Goal: Task Accomplishment & Management: Manage account settings

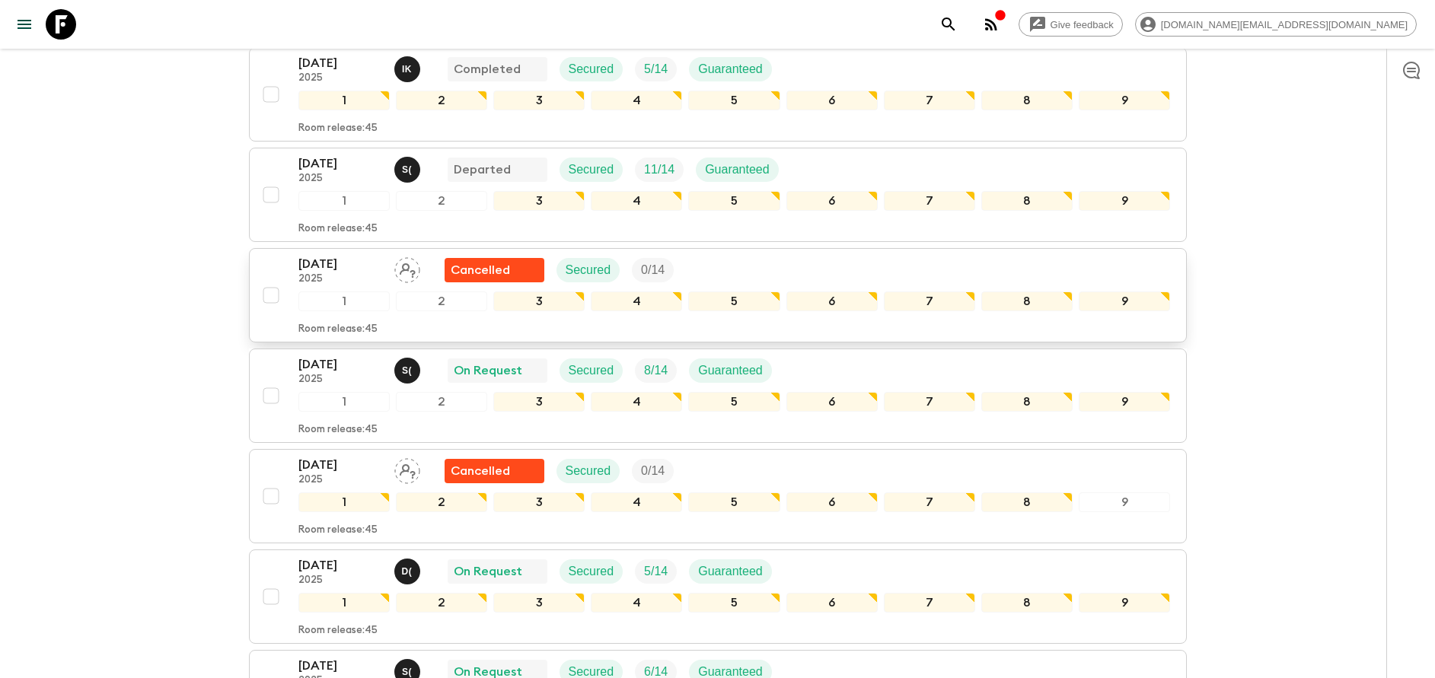
scroll to position [228, 0]
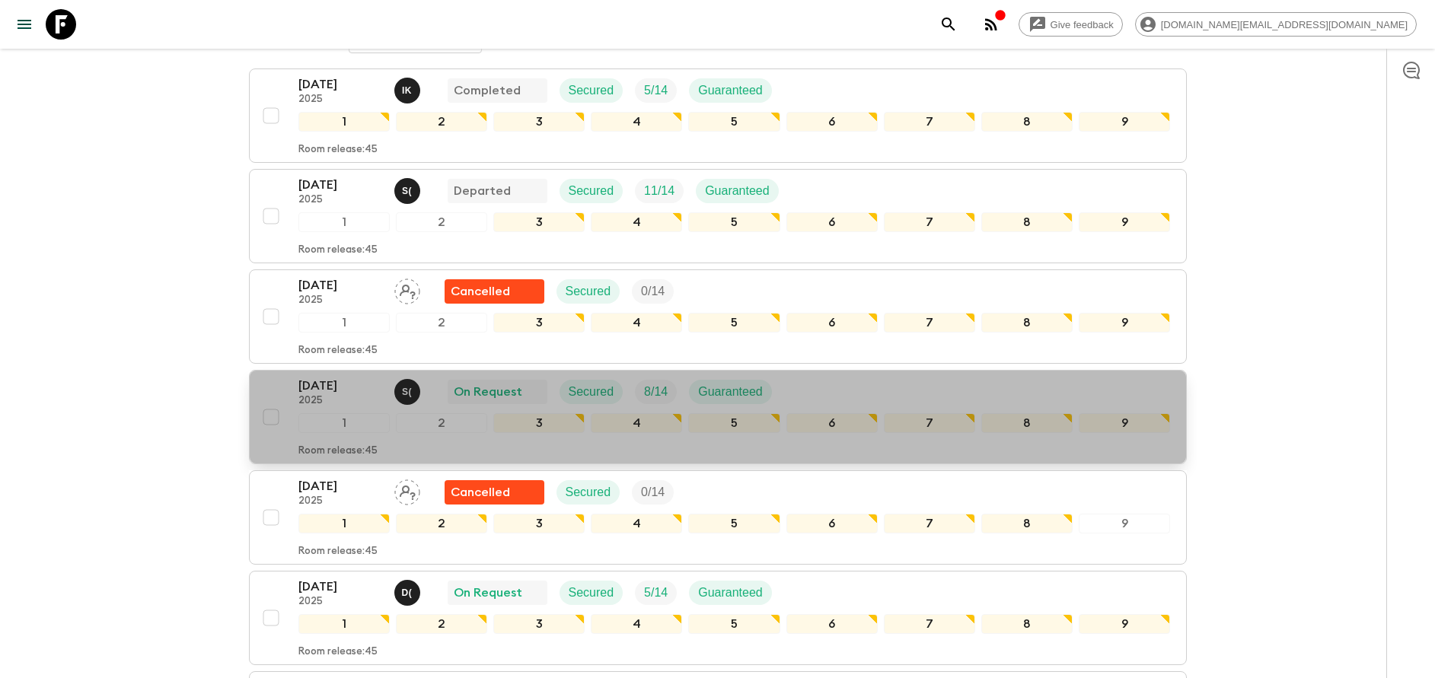
click at [350, 388] on p "[DATE]" at bounding box center [340, 386] width 84 height 18
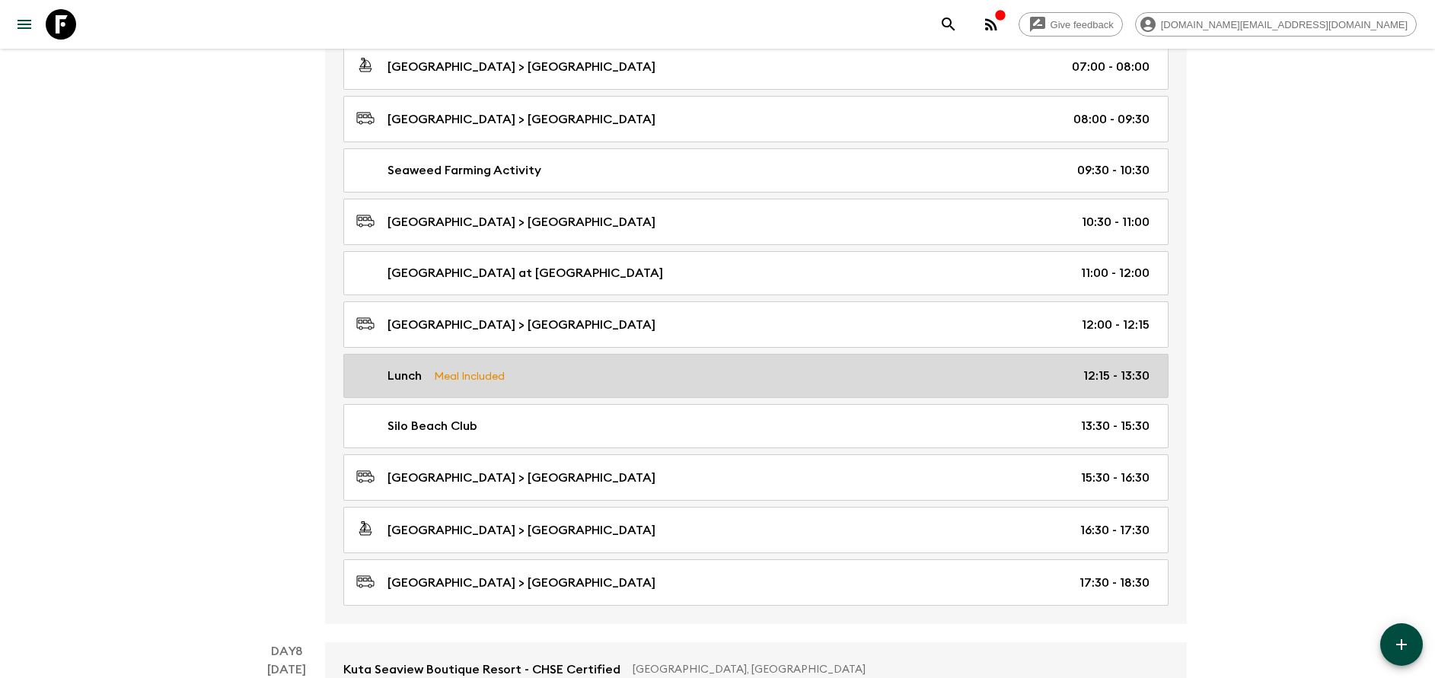
scroll to position [3083, 0]
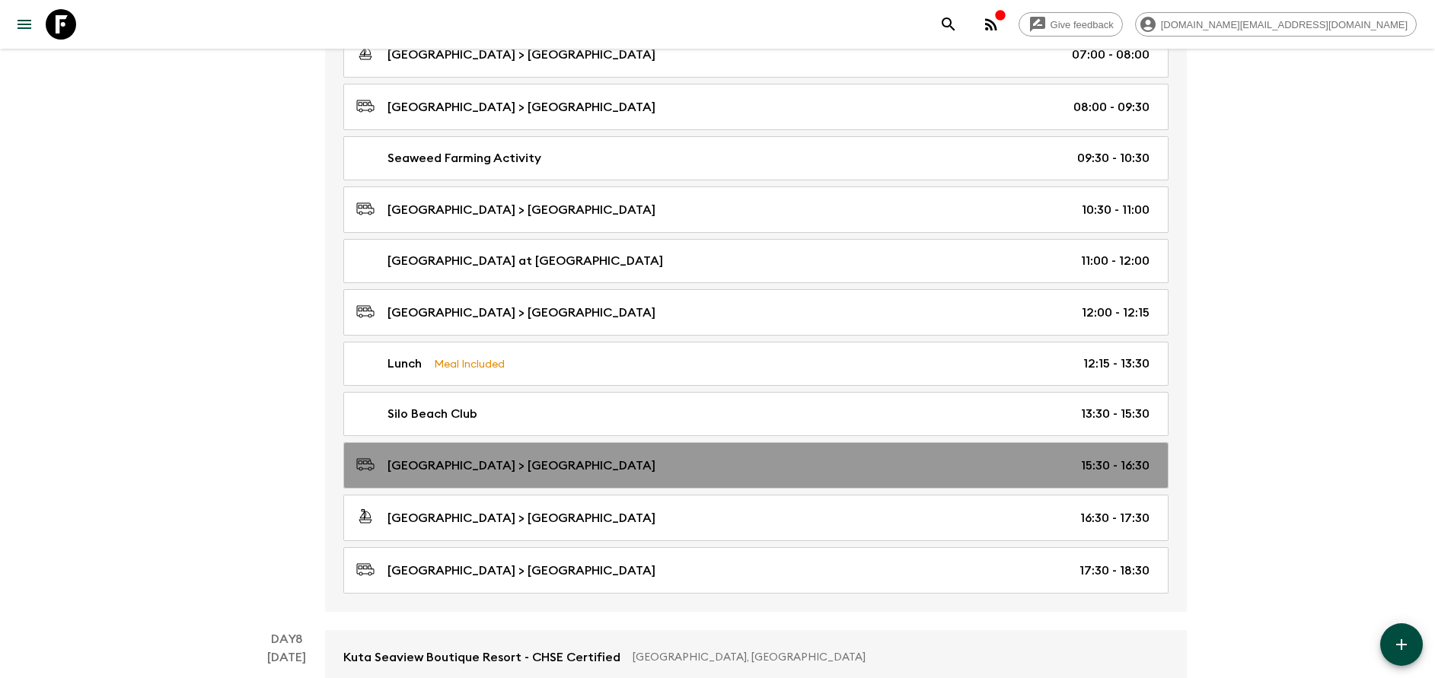
click at [571, 466] on p "[GEOGRAPHIC_DATA] > [GEOGRAPHIC_DATA]" at bounding box center [521, 466] width 268 height 18
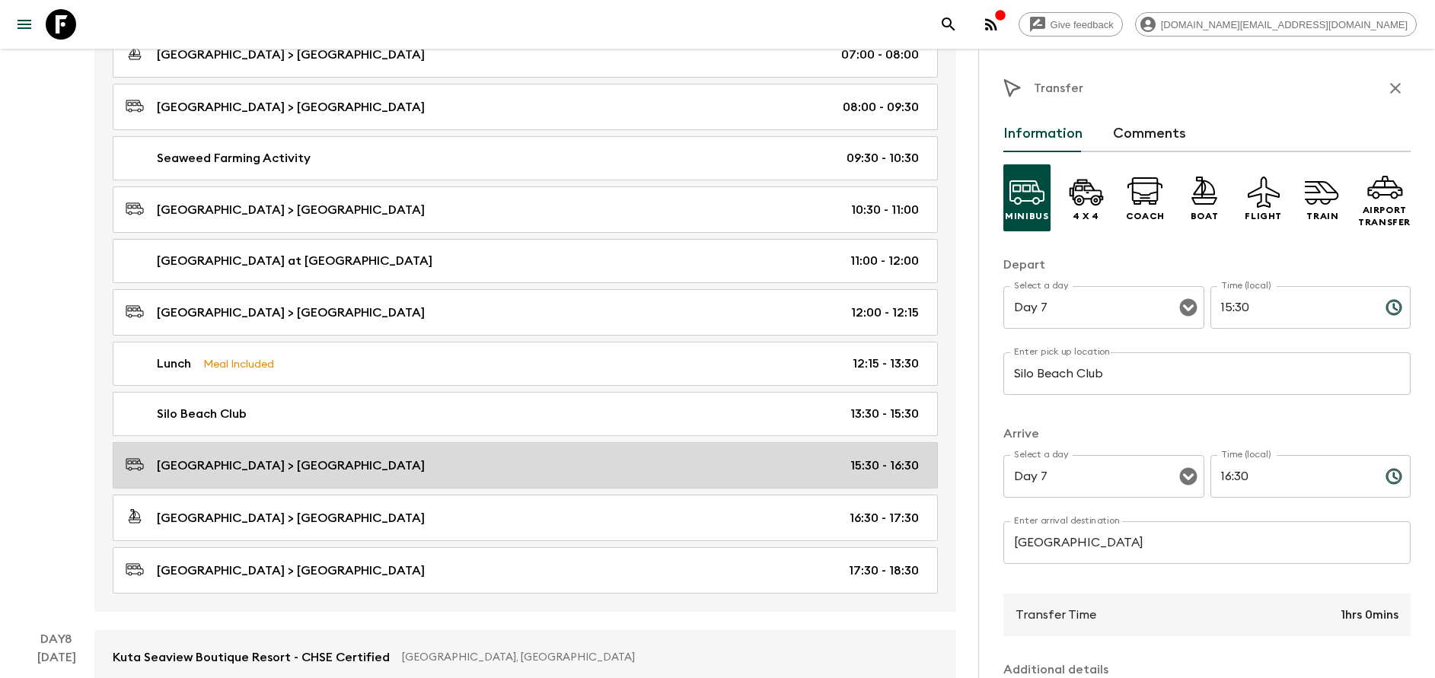
click at [571, 466] on div "[GEOGRAPHIC_DATA] > [GEOGRAPHIC_DATA] 15:30 - 16:30" at bounding box center [522, 465] width 793 height 21
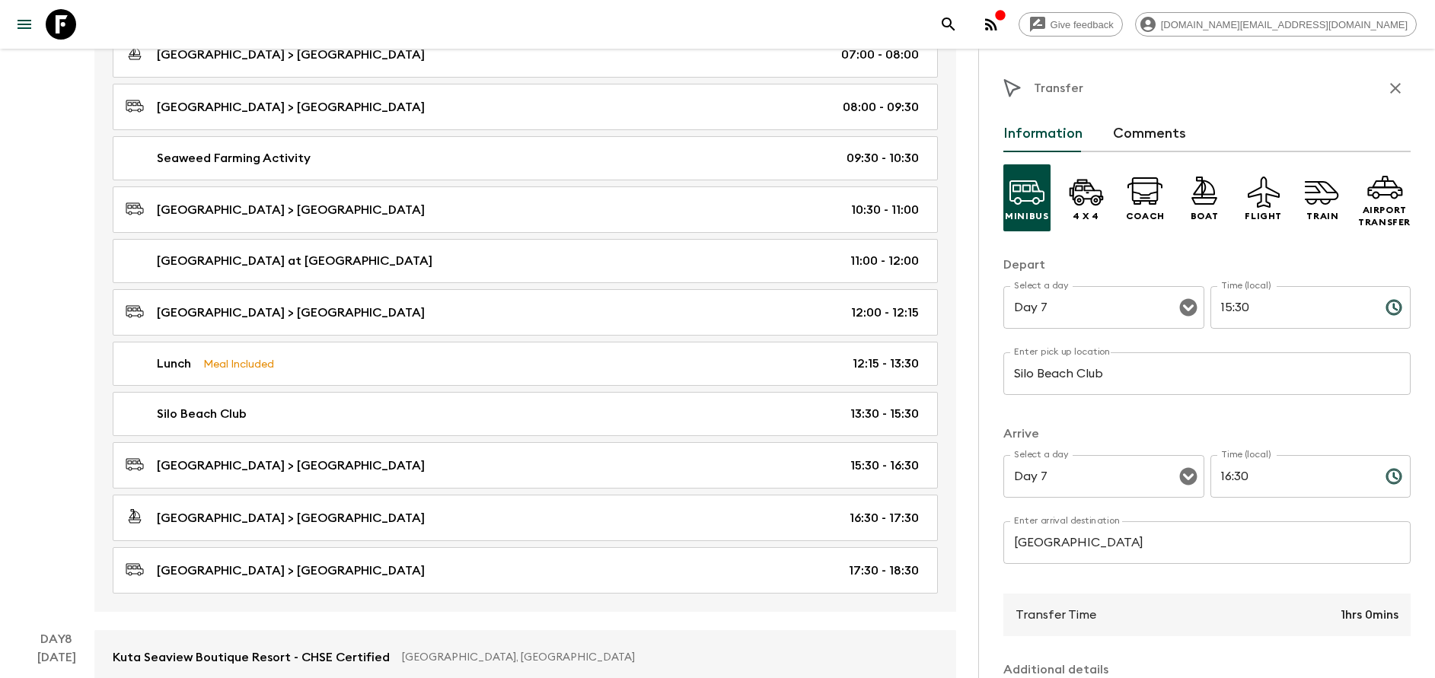
click at [1386, 88] on icon "button" at bounding box center [1395, 88] width 18 height 18
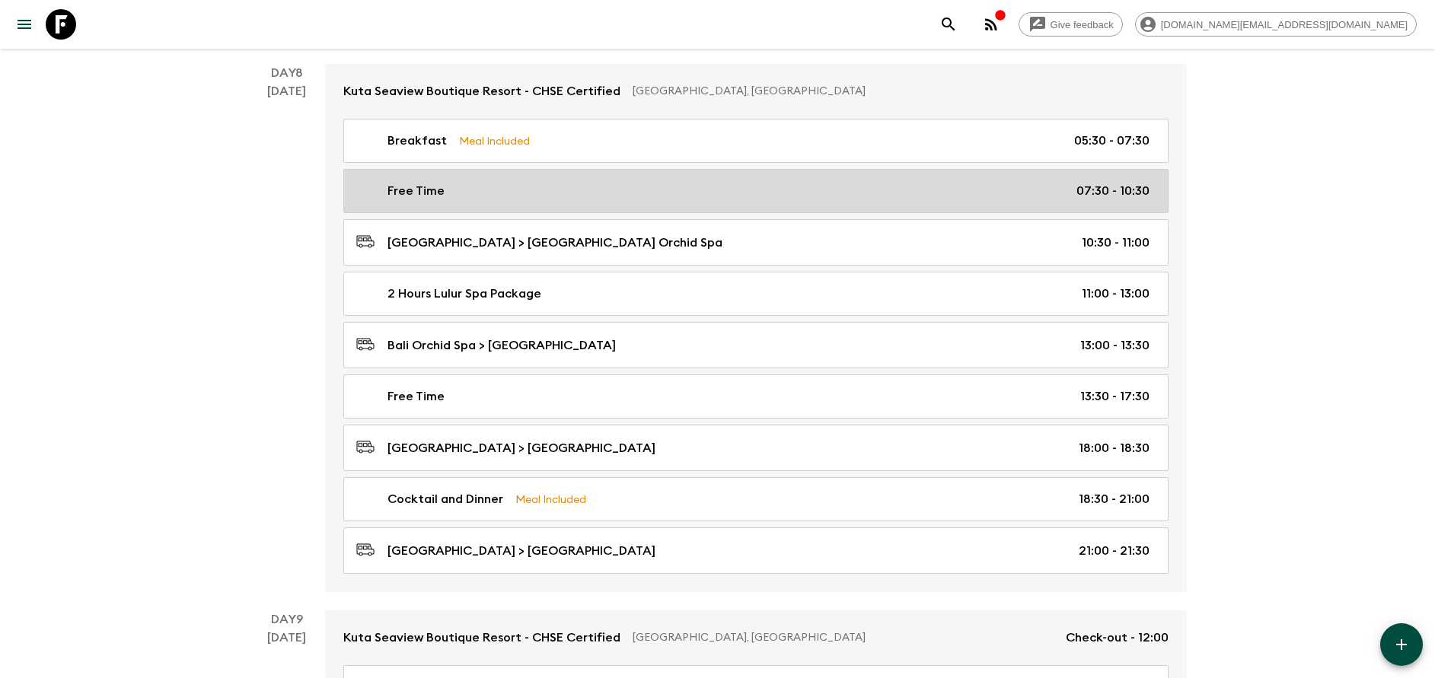
scroll to position [3653, 0]
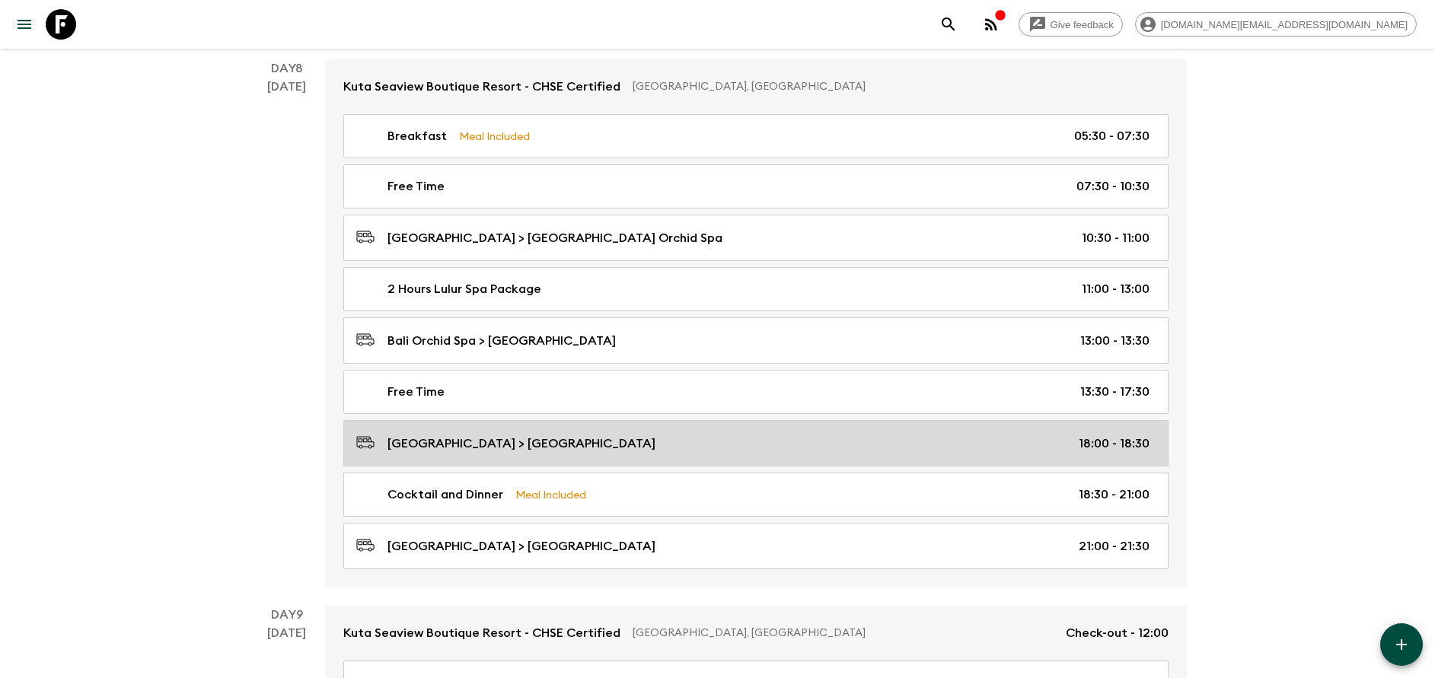
click at [598, 443] on p "[GEOGRAPHIC_DATA] > [GEOGRAPHIC_DATA]" at bounding box center [521, 444] width 268 height 18
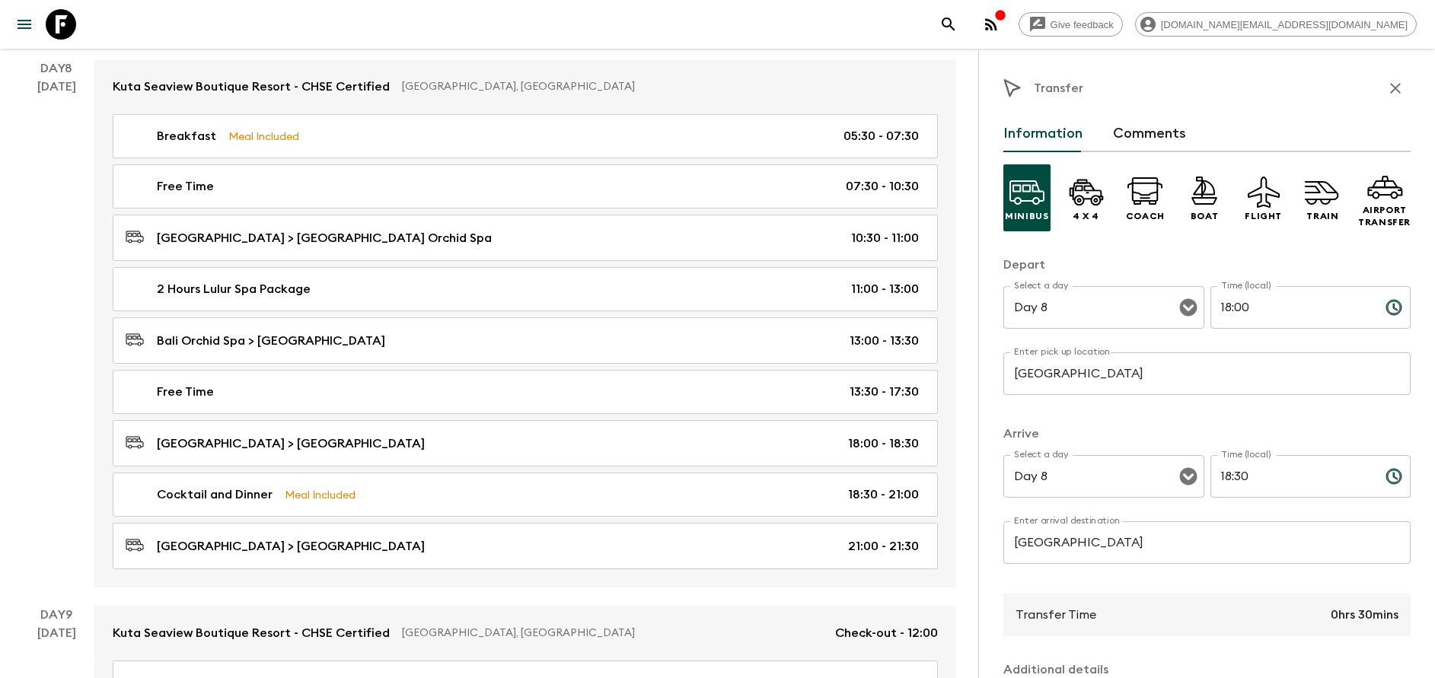
click at [1386, 88] on icon "button" at bounding box center [1395, 88] width 18 height 18
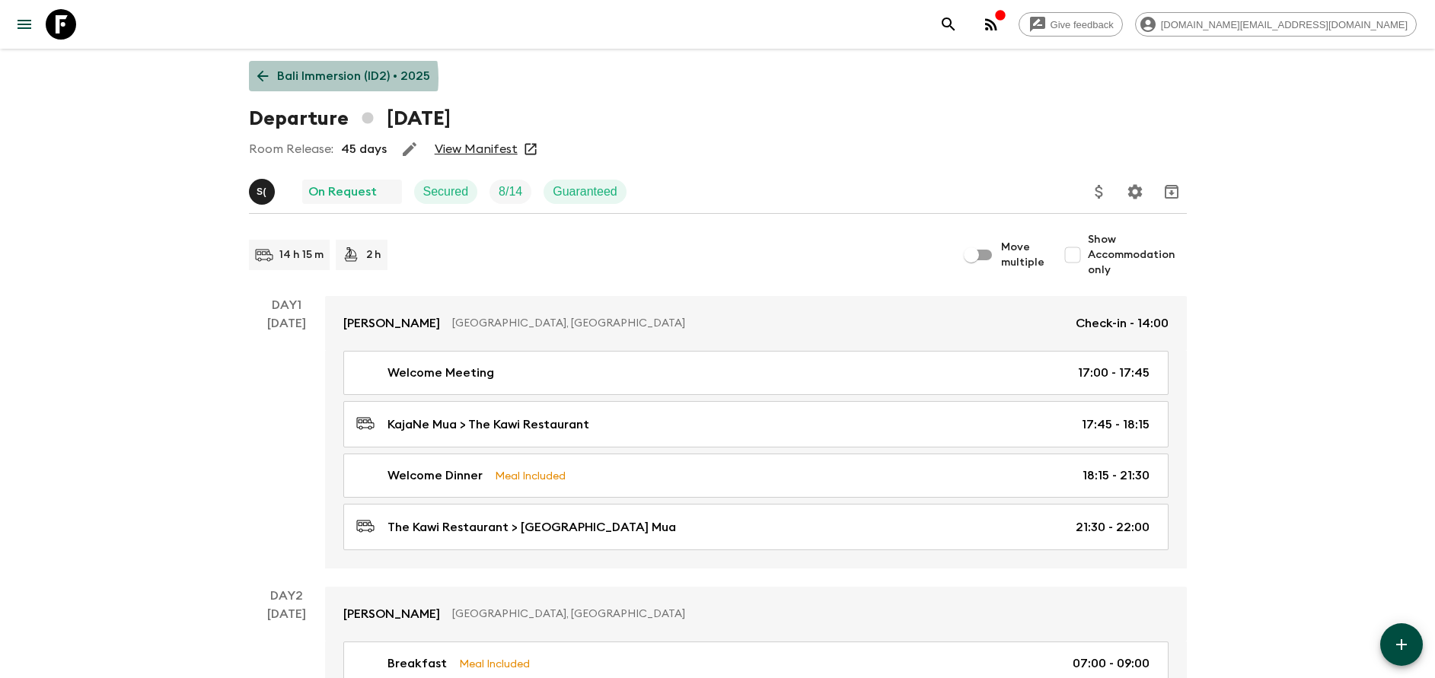
click at [314, 78] on p "Bali Immersion (ID2) • 2025" at bounding box center [353, 76] width 153 height 18
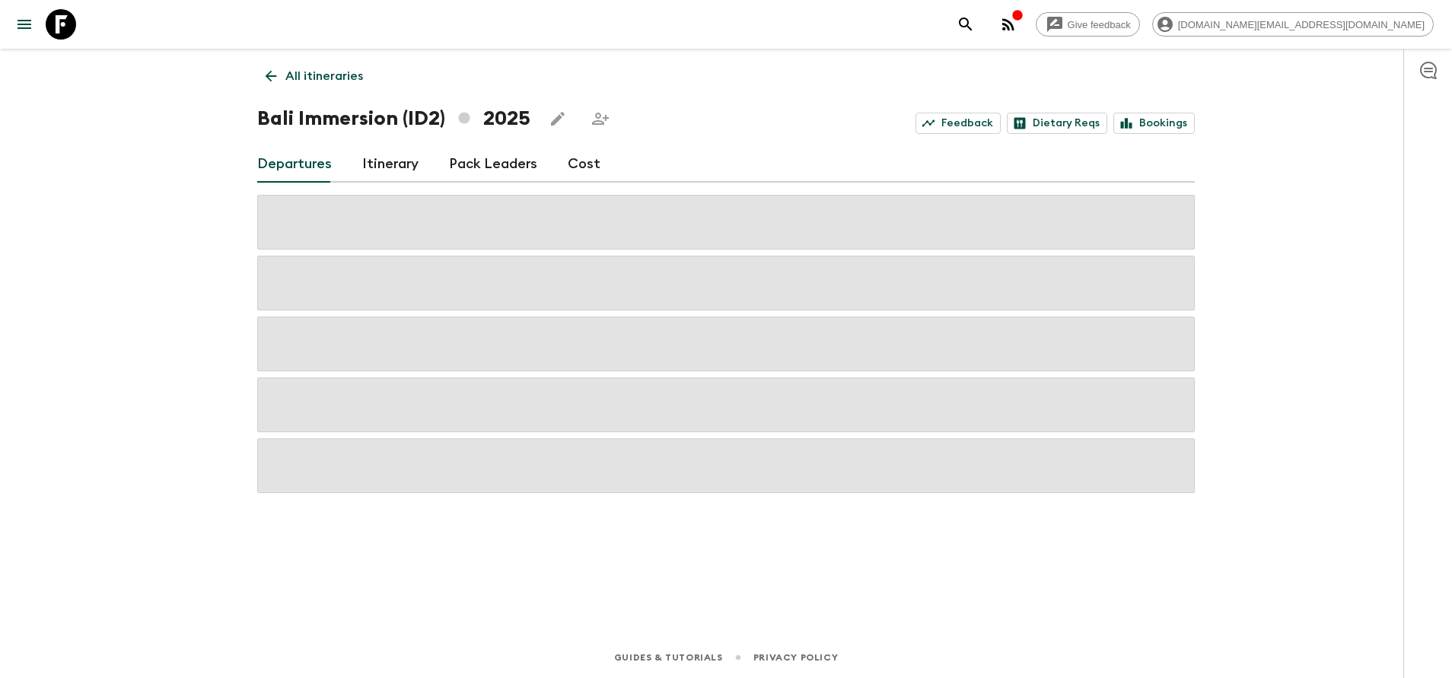
click at [581, 164] on link "Cost" at bounding box center [584, 164] width 33 height 37
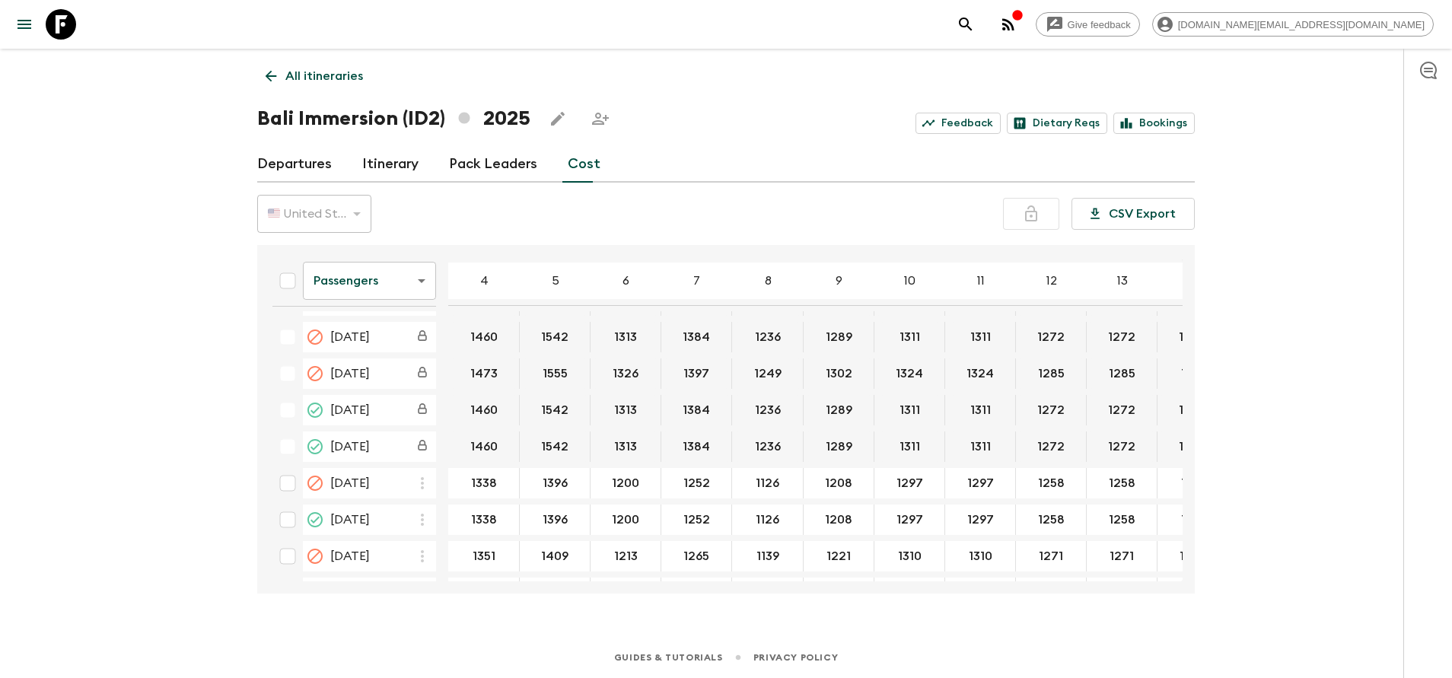
scroll to position [685, 0]
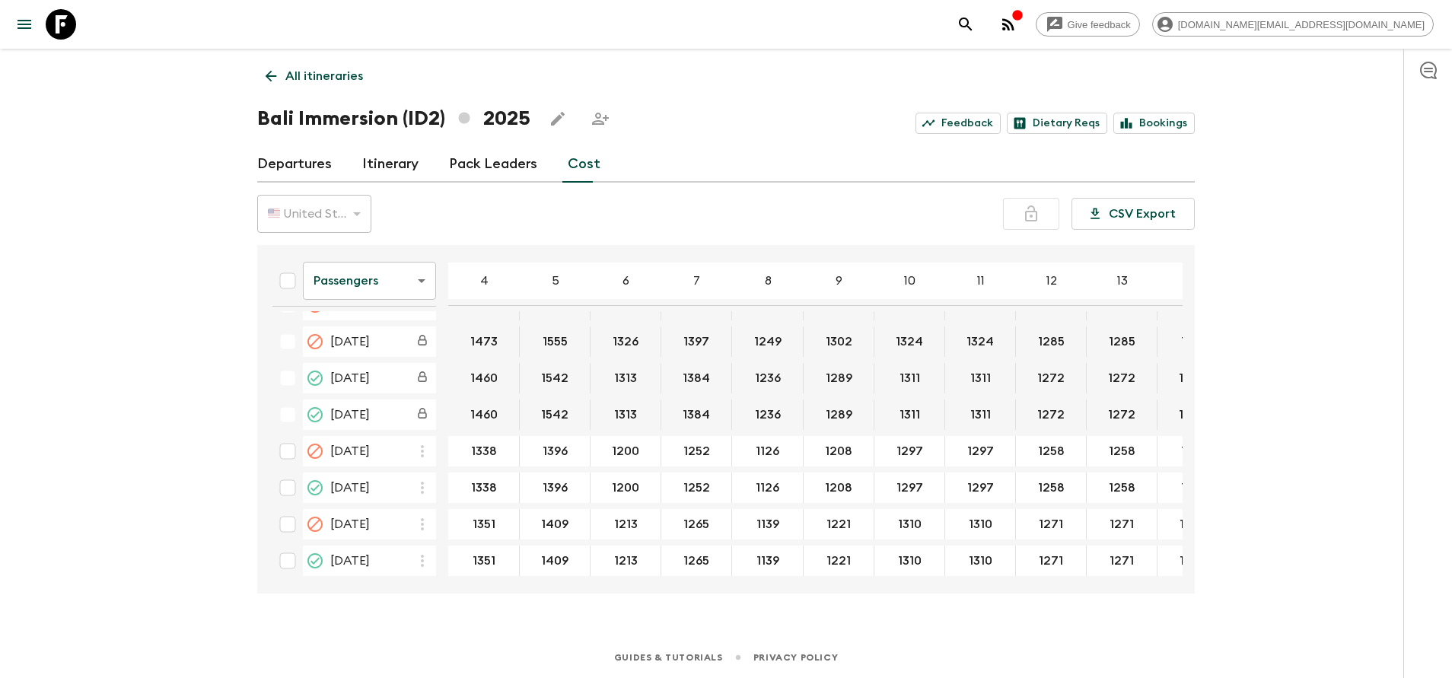
click at [400, 285] on body "Give feedback [DOMAIN_NAME][EMAIL_ADDRESS][DOMAIN_NAME] All itineraries Bali Im…" at bounding box center [726, 339] width 1452 height 678
click at [369, 350] on li "Extras" at bounding box center [369, 342] width 133 height 24
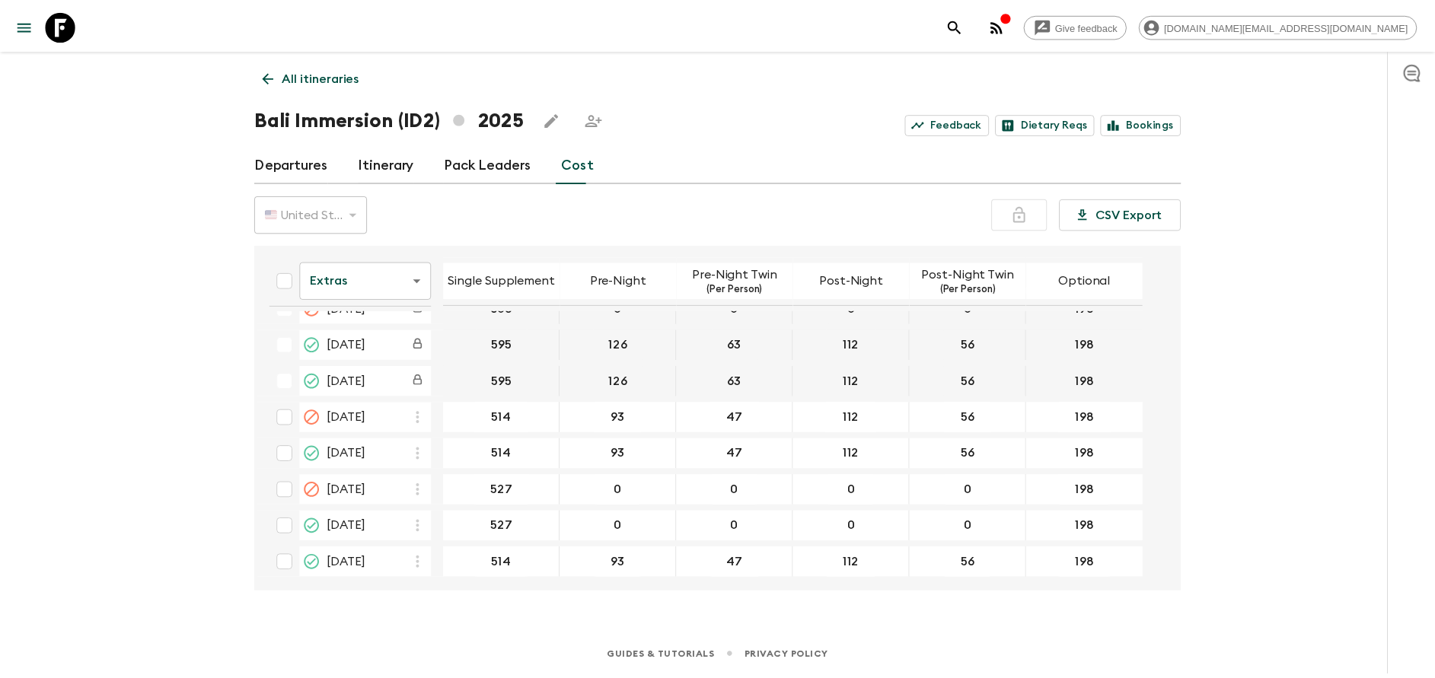
scroll to position [685, 0]
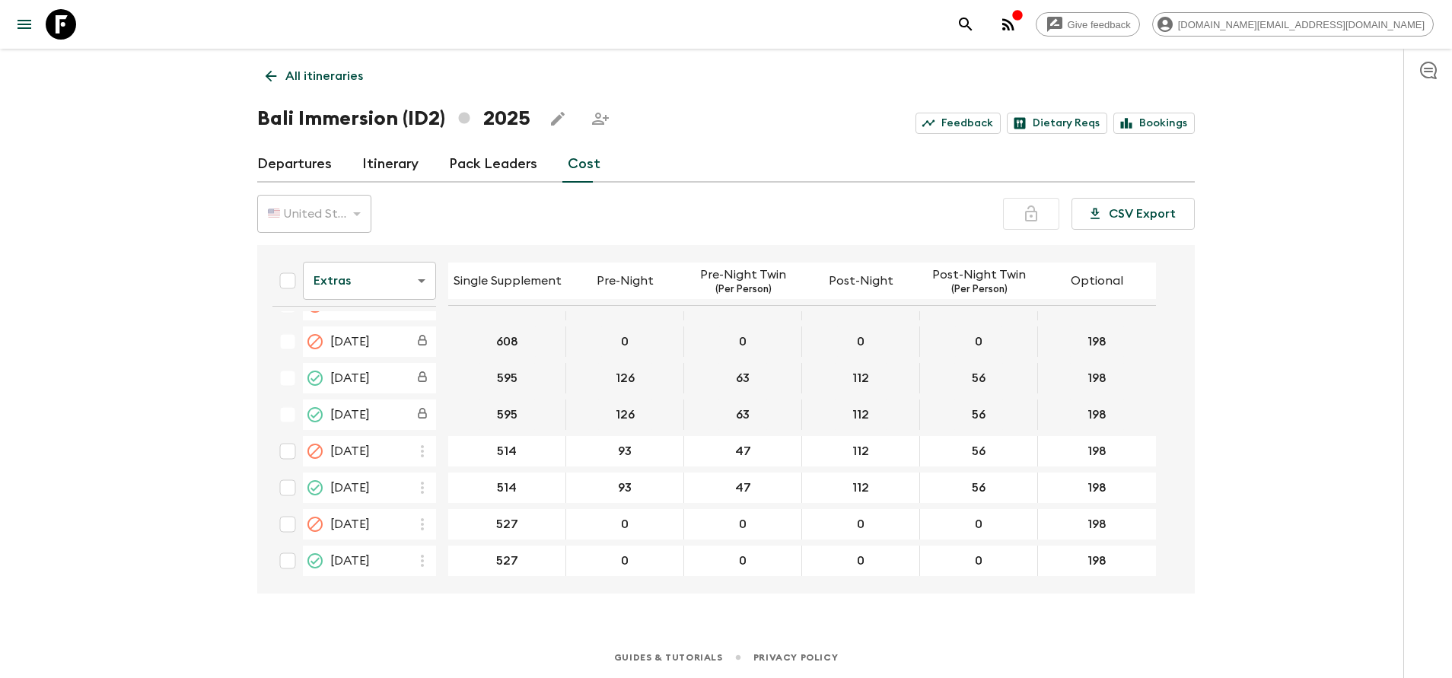
click at [298, 81] on p "All itineraries" at bounding box center [324, 76] width 78 height 18
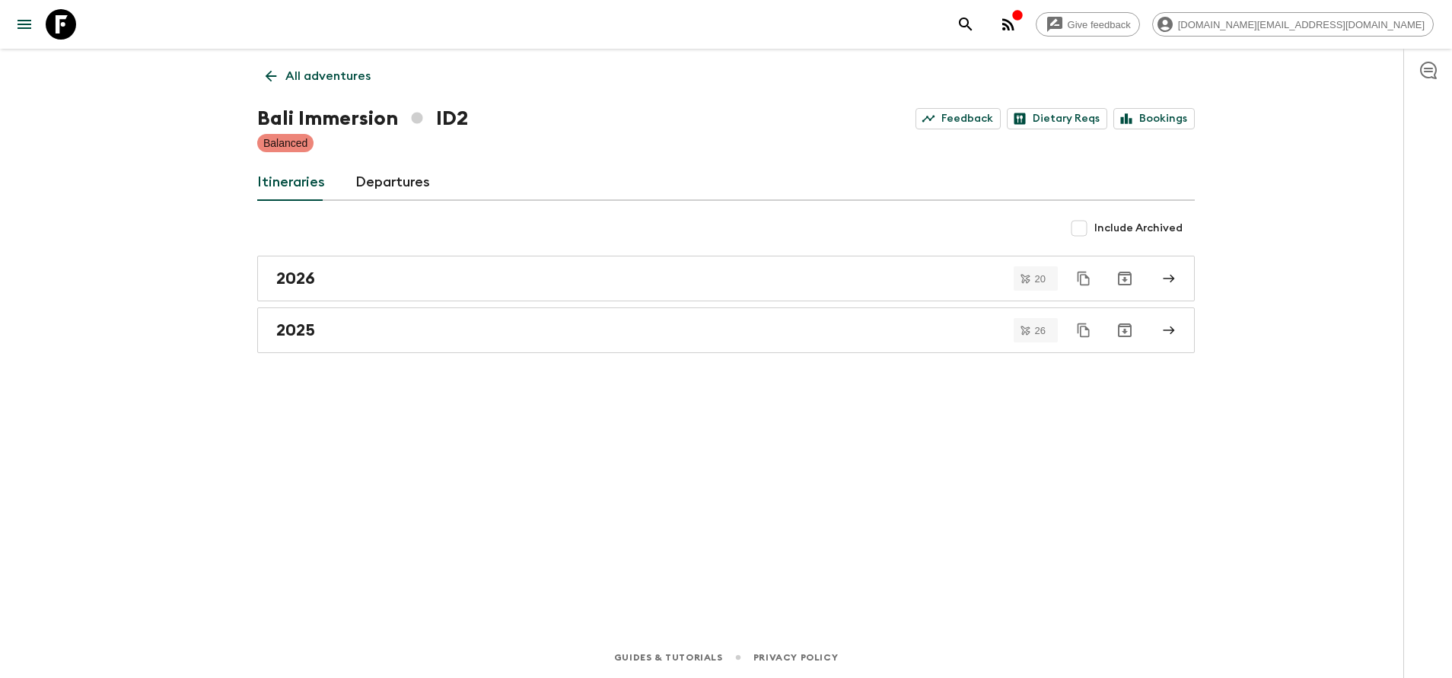
click at [333, 86] on link "All adventures" at bounding box center [318, 76] width 122 height 30
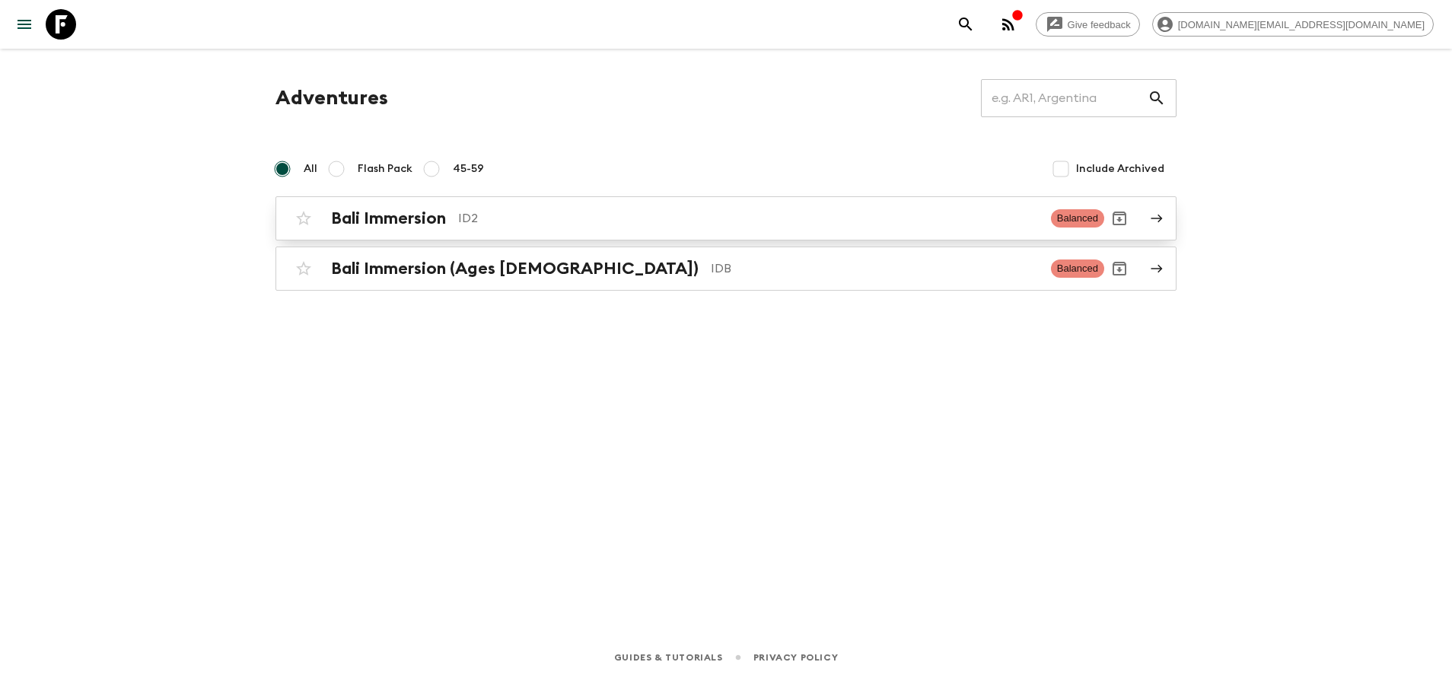
click at [458, 227] on div "Bali Immersion ID2" at bounding box center [685, 219] width 708 height 20
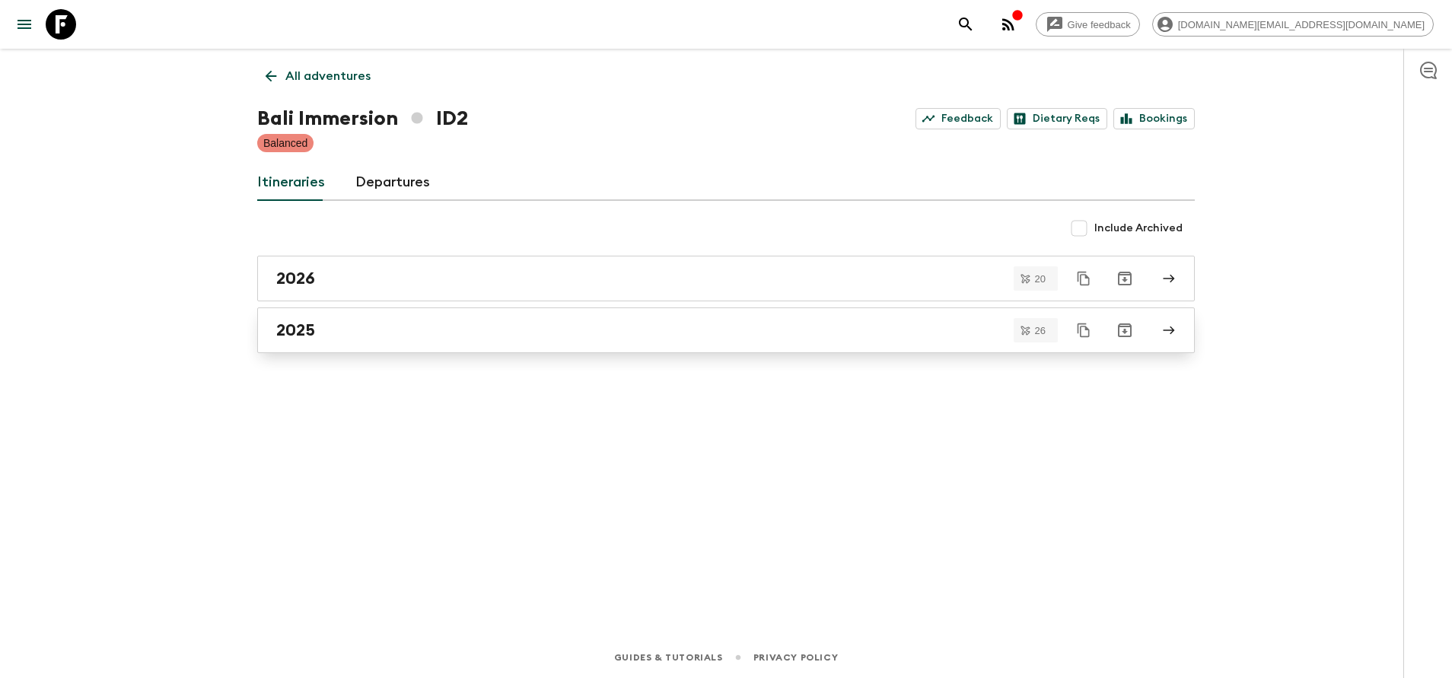
click at [445, 330] on div "2025" at bounding box center [711, 330] width 871 height 20
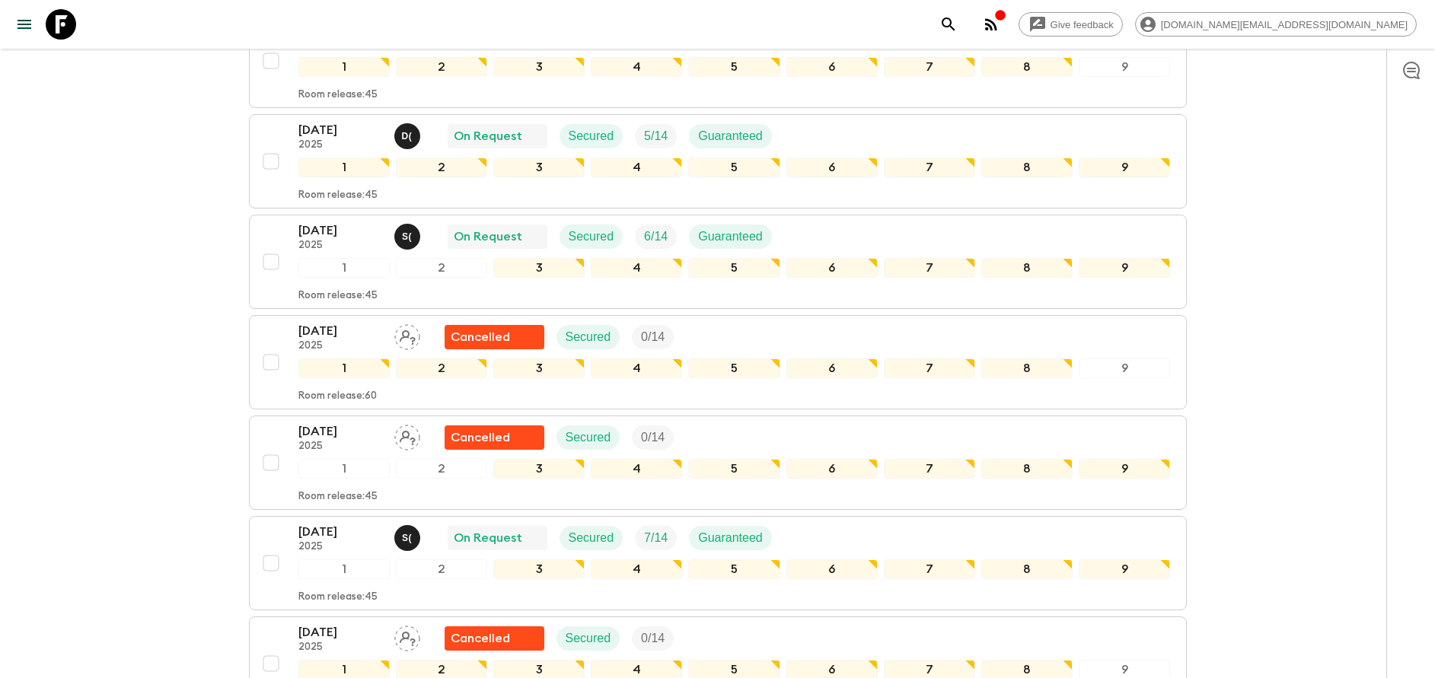
scroll to position [571, 0]
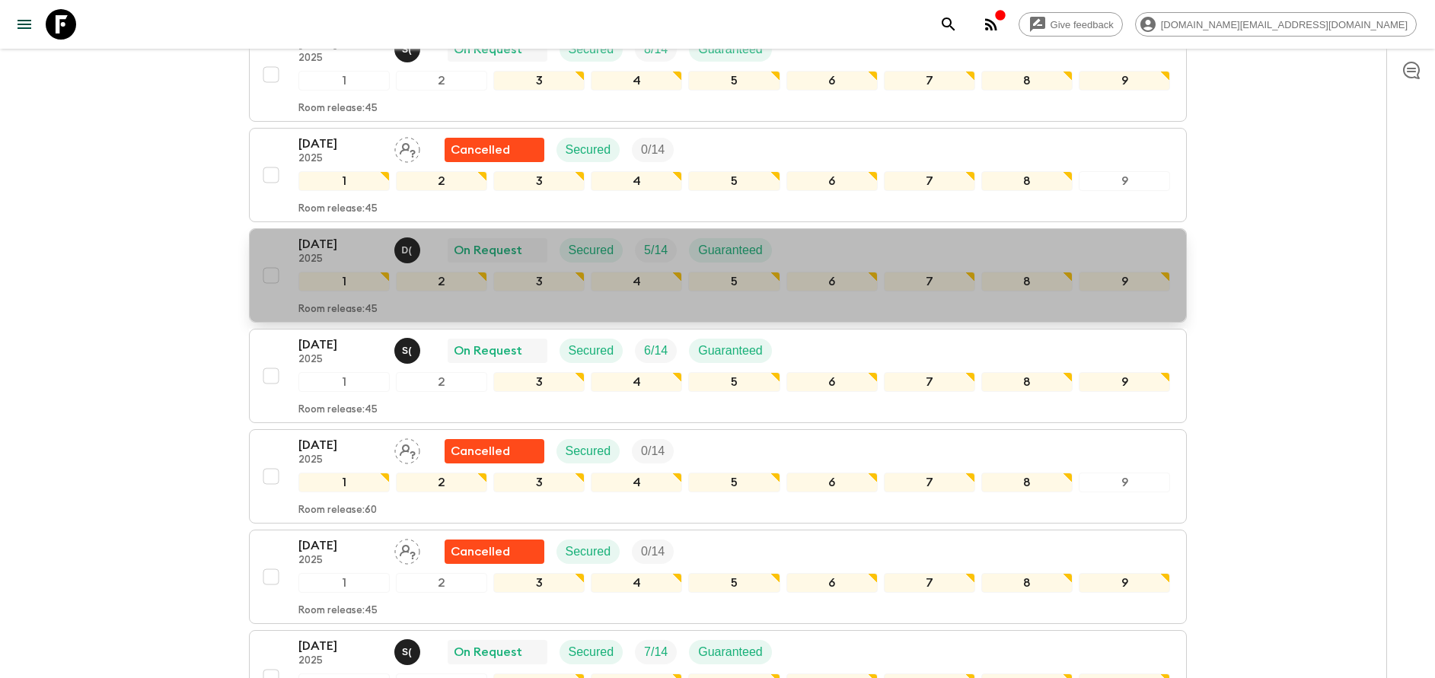
click at [337, 247] on p "[DATE]" at bounding box center [340, 244] width 84 height 18
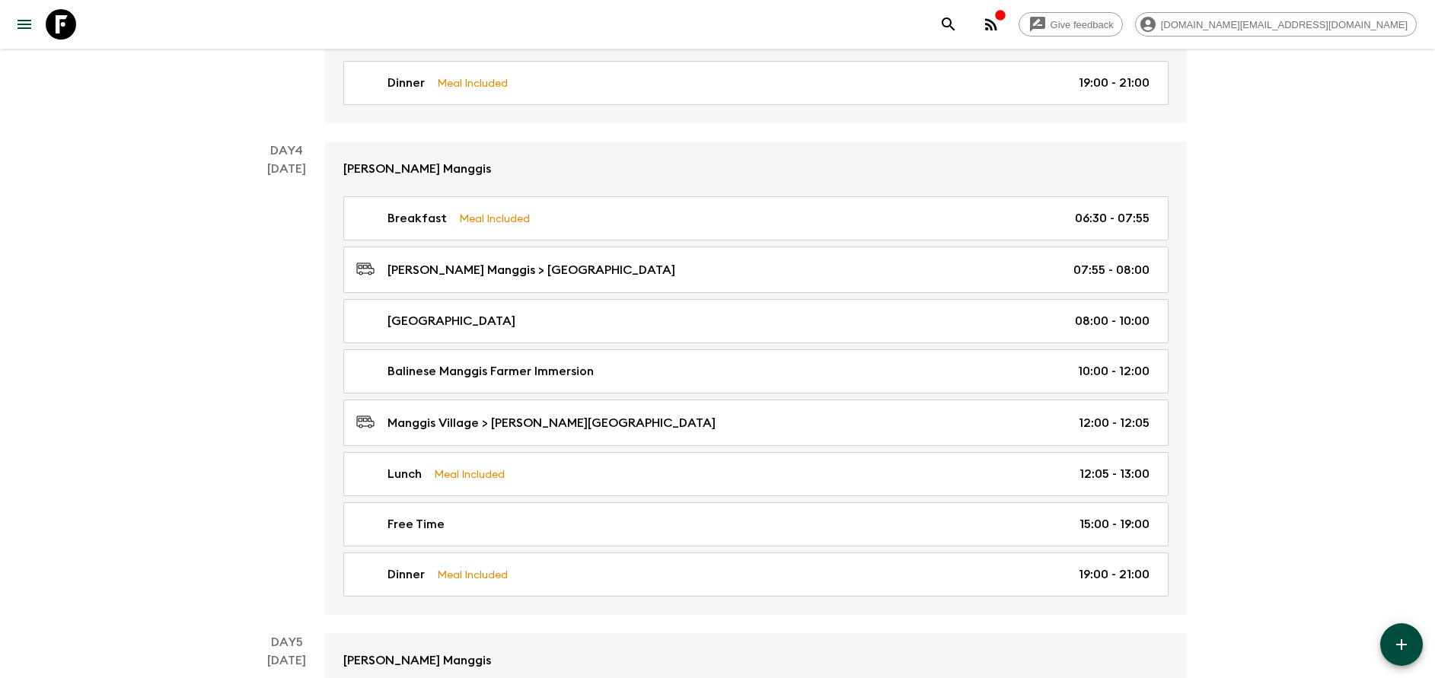
scroll to position [1598, 0]
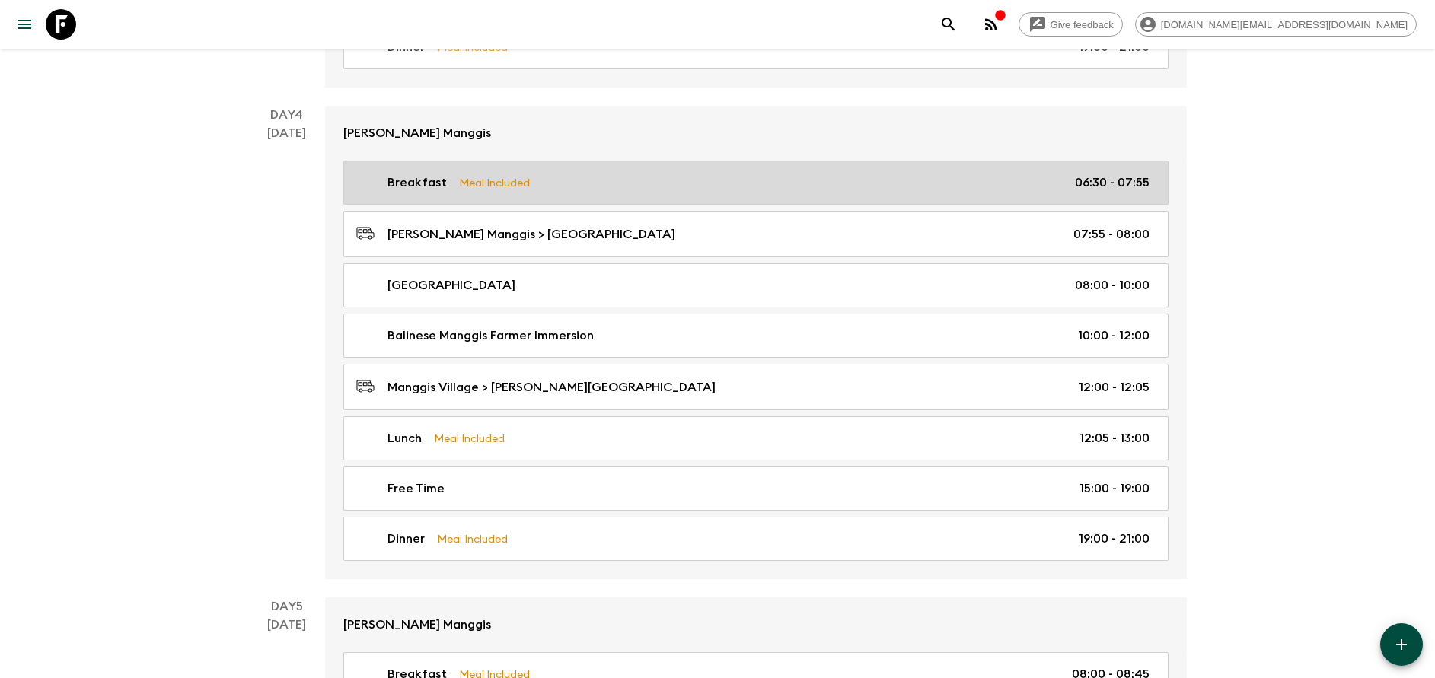
click at [526, 196] on link "Breakfast Meal Included 06:30 - 07:55" at bounding box center [755, 183] width 825 height 44
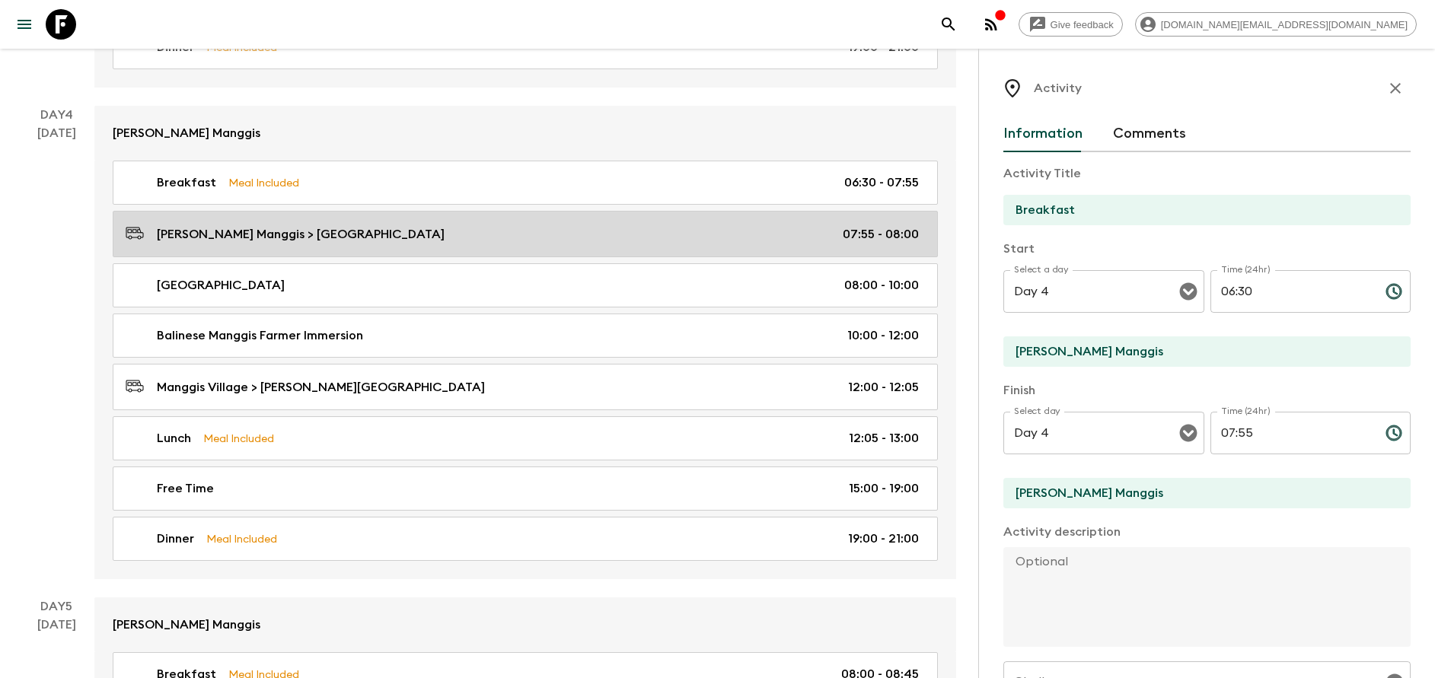
click at [518, 241] on div "[PERSON_NAME] Manggis > [GEOGRAPHIC_DATA] 07:55 - 08:00" at bounding box center [522, 234] width 793 height 21
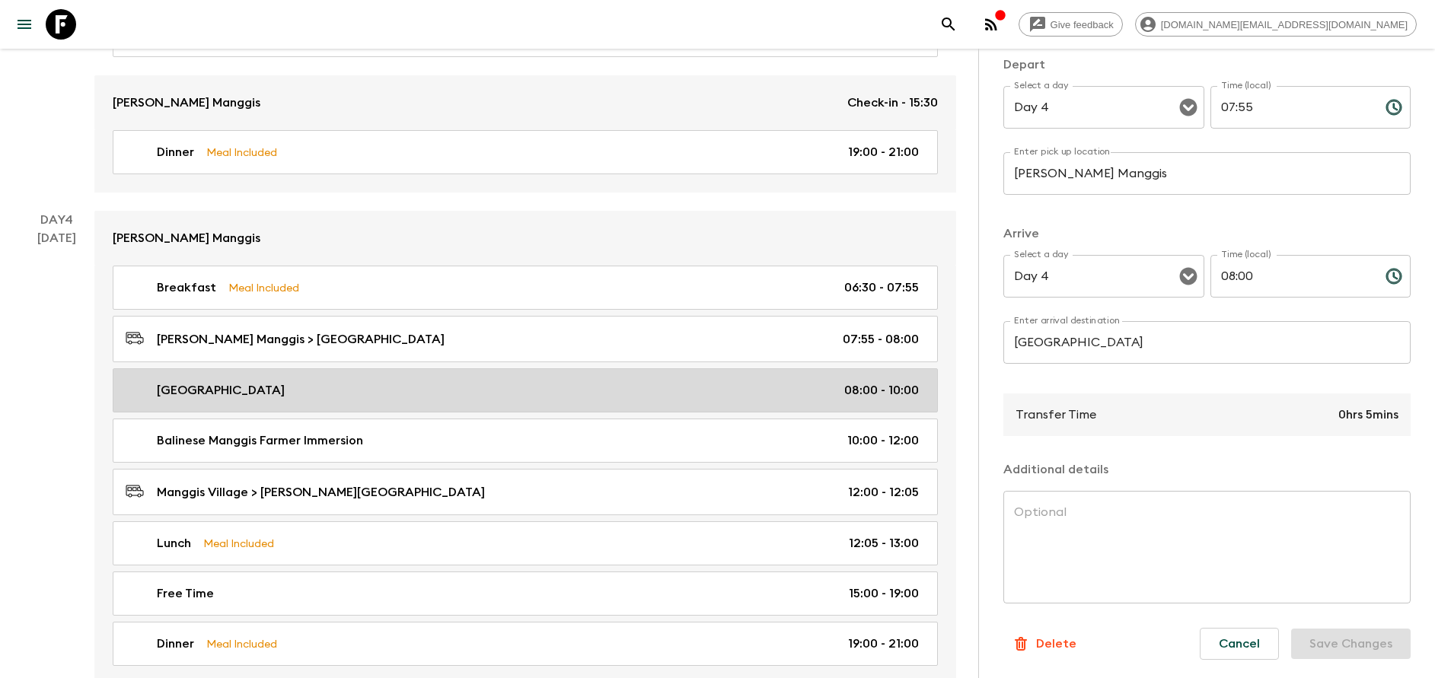
scroll to position [1484, 0]
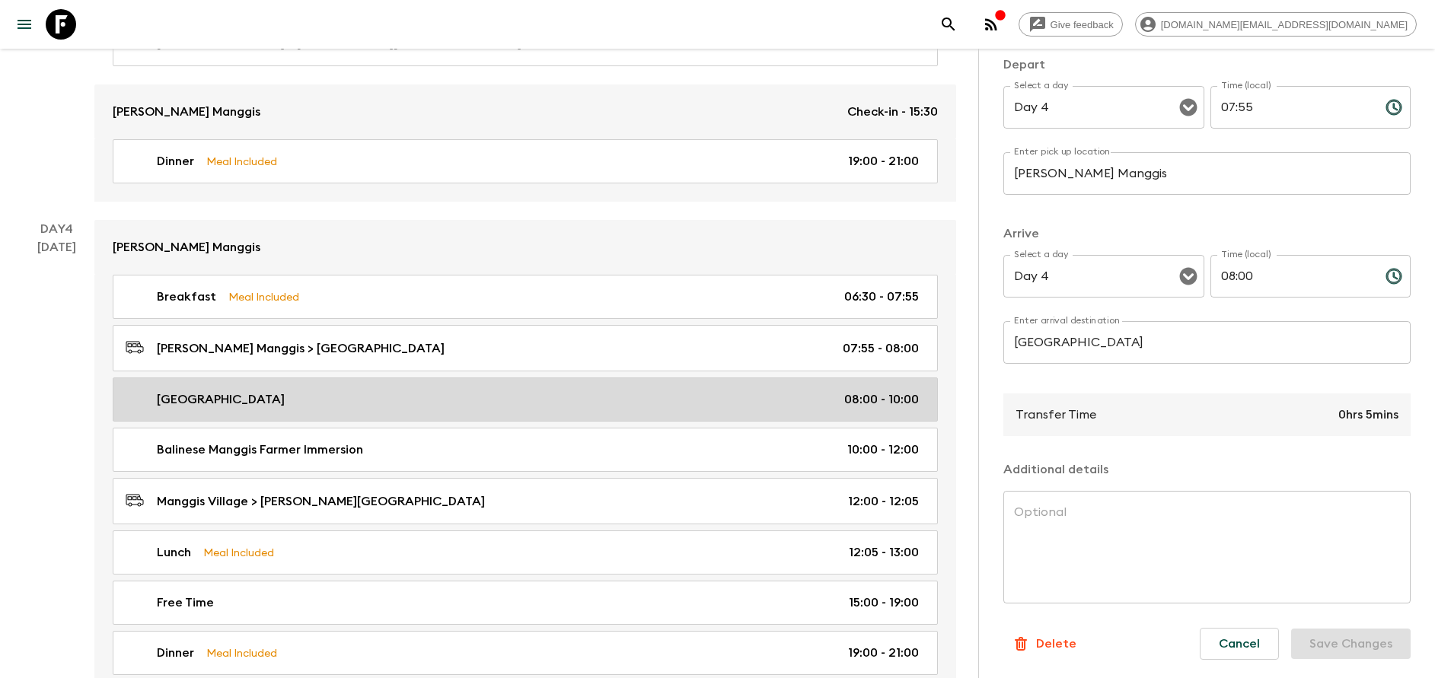
click at [291, 413] on link "Manggis Village Walk 08:00 - 10:00" at bounding box center [525, 400] width 825 height 44
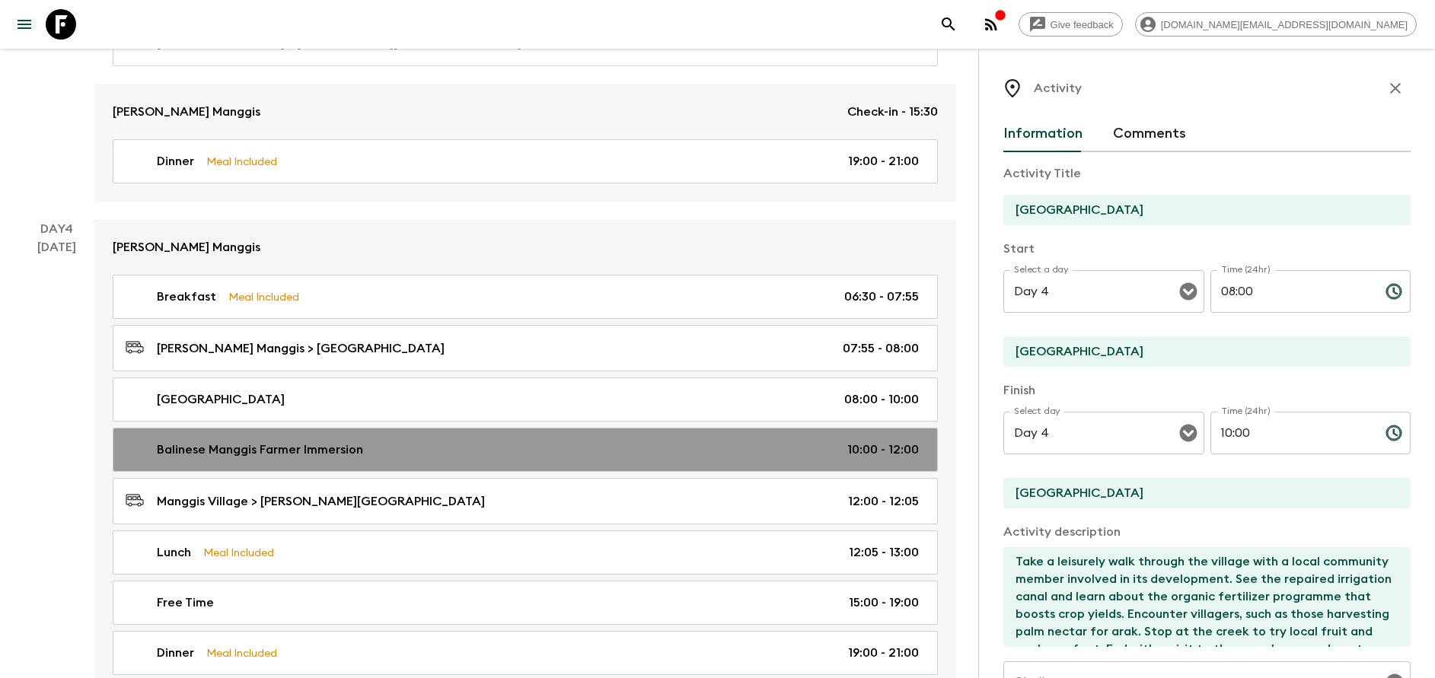
click at [304, 464] on link "Balinese Manggis Farmer Immersion 10:00 - 12:00" at bounding box center [525, 450] width 825 height 44
type input "Balinese Manggis Farmer Immersion"
type textarea "Continue to experience the daily life of [DEMOGRAPHIC_DATA] farmers. Upon arriv…"
type input "10:00"
type input "12:00"
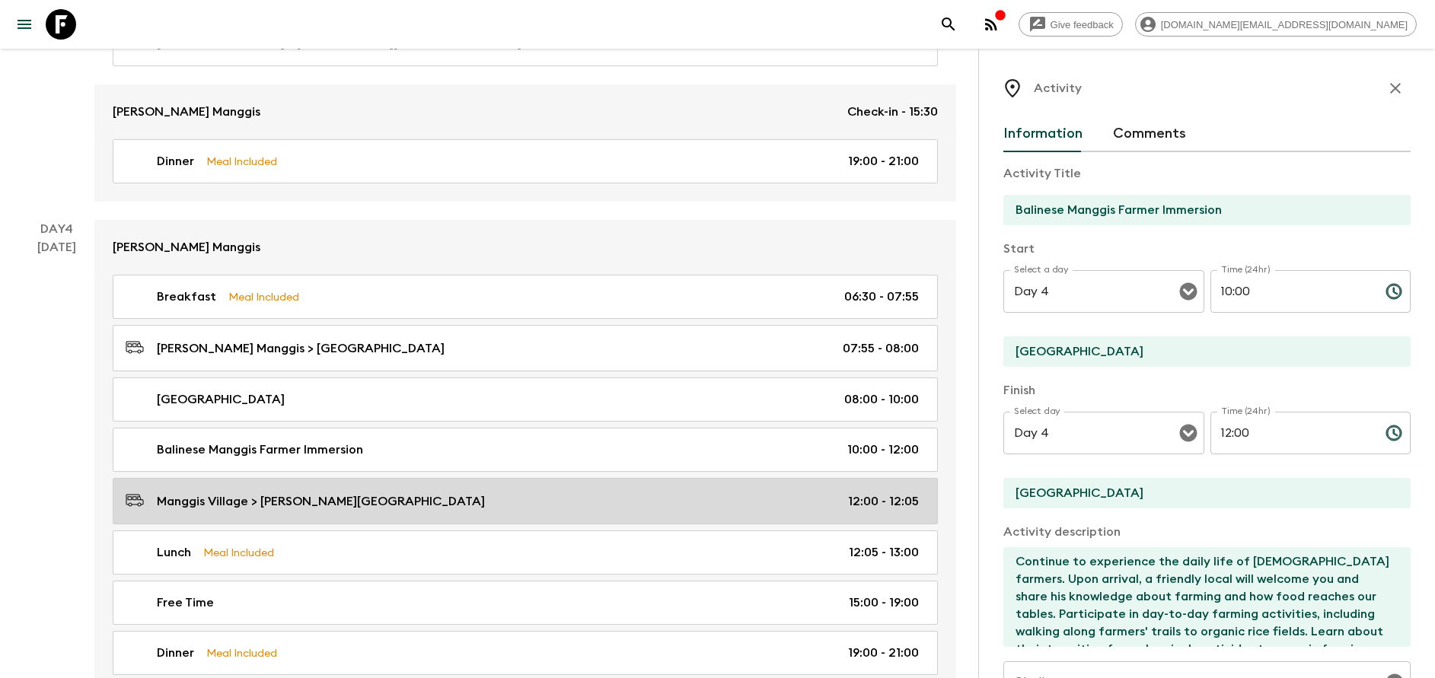
click at [307, 515] on link "Manggis Village > [PERSON_NAME] Manggis 12:00 - 12:05" at bounding box center [525, 501] width 825 height 46
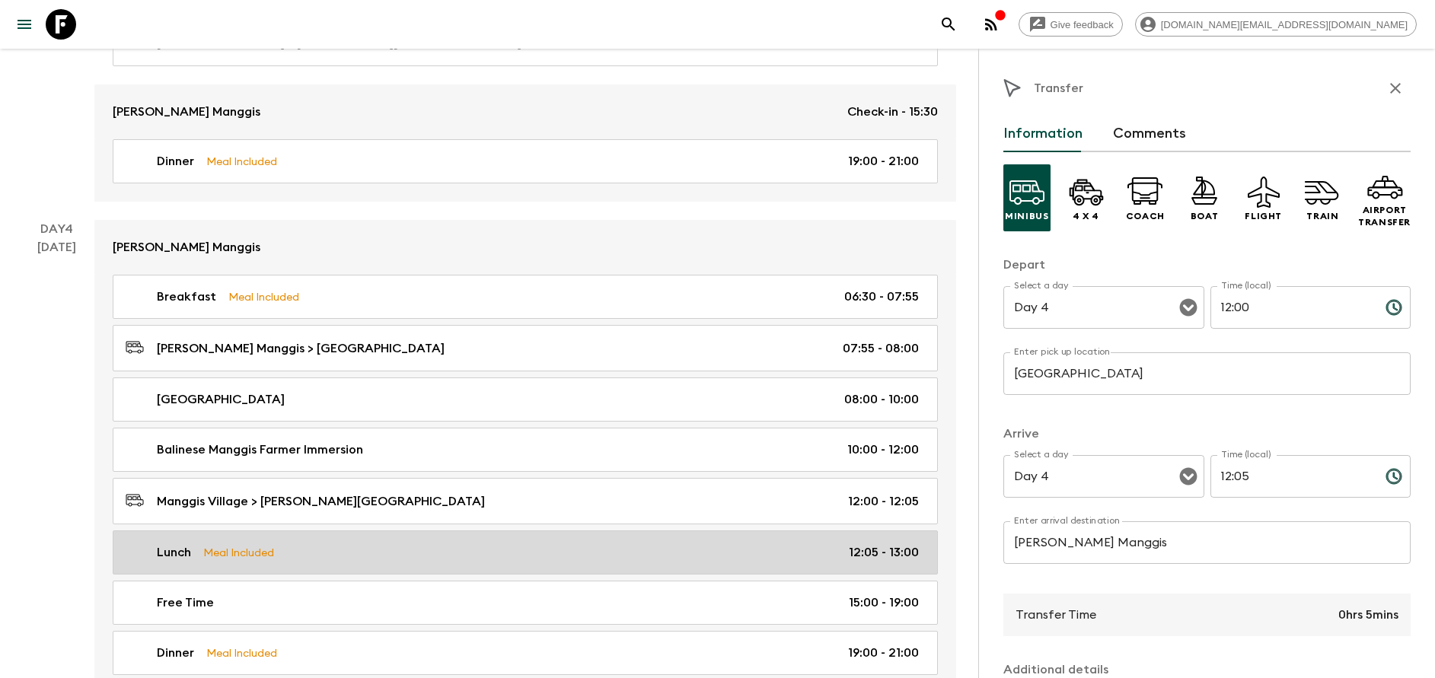
click at [306, 549] on div "Lunch Meal Included 12:05 - 13:00" at bounding box center [522, 552] width 793 height 18
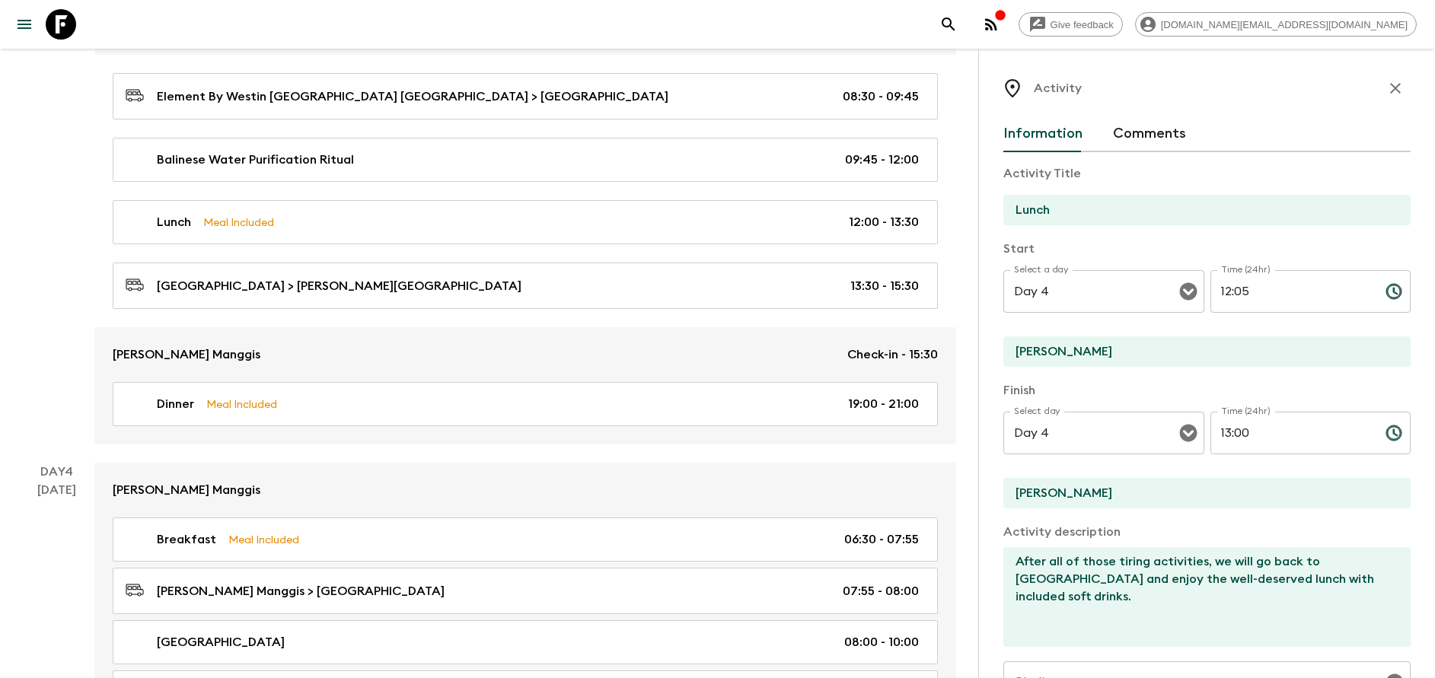
scroll to position [1142, 0]
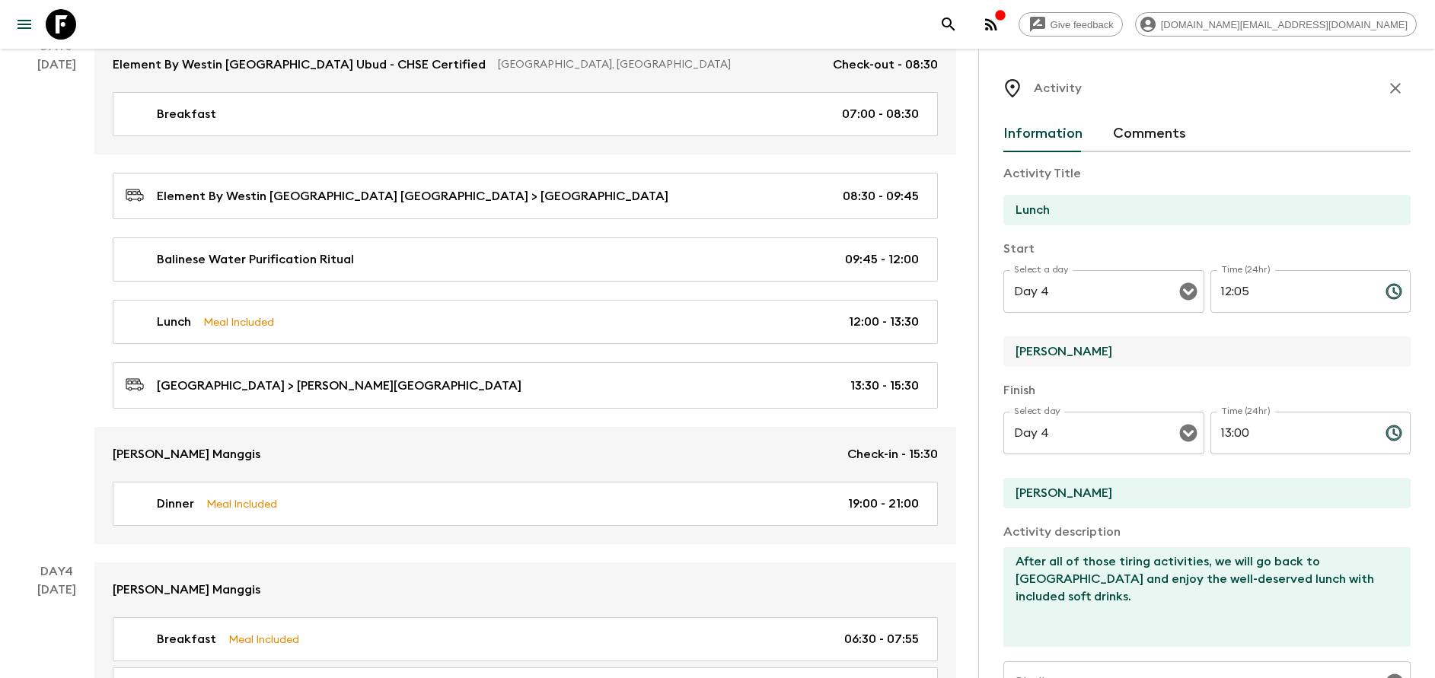
click at [1117, 350] on input "[PERSON_NAME]" at bounding box center [1200, 351] width 395 height 30
type input "[PERSON_NAME] Manggis"
click at [1121, 479] on input "[PERSON_NAME]" at bounding box center [1200, 493] width 395 height 30
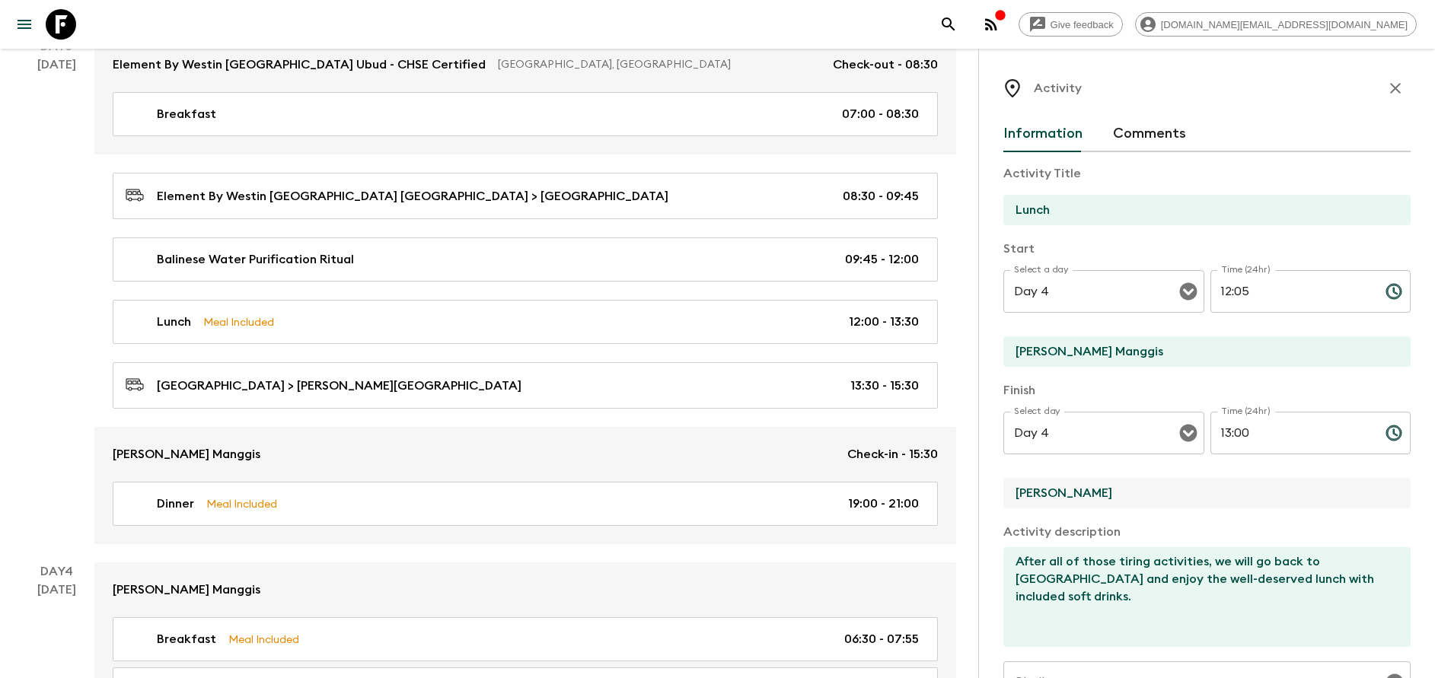
type input "[PERSON_NAME] Manggis"
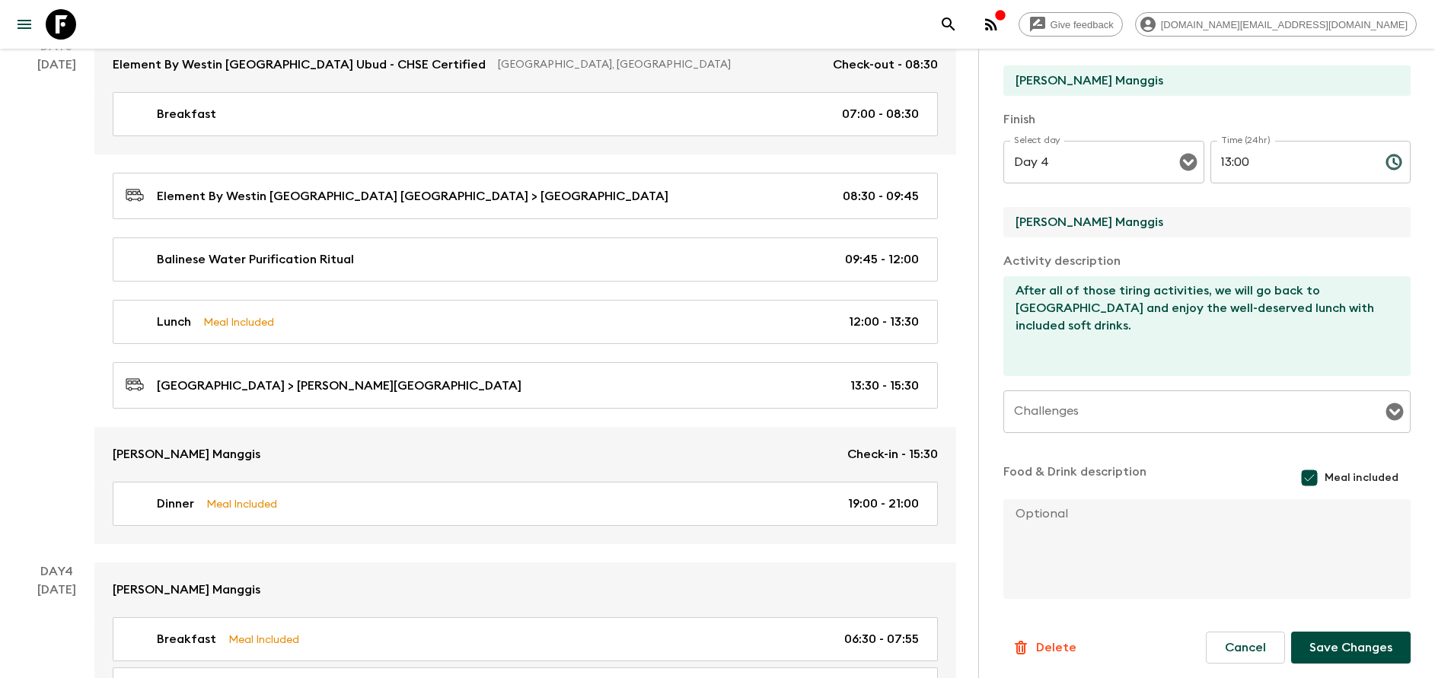
scroll to position [275, 0]
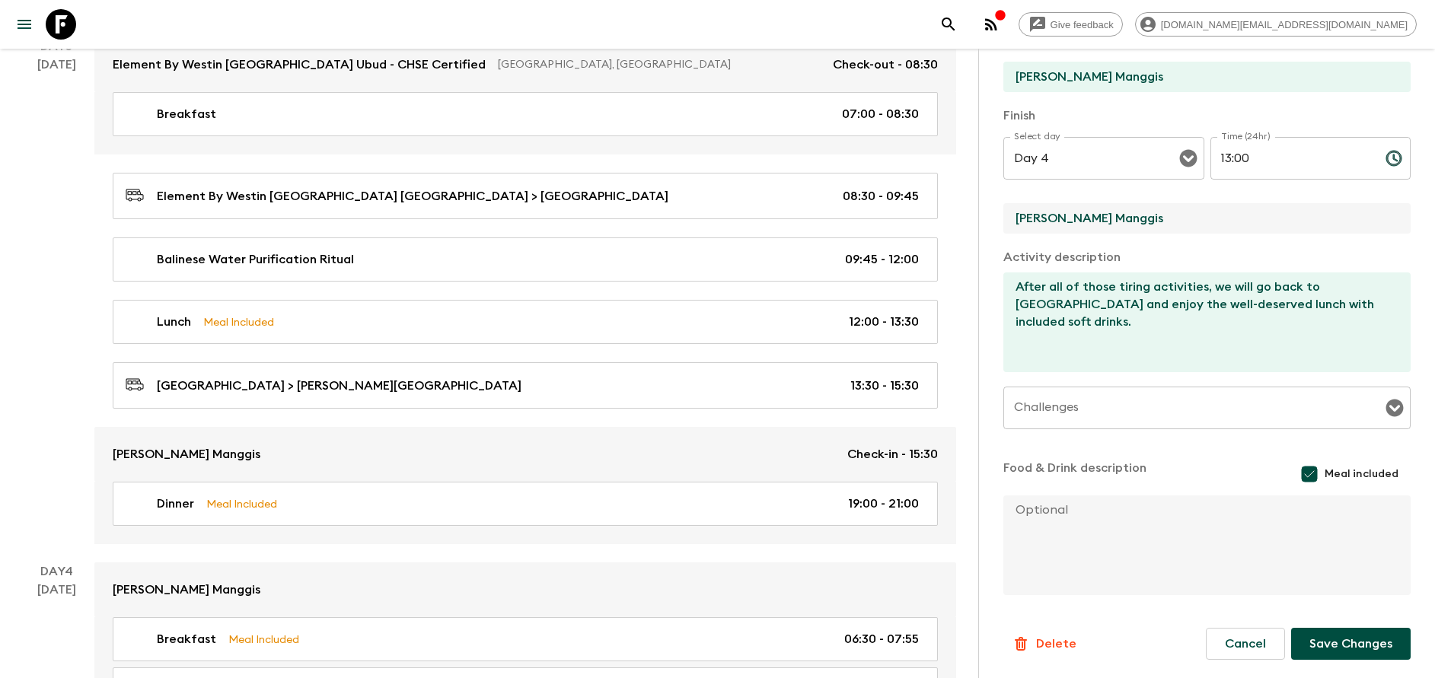
click at [1343, 642] on button "Save Changes" at bounding box center [1350, 644] width 119 height 32
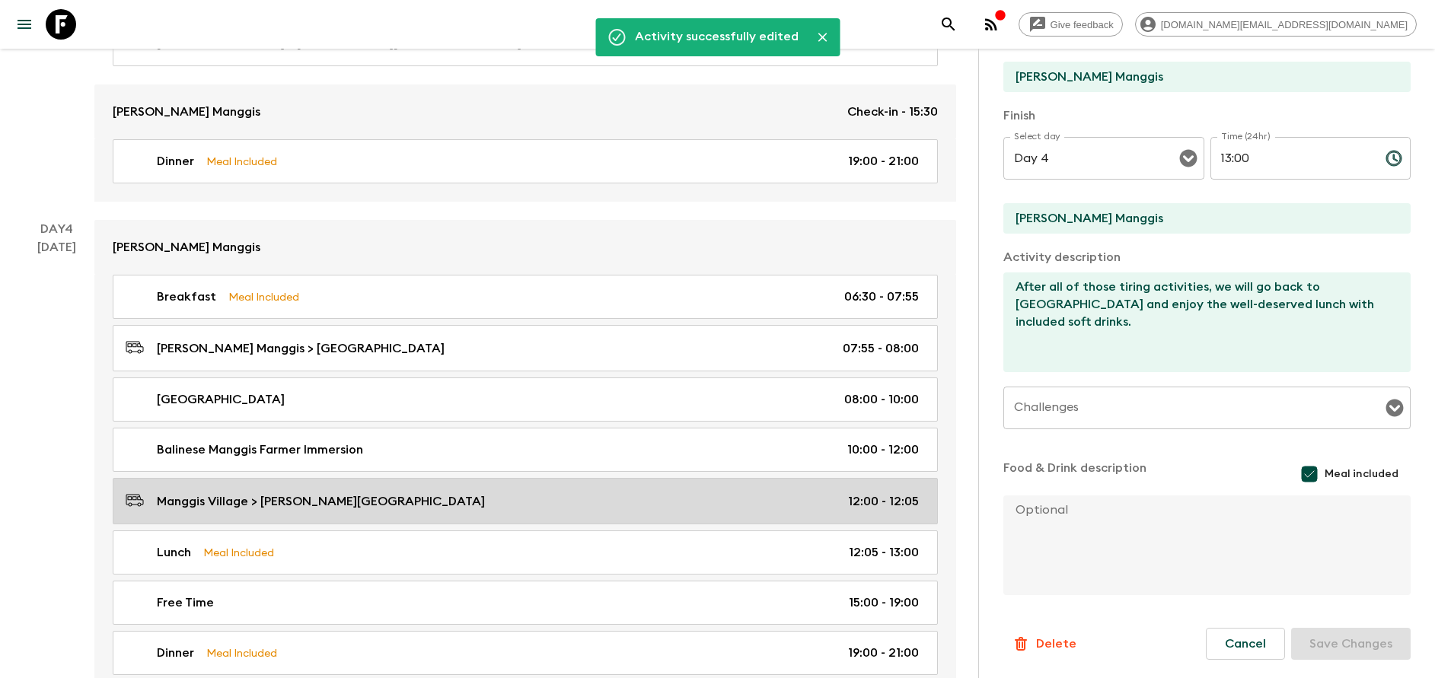
scroll to position [1598, 0]
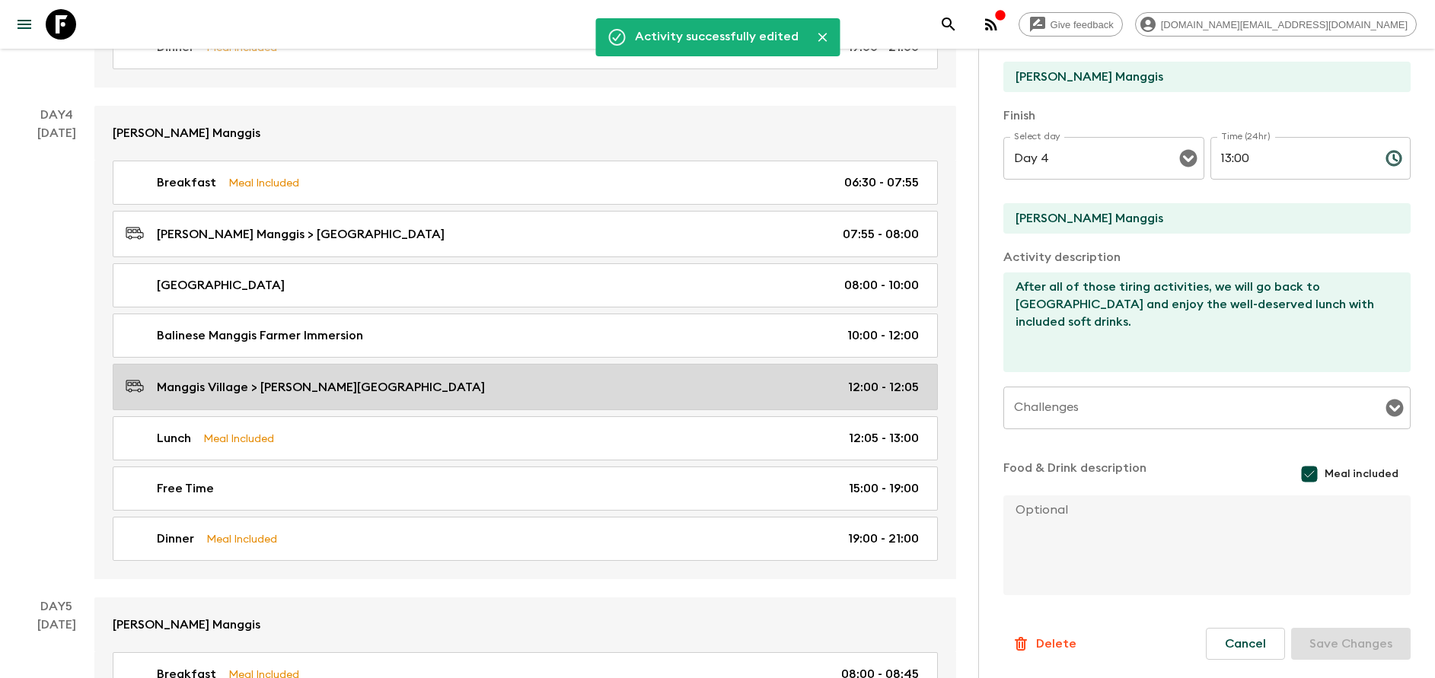
click at [406, 397] on link "Manggis Village > [PERSON_NAME] Manggis 12:00 - 12:05" at bounding box center [525, 387] width 825 height 46
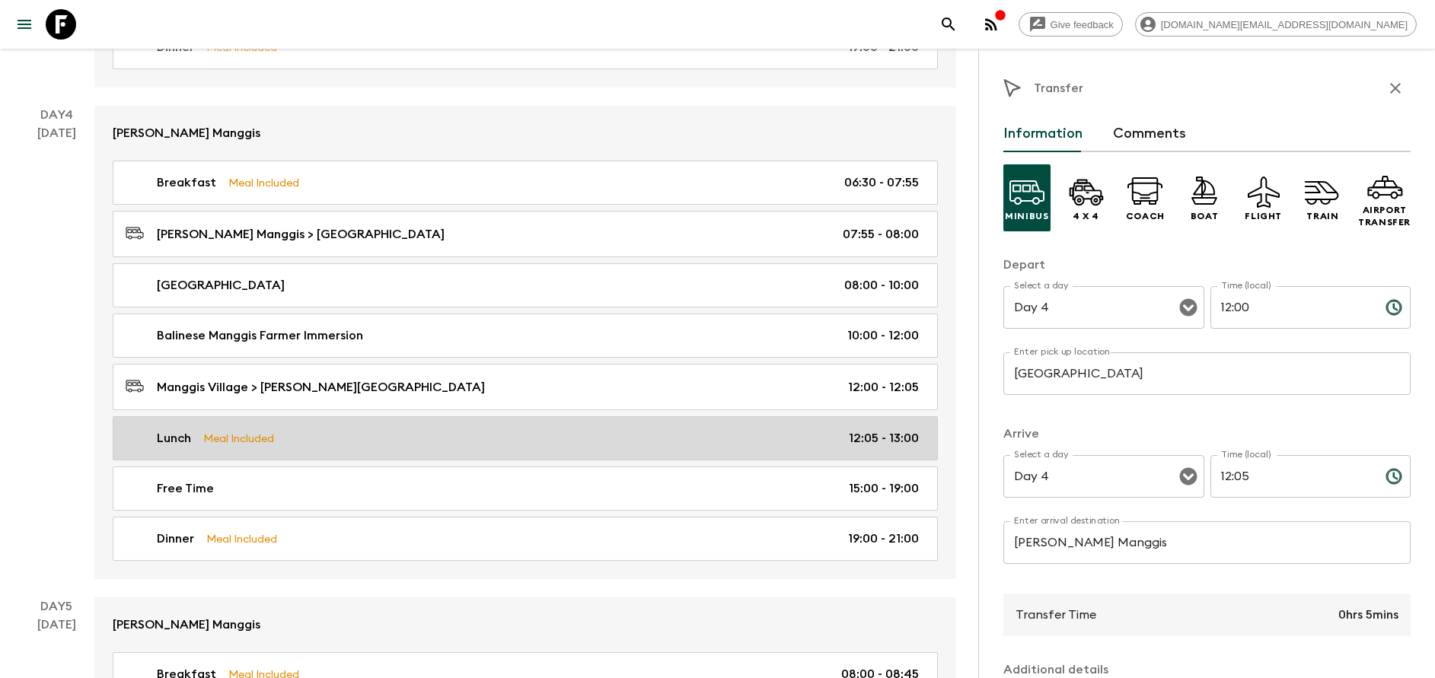
click at [411, 446] on div "Lunch Meal Included 12:05 - 13:00" at bounding box center [522, 438] width 793 height 18
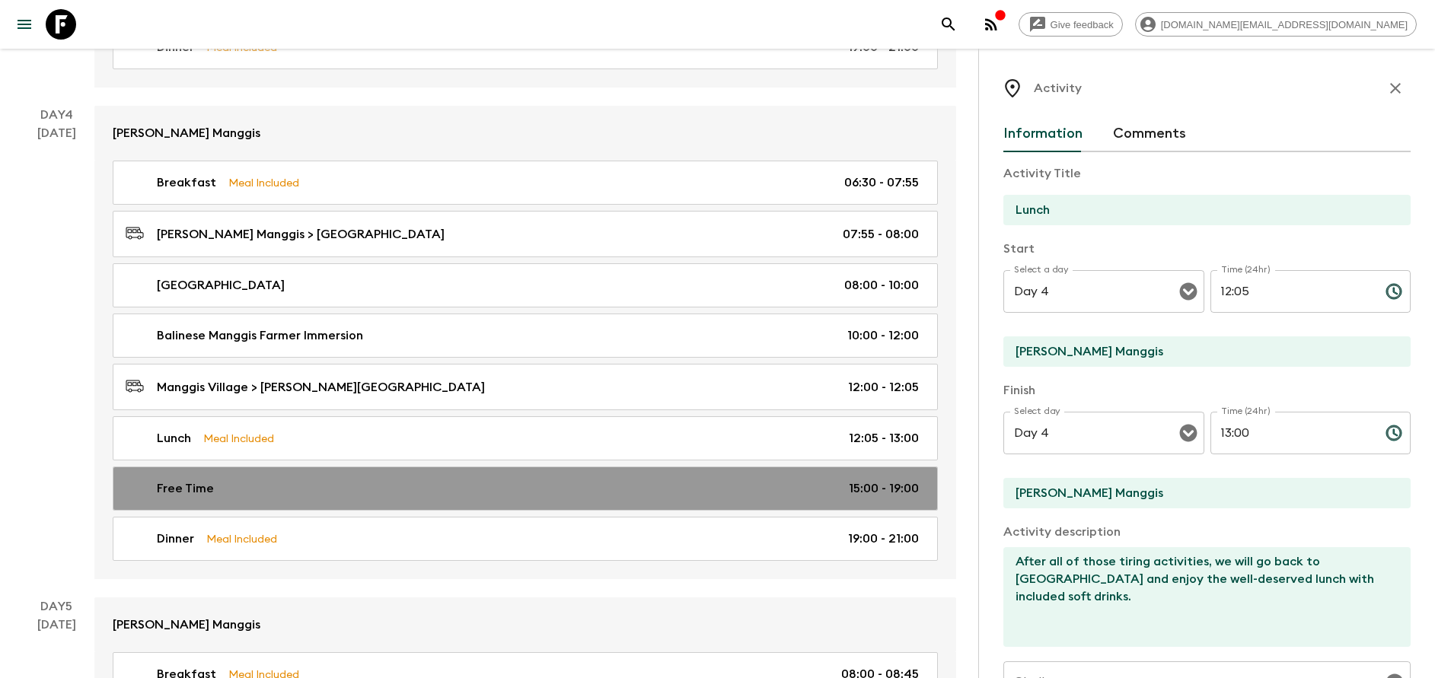
click at [406, 501] on link "Free Time 15:00 - 19:00" at bounding box center [525, 489] width 825 height 44
type input "Free Time"
type textarea "Let yourself relax and enjoy the valley view or take one of the optionals offer…"
checkbox input "false"
type input "15:00"
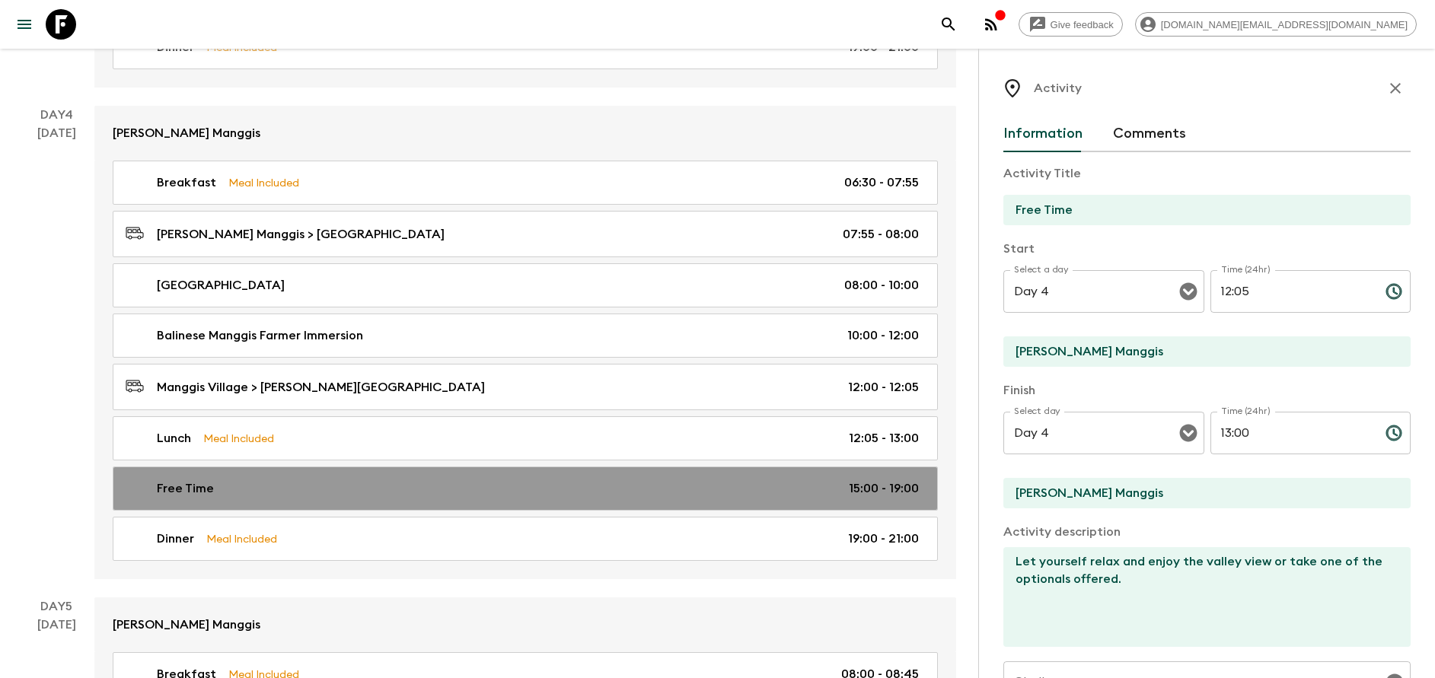
type input "19:00"
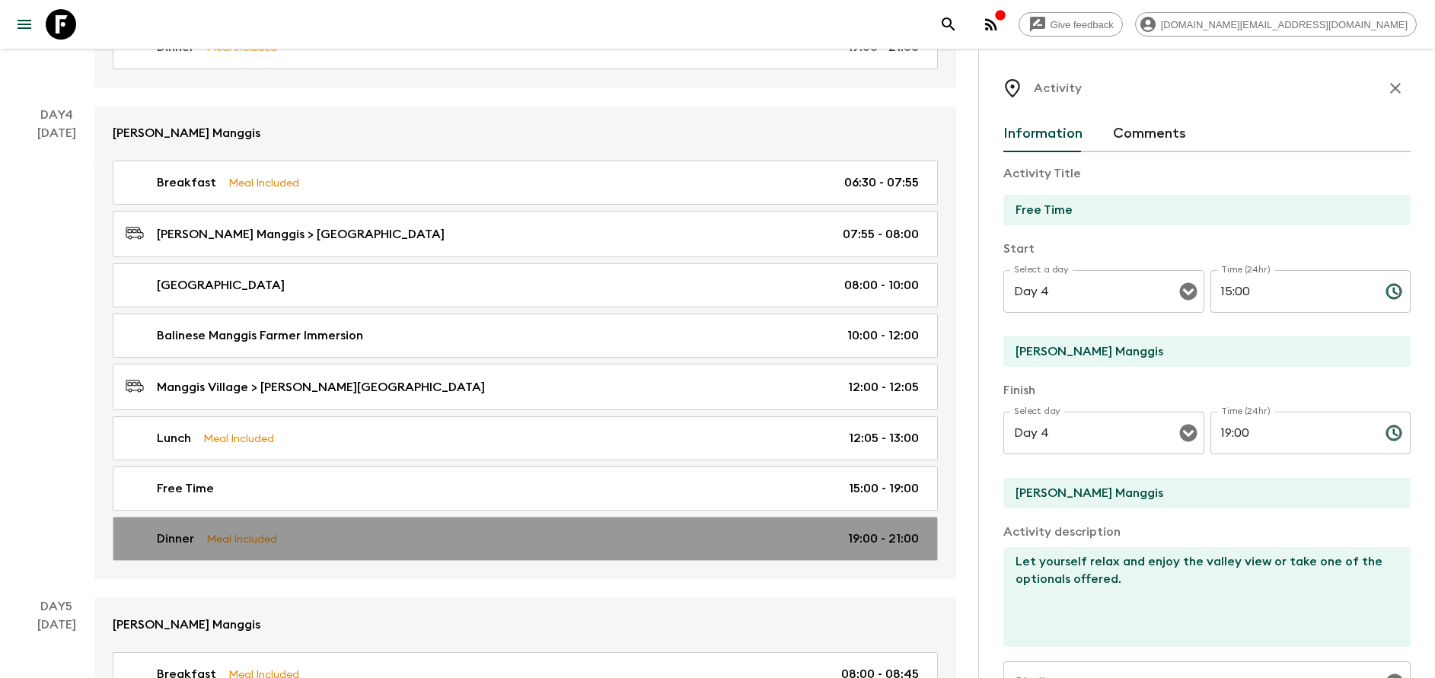
click at [430, 550] on link "Dinner Meal Included 19:00 - 21:00" at bounding box center [525, 539] width 825 height 44
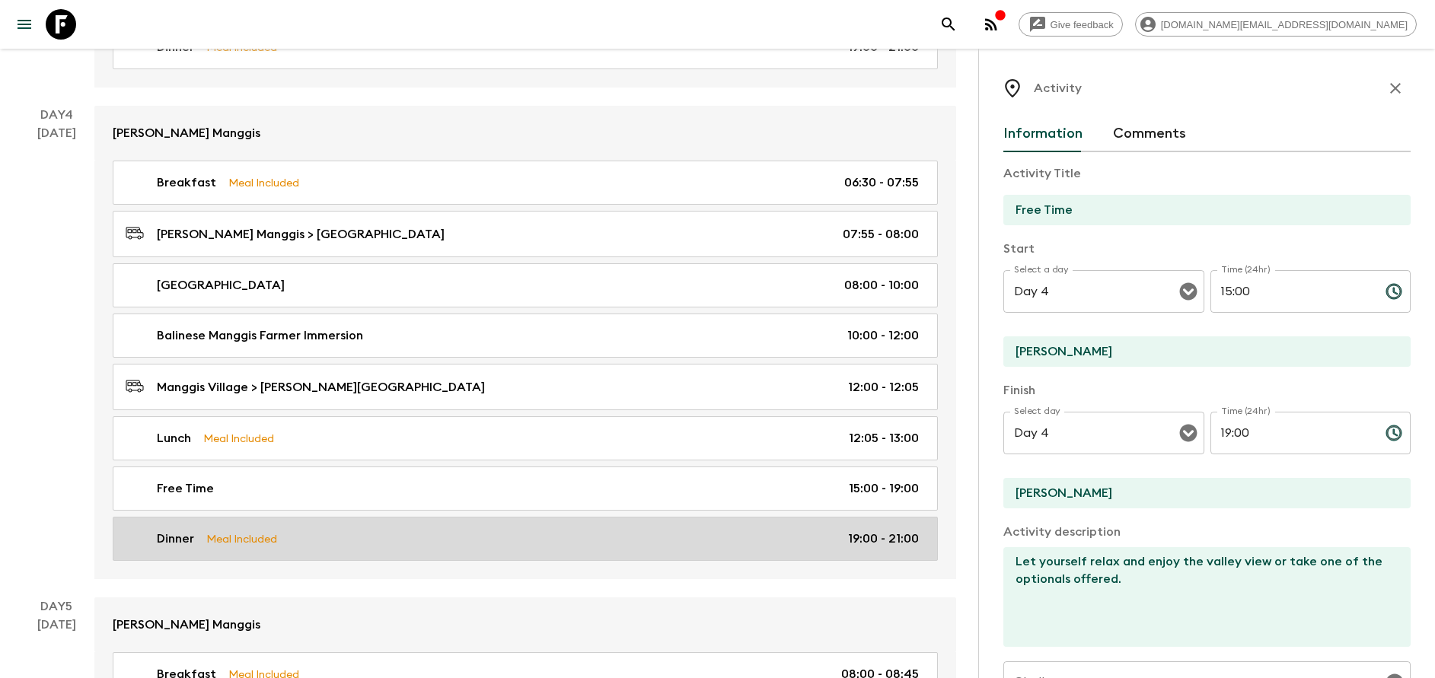
type input "Dinner"
type input "[PERSON_NAME]"
checkbox input "true"
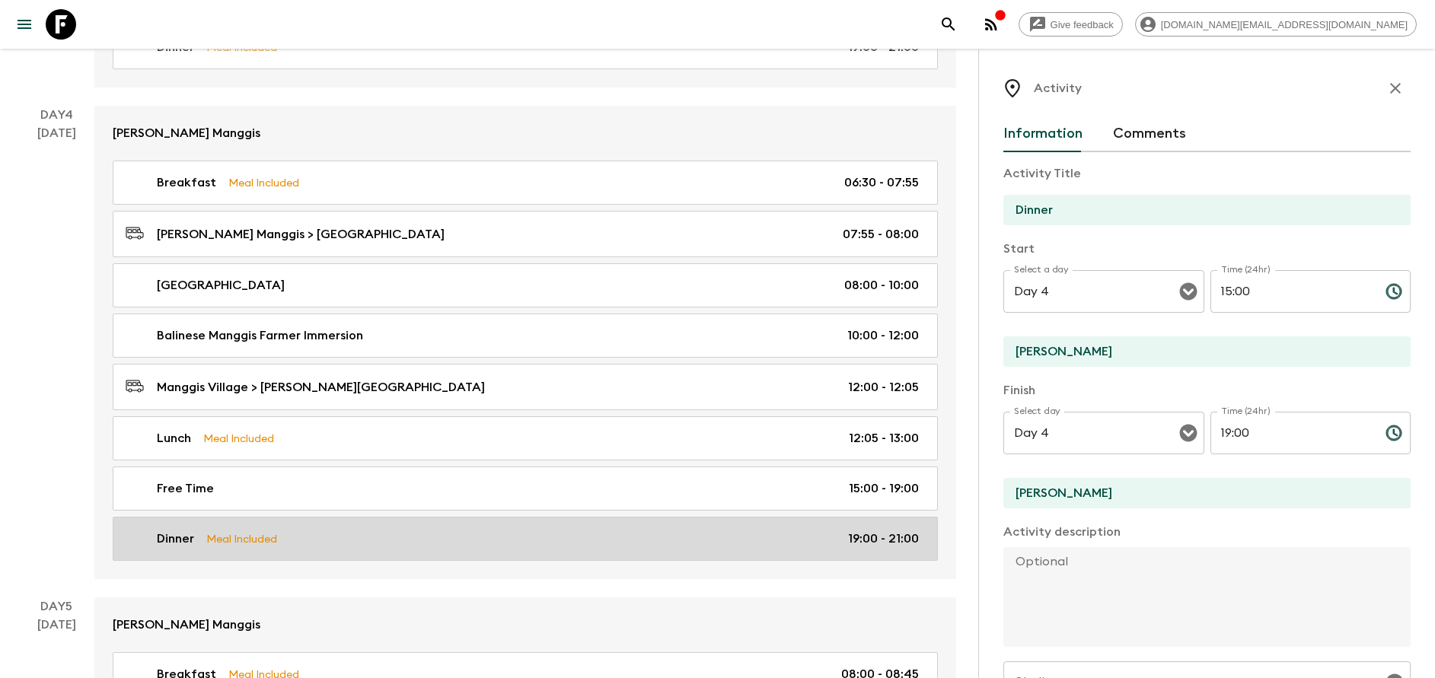
type input "19:00"
type input "21:00"
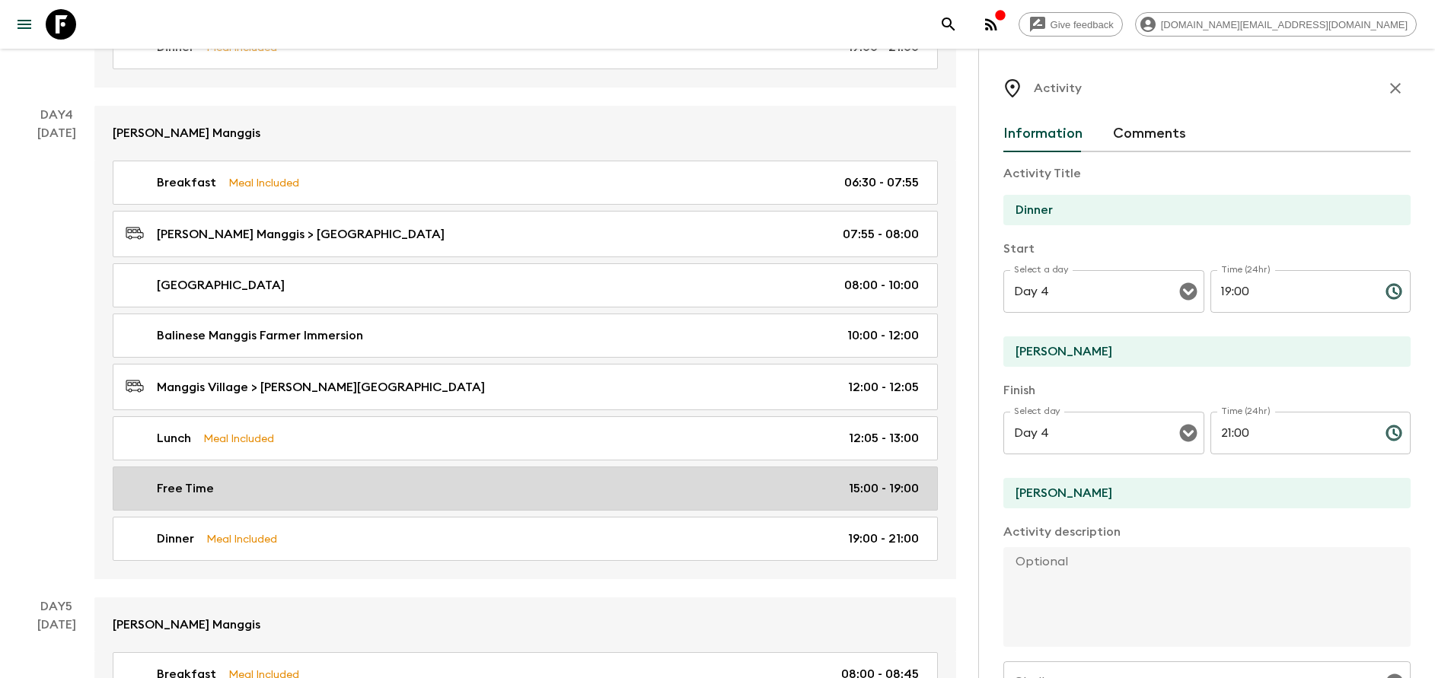
click at [421, 499] on link "Free Time 15:00 - 19:00" at bounding box center [525, 489] width 825 height 44
type input "Free Time"
type input "[PERSON_NAME] Manggis"
type textarea "Let yourself relax and enjoy the valley view or take one of the optionals offer…"
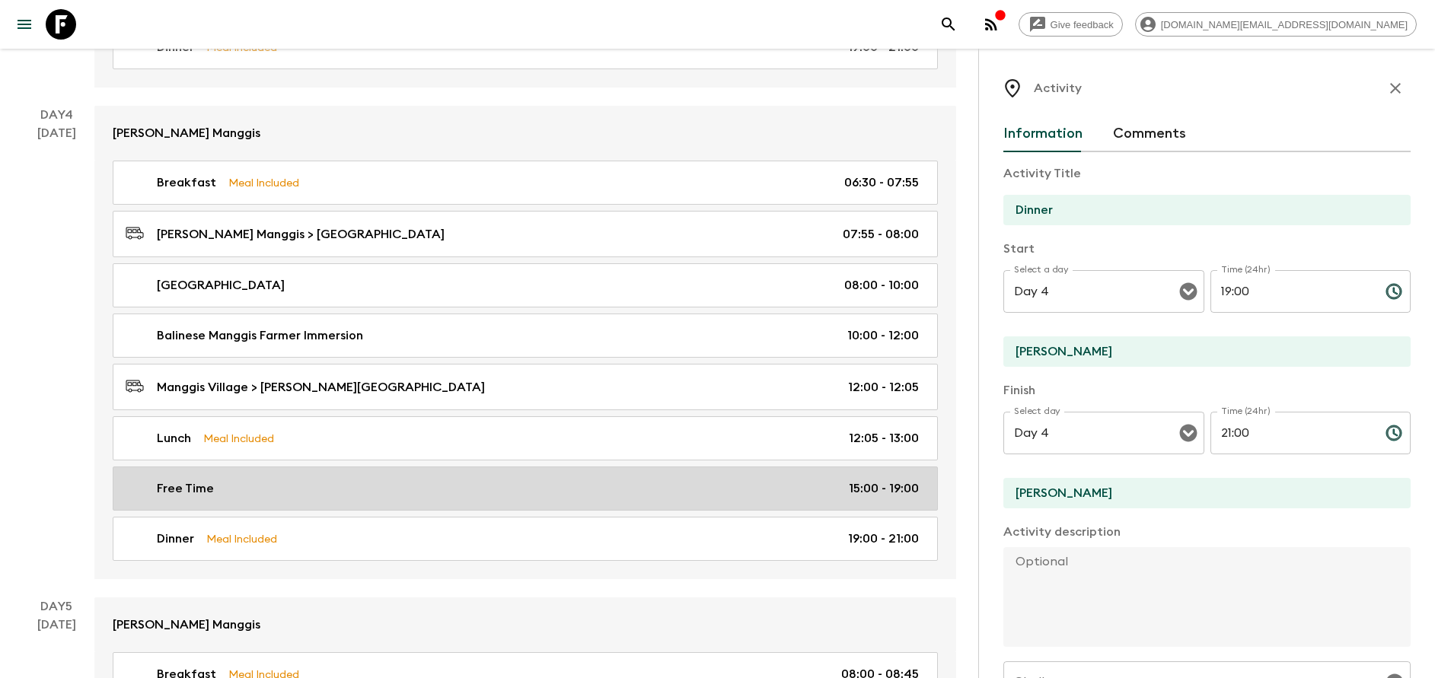
checkbox input "false"
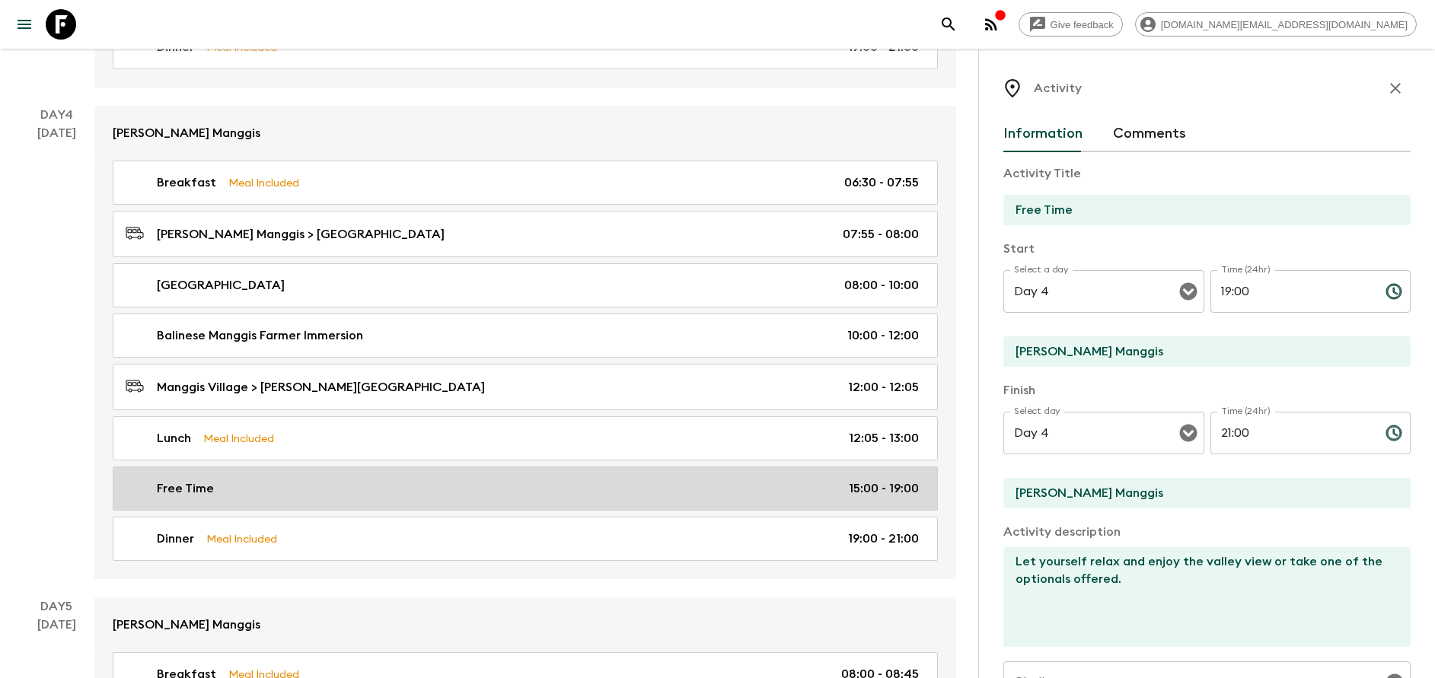
type input "15:00"
type input "19:00"
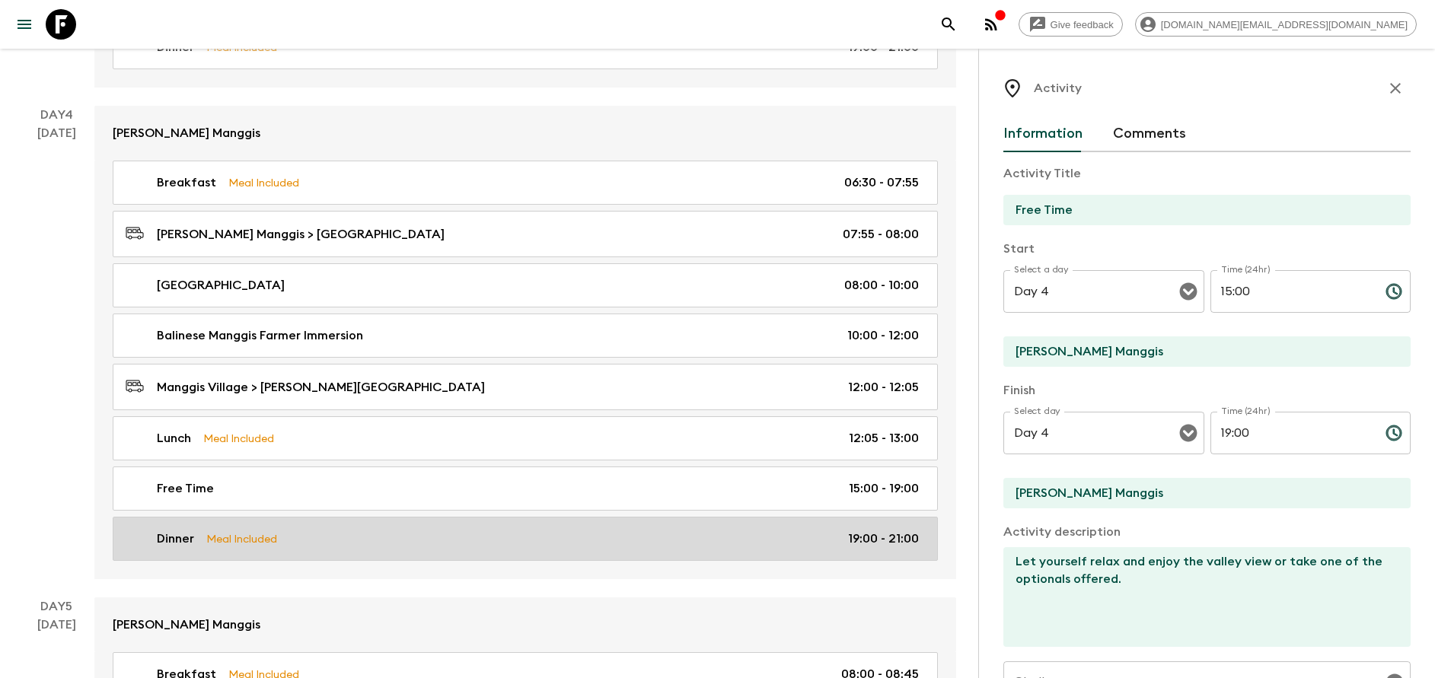
click at [419, 534] on div "Dinner Meal Included 19:00 - 21:00" at bounding box center [522, 539] width 793 height 18
type input "Dinner"
type input "[PERSON_NAME]"
checkbox input "true"
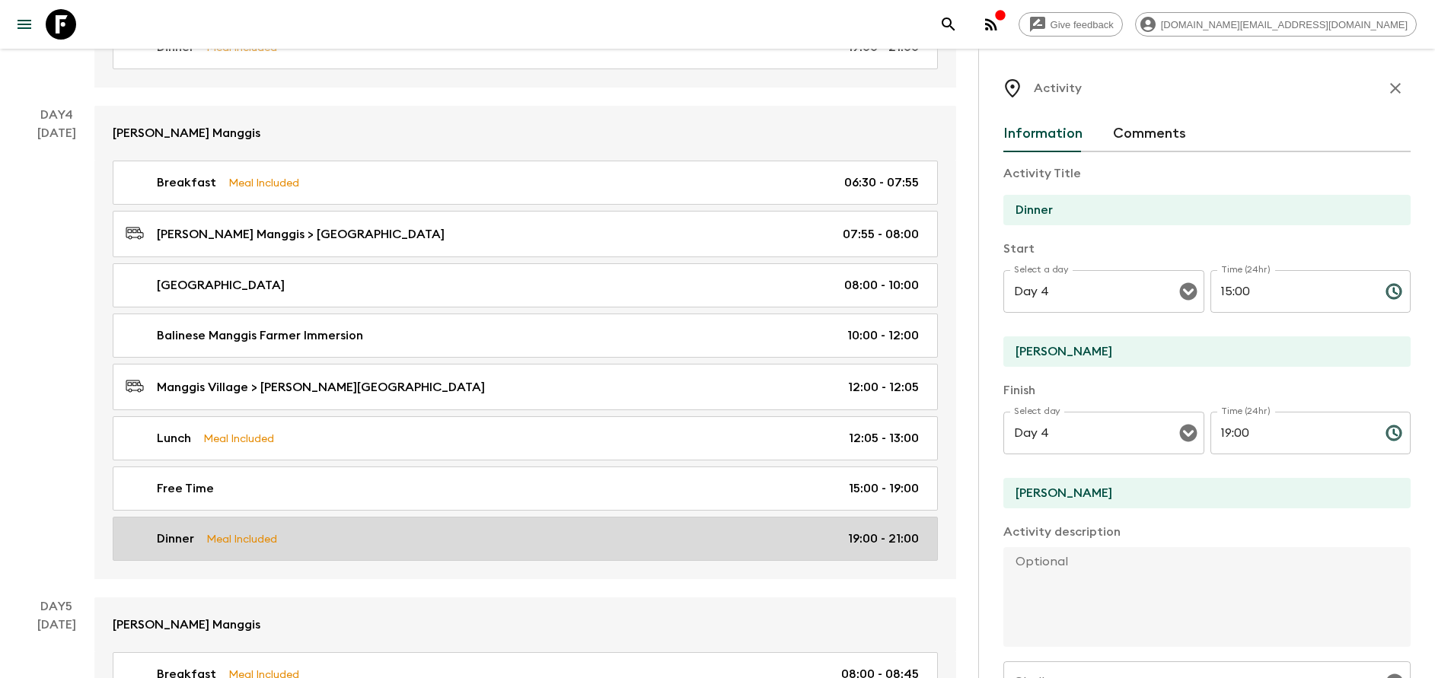
type input "19:00"
type input "21:00"
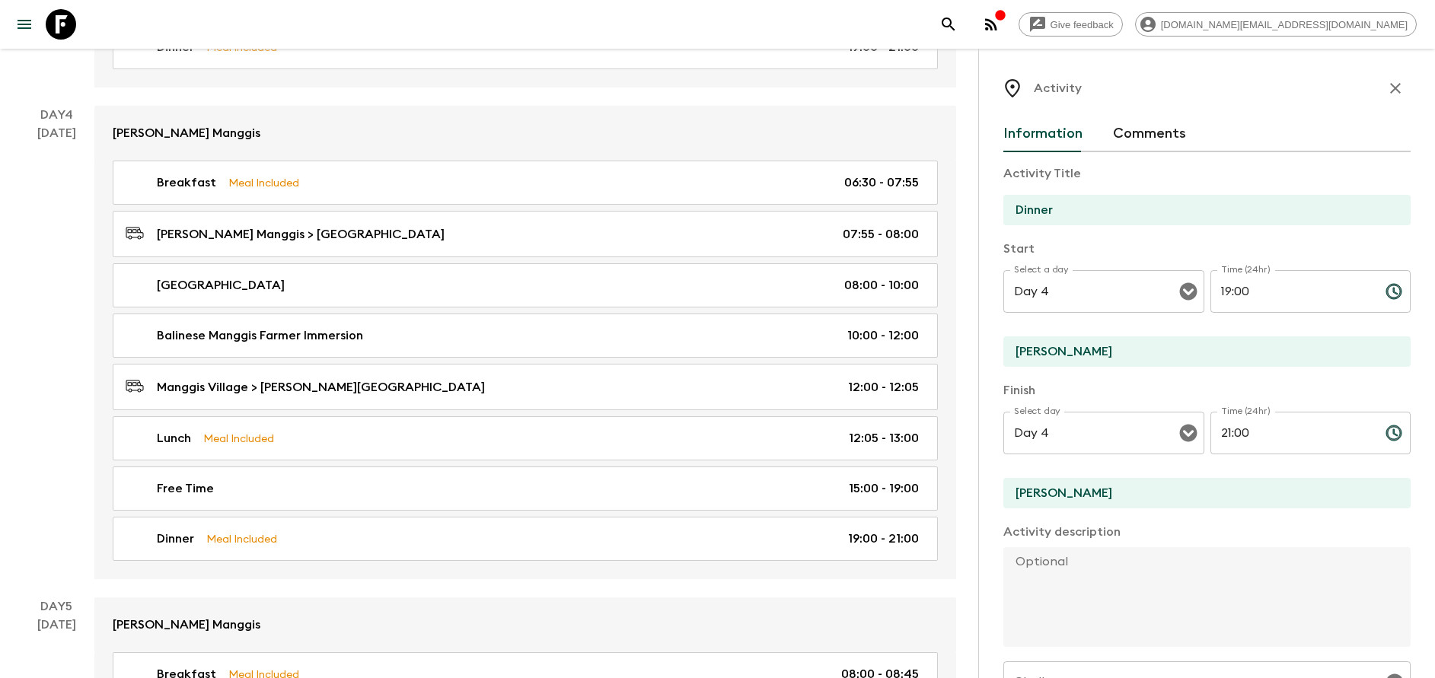
click at [1037, 361] on input "[PERSON_NAME]" at bounding box center [1200, 351] width 395 height 30
click at [1023, 350] on input "[PERSON_NAME]" at bounding box center [1200, 351] width 395 height 30
type input "[PERSON_NAME] Manggis"
click at [1028, 492] on input "[PERSON_NAME]" at bounding box center [1200, 493] width 395 height 30
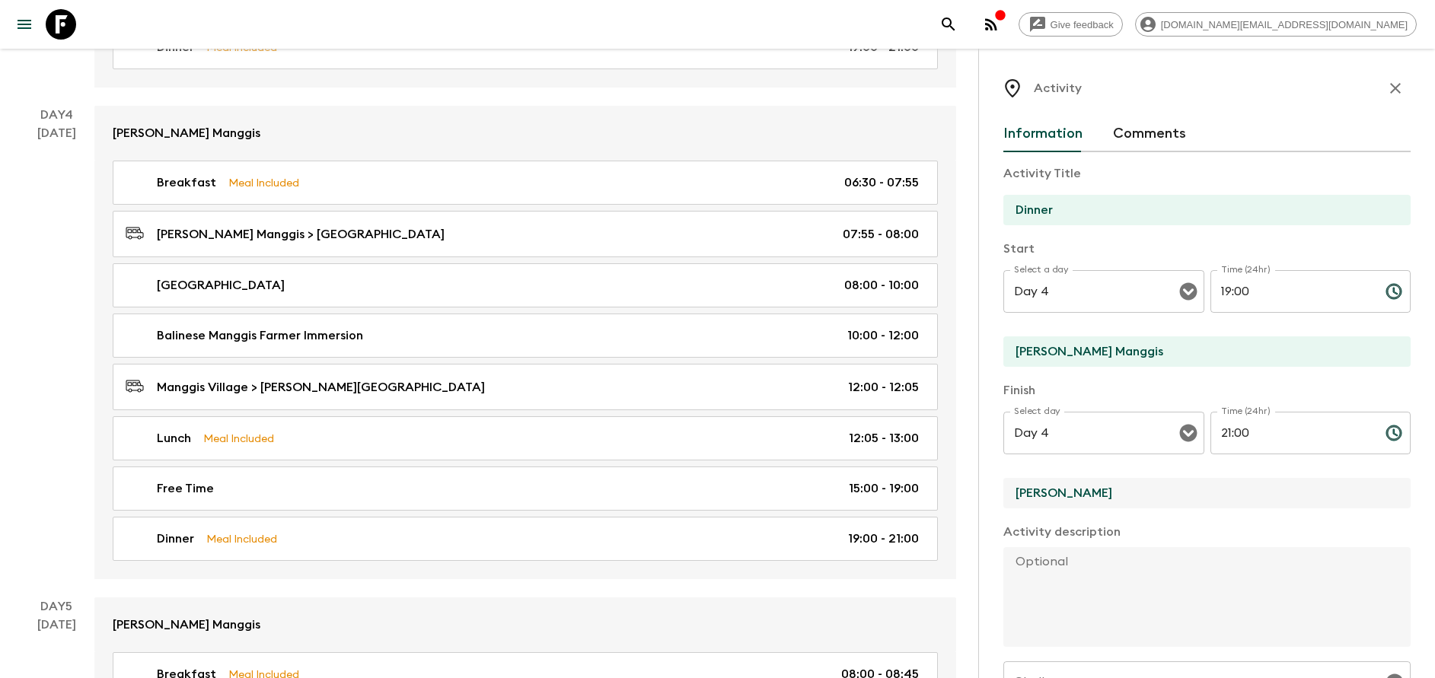
click at [1028, 492] on input "[PERSON_NAME]" at bounding box center [1200, 493] width 395 height 30
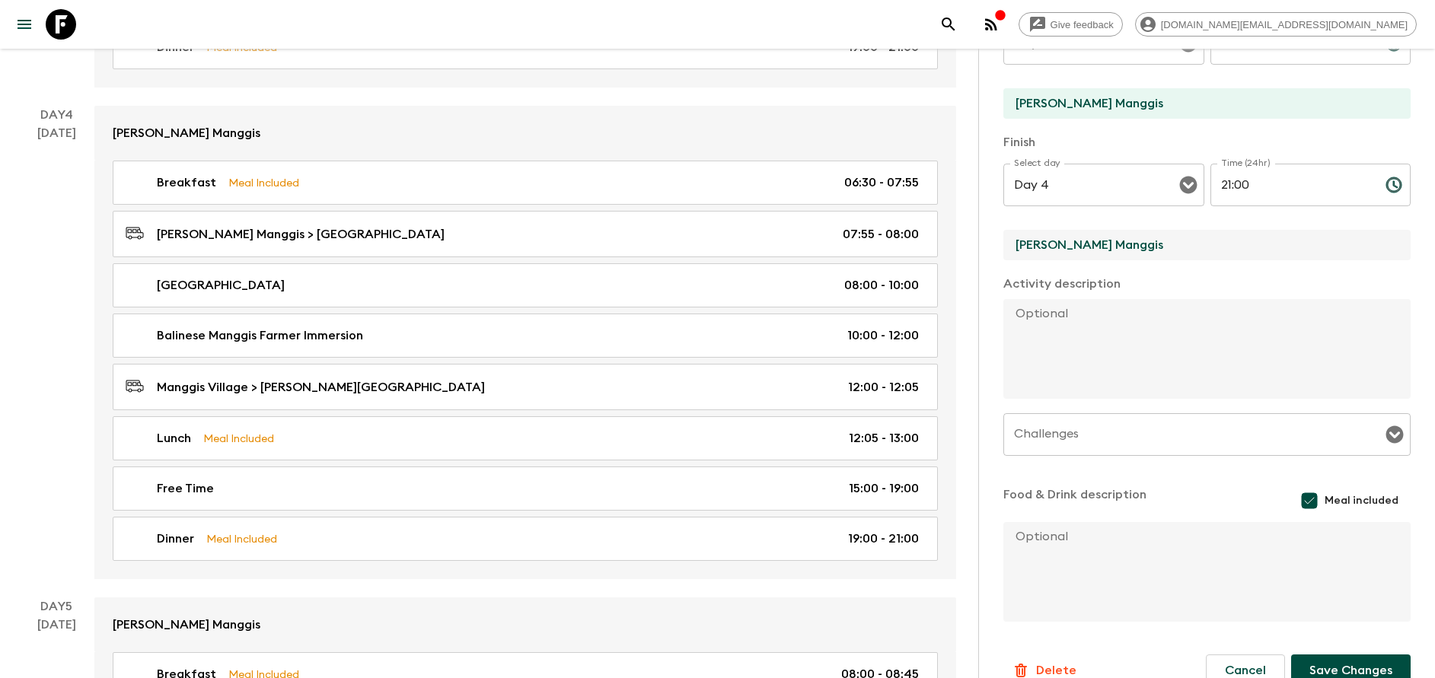
scroll to position [275, 0]
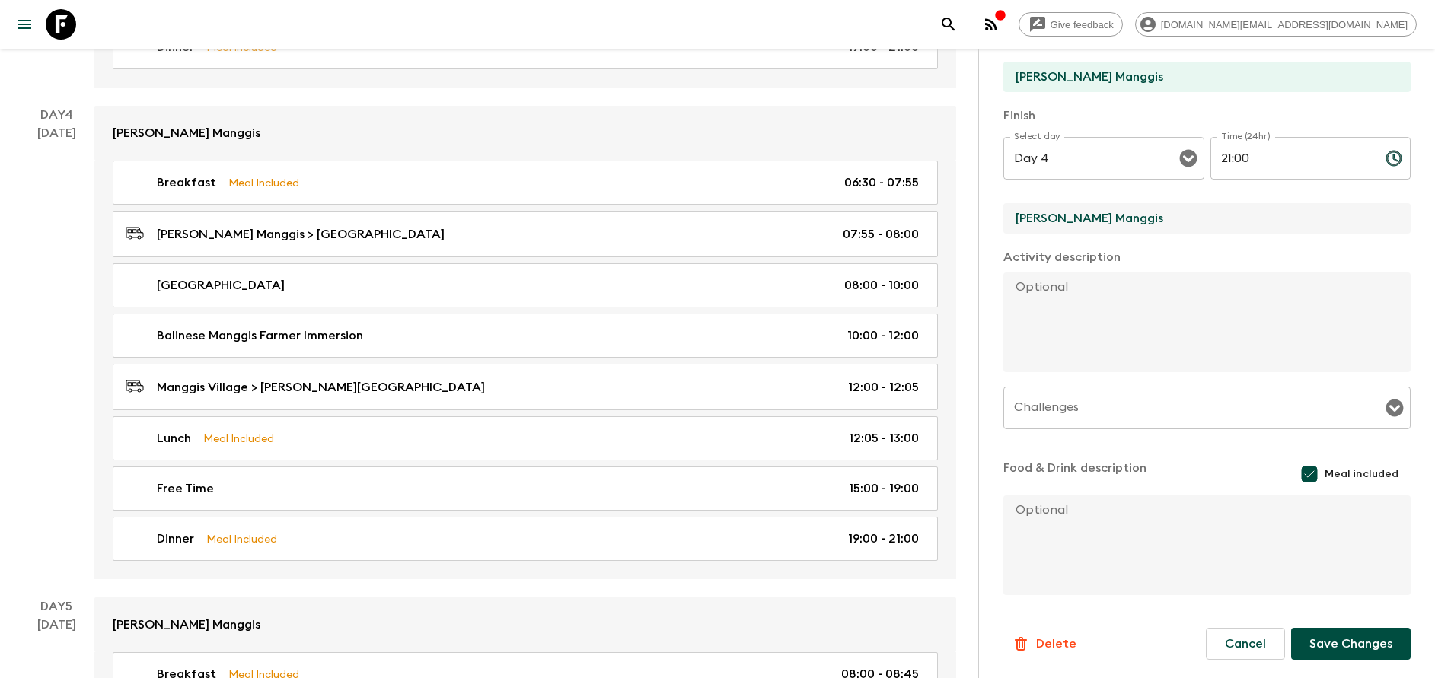
type input "[PERSON_NAME] Manggis"
click at [1340, 637] on button "Save Changes" at bounding box center [1350, 644] width 119 height 32
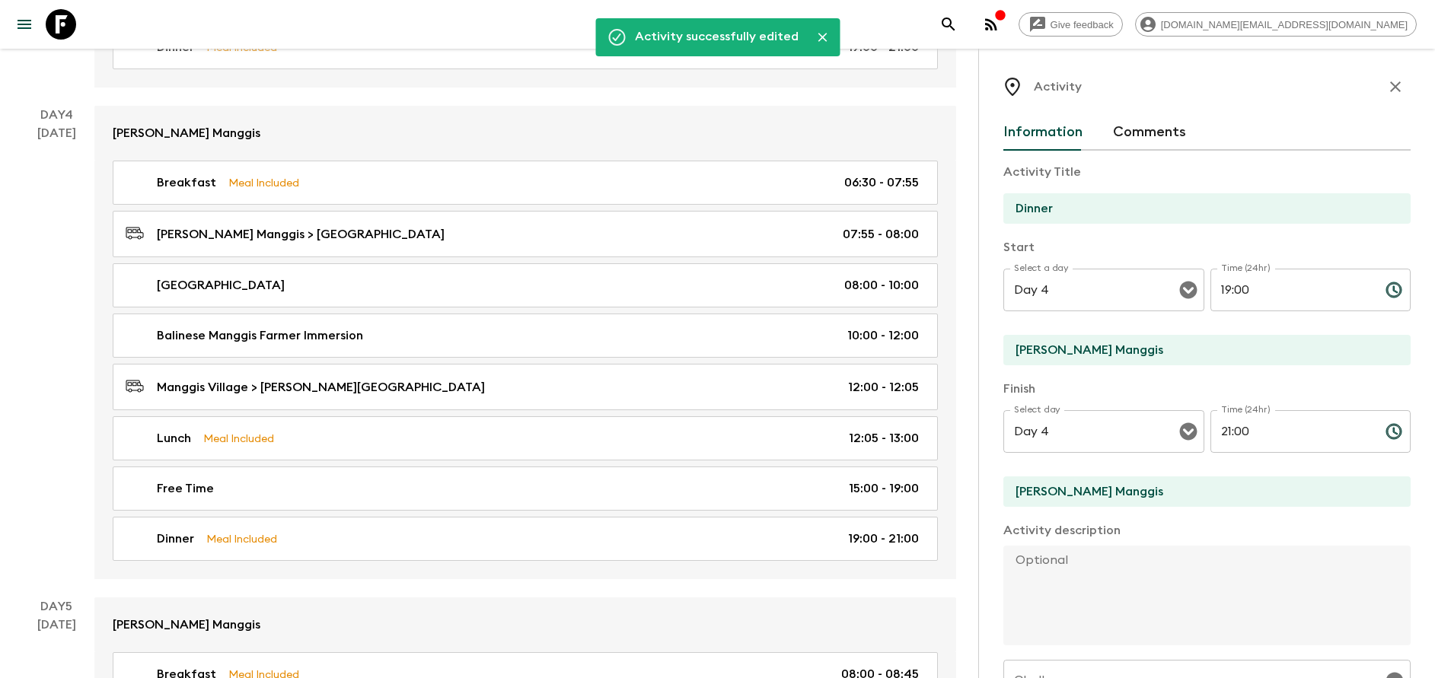
scroll to position [0, 0]
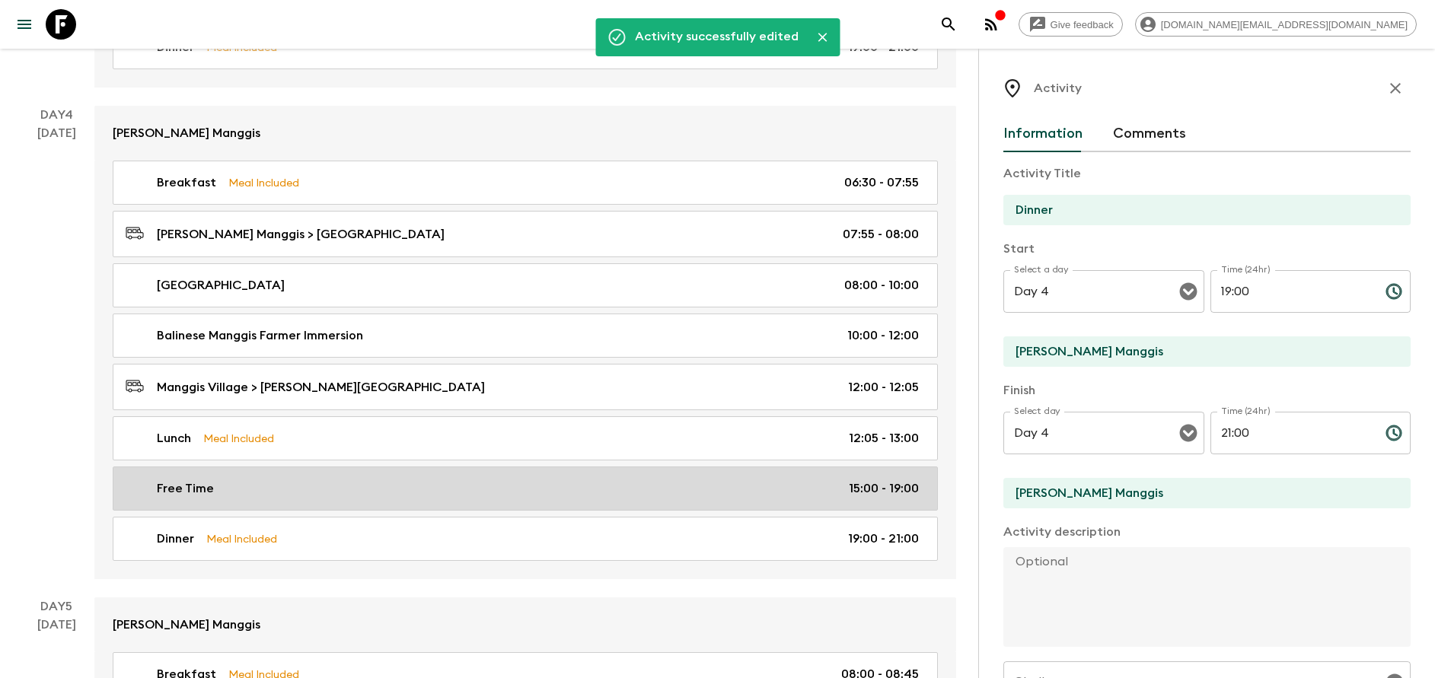
click at [377, 496] on div "Free Time 15:00 - 19:00" at bounding box center [522, 489] width 793 height 18
type input "Free Time"
type textarea "Let yourself relax and enjoy the valley view or take one of the optionals offer…"
checkbox input "false"
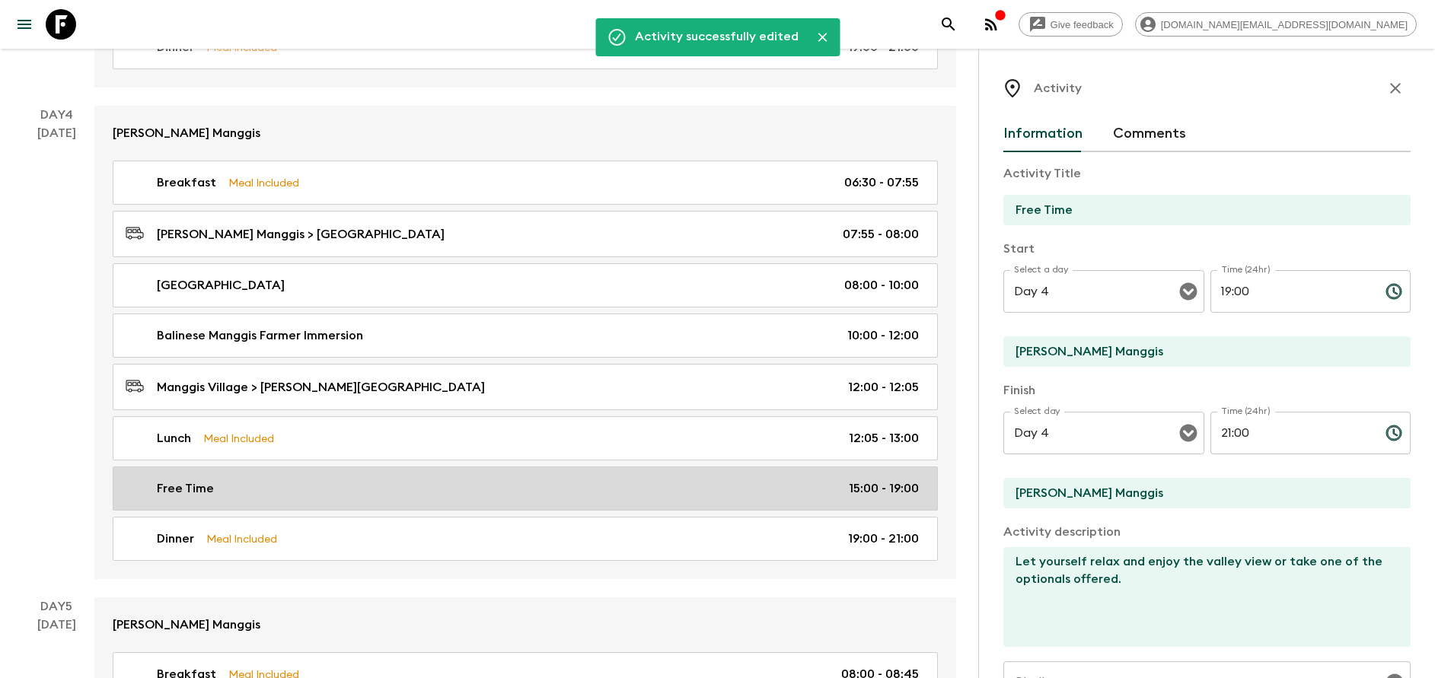
type input "15:00"
type input "19:00"
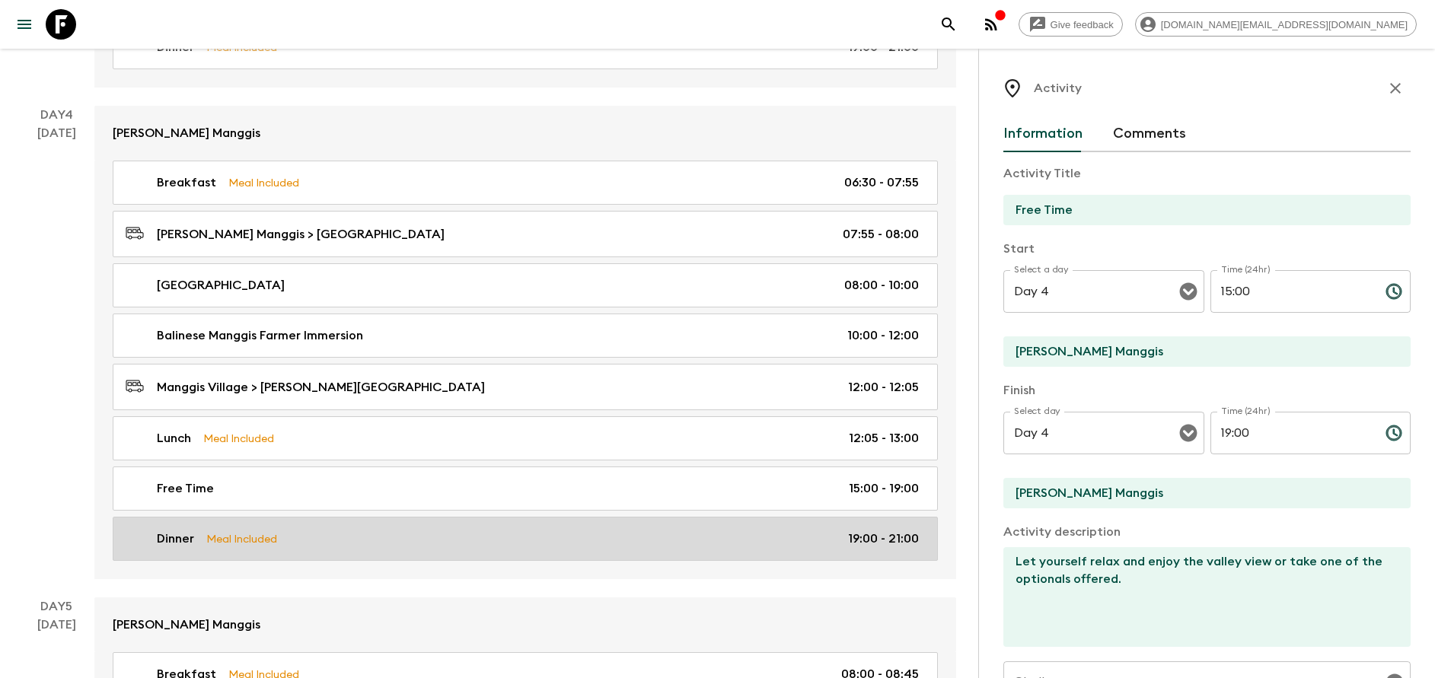
click at [315, 533] on div "Dinner Meal Included 19:00 - 21:00" at bounding box center [522, 539] width 793 height 18
type input "Dinner"
checkbox input "true"
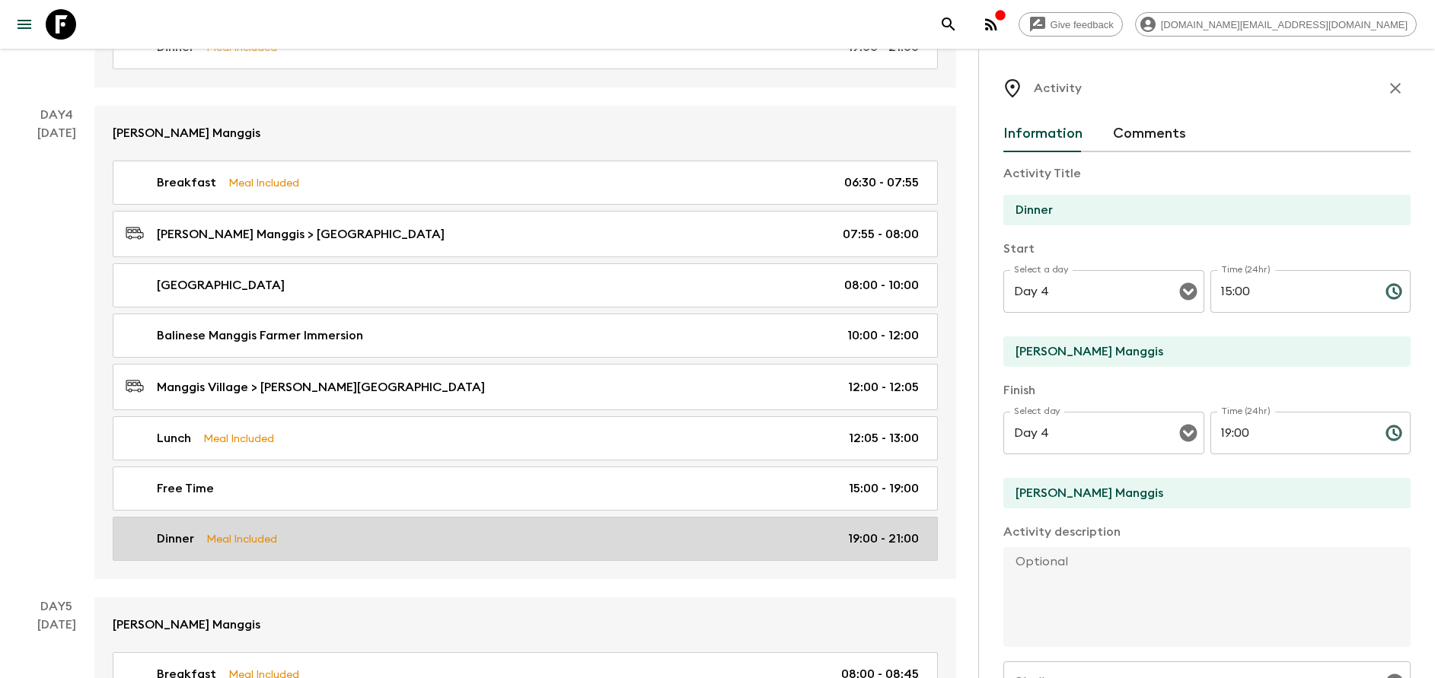
type input "19:00"
type input "21:00"
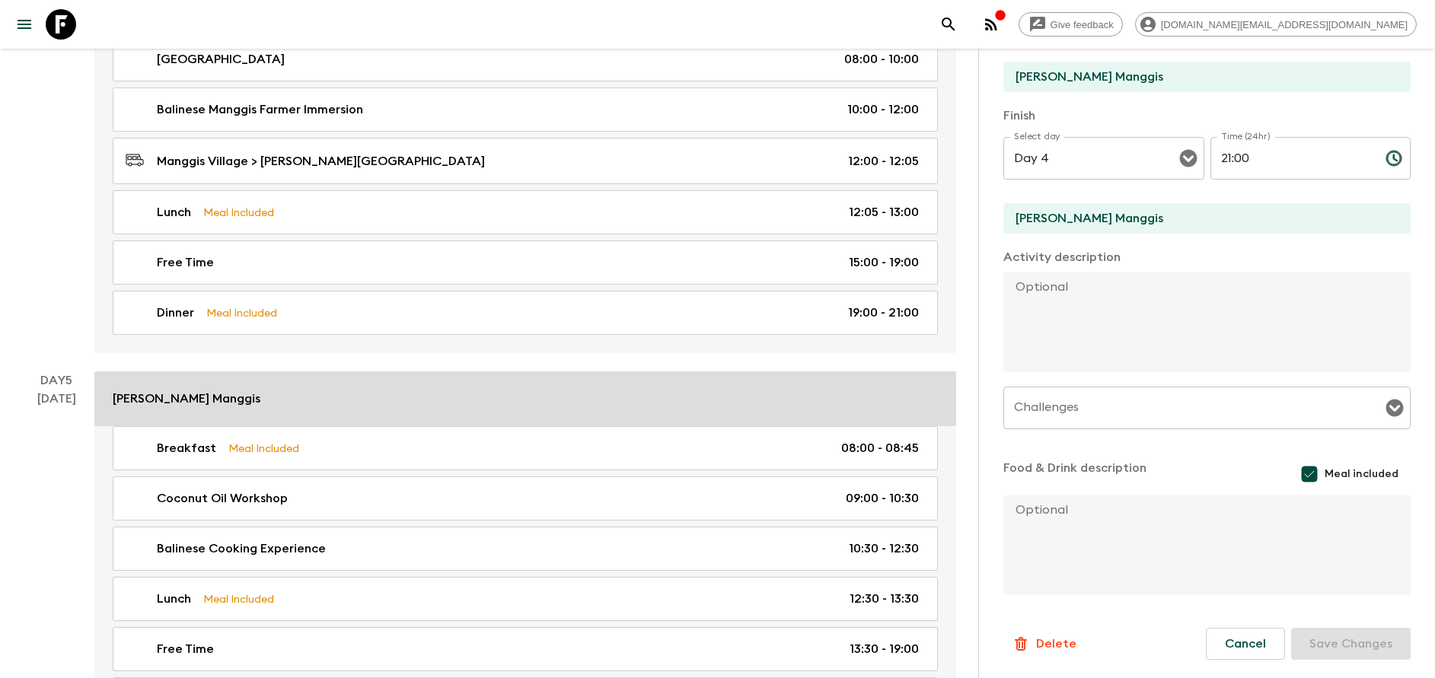
scroll to position [1827, 0]
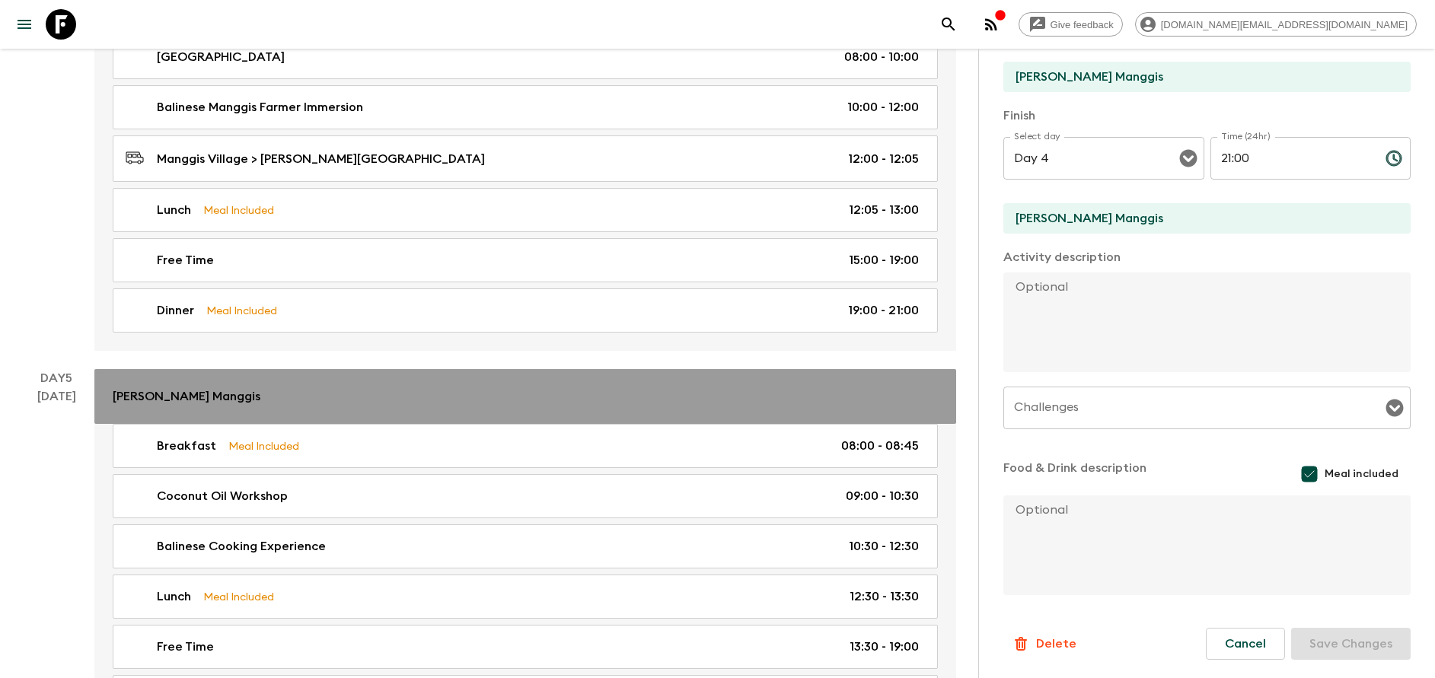
click at [362, 401] on div "[PERSON_NAME] Manggis" at bounding box center [525, 396] width 825 height 18
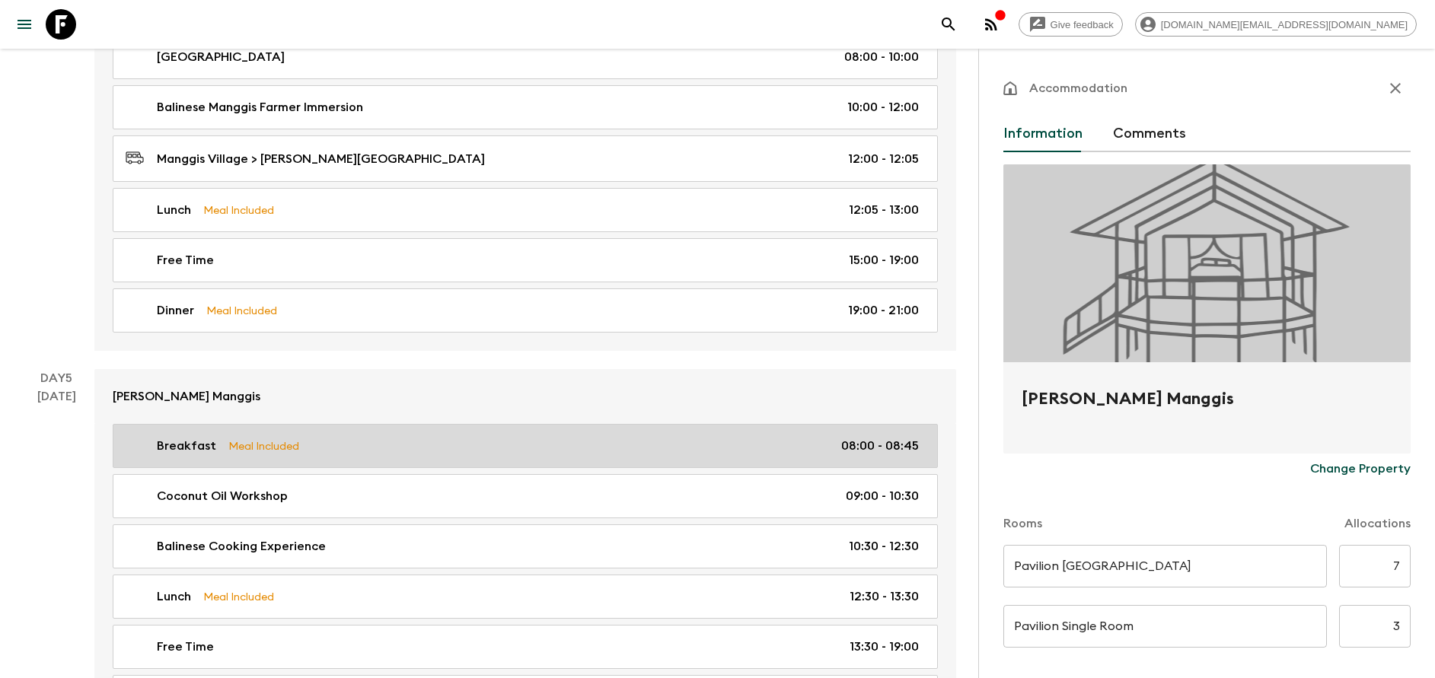
click at [370, 446] on div "Breakfast Meal Included 08:00 - 08:45" at bounding box center [522, 446] width 793 height 18
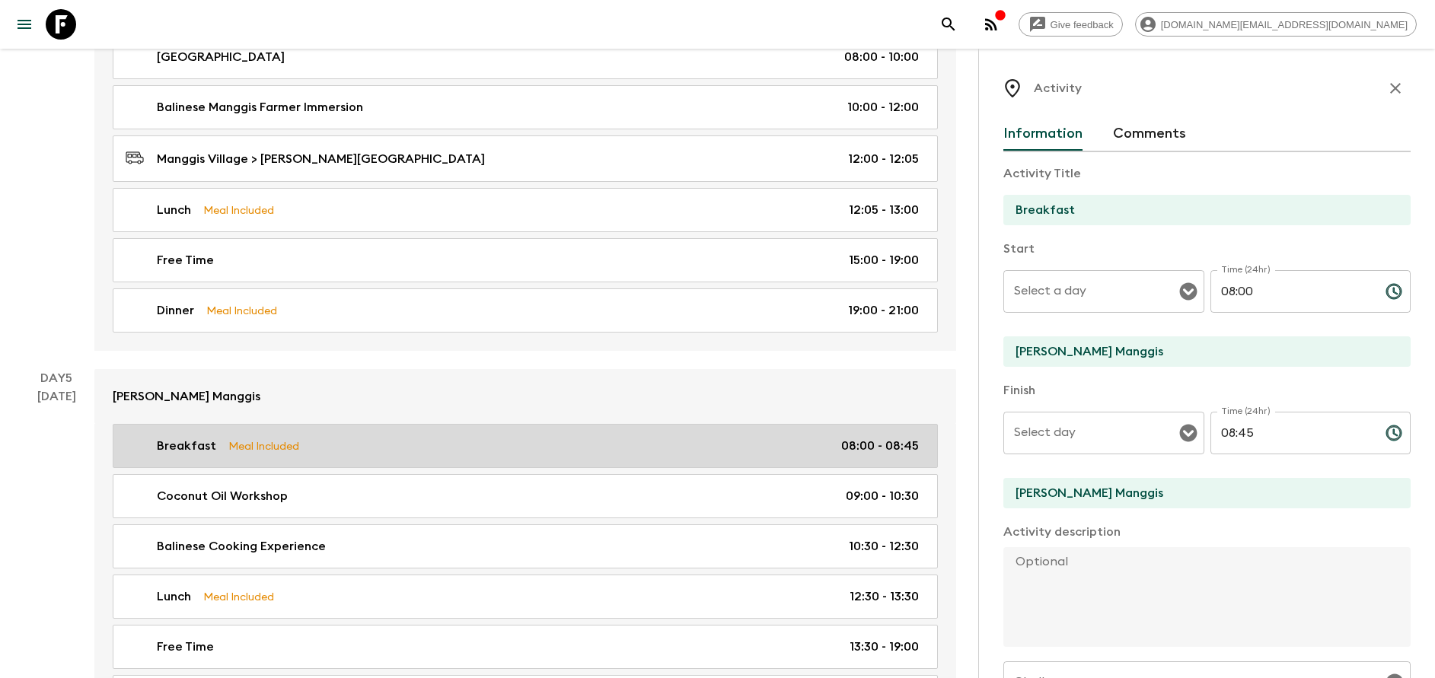
type input "Day 5"
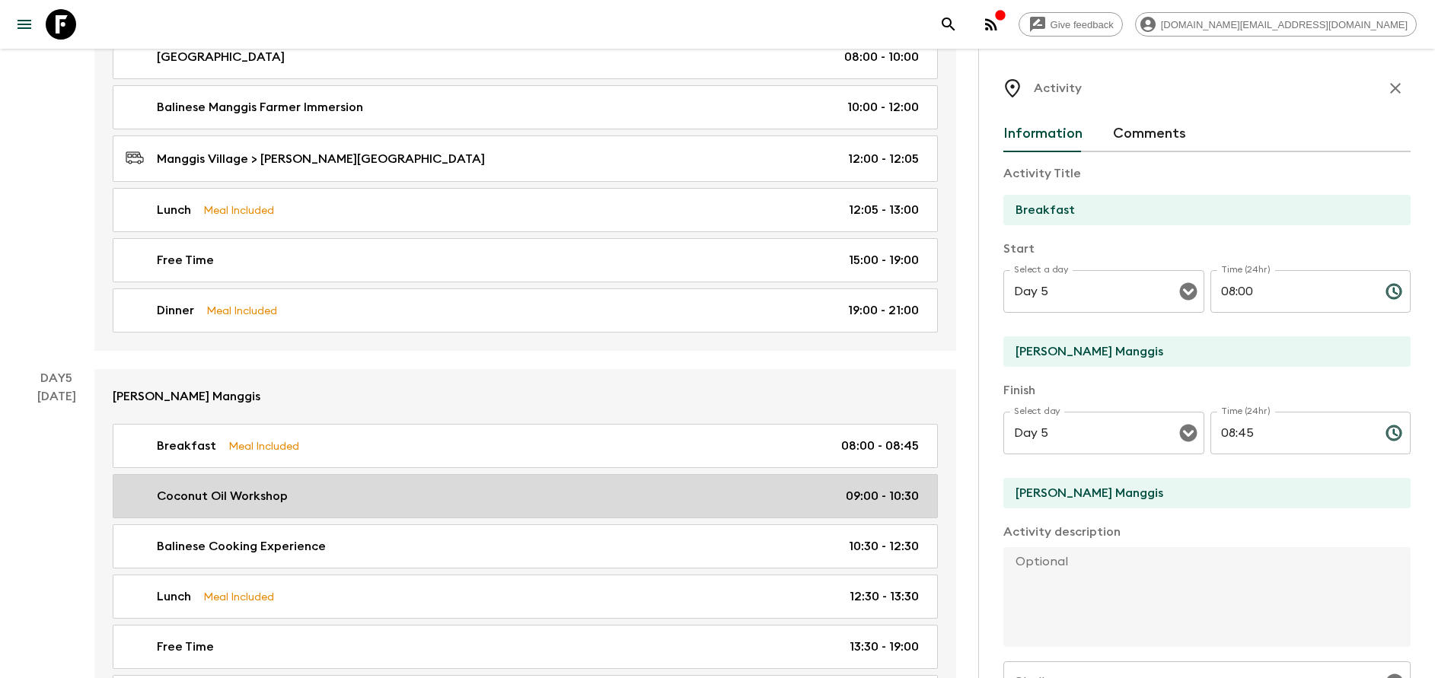
click at [328, 489] on div "Coconut Oil Workshop 09:00 - 10:30" at bounding box center [522, 496] width 793 height 18
type input "Coconut Oil Workshop"
type input "[GEOGRAPHIC_DATA]"
type textarea "Start the day by making coconut oil with a native [DEMOGRAPHIC_DATA] family and…"
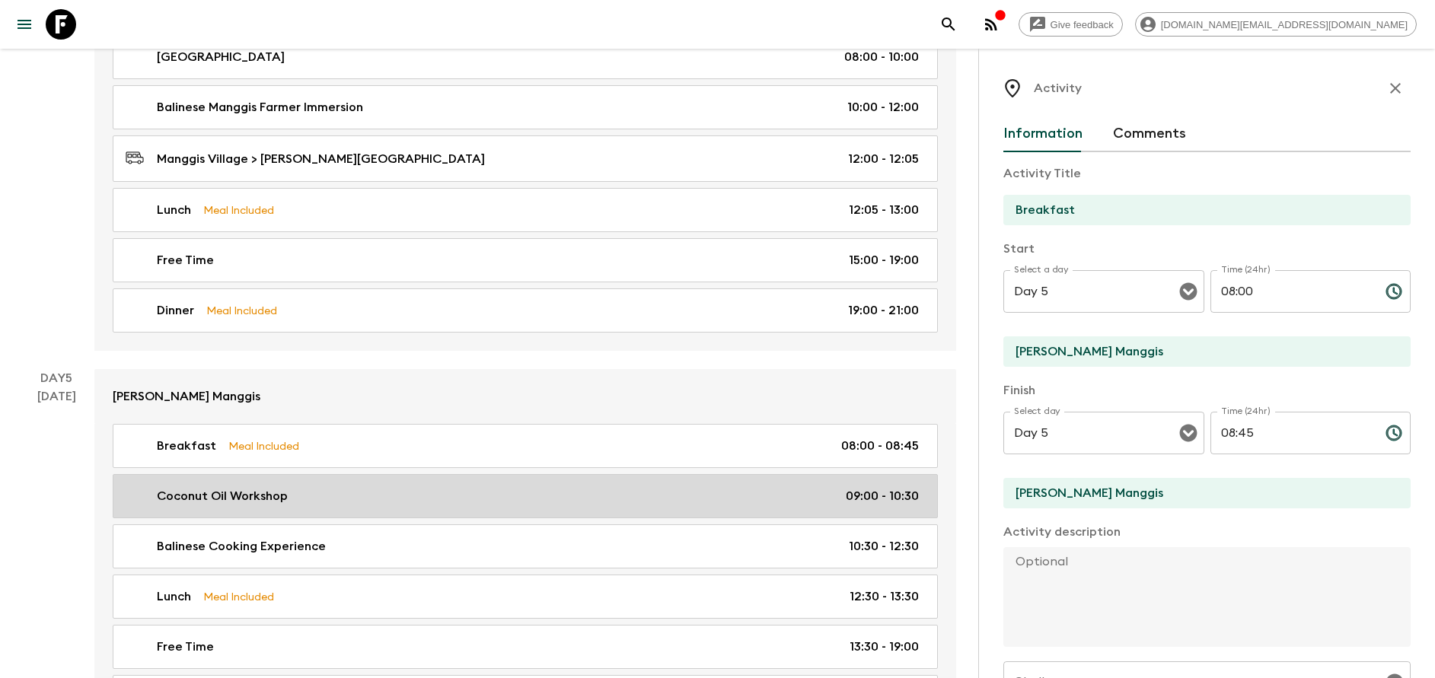
checkbox input "false"
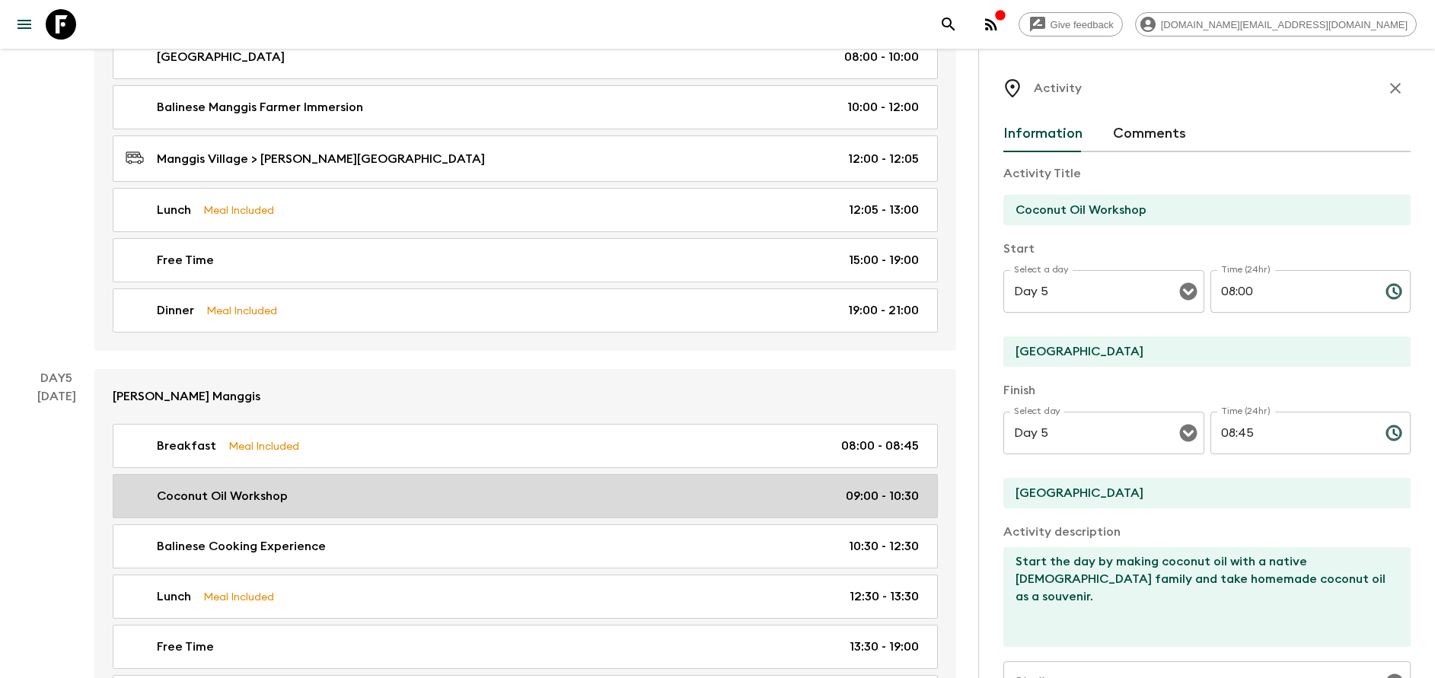
type input "09:00"
type input "10:30"
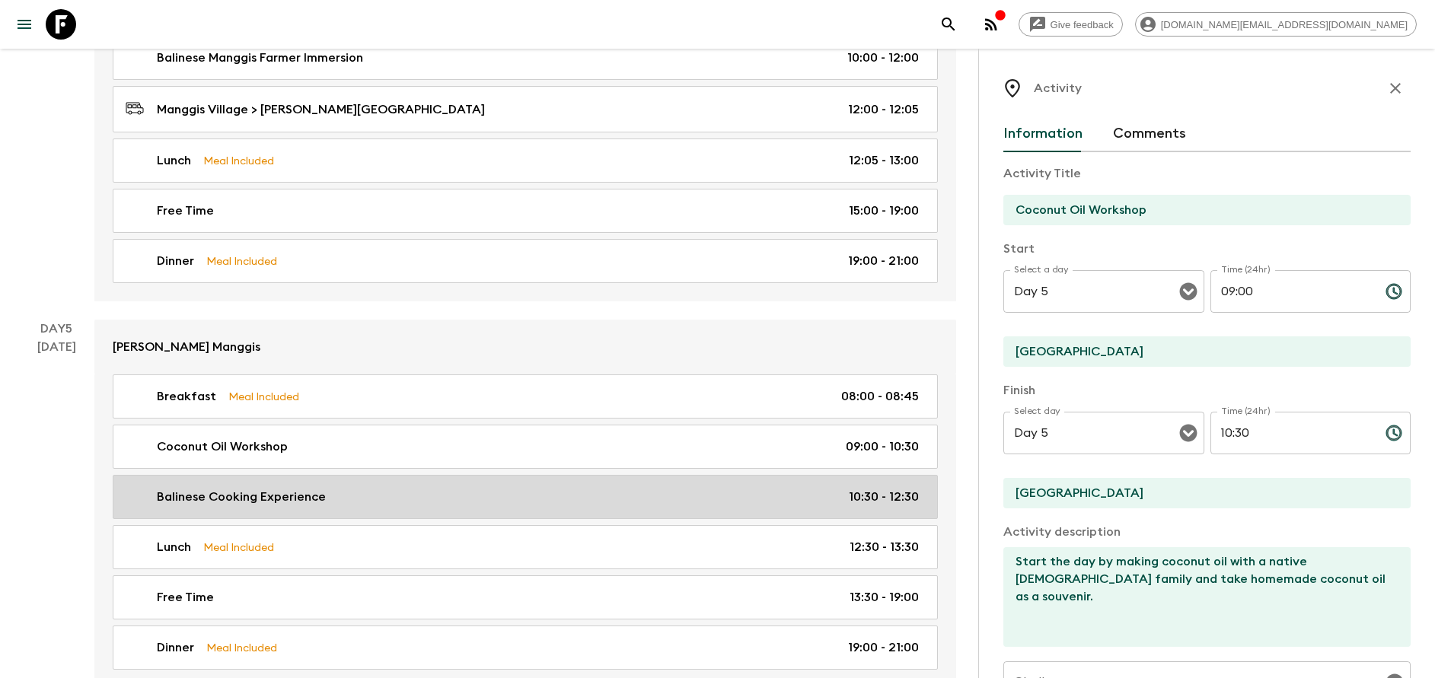
scroll to position [1941, 0]
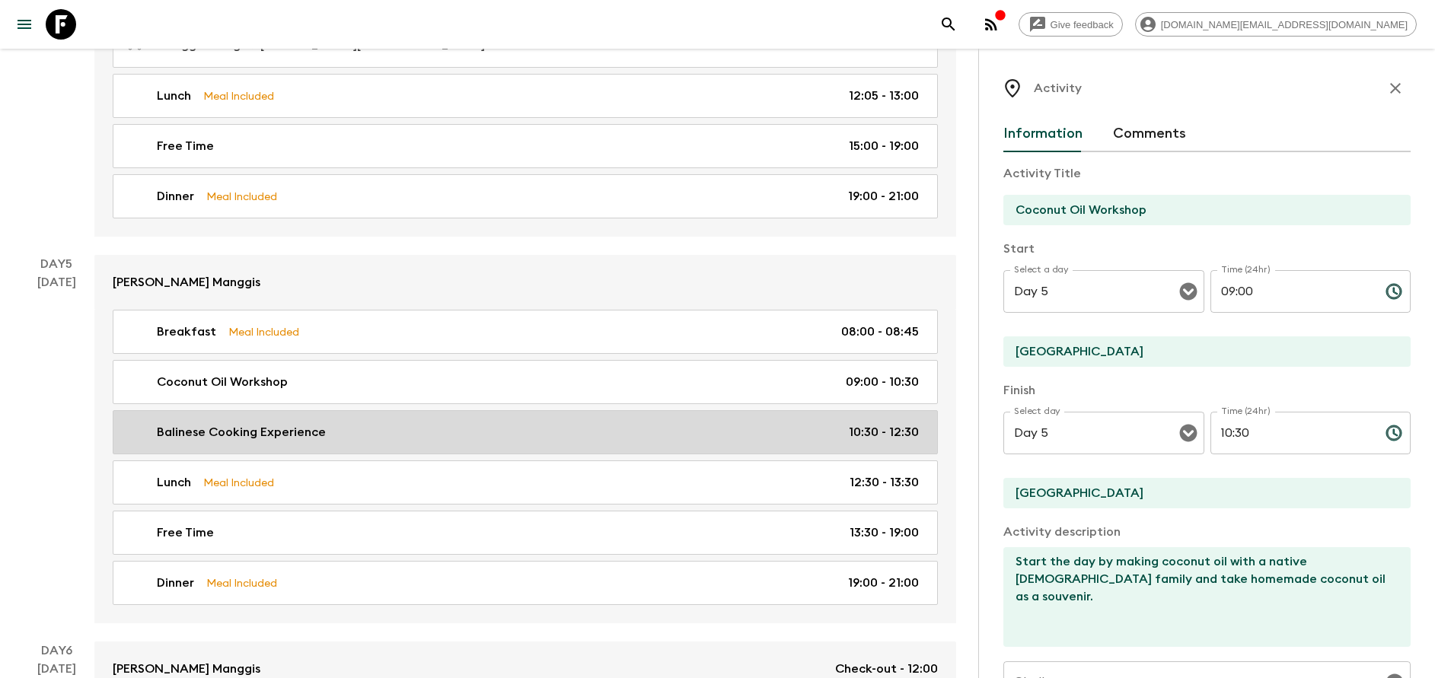
click at [394, 422] on link "Balinese Cooking Experience 10:30 - 12:30" at bounding box center [525, 432] width 825 height 44
type input "Balinese Cooking Experience"
type input "[PERSON_NAME] Manggis"
type textarea "Learn to cook traditional Balinese food with a local foodie from the Manggis wo…"
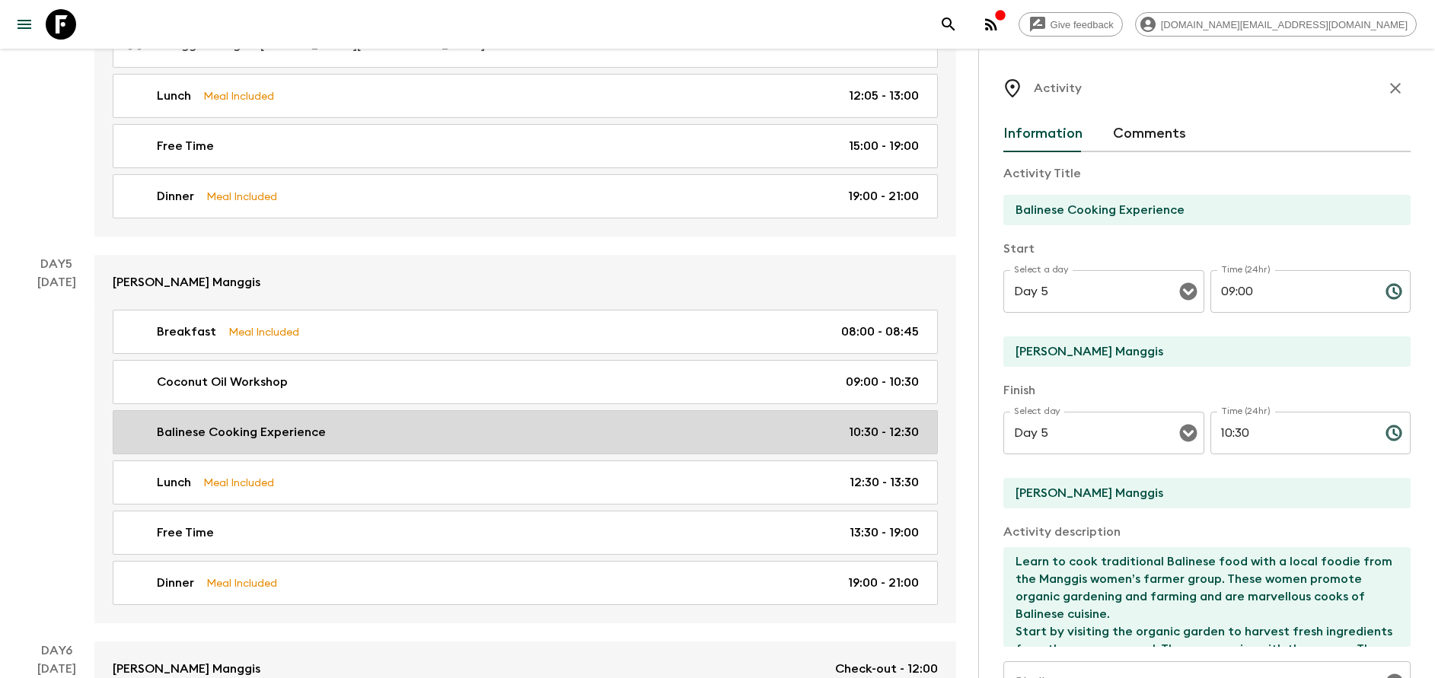
type input "10:30"
type input "12:30"
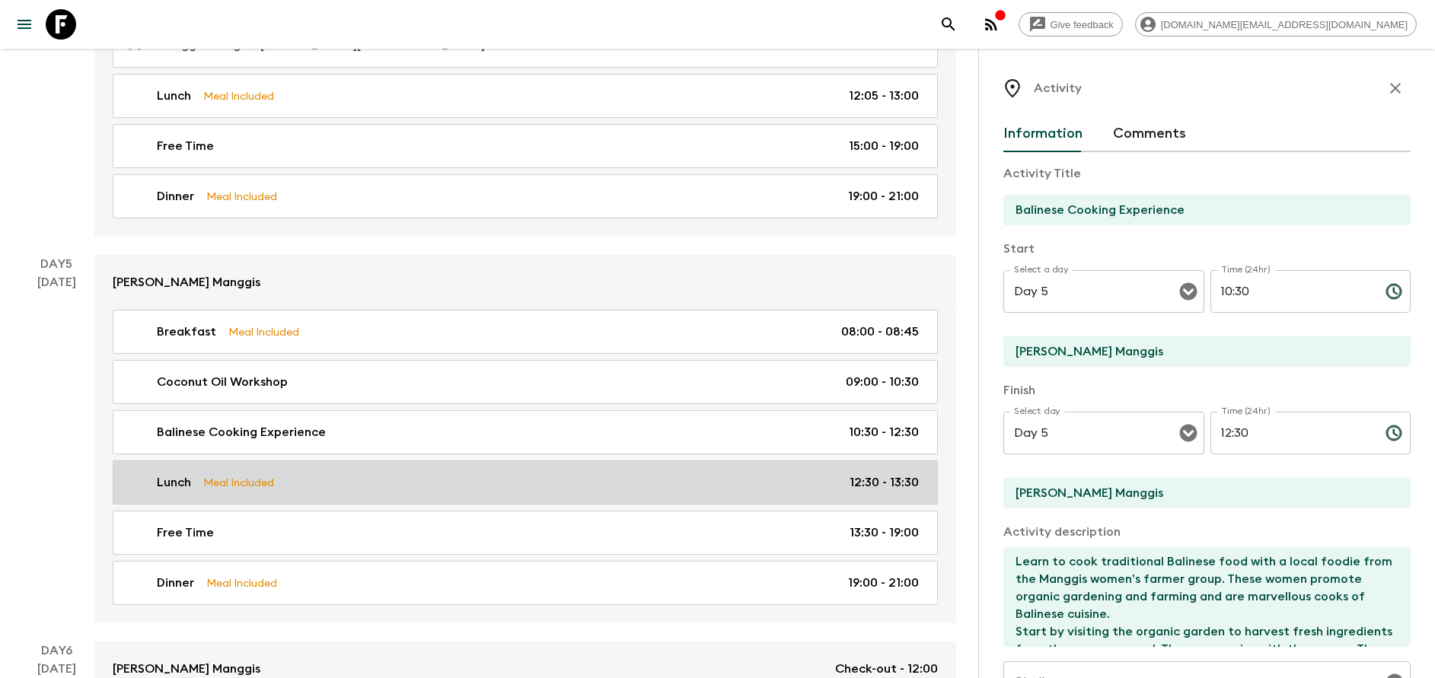
click at [326, 476] on div "Lunch Meal Included 12:30 - 13:30" at bounding box center [522, 482] width 793 height 18
type input "Lunch"
type textarea "Afterwards, indulge yourself in the culinary pleasures you have created - enjoy…"
checkbox input "true"
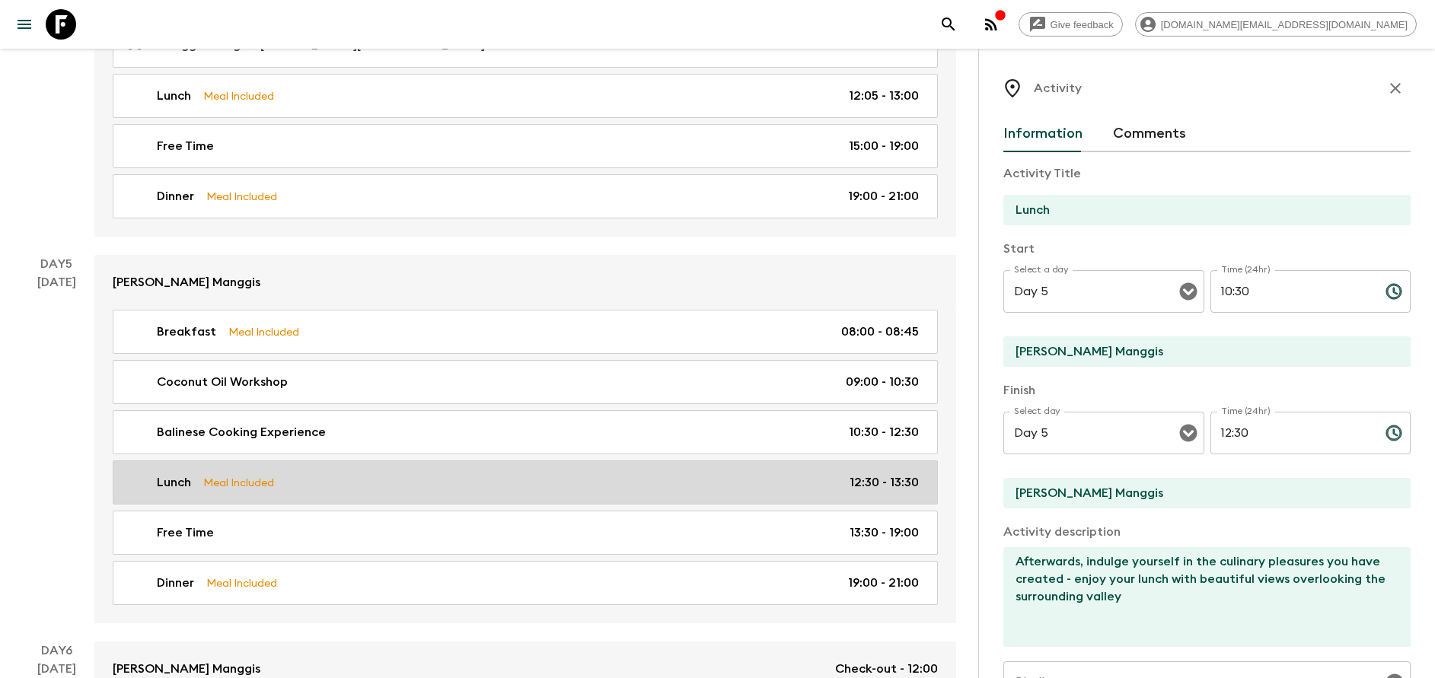
type input "12:30"
type input "13:30"
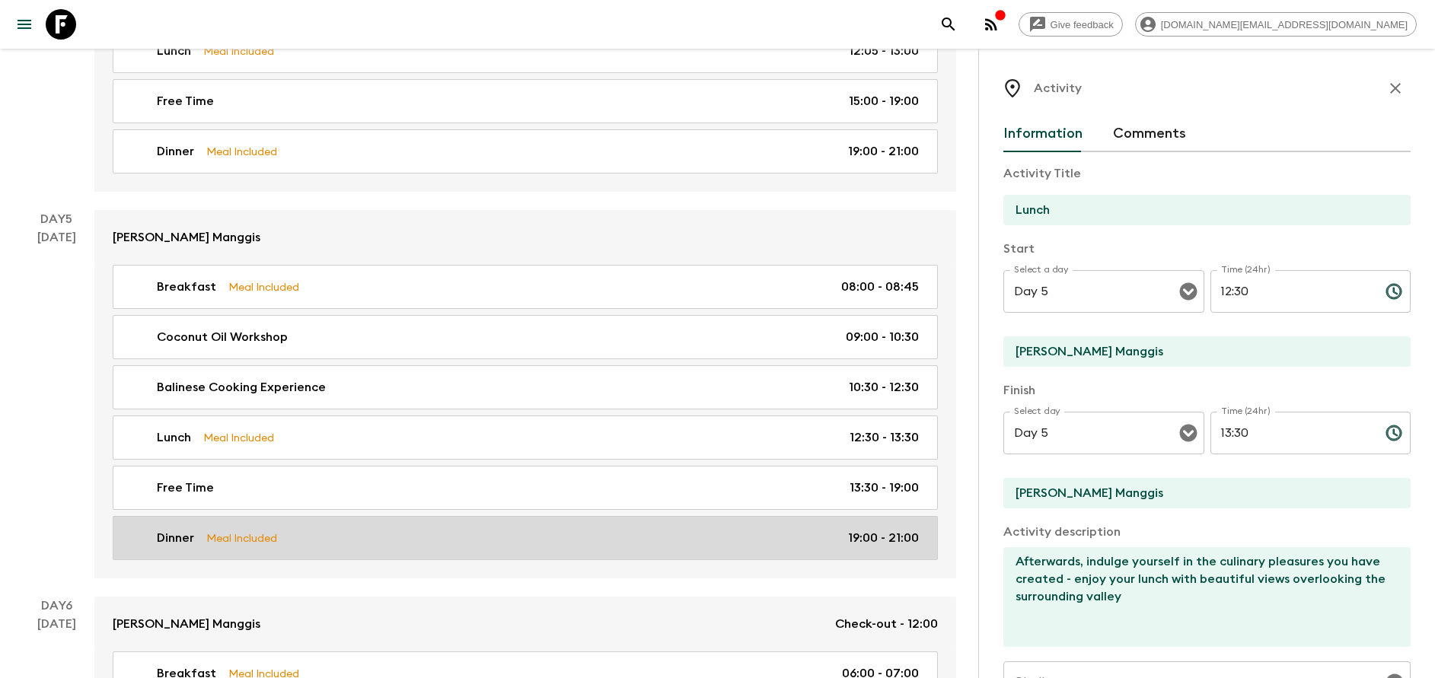
scroll to position [2055, 0]
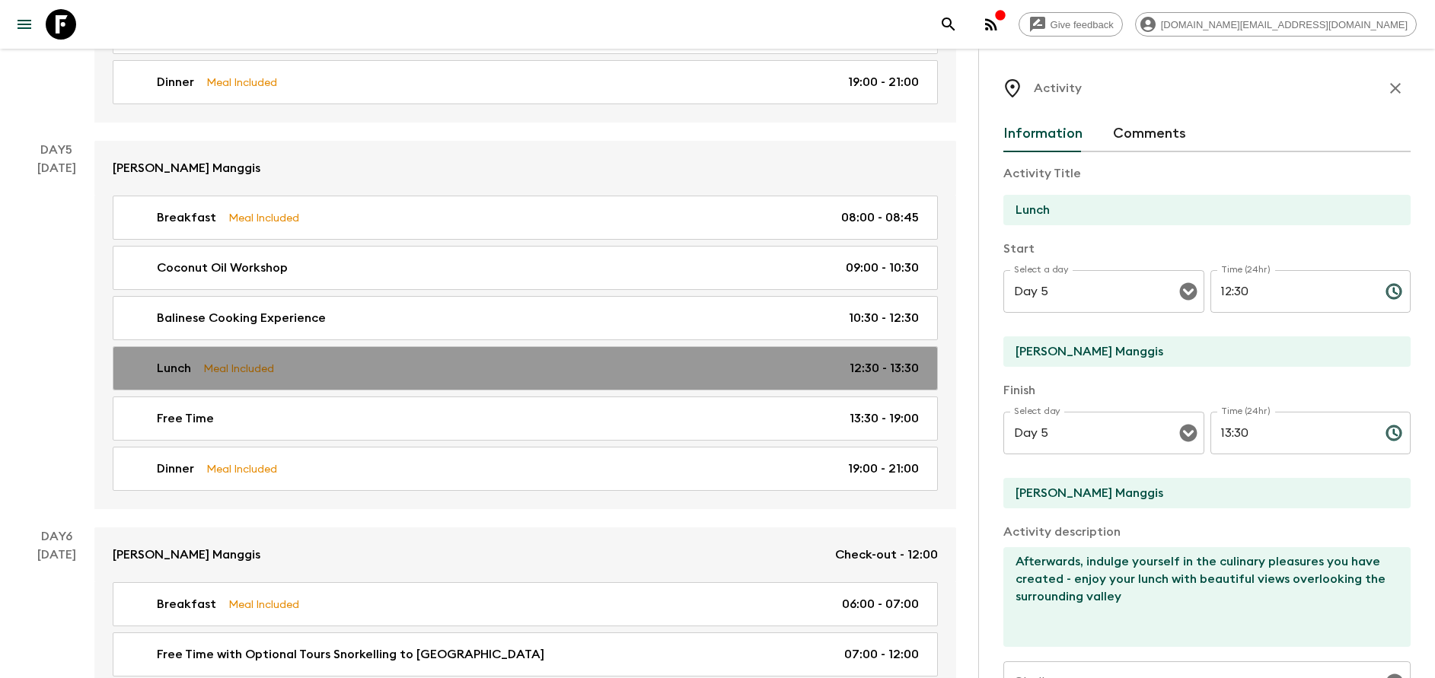
click at [410, 390] on link "Lunch Meal Included 12:30 - 13:30" at bounding box center [525, 368] width 825 height 44
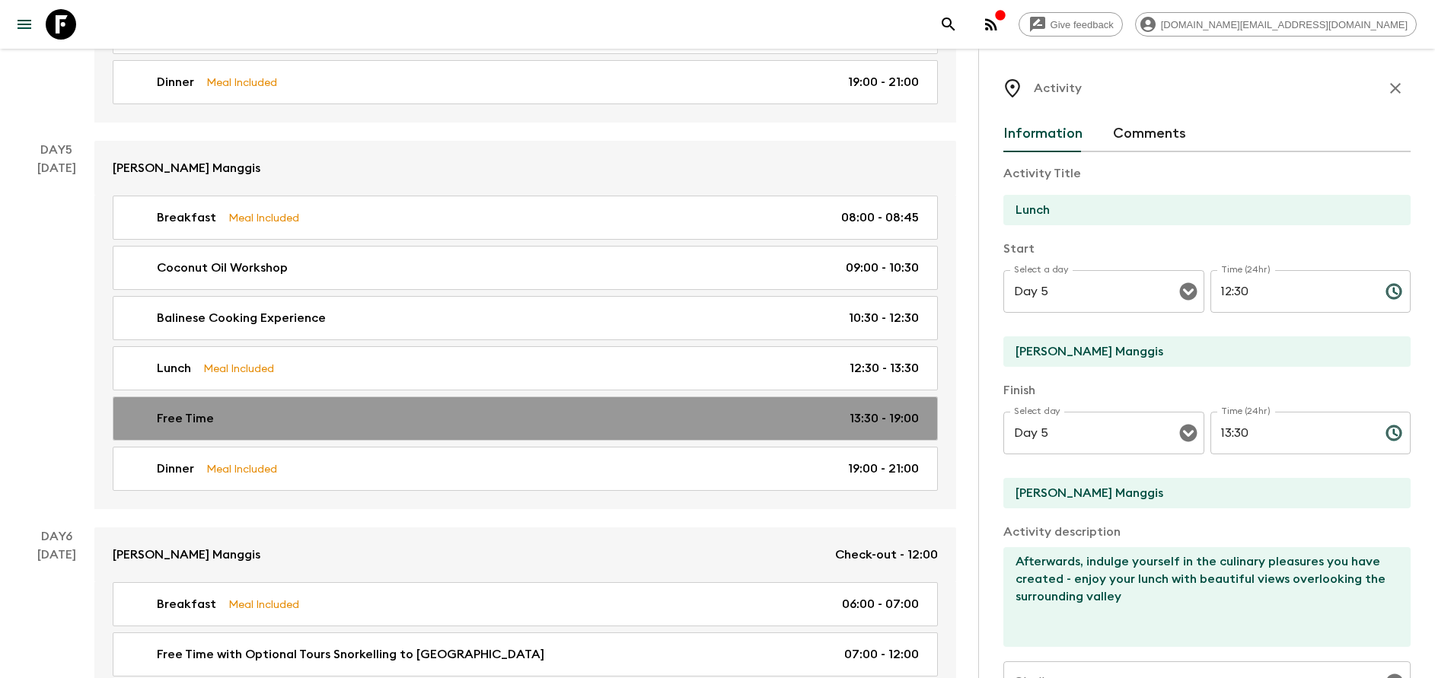
click at [398, 414] on div "Free Time 13:30 - 19:00" at bounding box center [522, 418] width 793 height 18
type input "Free Time"
type input "Virgin Beach Karangasem"
type textarea "[DATE] would be free for you to explore the surrounding of Manggis. Let us know…"
checkbox input "false"
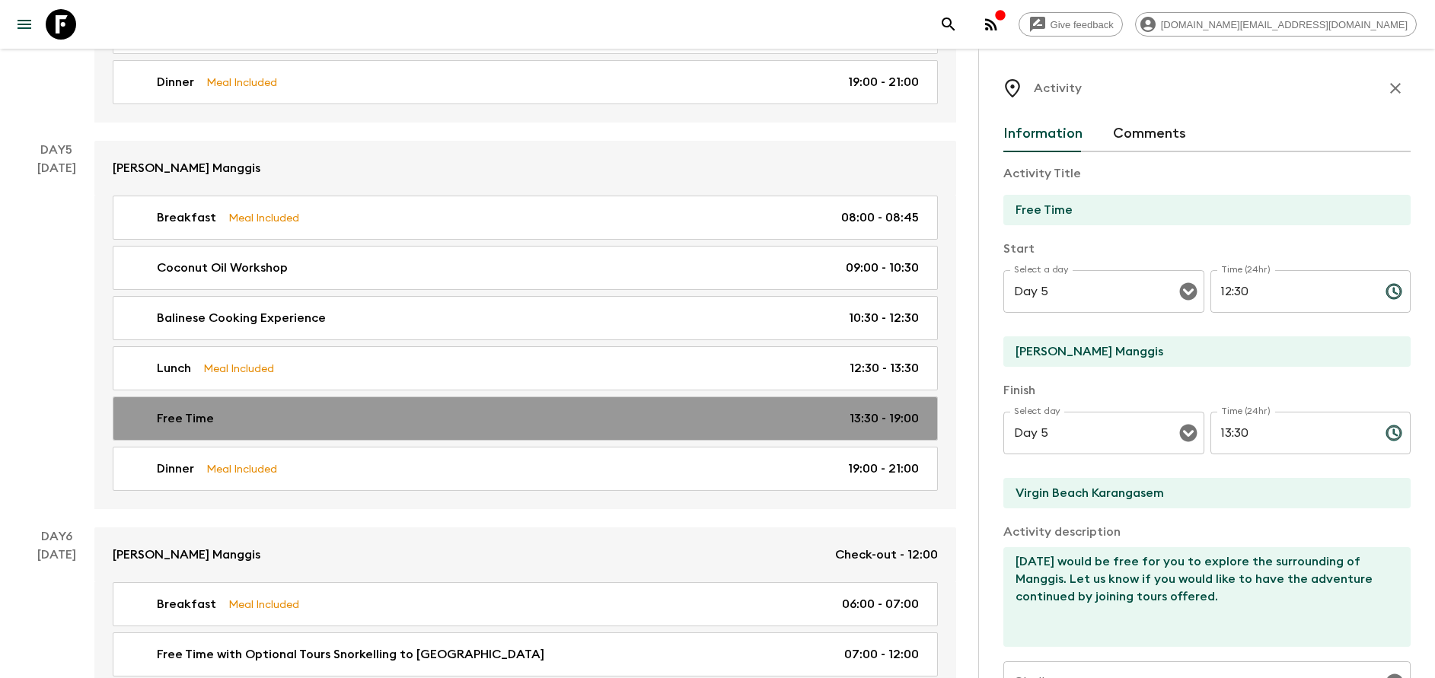
type input "13:30"
type input "19:00"
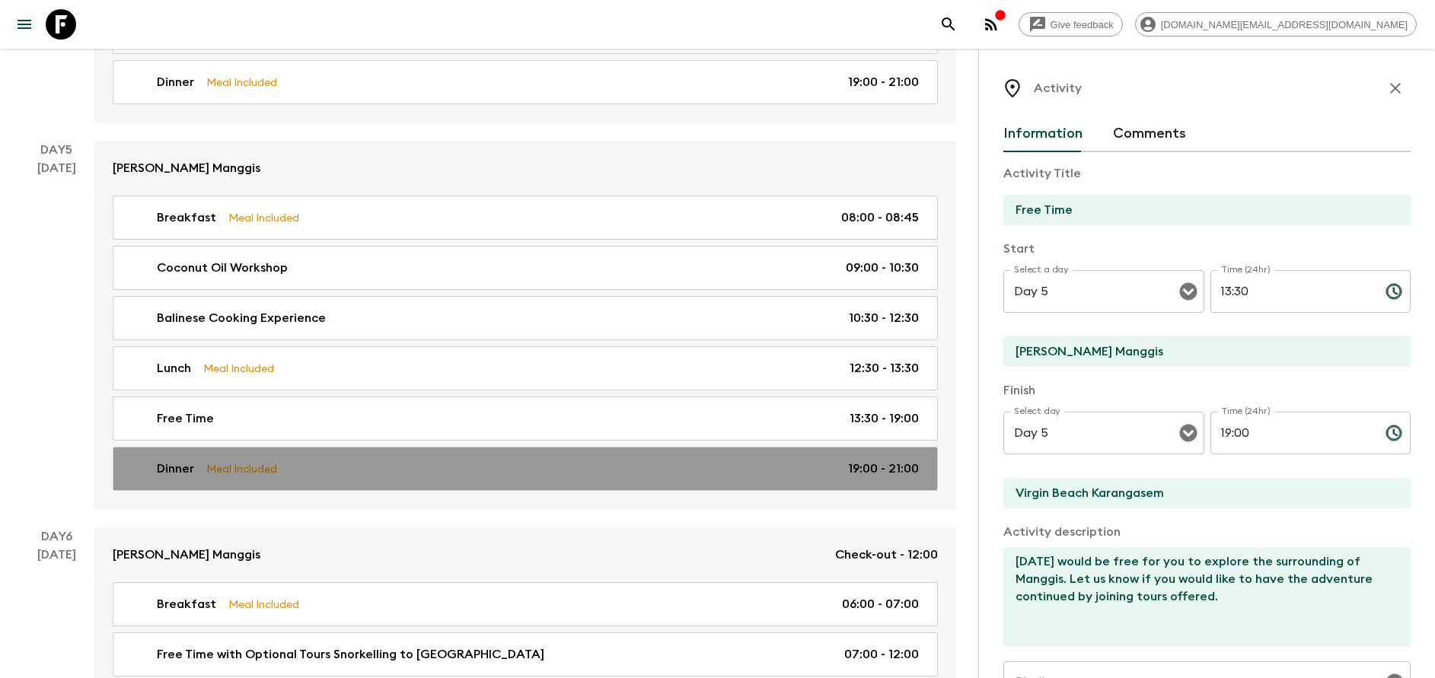
click at [489, 454] on link "Dinner Meal Included 19:00 - 21:00" at bounding box center [525, 469] width 825 height 44
type input "Dinner"
type input "[PERSON_NAME] Manggis"
checkbox input "true"
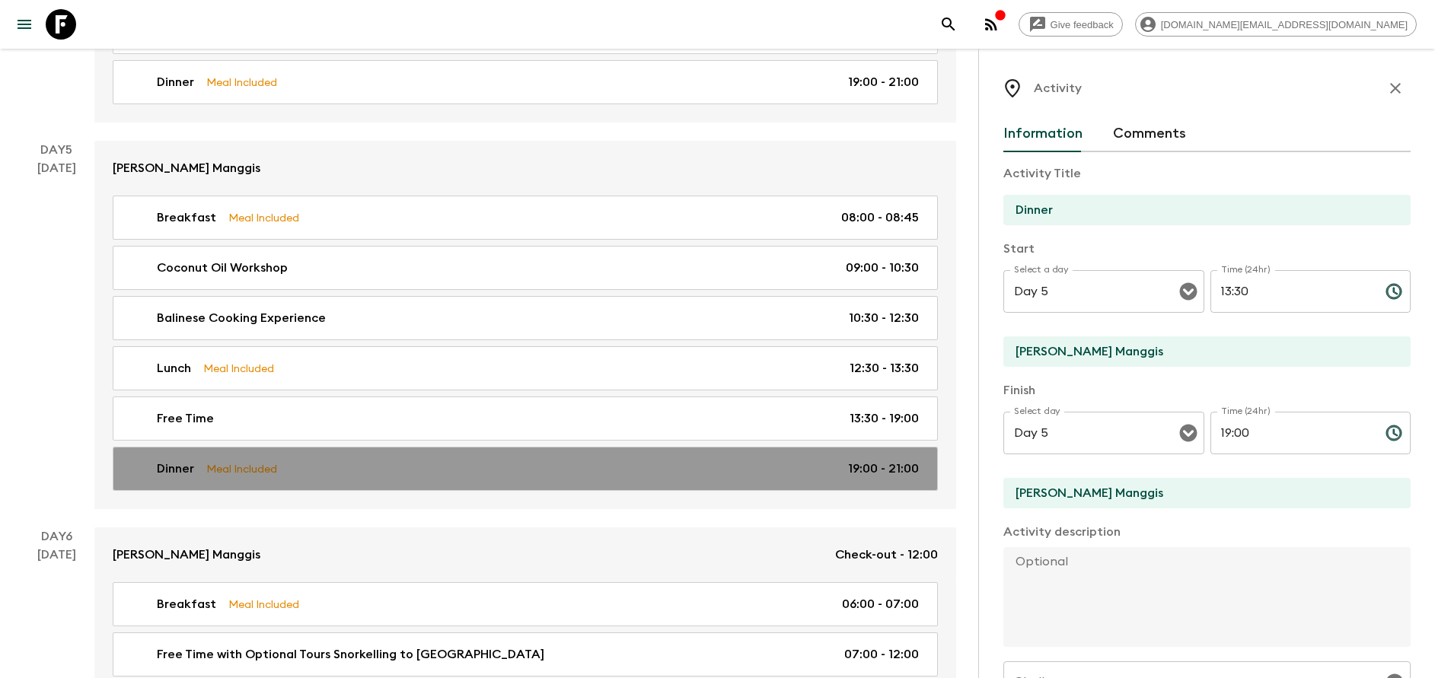
type input "19:00"
type input "21:00"
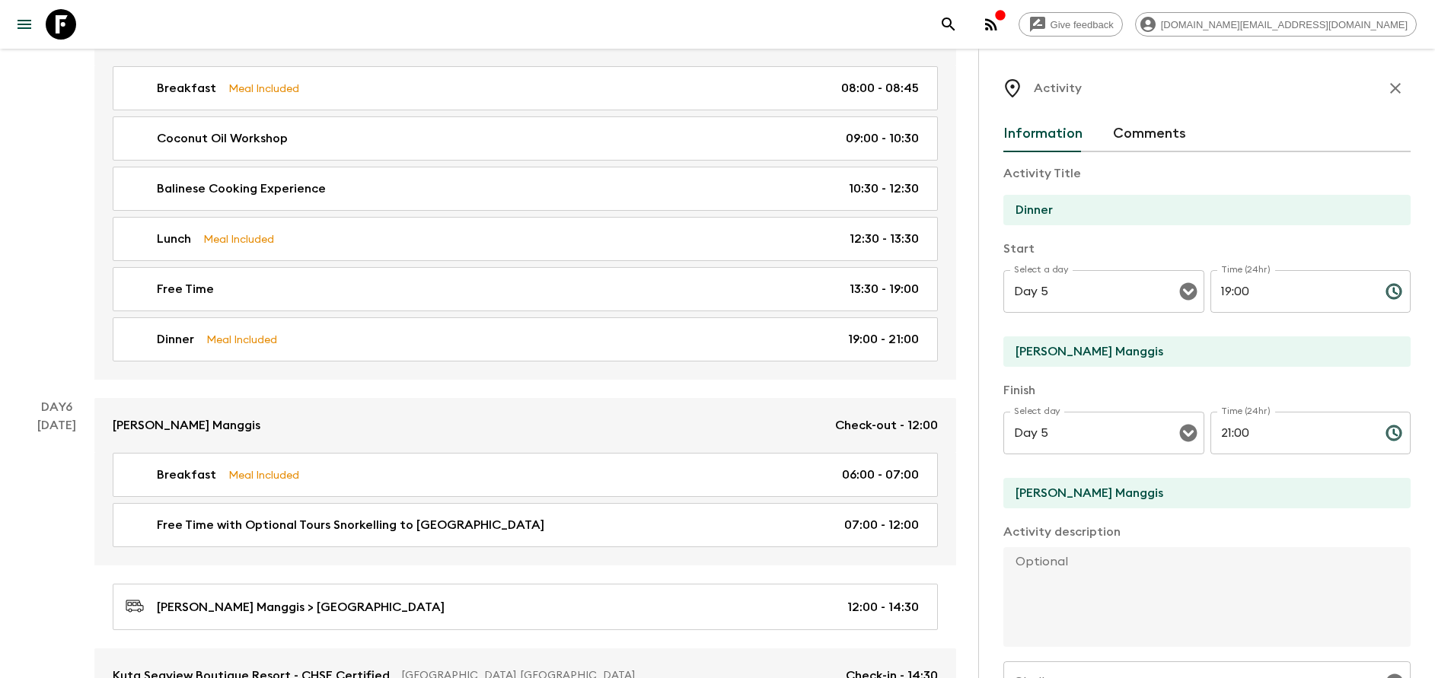
scroll to position [2283, 0]
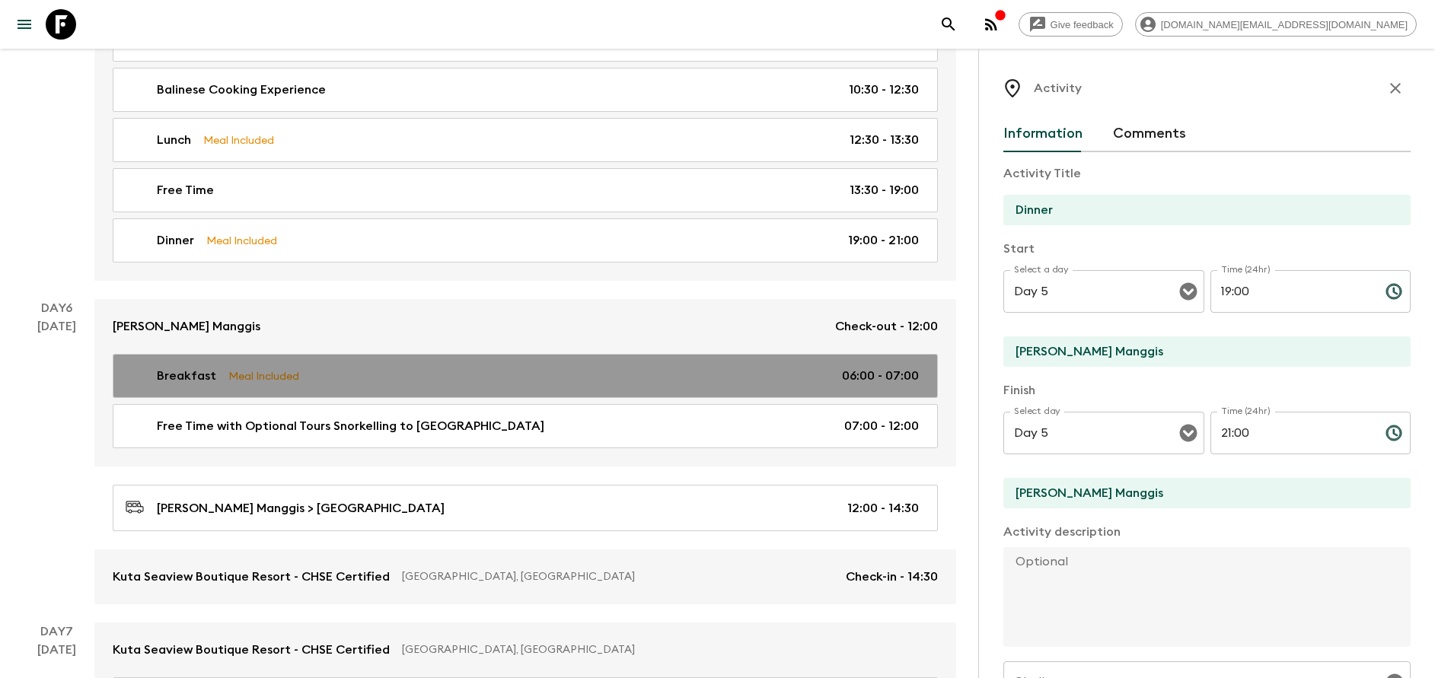
click at [400, 394] on link "Breakfast Meal Included 06:00 - 07:00" at bounding box center [525, 376] width 825 height 44
type input "Breakfast"
type input "[PERSON_NAME]"
type input "Day 6"
type input "06:00"
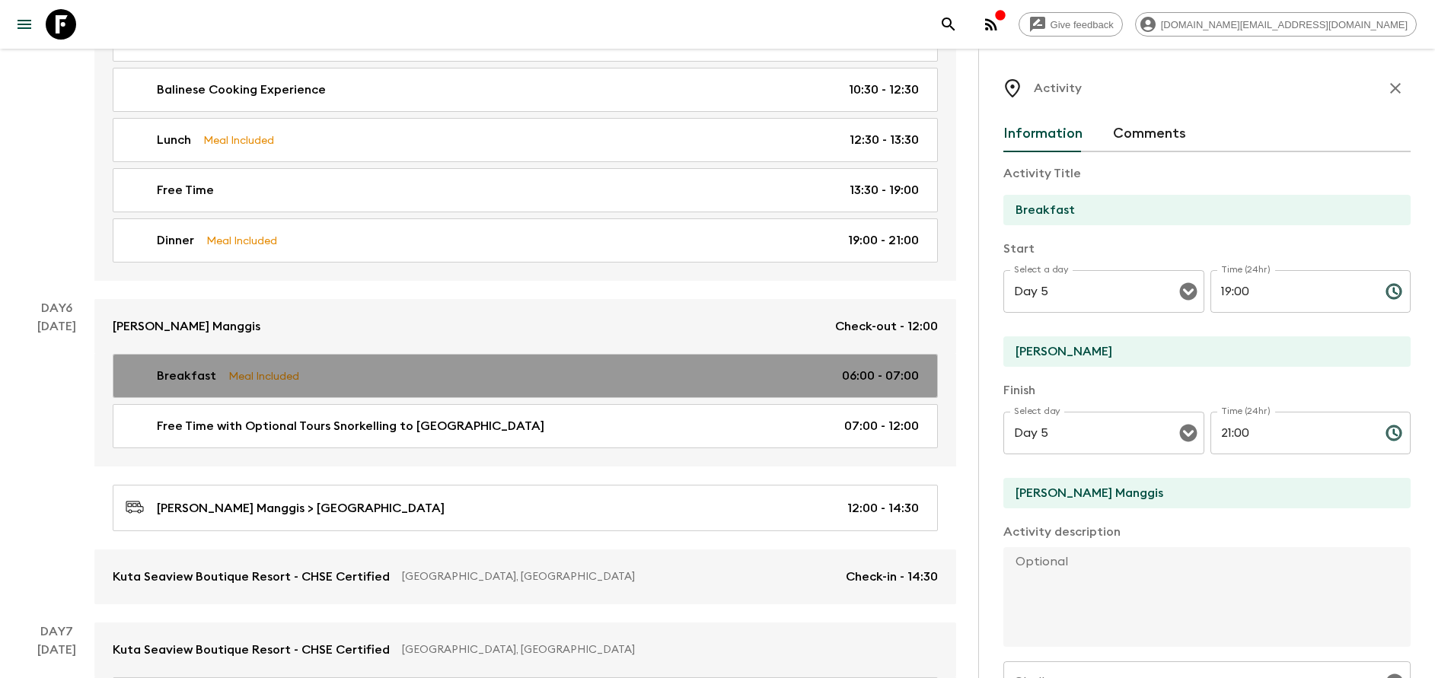
type input "Day 6"
type input "07:00"
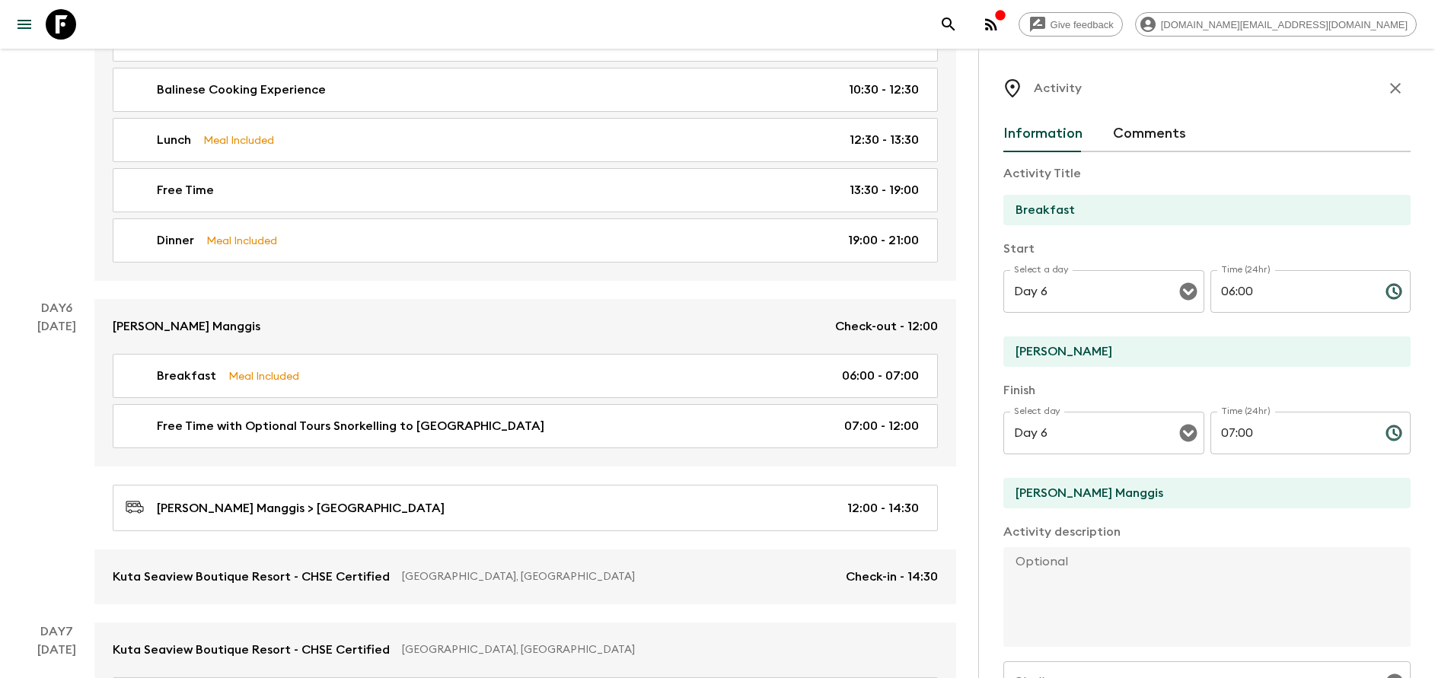
click at [1019, 355] on input "[PERSON_NAME]" at bounding box center [1200, 351] width 395 height 30
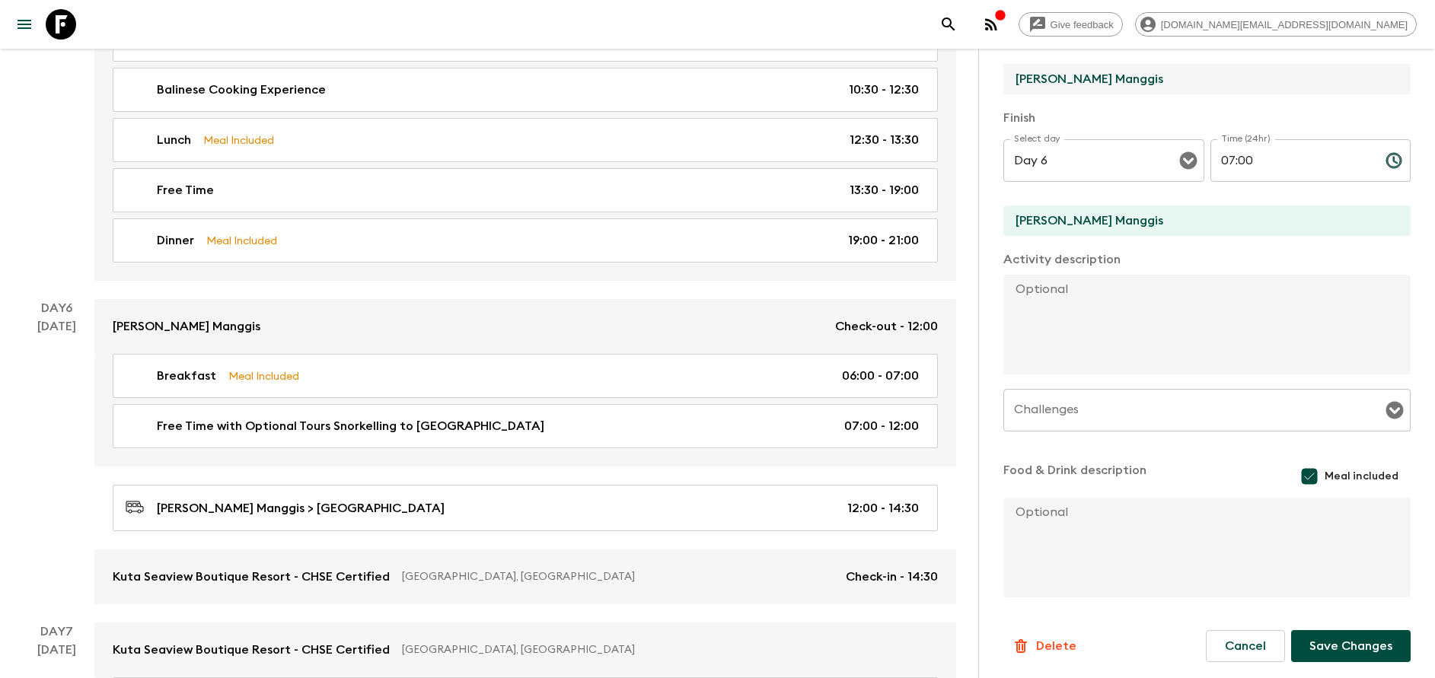
scroll to position [275, 0]
type input "[PERSON_NAME] Manggis"
click at [1346, 646] on button "Save Changes" at bounding box center [1350, 644] width 119 height 32
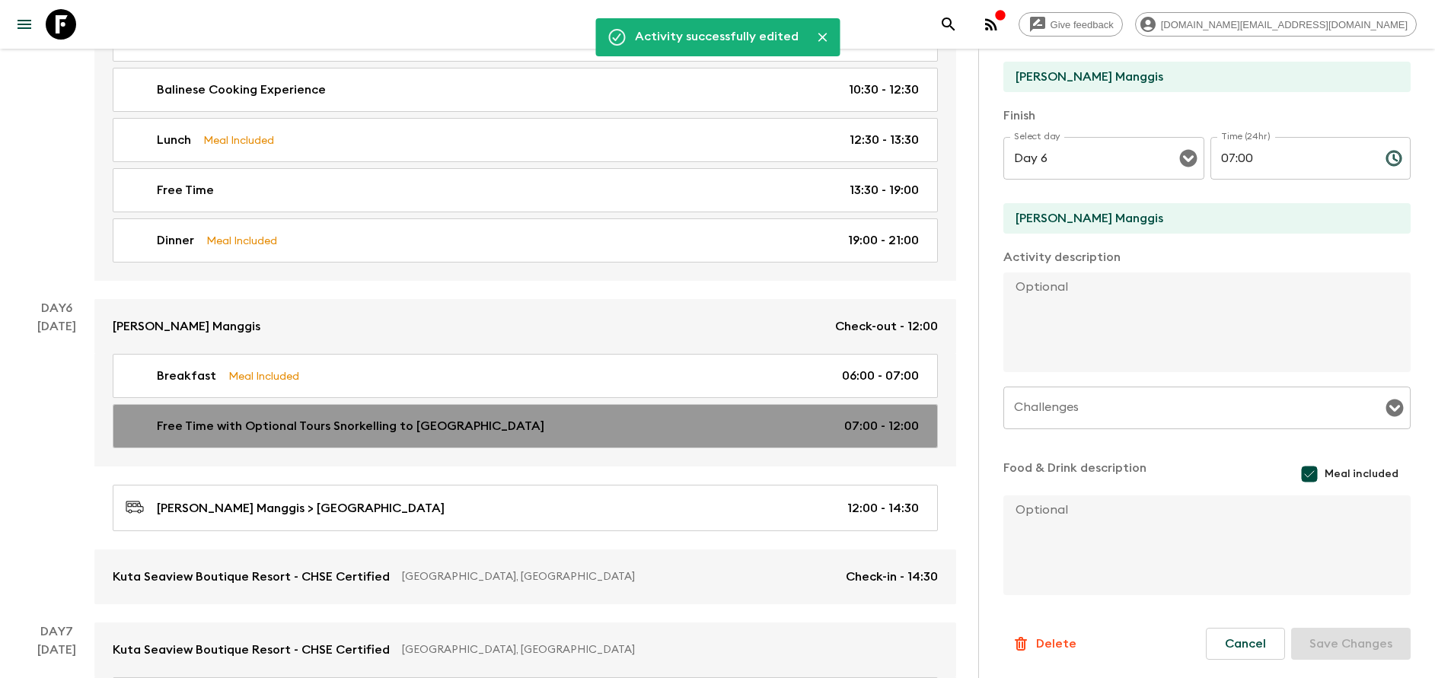
click at [322, 424] on p "Free Time with Optional Tours Snorkelling to [GEOGRAPHIC_DATA]" at bounding box center [350, 426] width 387 height 18
type input "Free Time with Optional Tours Snorkelling to [GEOGRAPHIC_DATA]"
type input "MAMAKA by [PERSON_NAME]"
type textarea "Enjoy the day free at leisure or take the optional tour especially designed for…"
checkbox input "false"
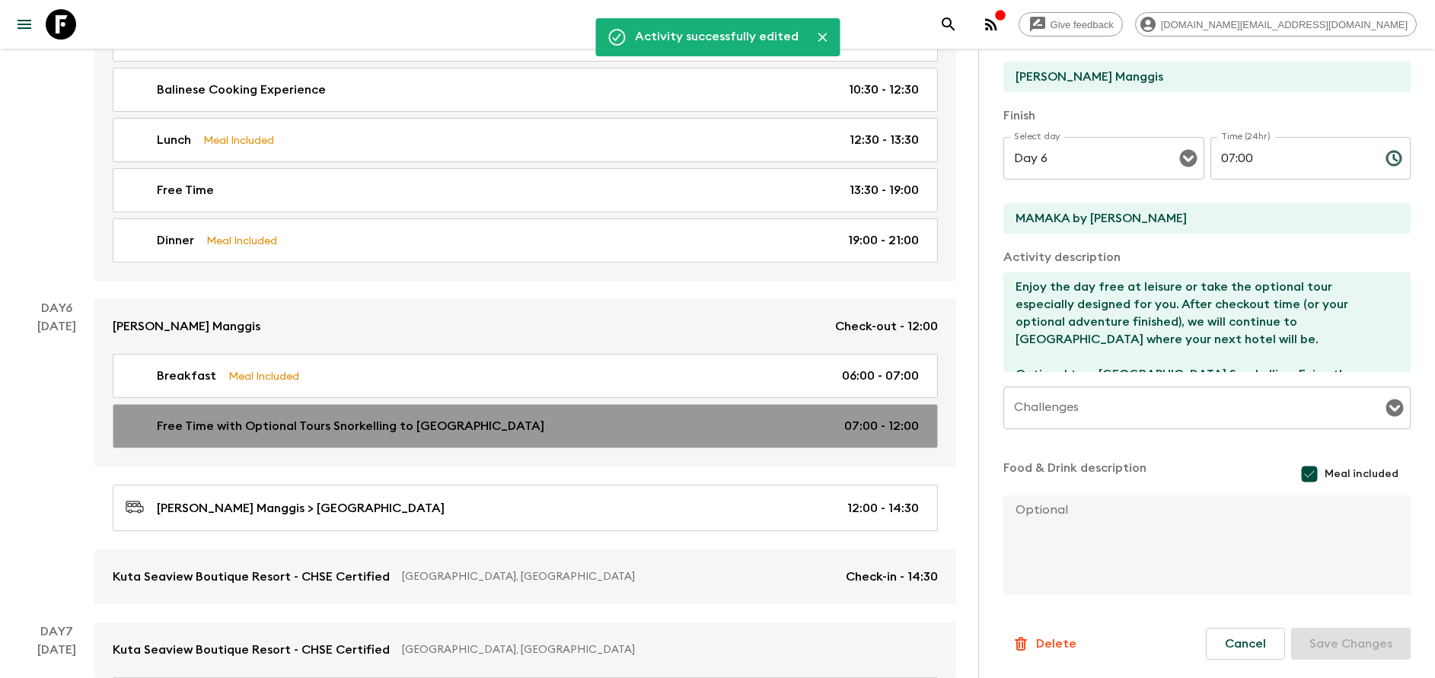
type input "07:00"
type input "12:00"
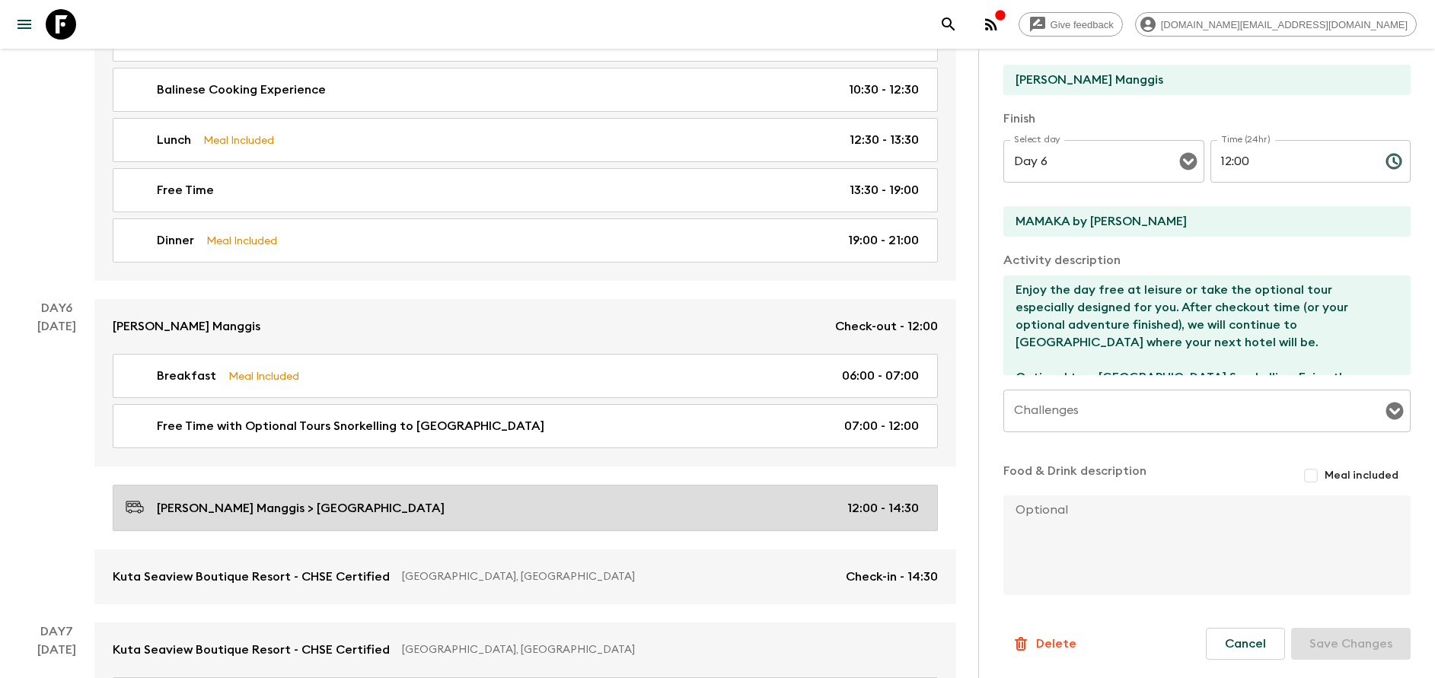
scroll to position [272, 0]
click at [295, 505] on p "[PERSON_NAME] Manggis > [GEOGRAPHIC_DATA]" at bounding box center [301, 508] width 288 height 18
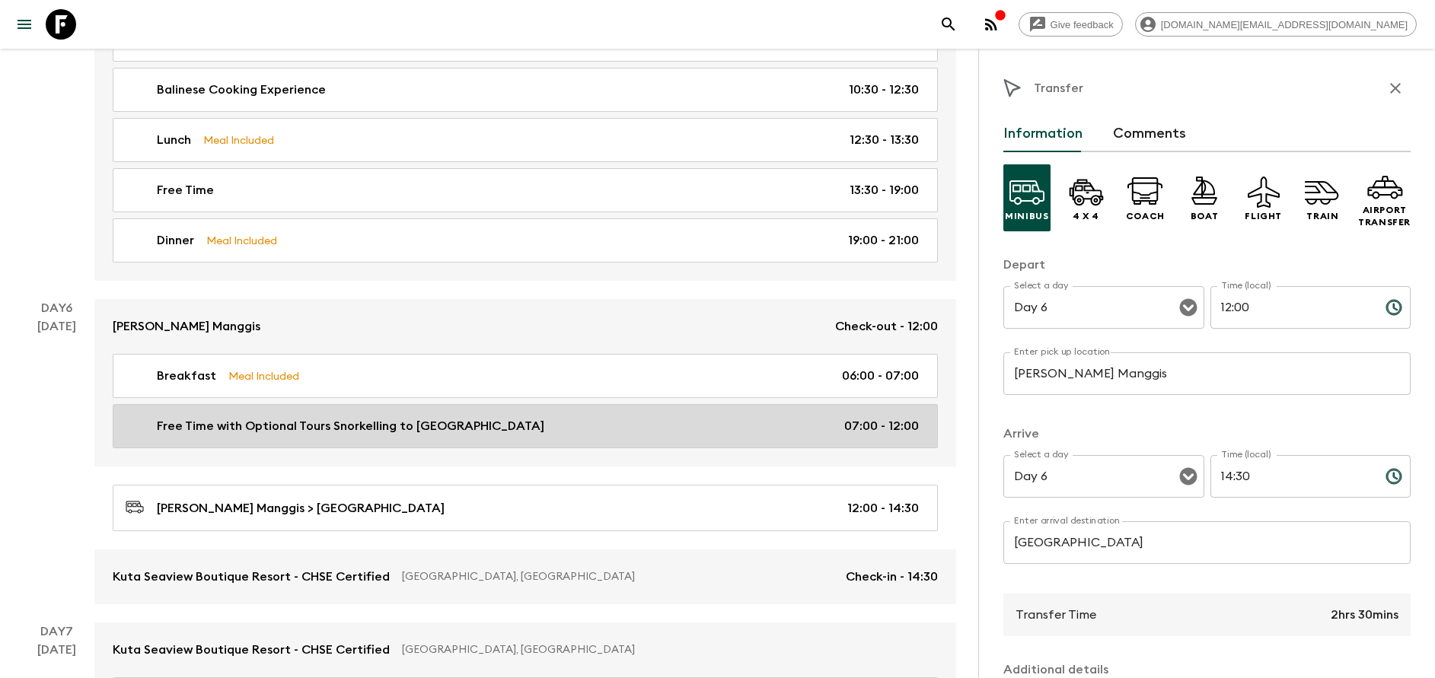
click at [342, 431] on p "Free Time with Optional Tours Snorkelling to [GEOGRAPHIC_DATA]" at bounding box center [350, 426] width 387 height 18
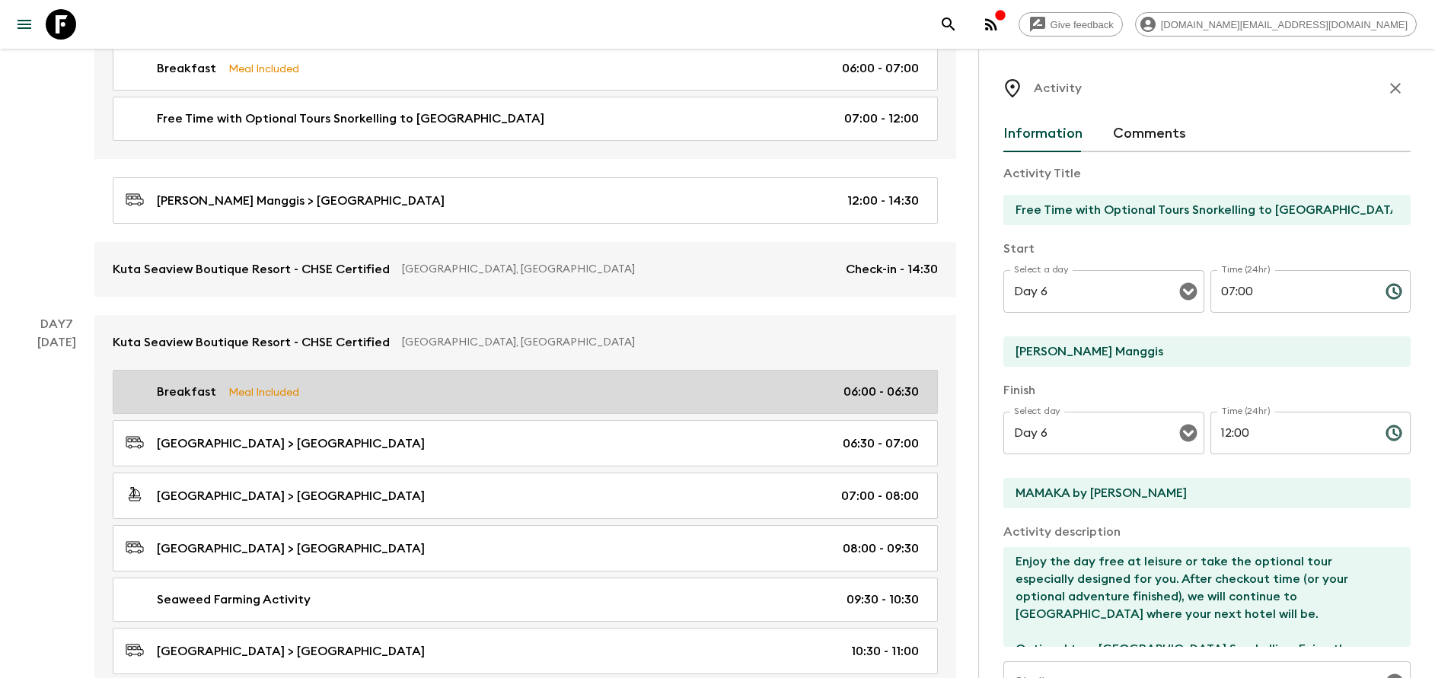
scroll to position [2626, 0]
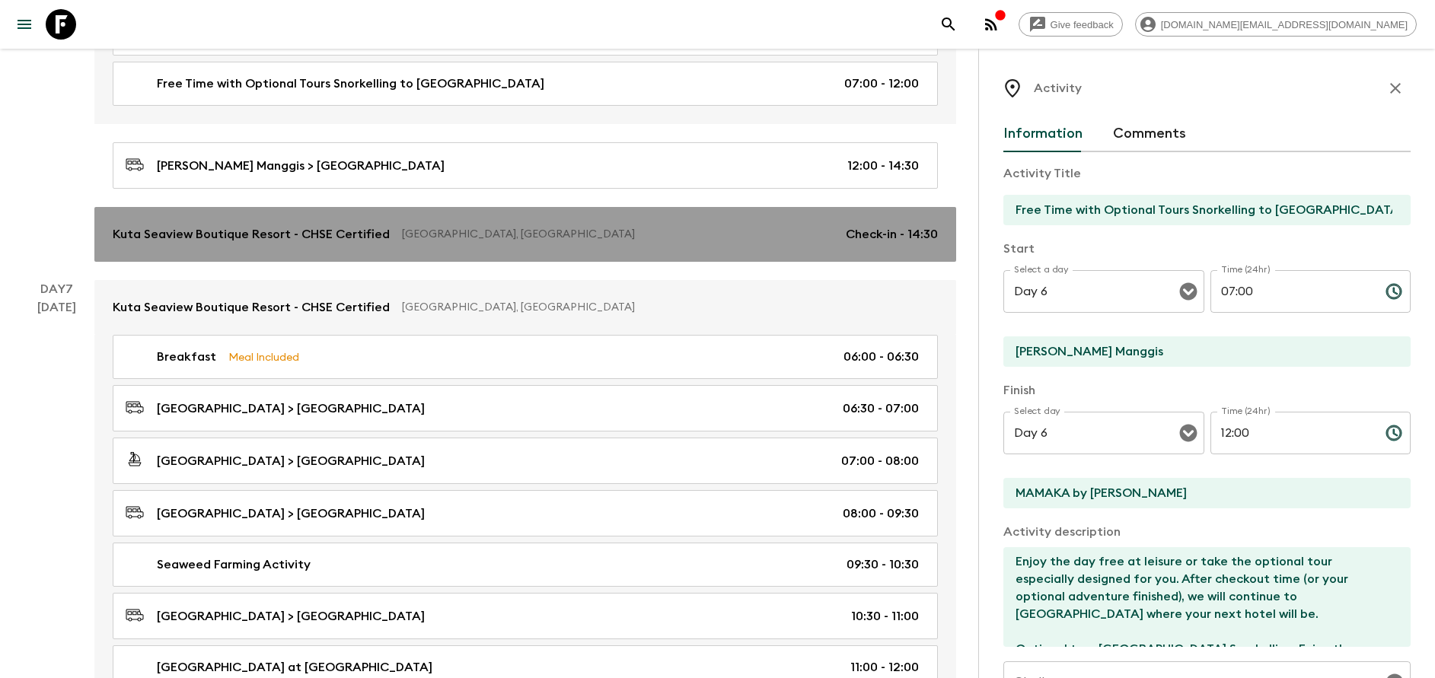
click at [330, 243] on p "Kuta Seaview Boutique Resort - CHSE Certified" at bounding box center [251, 234] width 277 height 18
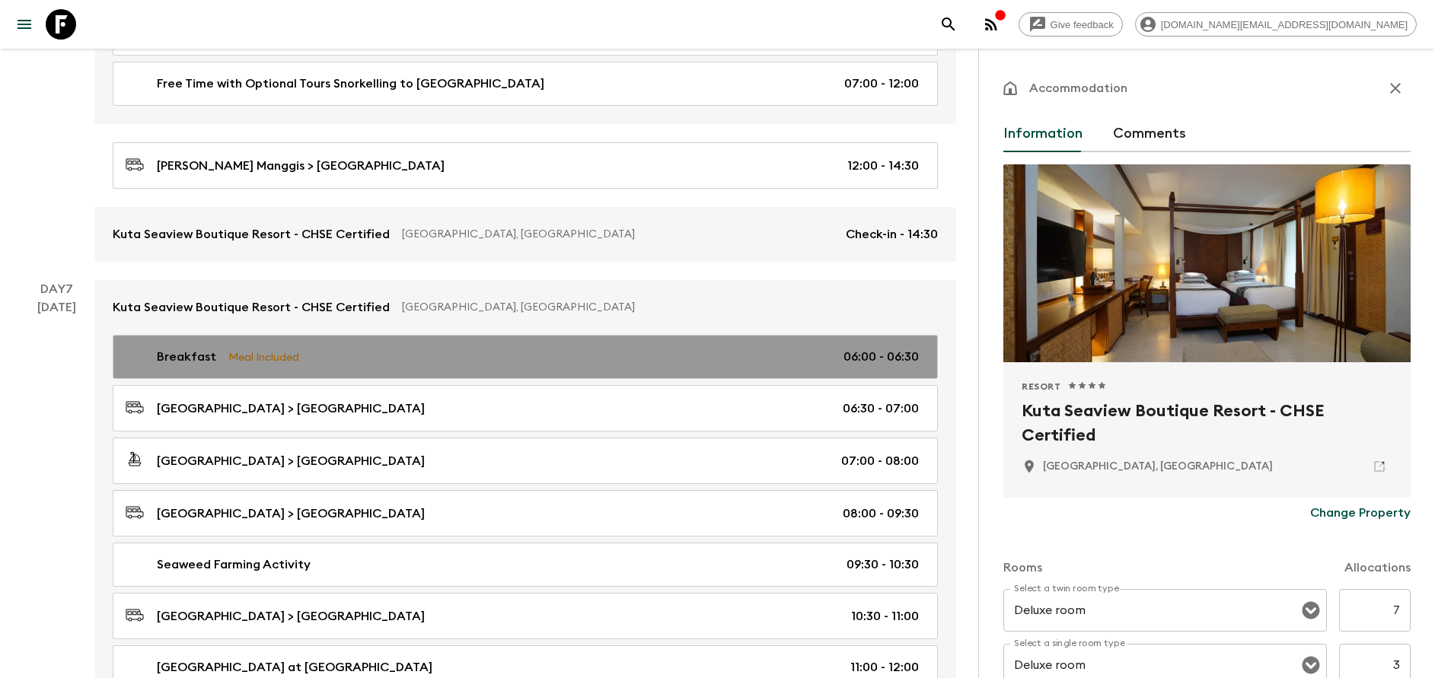
click at [326, 369] on link "Breakfast Meal Included 06:00 - 06:30" at bounding box center [525, 357] width 825 height 44
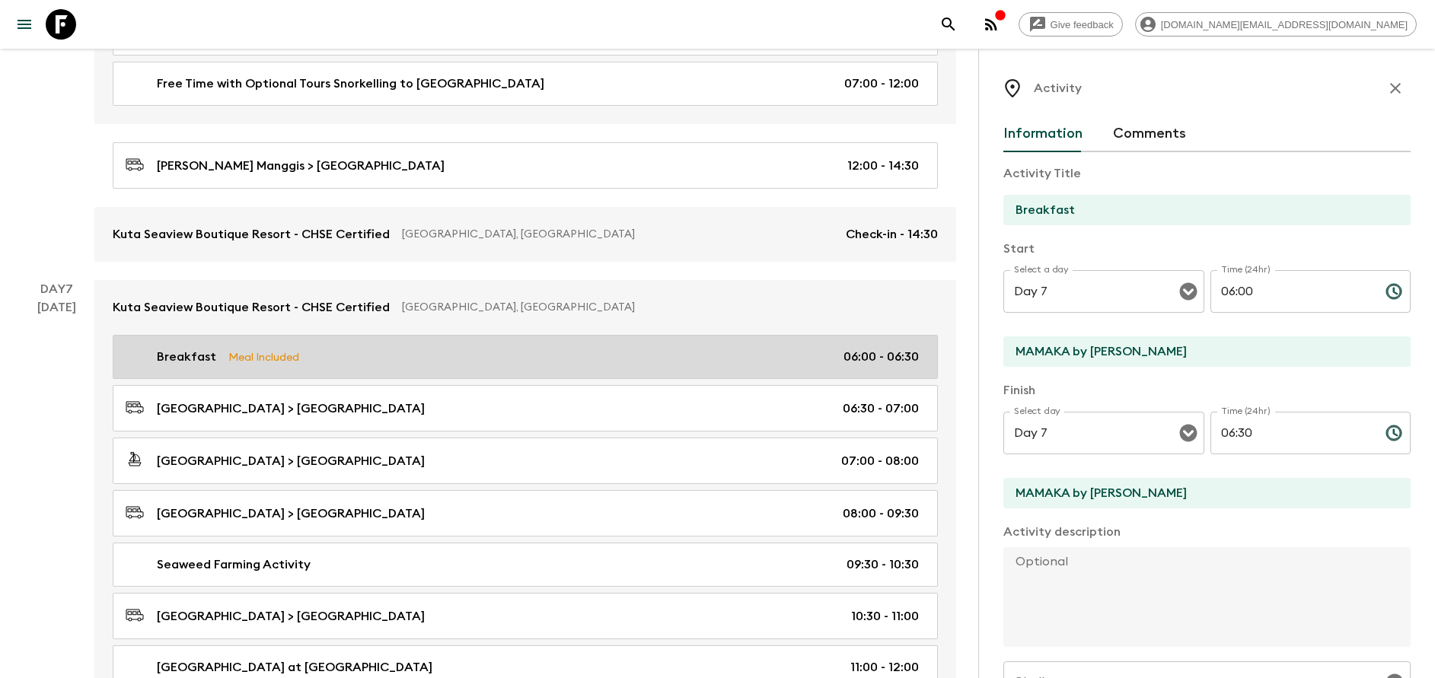
click at [271, 356] on p "Meal Included" at bounding box center [263, 357] width 71 height 17
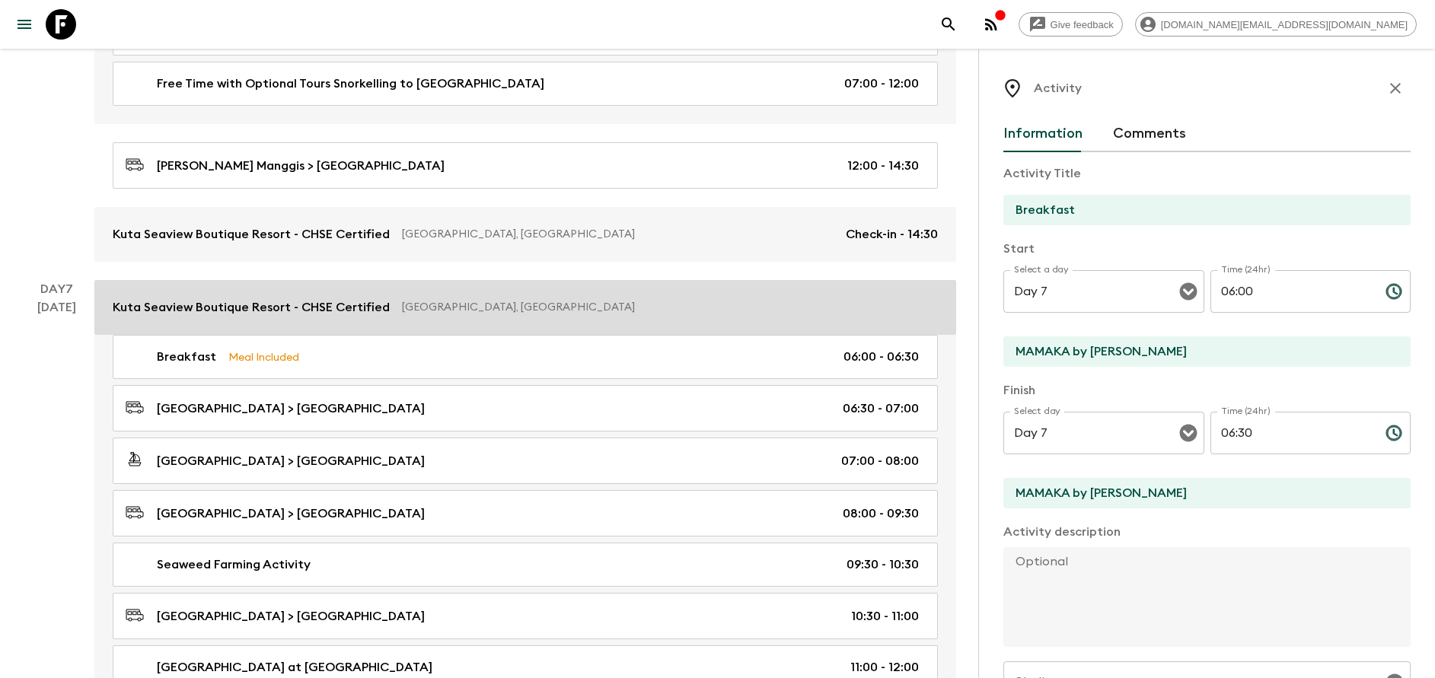
click at [271, 316] on p "Kuta Seaview Boutique Resort - CHSE Certified" at bounding box center [251, 307] width 277 height 18
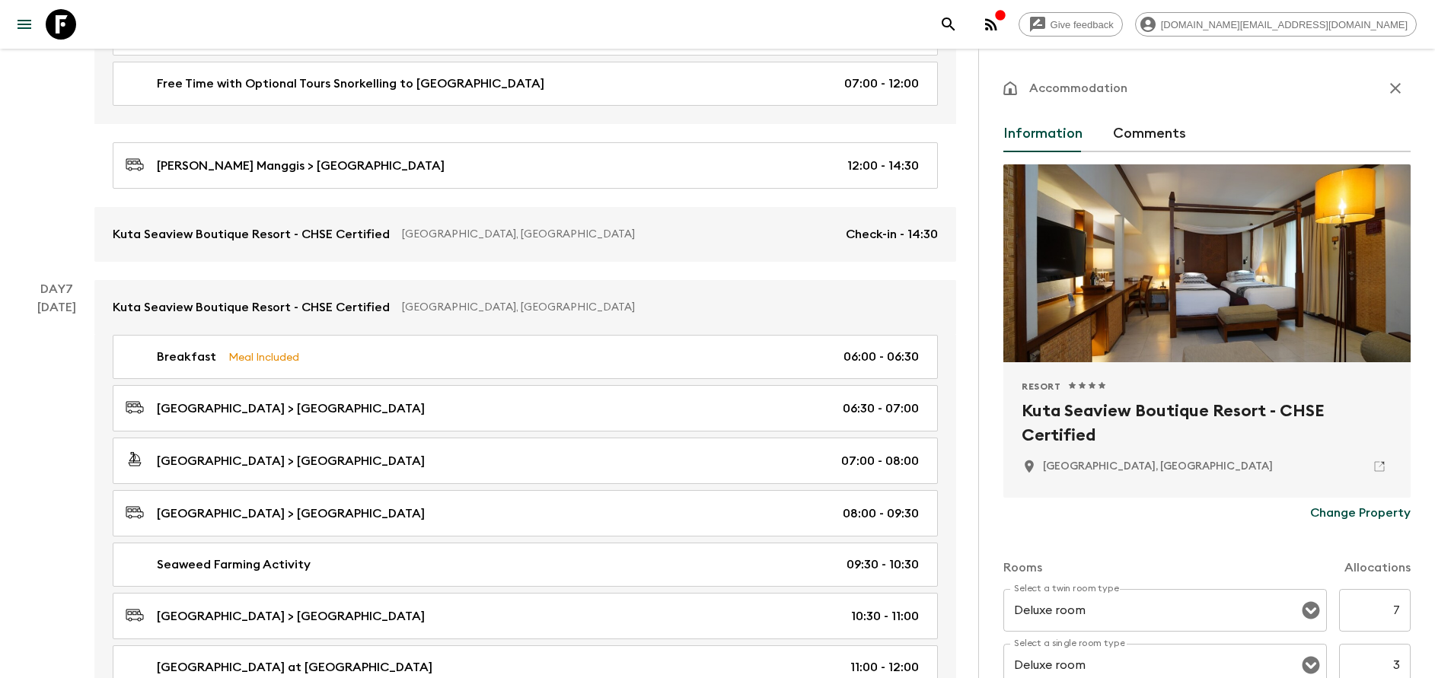
click at [296, 383] on div "Breakfast Meal Included 06:00 - 06:30 [GEOGRAPHIC_DATA] > [GEOGRAPHIC_DATA] 06:…" at bounding box center [525, 677] width 862 height 684
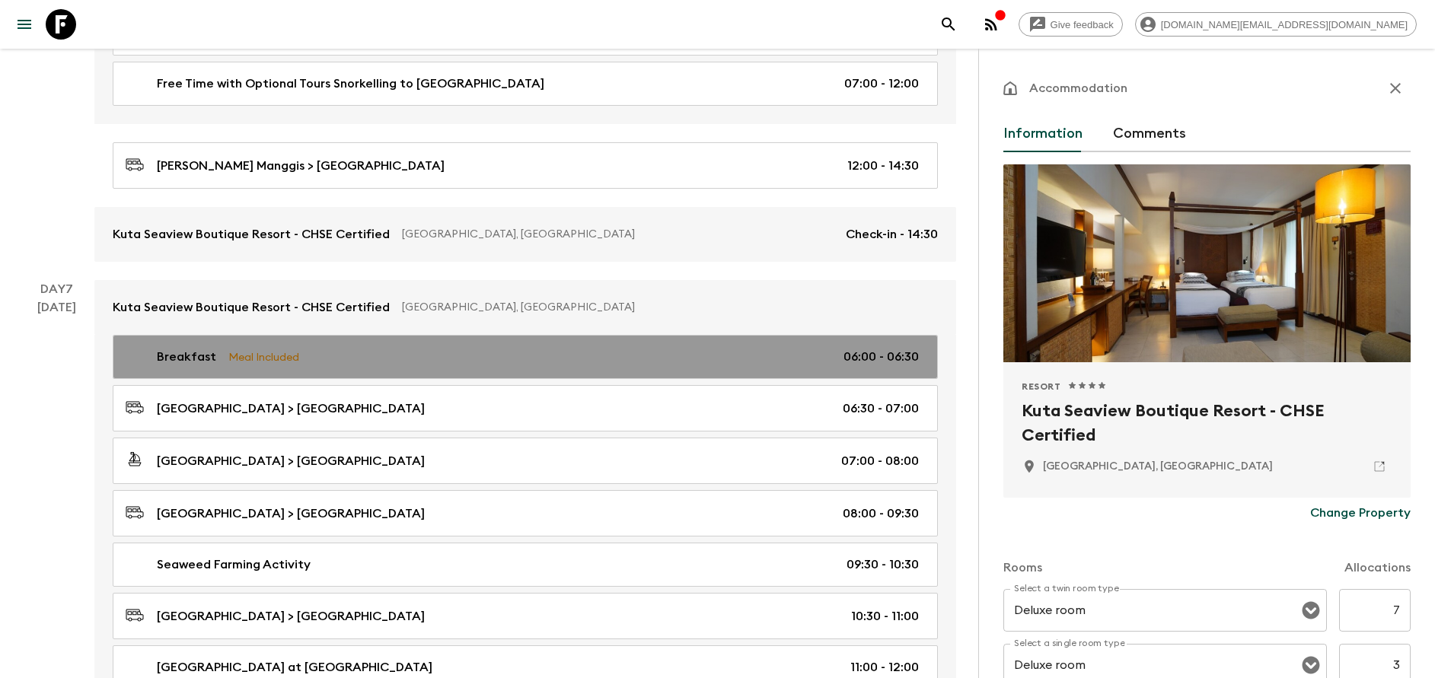
click at [289, 364] on p "Meal Included" at bounding box center [263, 357] width 71 height 17
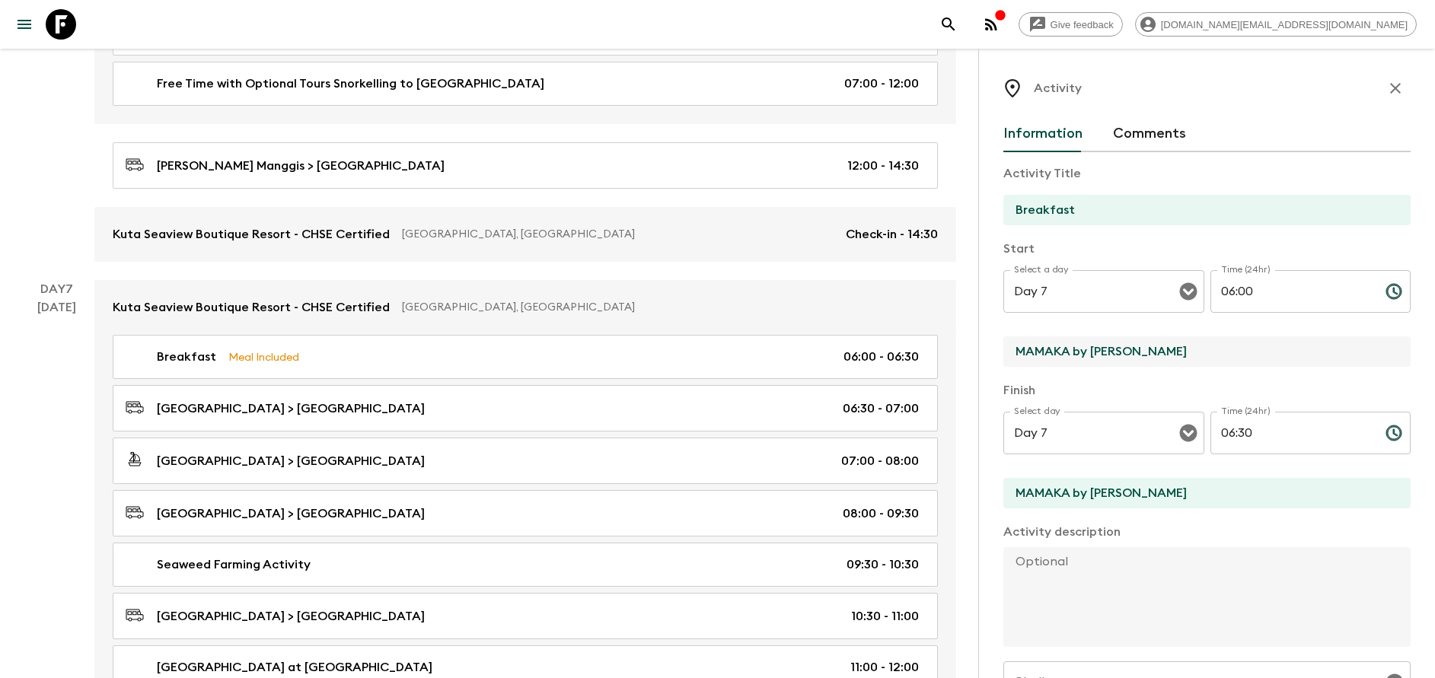
click at [1066, 344] on input "MAMAKA by [PERSON_NAME]" at bounding box center [1200, 351] width 395 height 30
type input "[PERSON_NAME] Manggis"
click at [1066, 489] on input "MAMAKA by [PERSON_NAME]" at bounding box center [1200, 493] width 395 height 30
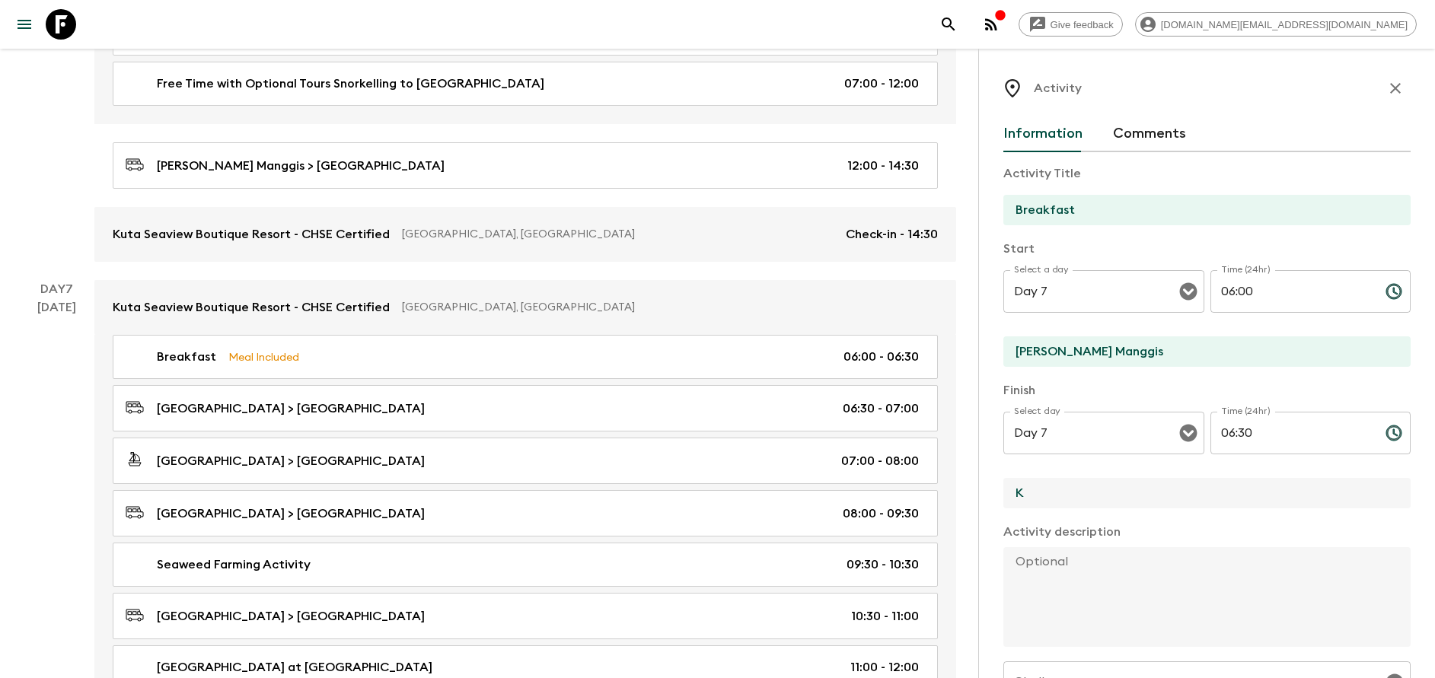
type input "[GEOGRAPHIC_DATA]"
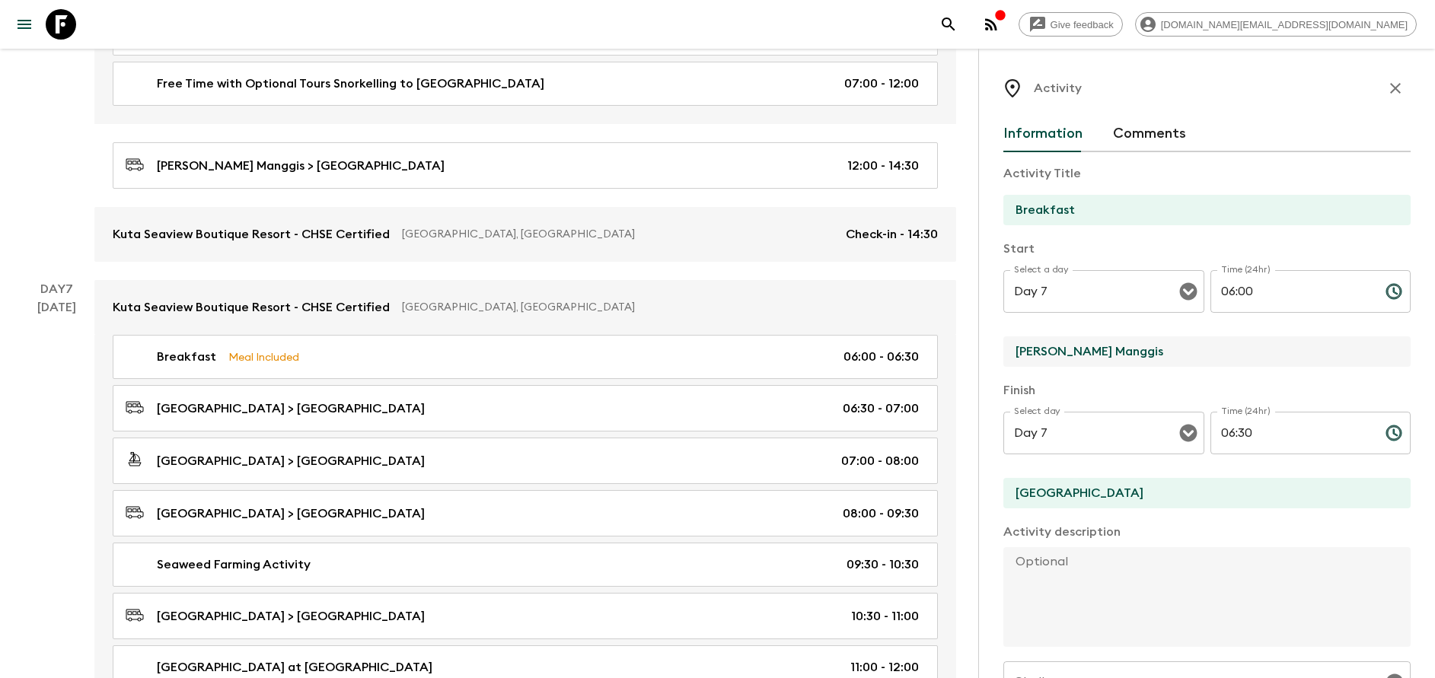
drag, startPoint x: 1141, startPoint y: 355, endPoint x: 961, endPoint y: 346, distance: 179.9
type input "[GEOGRAPHIC_DATA]"
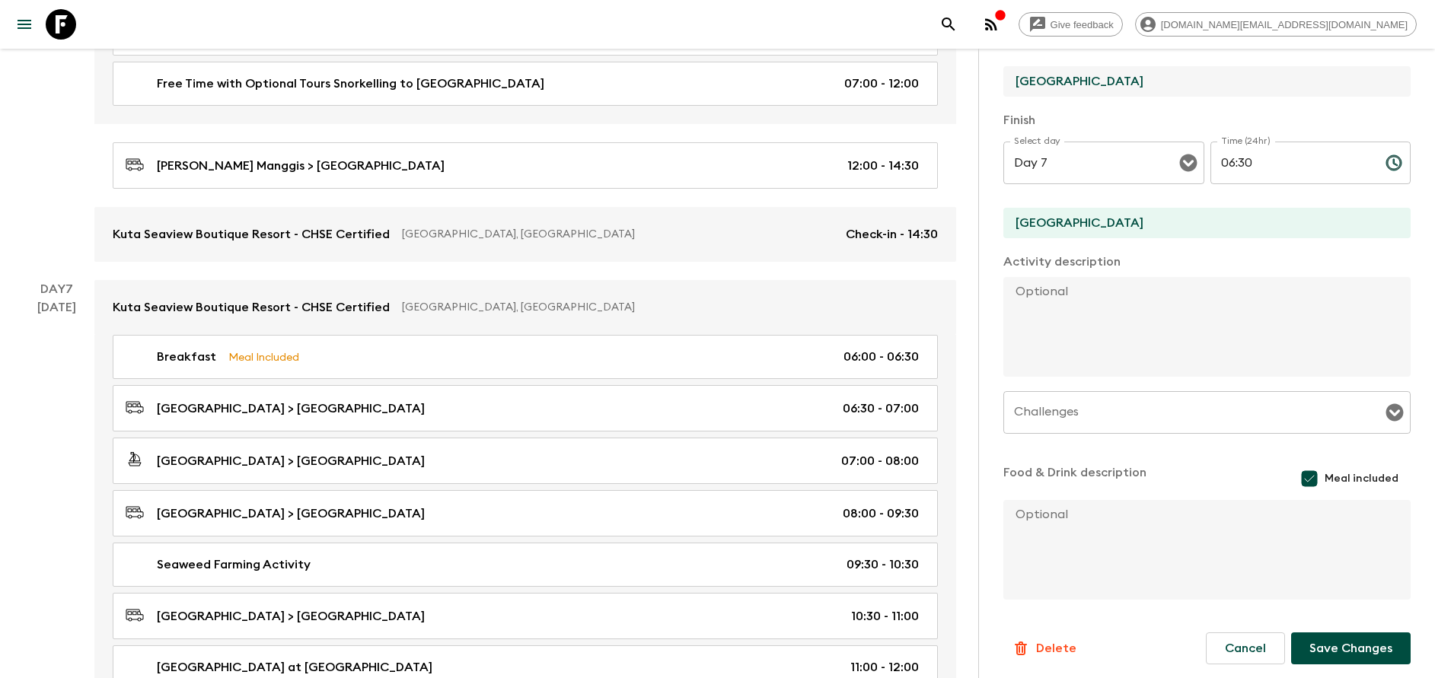
scroll to position [275, 0]
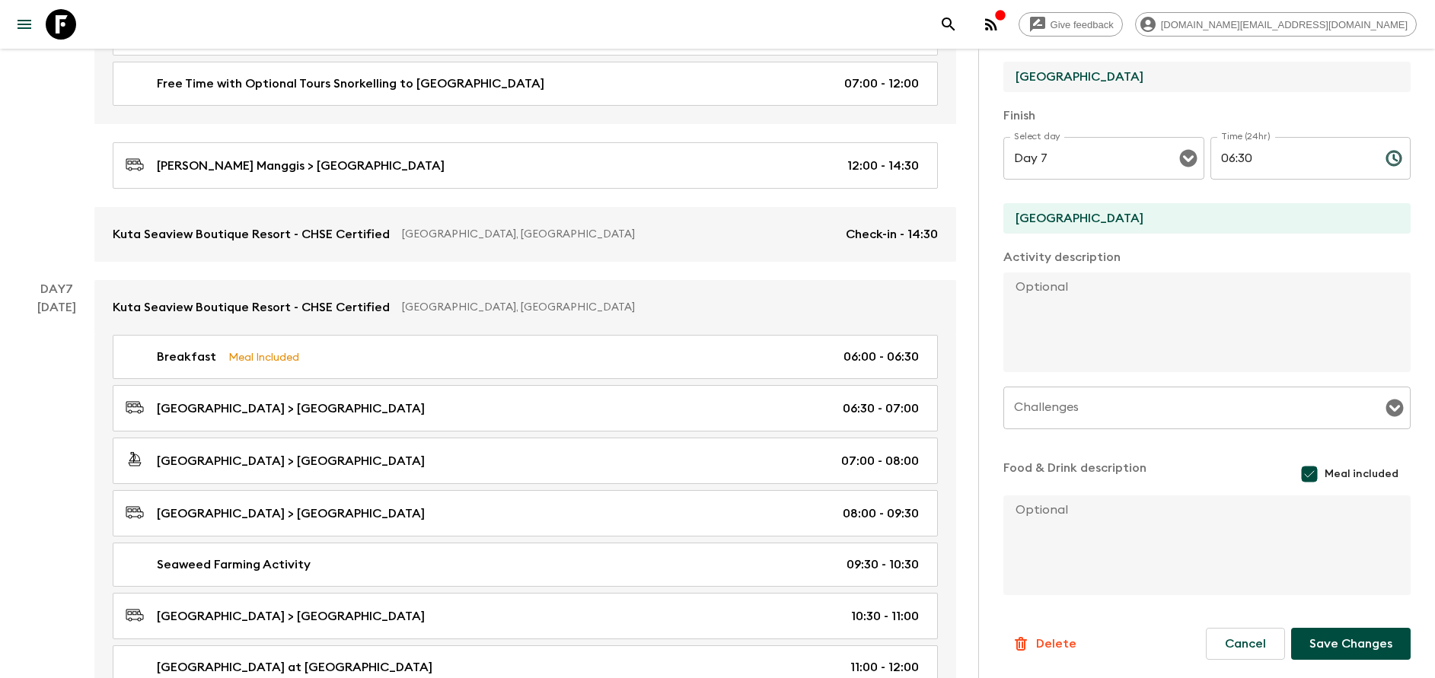
click at [1338, 642] on button "Save Changes" at bounding box center [1350, 644] width 119 height 32
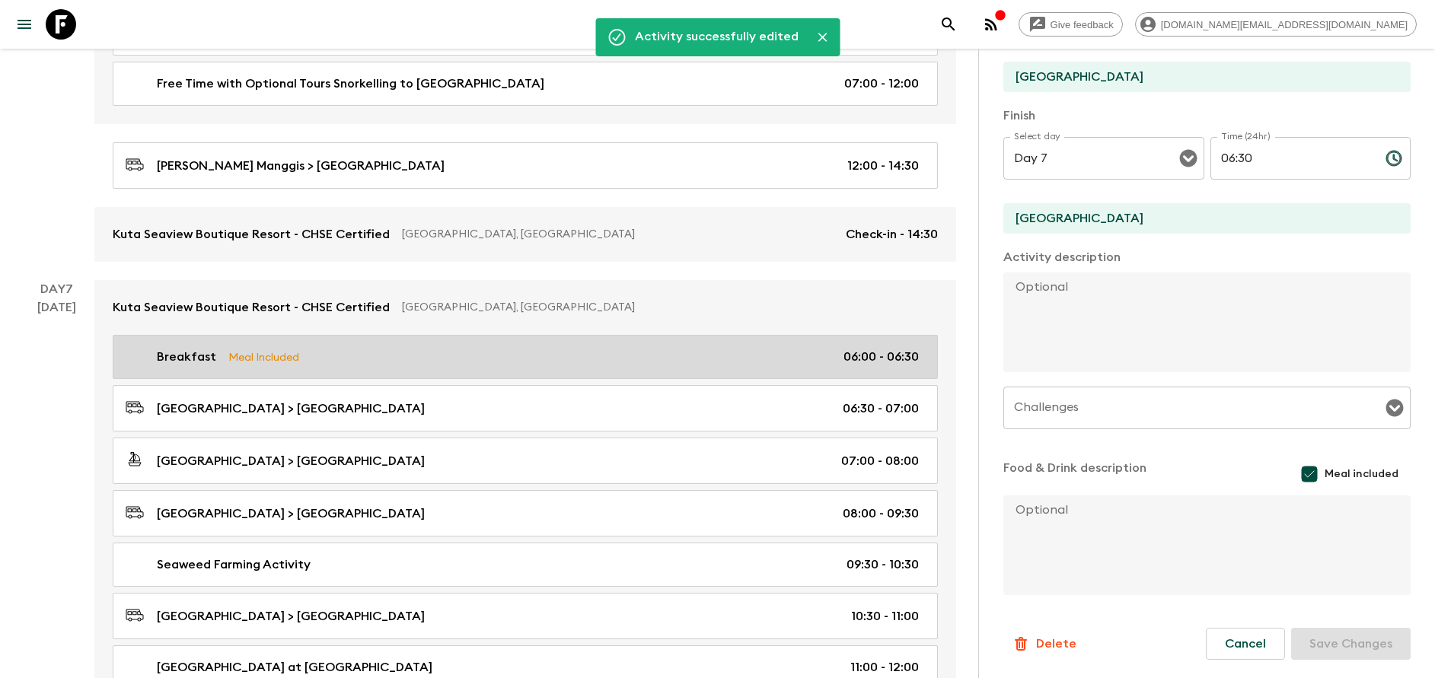
click at [409, 363] on div "Breakfast Meal Included 06:00 - 06:30" at bounding box center [522, 357] width 793 height 18
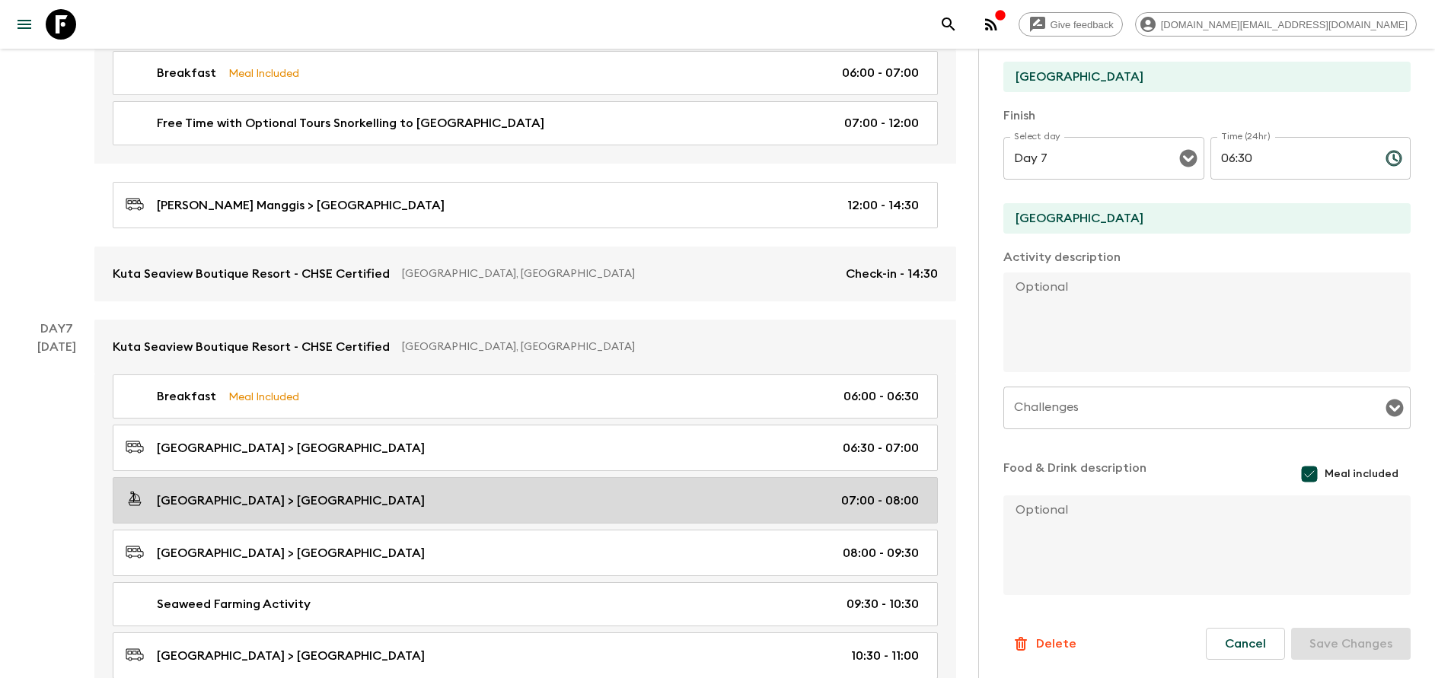
scroll to position [2626, 0]
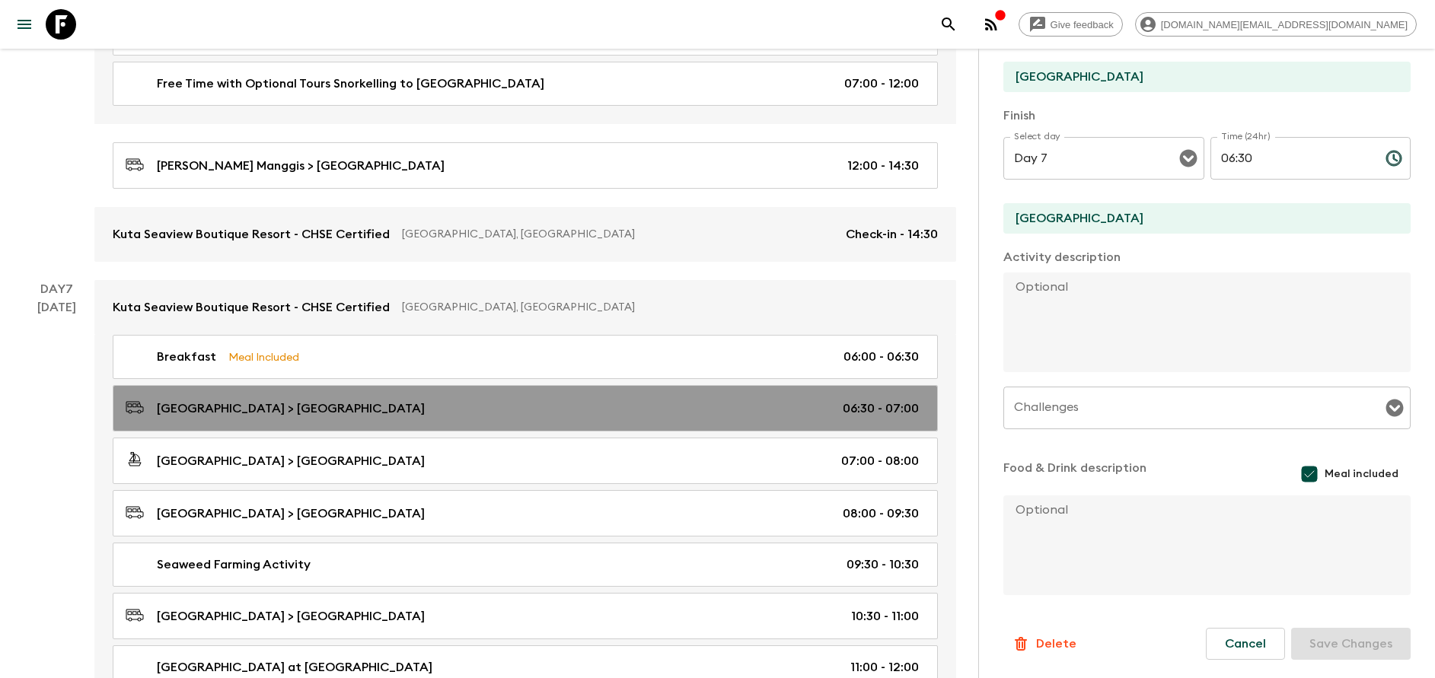
click at [358, 400] on p "[GEOGRAPHIC_DATA] > [GEOGRAPHIC_DATA]" at bounding box center [291, 409] width 268 height 18
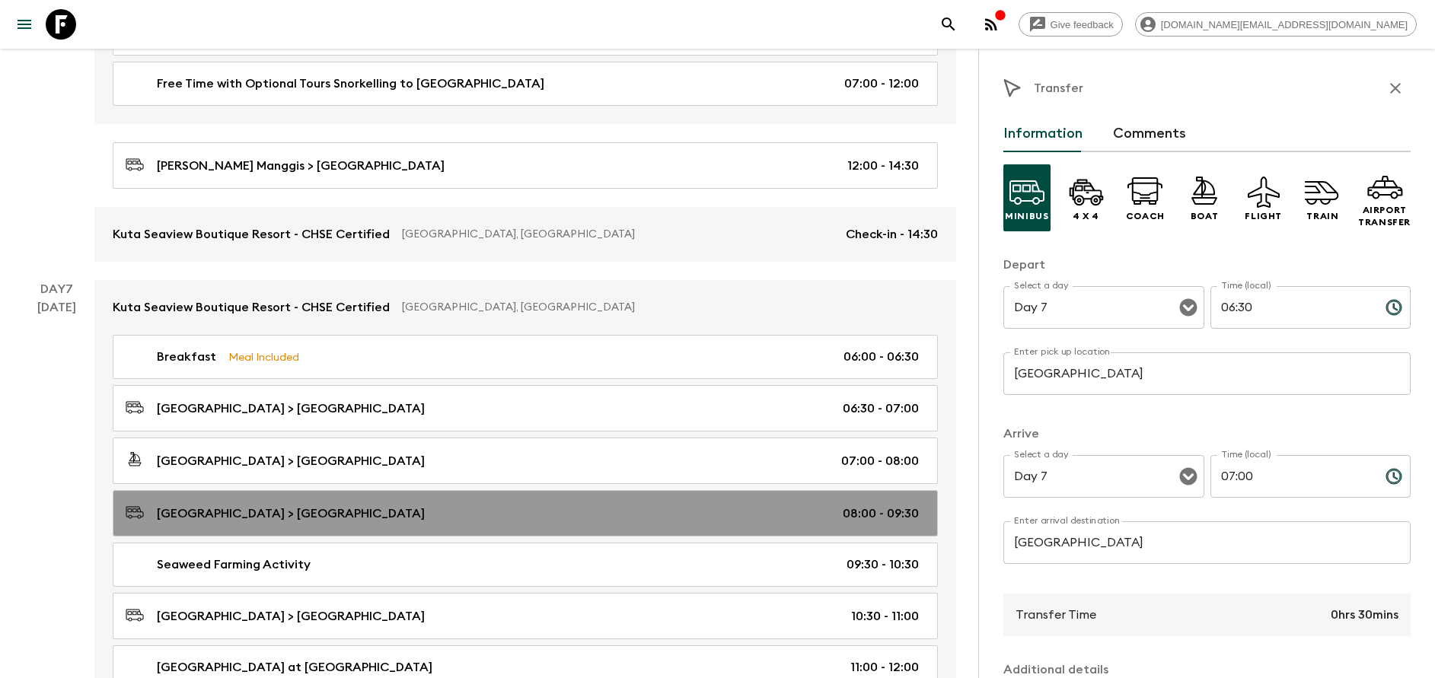
click at [304, 505] on p "[GEOGRAPHIC_DATA] > [GEOGRAPHIC_DATA]" at bounding box center [291, 514] width 268 height 18
type input "[GEOGRAPHIC_DATA]"
type input "08:00"
type input "09:30"
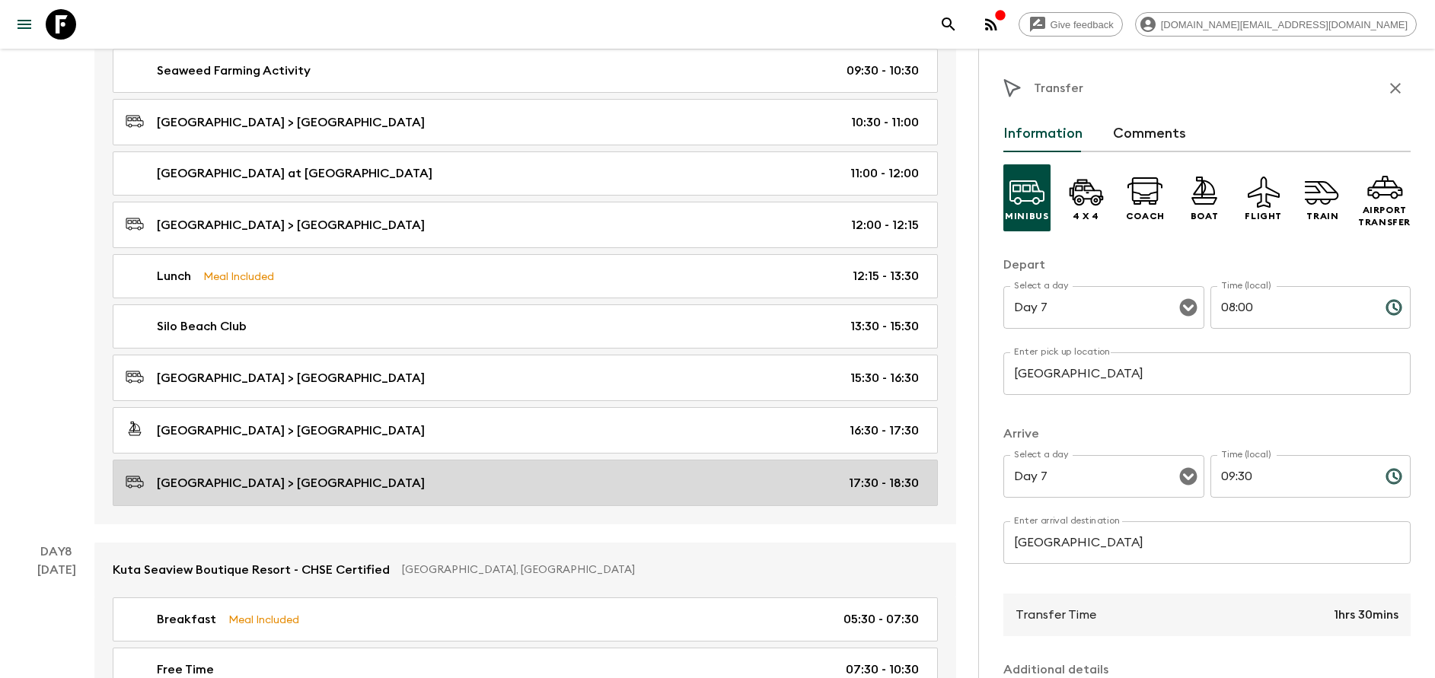
scroll to position [3197, 0]
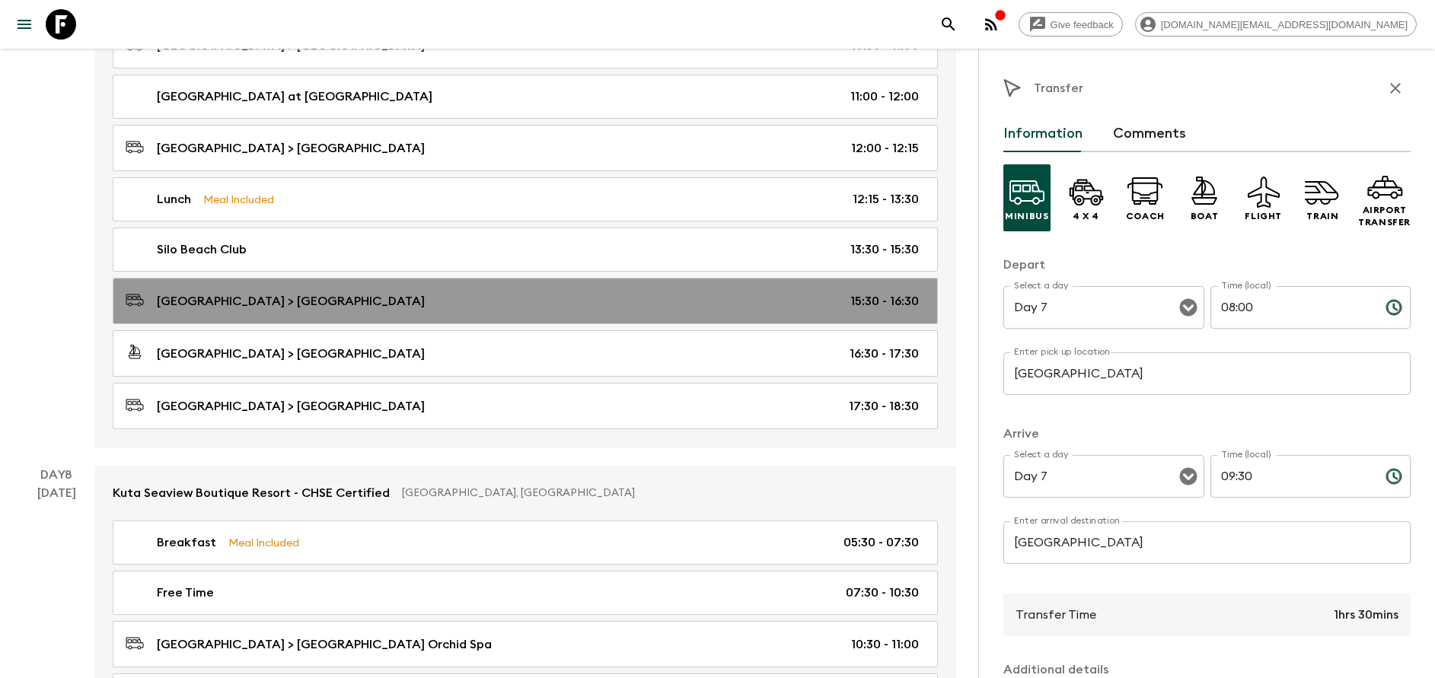
click at [297, 317] on link "[GEOGRAPHIC_DATA] > [GEOGRAPHIC_DATA] 15:30 - 16:30" at bounding box center [525, 301] width 825 height 46
type input "Silo Beach Club"
type input "[GEOGRAPHIC_DATA]"
type input "15:30"
type input "16:30"
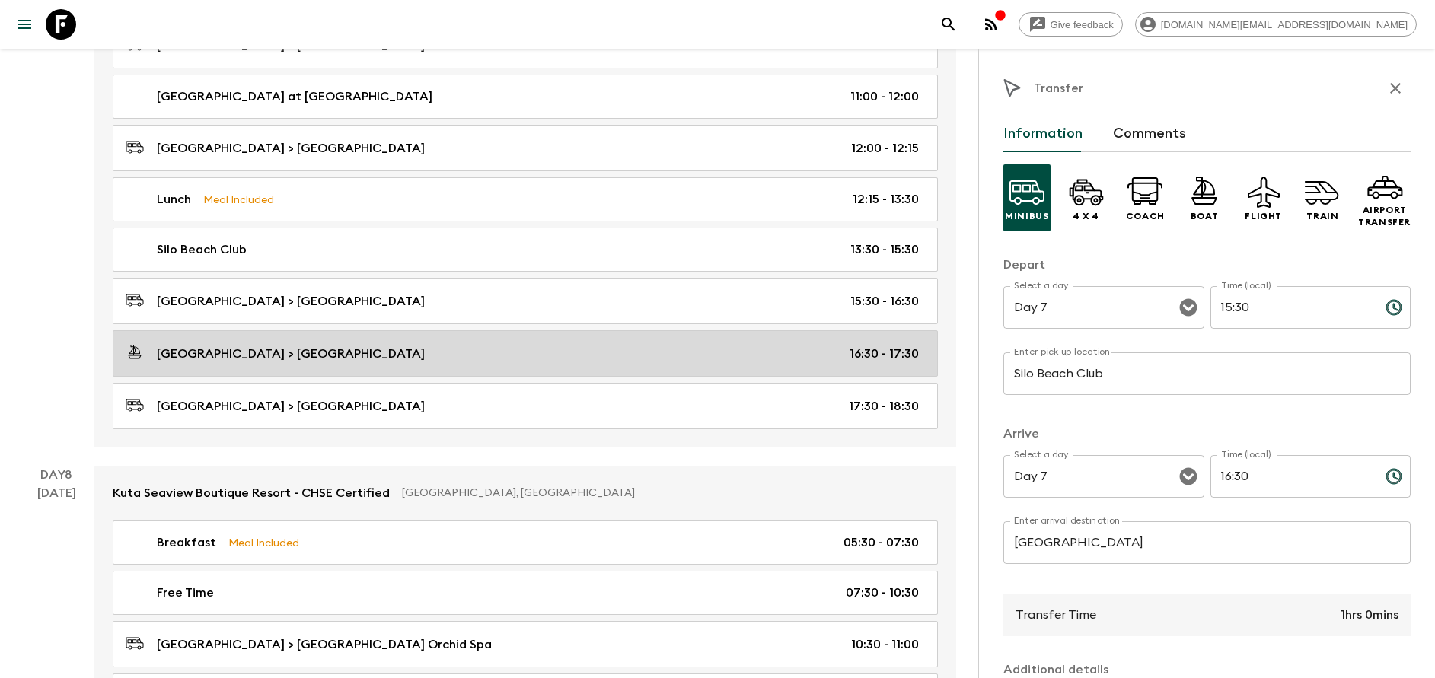
click at [279, 368] on link "[GEOGRAPHIC_DATA] > [GEOGRAPHIC_DATA] 16:30 - 17:30" at bounding box center [525, 353] width 825 height 46
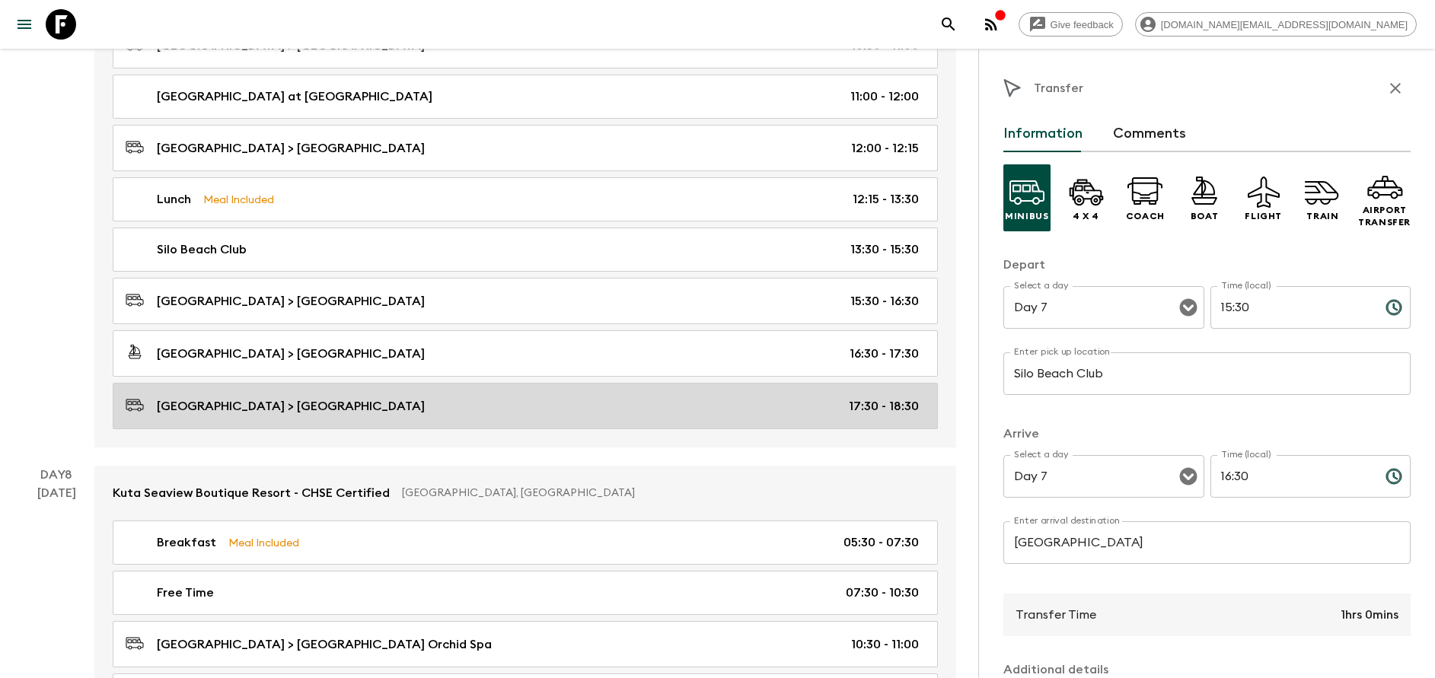
type input "[GEOGRAPHIC_DATA]"
type input "16:30"
type input "17:30"
click at [279, 397] on p "[GEOGRAPHIC_DATA] > [GEOGRAPHIC_DATA]" at bounding box center [291, 406] width 268 height 18
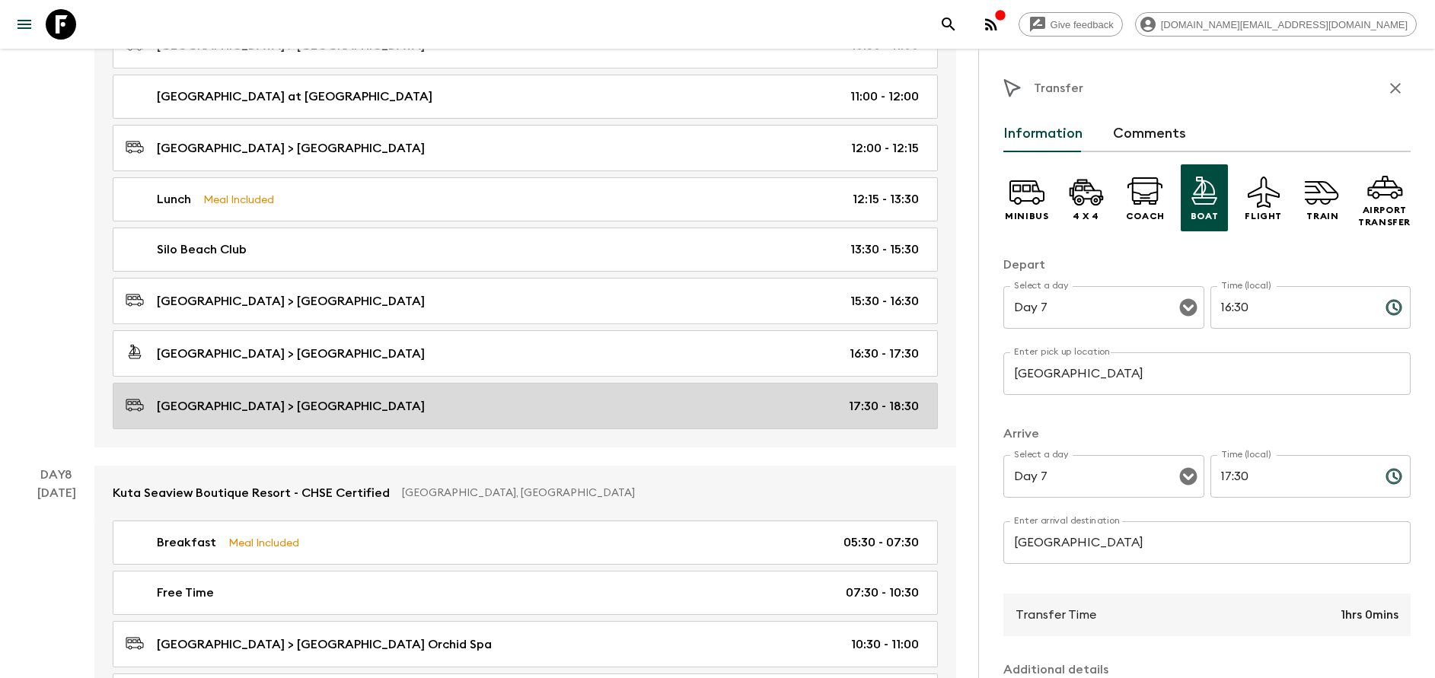
type input "[GEOGRAPHIC_DATA]"
type input "17:30"
type input "18:30"
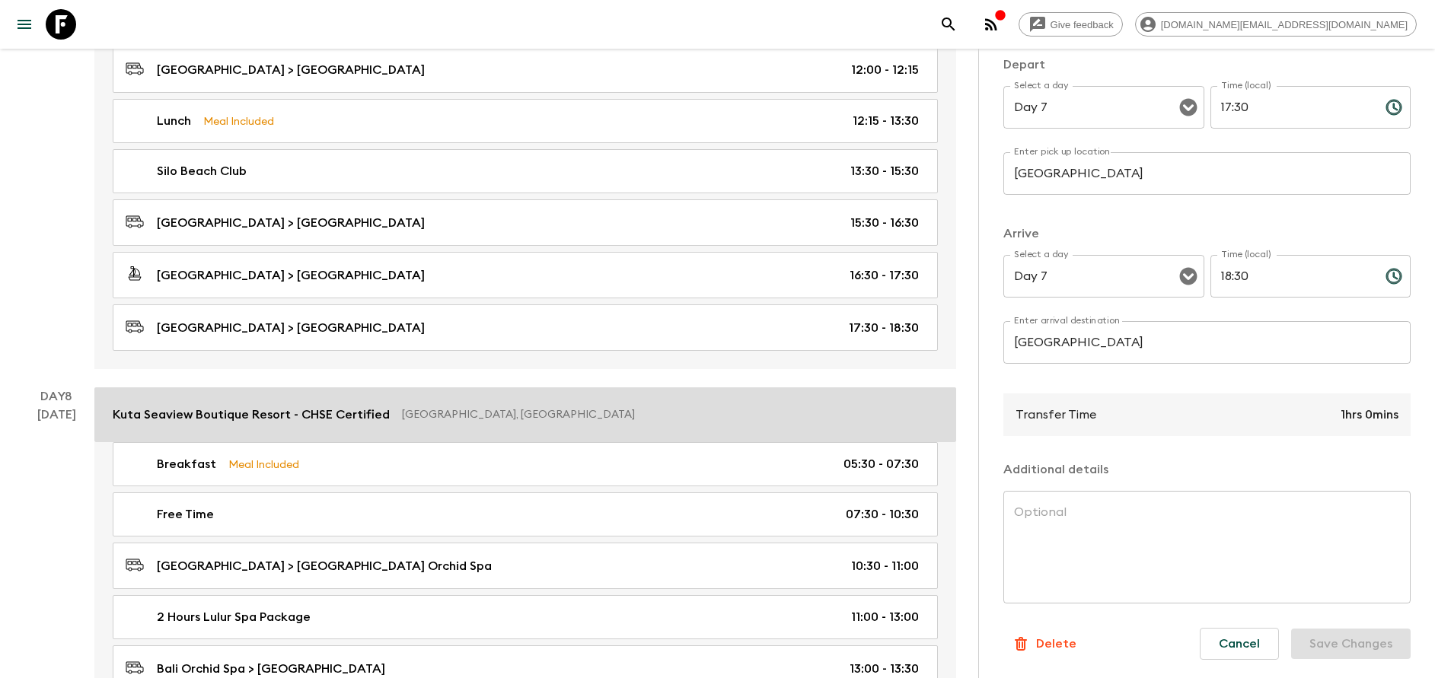
scroll to position [3311, 0]
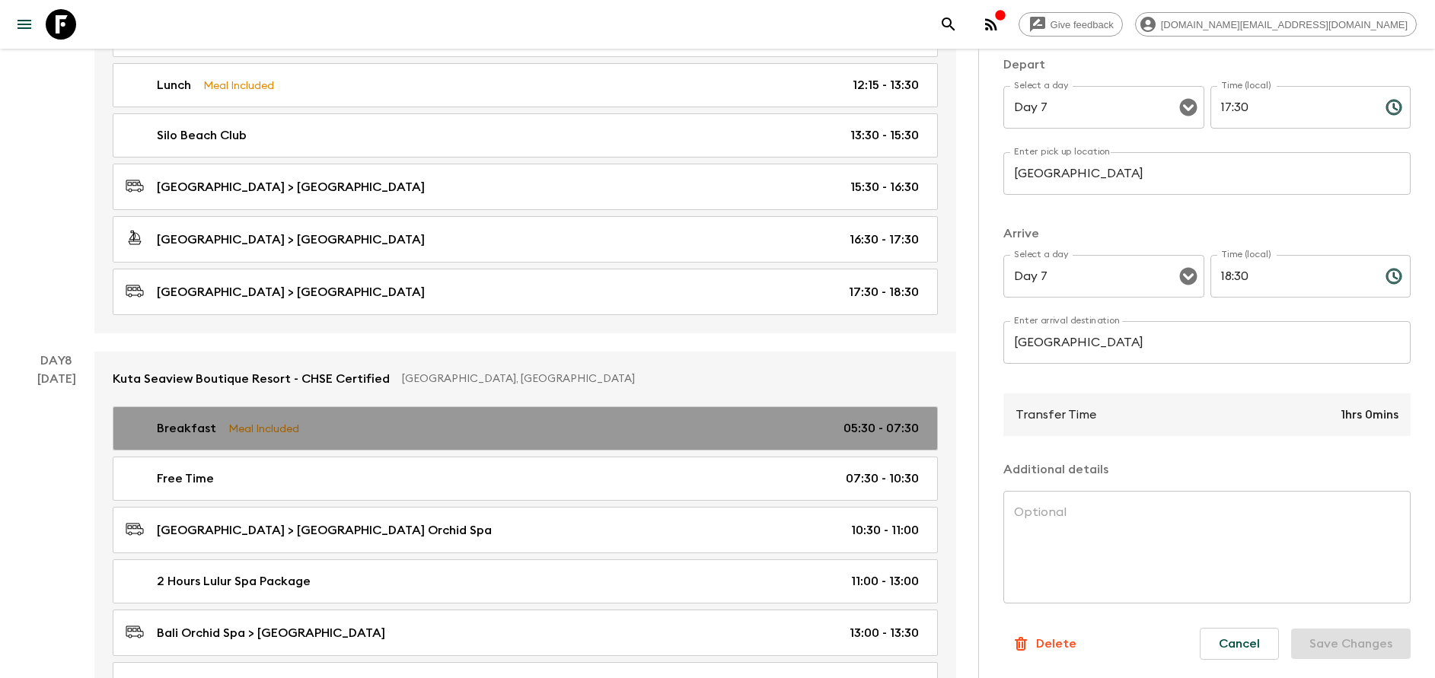
click at [355, 429] on div "Breakfast Meal Included 05:30 - 07:30" at bounding box center [522, 428] width 793 height 18
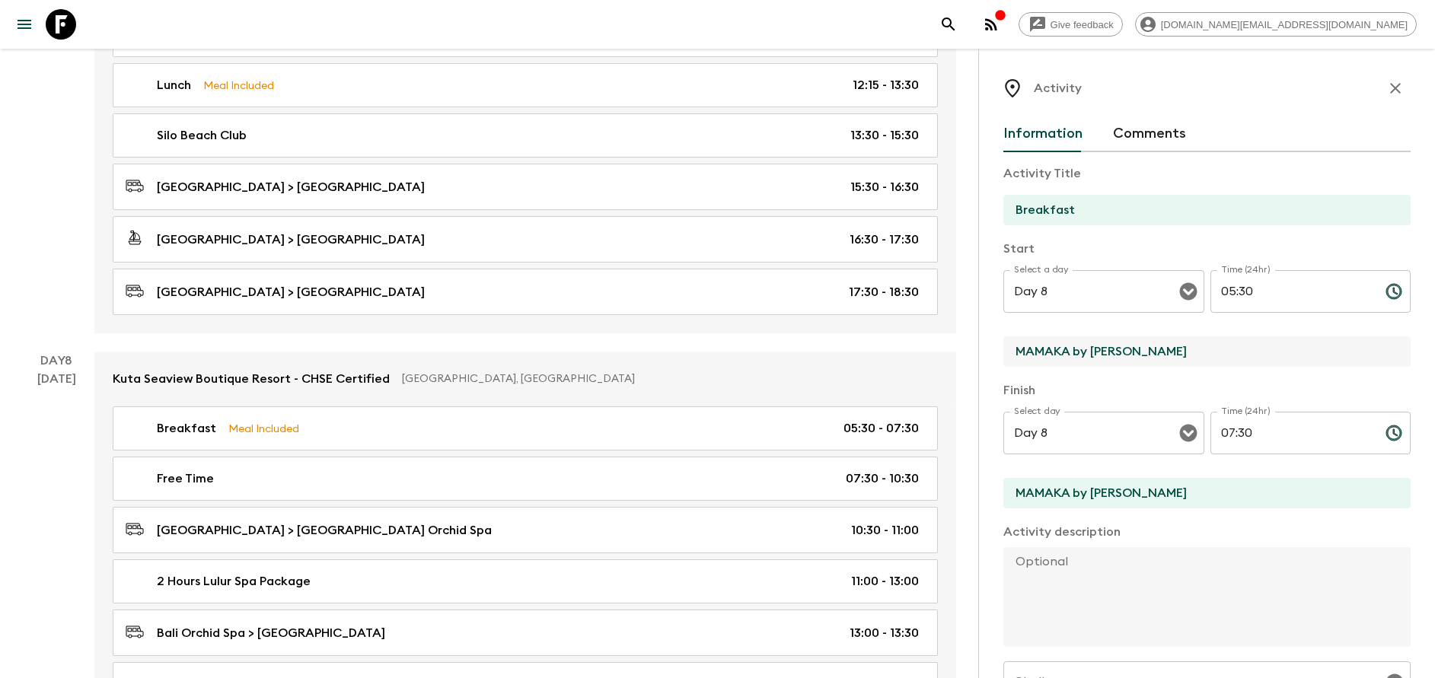
click at [1123, 360] on input "MAMAKA by [PERSON_NAME]" at bounding box center [1200, 351] width 395 height 30
type input "[GEOGRAPHIC_DATA]"
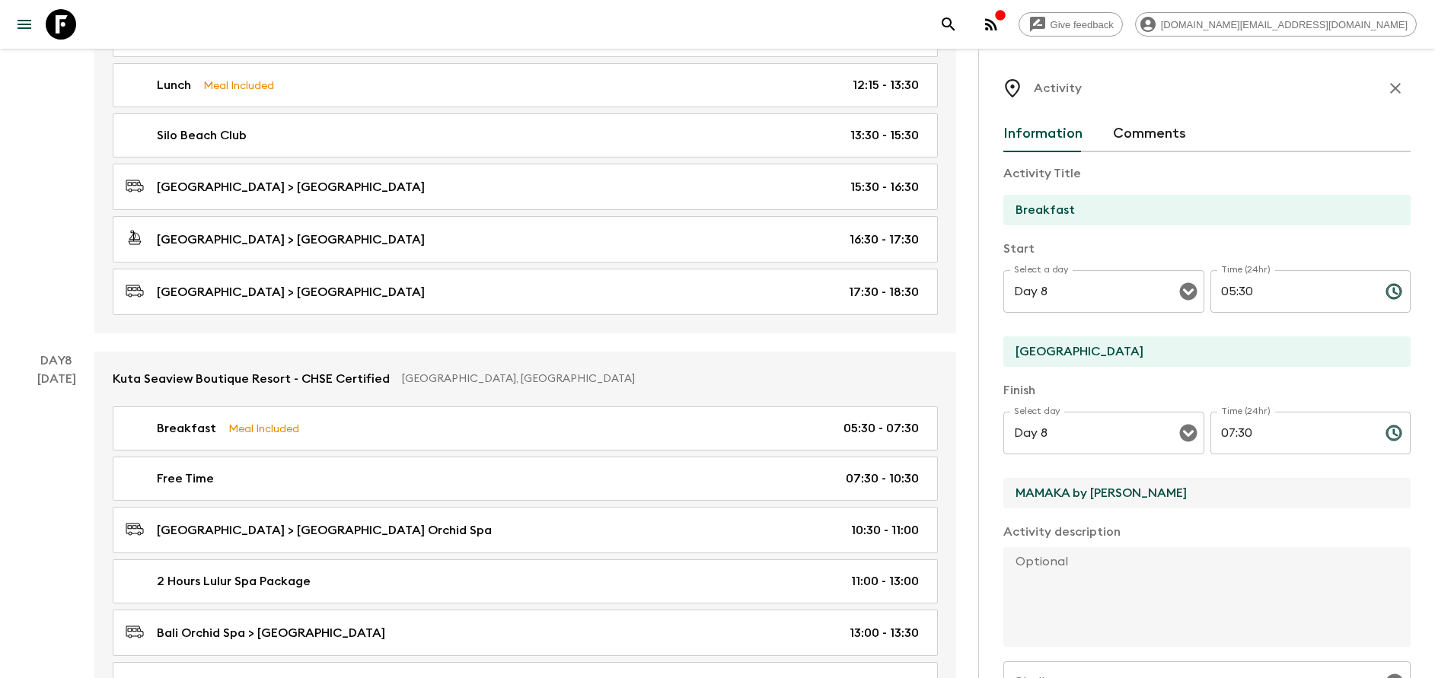
click at [1081, 496] on input "MAMAKA by [PERSON_NAME]" at bounding box center [1200, 493] width 395 height 30
type input "[GEOGRAPHIC_DATA]"
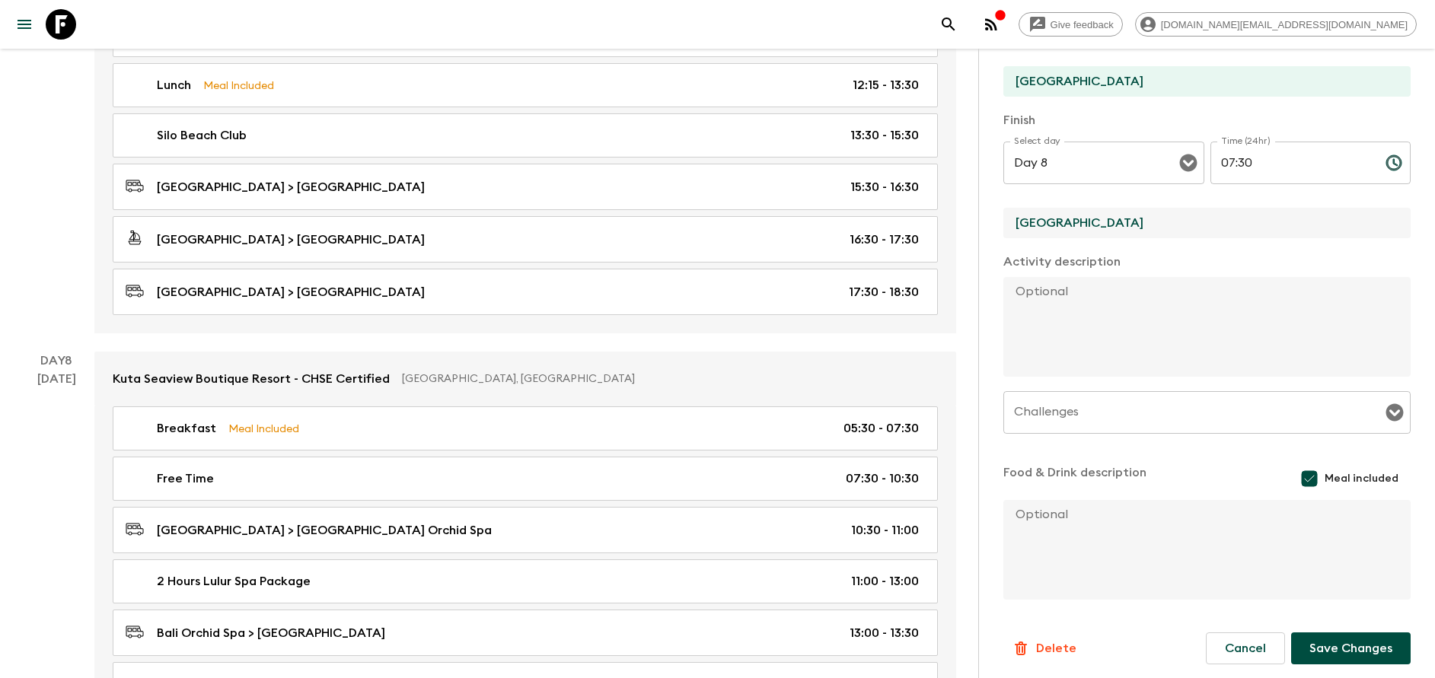
scroll to position [275, 0]
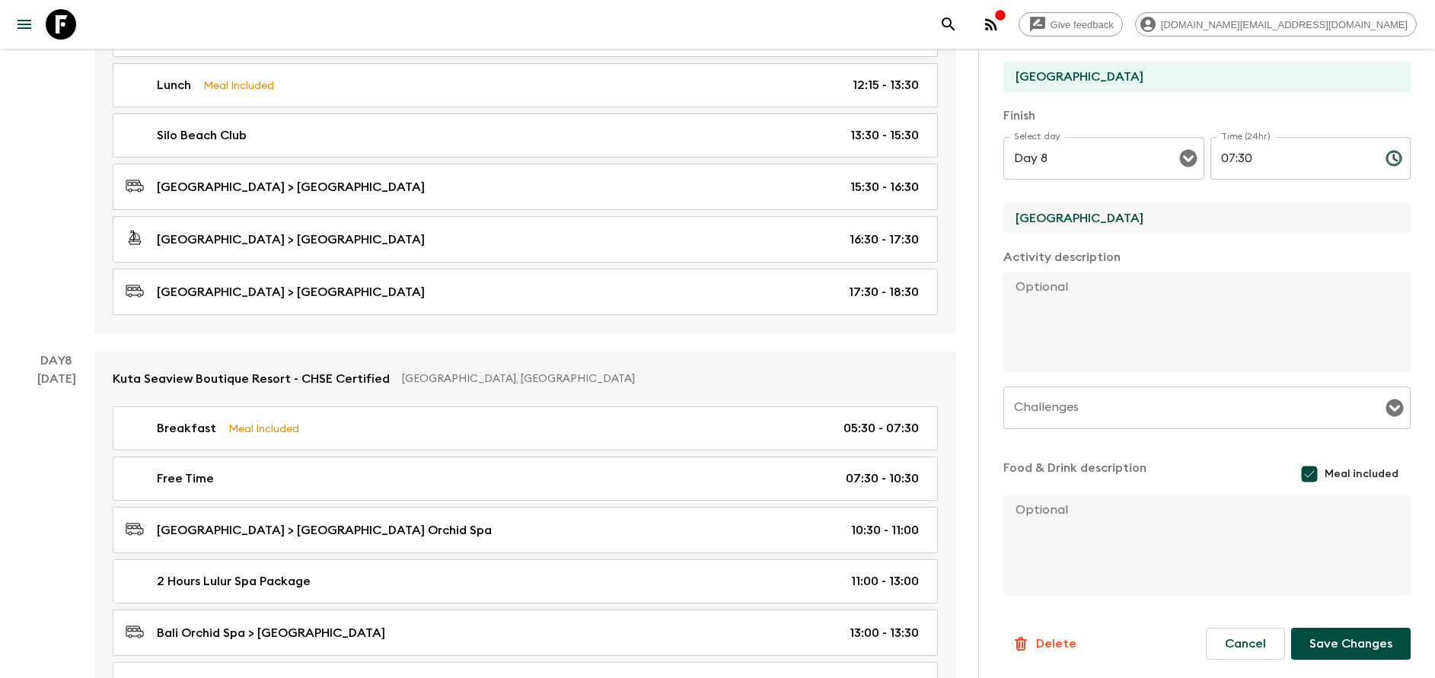
click at [1375, 638] on button "Save Changes" at bounding box center [1350, 644] width 119 height 32
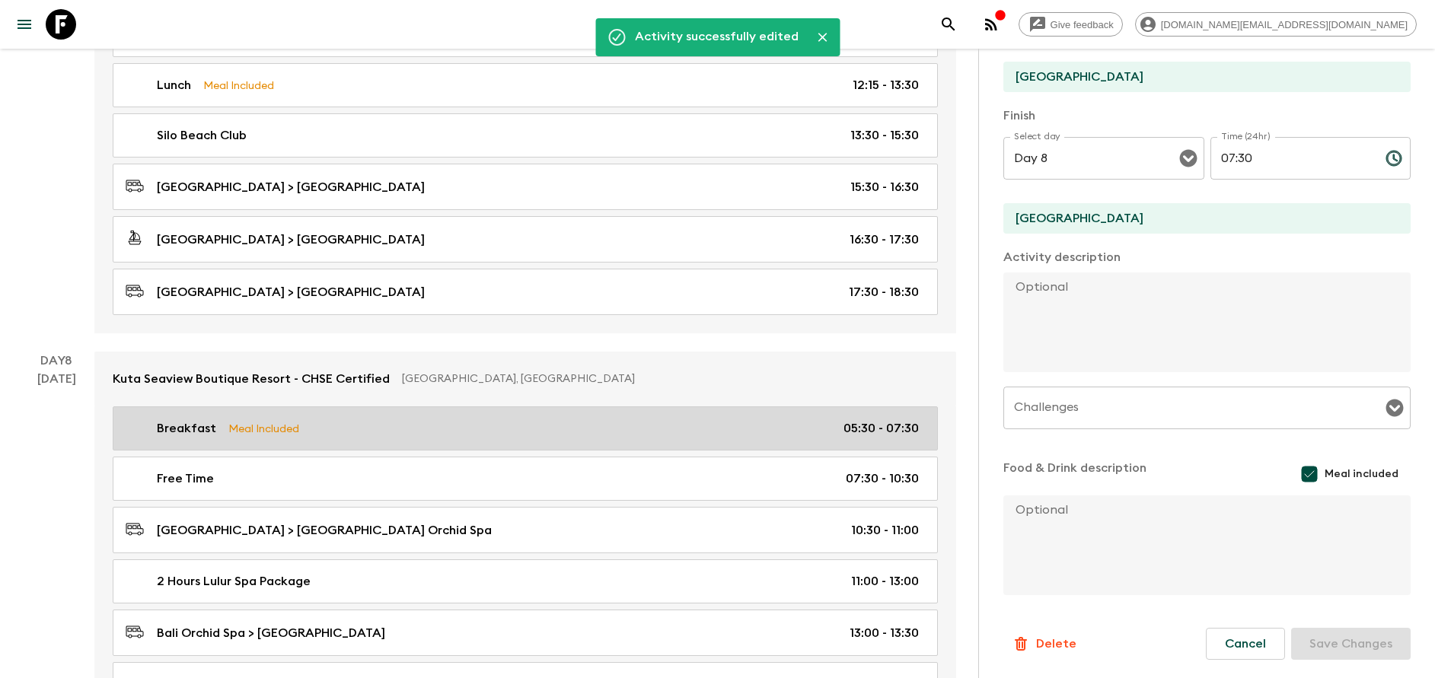
click at [413, 441] on link "Breakfast Meal Included 05:30 - 07:30" at bounding box center [525, 428] width 825 height 44
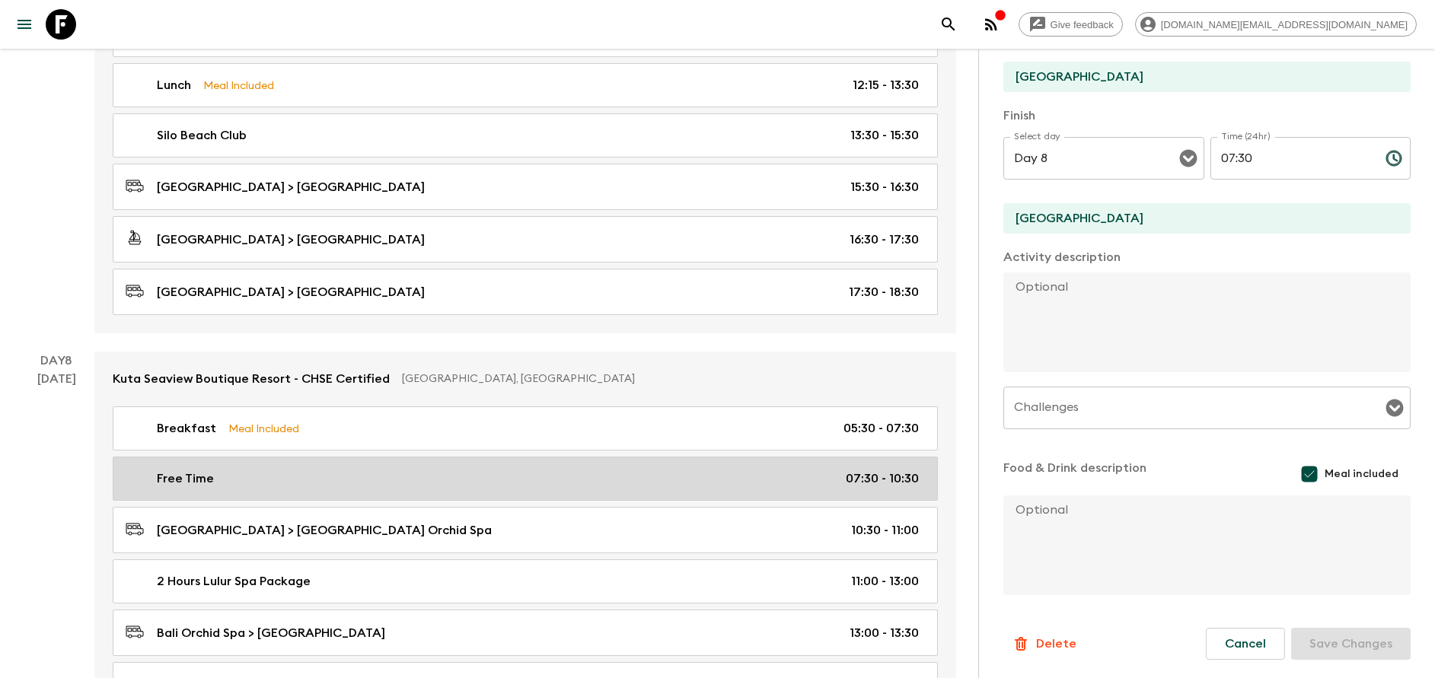
click at [422, 488] on link "Free Time 07:30 - 10:30" at bounding box center [525, 479] width 825 height 44
type input "Free Time"
type input "MAMAKA by [PERSON_NAME]"
type textarea "Breakfast at resort. Enjoy the day free at leisure and visit close-by places fr…"
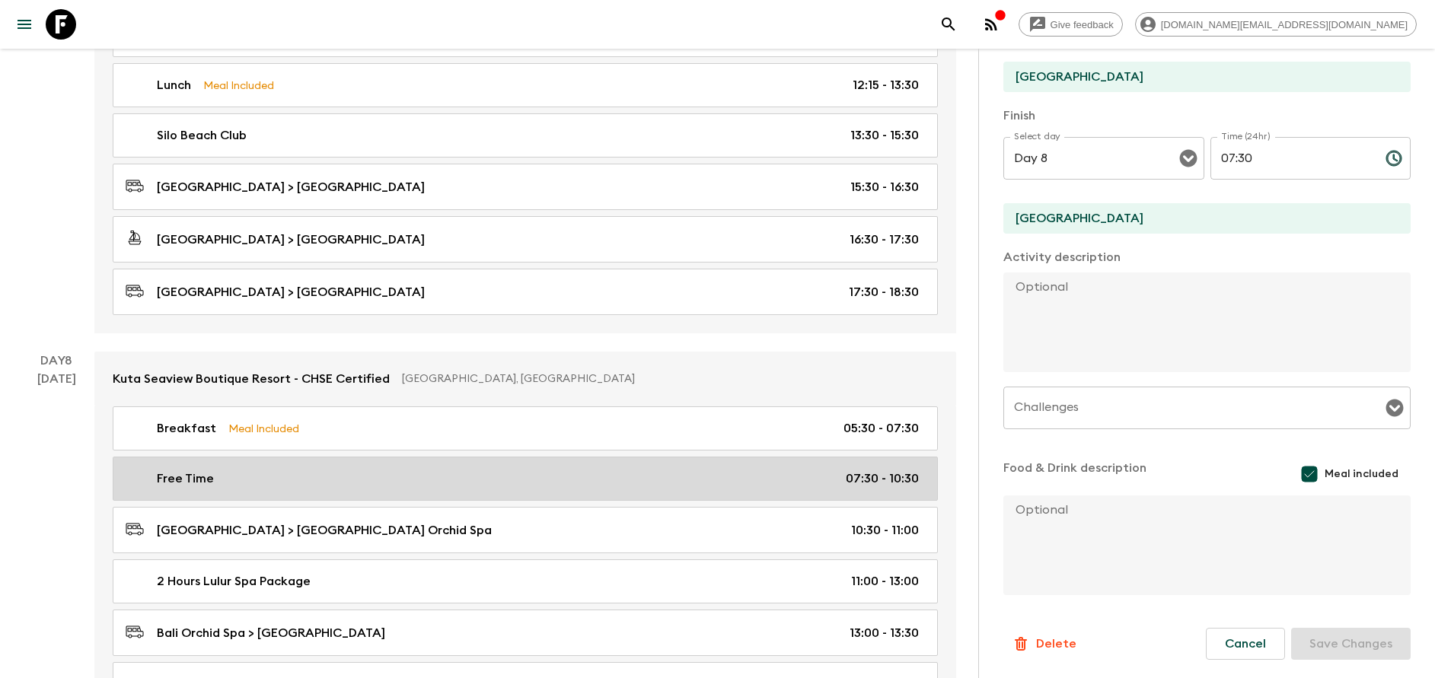
checkbox input "false"
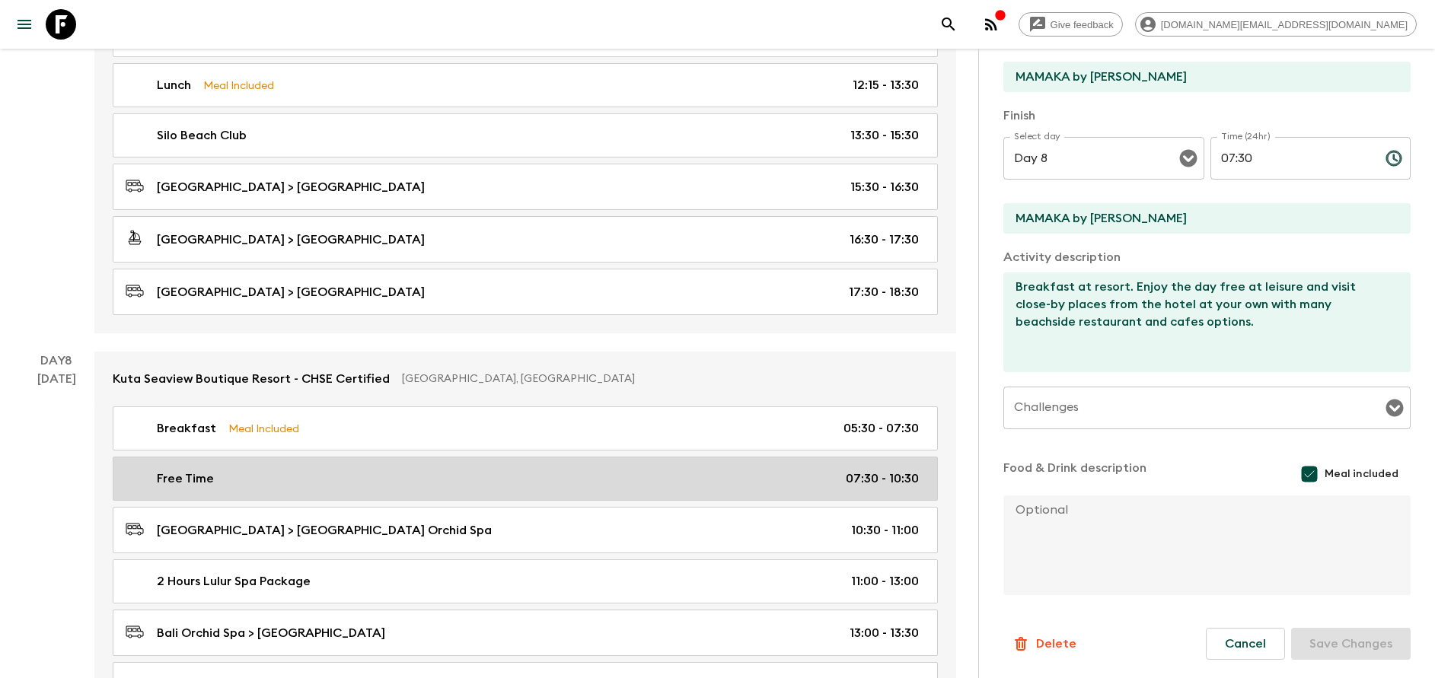
type input "07:30"
type input "10:30"
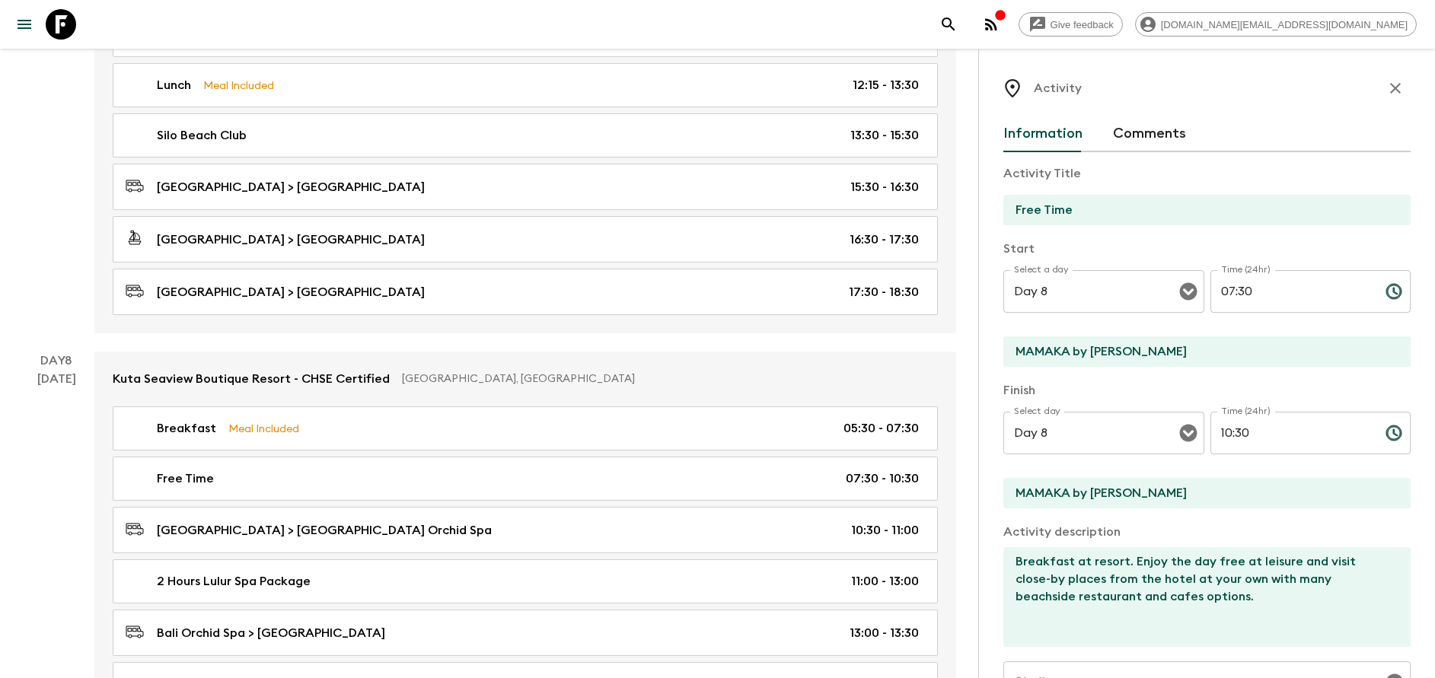
click at [1111, 347] on input "MAMAKA by [PERSON_NAME]" at bounding box center [1200, 351] width 395 height 30
type input "[GEOGRAPHIC_DATA]"
click at [1102, 483] on input "MAMAKA by [PERSON_NAME]" at bounding box center [1200, 493] width 395 height 30
type input "[GEOGRAPHIC_DATA]"
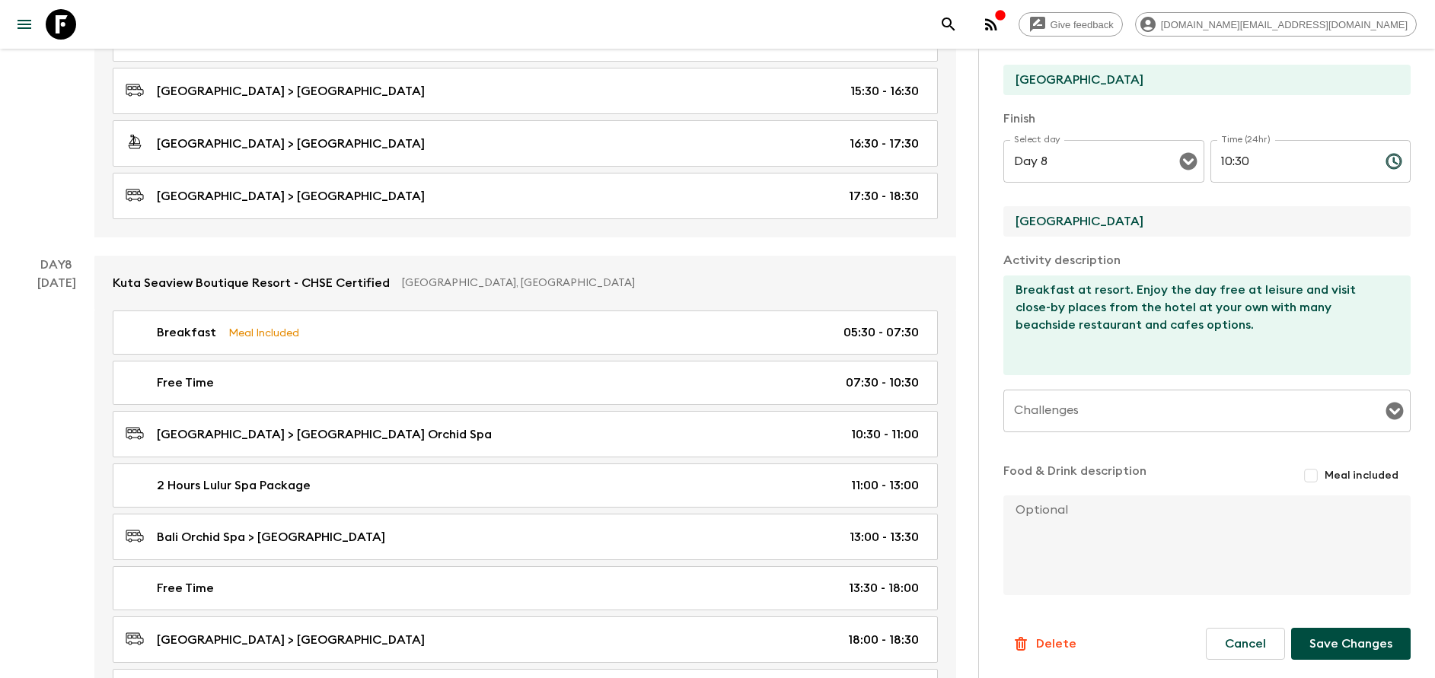
scroll to position [3539, 0]
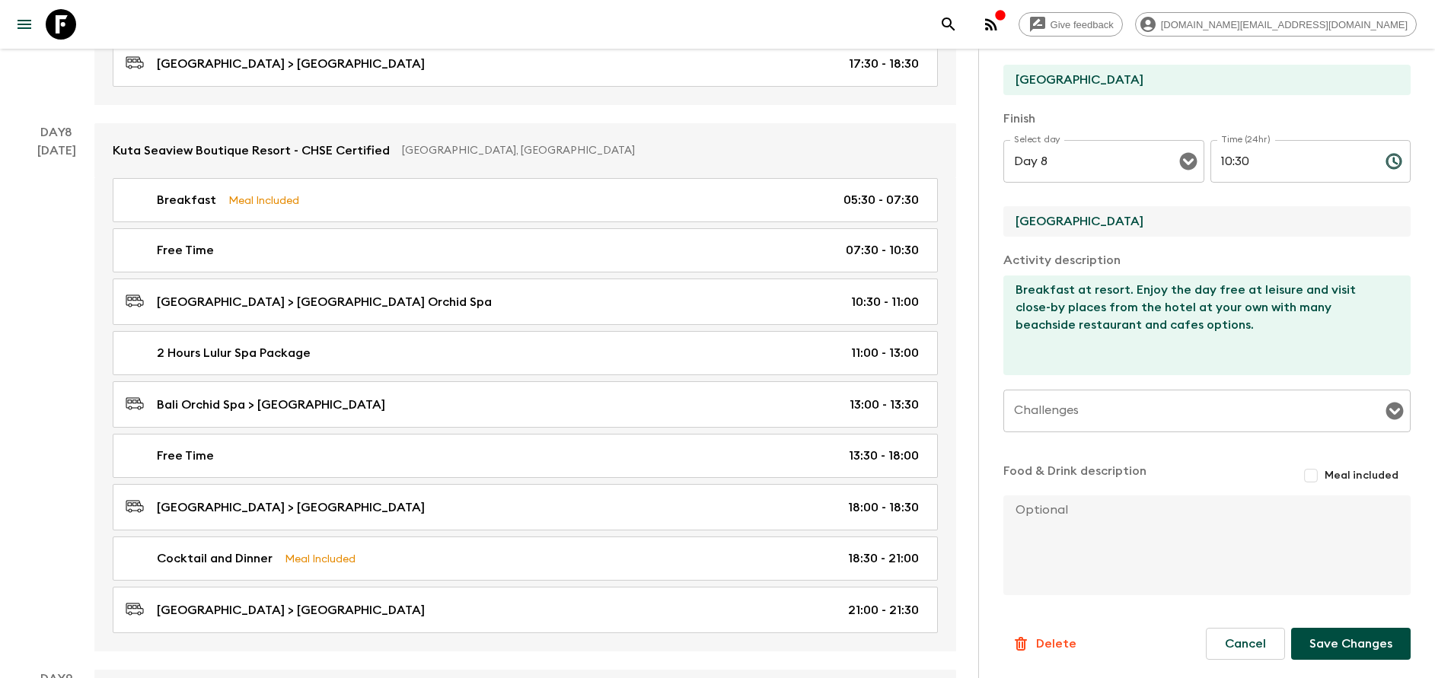
click at [1330, 639] on button "Save Changes" at bounding box center [1350, 644] width 119 height 32
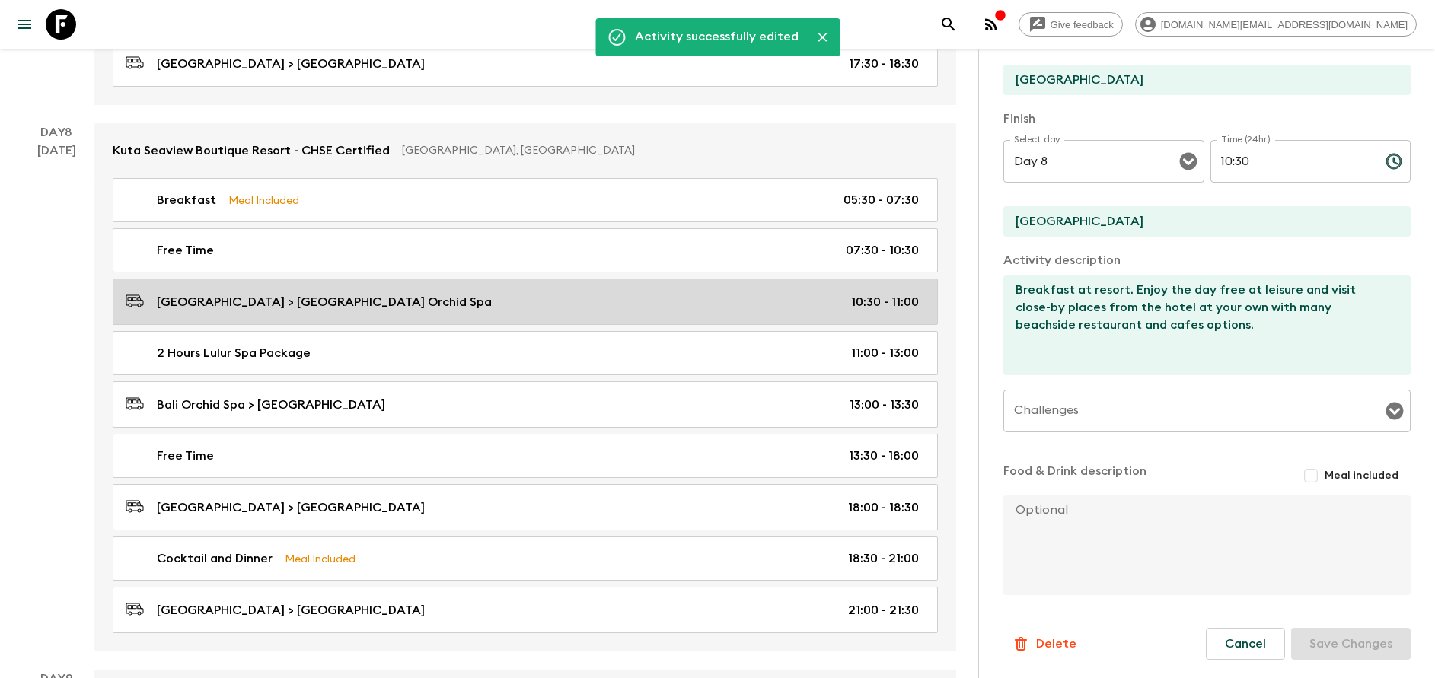
click at [381, 311] on p "[GEOGRAPHIC_DATA] > [GEOGRAPHIC_DATA] Orchid Spa" at bounding box center [324, 302] width 335 height 18
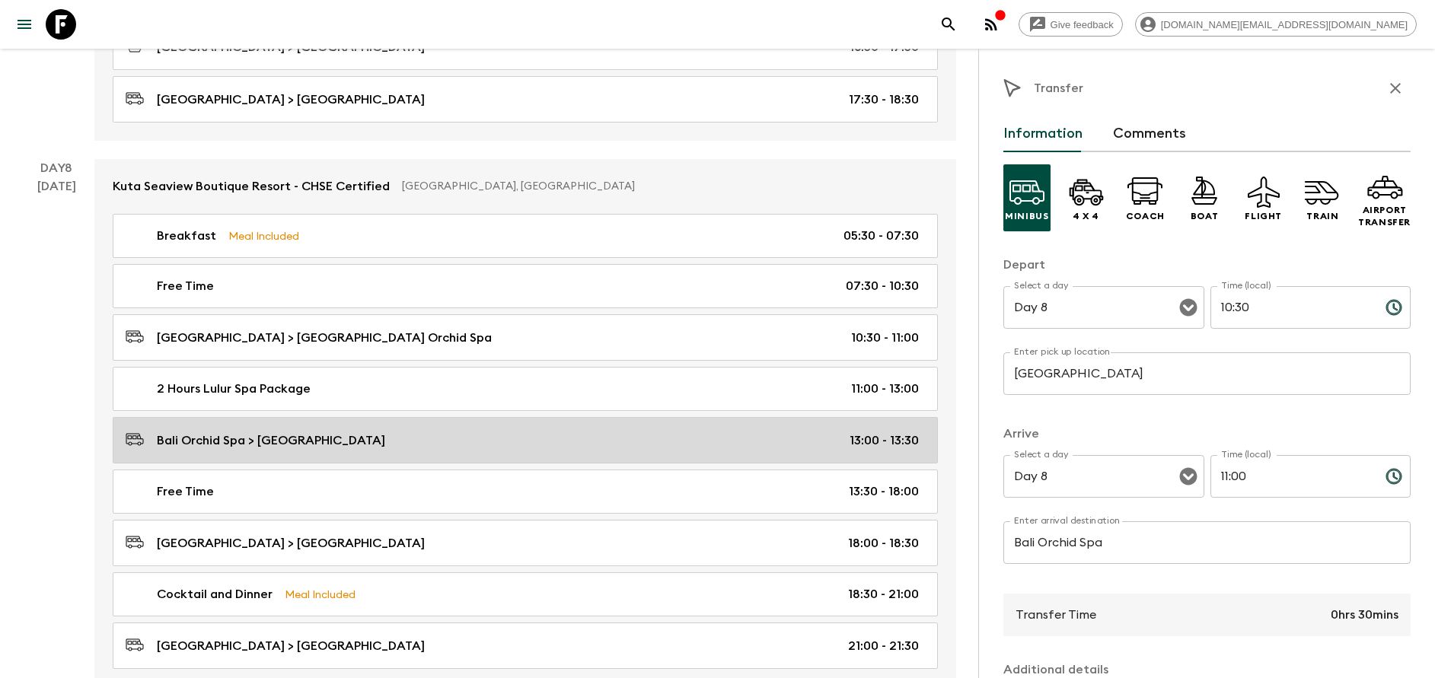
scroll to position [3539, 0]
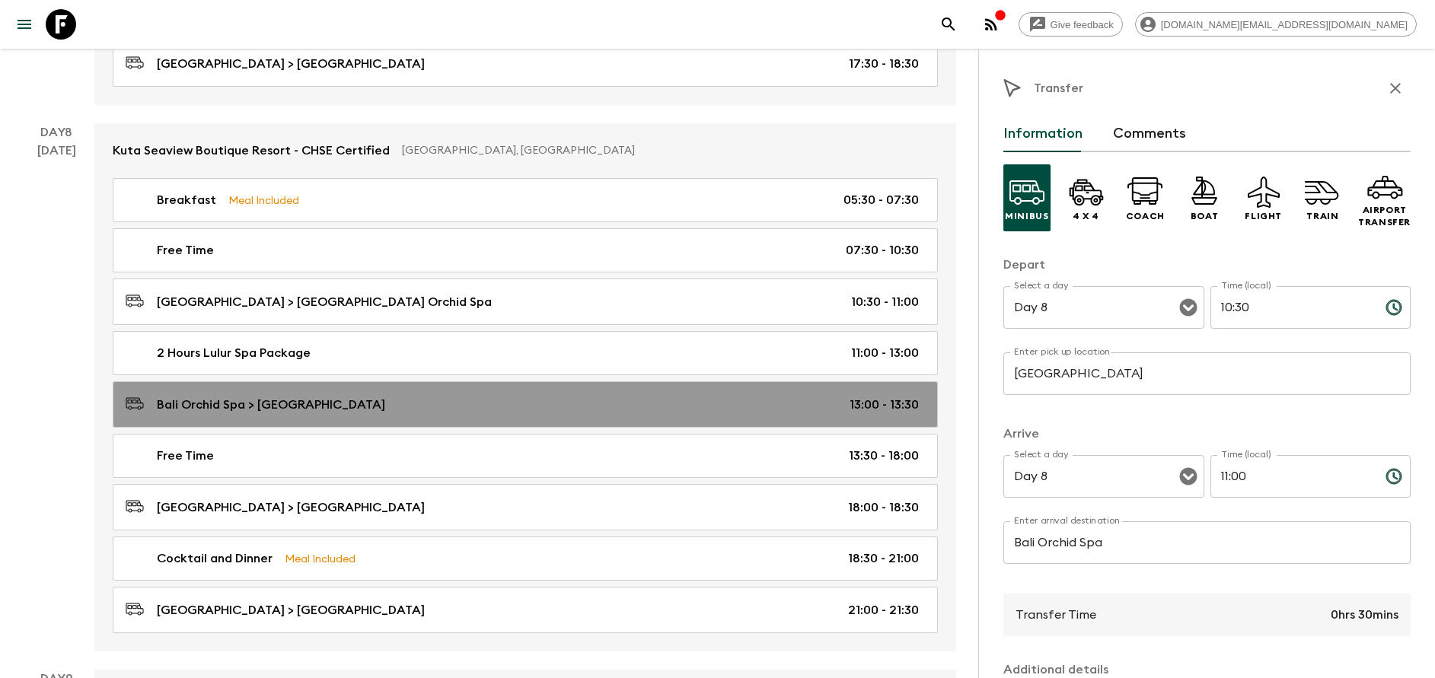
click at [385, 412] on p "Bali Orchid Spa > [GEOGRAPHIC_DATA]" at bounding box center [271, 405] width 228 height 18
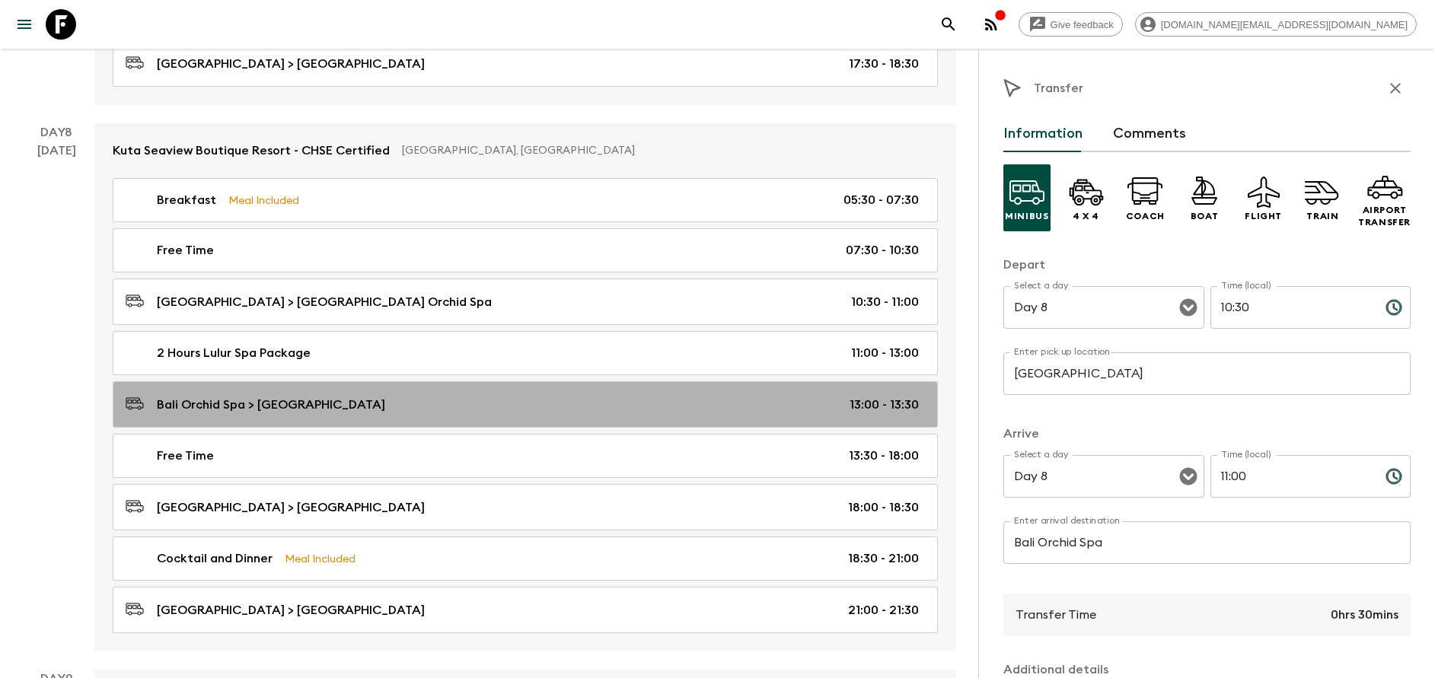
type input "Bali Orchid Spa"
type input "[GEOGRAPHIC_DATA]"
type input "13:00"
type input "13:30"
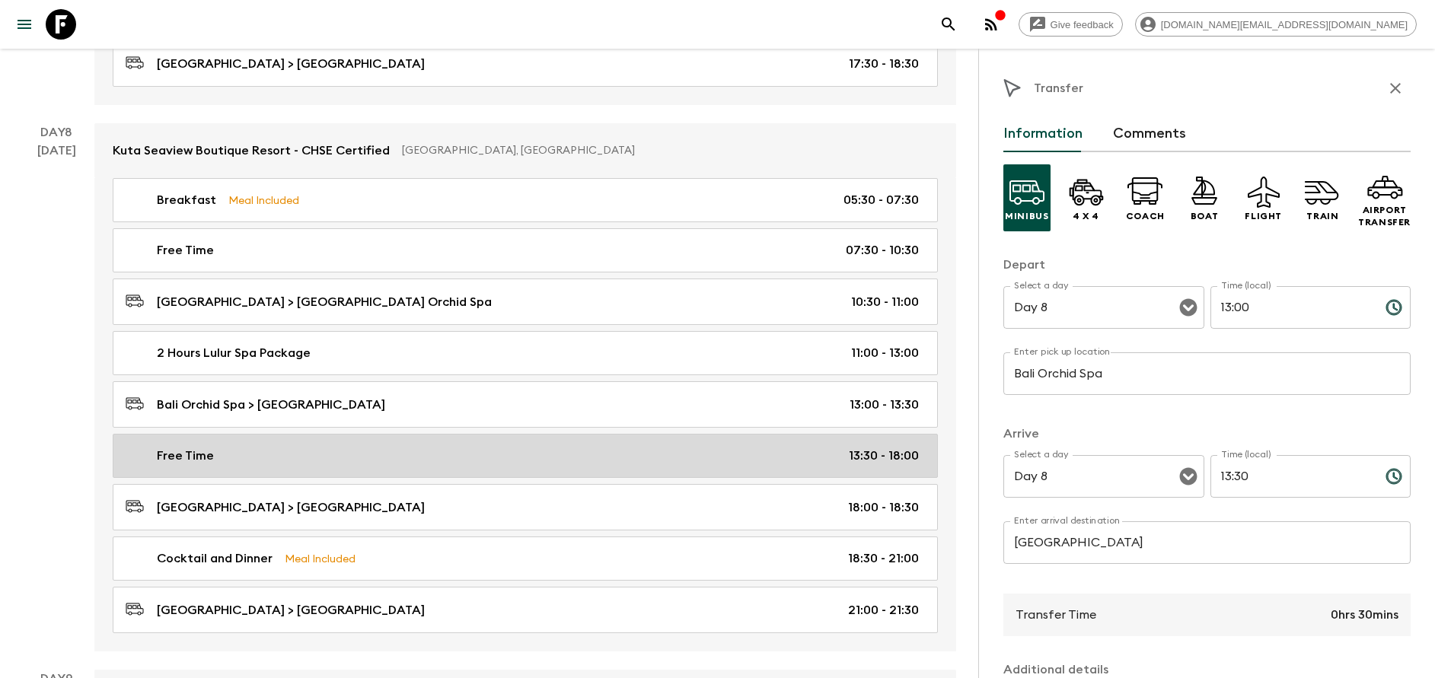
click at [508, 457] on div "Free Time 13:30 - 18:00" at bounding box center [522, 456] width 793 height 18
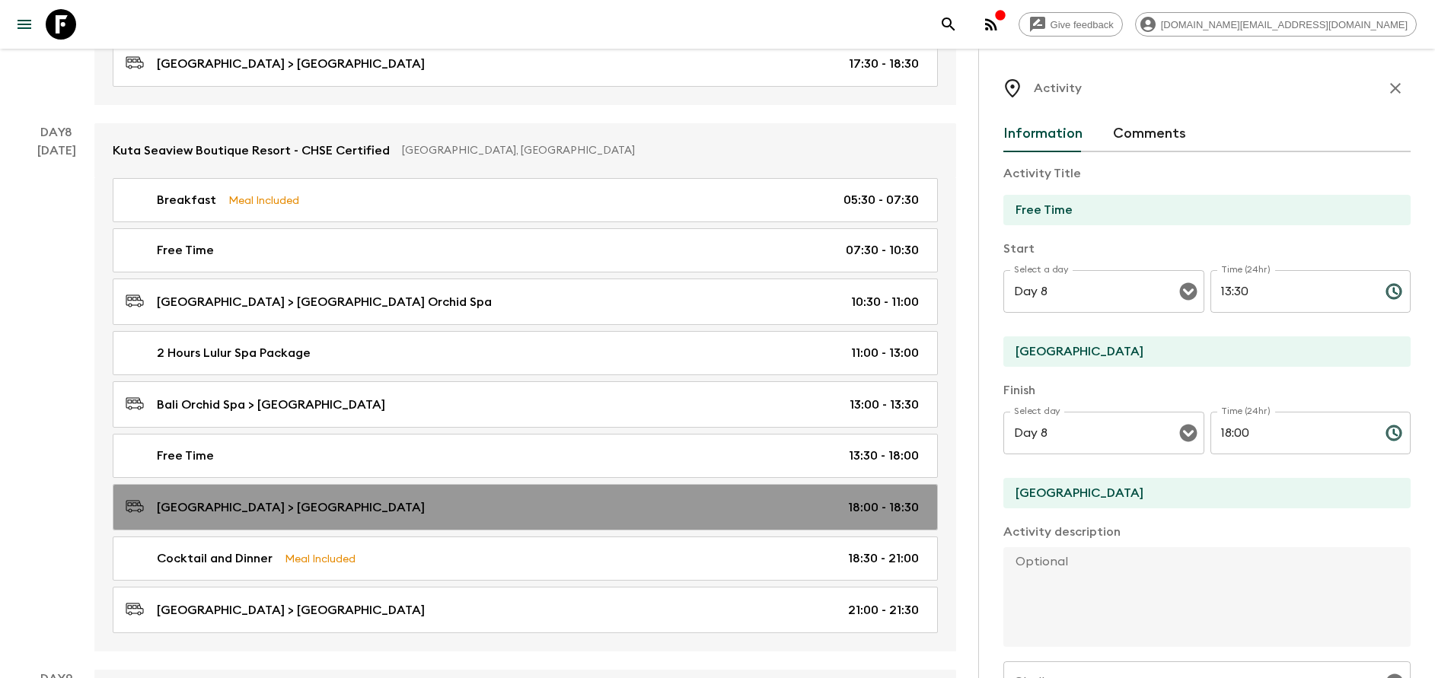
click at [480, 500] on div "[GEOGRAPHIC_DATA] > [GEOGRAPHIC_DATA] 18:00 - 18:30" at bounding box center [522, 507] width 793 height 21
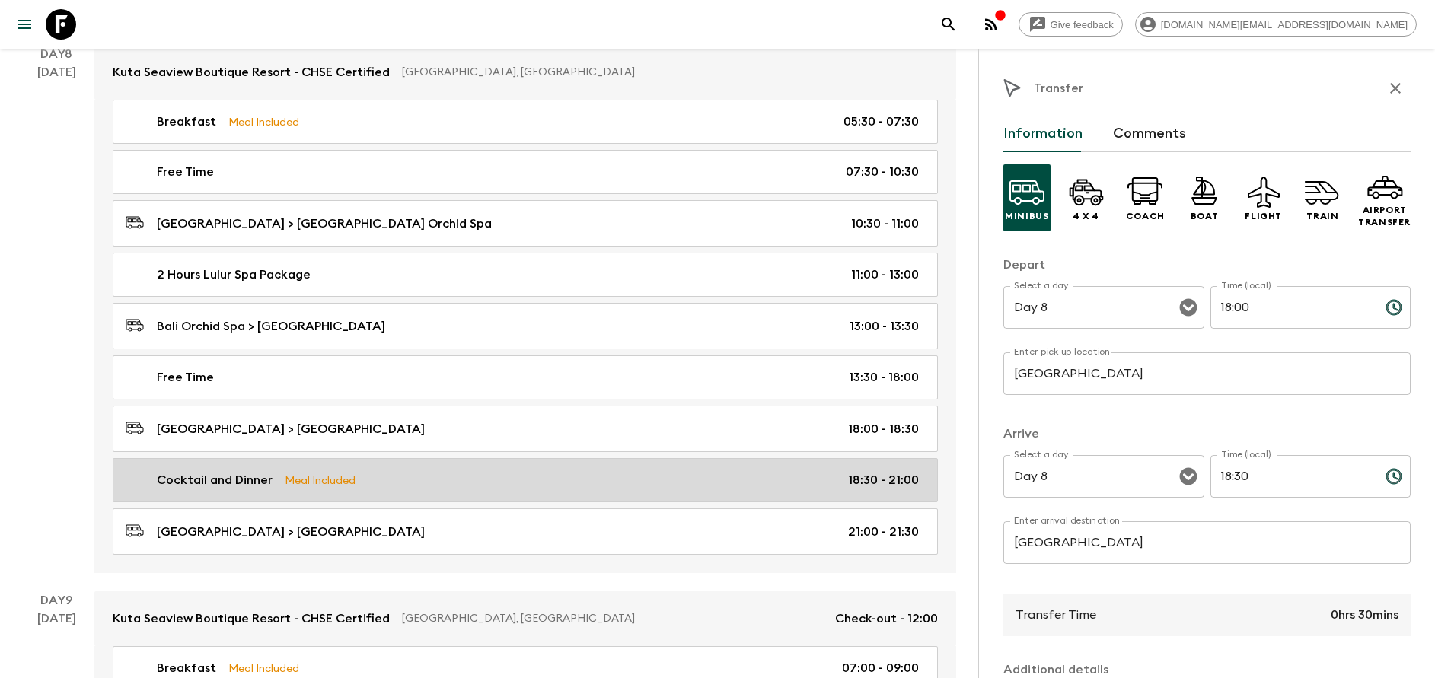
scroll to position [3653, 0]
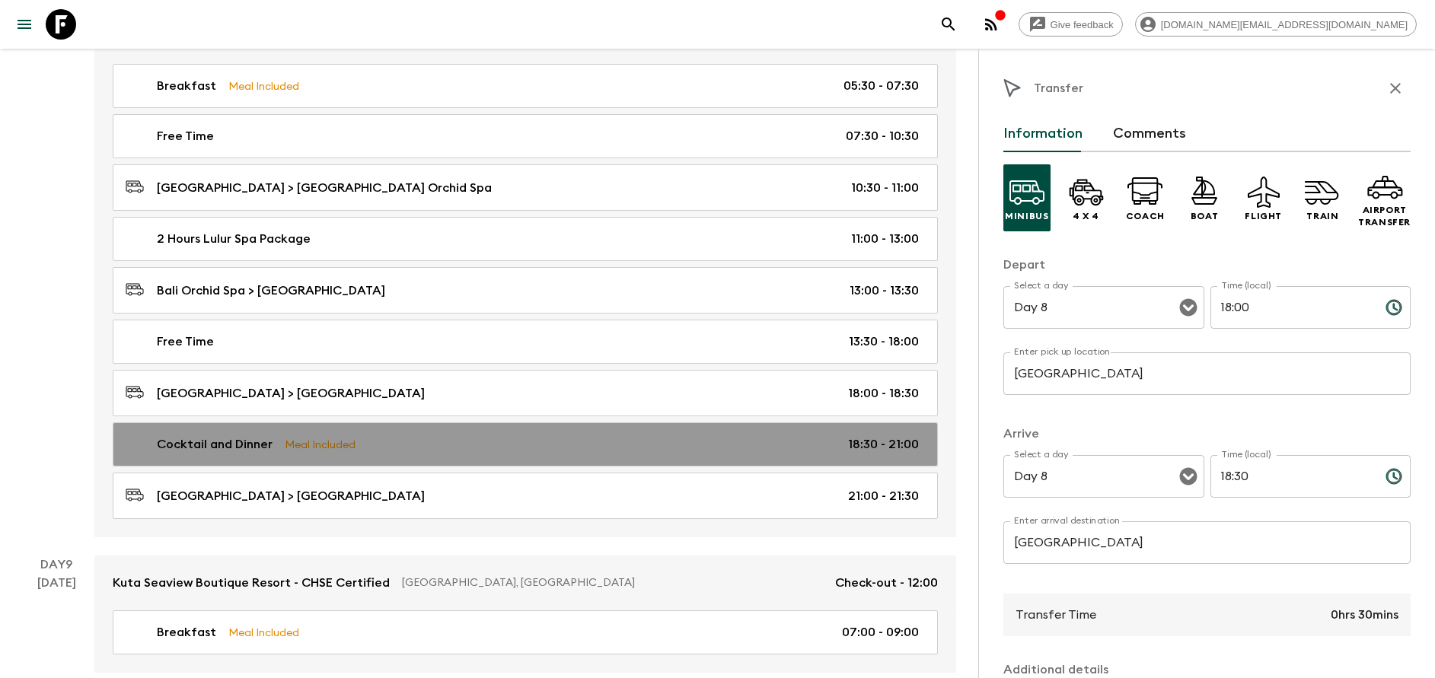
click at [462, 433] on link "Cocktail and Dinner Meal Included 18:30 - 21:00" at bounding box center [525, 444] width 825 height 44
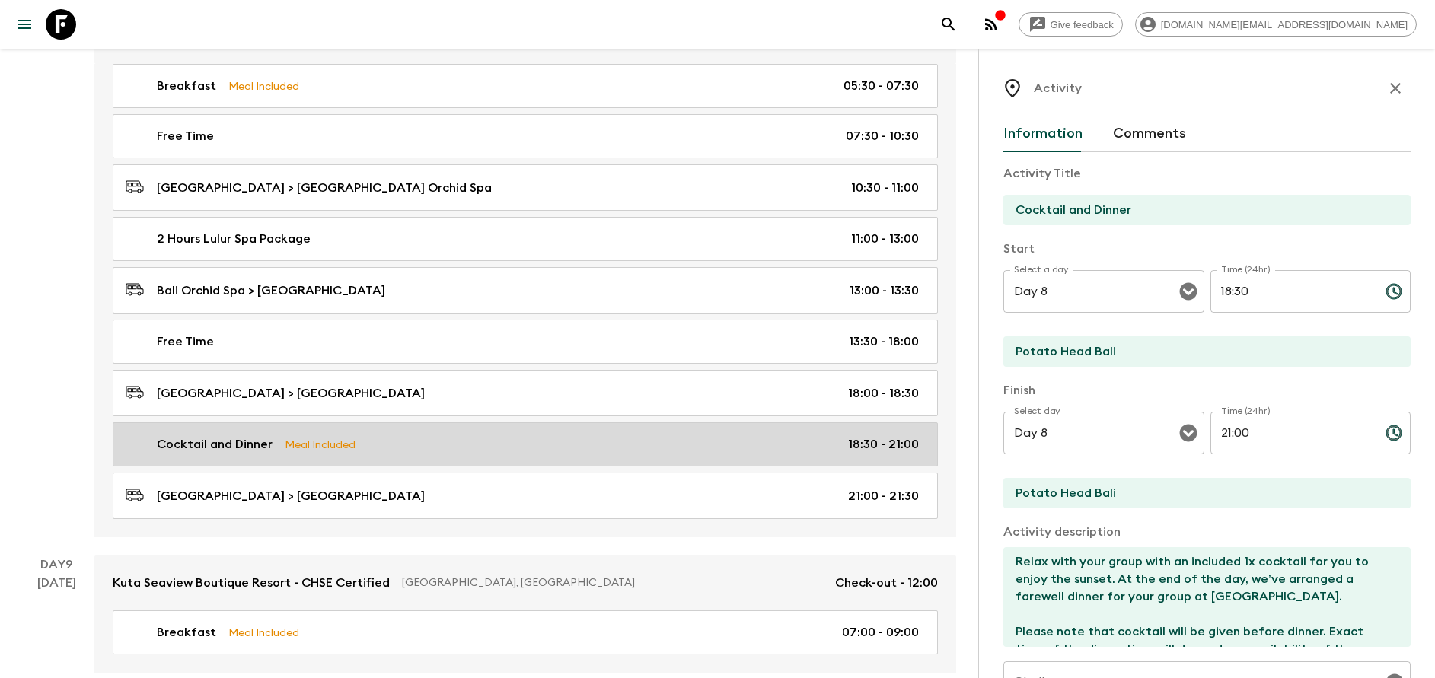
click at [553, 438] on div "Cocktail and Dinner Meal Included 18:30 - 21:00" at bounding box center [522, 444] width 793 height 18
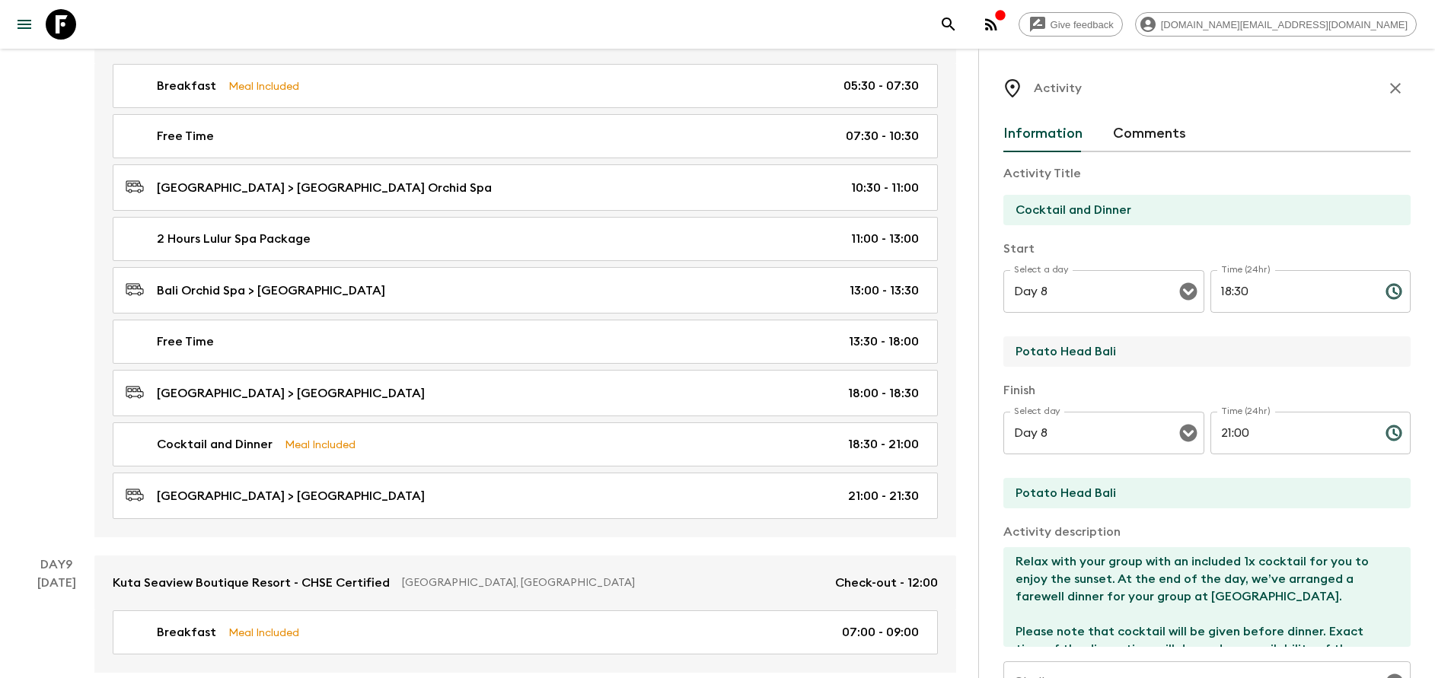
click at [1068, 349] on input "Potato Head Bali" at bounding box center [1200, 351] width 395 height 30
type input "[GEOGRAPHIC_DATA]"
click at [1054, 479] on input "Potato Head Bali" at bounding box center [1200, 493] width 395 height 30
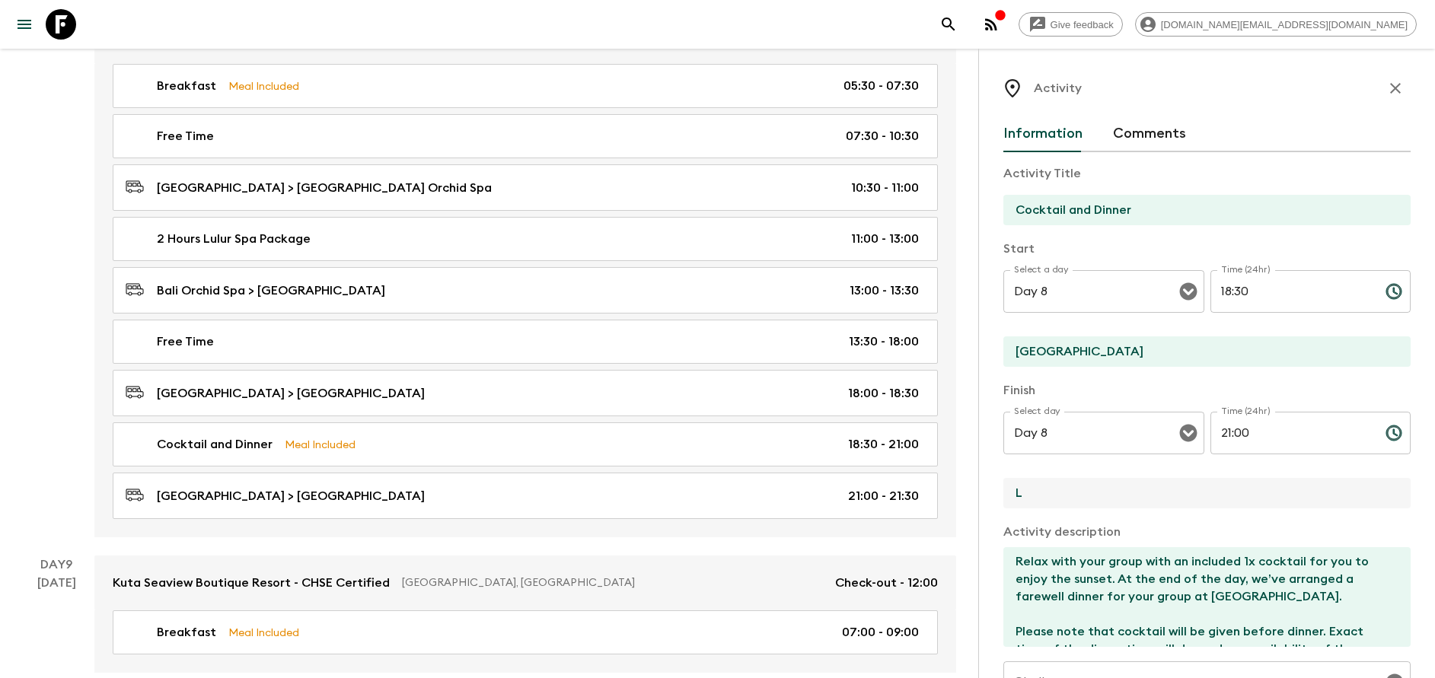
type input "[GEOGRAPHIC_DATA]"
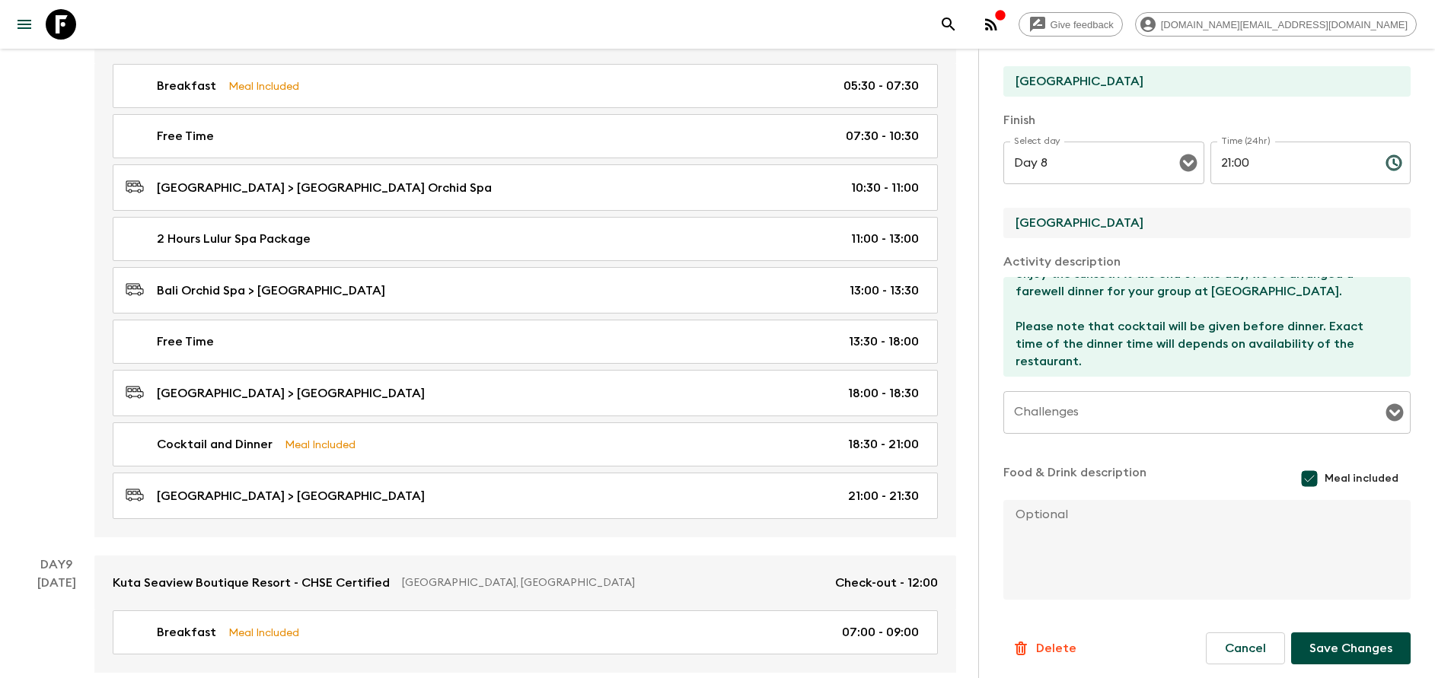
scroll to position [275, 0]
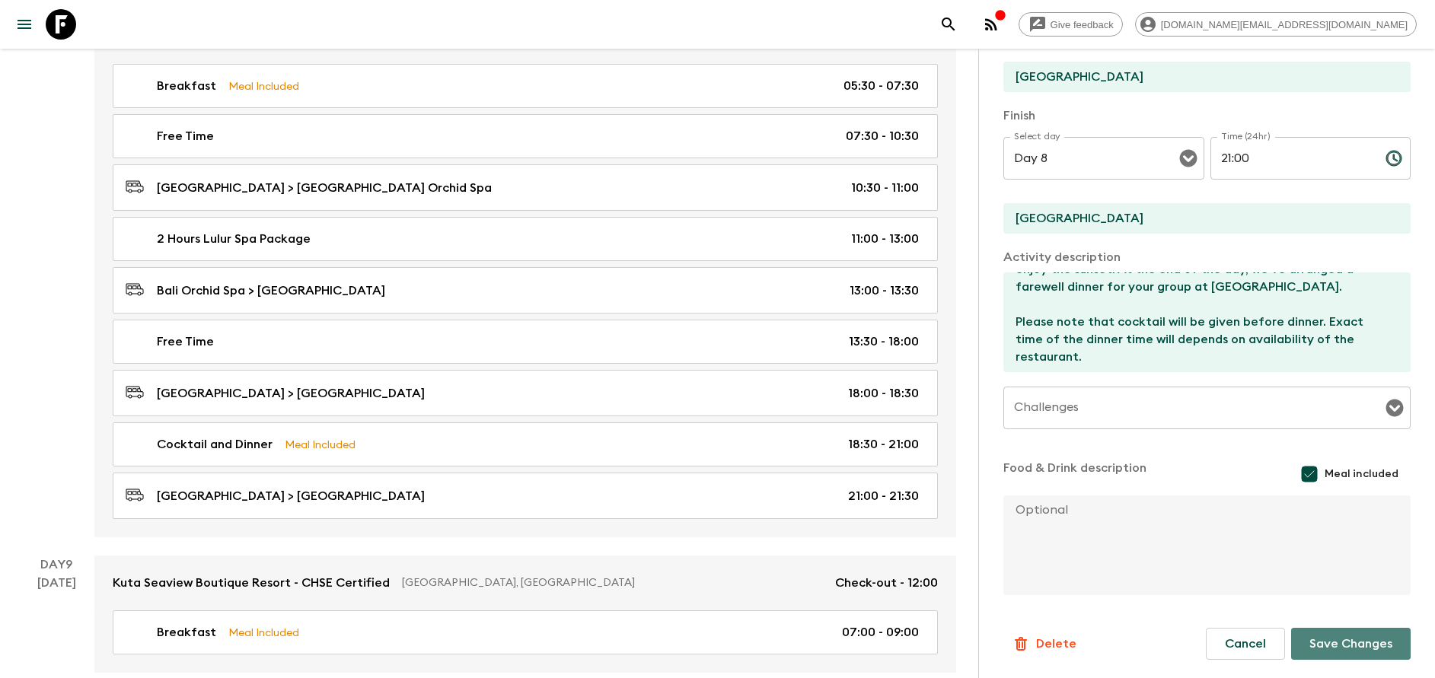
click at [1340, 655] on button "Save Changes" at bounding box center [1350, 644] width 119 height 32
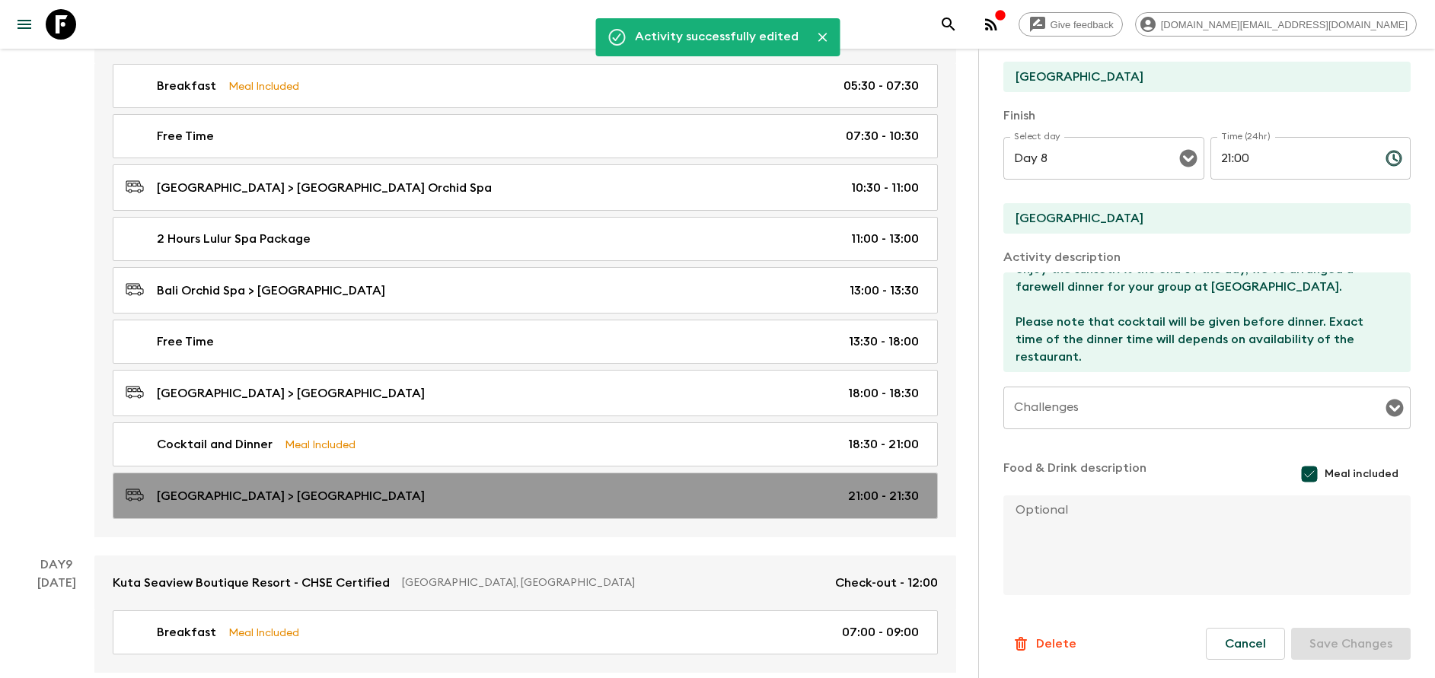
click at [389, 487] on p "[GEOGRAPHIC_DATA] > [GEOGRAPHIC_DATA]" at bounding box center [291, 496] width 268 height 18
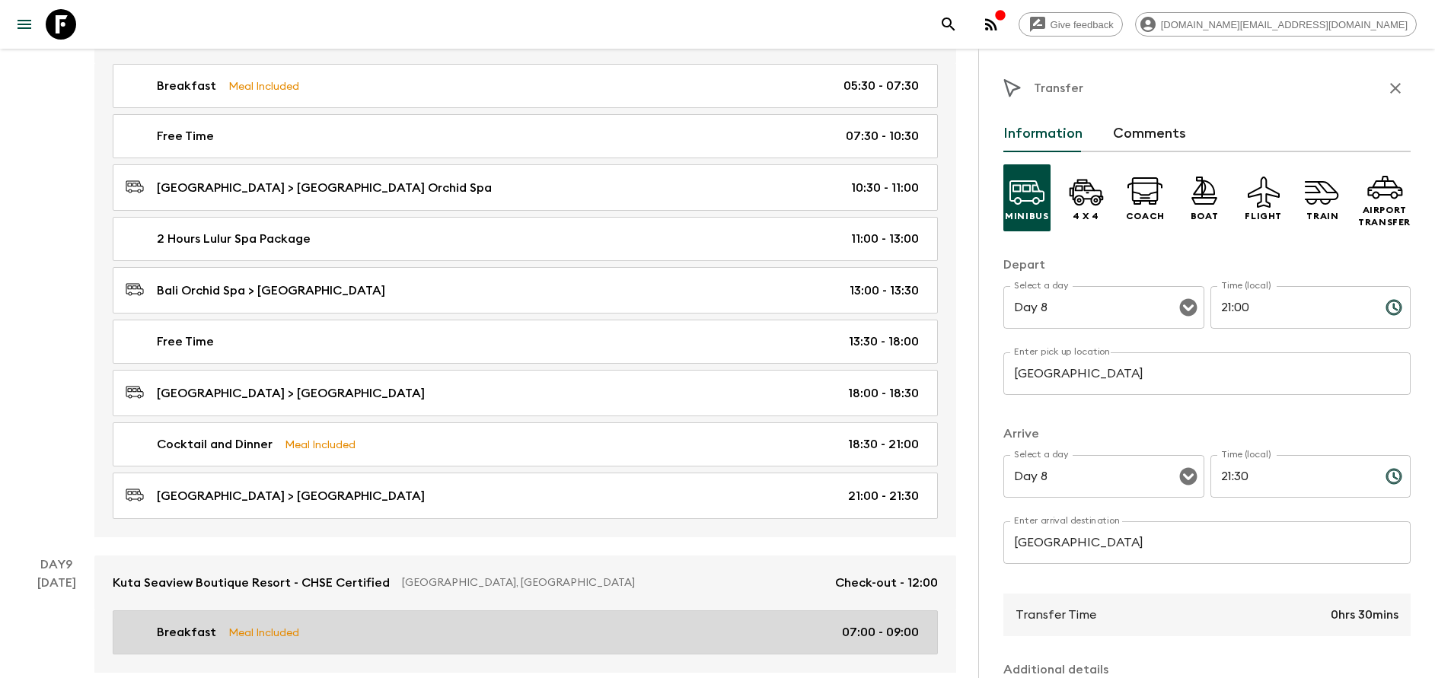
click at [261, 626] on p "Meal Included" at bounding box center [263, 632] width 71 height 17
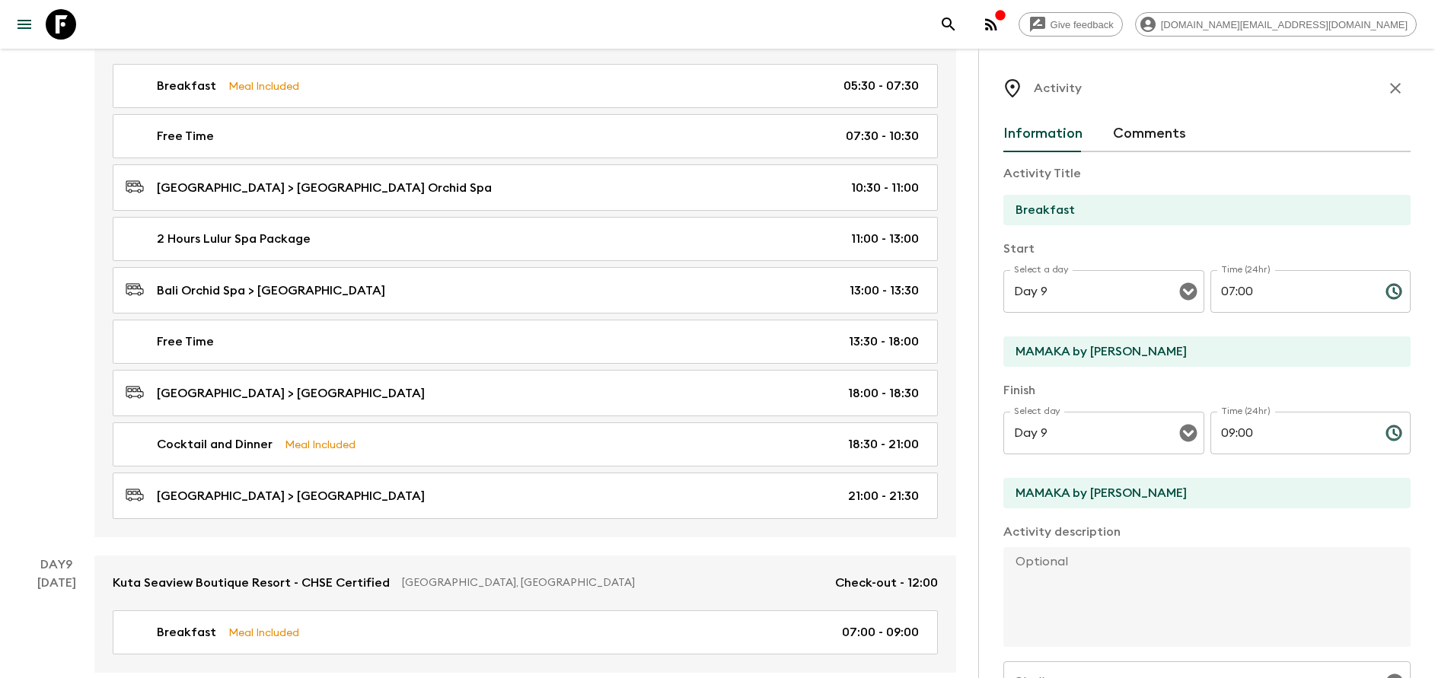
click at [1092, 365] on input "MAMAKA by [PERSON_NAME]" at bounding box center [1200, 351] width 395 height 30
type input "[GEOGRAPHIC_DATA]"
click at [1086, 493] on input "MAMAKA by [PERSON_NAME]" at bounding box center [1200, 493] width 395 height 30
type input "[GEOGRAPHIC_DATA]"
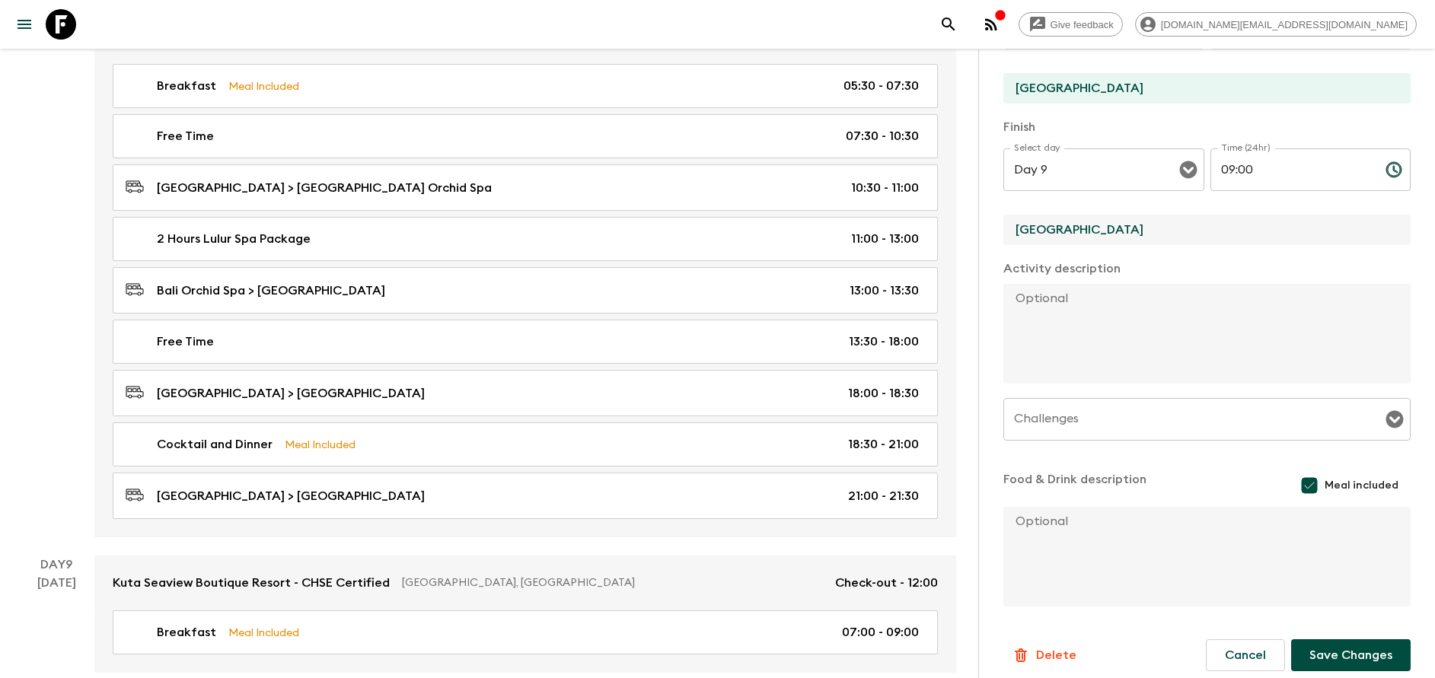
scroll to position [275, 0]
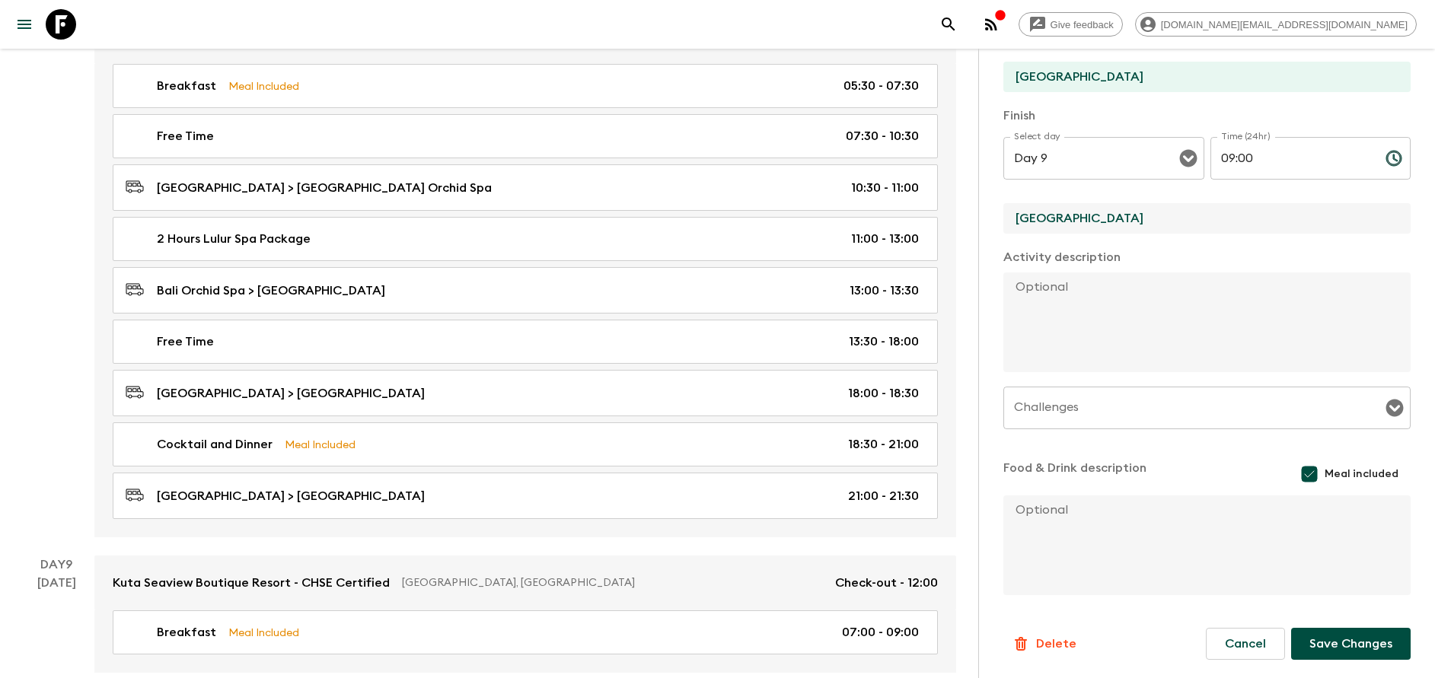
click at [1338, 639] on button "Save Changes" at bounding box center [1350, 644] width 119 height 32
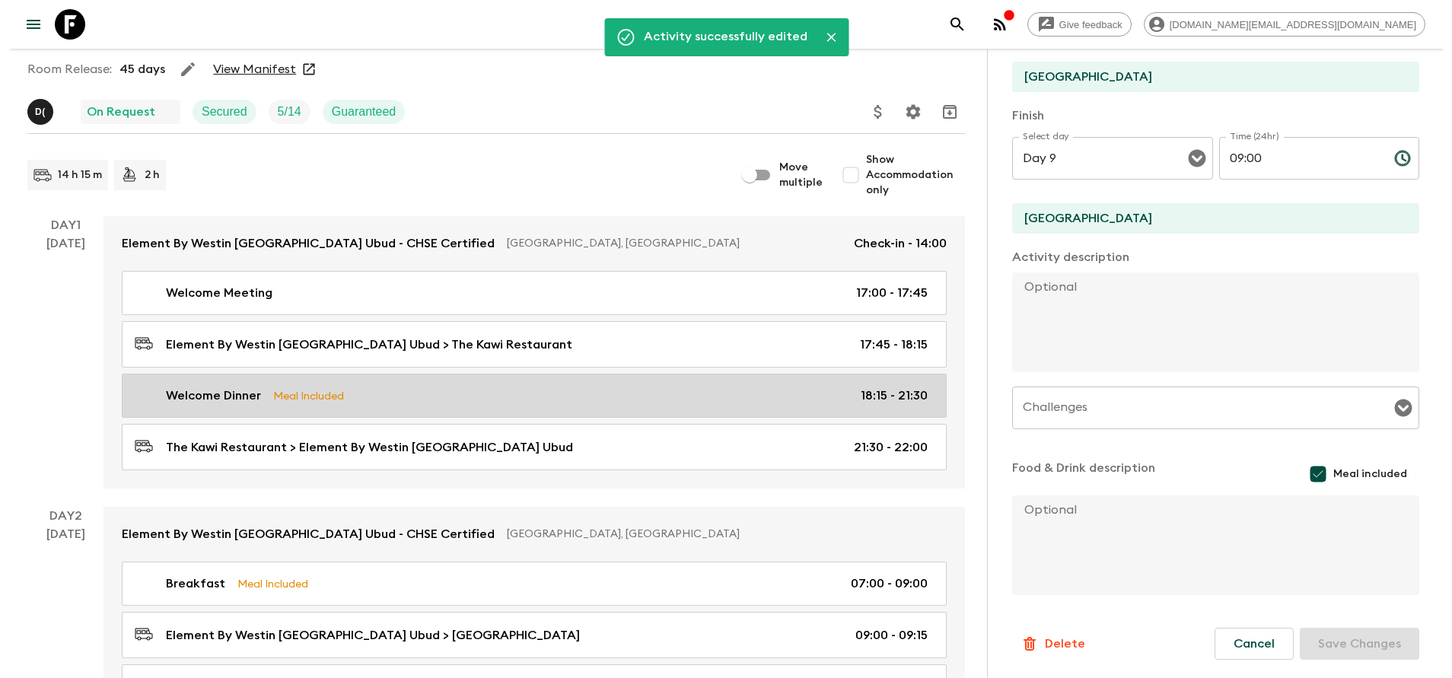
scroll to position [0, 0]
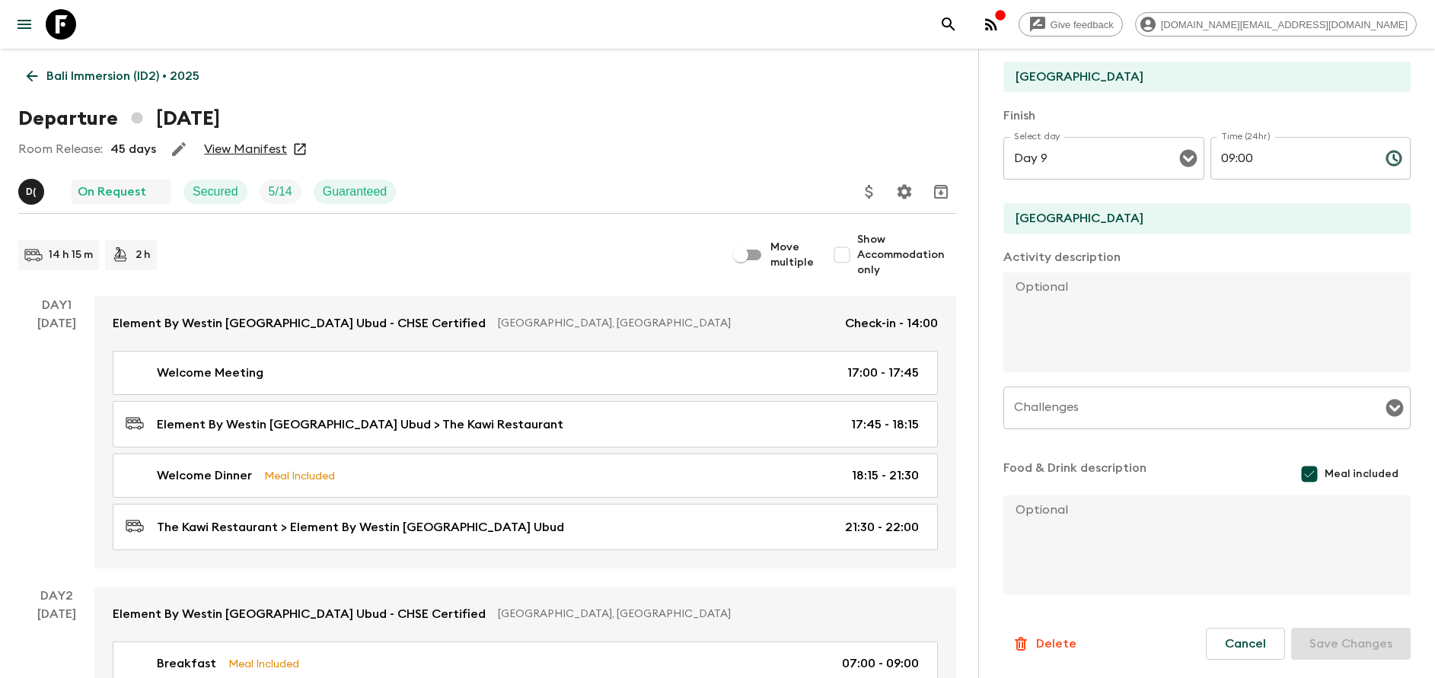
click at [139, 84] on p "Bali Immersion (ID2) • 2025" at bounding box center [122, 76] width 153 height 18
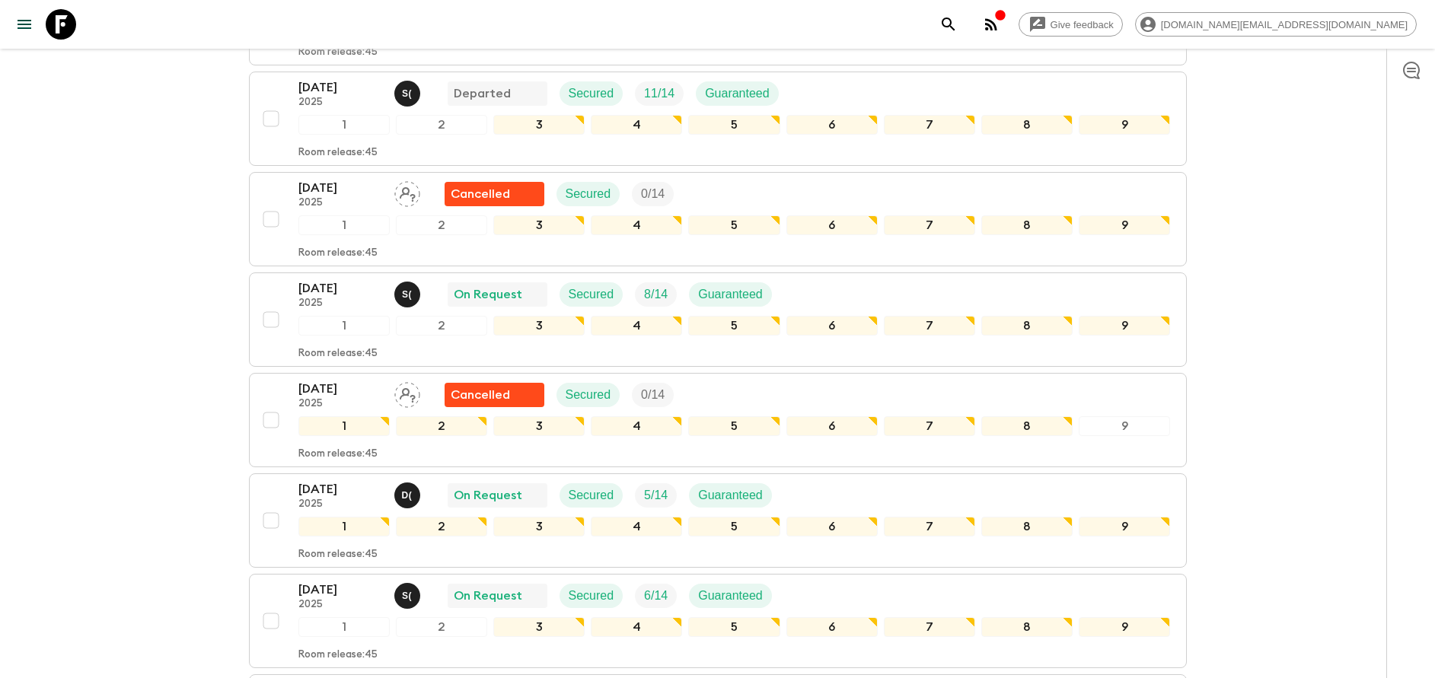
scroll to position [457, 0]
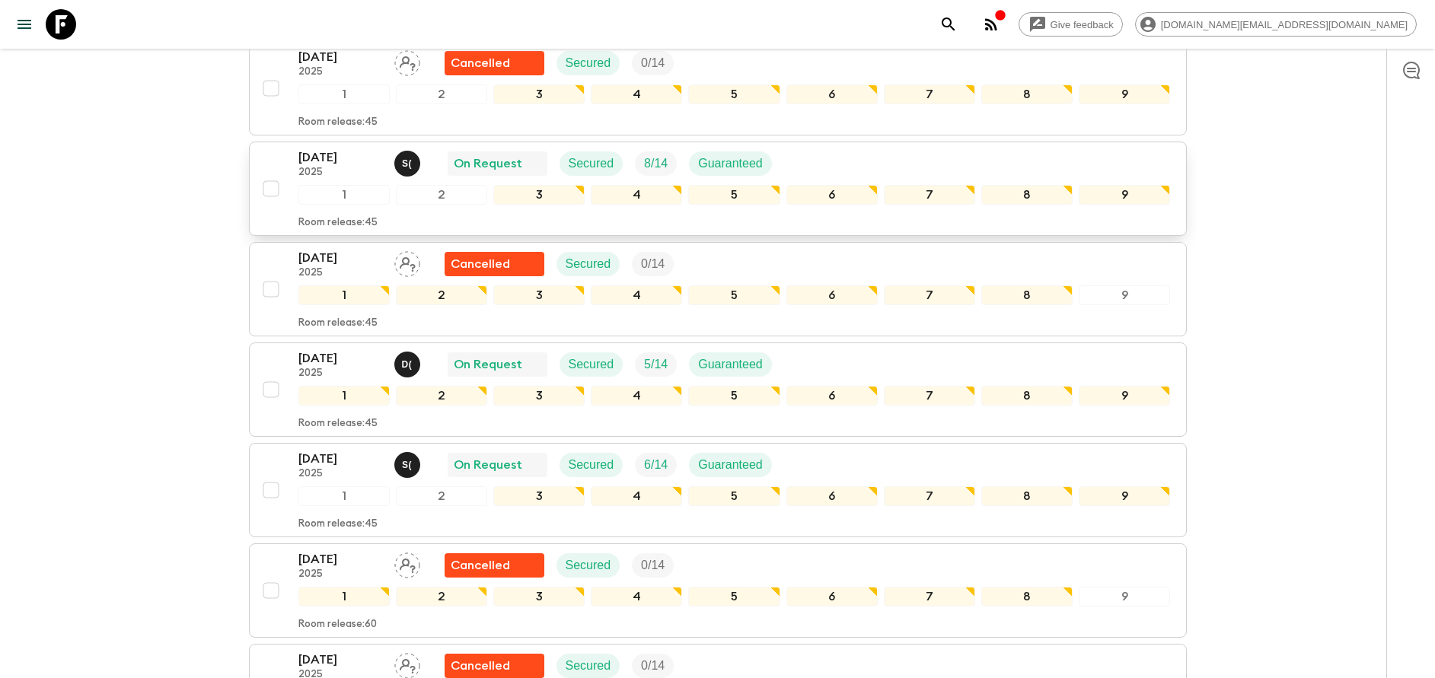
click at [333, 174] on p "2025" at bounding box center [340, 173] width 84 height 12
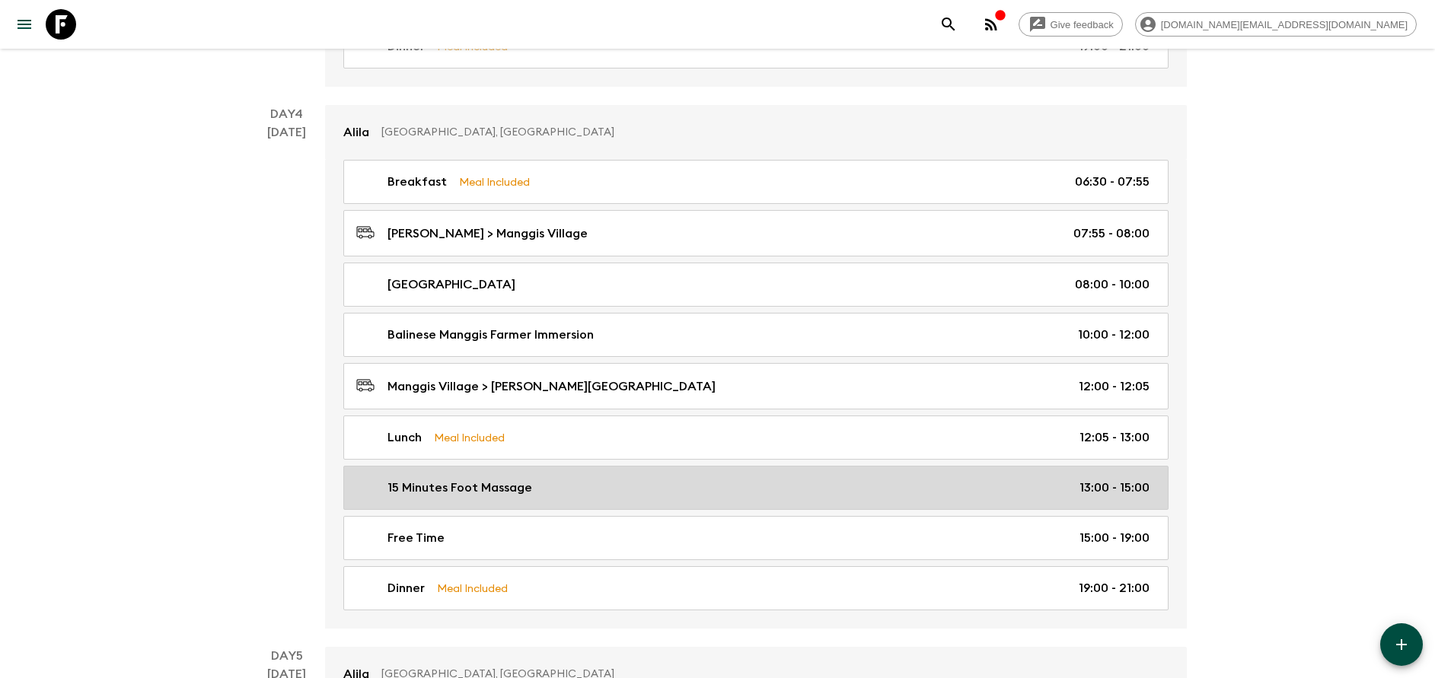
scroll to position [1713, 0]
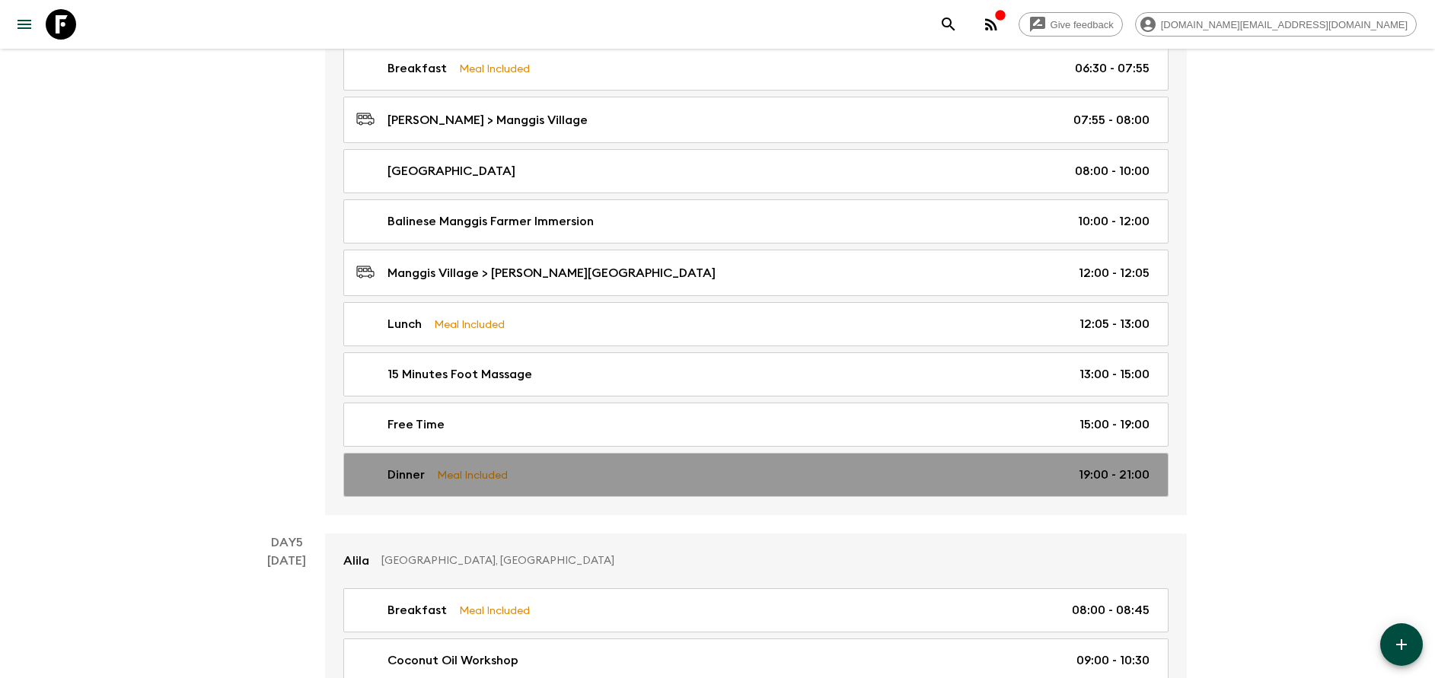
click at [598, 471] on div "Dinner Meal Included 19:00 - 21:00" at bounding box center [752, 475] width 793 height 18
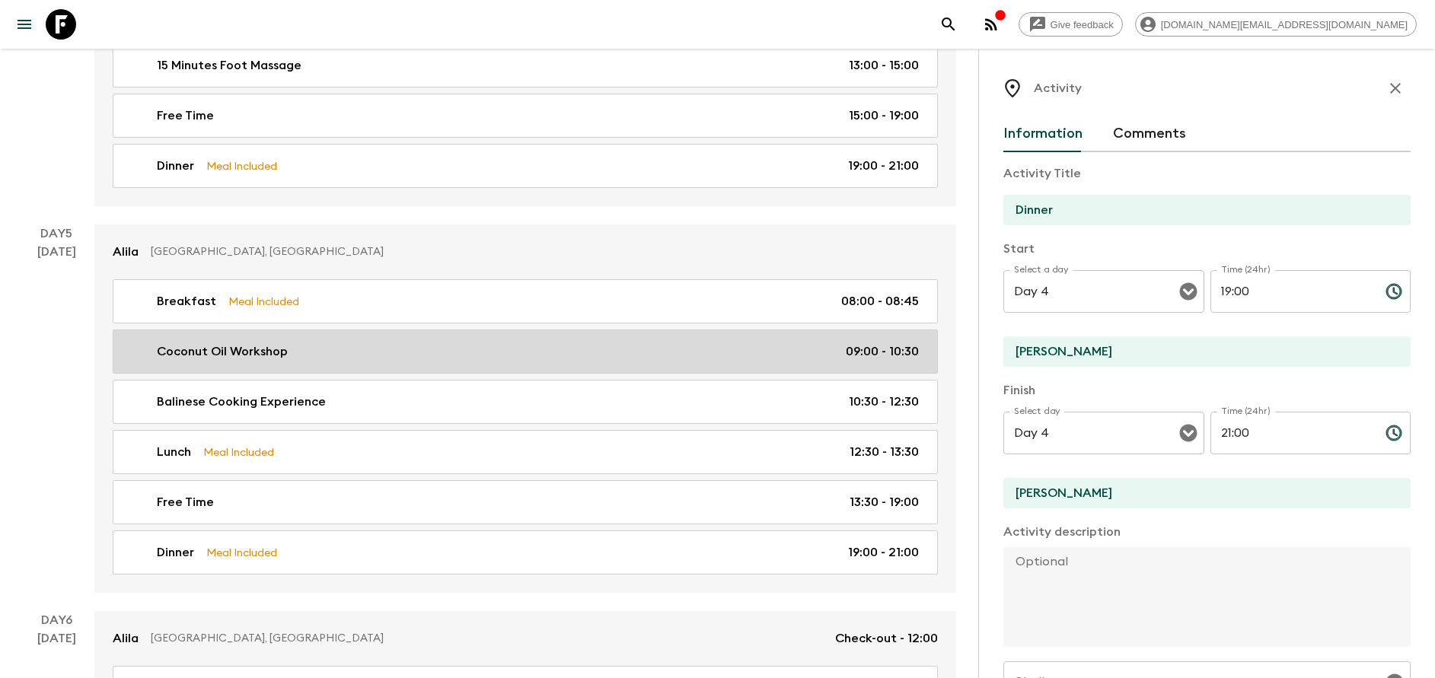
scroll to position [2055, 0]
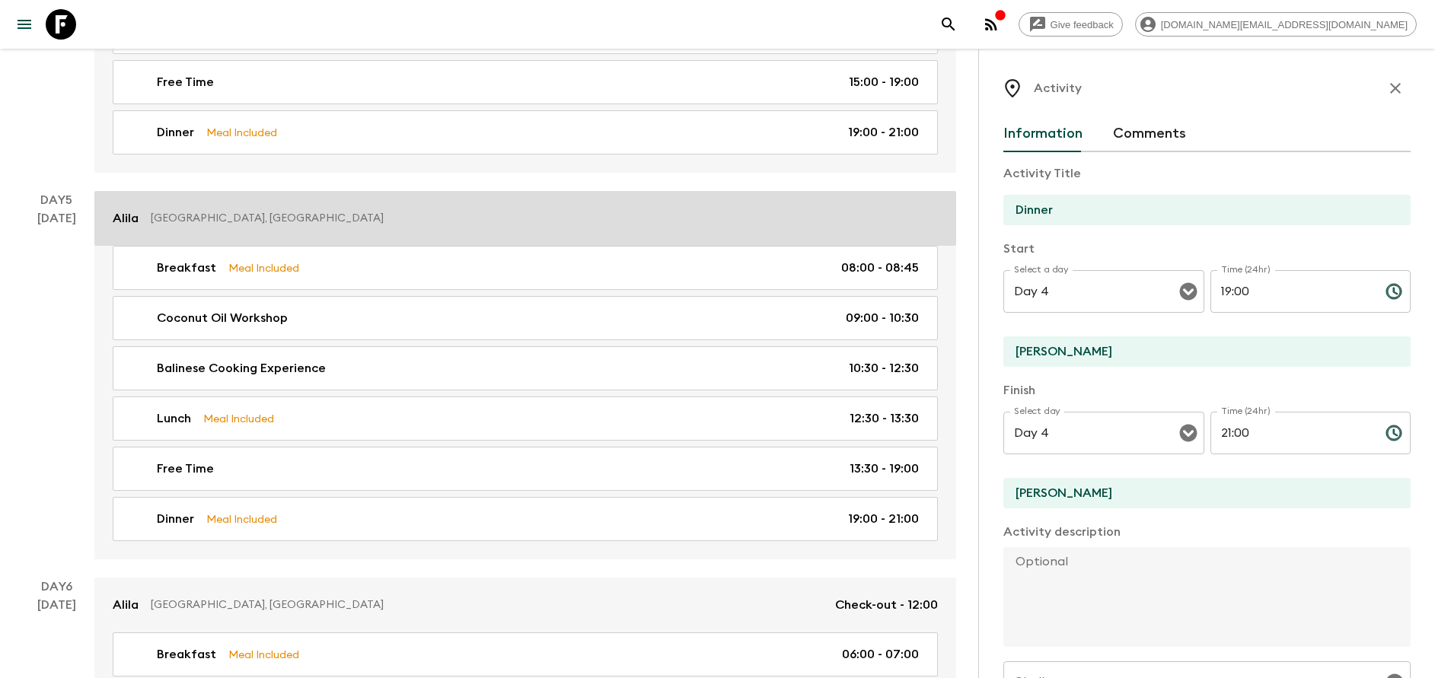
click at [321, 224] on p "[GEOGRAPHIC_DATA], [GEOGRAPHIC_DATA]" at bounding box center [538, 218] width 775 height 15
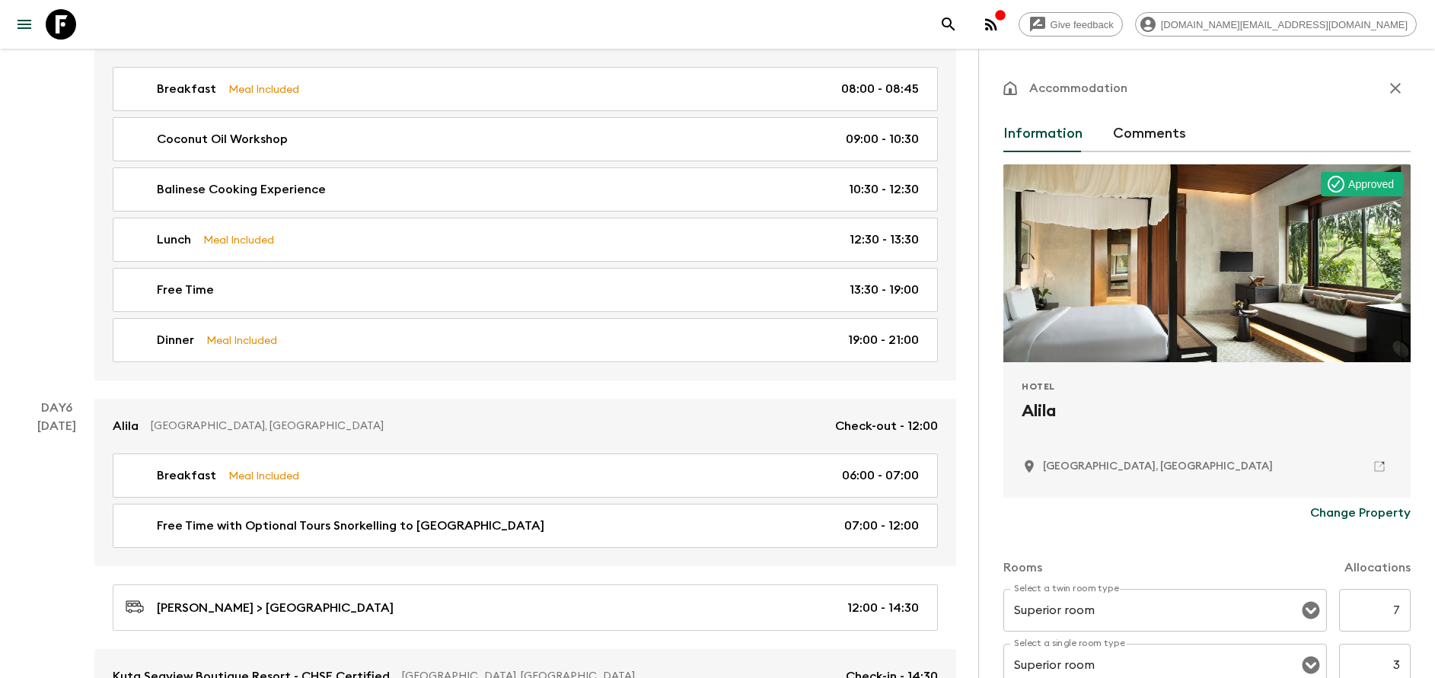
scroll to position [2283, 0]
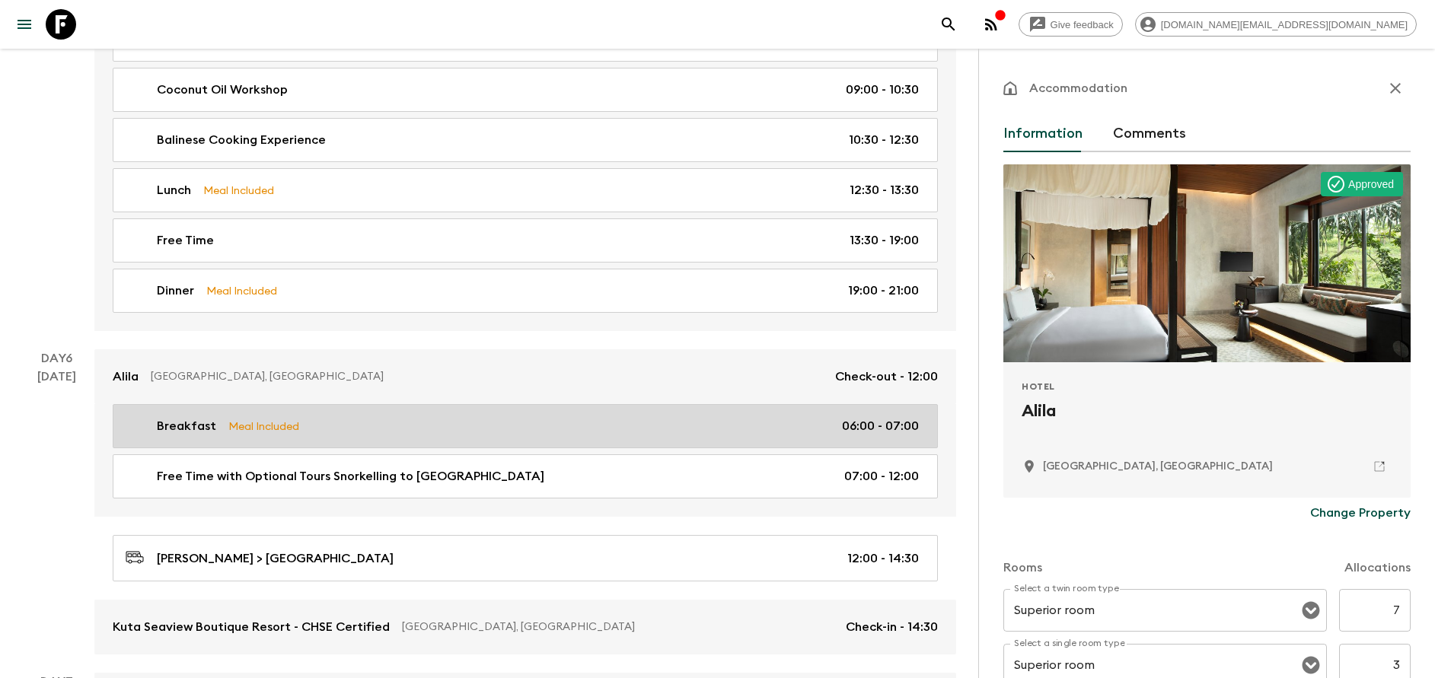
click at [387, 409] on link "Breakfast Meal Included 06:00 - 07:00" at bounding box center [525, 426] width 825 height 44
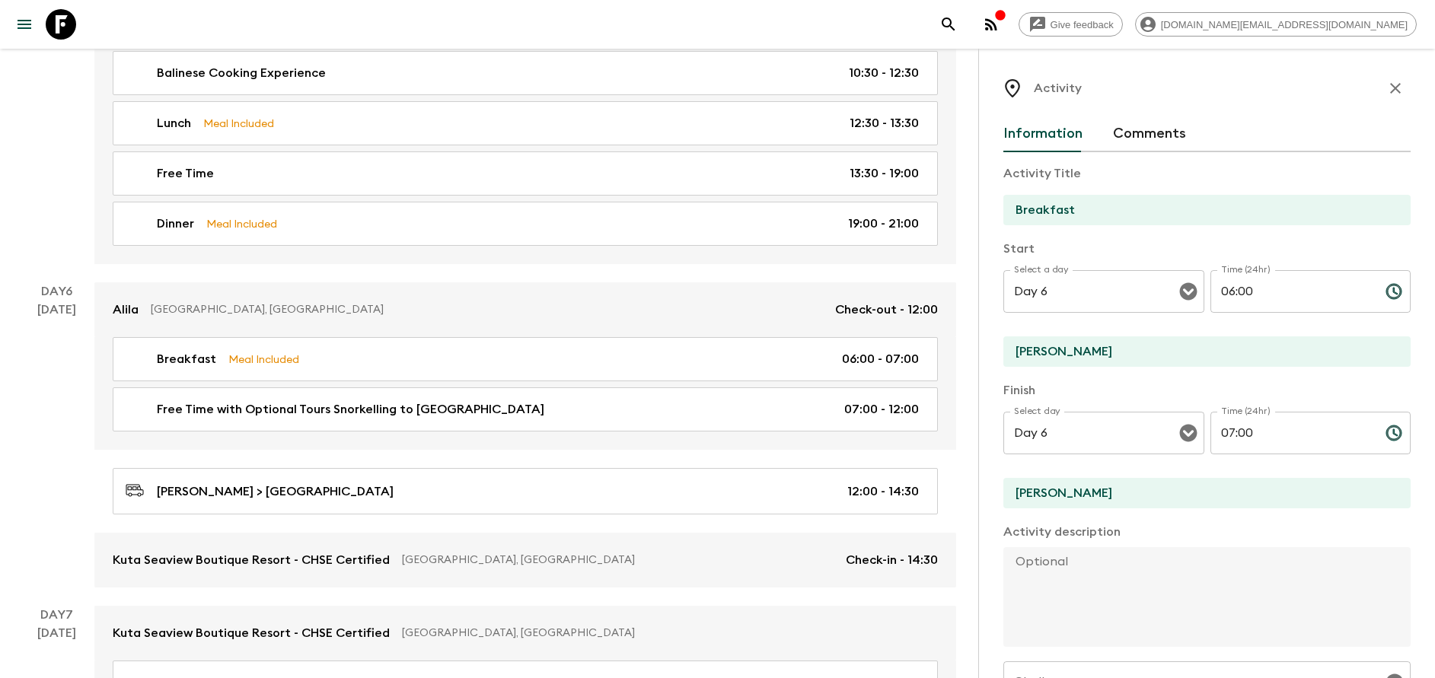
scroll to position [2398, 0]
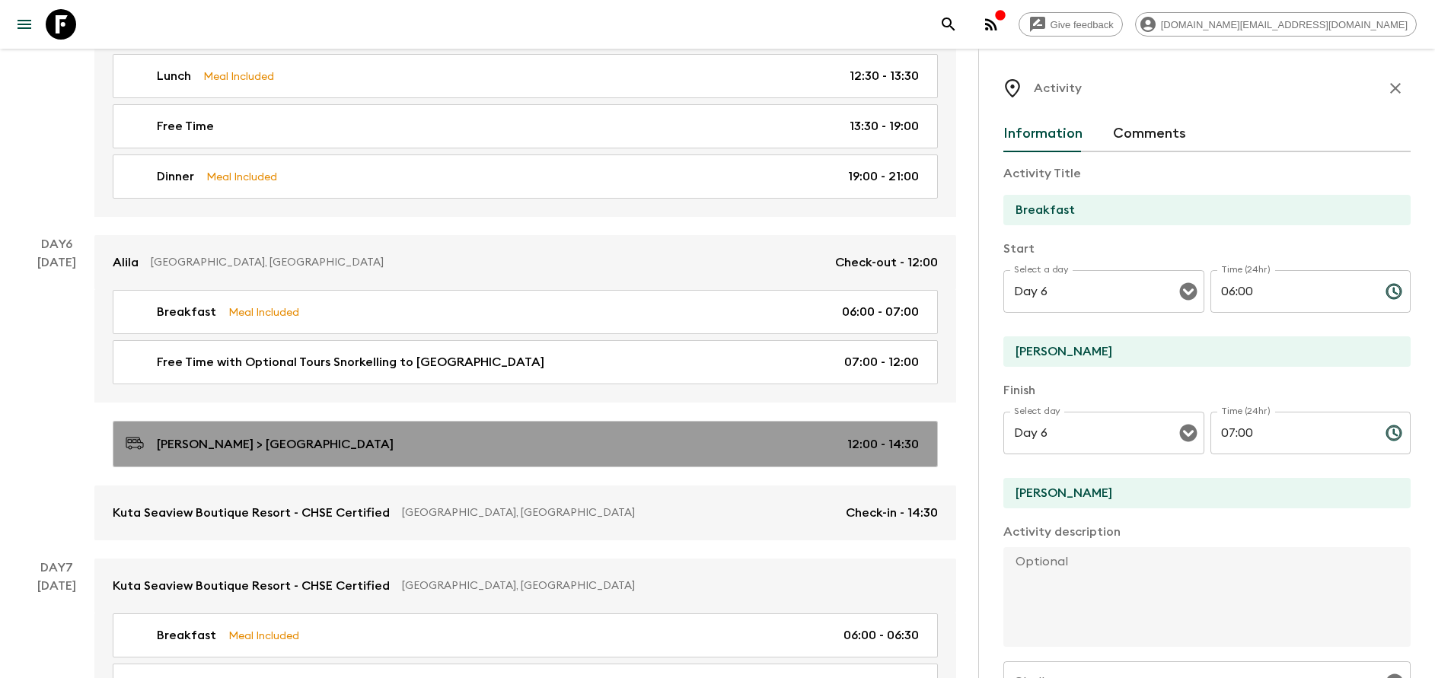
click at [367, 429] on link "[PERSON_NAME] > Kuta Seaview Boutique Resort 12:00 - 14:30" at bounding box center [525, 444] width 825 height 46
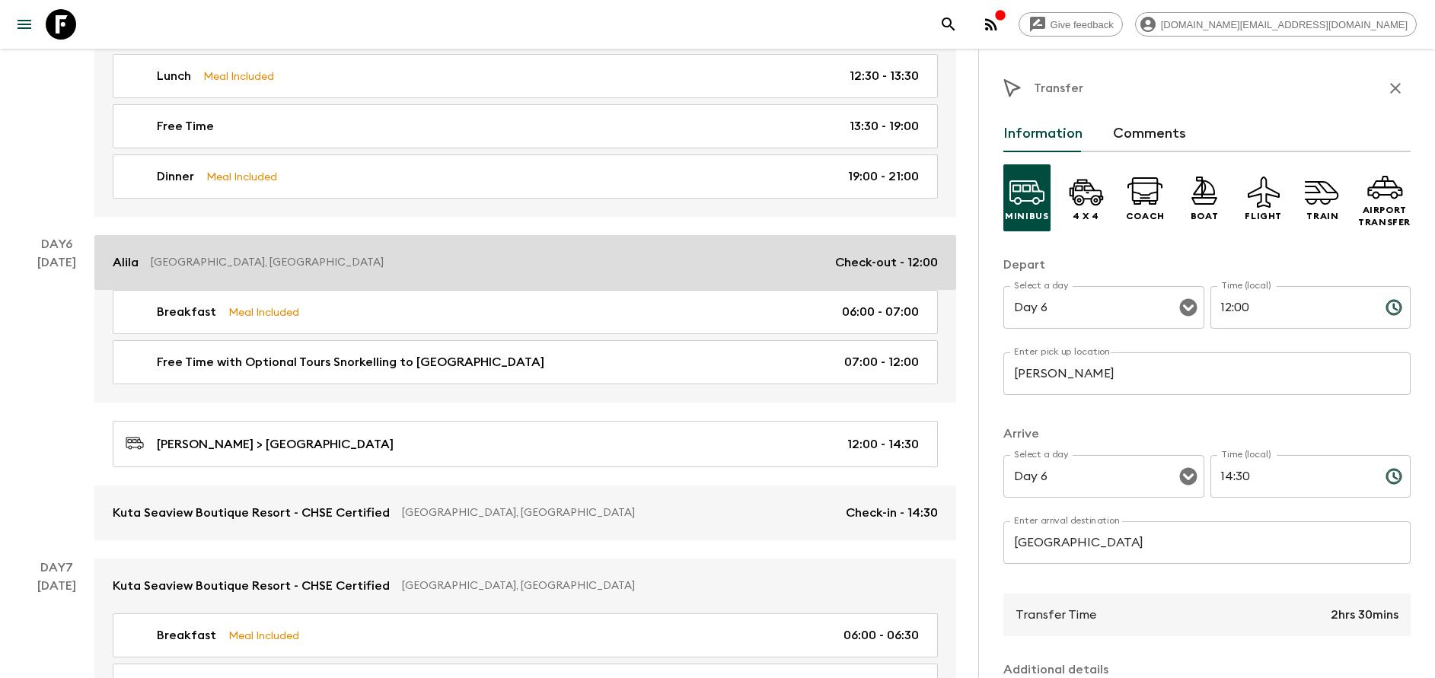
click at [301, 263] on p "[GEOGRAPHIC_DATA], [GEOGRAPHIC_DATA]" at bounding box center [487, 262] width 672 height 15
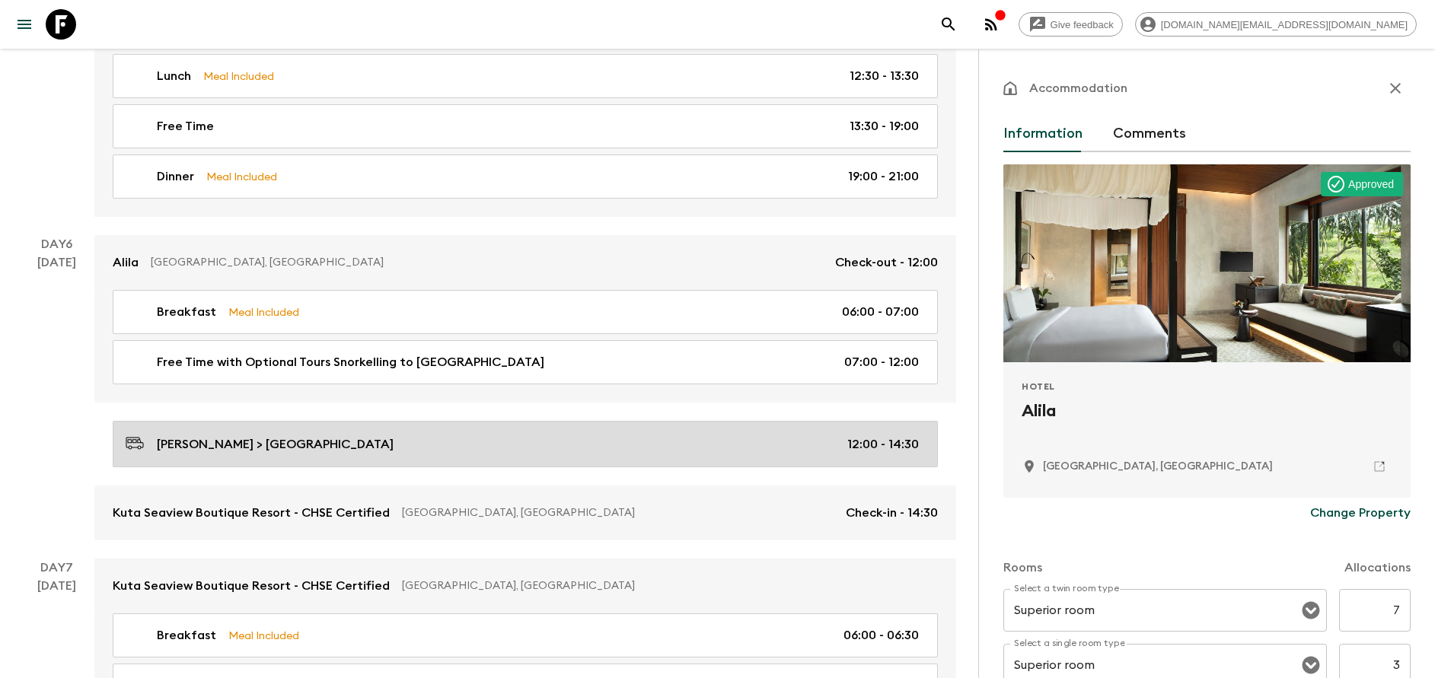
click at [309, 441] on p "[PERSON_NAME] > [GEOGRAPHIC_DATA]" at bounding box center [275, 444] width 237 height 18
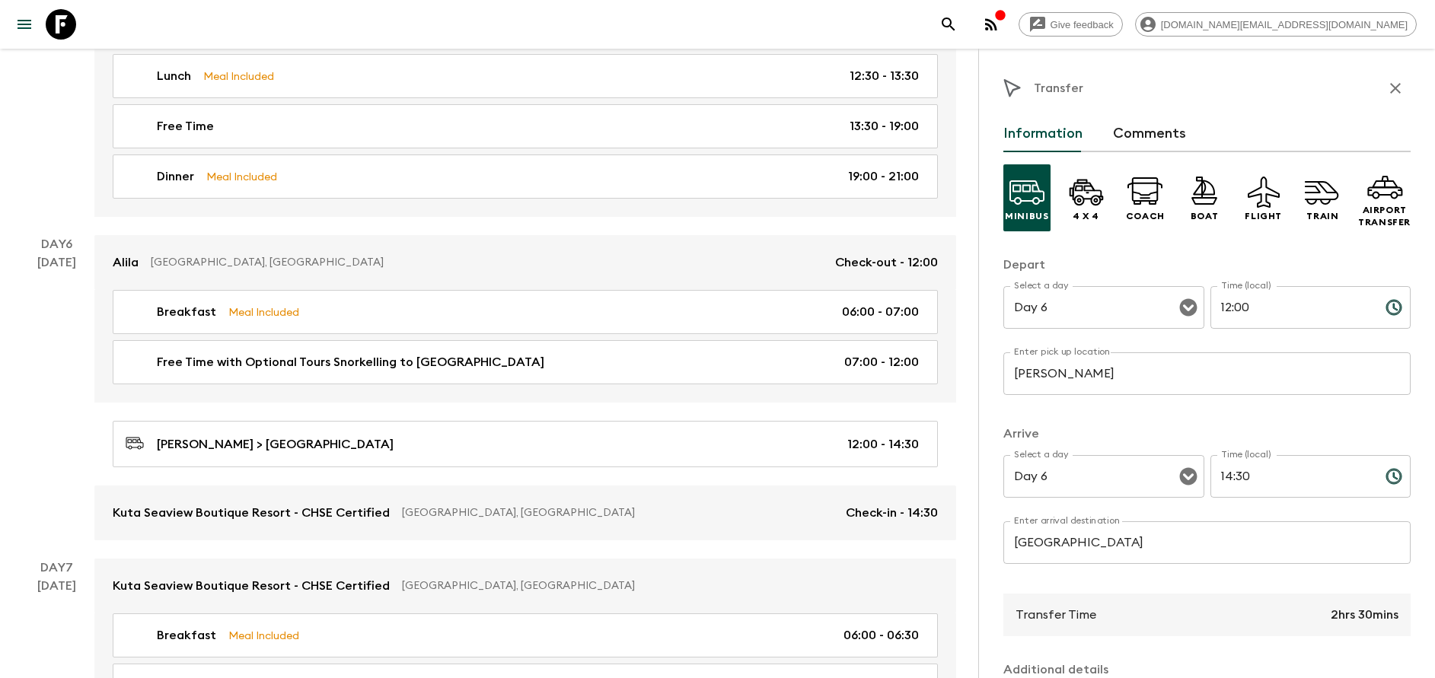
click at [1096, 362] on input "[PERSON_NAME]" at bounding box center [1206, 373] width 407 height 43
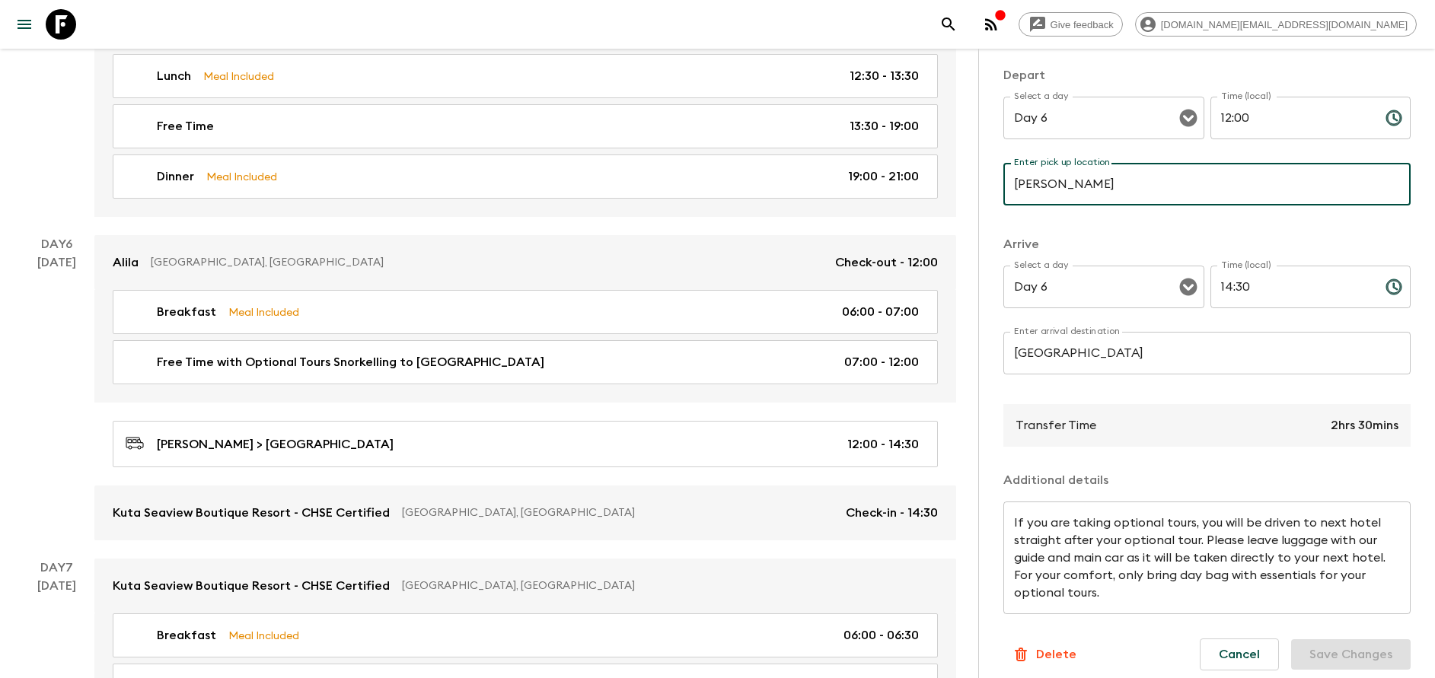
scroll to position [200, 0]
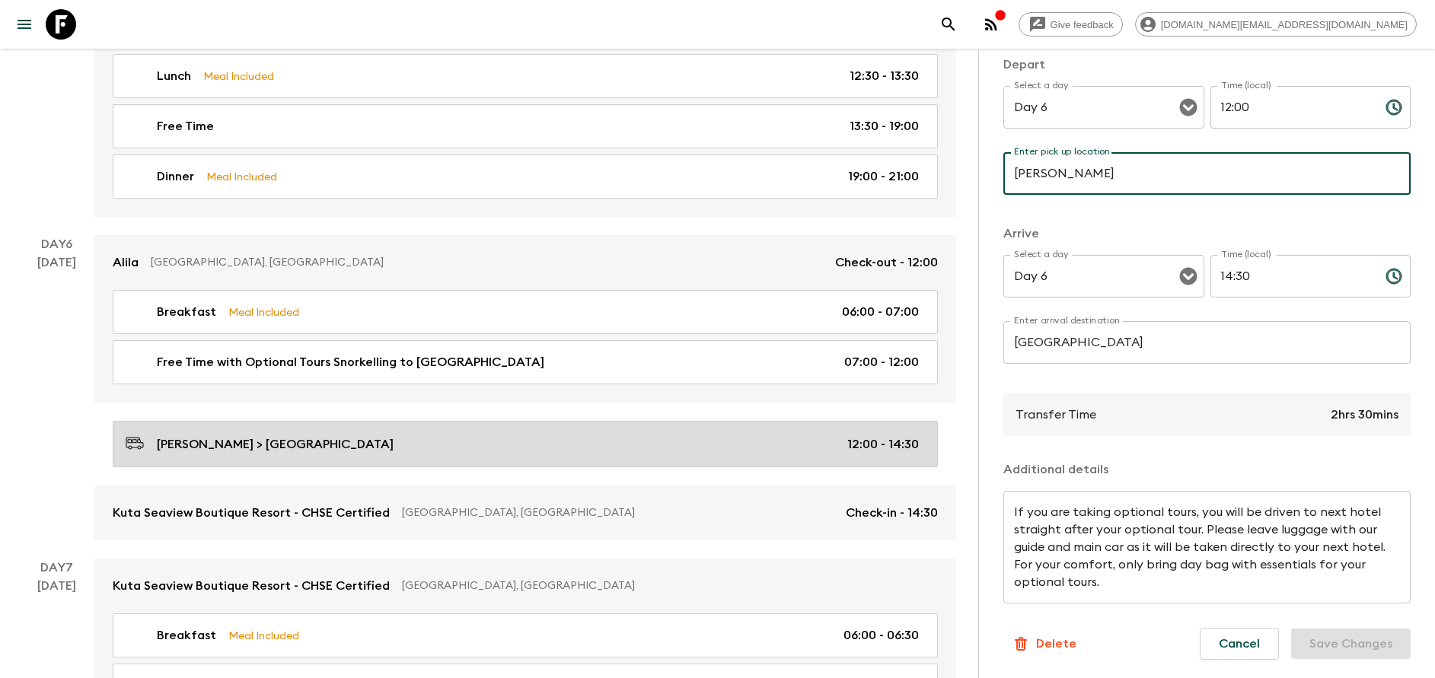
click at [394, 457] on link "[PERSON_NAME] > Kuta Seaview Boutique Resort 12:00 - 14:30" at bounding box center [525, 444] width 825 height 46
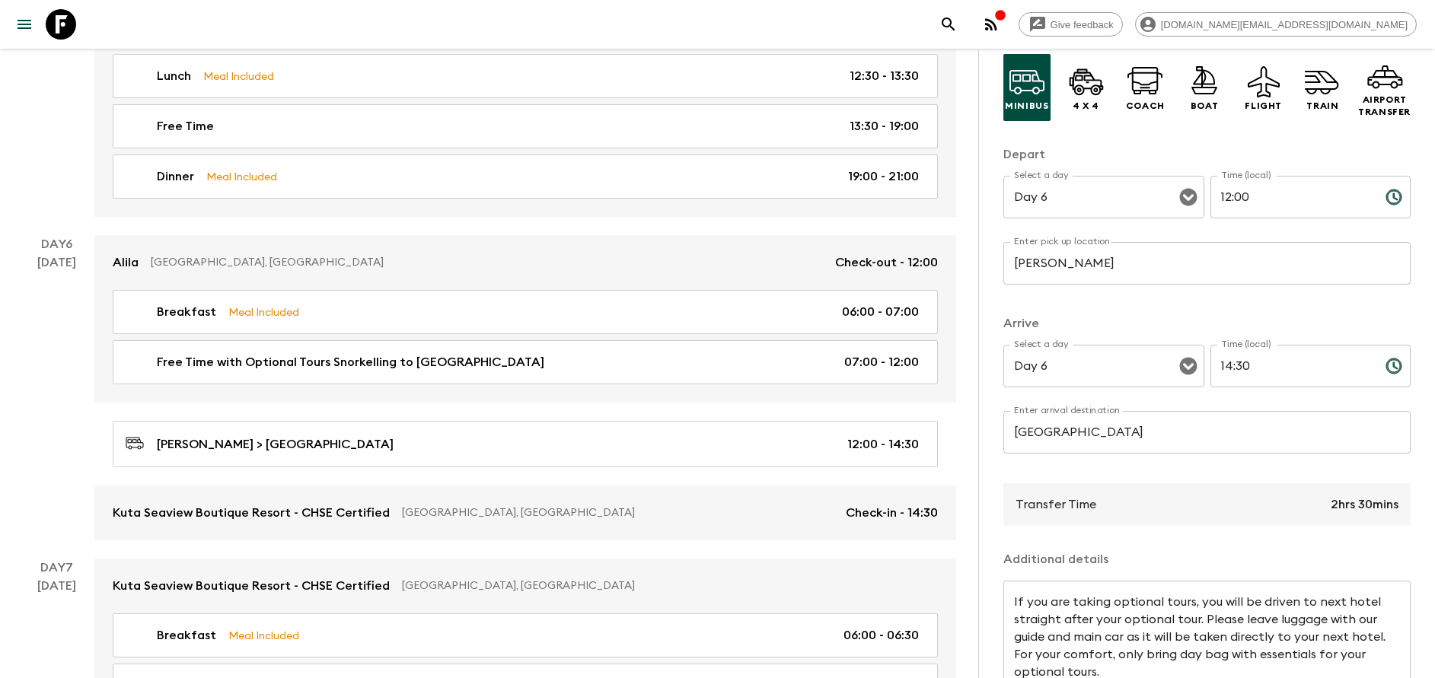
scroll to position [0, 0]
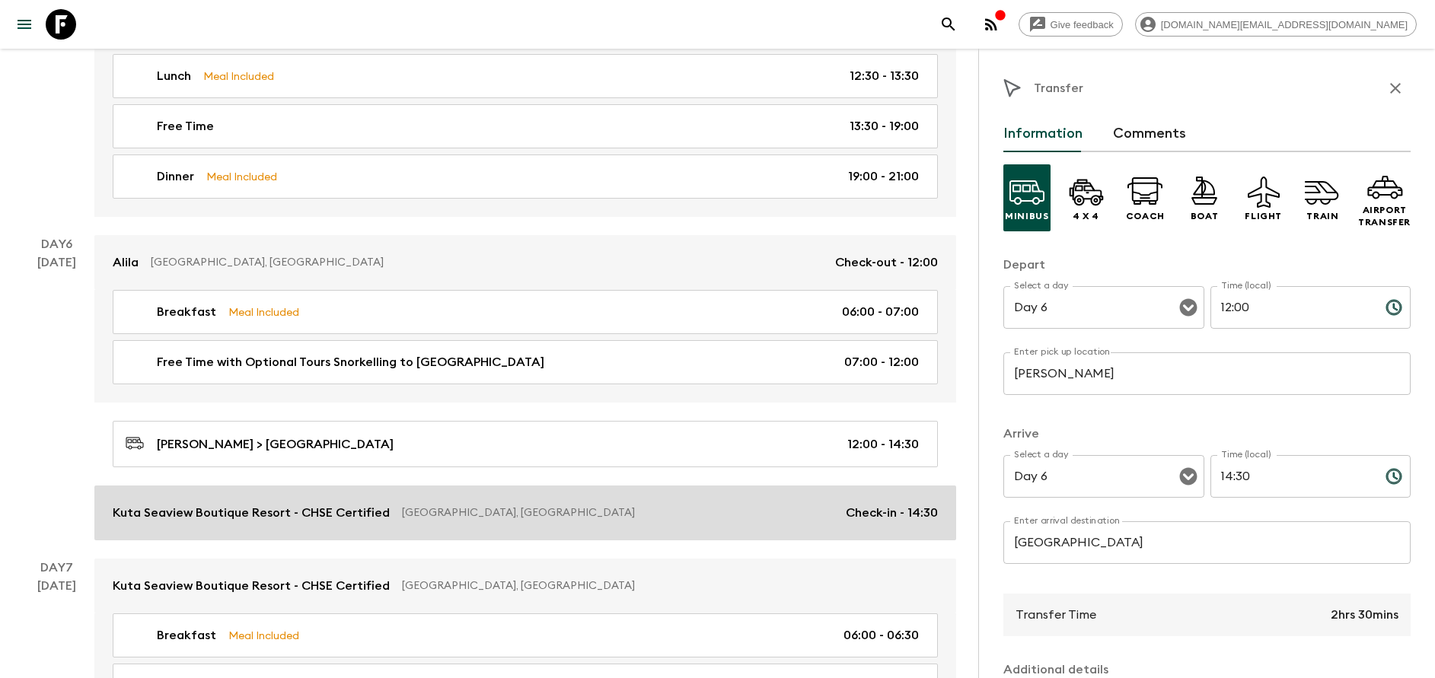
click at [370, 529] on link "Kuta Seaview Boutique Resort - CHSE Certified [GEOGRAPHIC_DATA], [GEOGRAPHIC_DA…" at bounding box center [525, 513] width 862 height 55
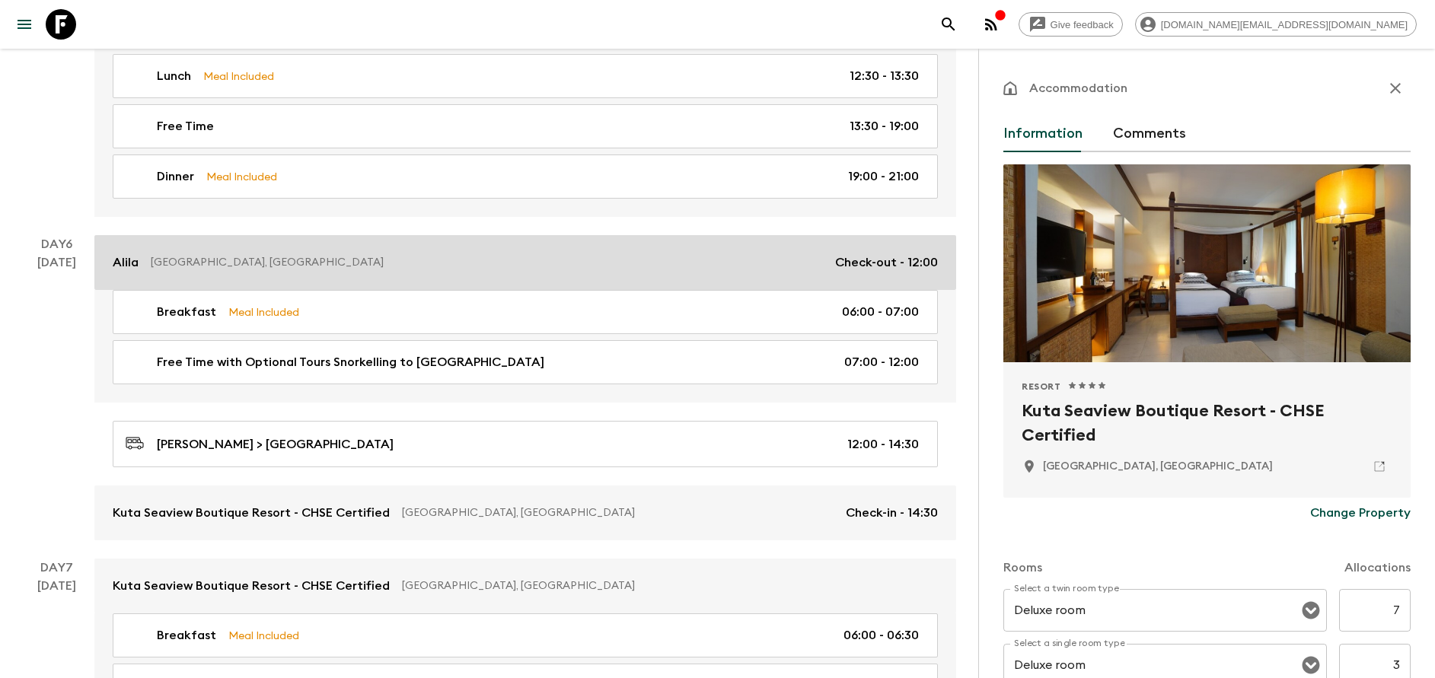
scroll to position [2626, 0]
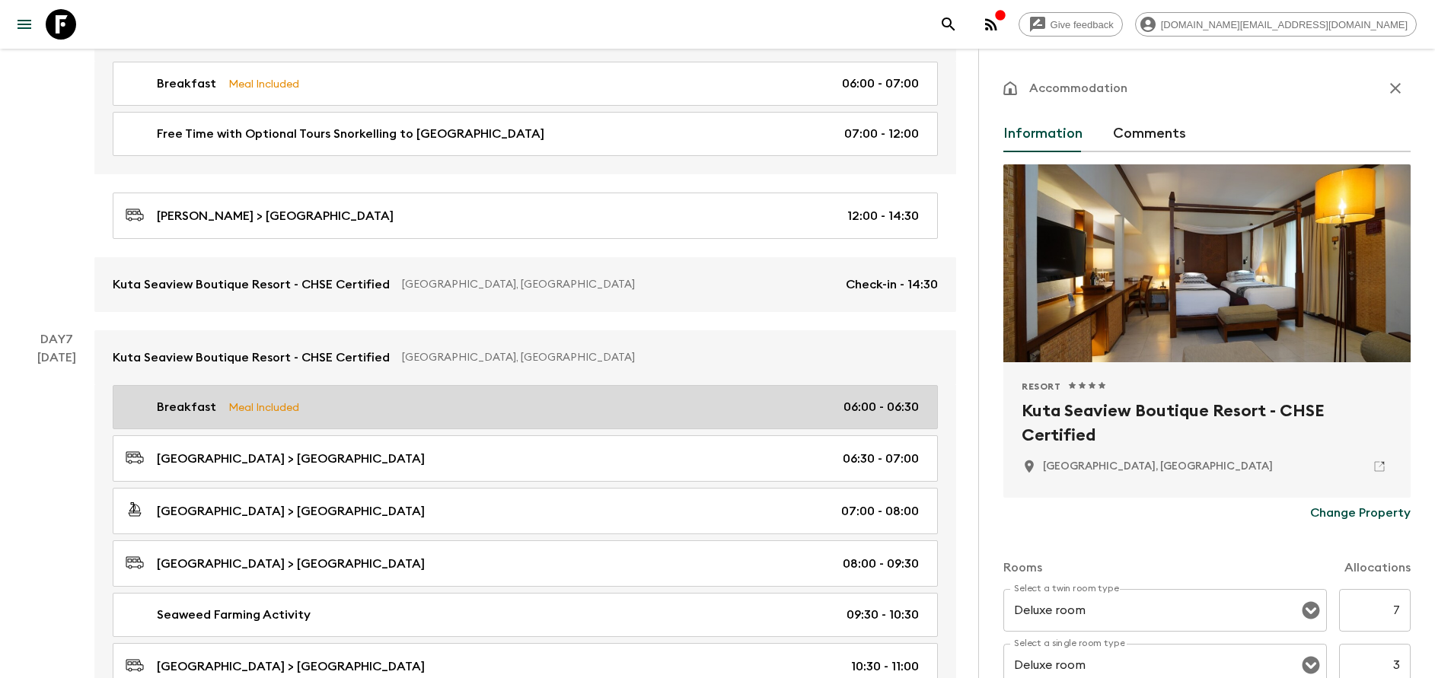
click at [232, 399] on p "Meal Included" at bounding box center [263, 407] width 71 height 17
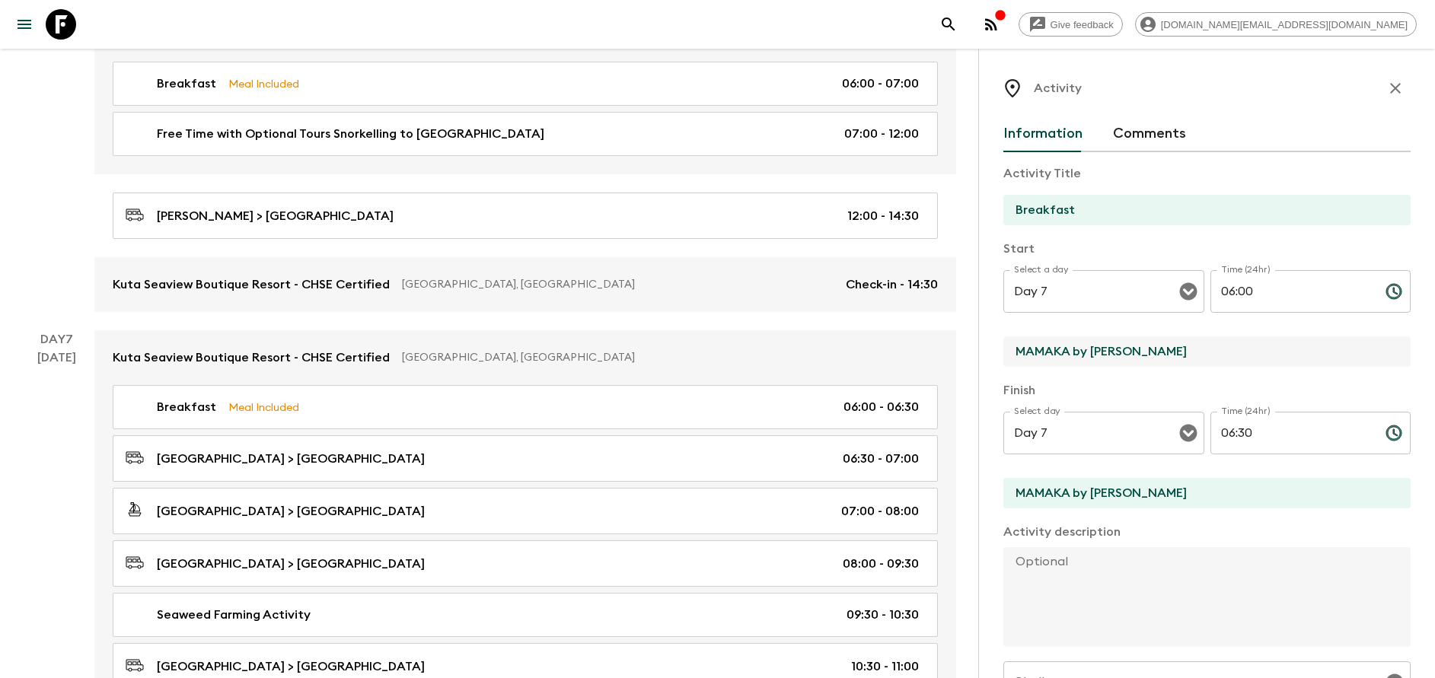
click at [1145, 358] on input "MAMAKA by [PERSON_NAME]" at bounding box center [1200, 351] width 395 height 30
type input "[GEOGRAPHIC_DATA]"
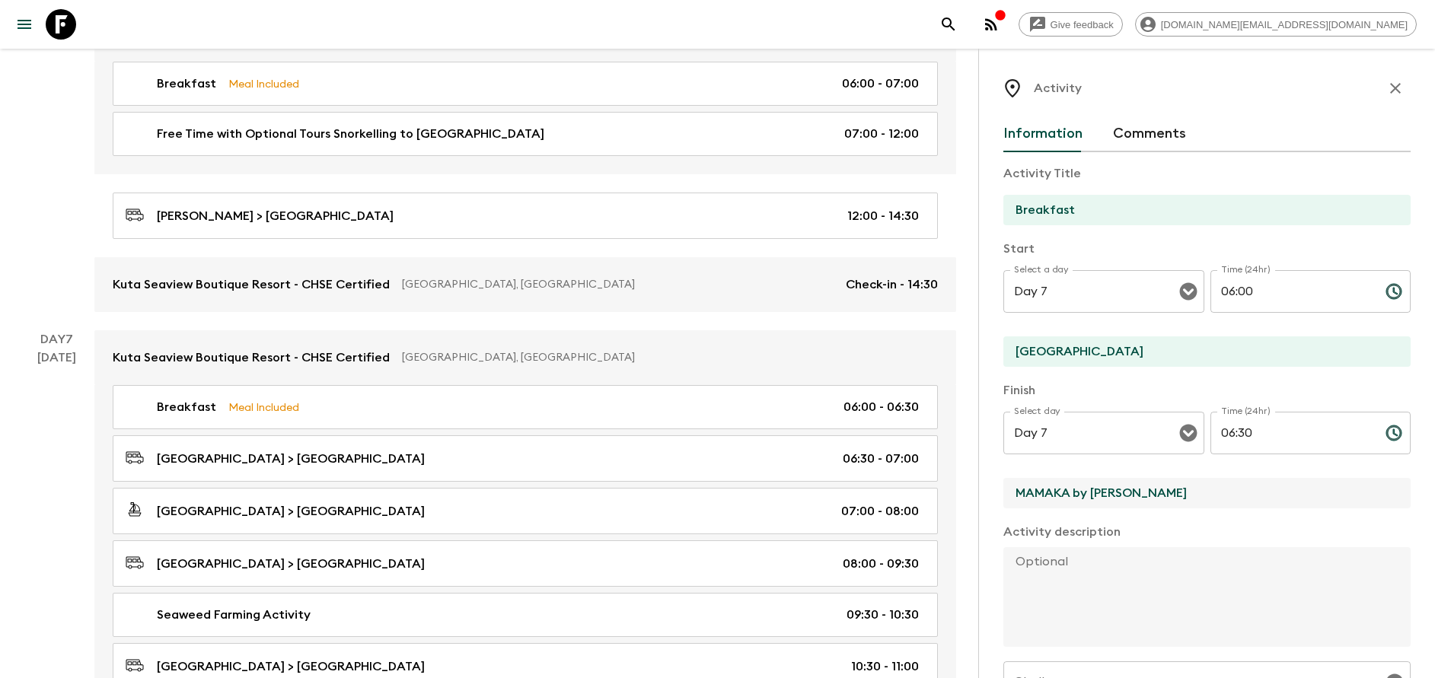
click at [1101, 484] on input "MAMAKA by [PERSON_NAME]" at bounding box center [1200, 493] width 395 height 30
type input "[GEOGRAPHIC_DATA]"
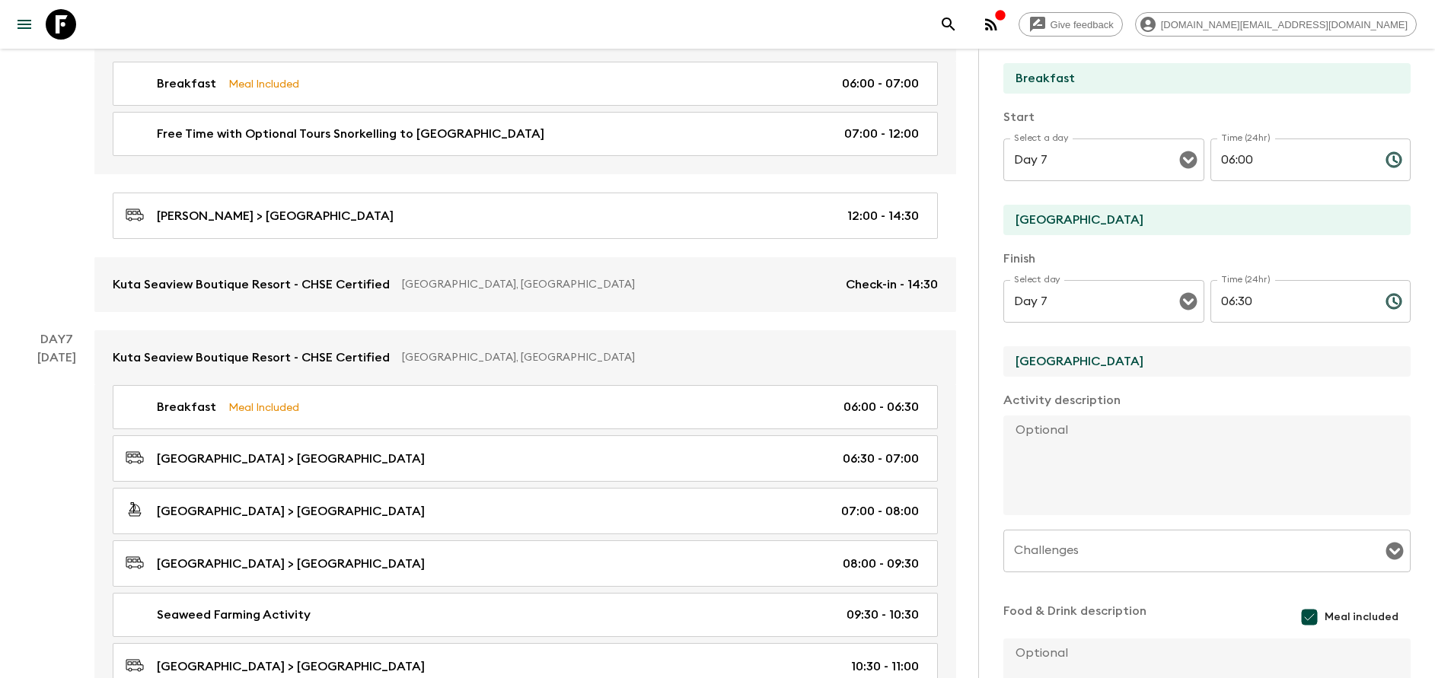
scroll to position [275, 0]
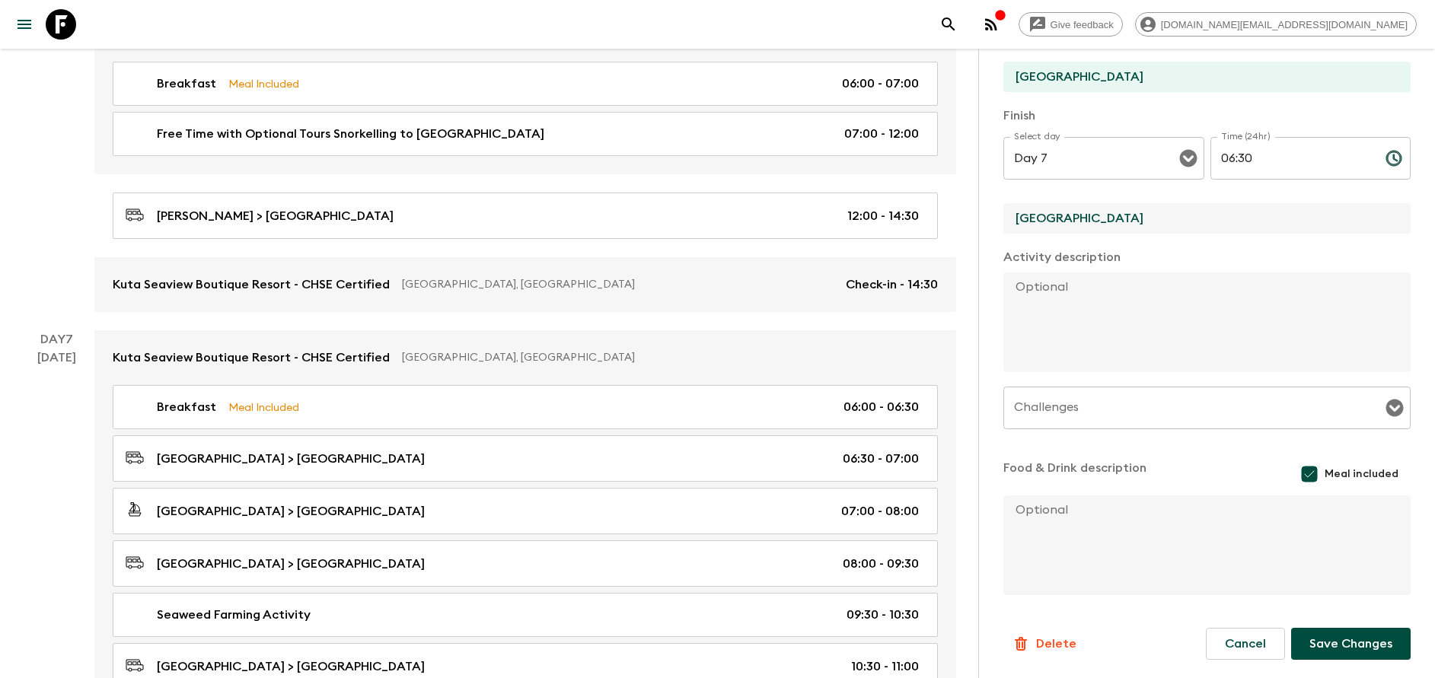
click at [1319, 668] on div "Information Comments Activity Title Breakfast Start Select a day Day 7 Select a…" at bounding box center [1206, 272] width 407 height 862
click at [1317, 653] on button "Save Changes" at bounding box center [1350, 644] width 119 height 32
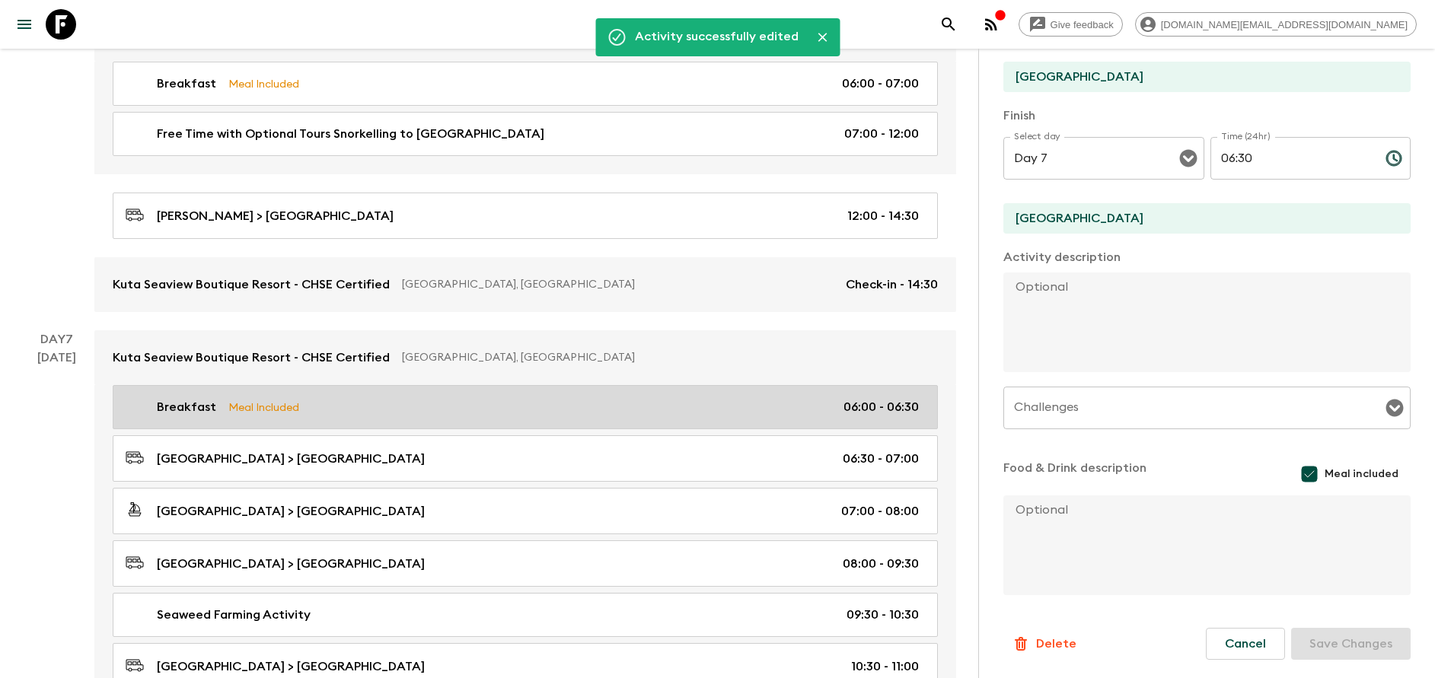
click at [273, 417] on link "Breakfast Meal Included 06:00 - 06:30" at bounding box center [525, 407] width 825 height 44
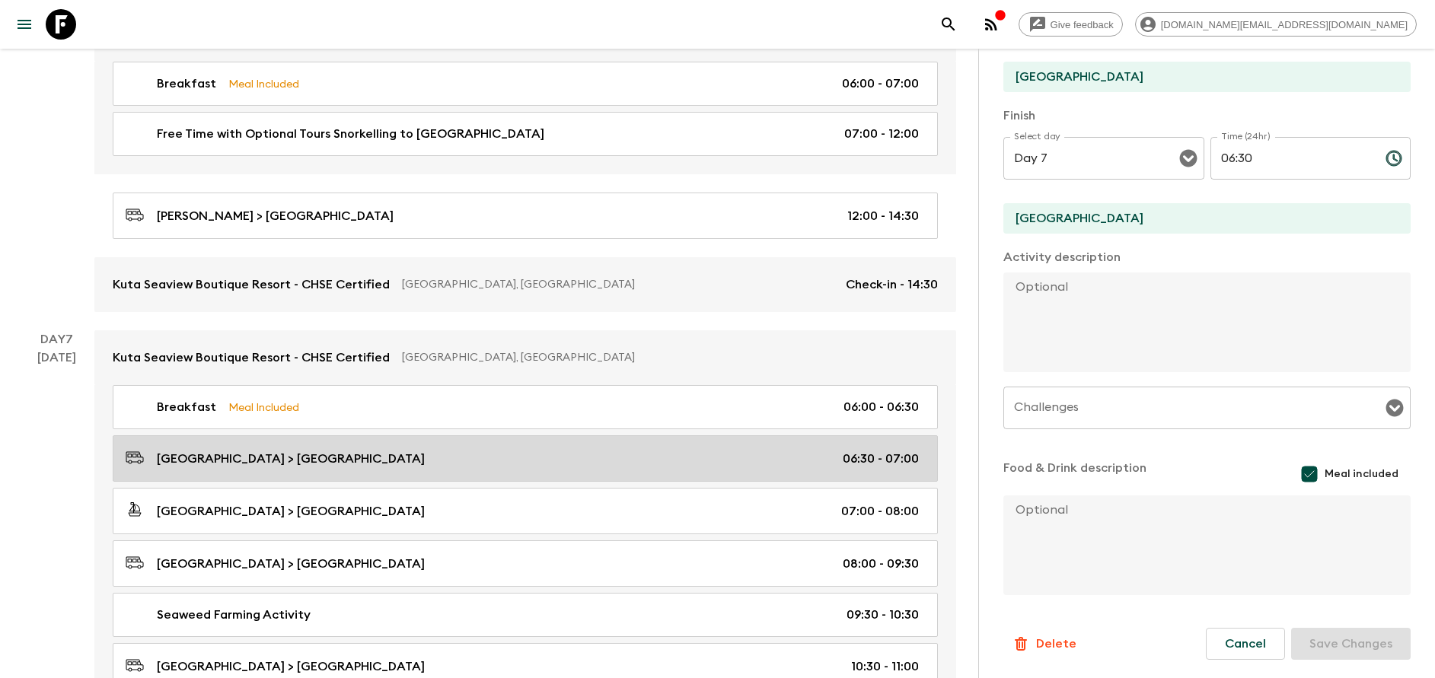
click at [337, 479] on link "[GEOGRAPHIC_DATA] > [GEOGRAPHIC_DATA] 06:30 - 07:00" at bounding box center [525, 458] width 825 height 46
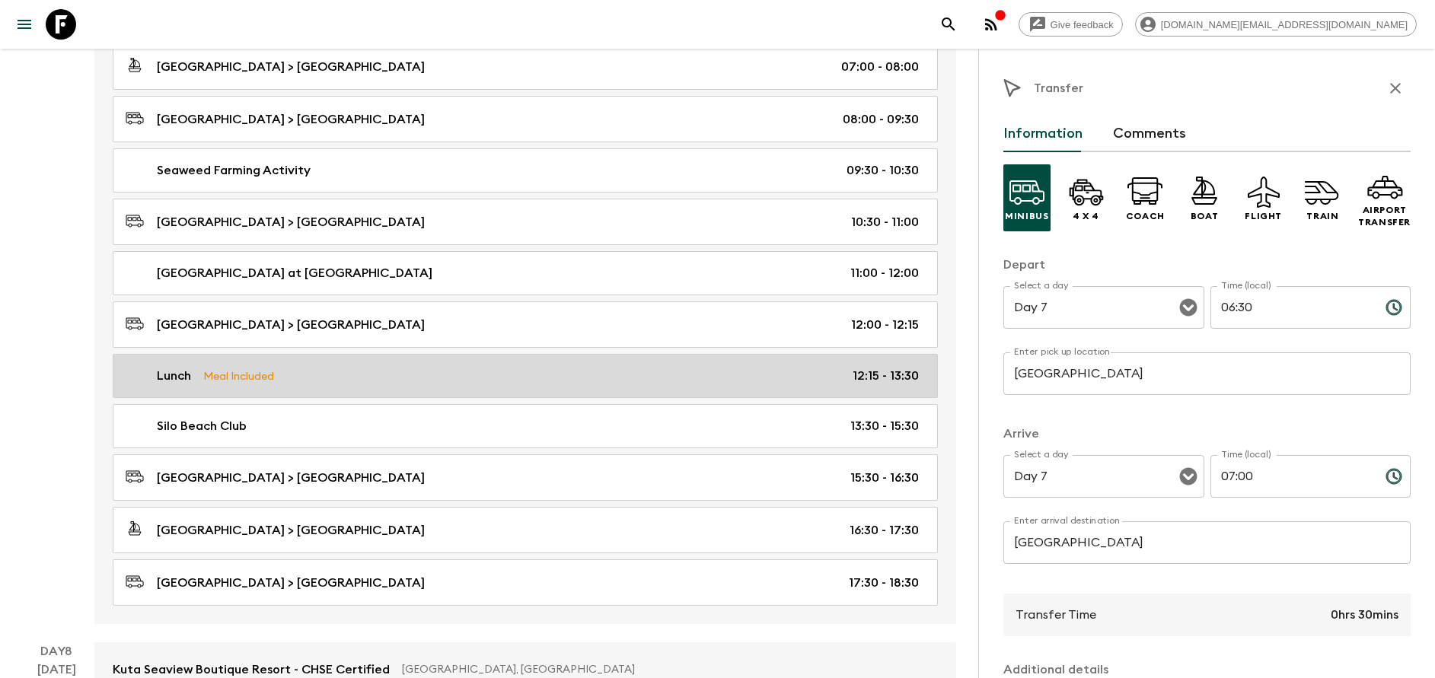
scroll to position [3197, 0]
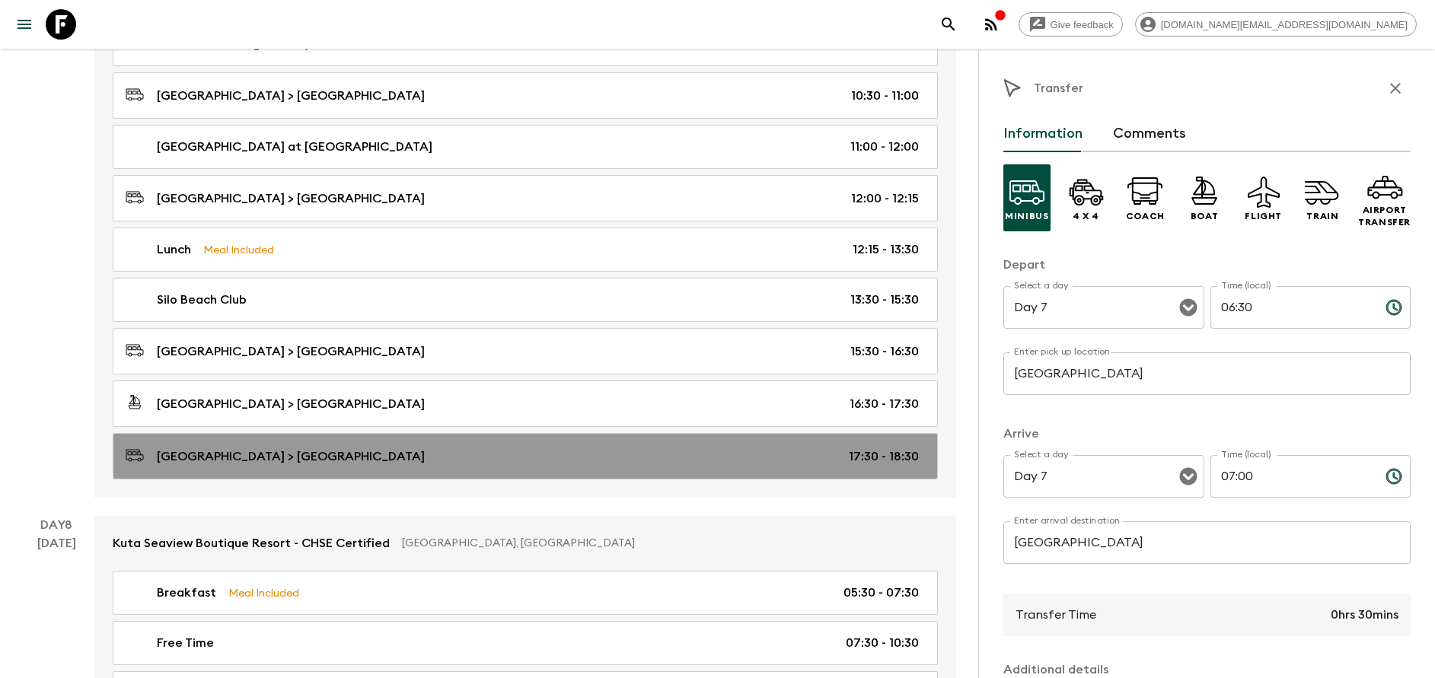
click at [354, 451] on p "[GEOGRAPHIC_DATA] > [GEOGRAPHIC_DATA]" at bounding box center [291, 457] width 268 height 18
type input "[GEOGRAPHIC_DATA]"
type input "17:30"
type input "18:30"
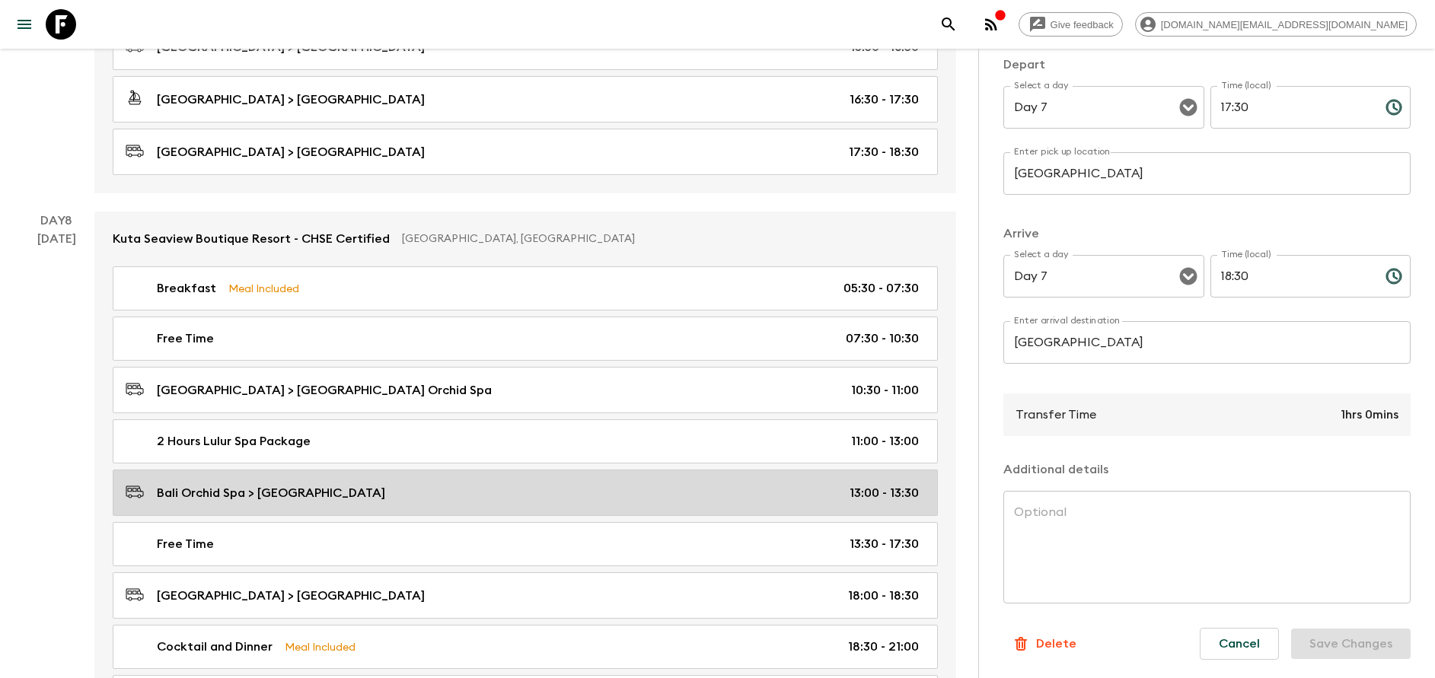
scroll to position [3539, 0]
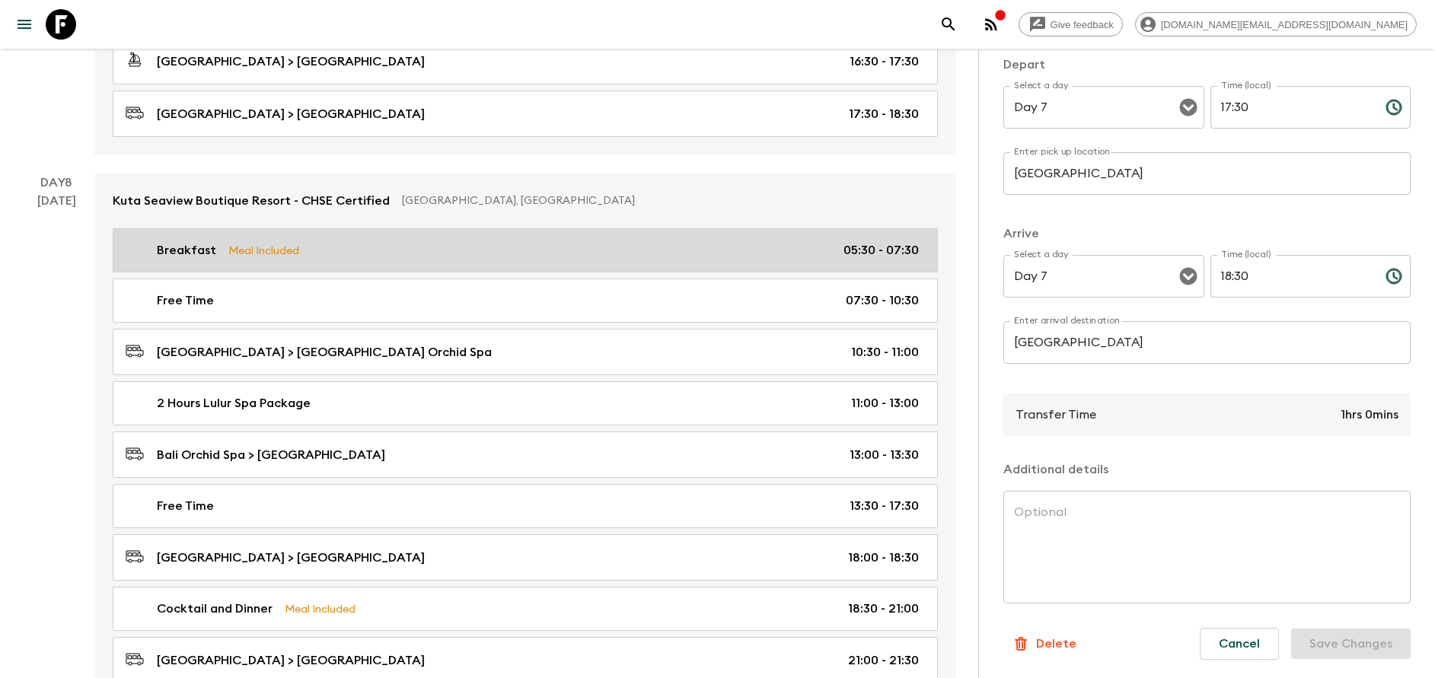
click at [486, 238] on link "Breakfast Meal Included 05:30 - 07:30" at bounding box center [525, 250] width 825 height 44
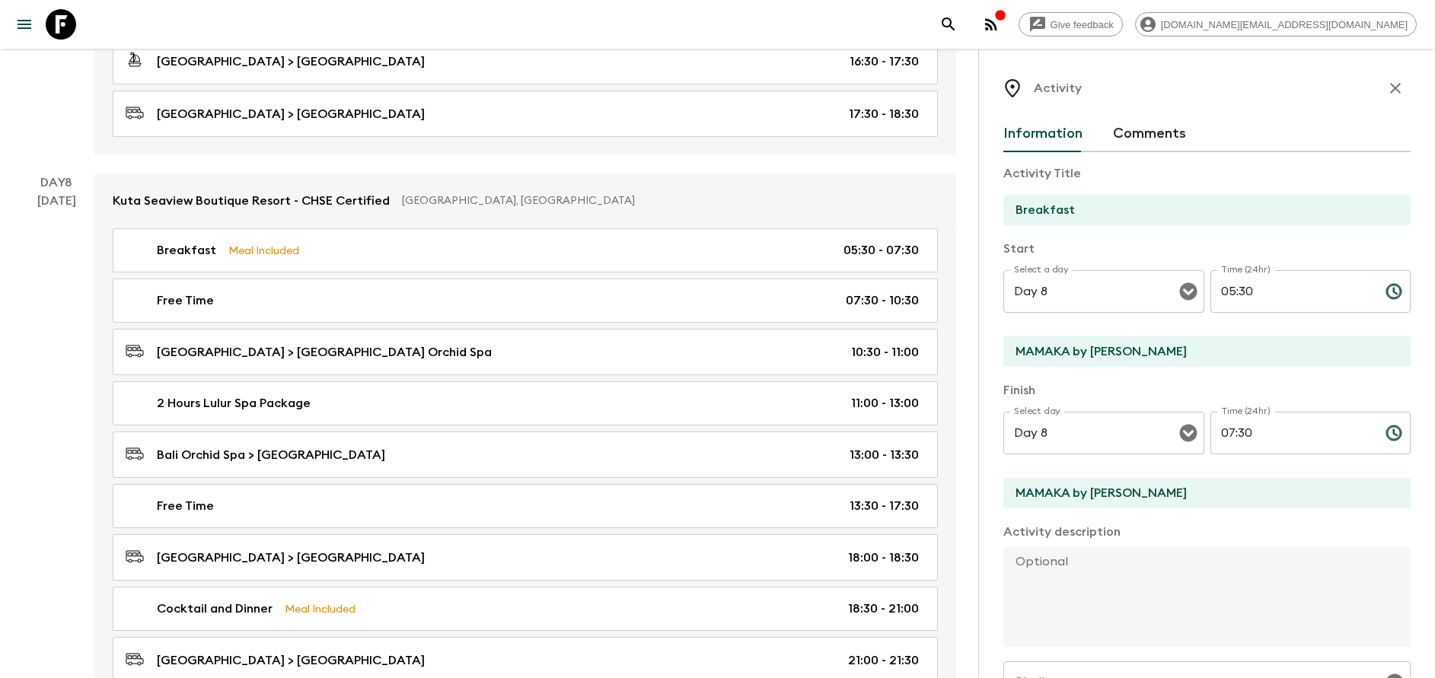
scroll to position [3425, 0]
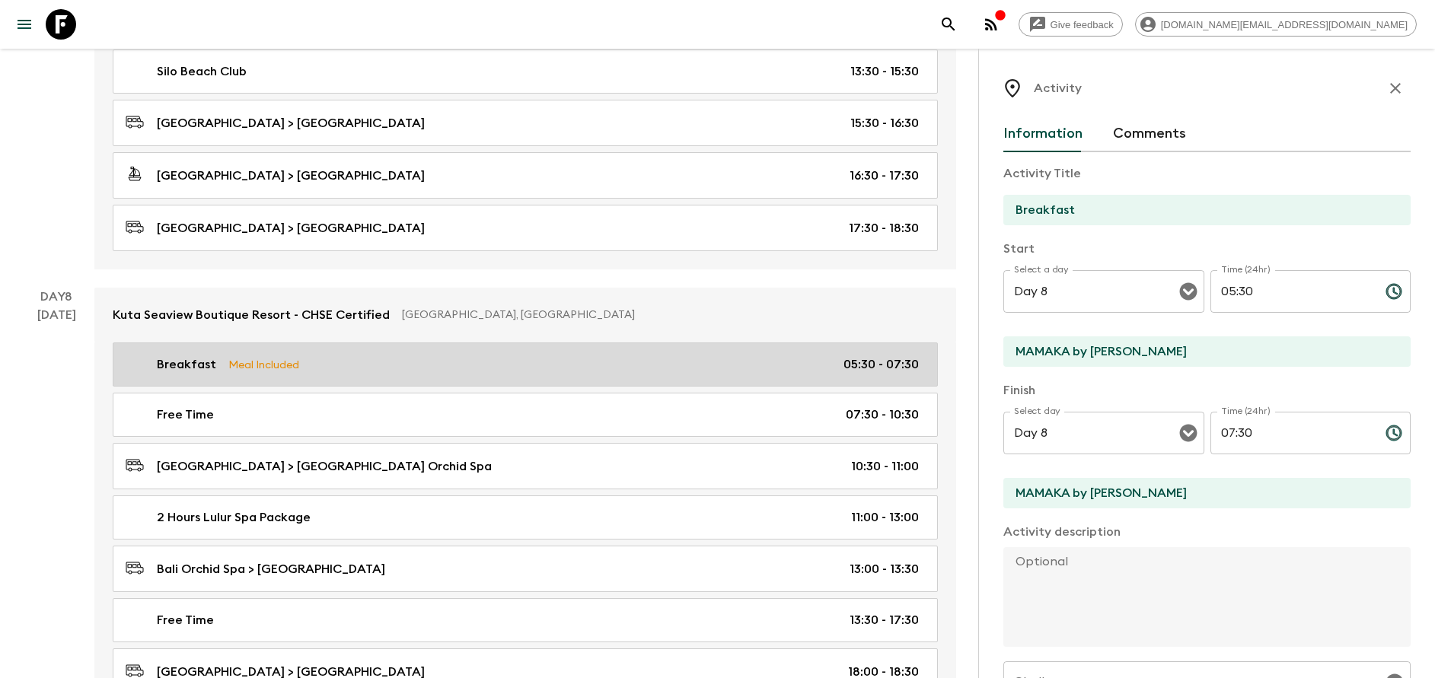
click at [325, 364] on div "Breakfast Meal Included 05:30 - 07:30" at bounding box center [522, 364] width 793 height 18
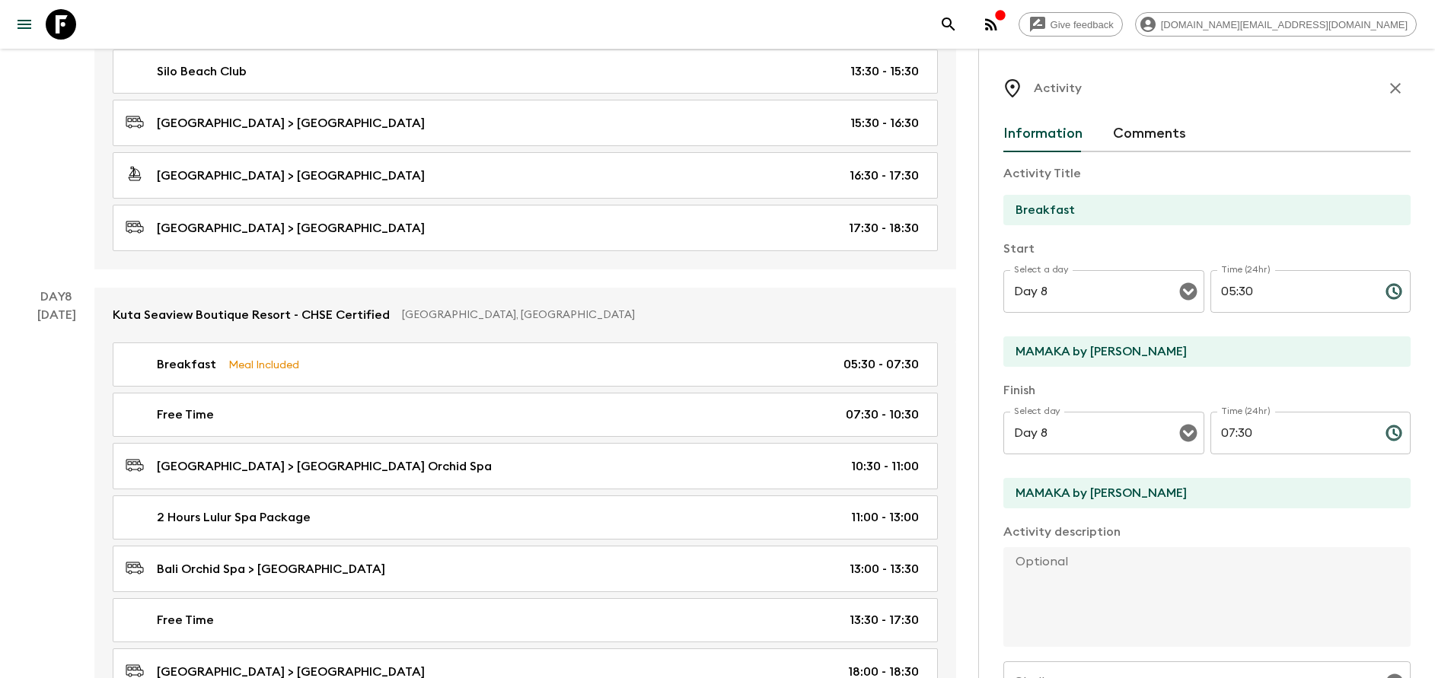
click at [1075, 363] on input "MAMAKA by [PERSON_NAME]" at bounding box center [1200, 351] width 395 height 30
type input "[GEOGRAPHIC_DATA]"
click at [1082, 494] on input "MAMAKA by [PERSON_NAME]" at bounding box center [1200, 493] width 395 height 30
type input "[GEOGRAPHIC_DATA]"
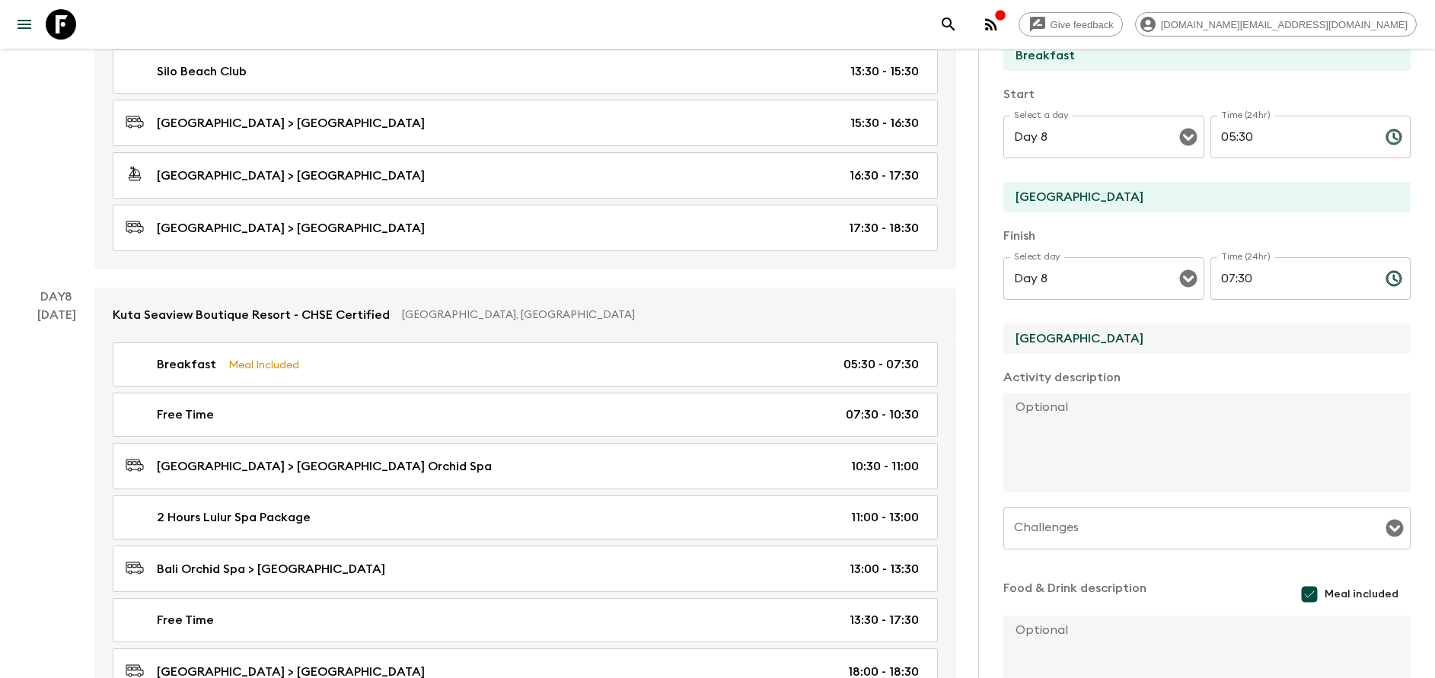
scroll to position [275, 0]
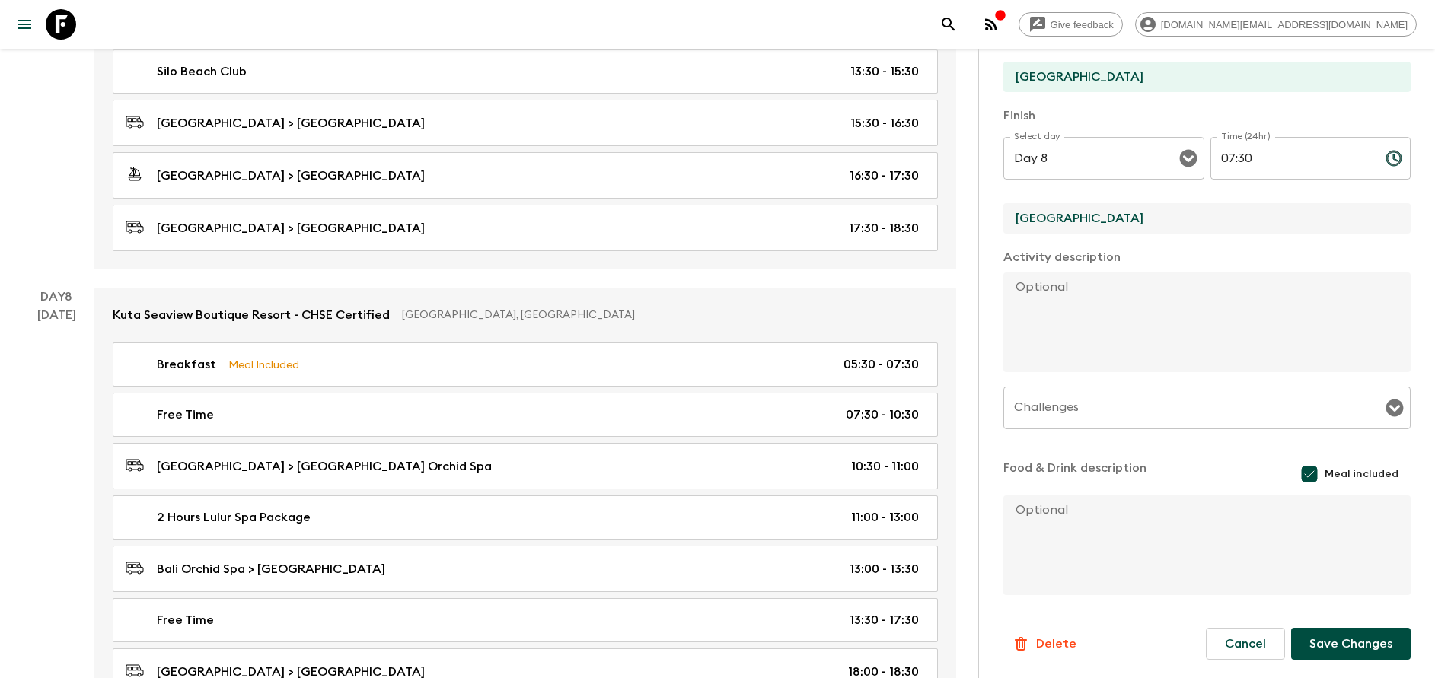
click at [1345, 658] on button "Save Changes" at bounding box center [1350, 644] width 119 height 32
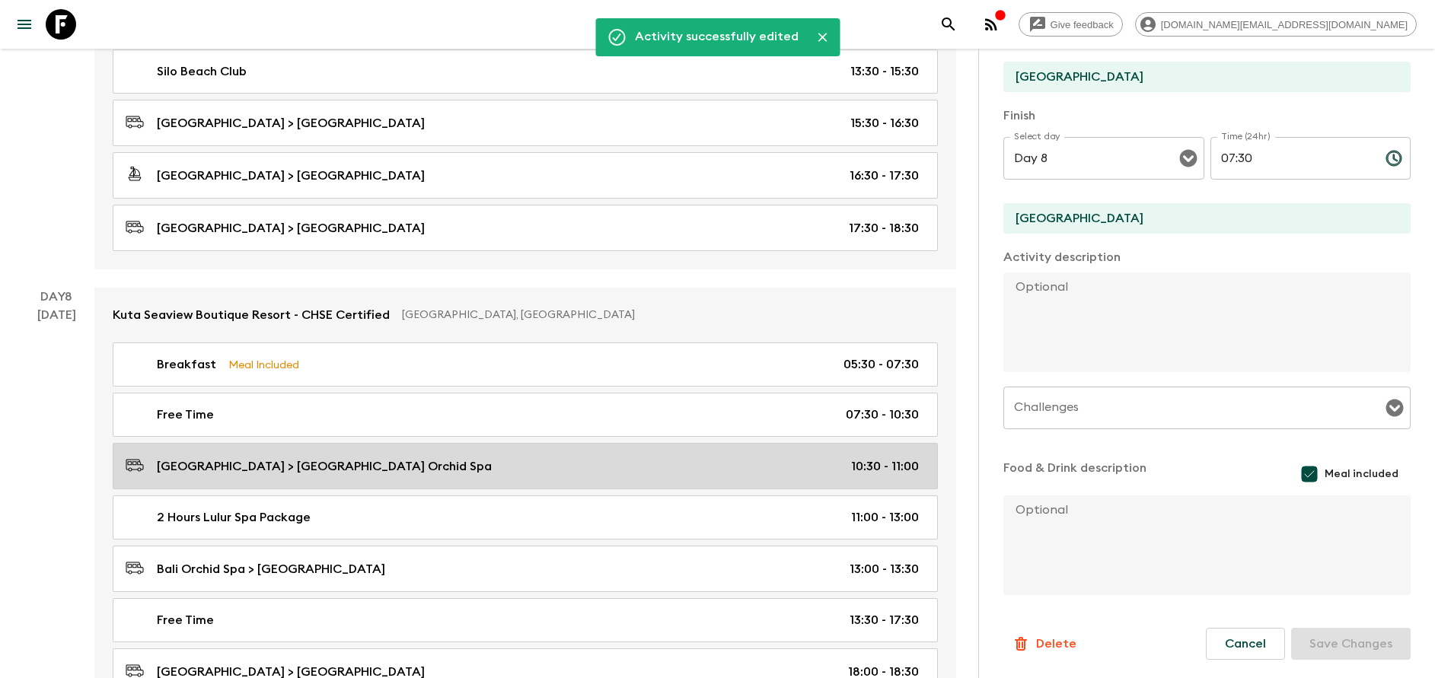
click at [289, 471] on p "[GEOGRAPHIC_DATA] > [GEOGRAPHIC_DATA] Orchid Spa" at bounding box center [324, 466] width 335 height 18
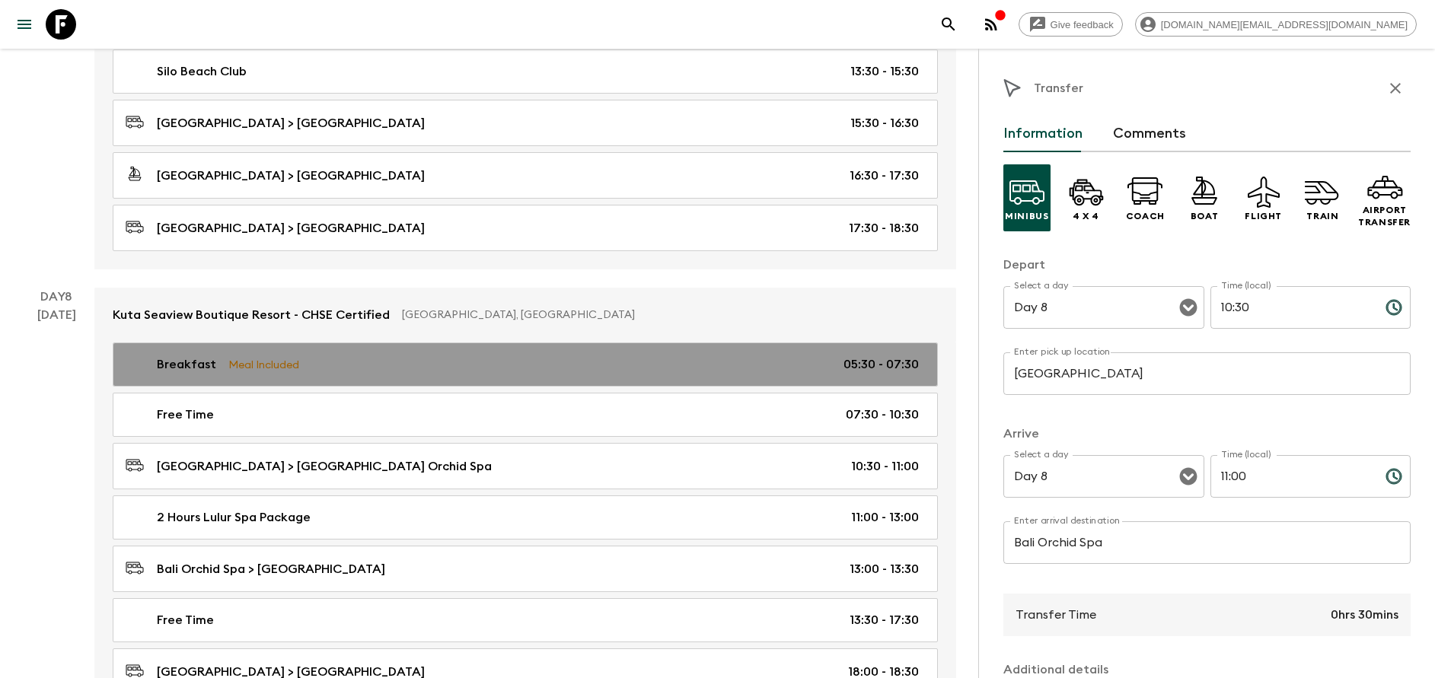
click at [282, 362] on p "Meal Included" at bounding box center [263, 364] width 71 height 17
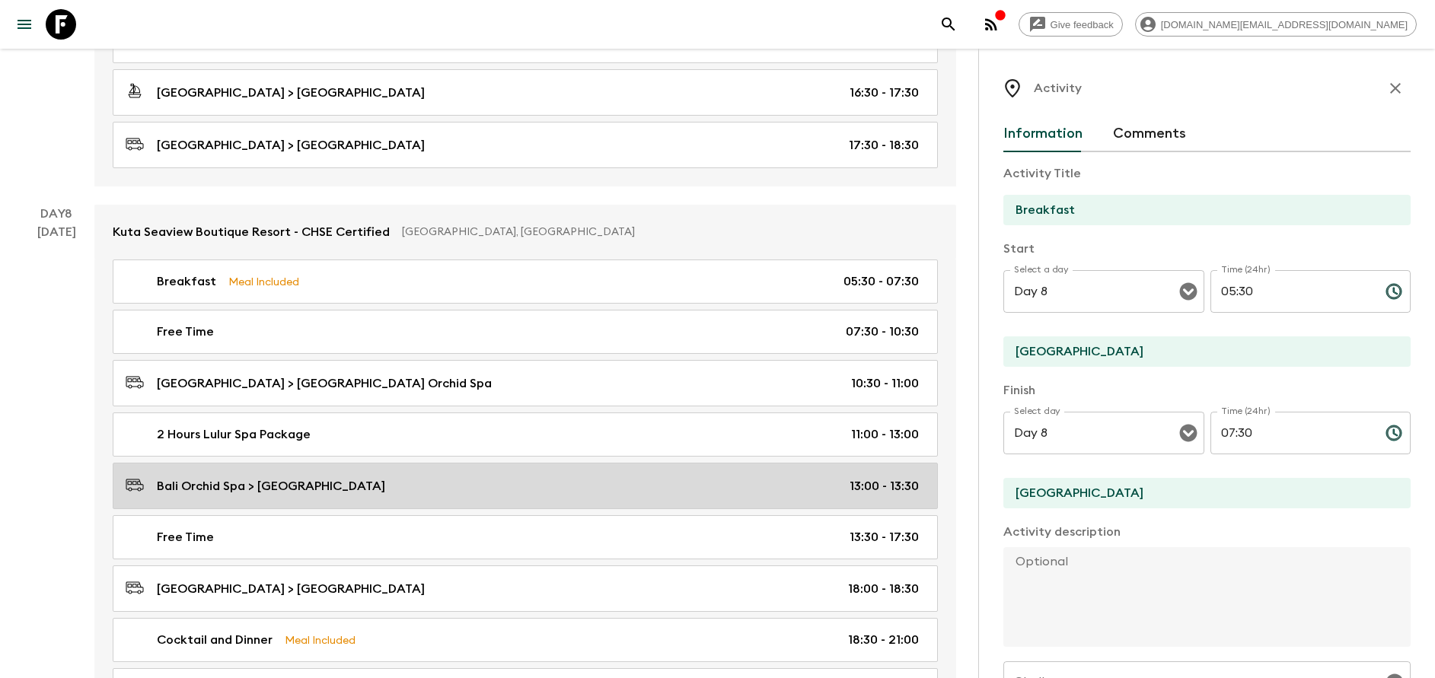
scroll to position [3539, 0]
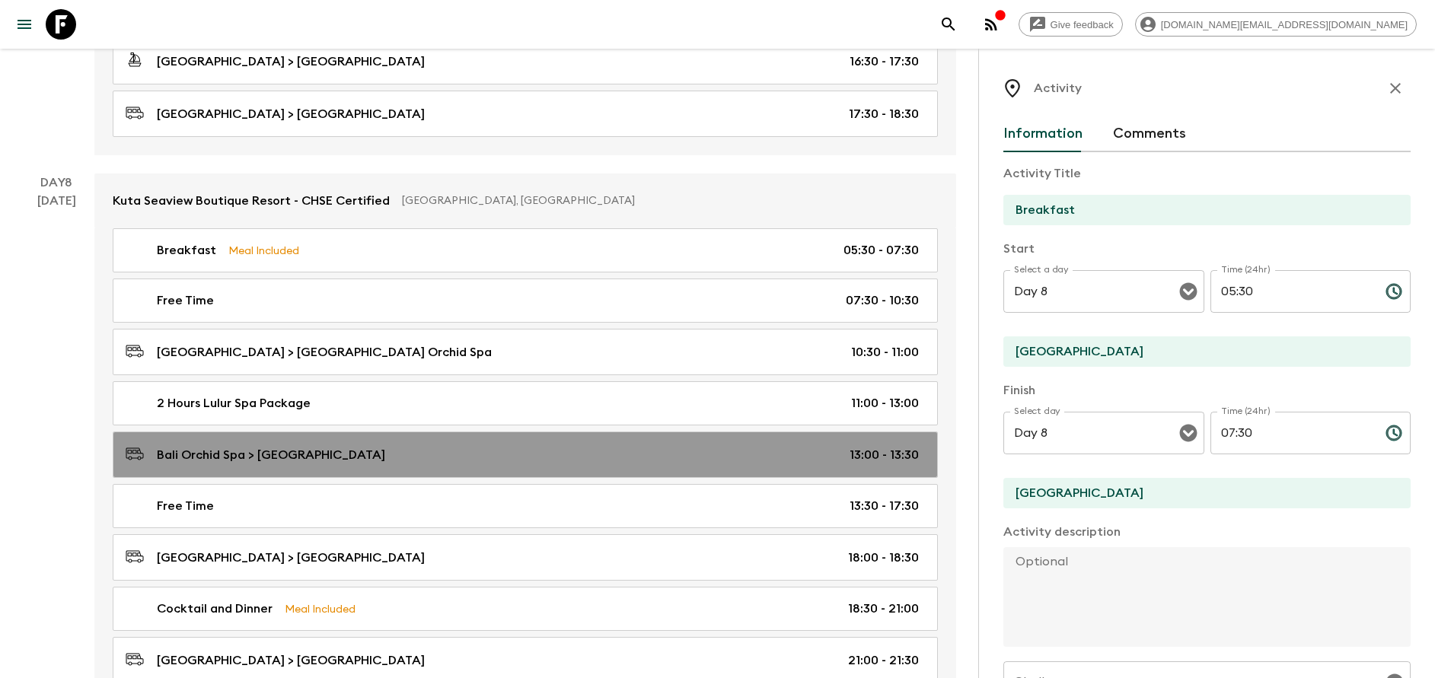
click at [327, 473] on link "Bali Orchid Spa > [GEOGRAPHIC_DATA] 13:00 - 13:30" at bounding box center [525, 455] width 825 height 46
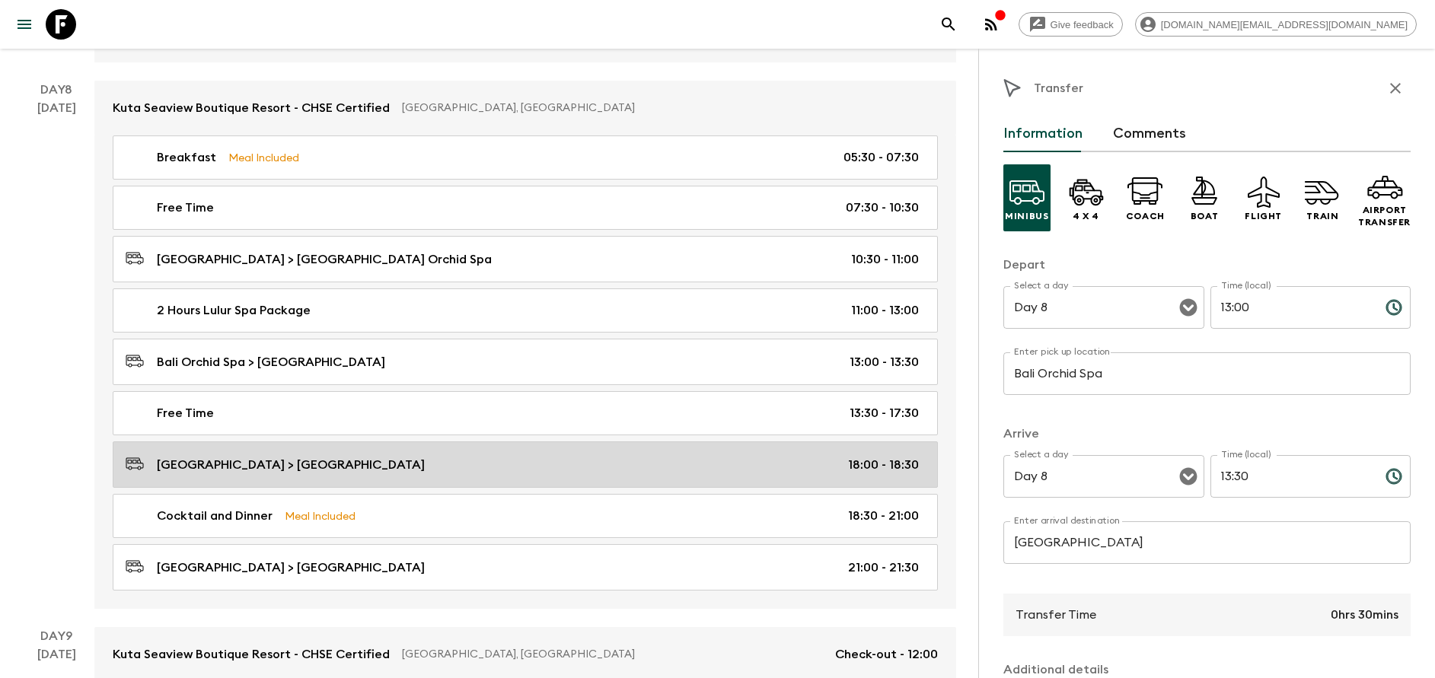
scroll to position [3653, 0]
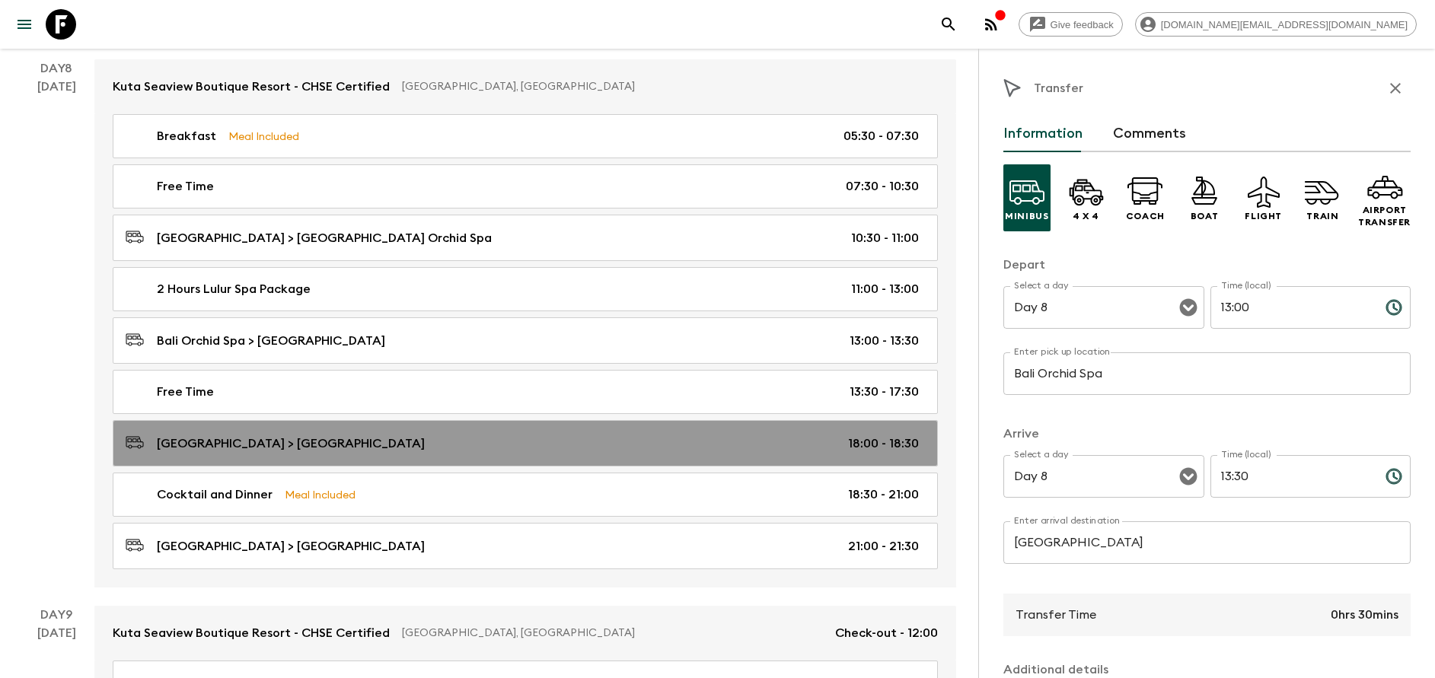
click at [320, 445] on p "[GEOGRAPHIC_DATA] > [GEOGRAPHIC_DATA]" at bounding box center [291, 444] width 268 height 18
type input "[GEOGRAPHIC_DATA]"
type input "18:00"
type input "18:30"
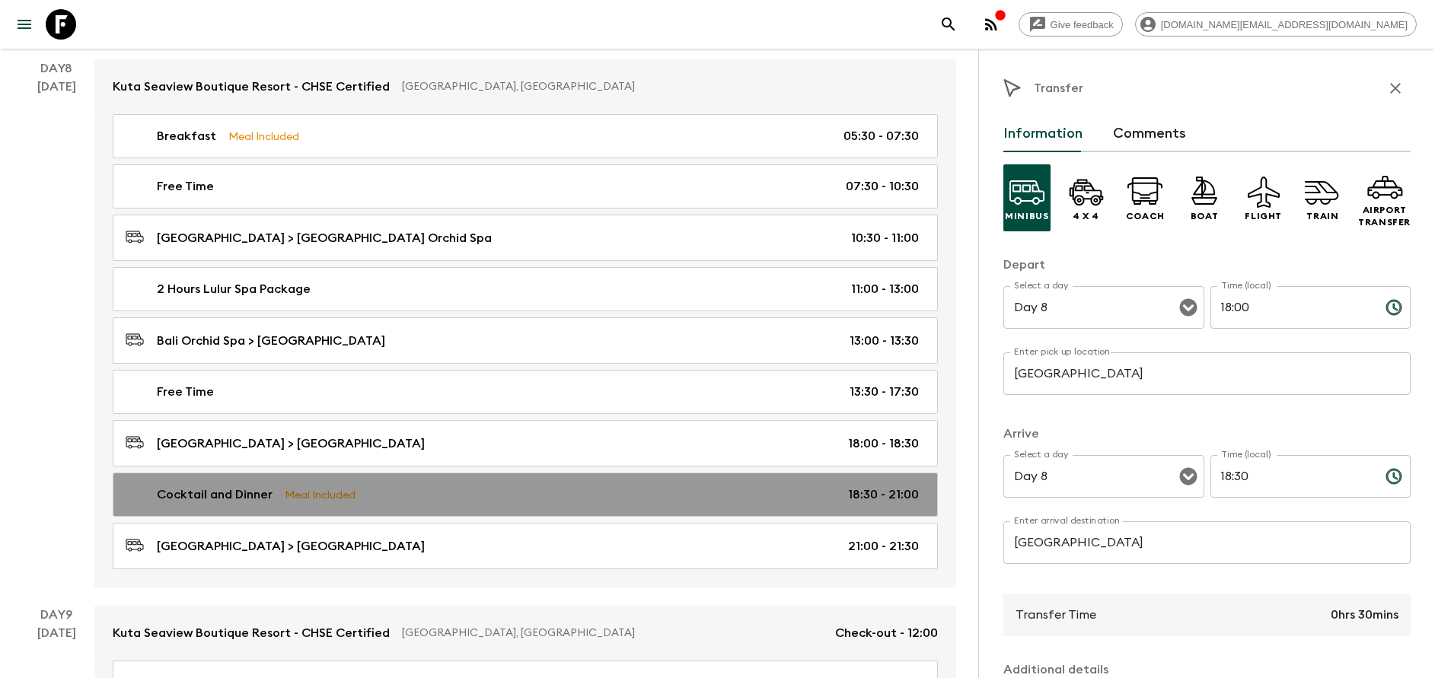
click at [313, 506] on link "Cocktail and Dinner Meal Included 18:30 - 21:00" at bounding box center [525, 495] width 825 height 44
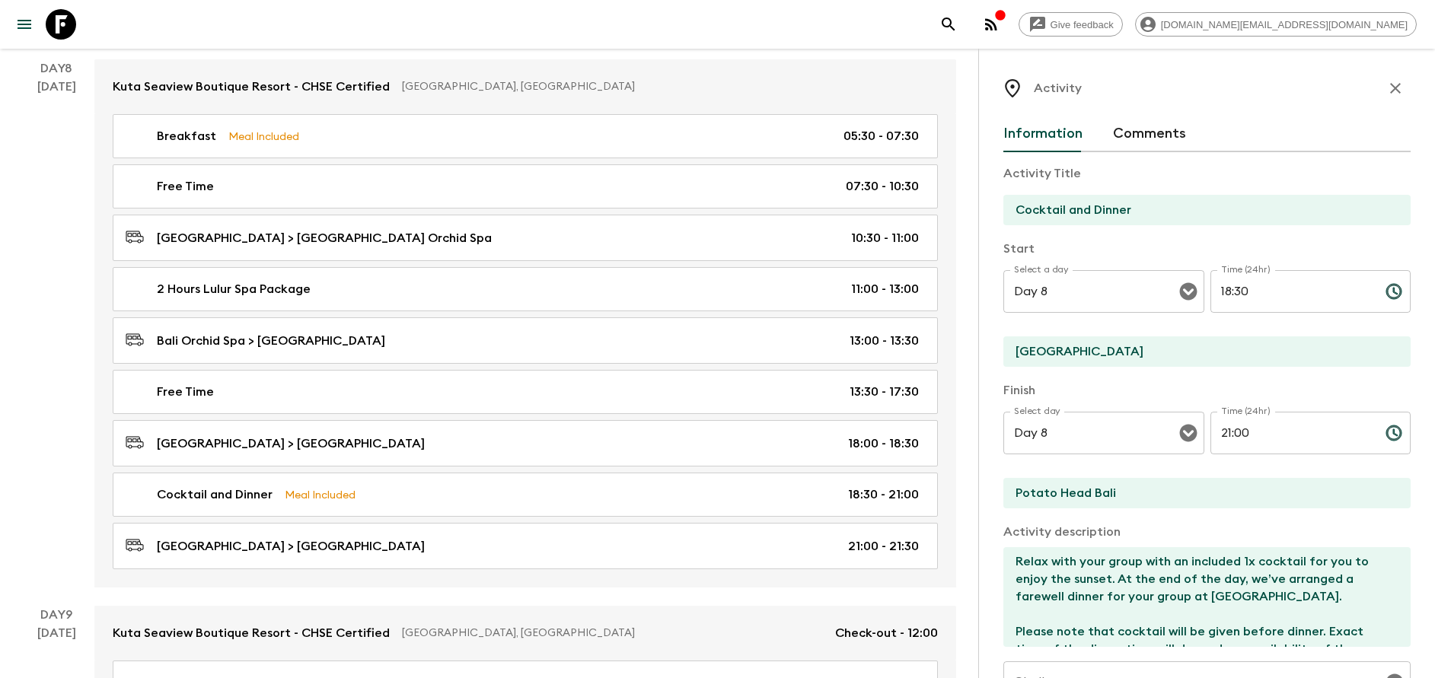
click at [1142, 495] on input "Potato Head Bali" at bounding box center [1200, 493] width 395 height 30
type input "[GEOGRAPHIC_DATA]"
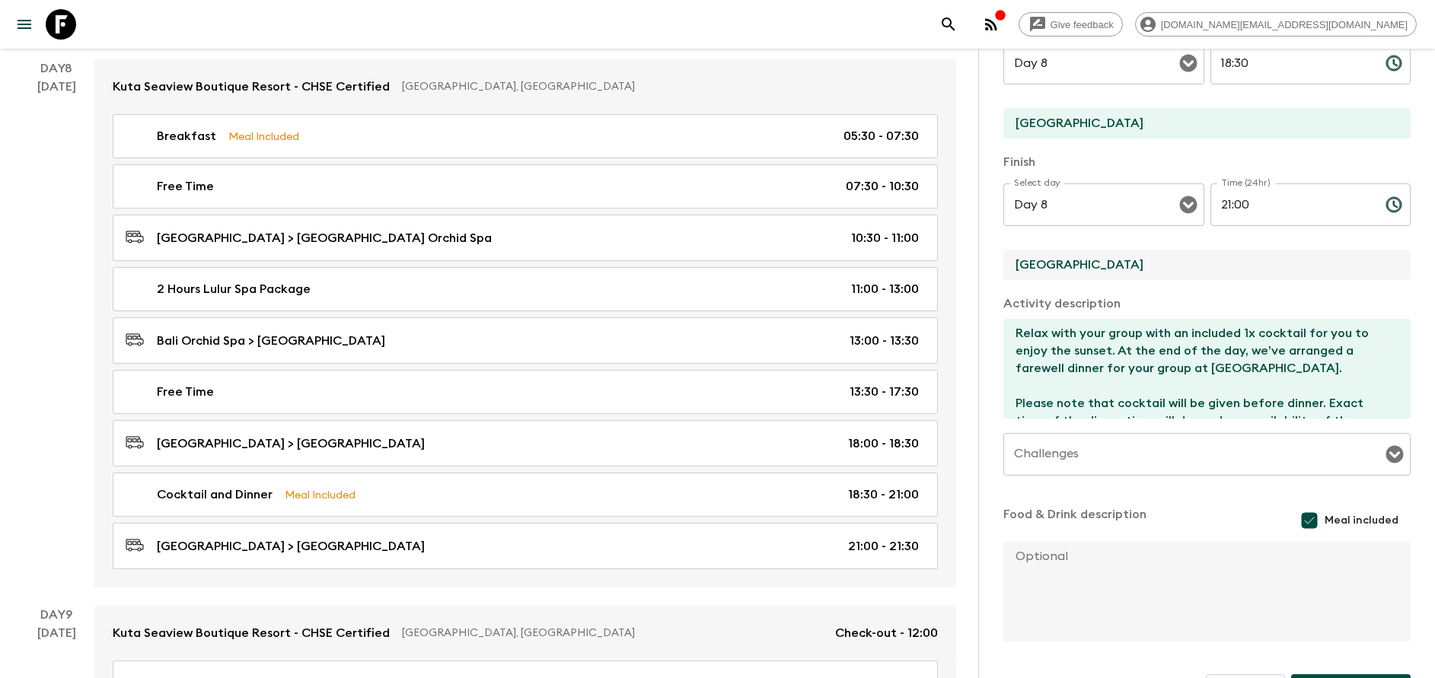
scroll to position [275, 0]
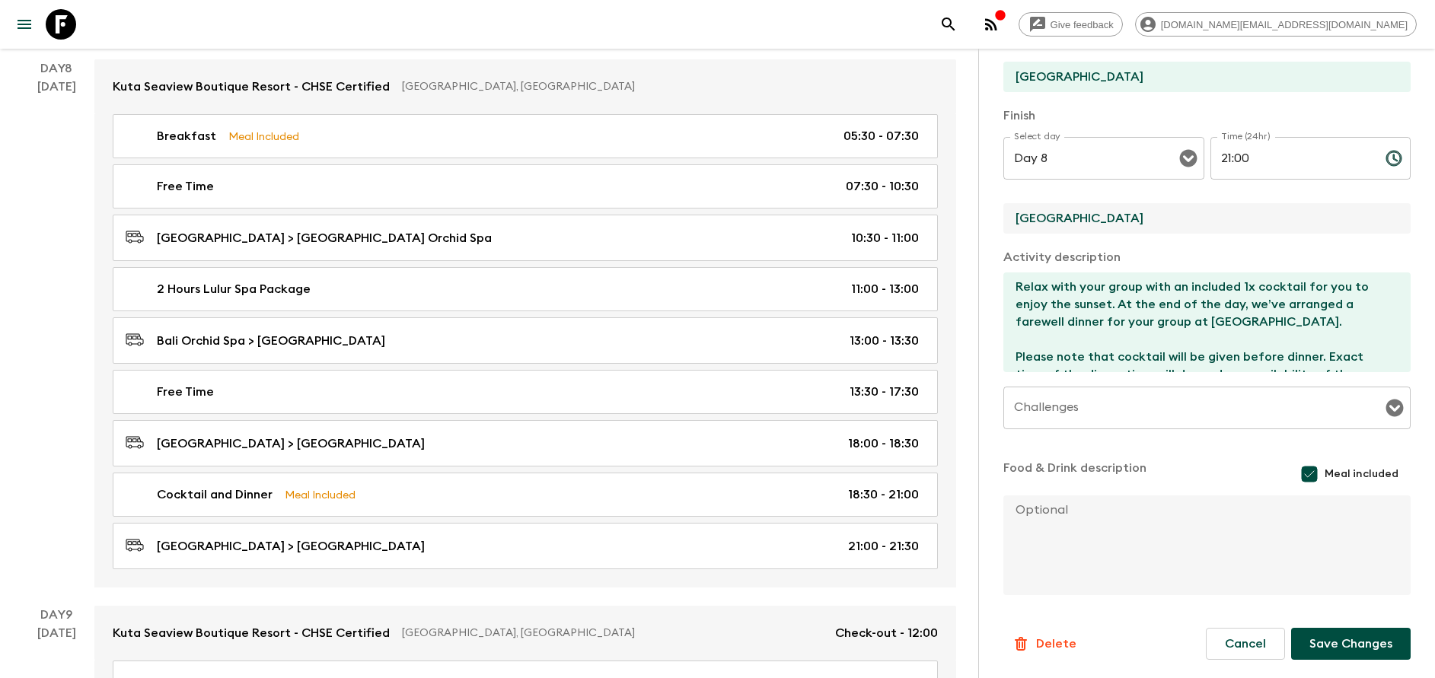
click at [1327, 633] on button "Save Changes" at bounding box center [1350, 644] width 119 height 32
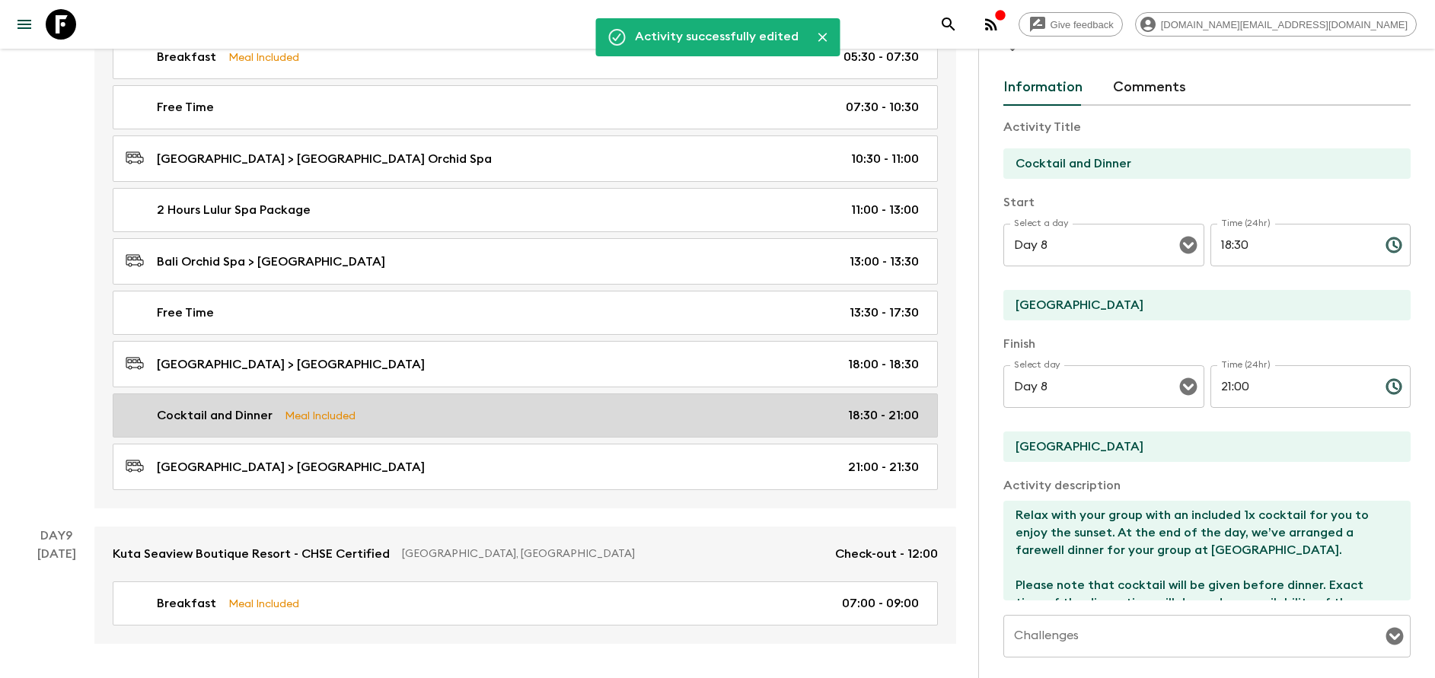
scroll to position [3768, 0]
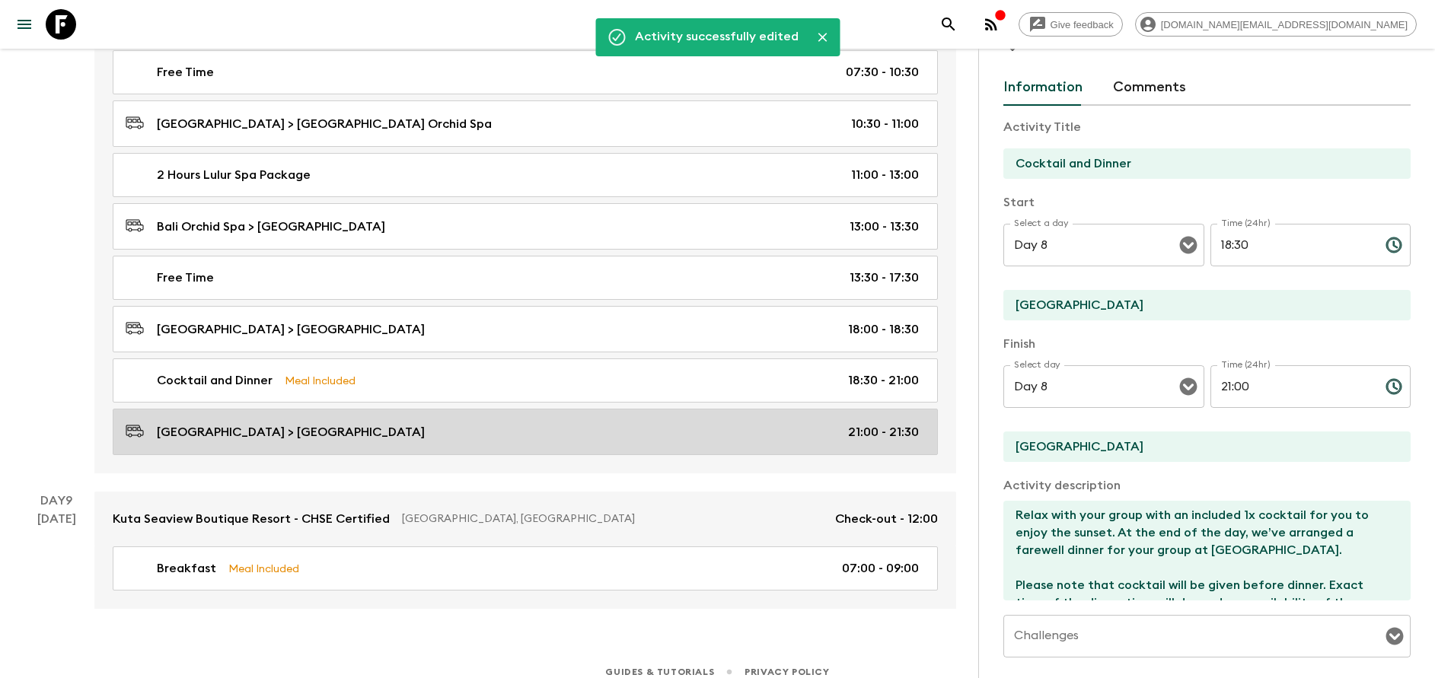
click at [361, 437] on p "[GEOGRAPHIC_DATA] > [GEOGRAPHIC_DATA]" at bounding box center [291, 432] width 268 height 18
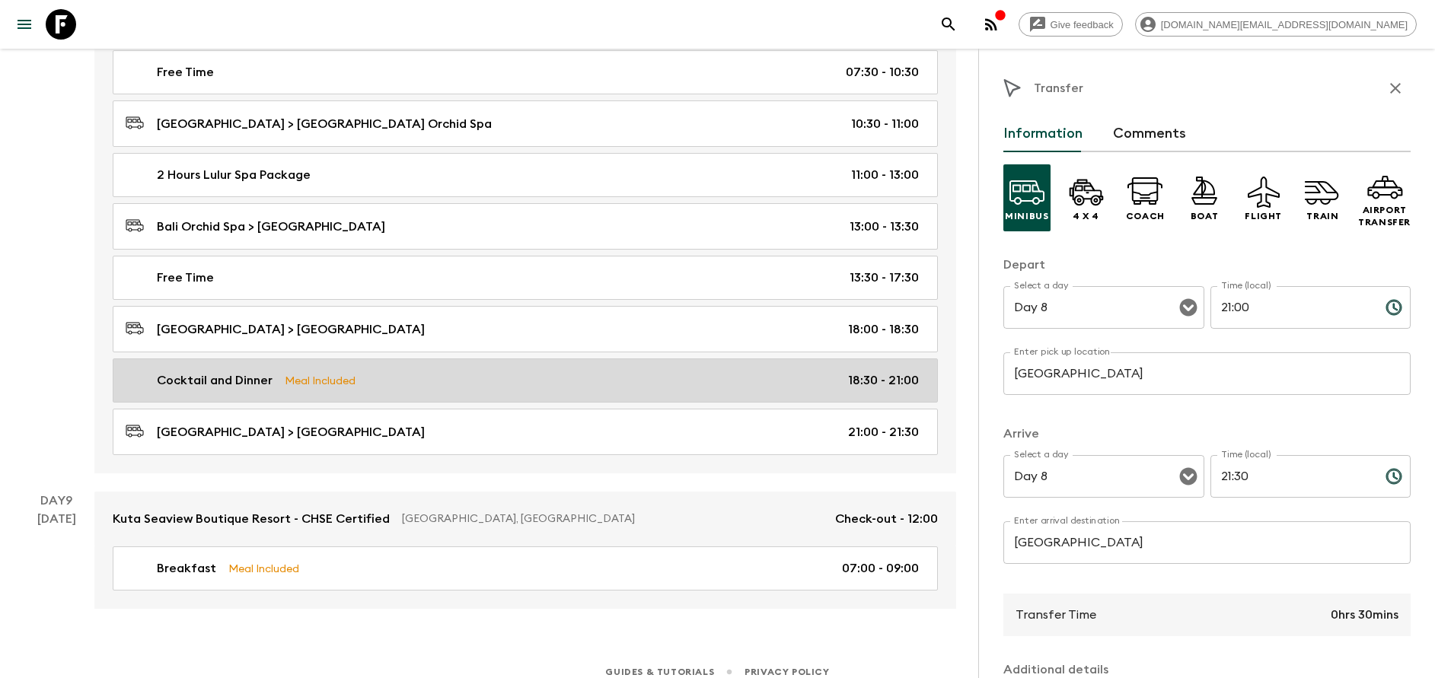
click at [328, 359] on link "Cocktail and Dinner Meal Included 18:30 - 21:00" at bounding box center [525, 380] width 825 height 44
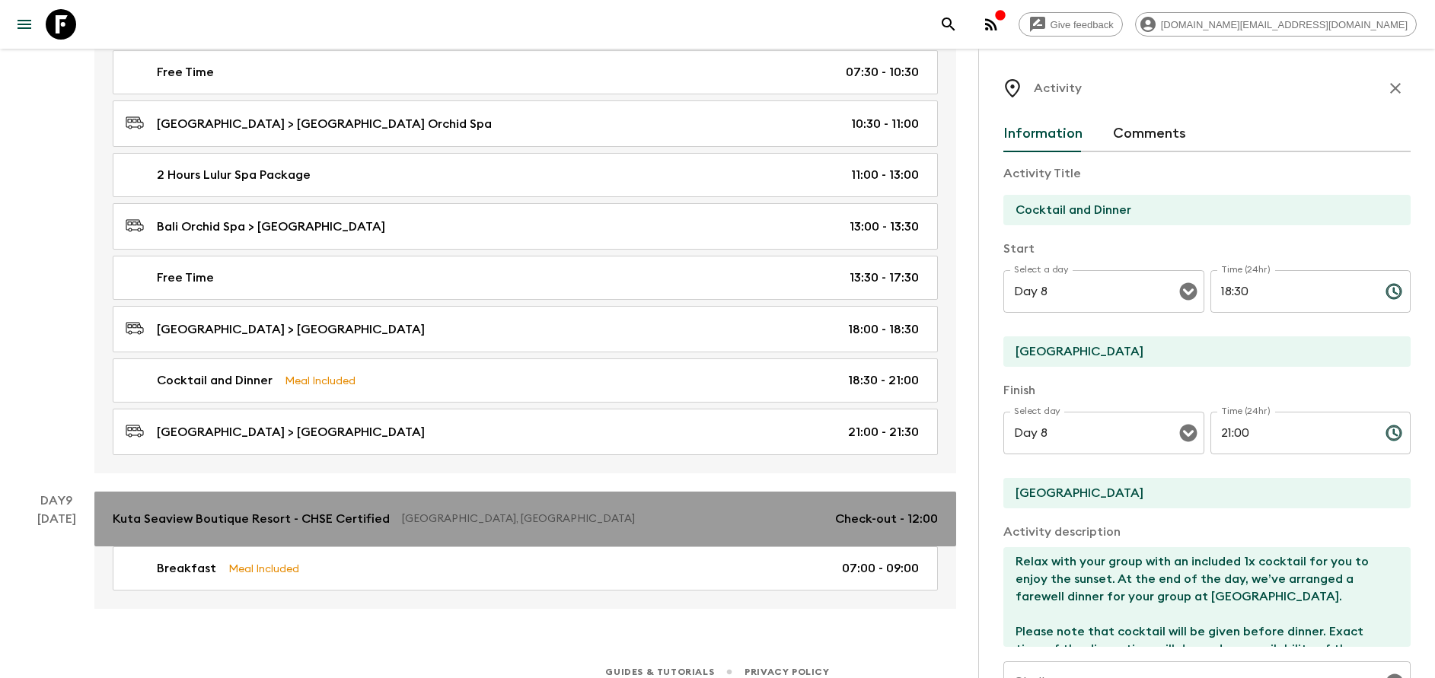
click at [324, 497] on link "Kuta Seaview Boutique Resort - CHSE Certified [GEOGRAPHIC_DATA], [GEOGRAPHIC_DA…" at bounding box center [525, 519] width 862 height 55
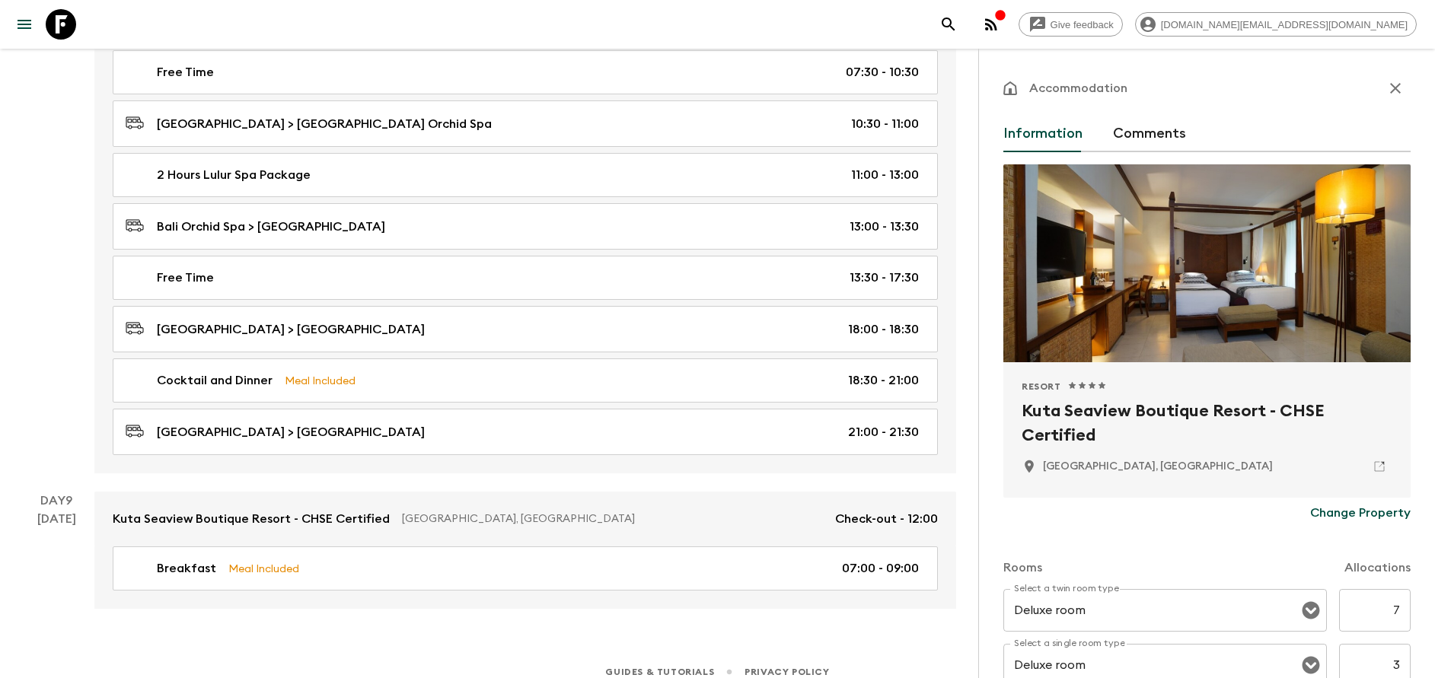
click at [352, 607] on div "Breakfast Meal Included 07:00 - 09:00" at bounding box center [525, 578] width 862 height 62
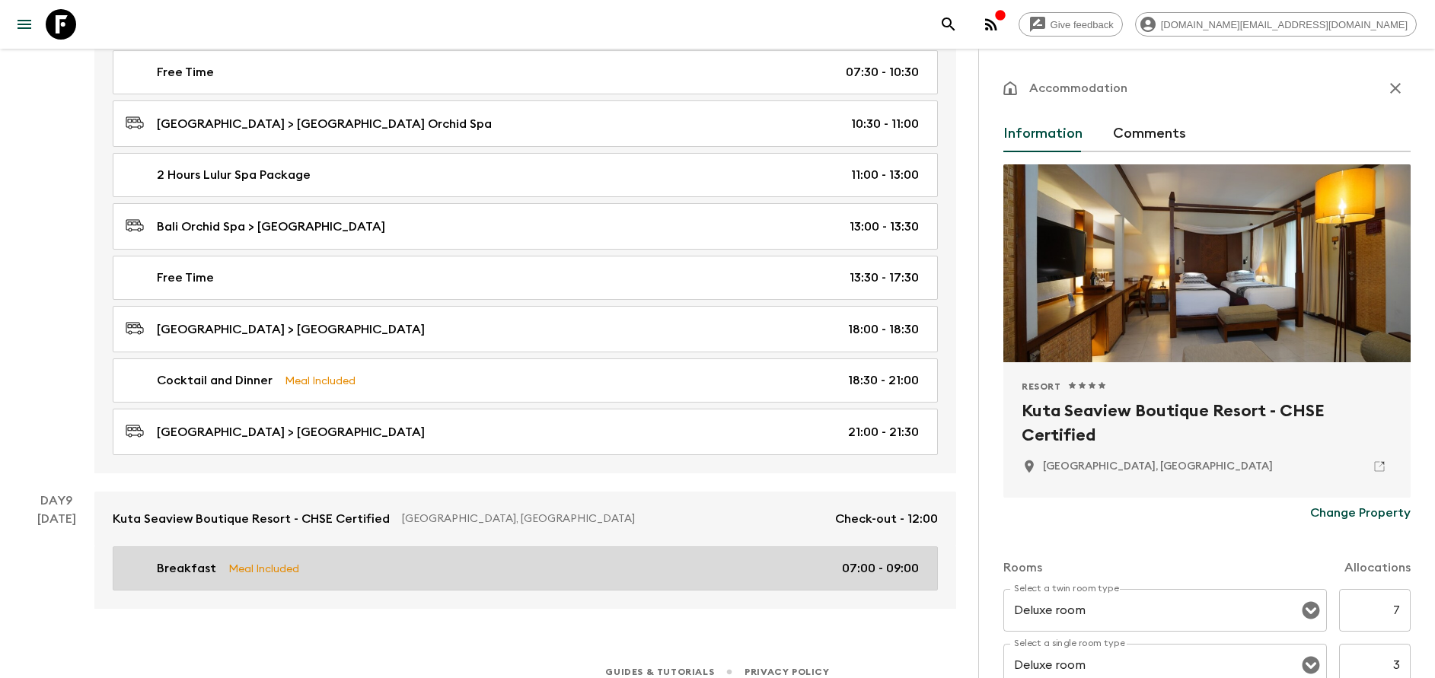
click at [355, 572] on div "Breakfast Meal Included 07:00 - 09:00" at bounding box center [522, 568] width 793 height 18
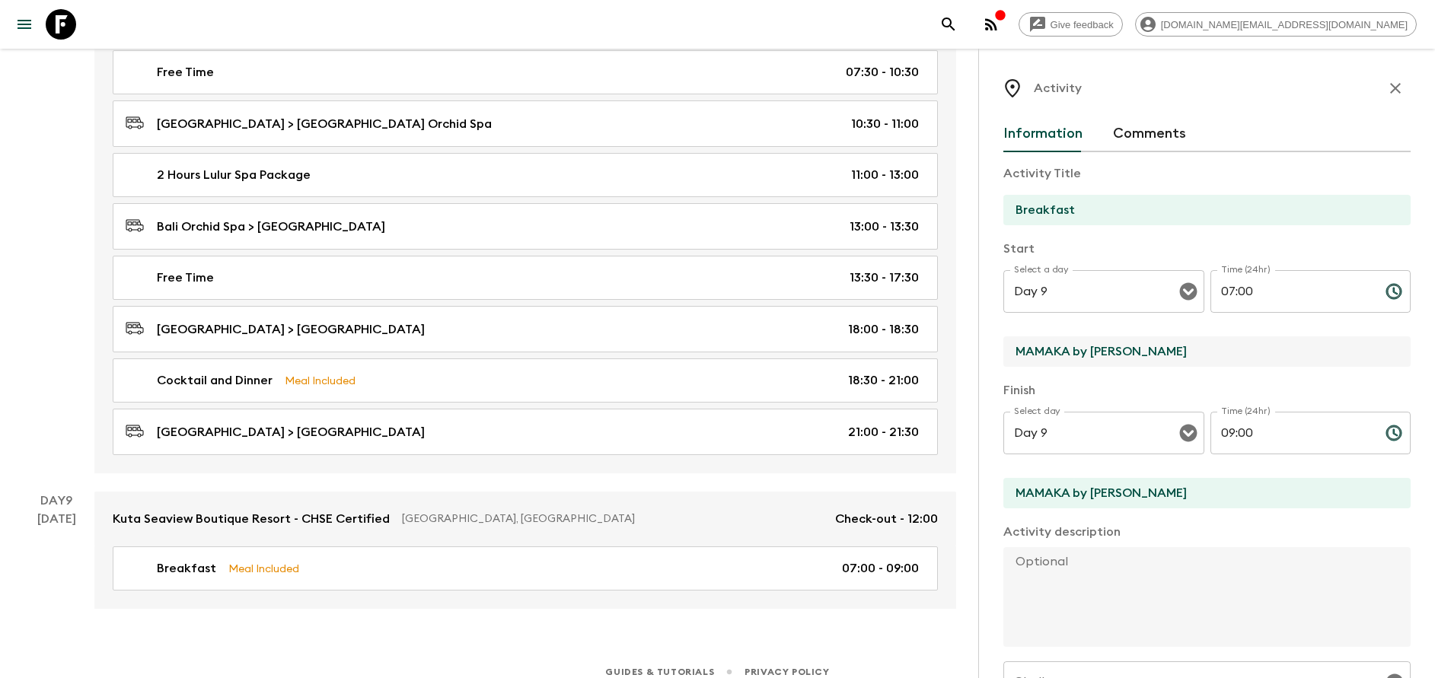
click at [1098, 354] on input "MAMAKA by [PERSON_NAME]" at bounding box center [1200, 351] width 395 height 30
type input "L"
type input "[GEOGRAPHIC_DATA]"
click at [1091, 479] on input "MAMAKA by [PERSON_NAME]" at bounding box center [1200, 493] width 395 height 30
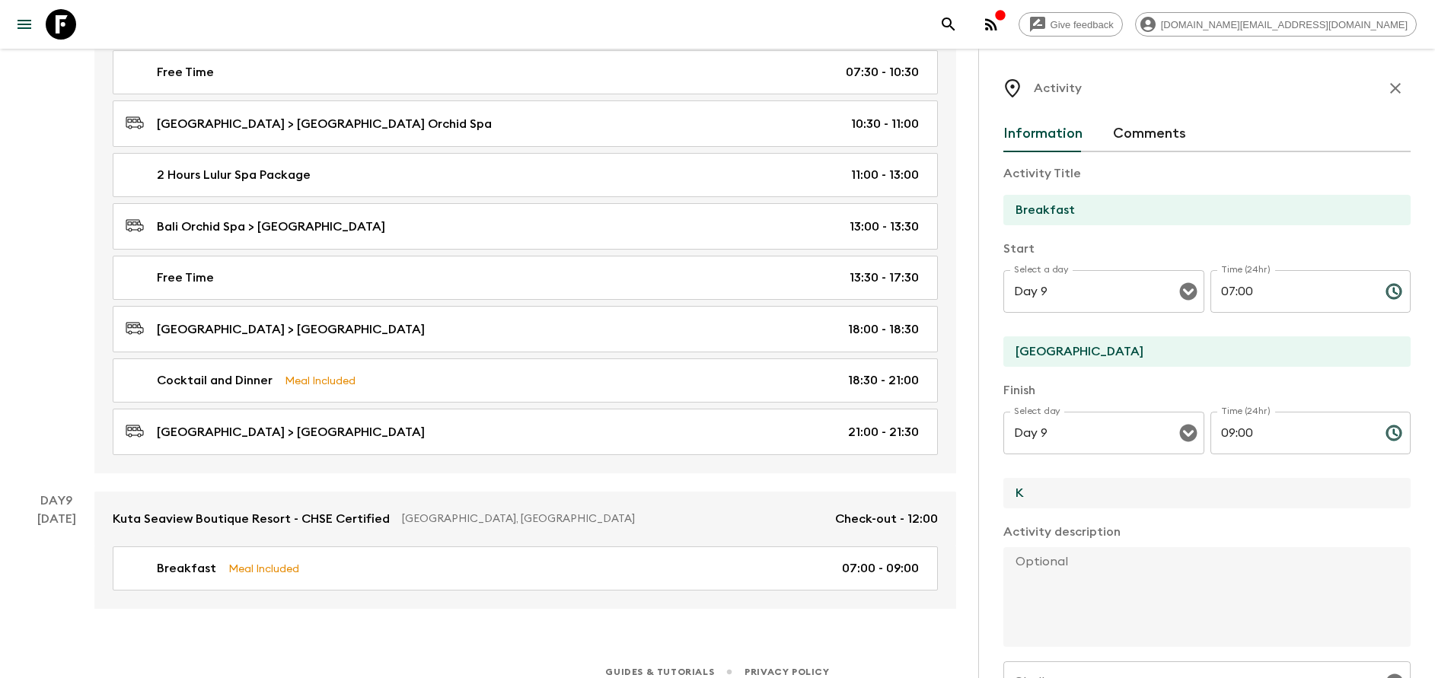
type input "[GEOGRAPHIC_DATA]"
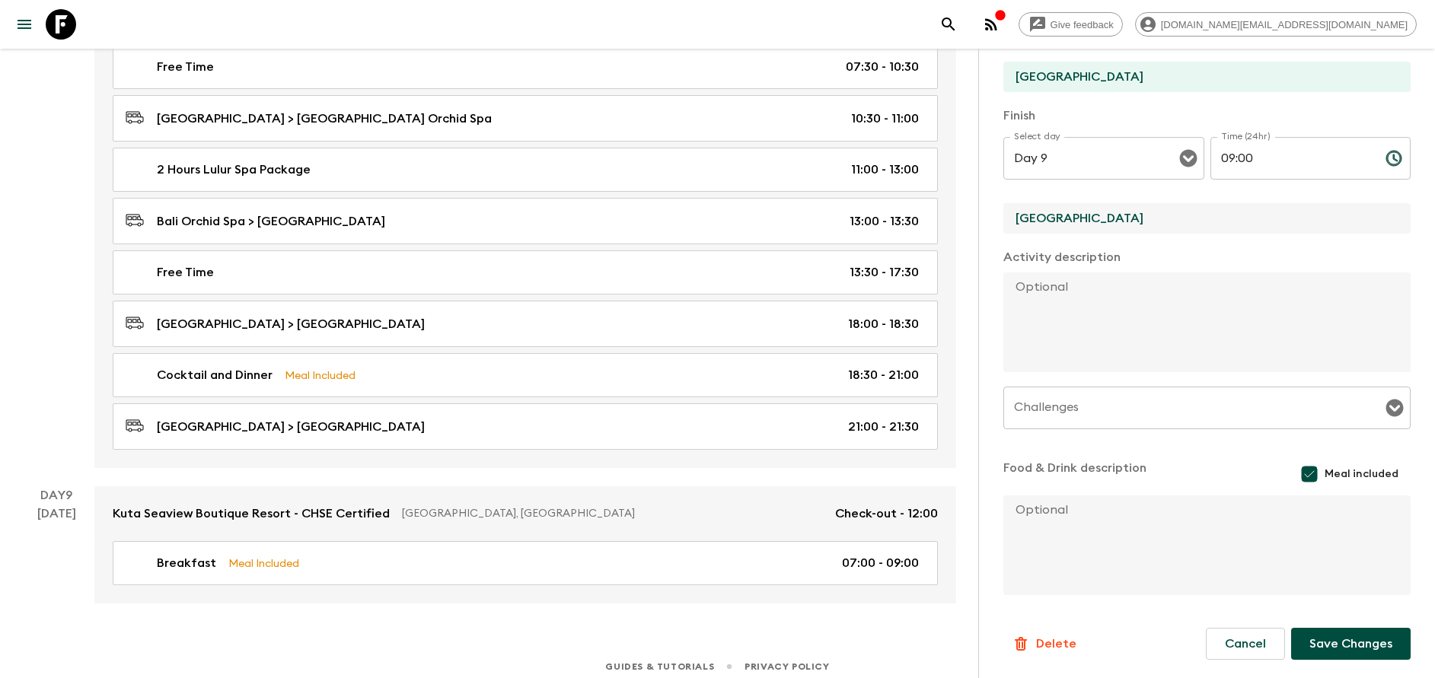
scroll to position [3782, 0]
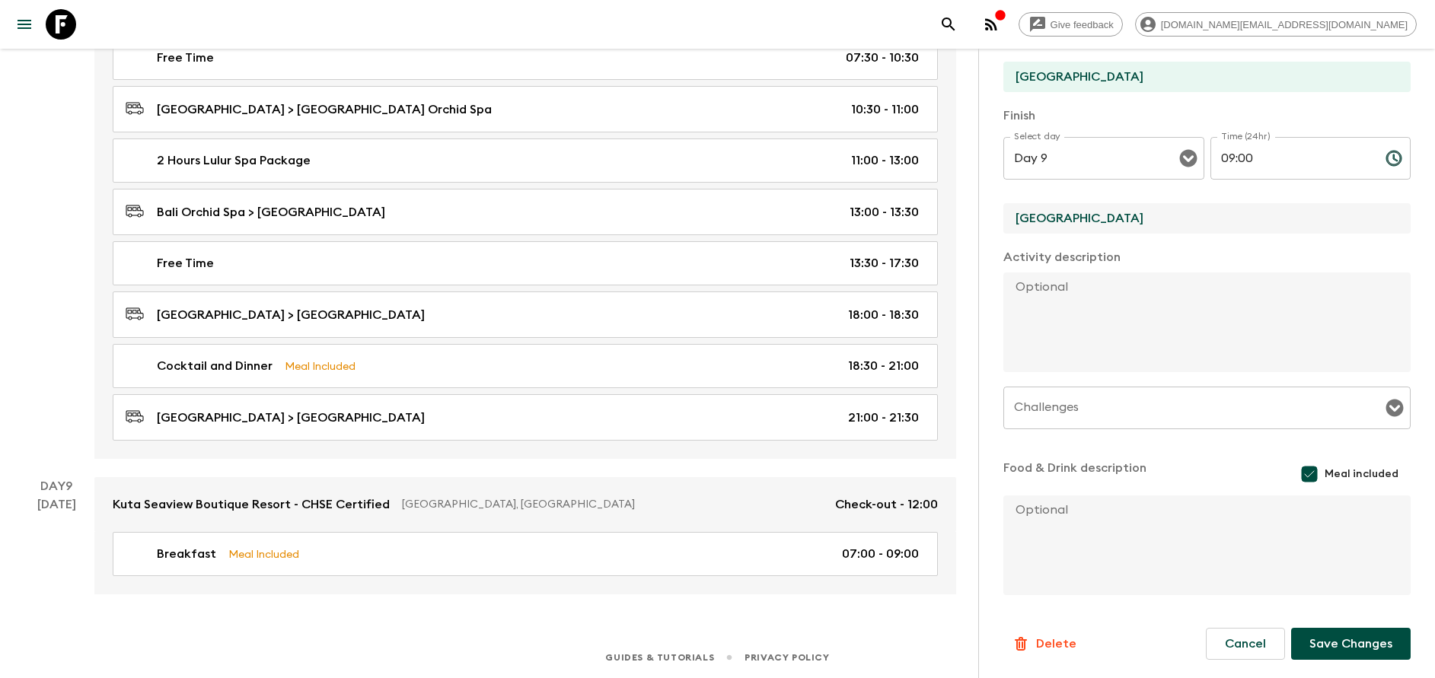
click at [1346, 664] on div "Information Comments Activity Title Breakfast Start Select a day Day 9 Select a…" at bounding box center [1206, 272] width 407 height 862
click at [1338, 652] on button "Save Changes" at bounding box center [1350, 644] width 119 height 32
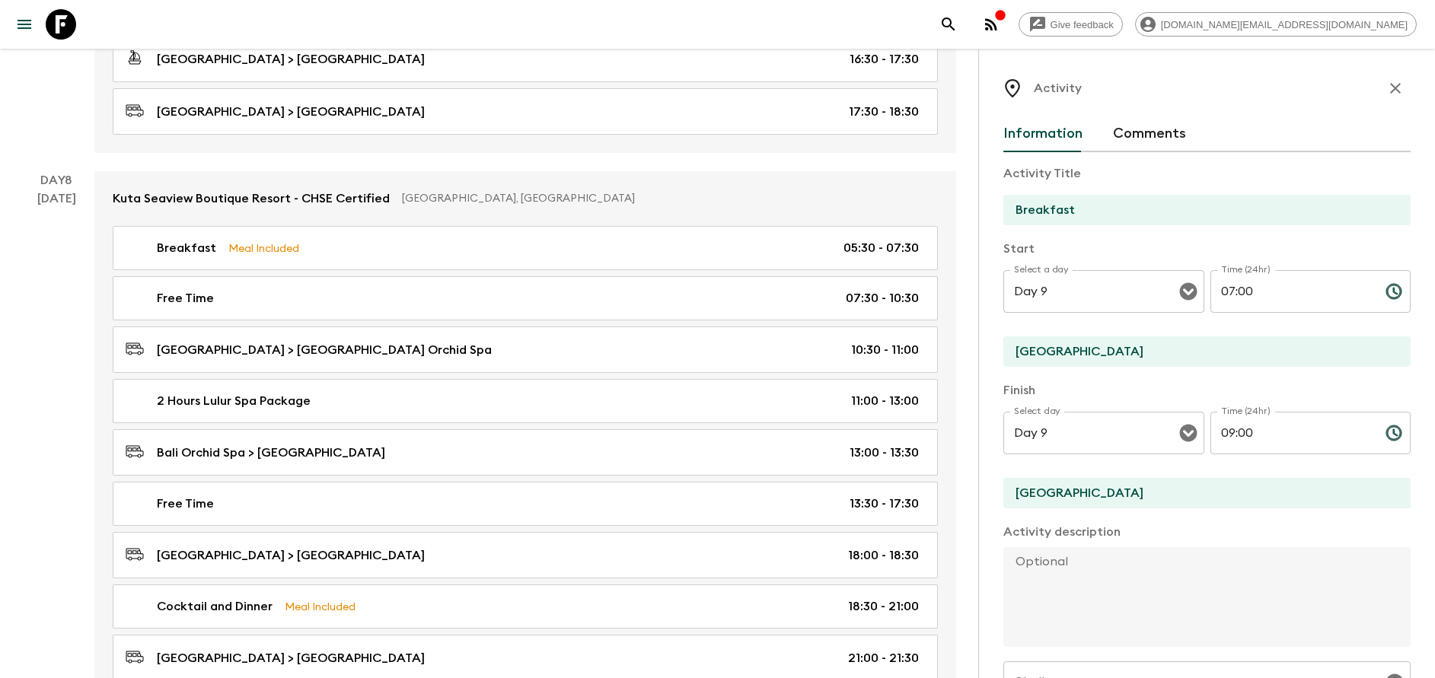
scroll to position [3440, 0]
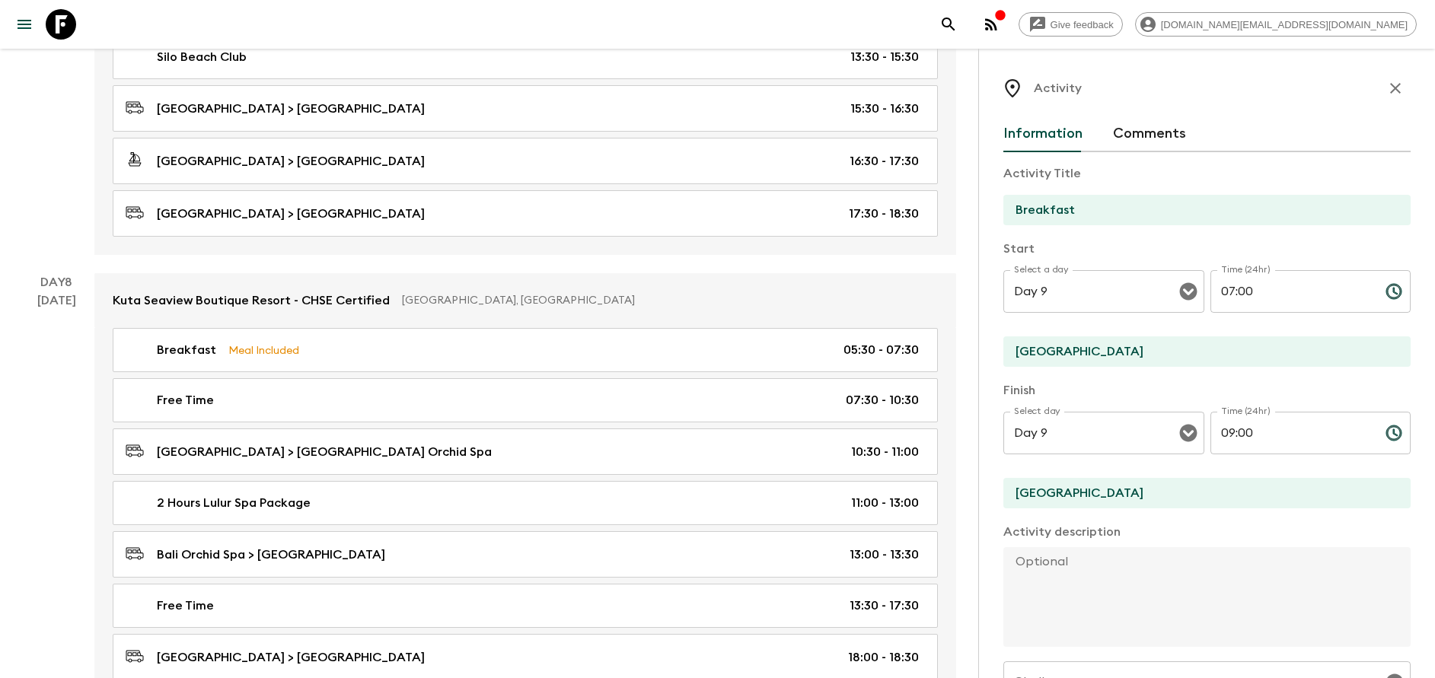
click at [1390, 84] on icon "button" at bounding box center [1395, 88] width 11 height 11
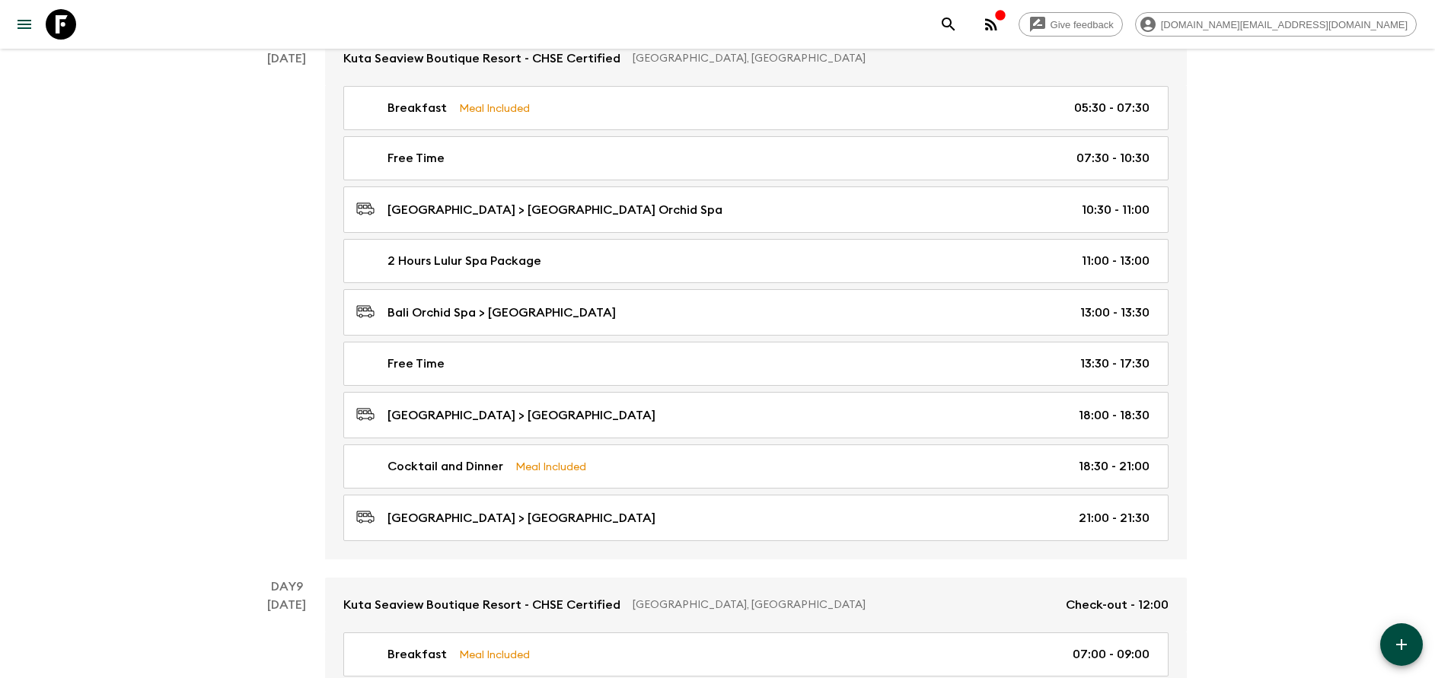
scroll to position [3782, 0]
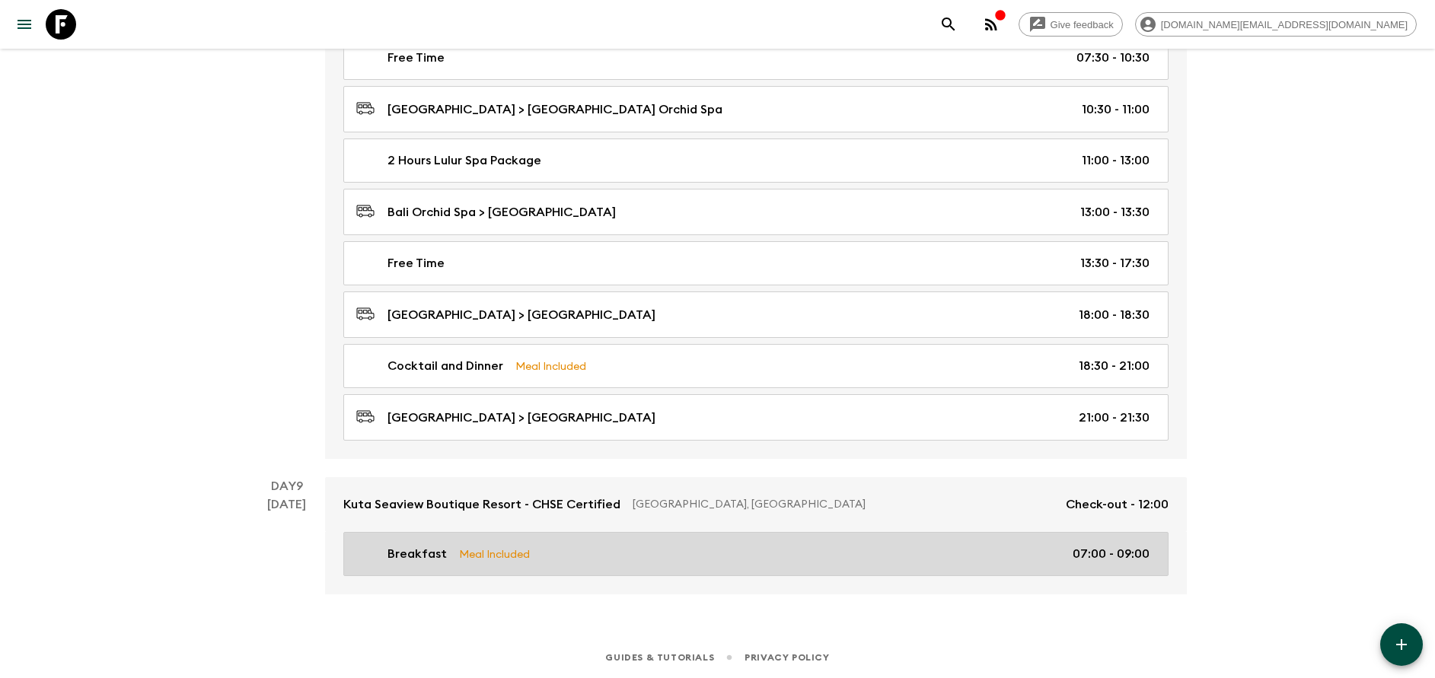
click at [502, 546] on p "Meal Included" at bounding box center [494, 554] width 71 height 17
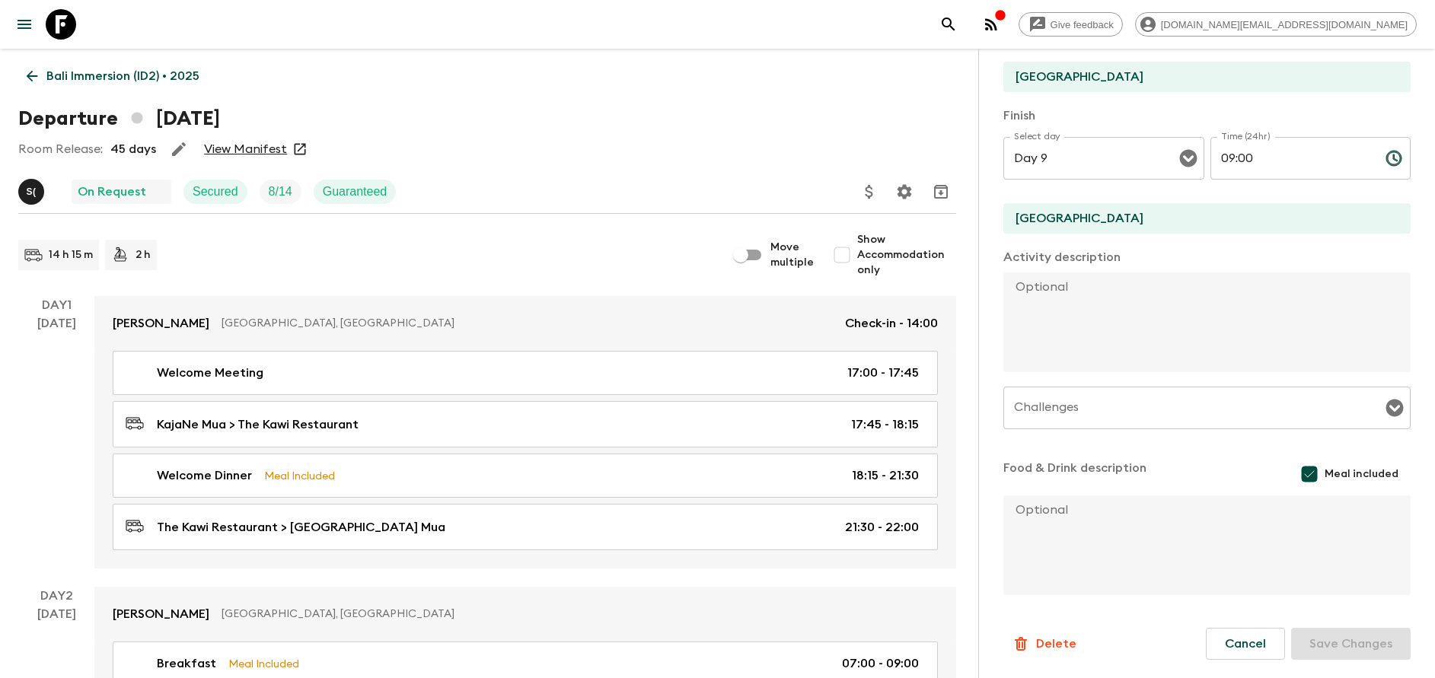
click at [142, 71] on p "Bali Immersion (ID2) • 2025" at bounding box center [122, 76] width 153 height 18
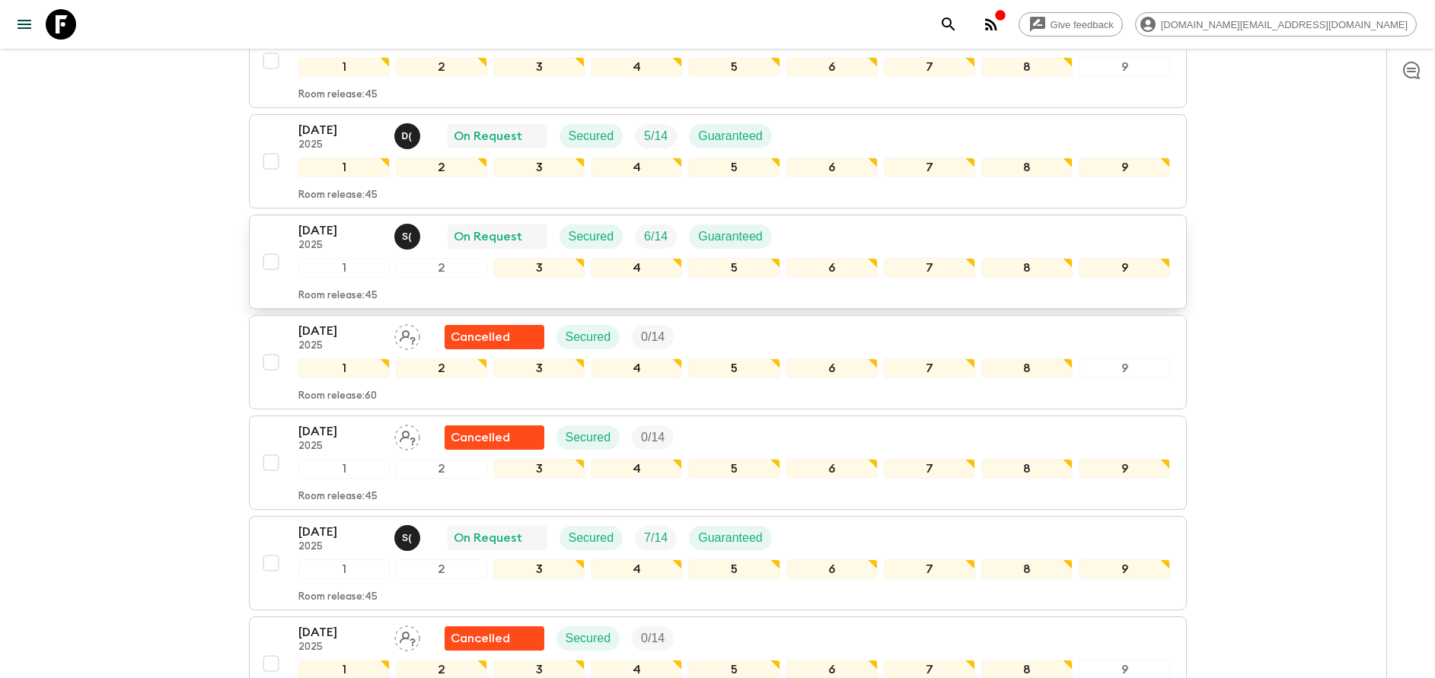
scroll to position [571, 0]
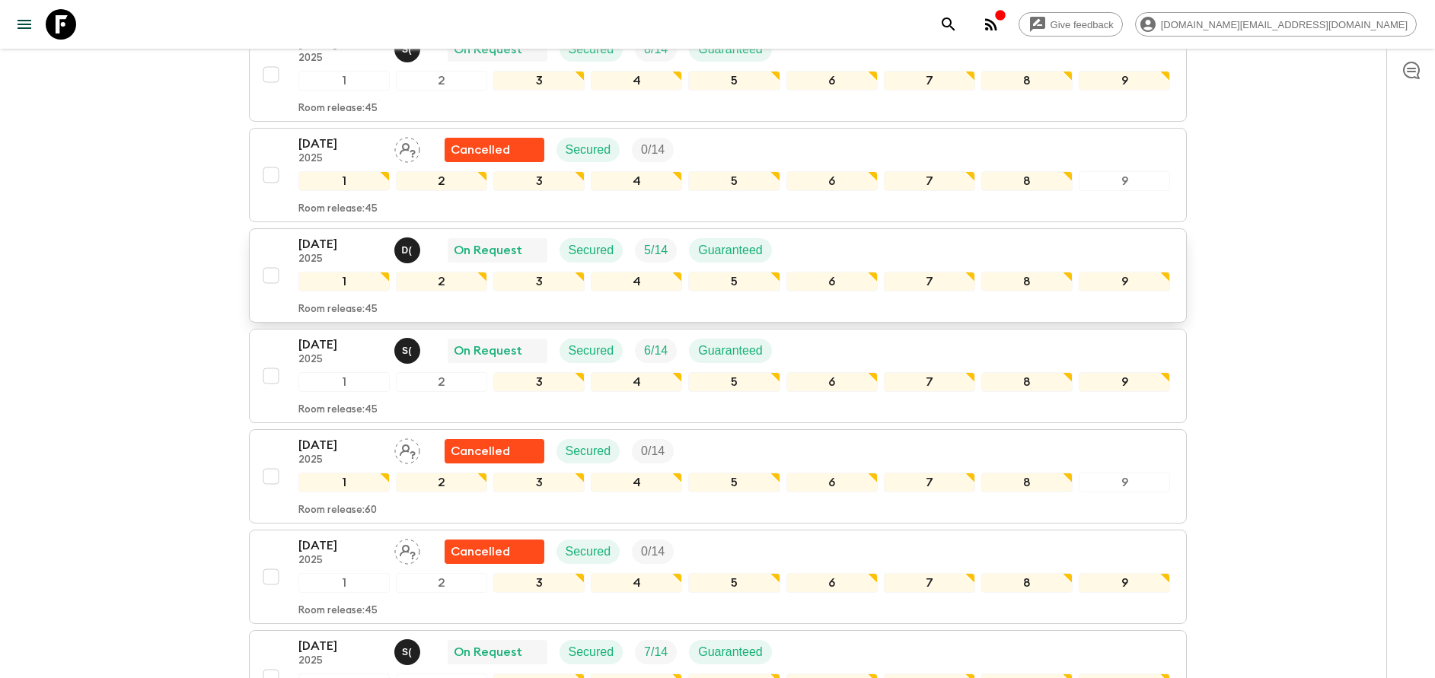
click at [301, 251] on p "[DATE]" at bounding box center [340, 244] width 84 height 18
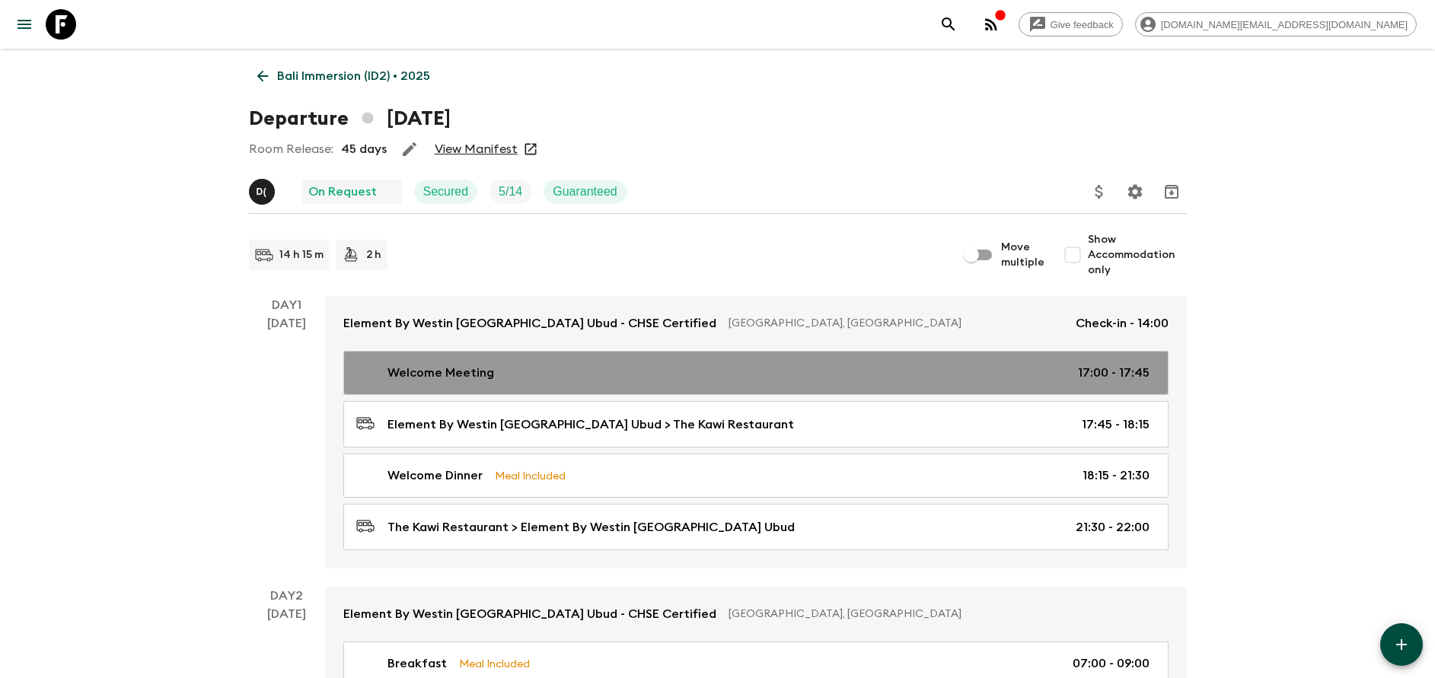
click at [509, 358] on link "Welcome Meeting 17:00 - 17:45" at bounding box center [755, 373] width 825 height 44
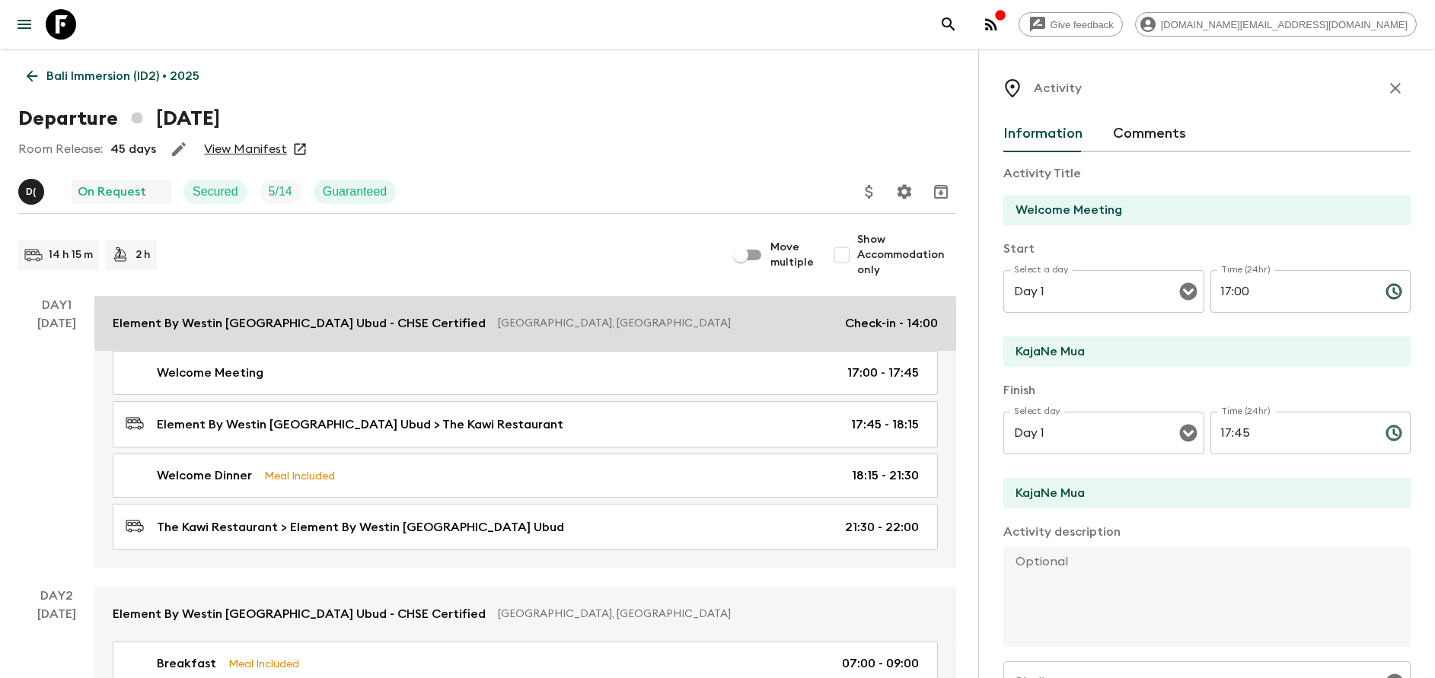
click at [498, 316] on p "[GEOGRAPHIC_DATA], [GEOGRAPHIC_DATA]" at bounding box center [665, 323] width 335 height 15
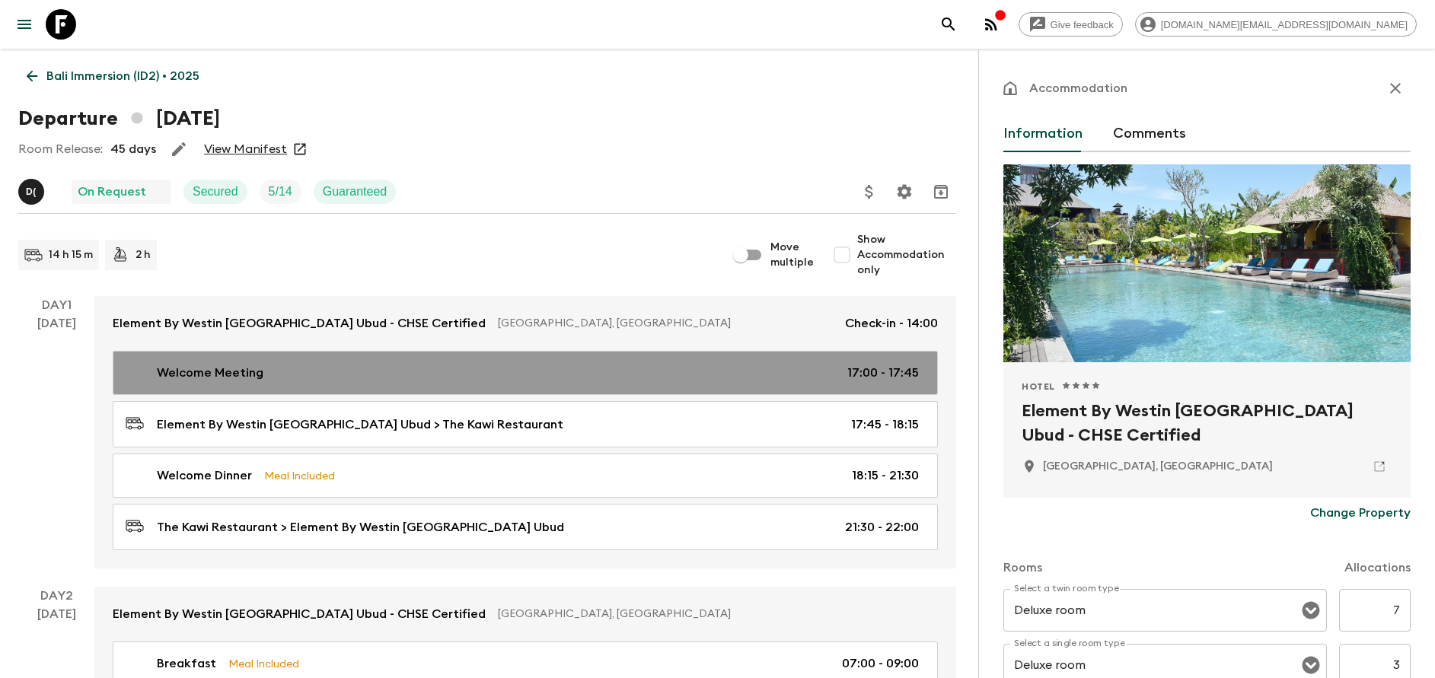
click at [441, 371] on div "Welcome Meeting 17:00 - 17:45" at bounding box center [522, 373] width 793 height 18
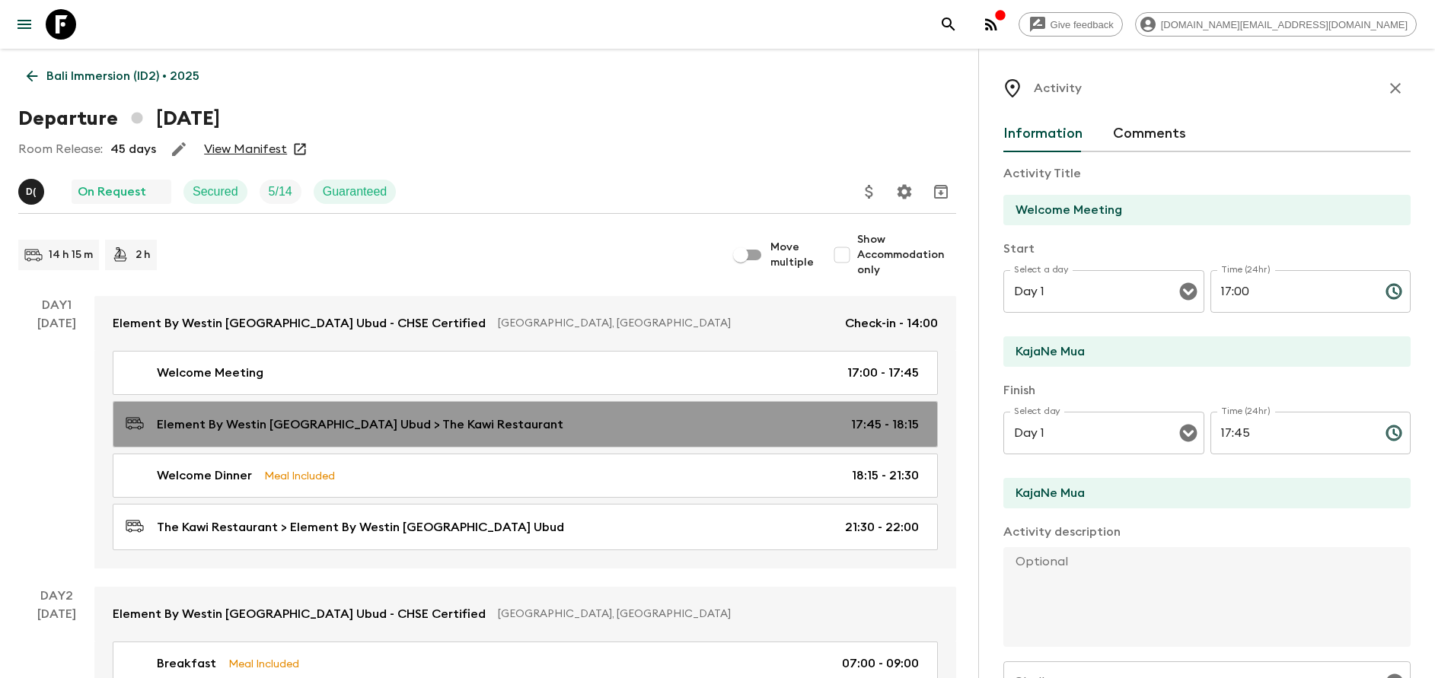
click at [423, 419] on p "Element By Westin [GEOGRAPHIC_DATA] Ubud > The Kawi Restaurant" at bounding box center [360, 425] width 406 height 18
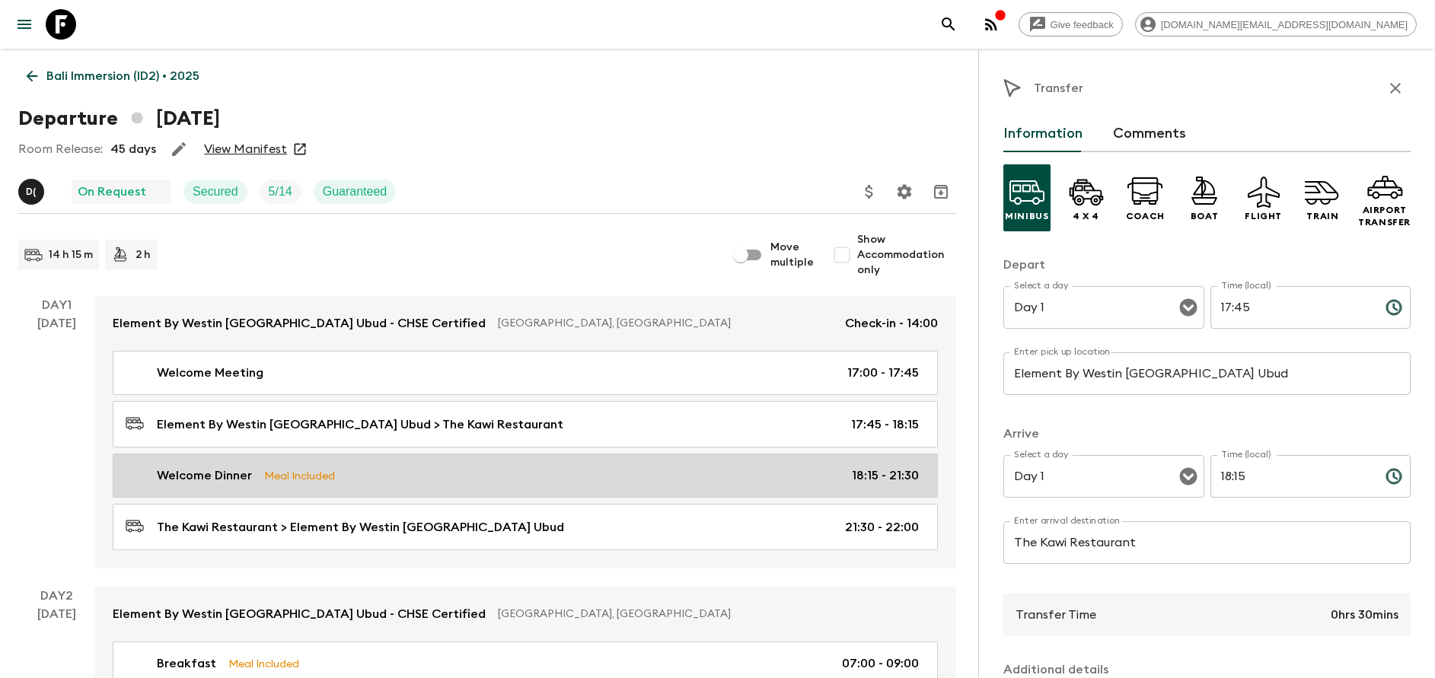
click at [395, 473] on div "Welcome Dinner Meal Included 18:15 - 21:30" at bounding box center [522, 476] width 793 height 18
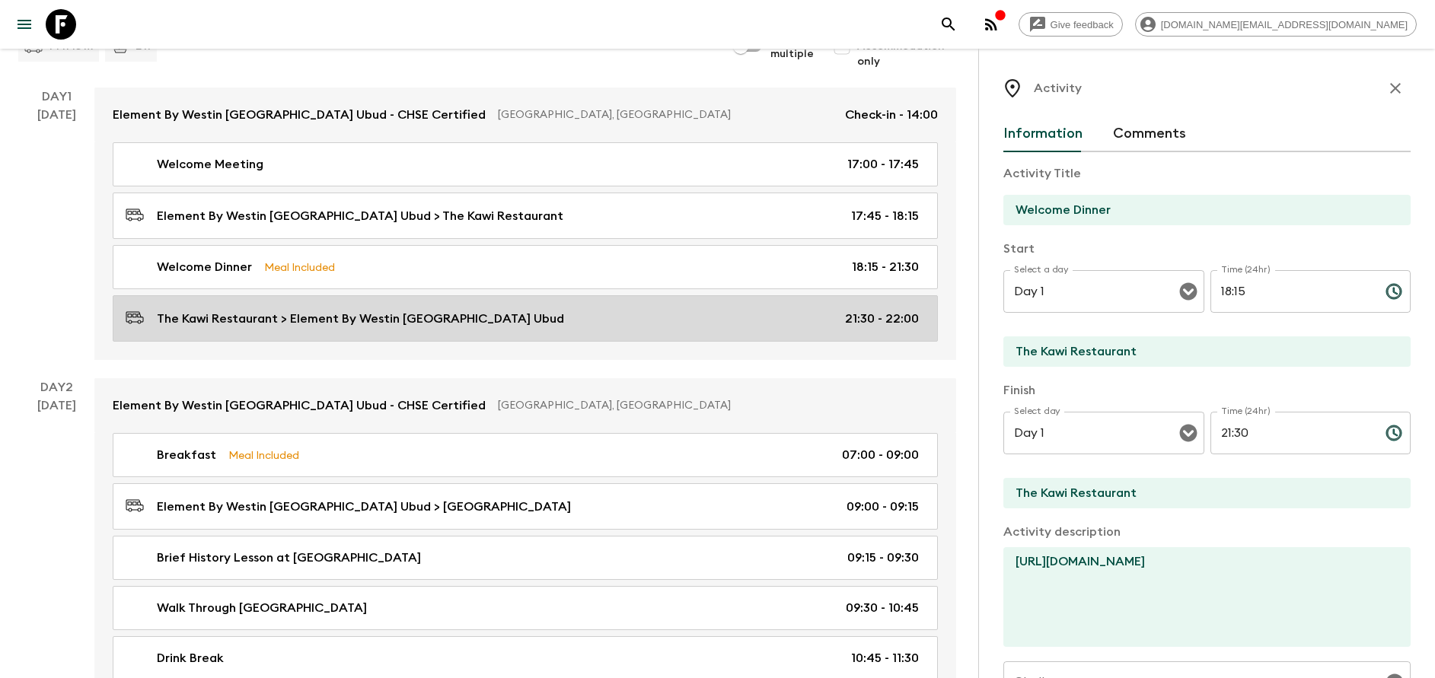
scroll to position [228, 0]
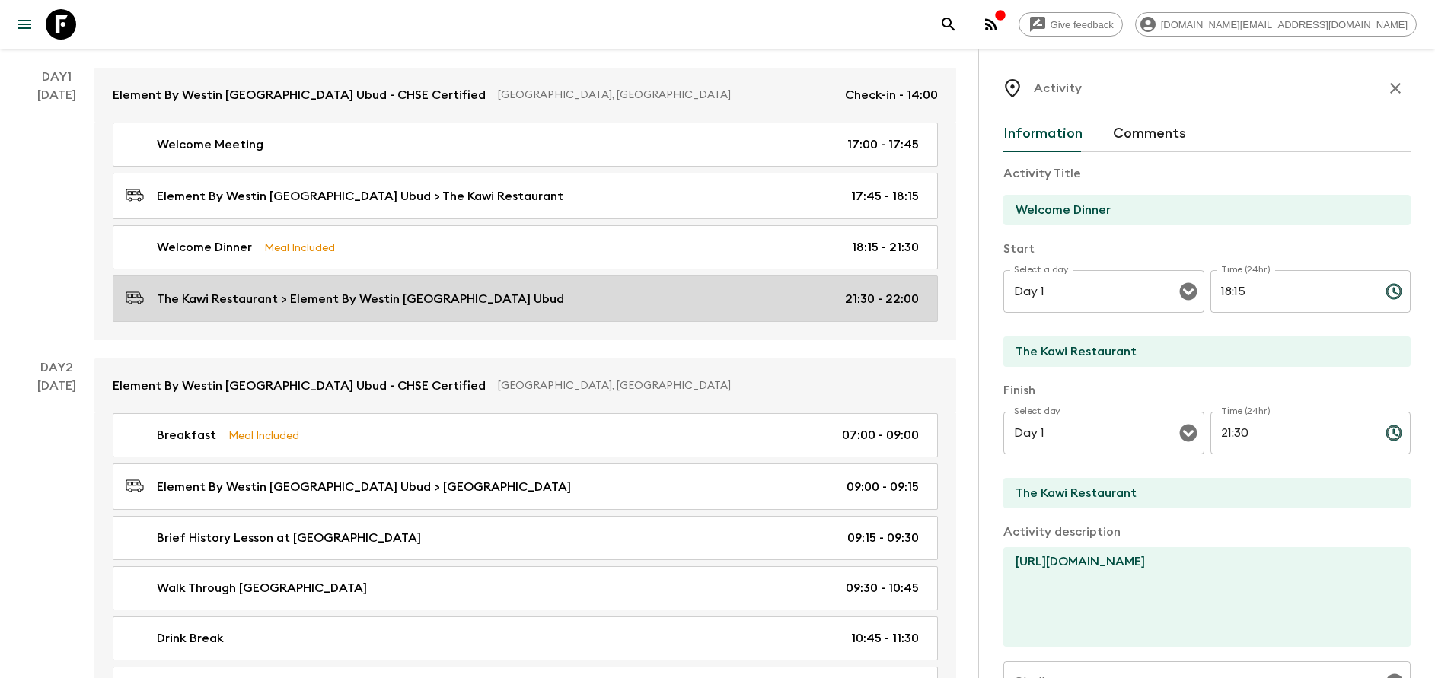
click at [338, 296] on p "The Kawi Restaurant > Element By Westin [GEOGRAPHIC_DATA] Ubud" at bounding box center [360, 299] width 407 height 18
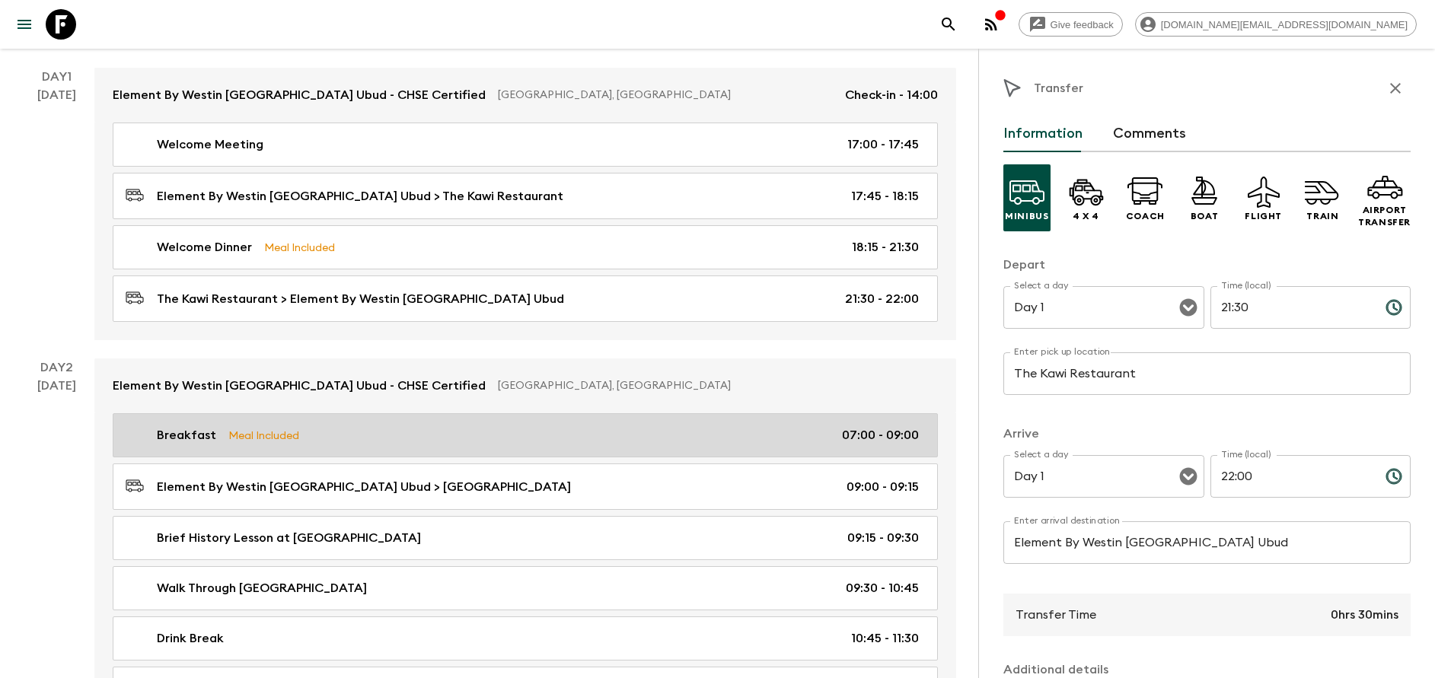
click at [304, 421] on link "Breakfast Meal Included 07:00 - 09:00" at bounding box center [525, 435] width 825 height 44
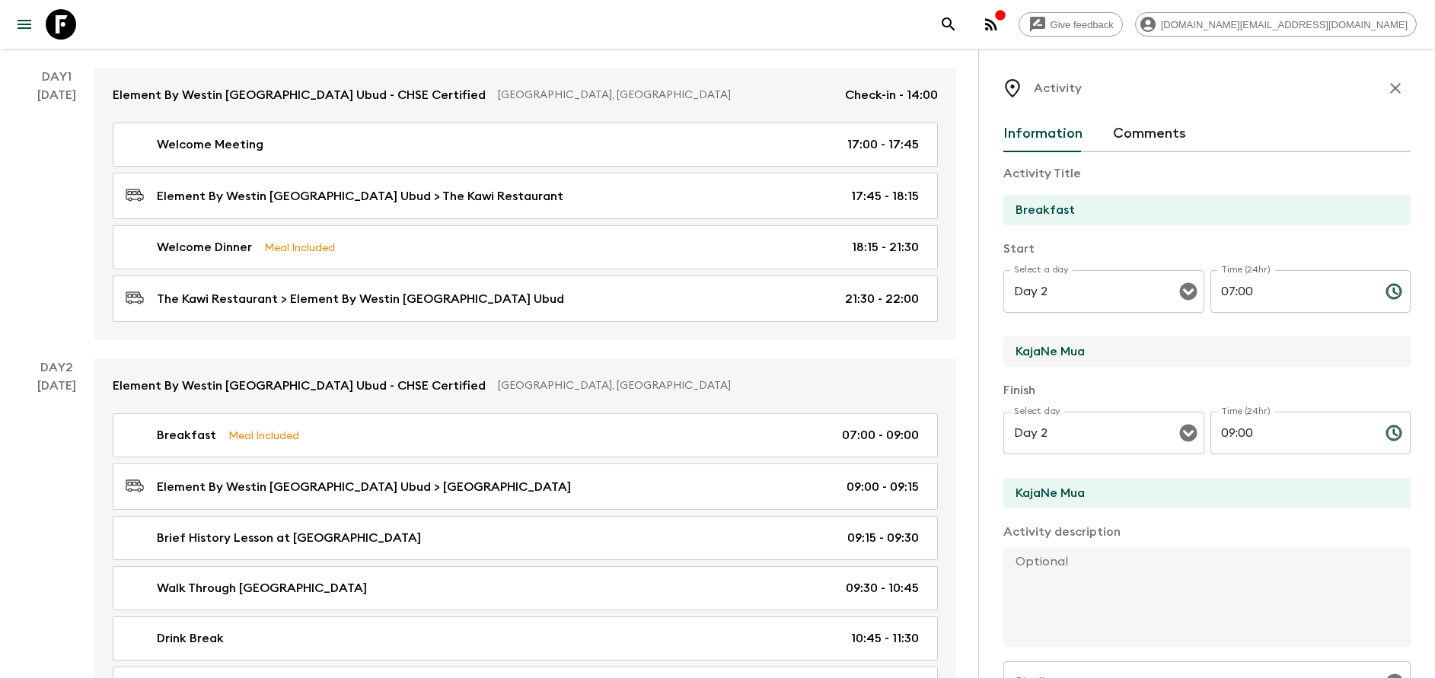
click at [1075, 339] on input "KajaNe Mua" at bounding box center [1200, 351] width 395 height 30
type input "Element By Westin [GEOGRAPHIC_DATA] Ubud"
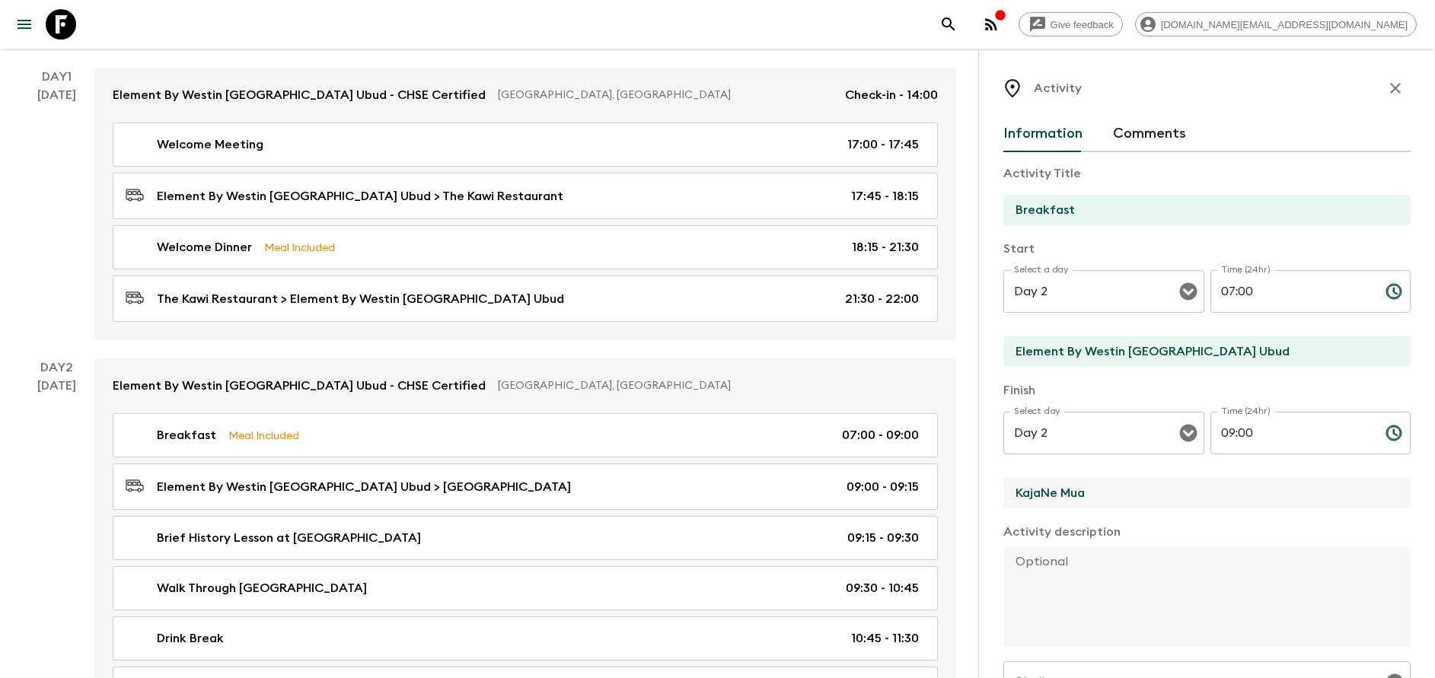
click at [1097, 492] on input "KajaNe Mua" at bounding box center [1200, 493] width 395 height 30
type input "Element By Westin [GEOGRAPHIC_DATA] Ubud"
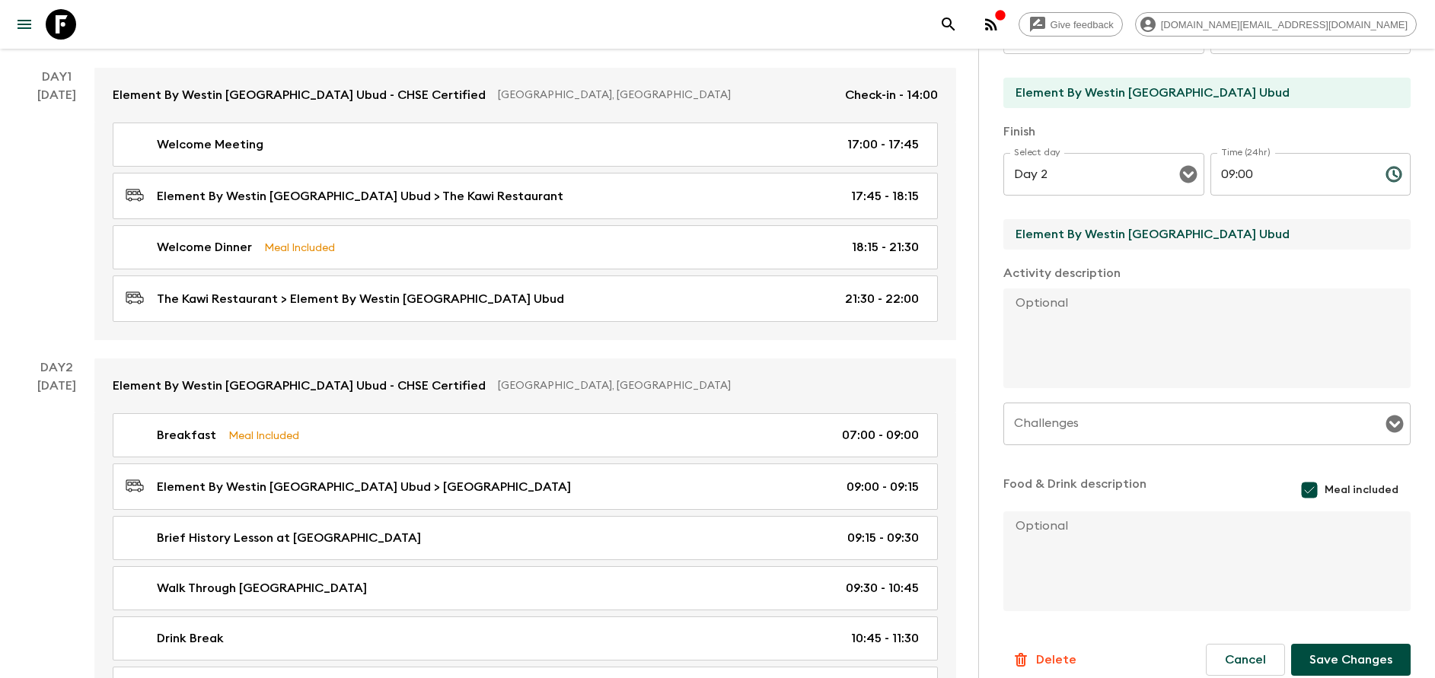
scroll to position [275, 0]
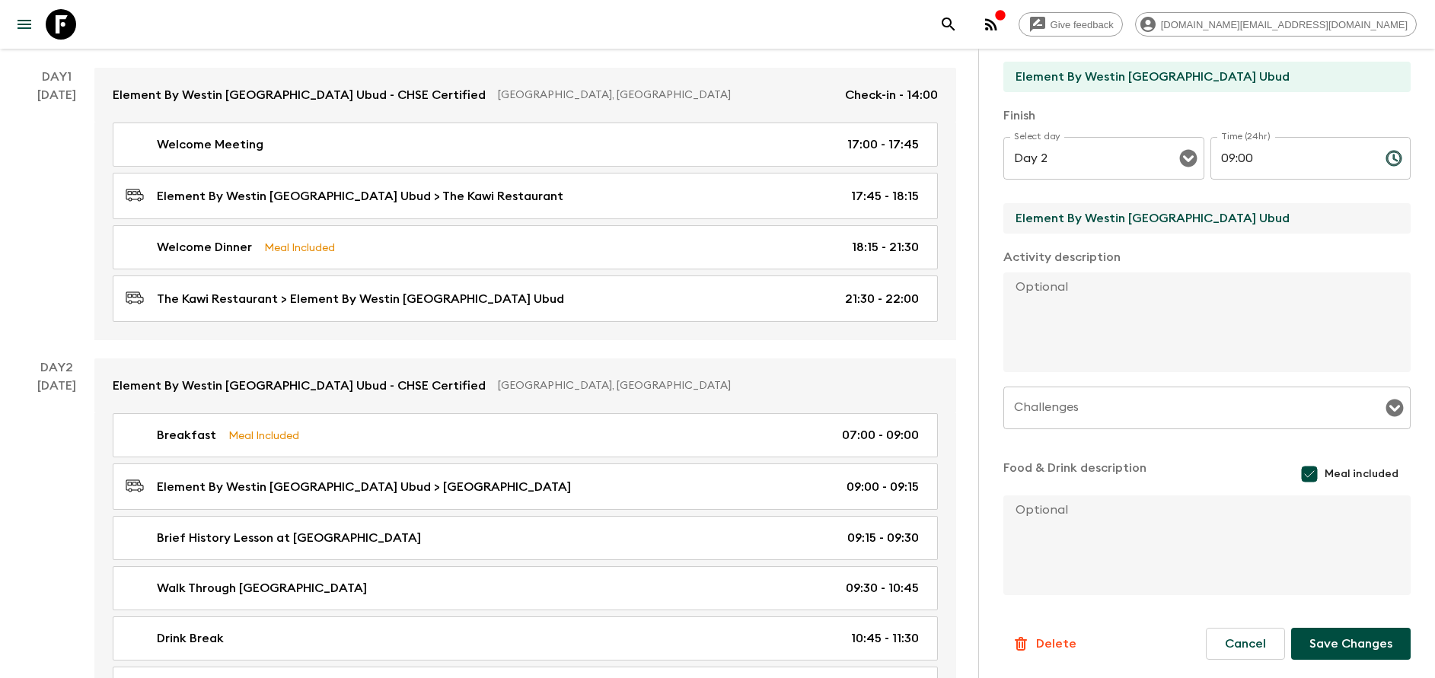
click at [1327, 641] on button "Save Changes" at bounding box center [1350, 644] width 119 height 32
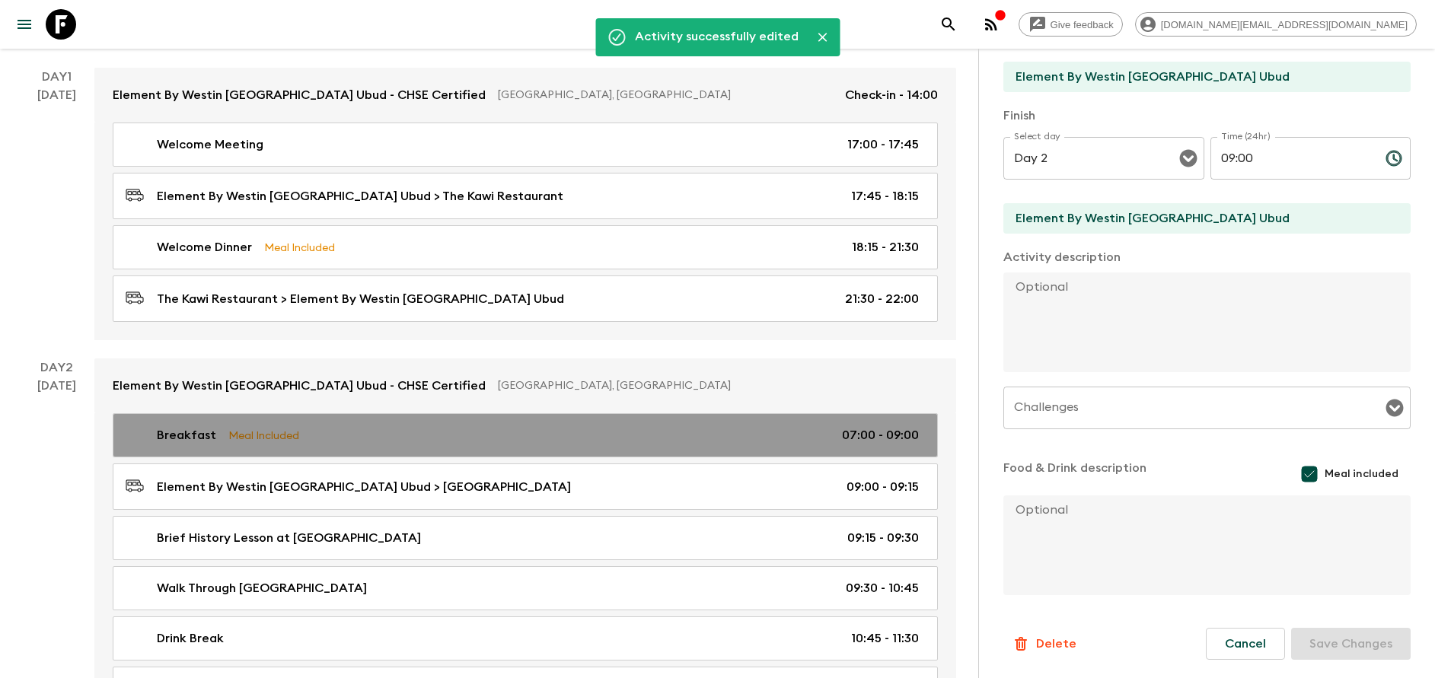
click at [276, 435] on p "Meal Included" at bounding box center [263, 435] width 71 height 17
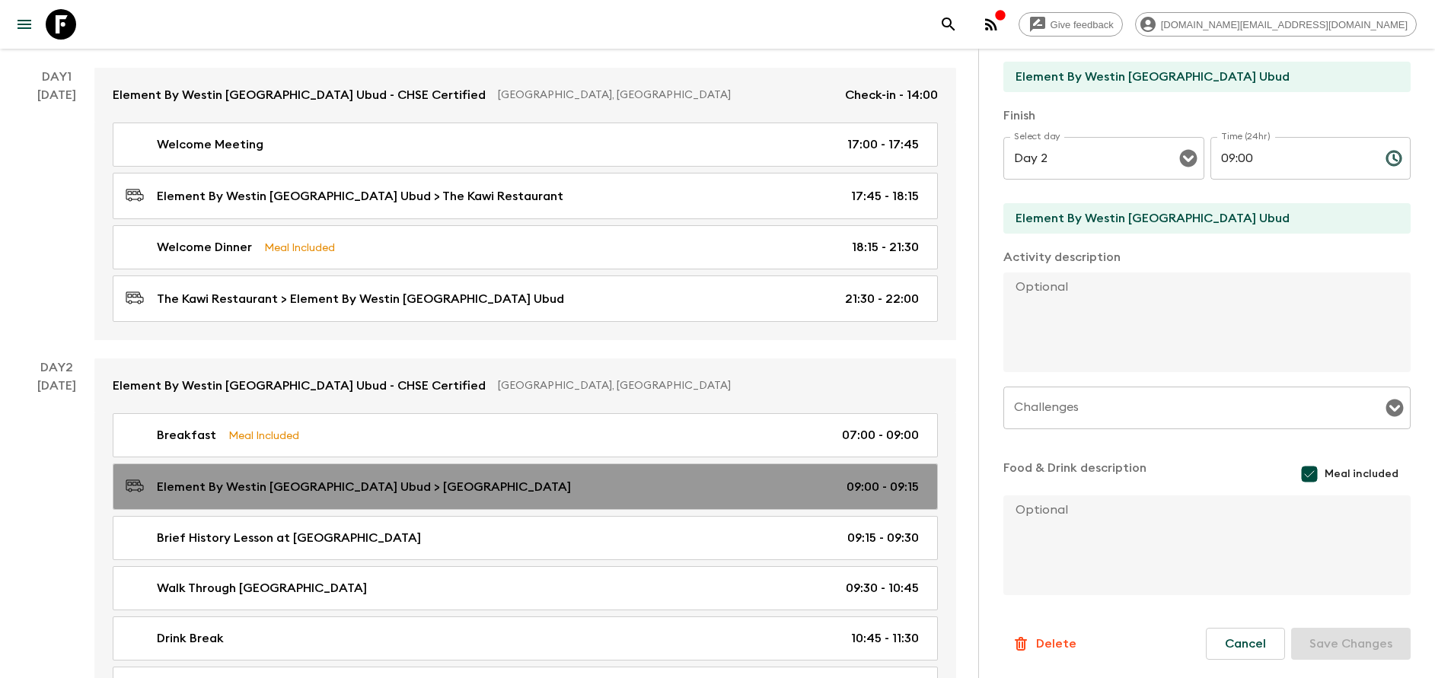
click at [276, 493] on p "Element By Westin [GEOGRAPHIC_DATA] Ubud > [GEOGRAPHIC_DATA]" at bounding box center [364, 487] width 414 height 18
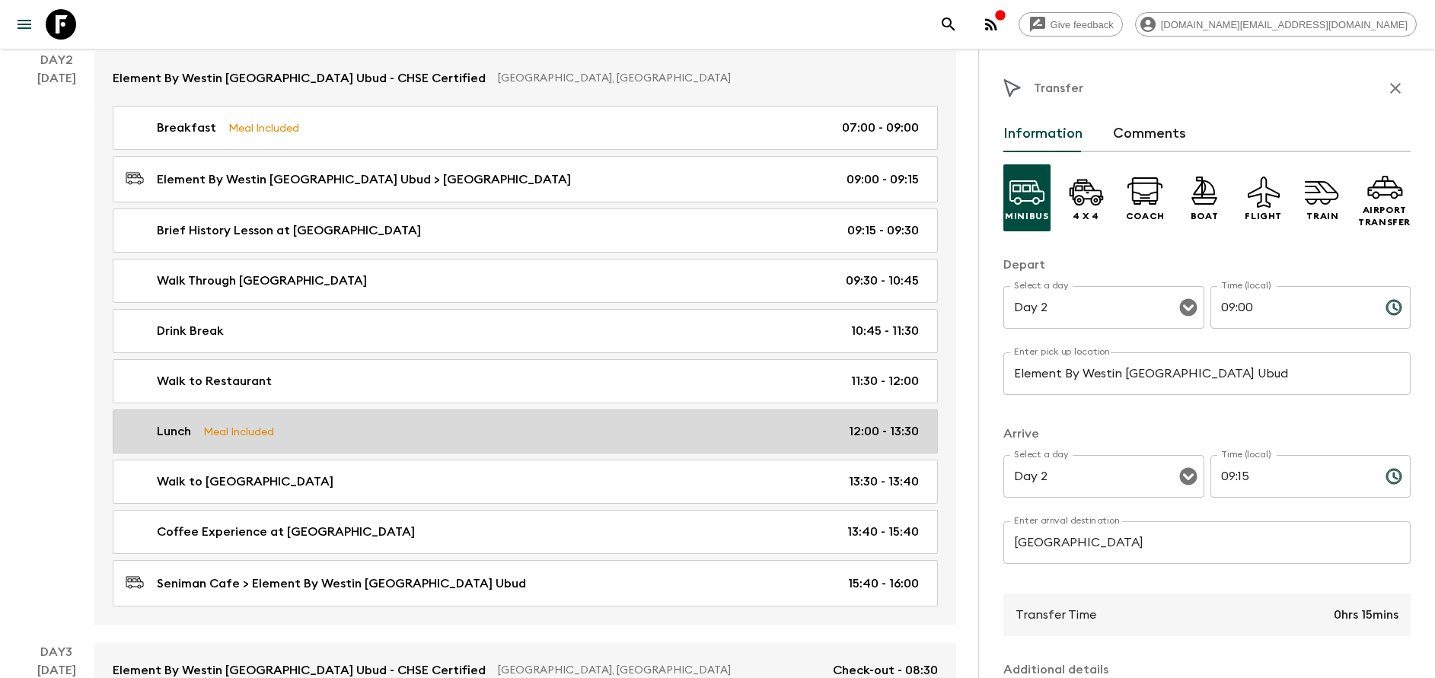
scroll to position [571, 0]
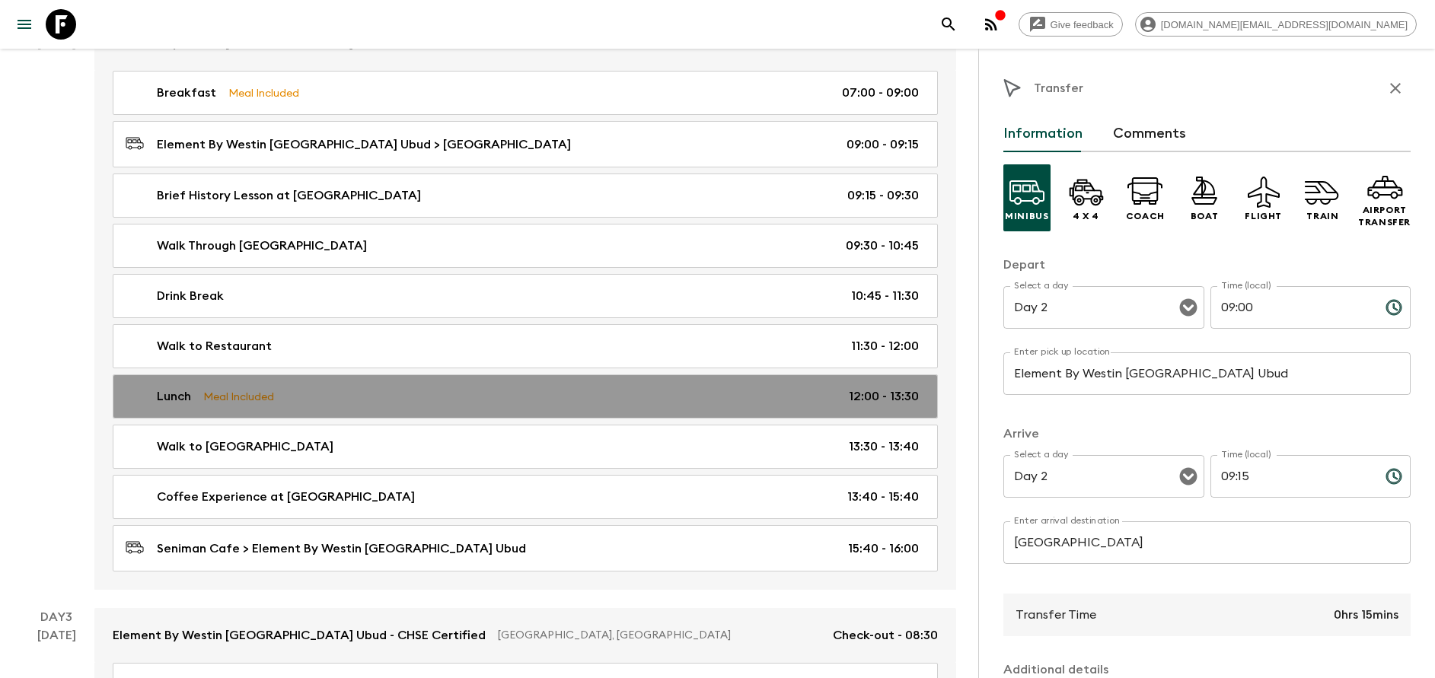
click at [233, 394] on p "Meal Included" at bounding box center [238, 396] width 71 height 17
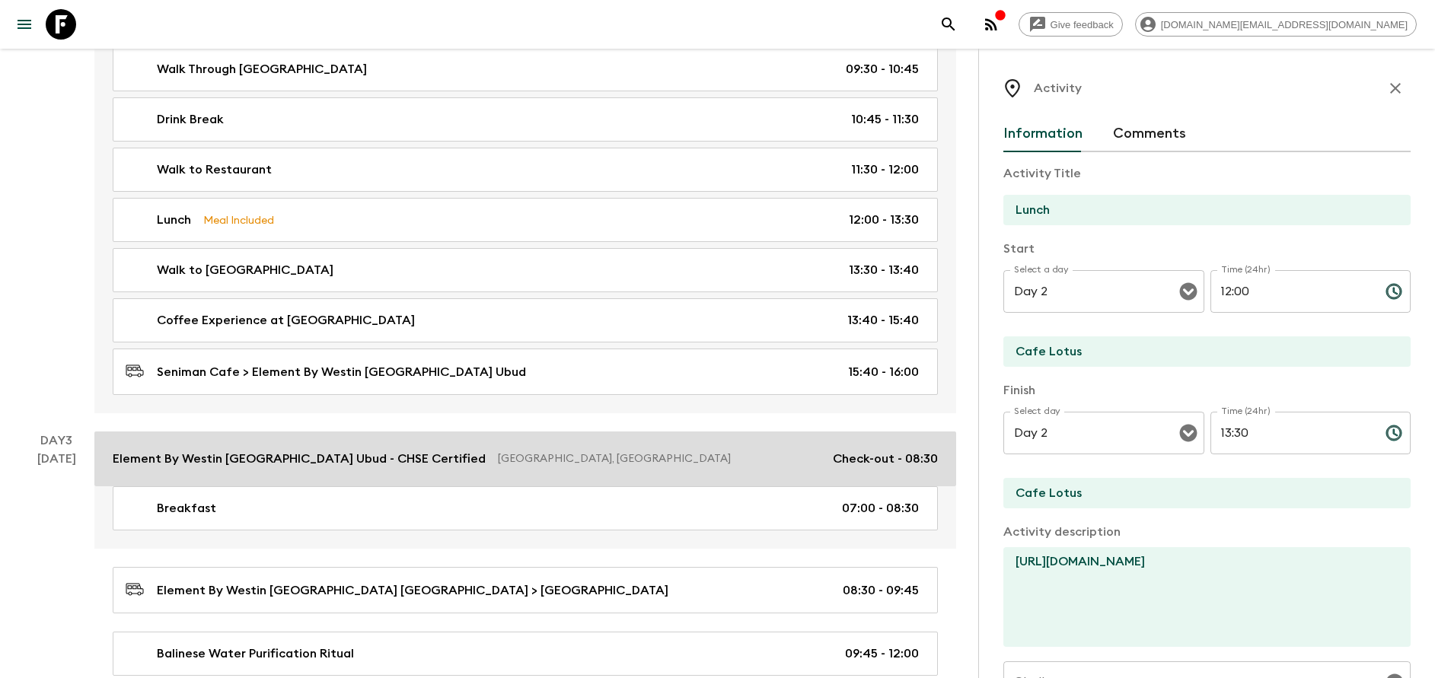
scroll to position [799, 0]
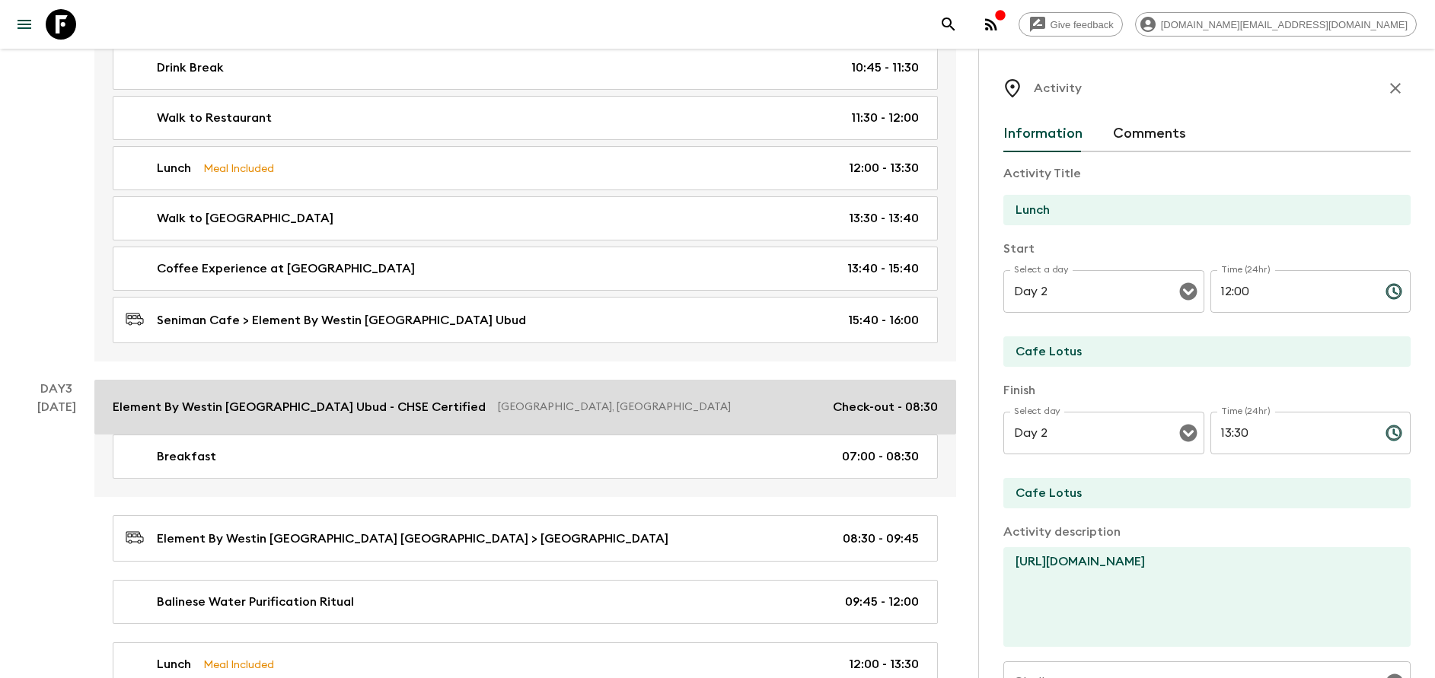
click at [274, 413] on p "Element By Westin [GEOGRAPHIC_DATA] Ubud - CHSE Certified" at bounding box center [299, 407] width 373 height 18
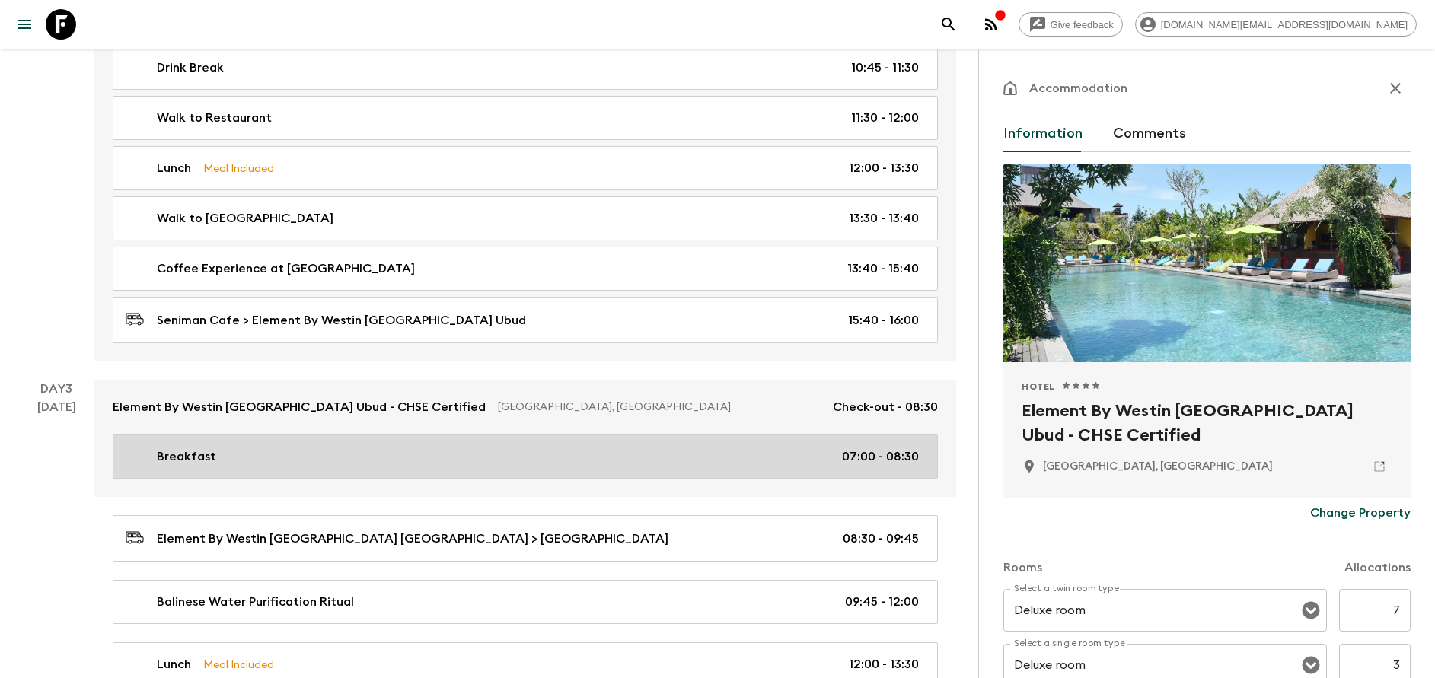
click at [275, 461] on div "Breakfast 07:00 - 08:30" at bounding box center [522, 457] width 793 height 18
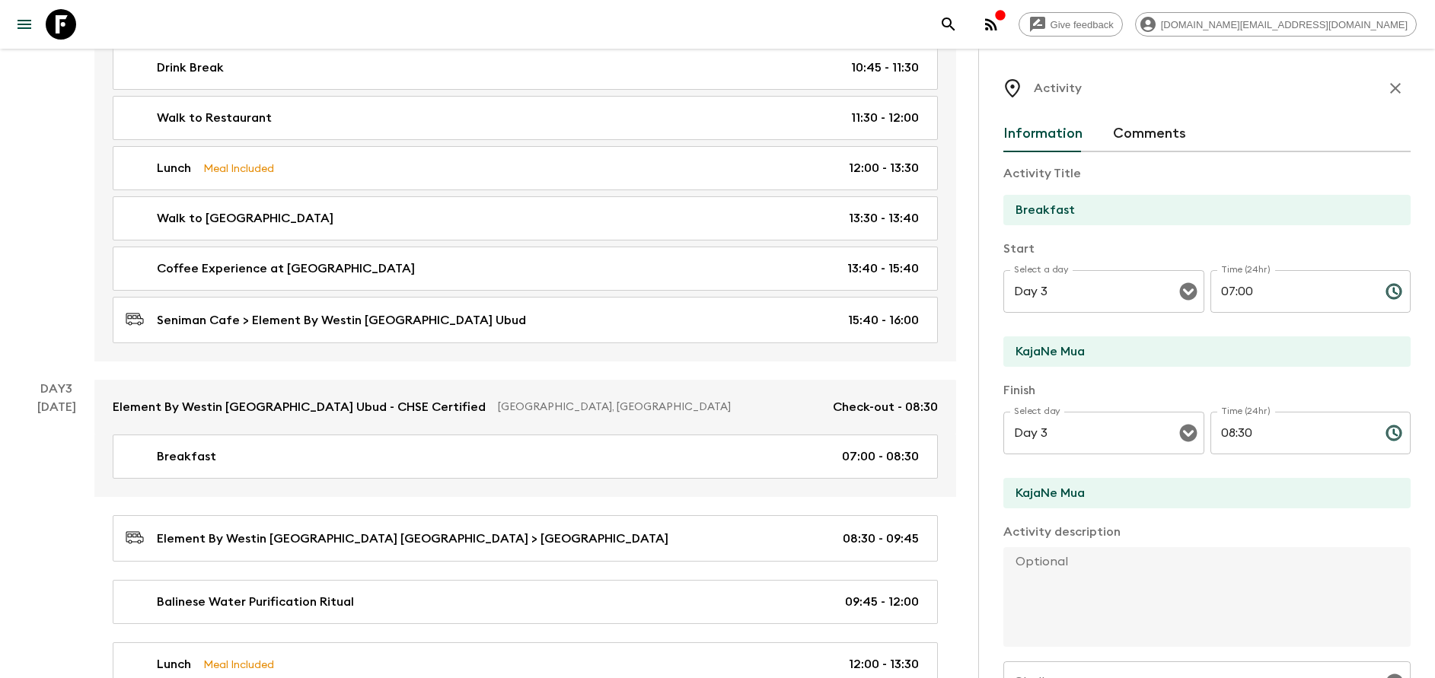
click at [1083, 348] on input "KajaNe Mua" at bounding box center [1200, 351] width 395 height 30
type input "Element By Westin [GEOGRAPHIC_DATA] Ubud"
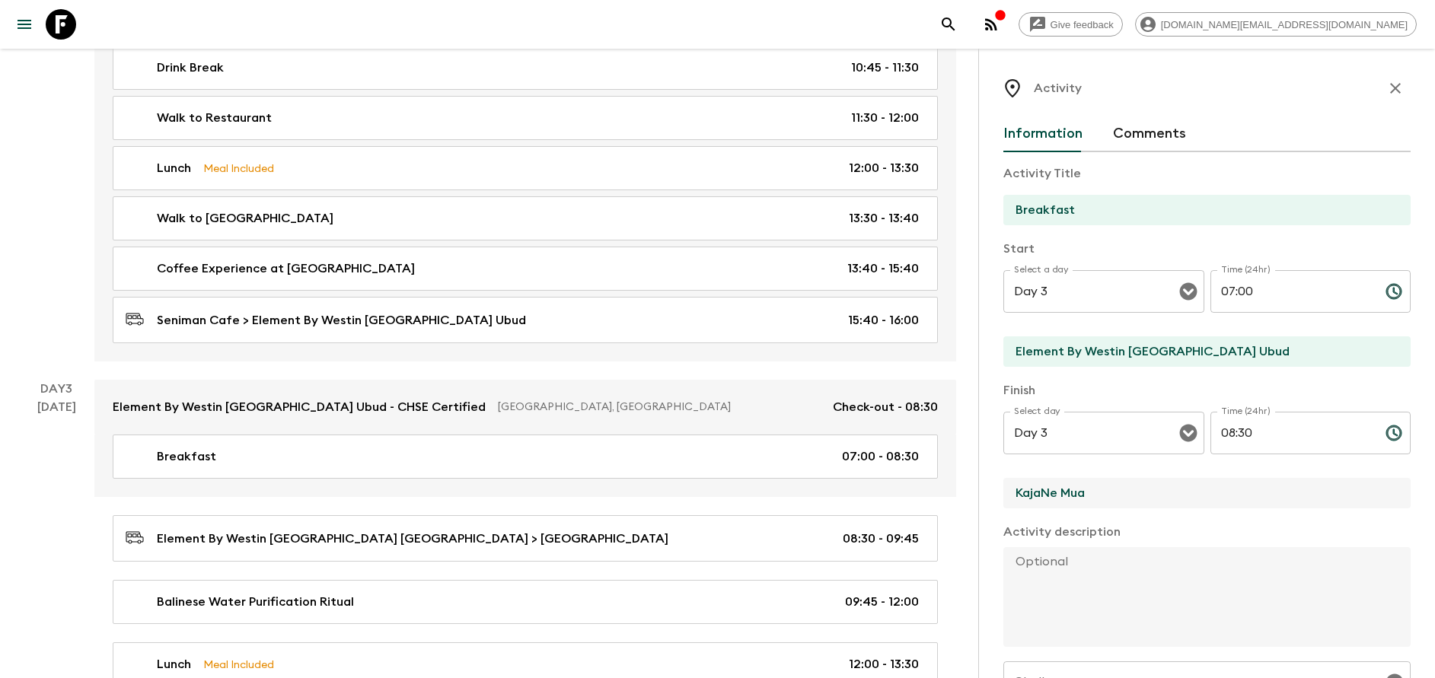
click at [1082, 492] on input "KajaNe Mua" at bounding box center [1200, 493] width 395 height 30
click at [1082, 529] on p "Activity description" at bounding box center [1206, 532] width 407 height 18
click at [1107, 492] on input "KajaNe Mua" at bounding box center [1200, 493] width 395 height 30
click at [1081, 543] on div "Activity description x" at bounding box center [1206, 586] width 407 height 126
click at [1086, 484] on input "KajaNe Mua" at bounding box center [1200, 493] width 395 height 30
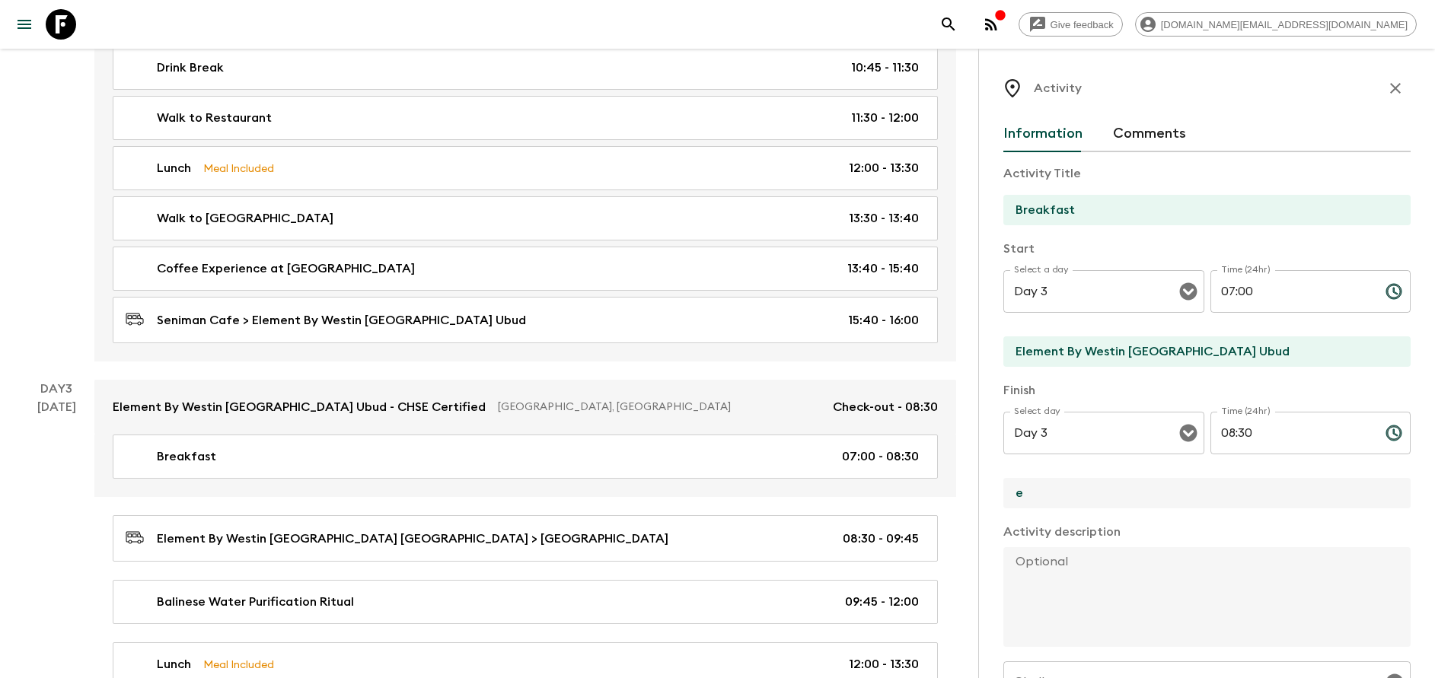
type input "Element By Westin [GEOGRAPHIC_DATA] Ubud"
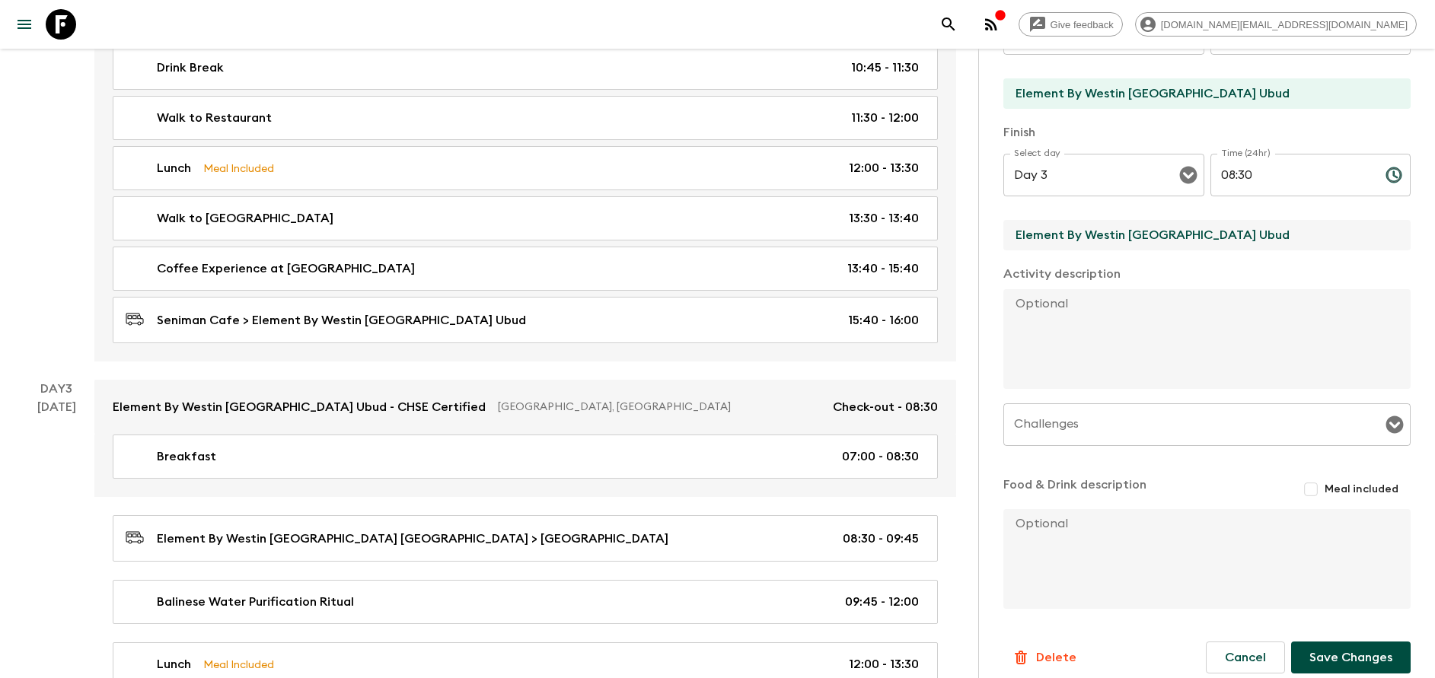
scroll to position [272, 0]
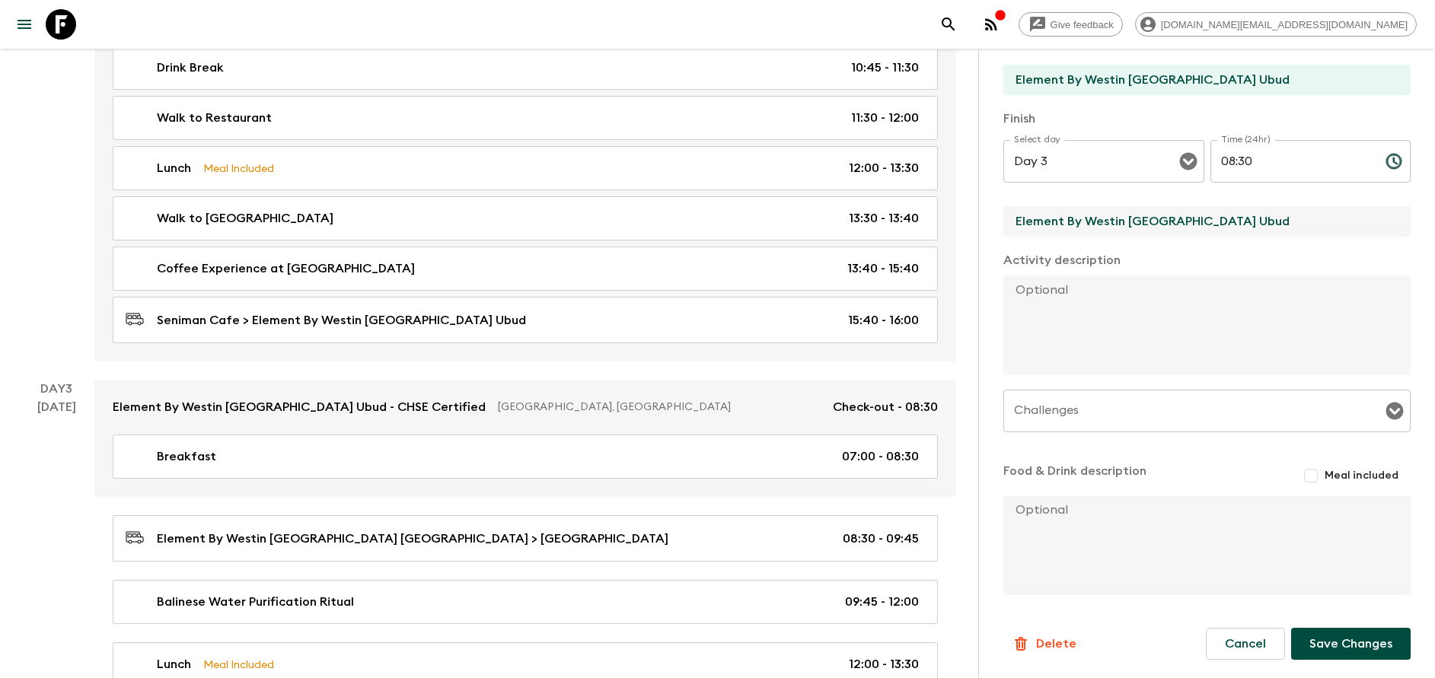
click at [1323, 643] on button "Save Changes" at bounding box center [1350, 644] width 119 height 32
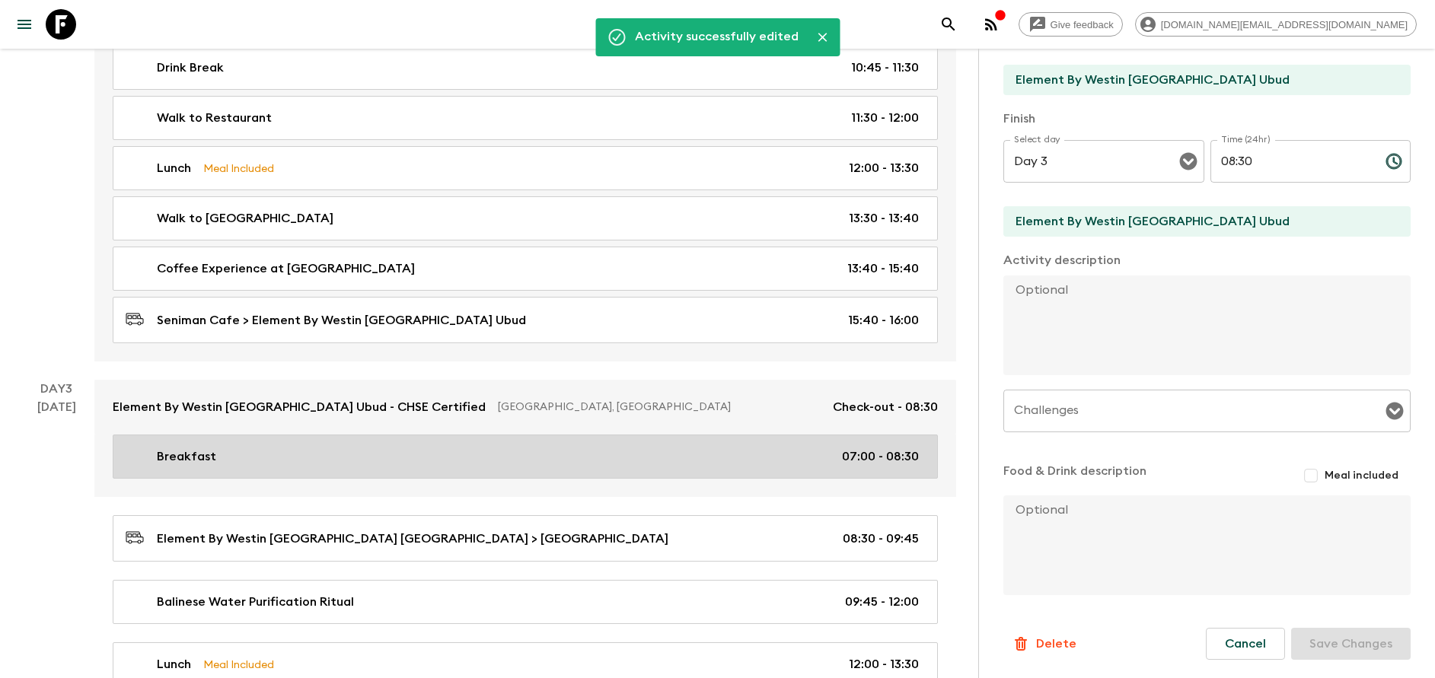
click at [387, 450] on div "Breakfast 07:00 - 08:30" at bounding box center [522, 457] width 793 height 18
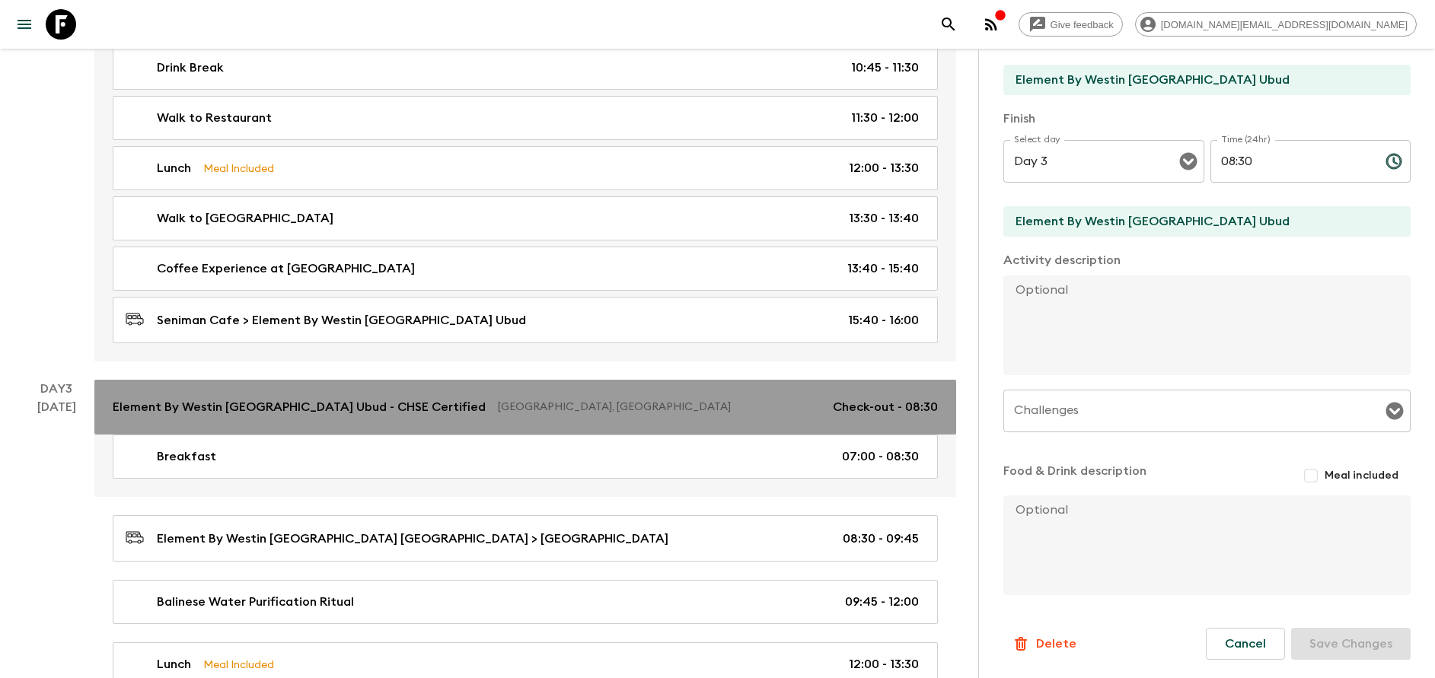
click at [381, 416] on link "Element By Westin [GEOGRAPHIC_DATA] Ubud - CHSE Certified [GEOGRAPHIC_DATA], [G…" at bounding box center [525, 407] width 862 height 55
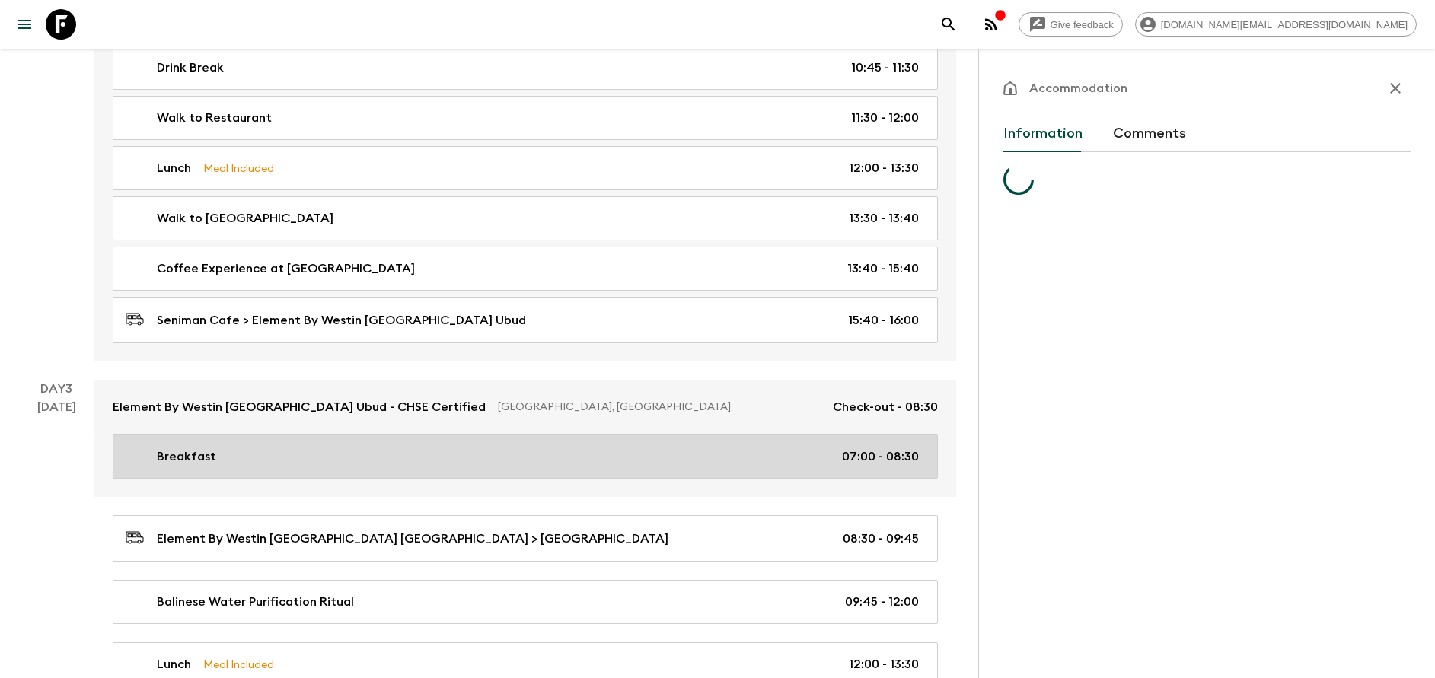
click at [366, 448] on div "Breakfast 07:00 - 08:30" at bounding box center [522, 457] width 793 height 18
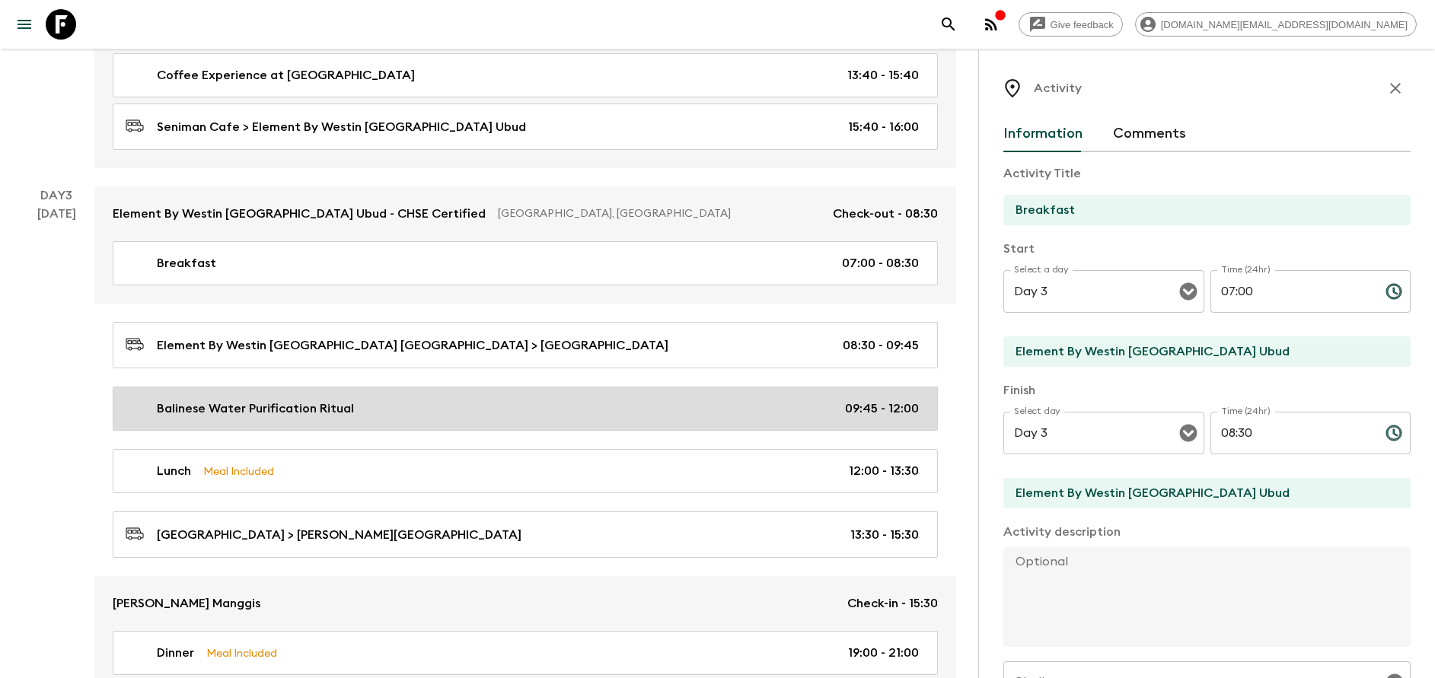
scroll to position [1028, 0]
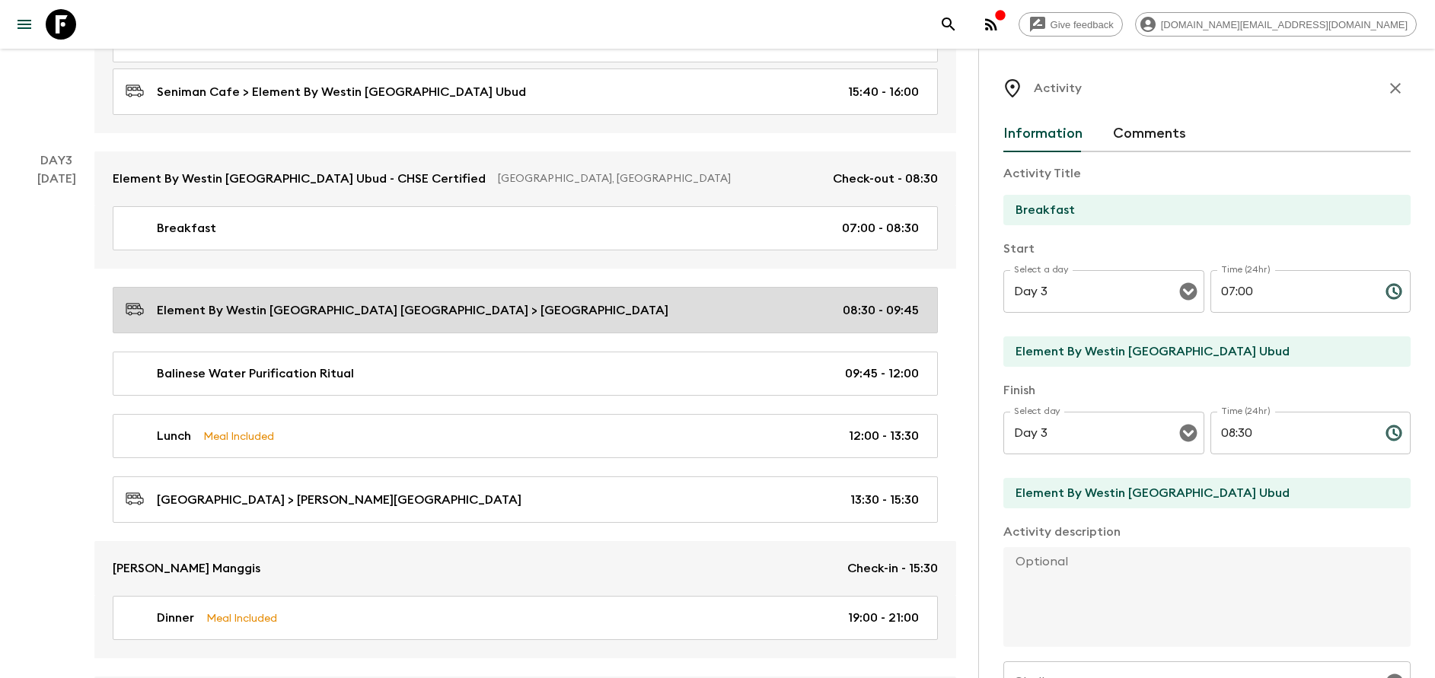
click at [340, 323] on link "Element By Westin [GEOGRAPHIC_DATA] Ubud > [GEOGRAPHIC_DATA] 08:30 - 09:45" at bounding box center [525, 310] width 825 height 46
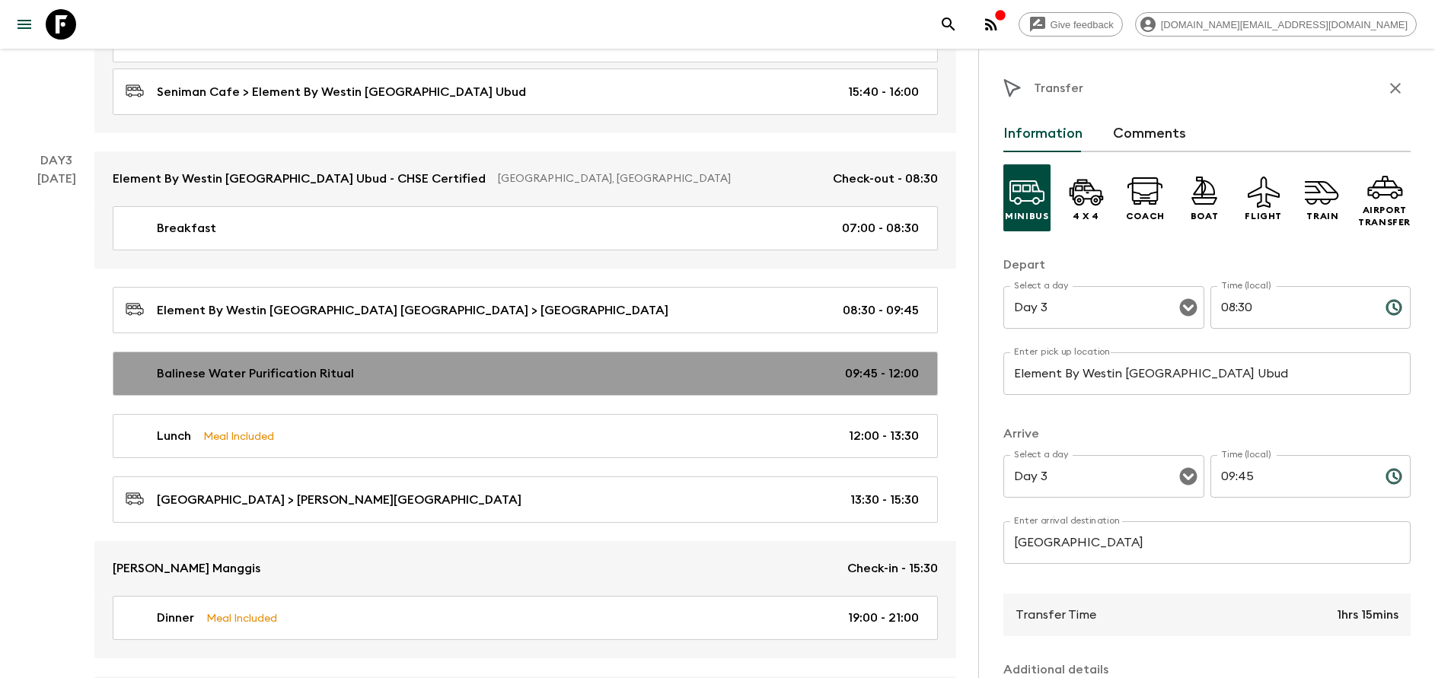
click at [326, 381] on p "Balinese Water Purification Ritual" at bounding box center [255, 374] width 197 height 18
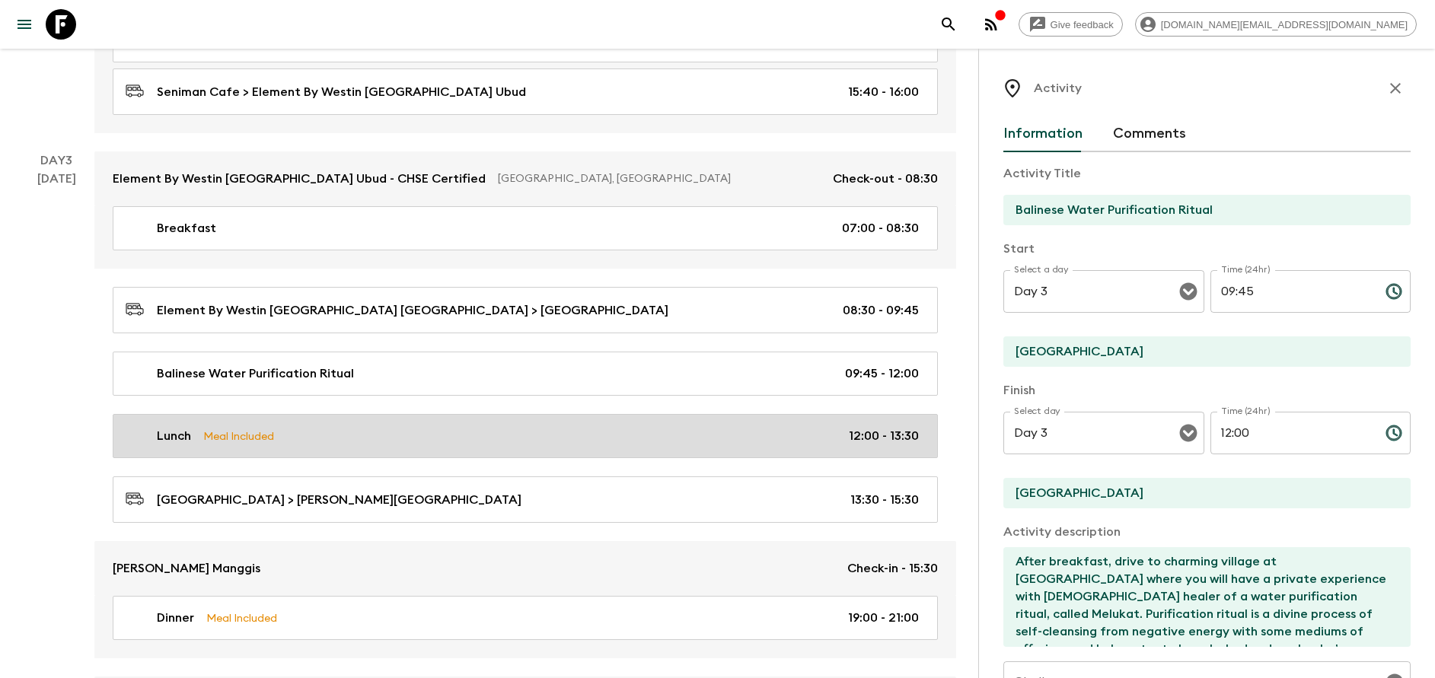
click at [322, 445] on link "Lunch Meal Included 12:00 - 13:30" at bounding box center [525, 436] width 825 height 44
type input "Lunch"
type textarea "Healthy lunch will follow of traditional Balinese foods based on ancient recipe…"
checkbox input "true"
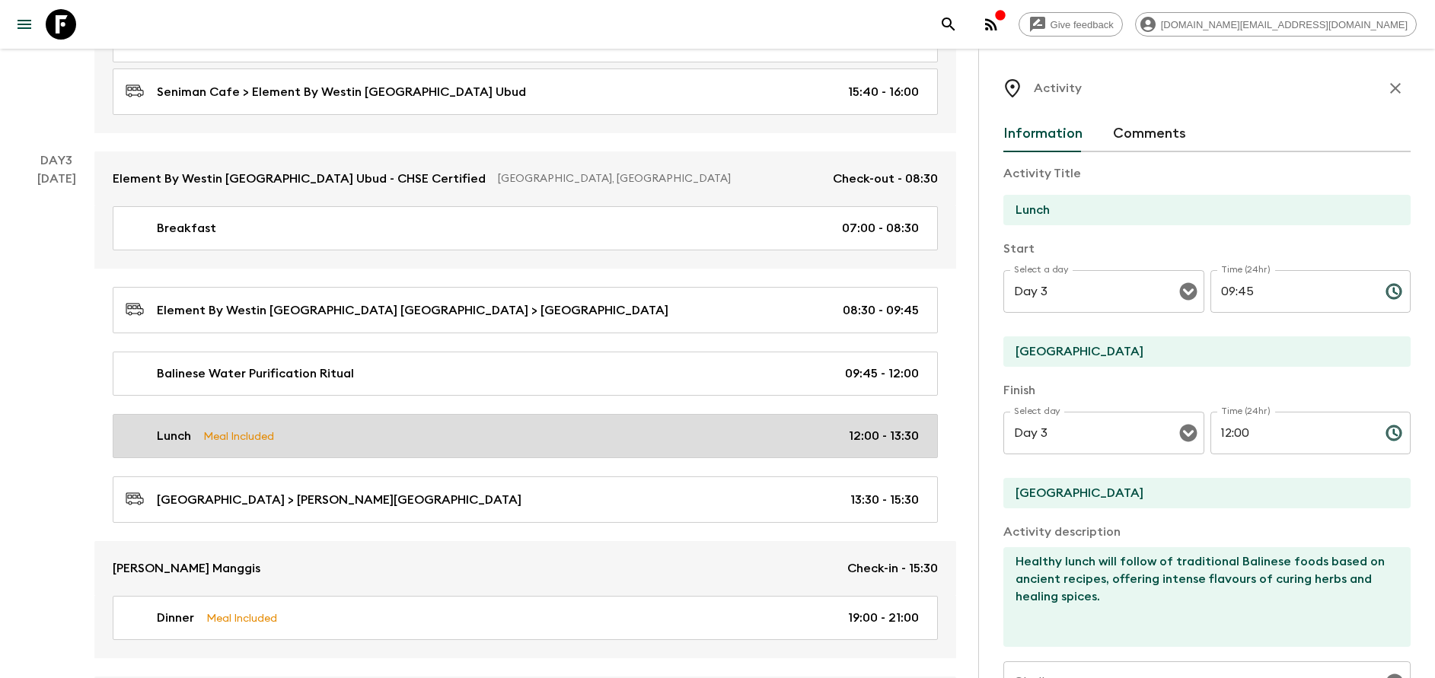
type input "12:00"
type input "13:30"
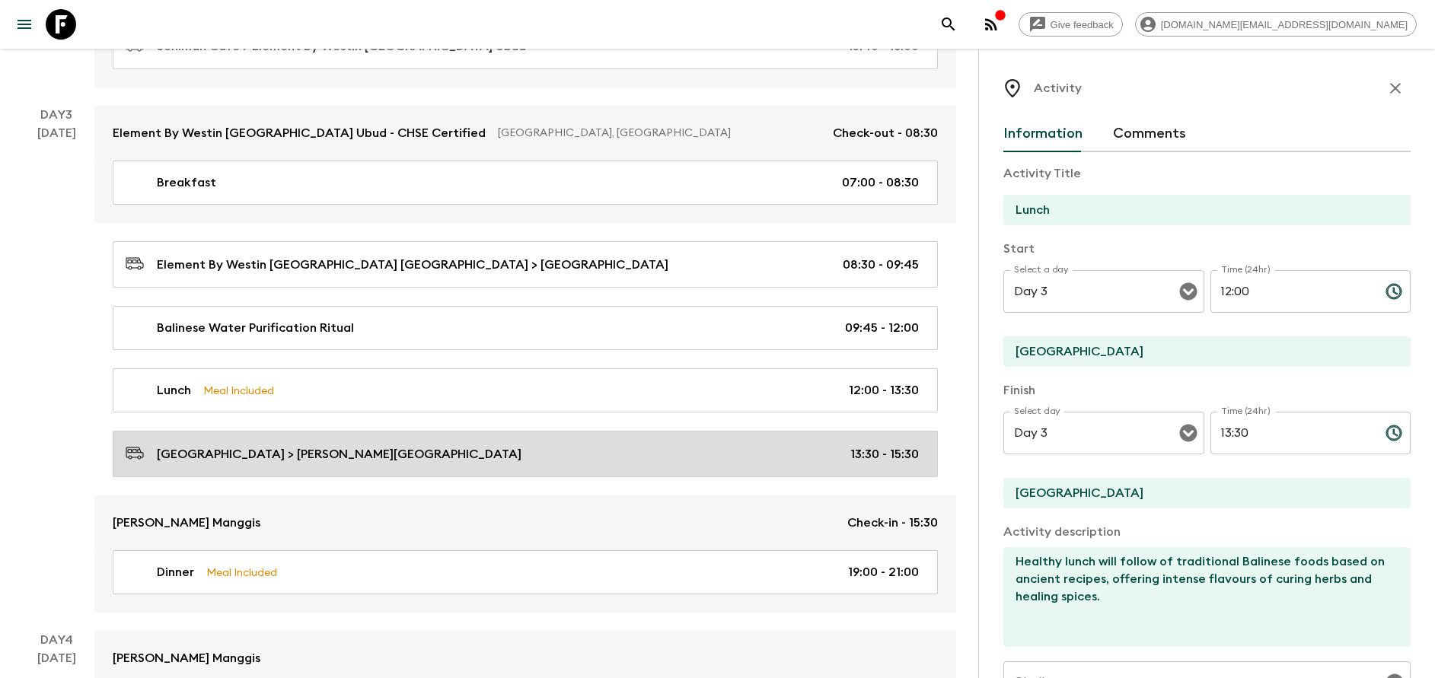
scroll to position [1142, 0]
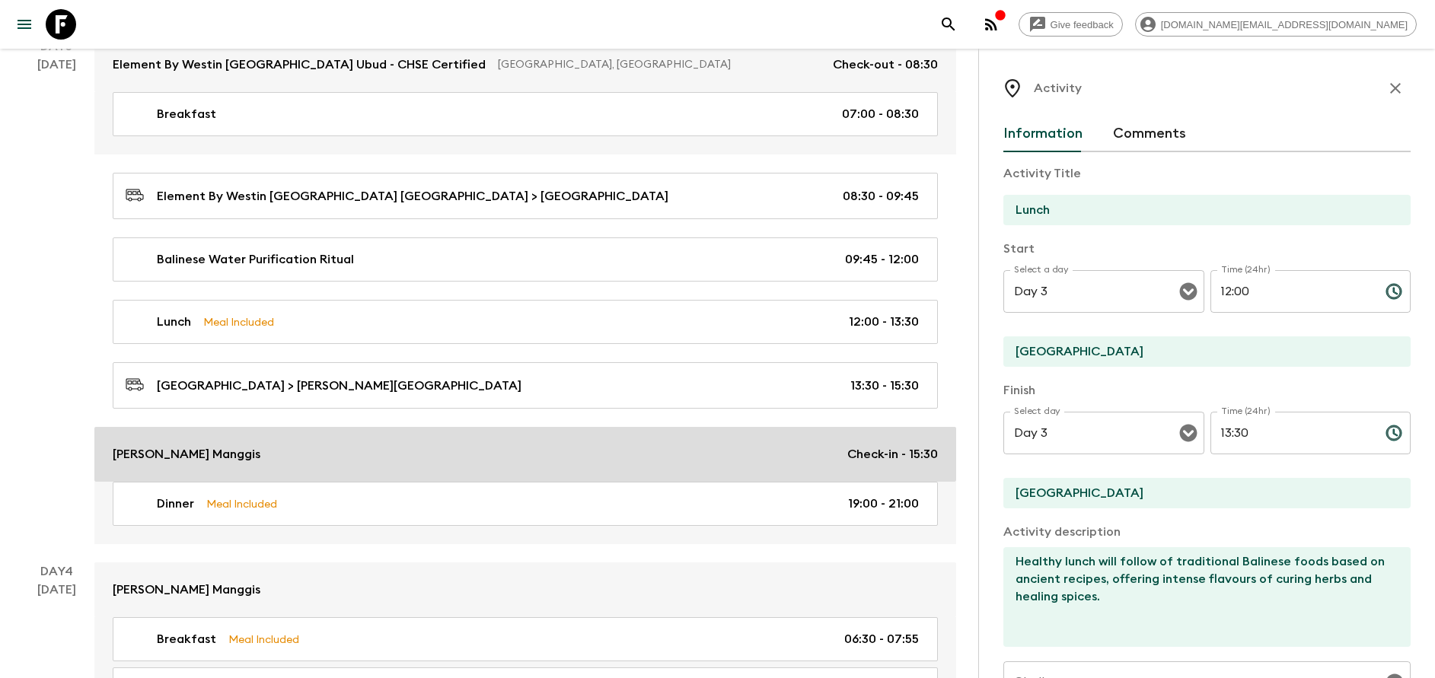
click at [307, 472] on link "[PERSON_NAME] Manggis Check-in - 15:30" at bounding box center [525, 454] width 862 height 55
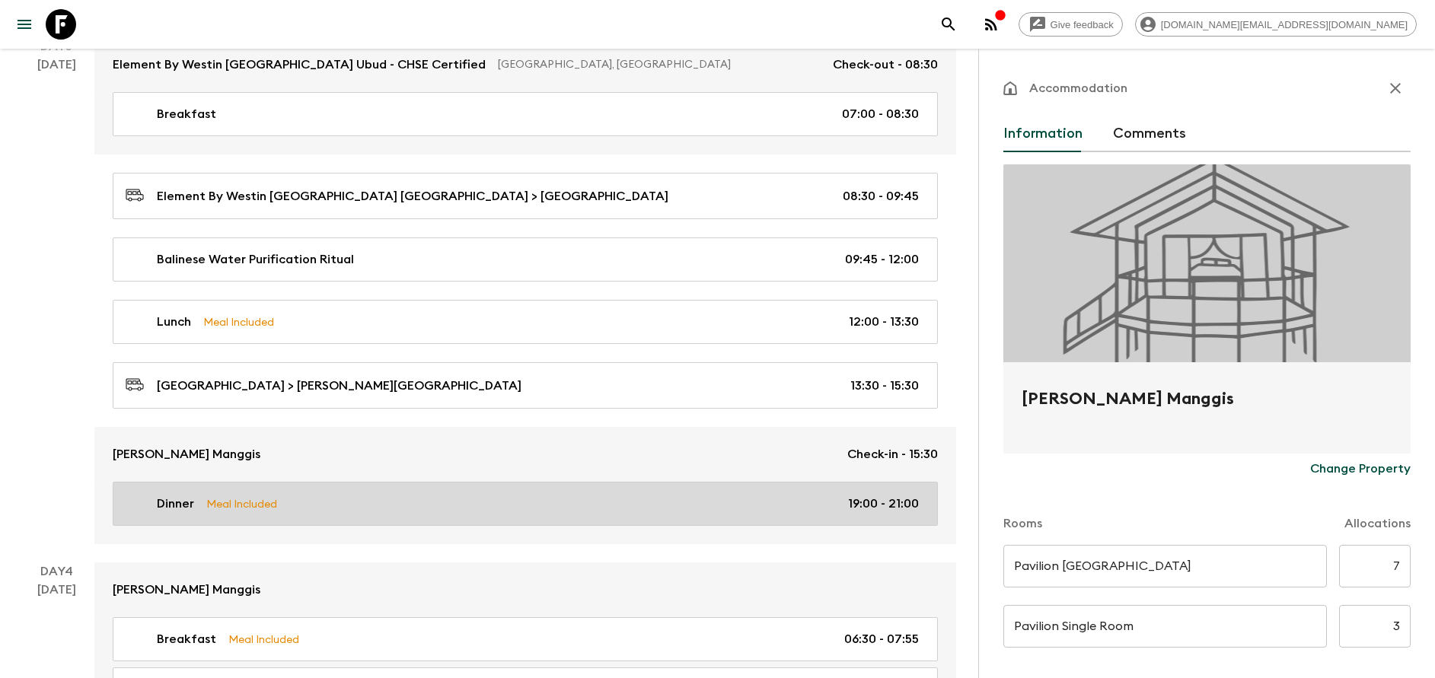
click at [313, 507] on div "Dinner Meal Included 19:00 - 21:00" at bounding box center [522, 504] width 793 height 18
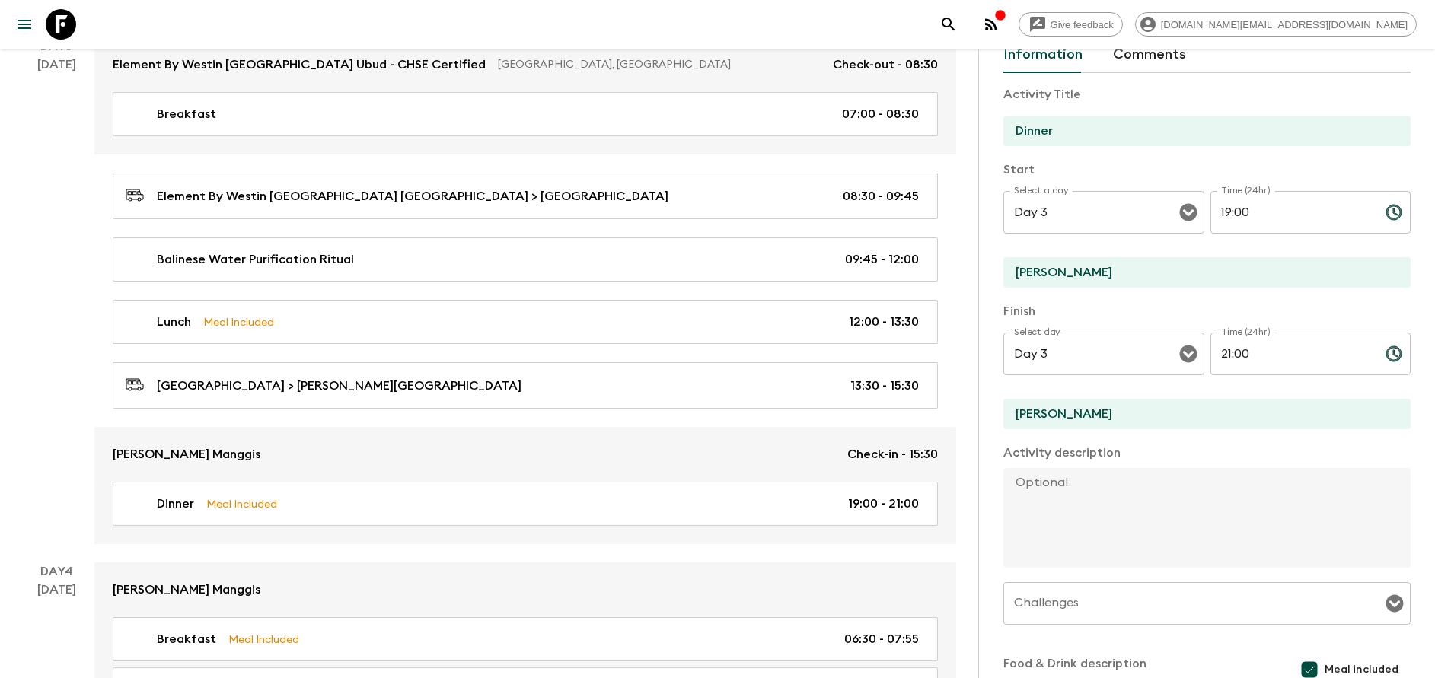
scroll to position [114, 0]
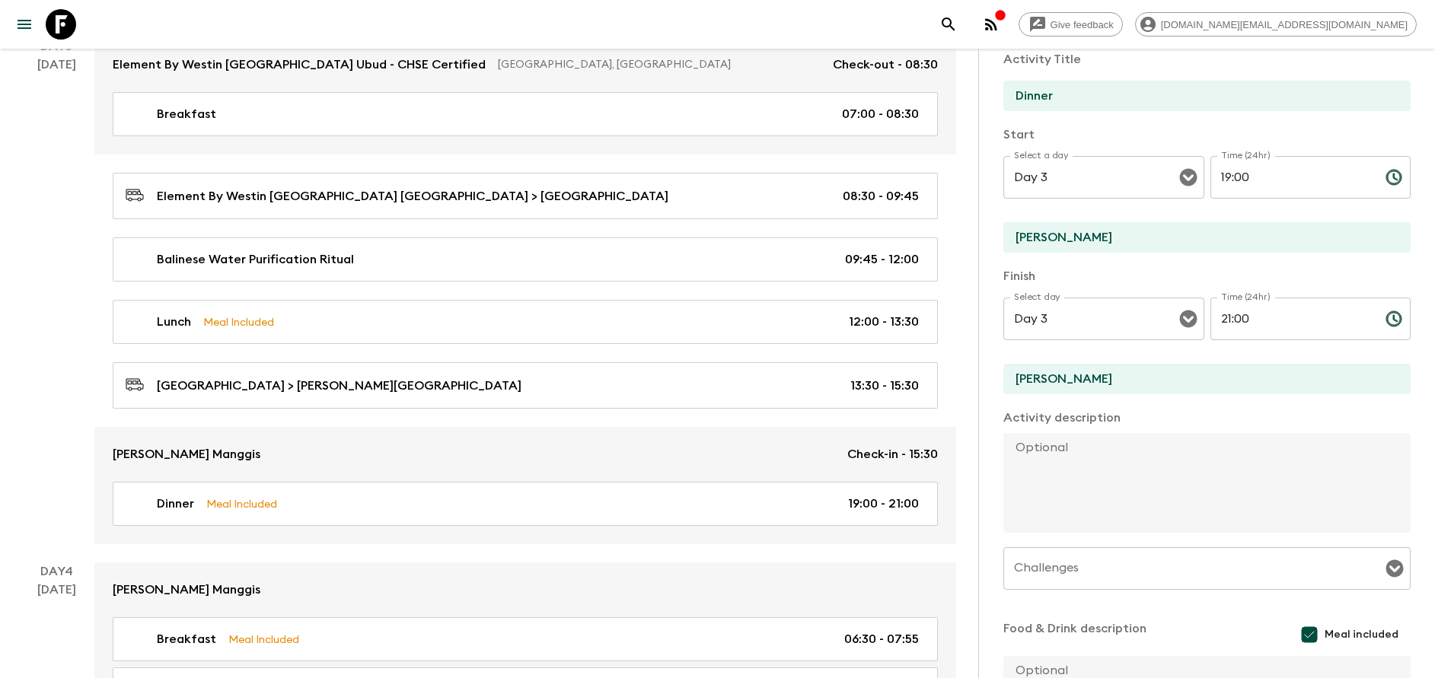
click at [1079, 231] on input "[PERSON_NAME]" at bounding box center [1200, 237] width 395 height 30
type input "[PERSON_NAME] Manggis"
click at [1060, 381] on input "[PERSON_NAME]" at bounding box center [1200, 379] width 395 height 30
type input "[PERSON_NAME] Manggis"
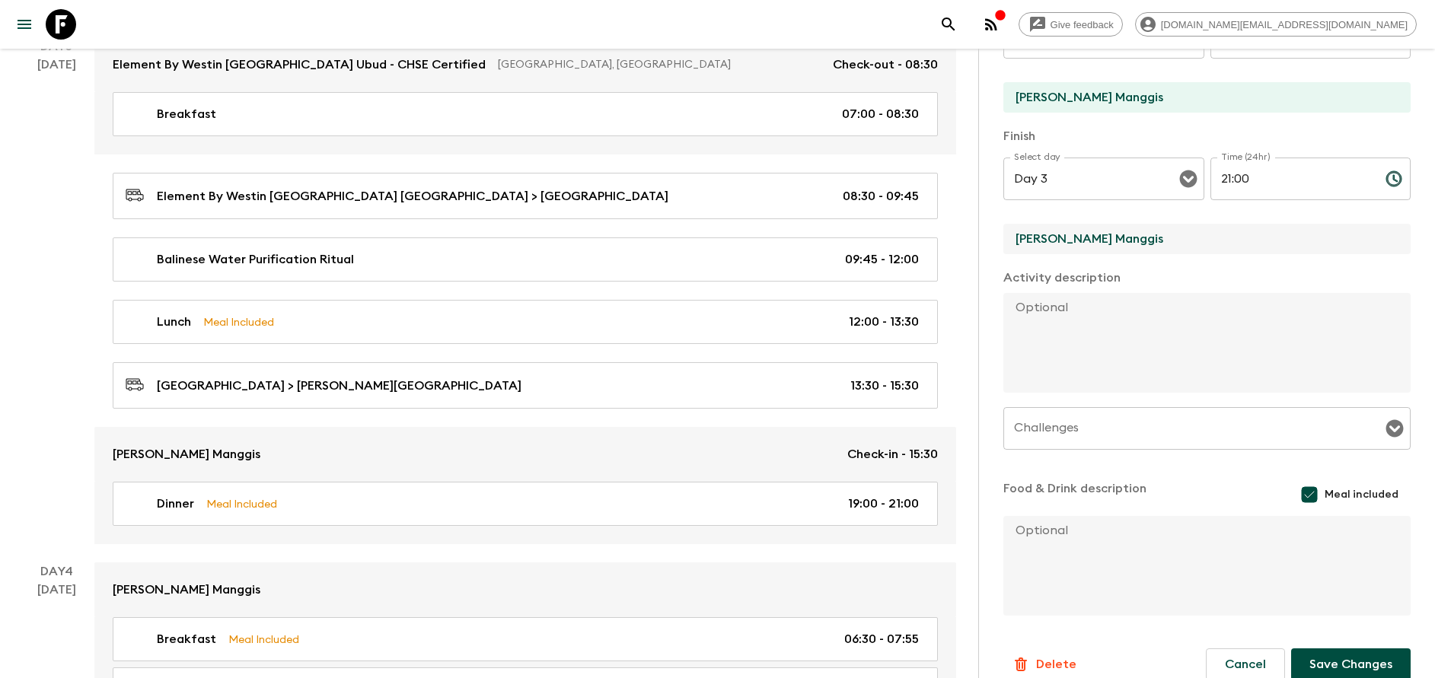
scroll to position [275, 0]
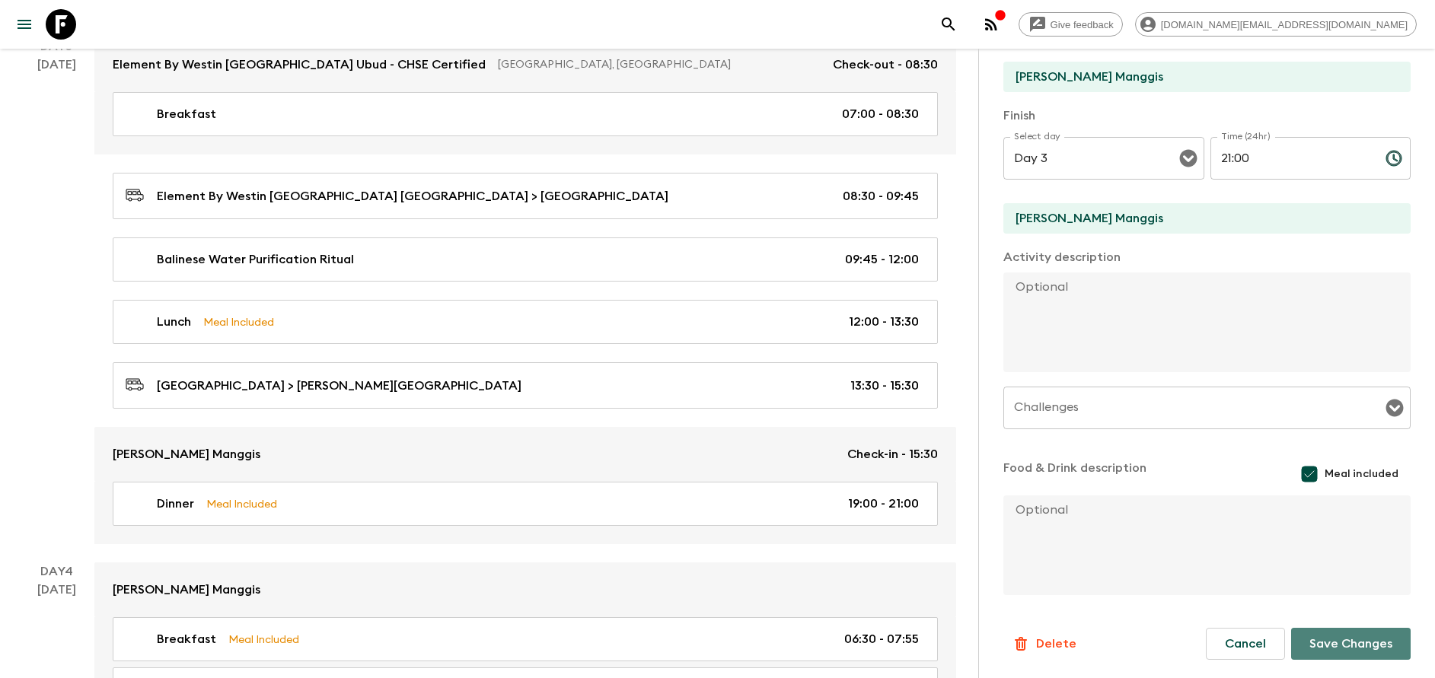
click at [1322, 629] on button "Save Changes" at bounding box center [1350, 644] width 119 height 32
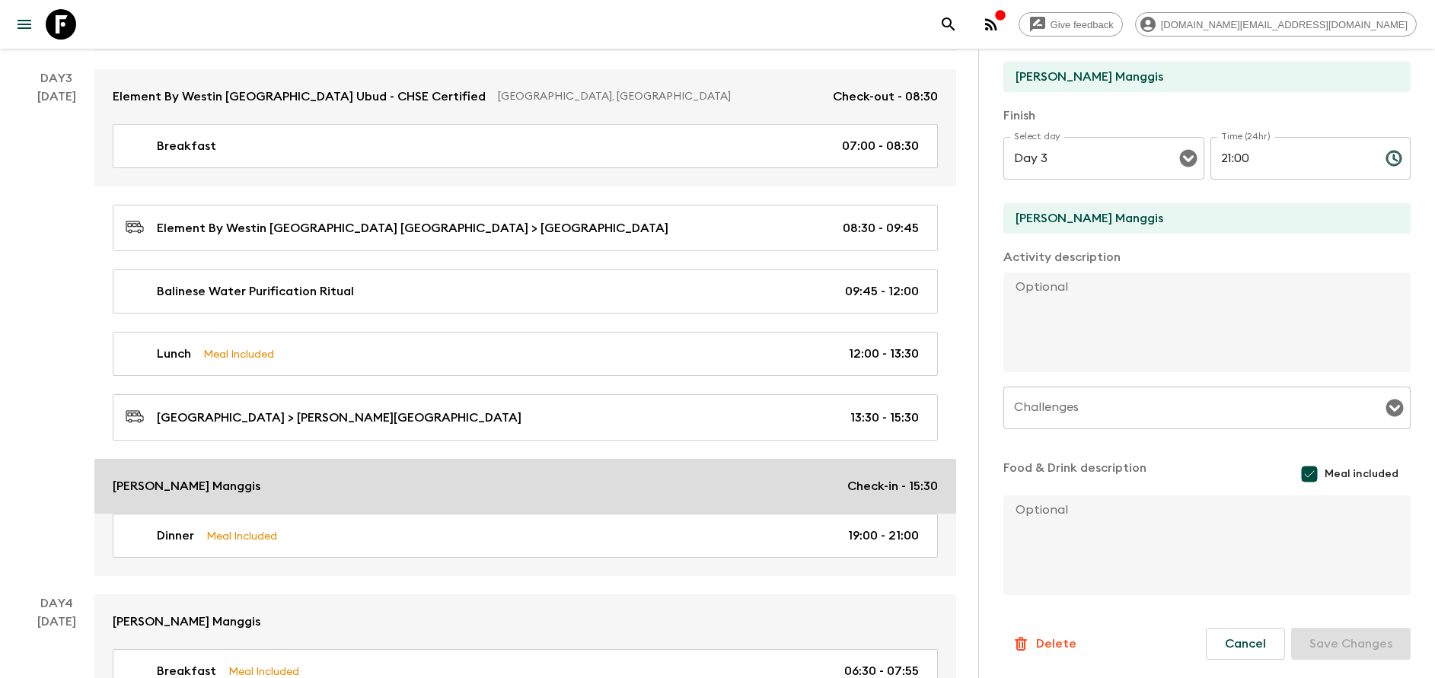
scroll to position [1142, 0]
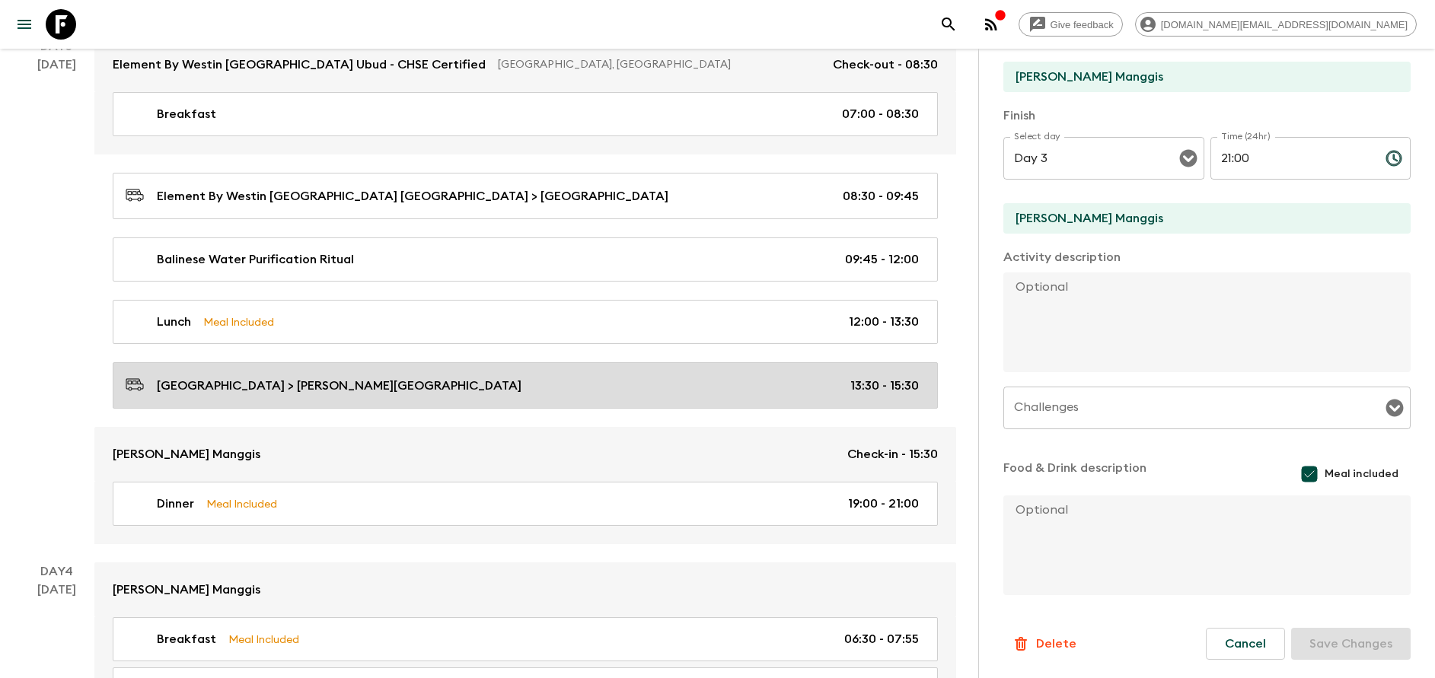
click at [304, 390] on p "[GEOGRAPHIC_DATA] > [PERSON_NAME][GEOGRAPHIC_DATA]" at bounding box center [339, 386] width 365 height 18
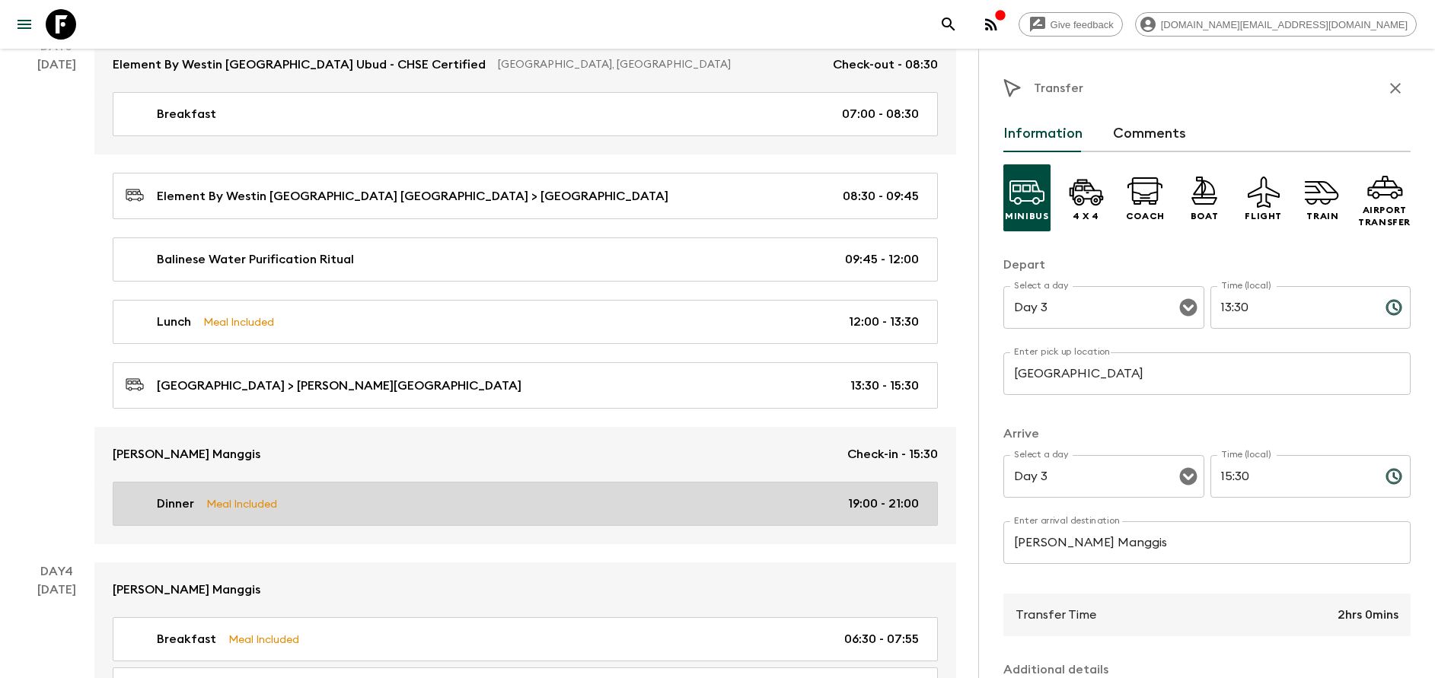
click at [389, 510] on div "Dinner Meal Included 19:00 - 21:00" at bounding box center [522, 504] width 793 height 18
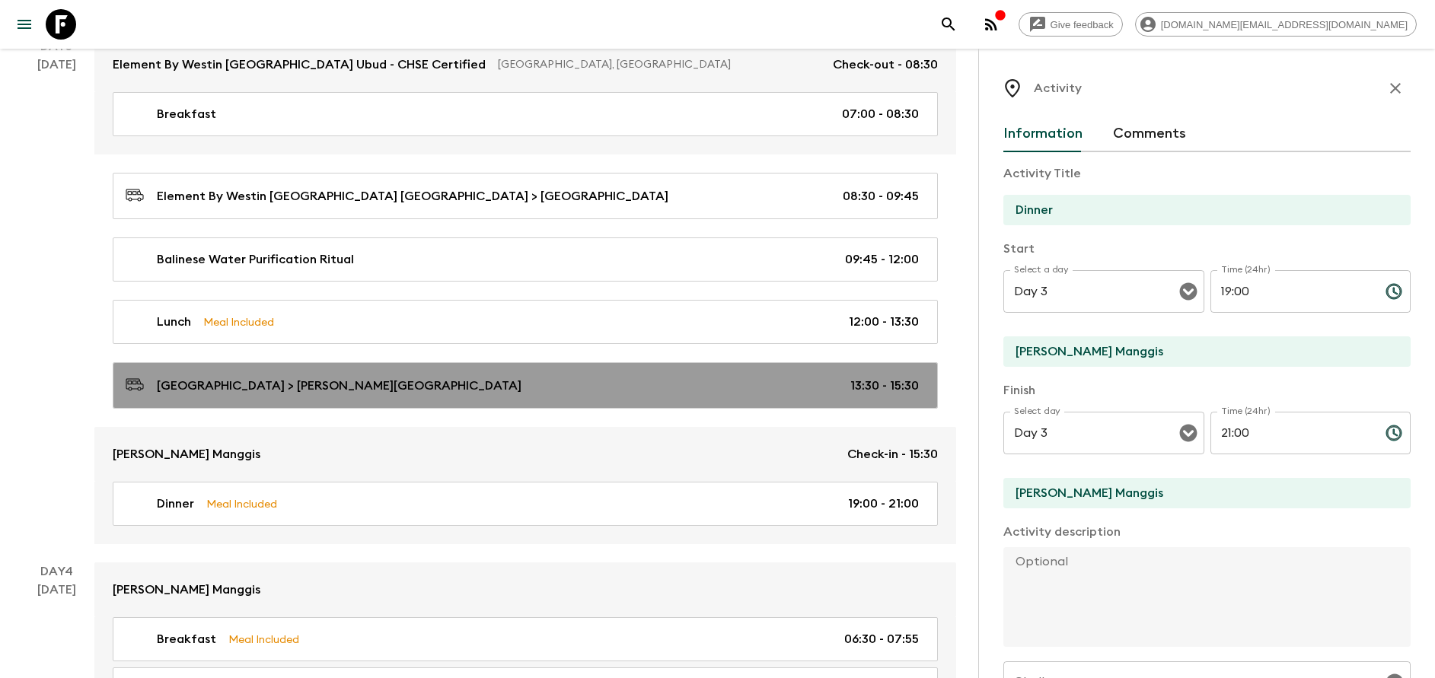
click at [439, 394] on div "[GEOGRAPHIC_DATA] > [PERSON_NAME][GEOGRAPHIC_DATA] 13:30 - 15:30" at bounding box center [522, 385] width 793 height 21
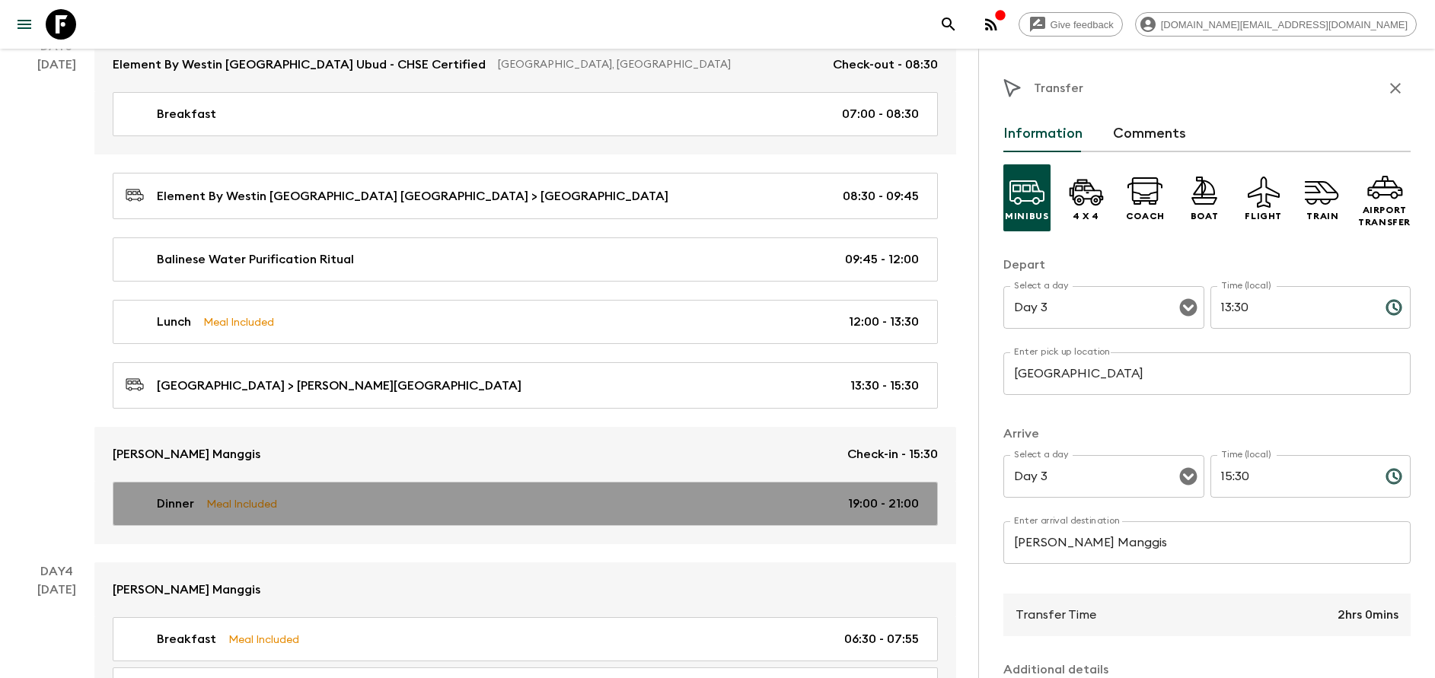
click at [433, 493] on link "Dinner Meal Included 19:00 - 21:00" at bounding box center [525, 504] width 825 height 44
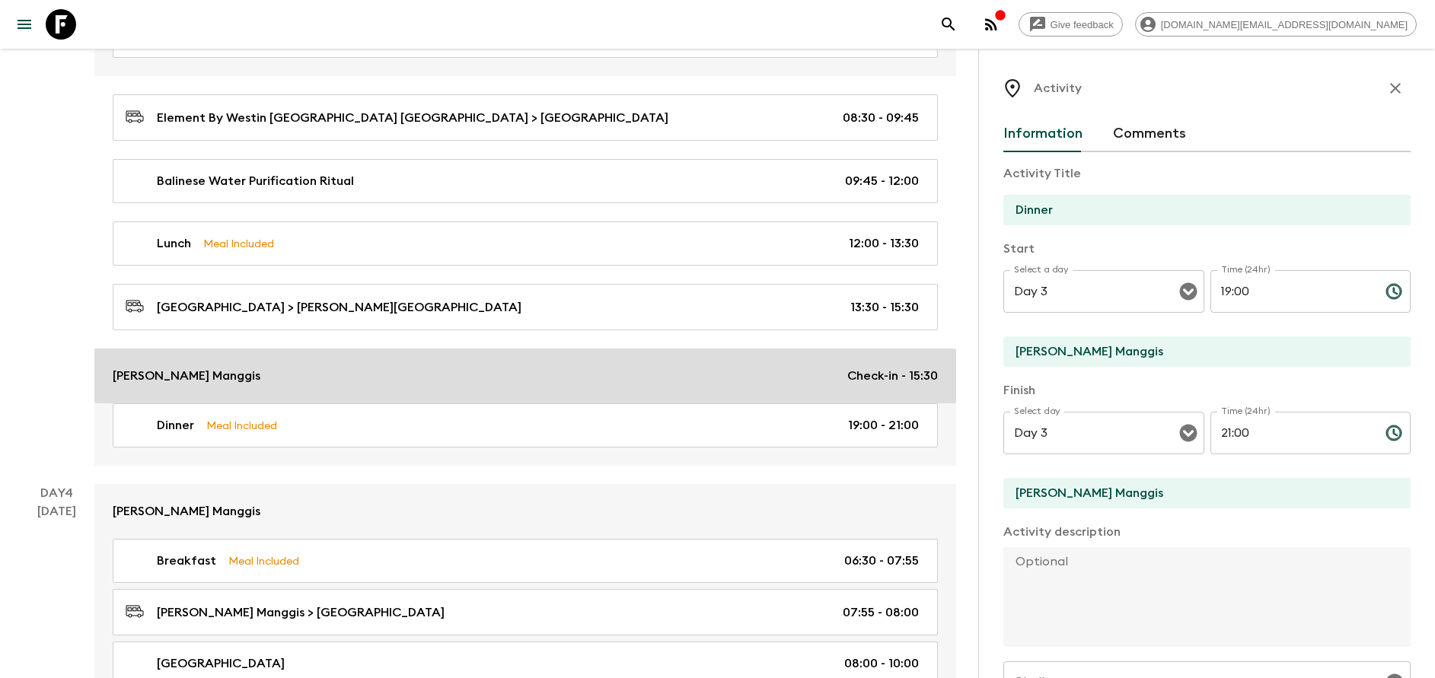
scroll to position [1256, 0]
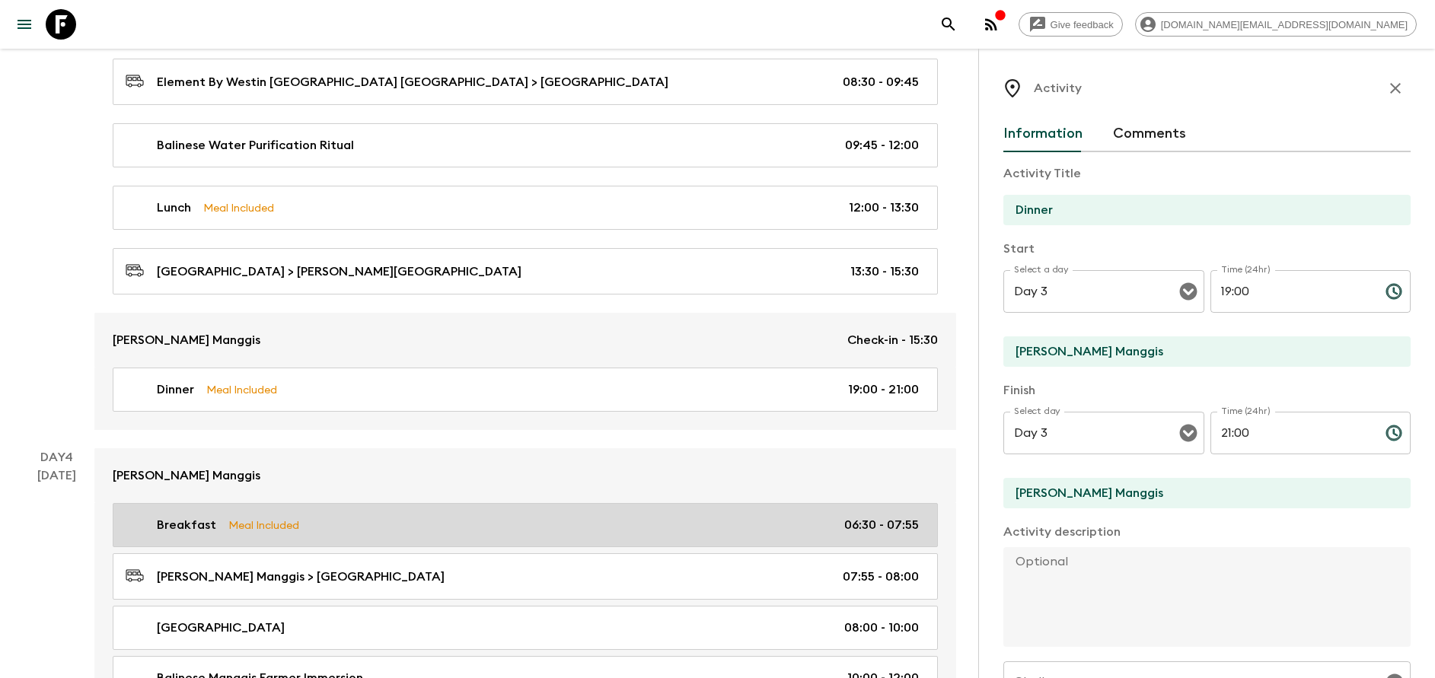
click at [365, 514] on link "Breakfast Meal Included 06:30 - 07:55" at bounding box center [525, 525] width 825 height 44
type input "Breakfast"
type input "Day 4"
type input "06:30"
type input "Day 4"
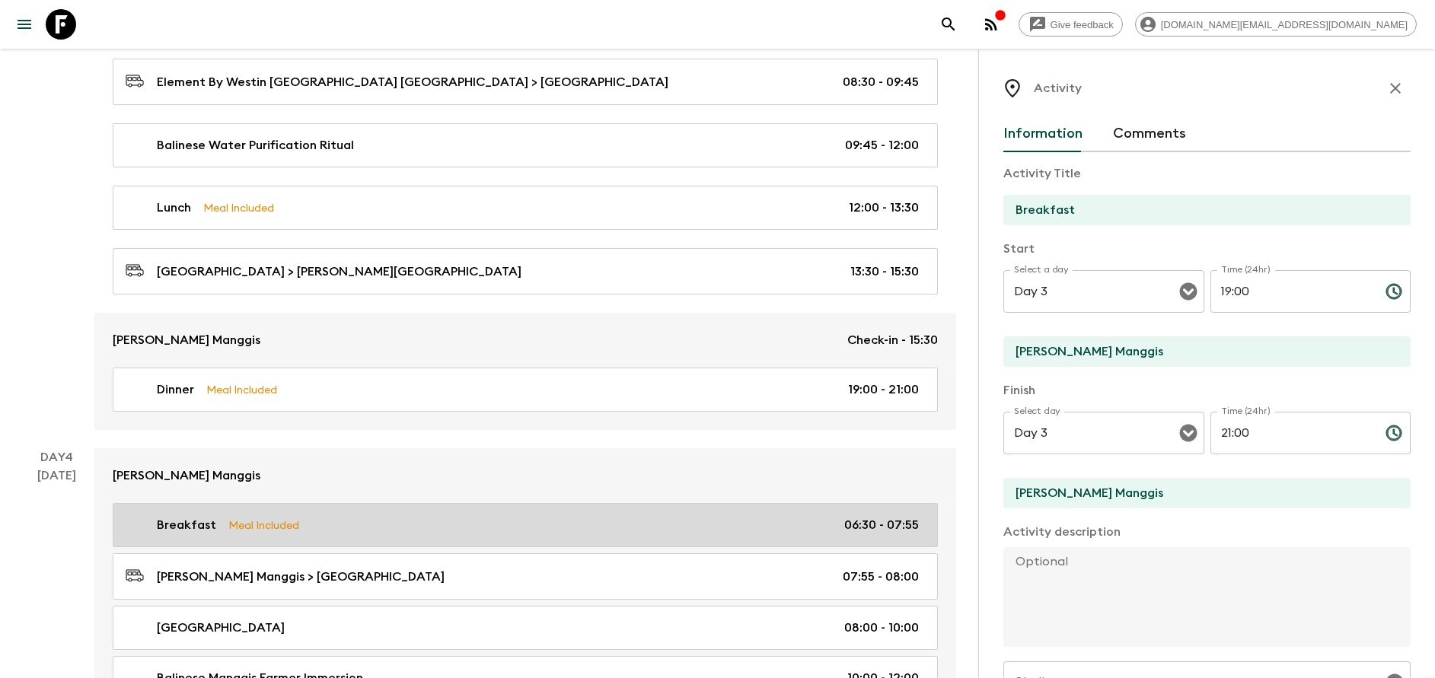
type input "07:55"
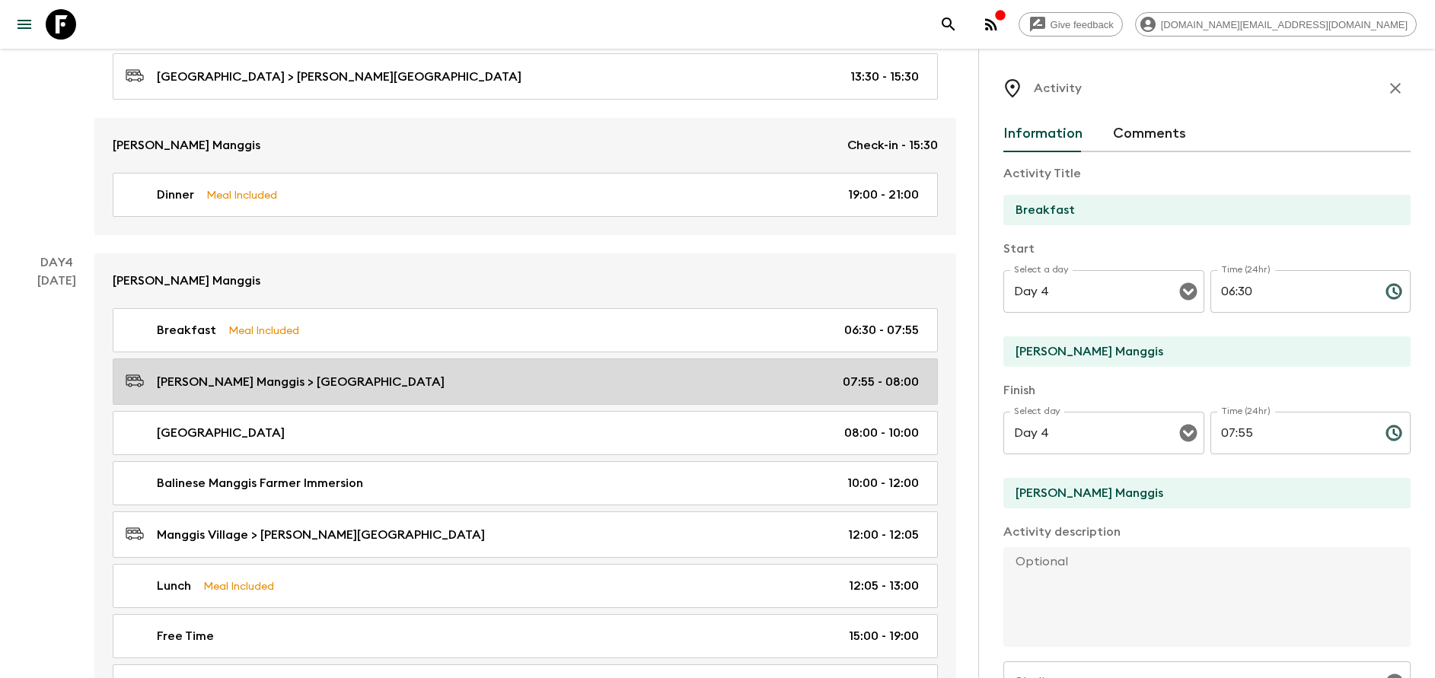
scroll to position [1484, 0]
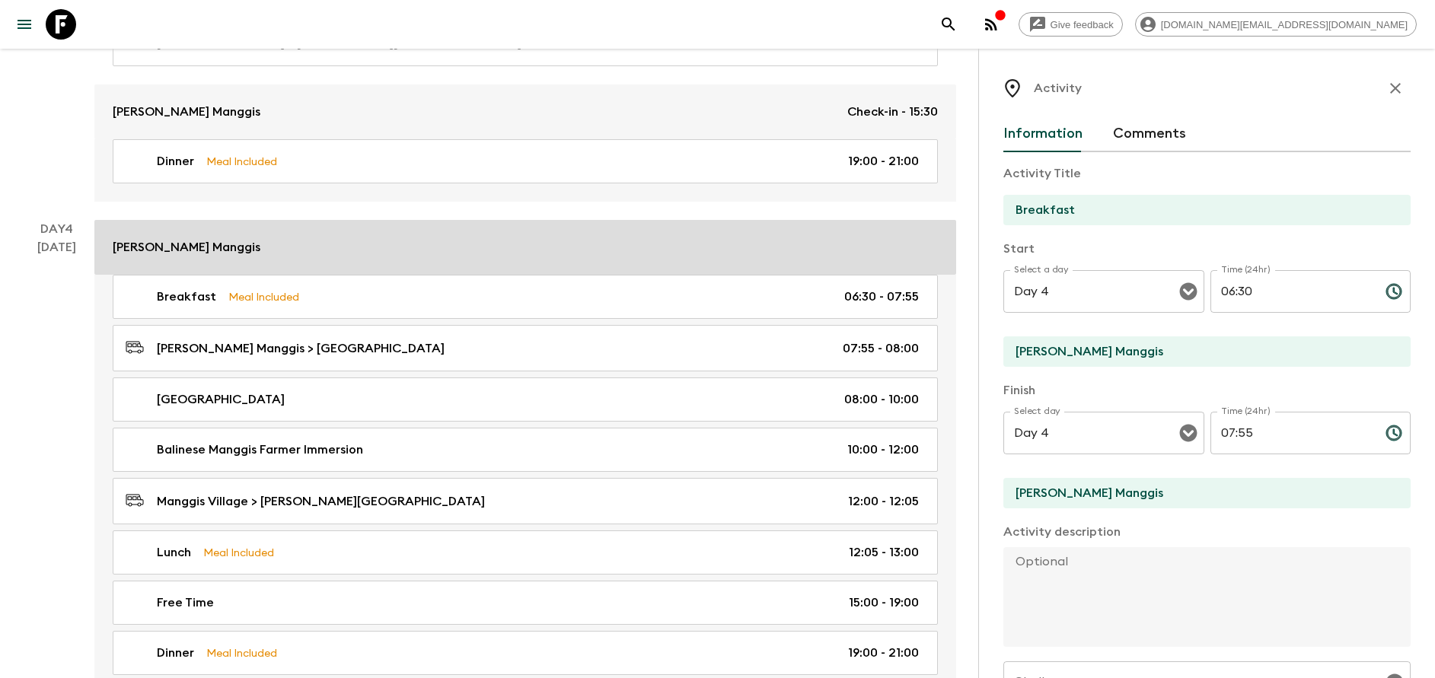
click at [317, 250] on div "[PERSON_NAME] Manggis" at bounding box center [525, 247] width 825 height 18
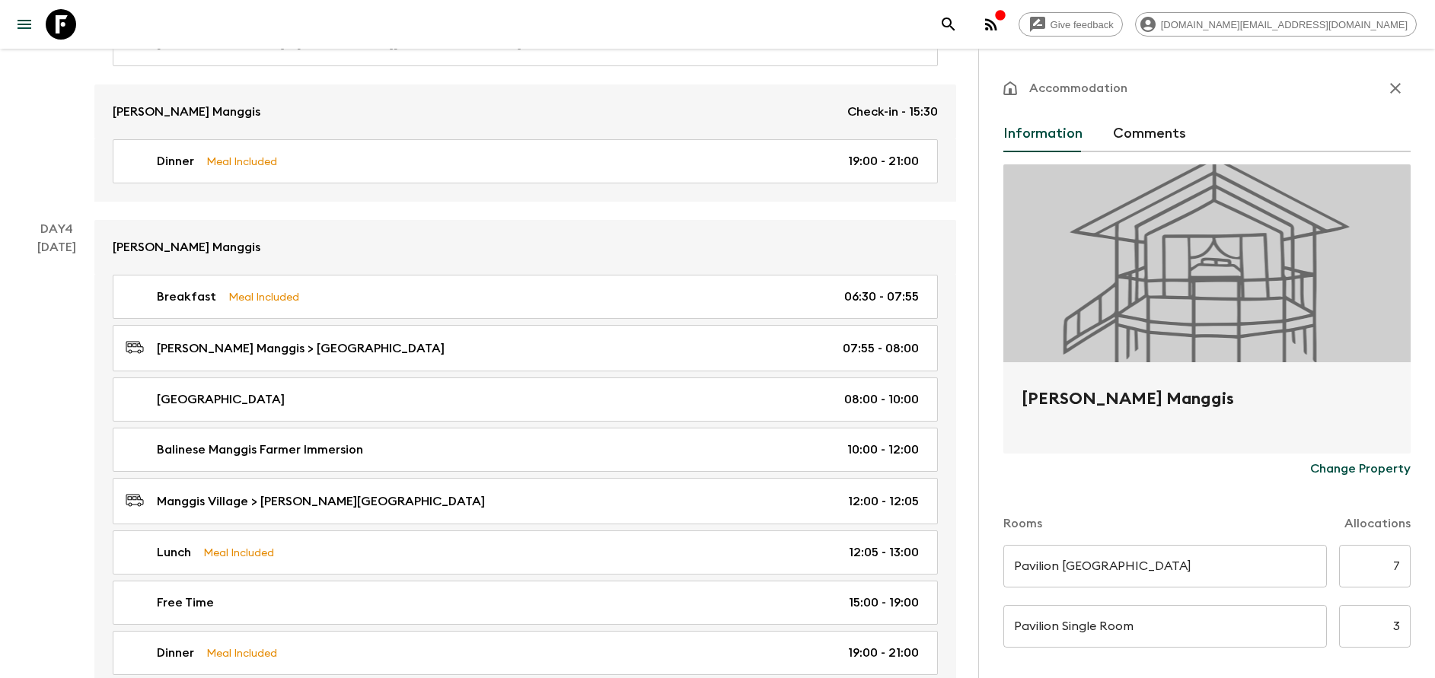
click at [349, 321] on div "Breakfast Meal Included 06:30 - 07:55 [PERSON_NAME] Manggis > [GEOGRAPHIC_DATA]…" at bounding box center [525, 484] width 862 height 419
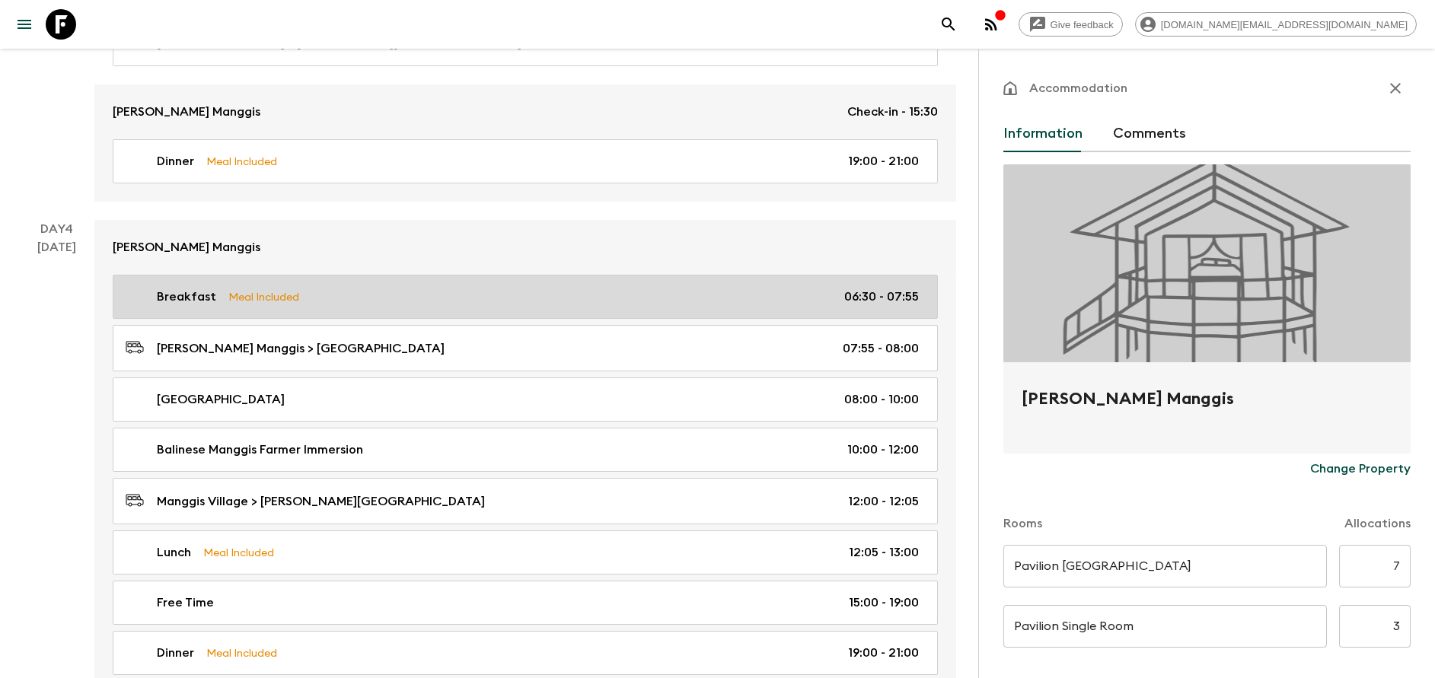
click at [345, 282] on link "Breakfast Meal Included 06:30 - 07:55" at bounding box center [525, 297] width 825 height 44
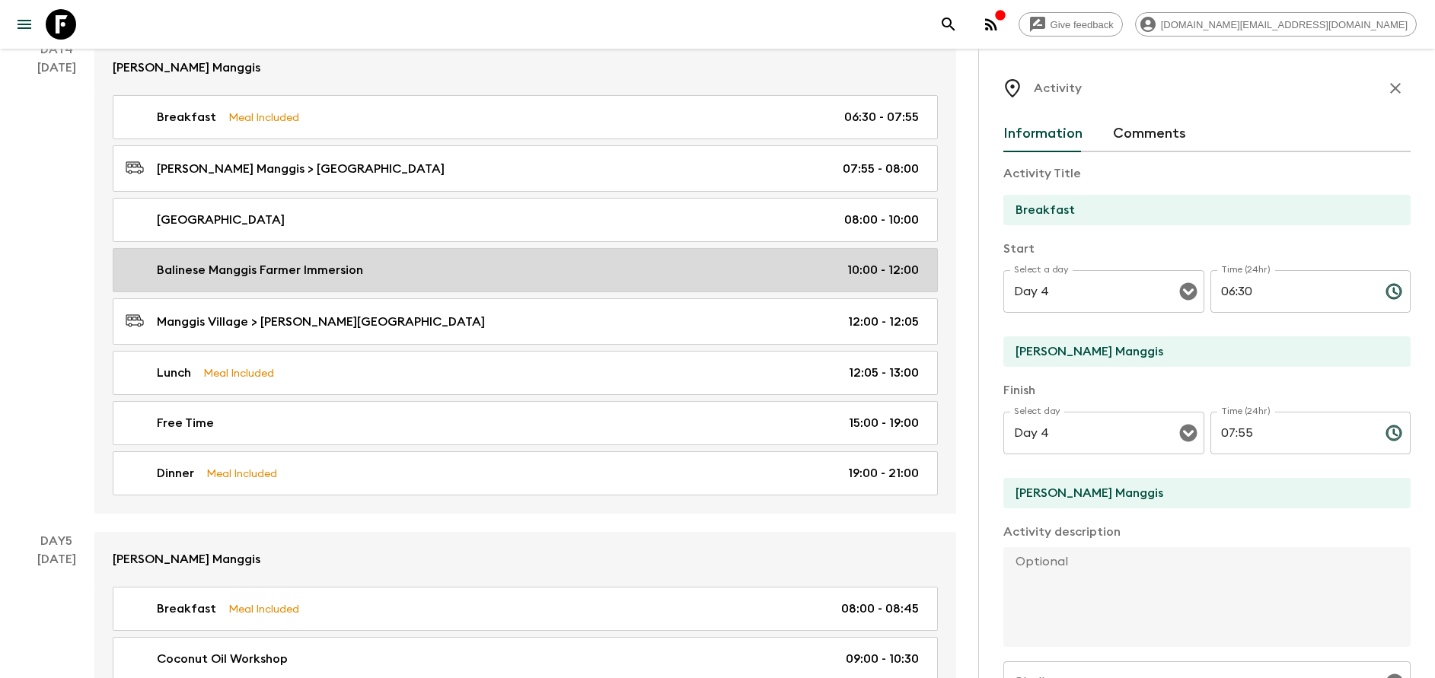
scroll to position [1713, 0]
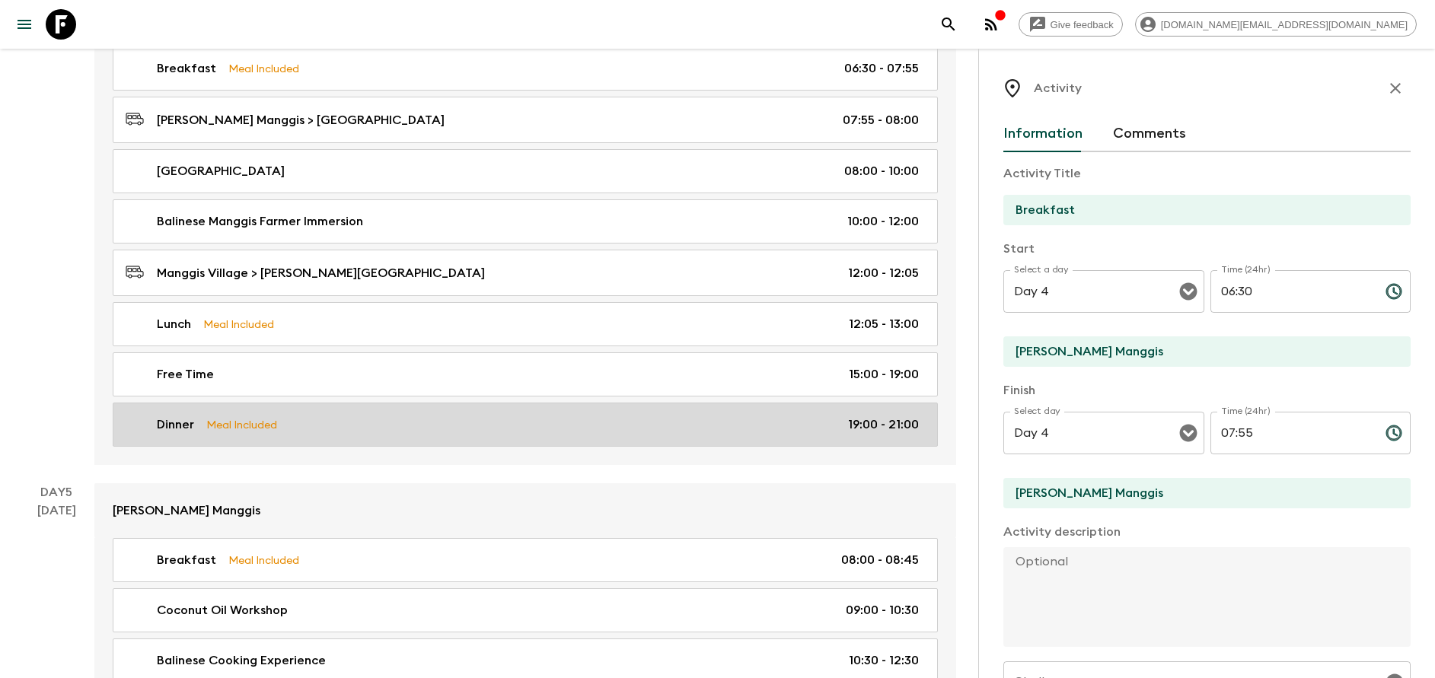
click at [348, 409] on link "Dinner Meal Included 19:00 - 21:00" at bounding box center [525, 425] width 825 height 44
type input "Dinner"
type input "19:00"
type input "21:00"
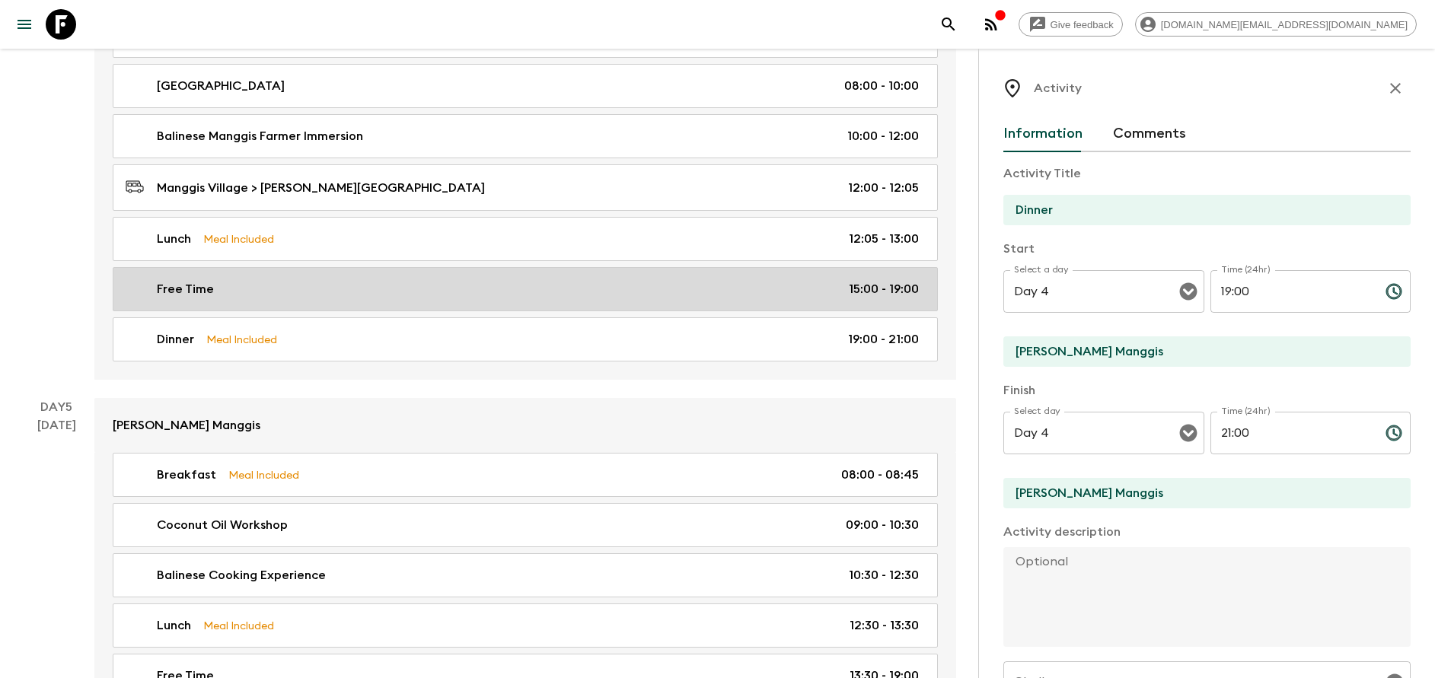
scroll to position [1827, 0]
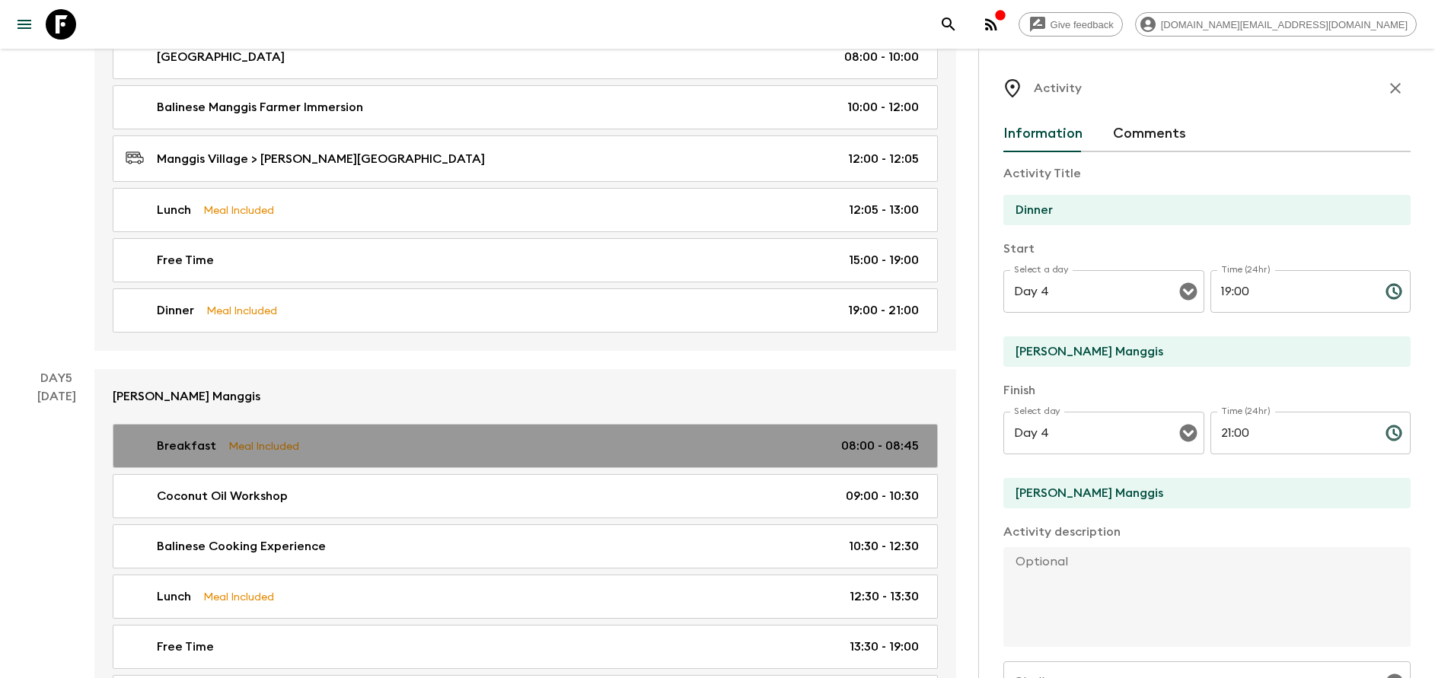
click at [347, 433] on link "Breakfast Meal Included 08:00 - 08:45" at bounding box center [525, 446] width 825 height 44
type input "Breakfast"
type input "Day 5"
type input "08:00"
type input "Day 5"
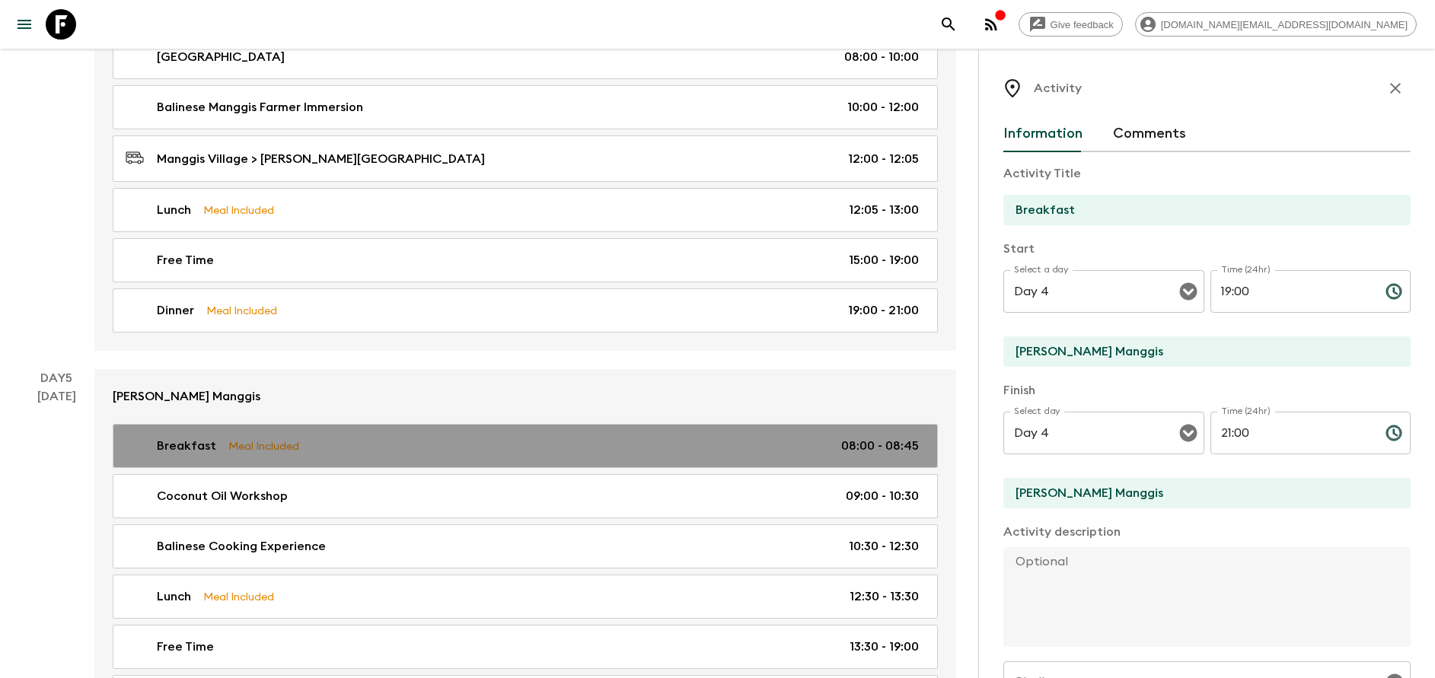
type input "08:45"
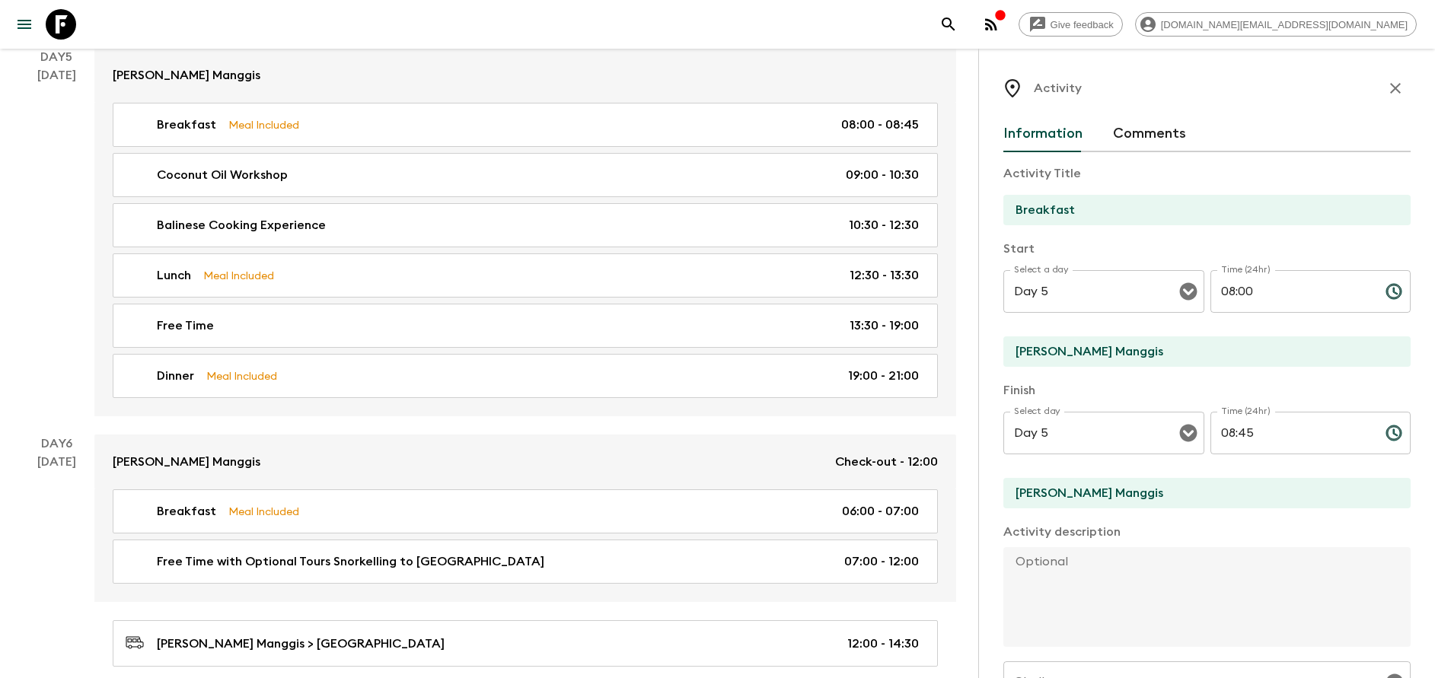
scroll to position [2169, 0]
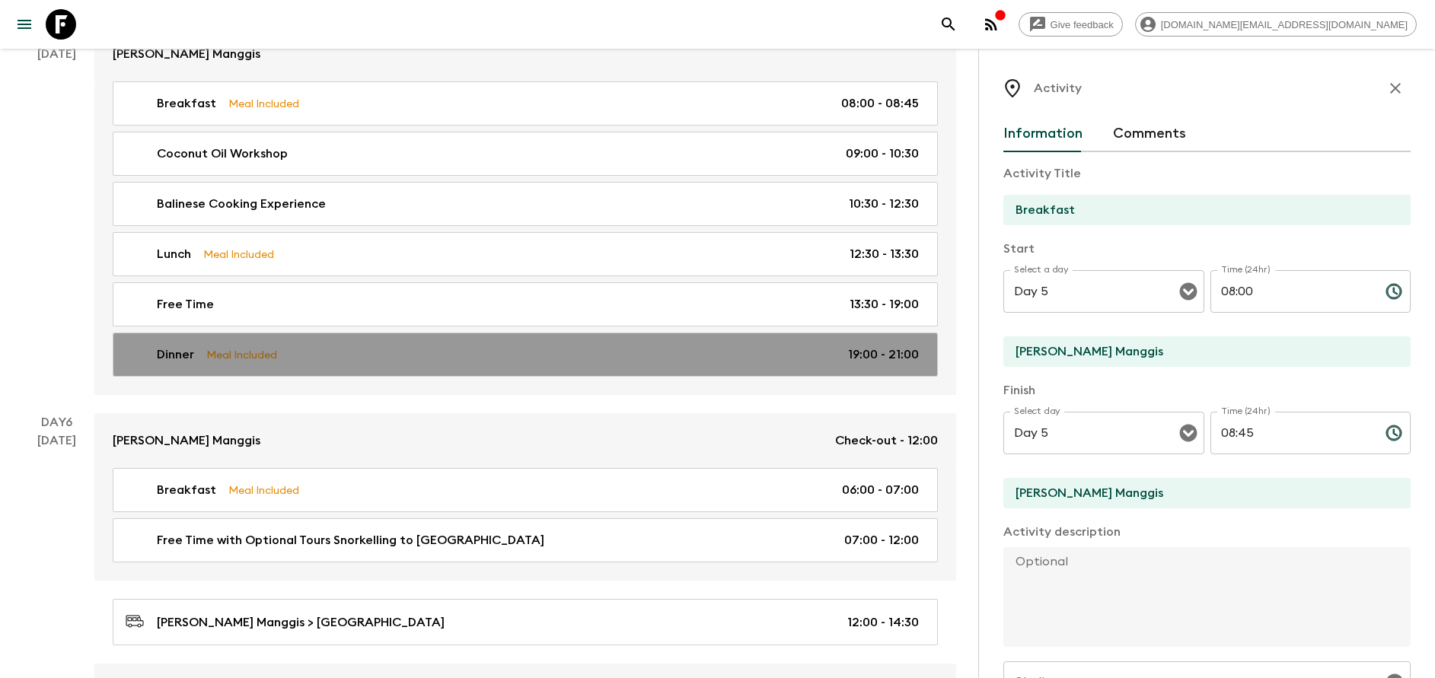
click at [334, 353] on div "Dinner Meal Included 19:00 - 21:00" at bounding box center [522, 355] width 793 height 18
type input "Dinner"
type input "19:00"
type input "21:00"
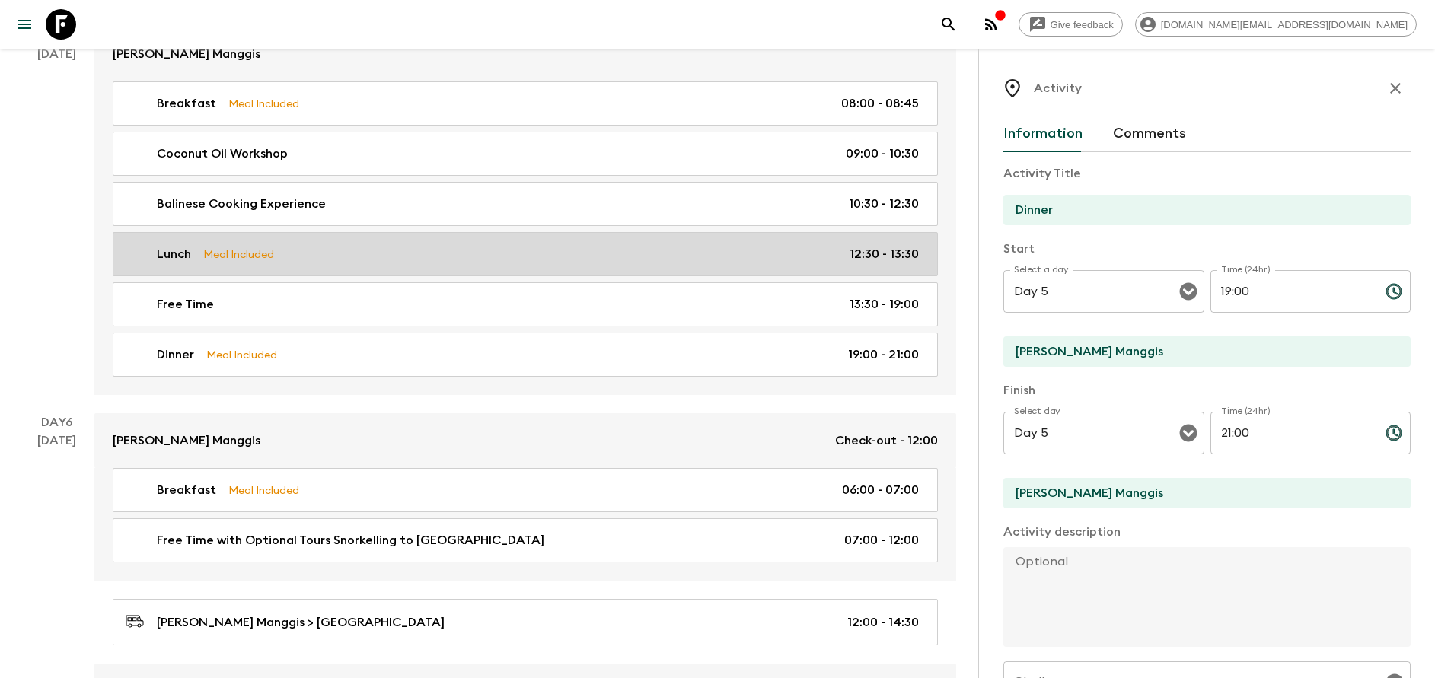
click at [336, 260] on div "Lunch Meal Included 12:30 - 13:30" at bounding box center [522, 254] width 793 height 18
type input "Lunch"
type textarea "Afterwards, indulge yourself in the culinary pleasures you have created - enjoy…"
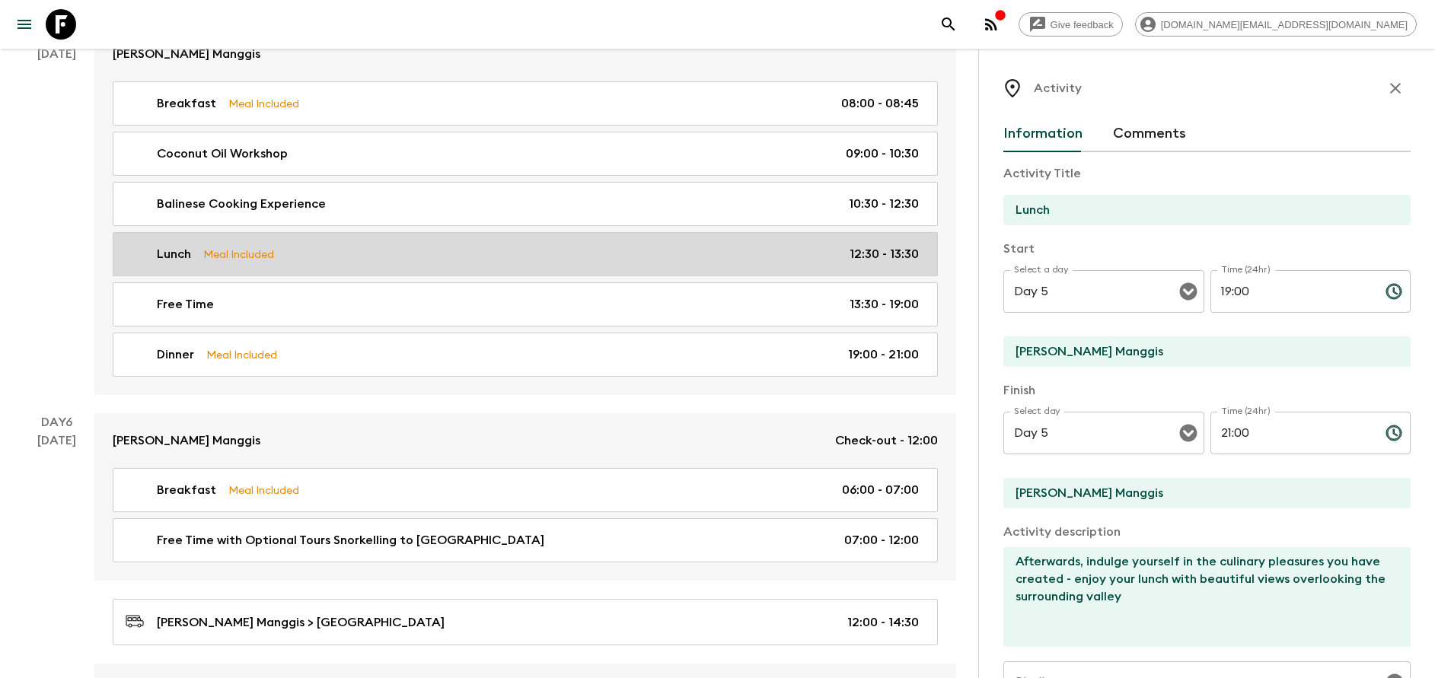
type input "12:30"
type input "13:30"
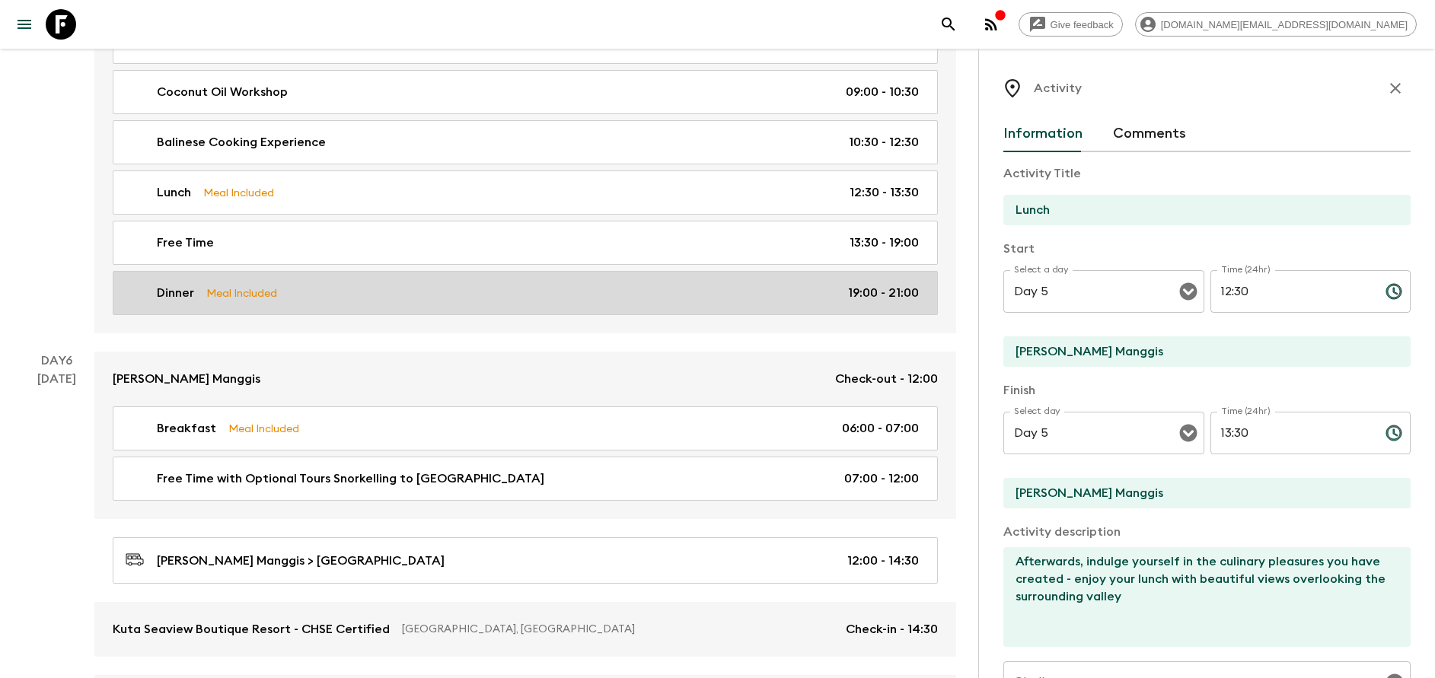
scroll to position [2283, 0]
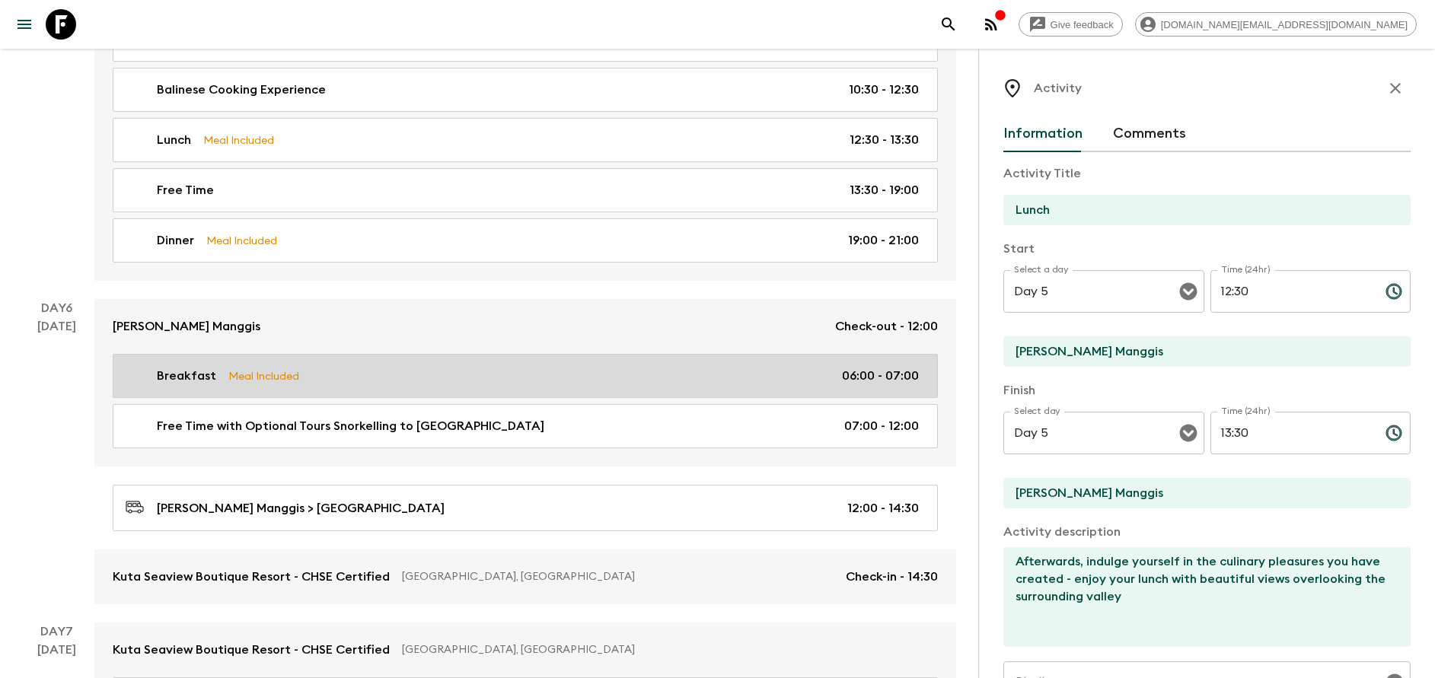
click at [323, 378] on div "Breakfast Meal Included 06:00 - 07:00" at bounding box center [522, 376] width 793 height 18
type input "Breakfast"
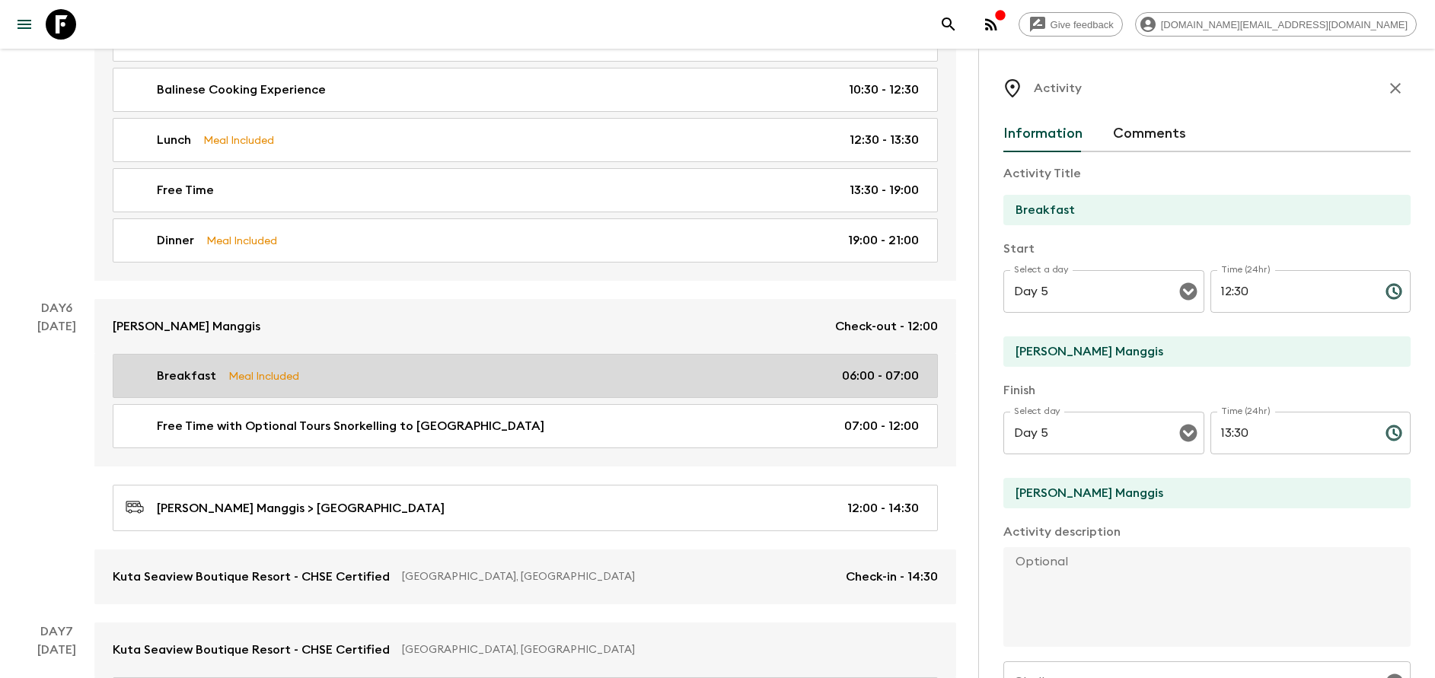
type input "Day 6"
type input "06:00"
type input "Day 6"
type input "07:00"
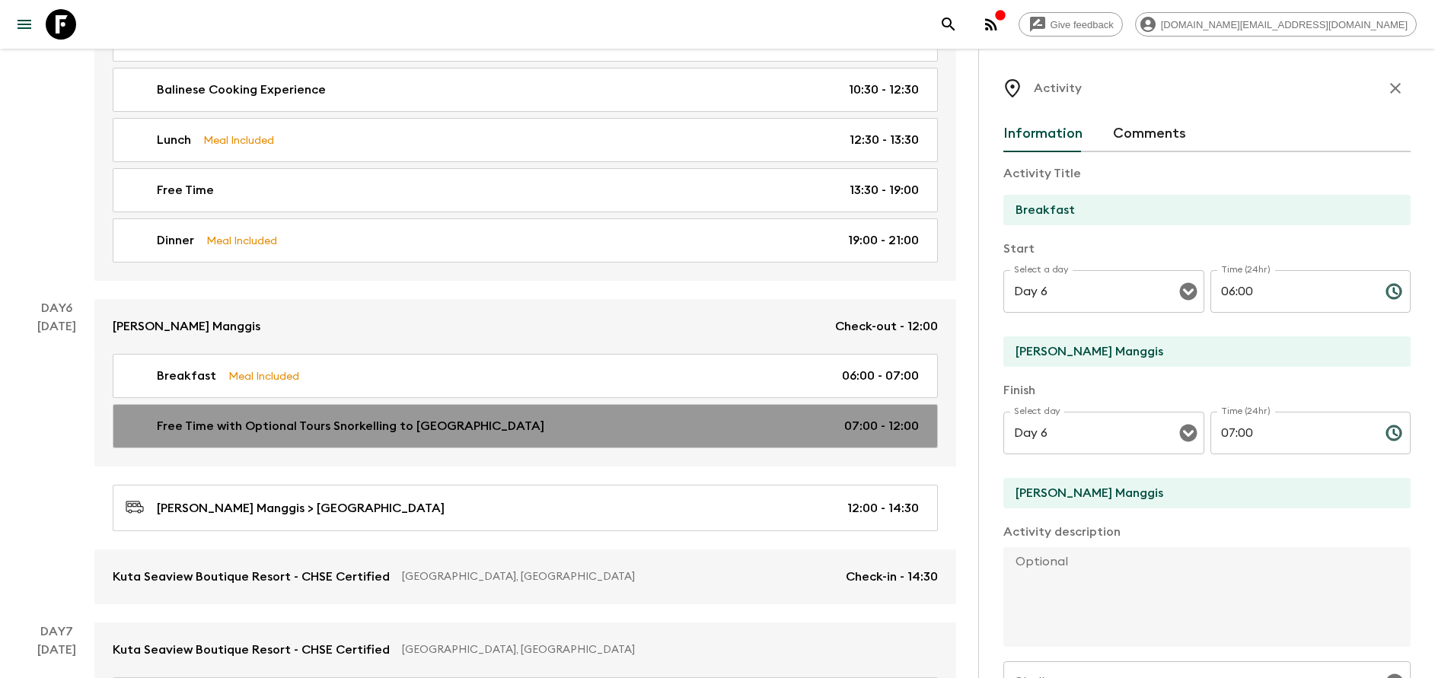
click at [334, 433] on p "Free Time with Optional Tours Snorkelling to [GEOGRAPHIC_DATA]" at bounding box center [350, 426] width 387 height 18
type input "Free Time with Optional Tours Snorkelling to [GEOGRAPHIC_DATA]"
type input "MAMAKA by [PERSON_NAME]"
type textarea "Enjoy the day free at leisure or take the optional tour especially designed for…"
checkbox input "false"
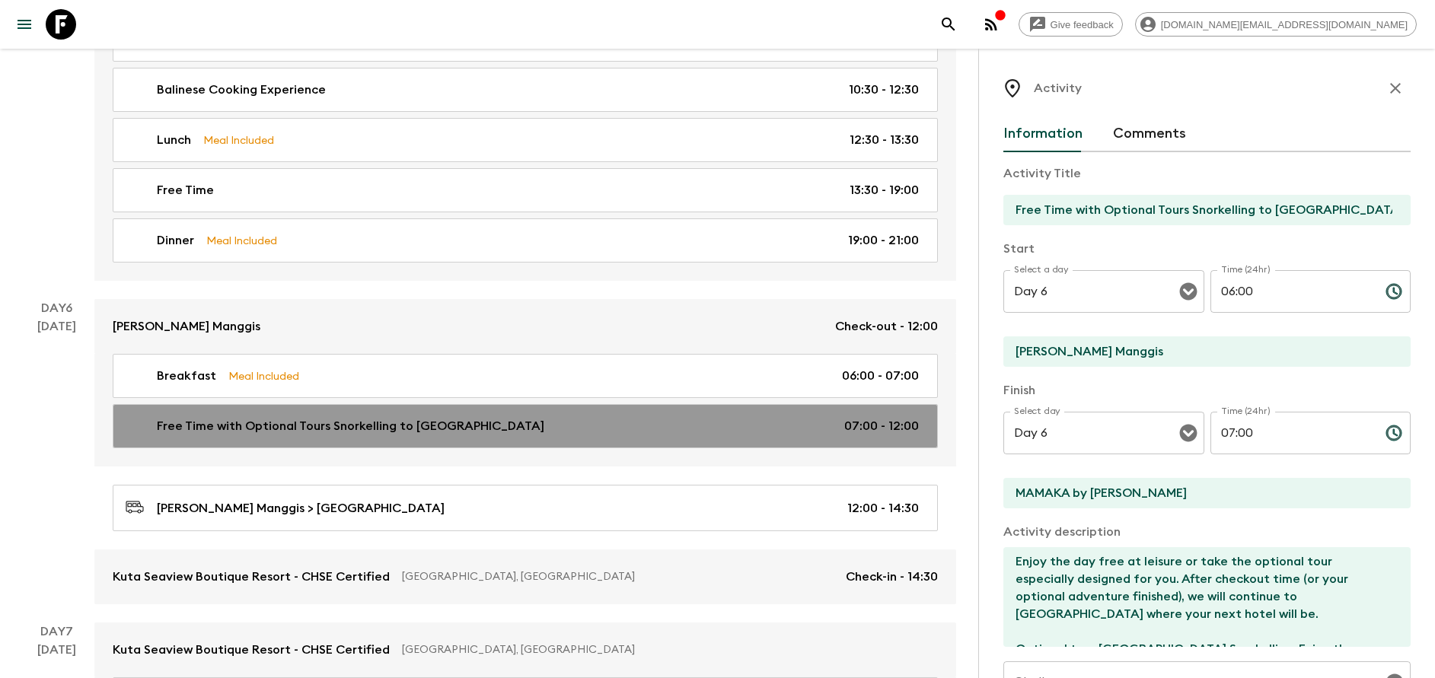
type input "07:00"
type input "12:00"
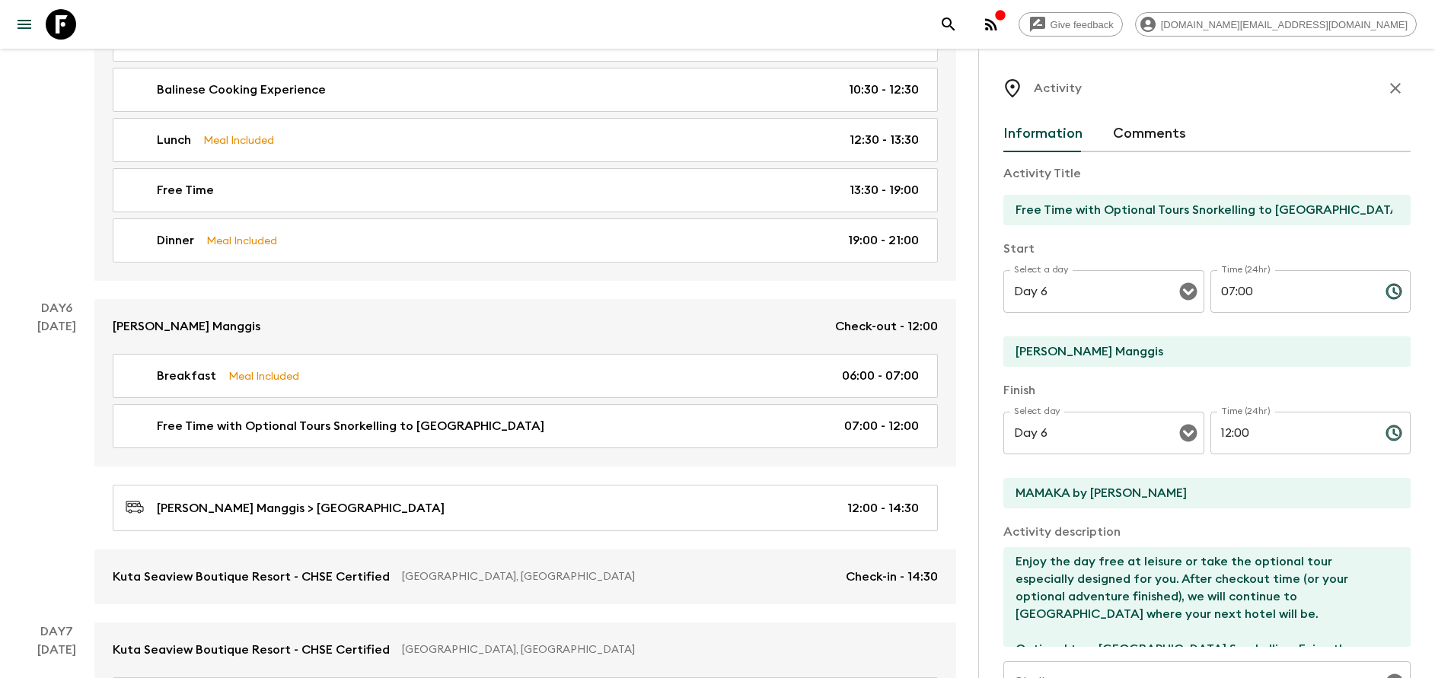
click at [1101, 495] on input "MAMAKA by [PERSON_NAME]" at bounding box center [1200, 493] width 395 height 30
type input "[GEOGRAPHIC_DATA]"
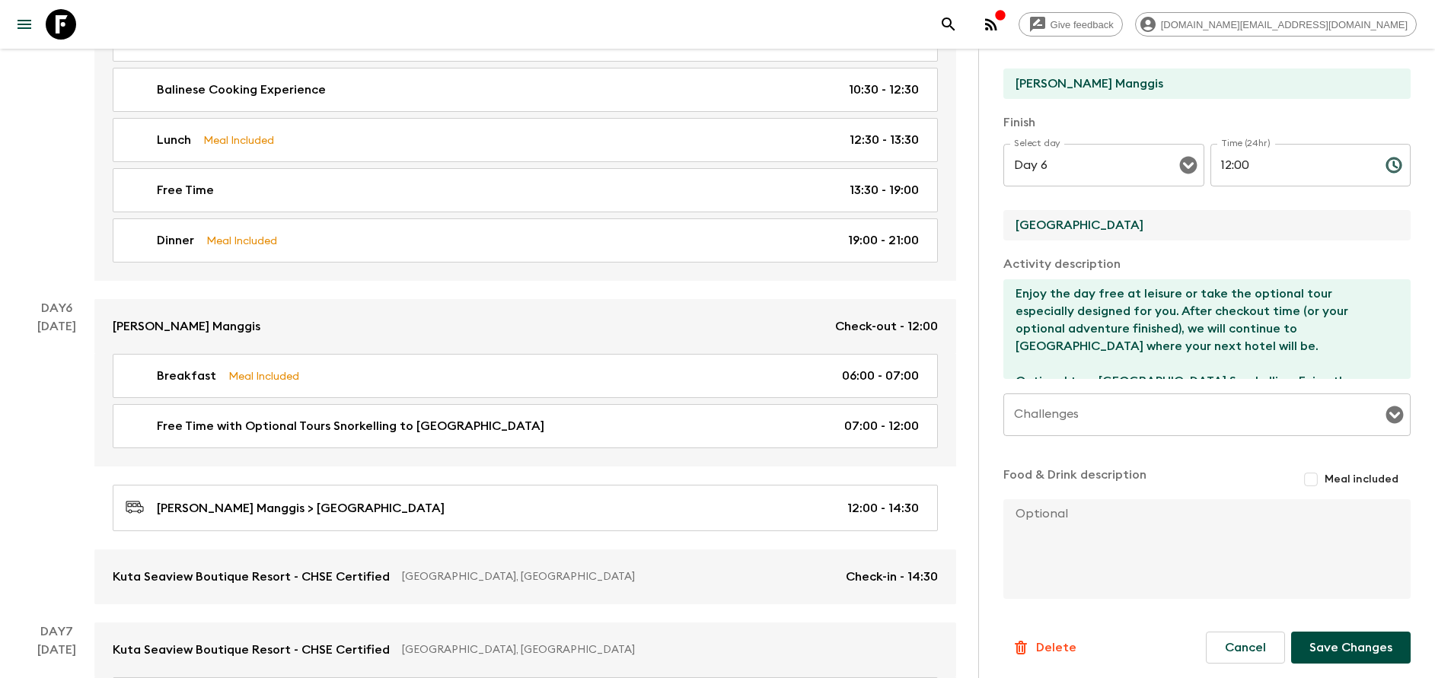
scroll to position [272, 0]
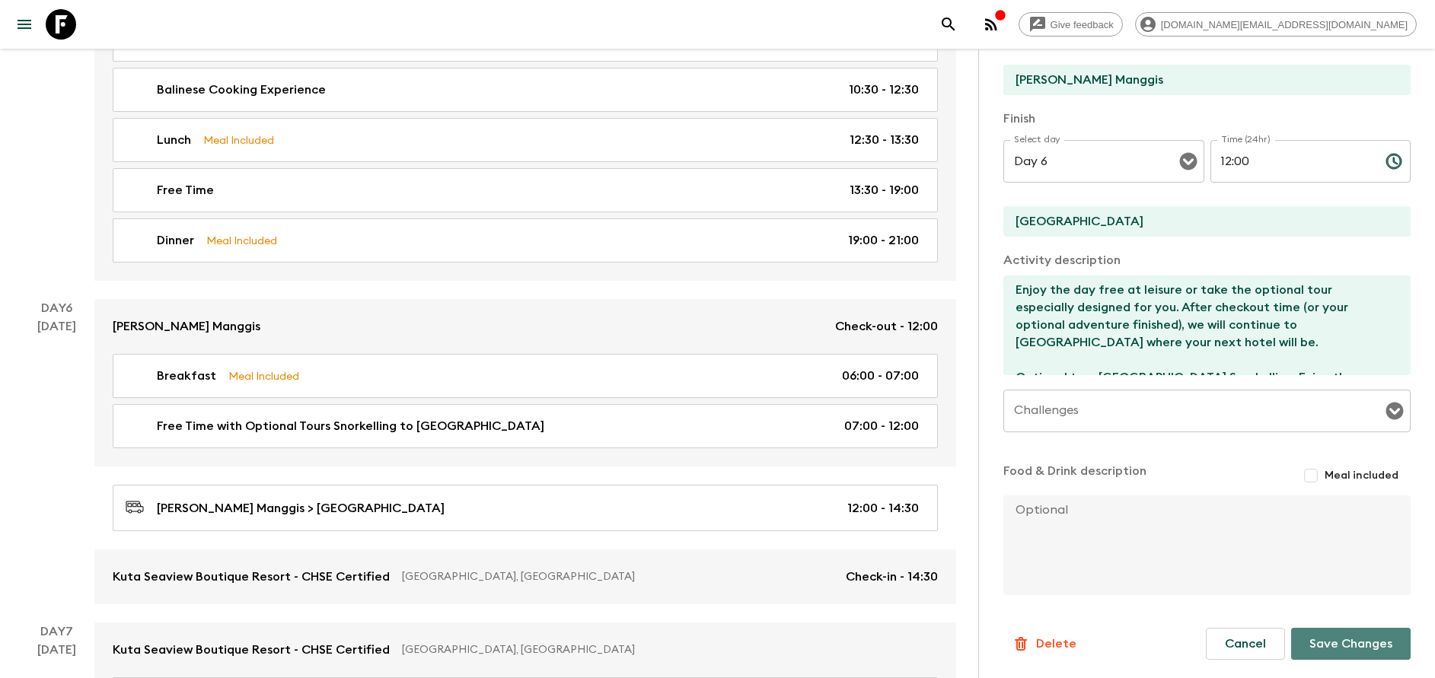
click at [1340, 651] on button "Save Changes" at bounding box center [1350, 644] width 119 height 32
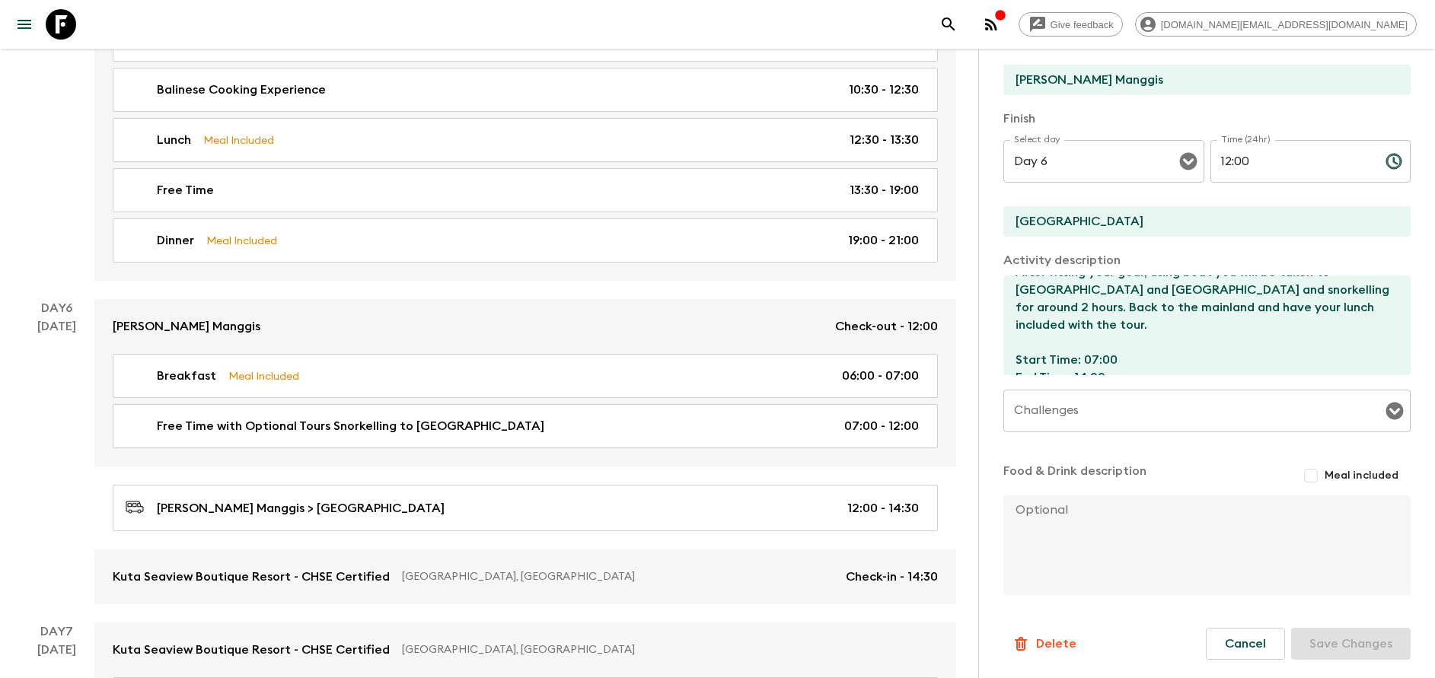
scroll to position [2512, 0]
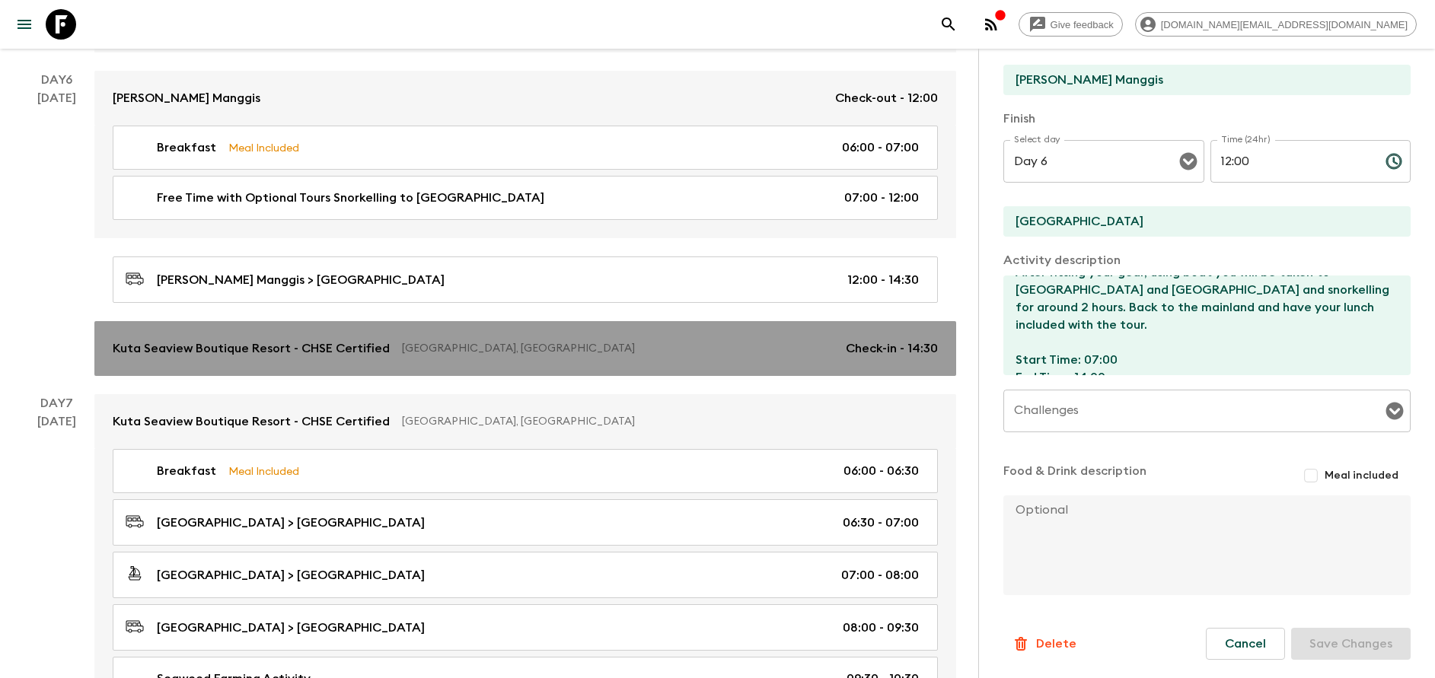
click at [416, 325] on link "Kuta Seaview Boutique Resort - CHSE Certified [GEOGRAPHIC_DATA], [GEOGRAPHIC_DA…" at bounding box center [525, 348] width 862 height 55
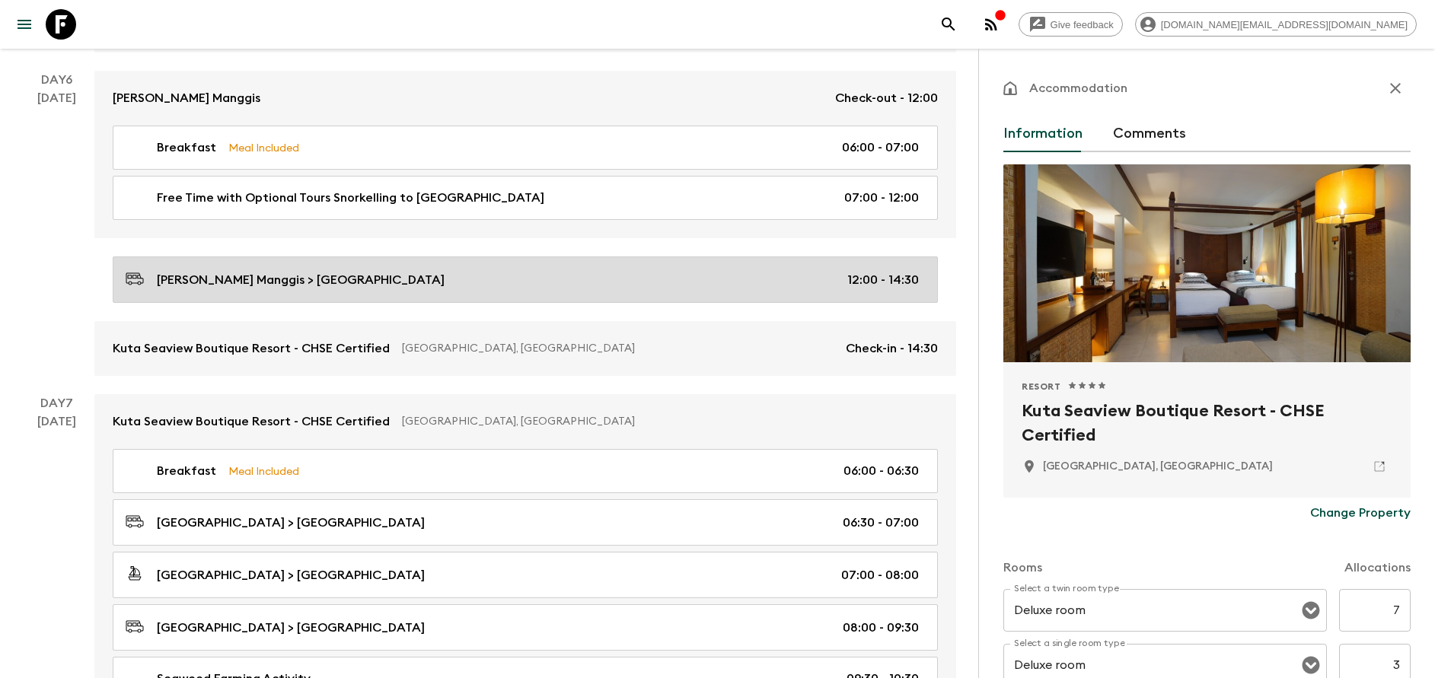
click at [400, 282] on p "[PERSON_NAME] Manggis > [GEOGRAPHIC_DATA]" at bounding box center [301, 280] width 288 height 18
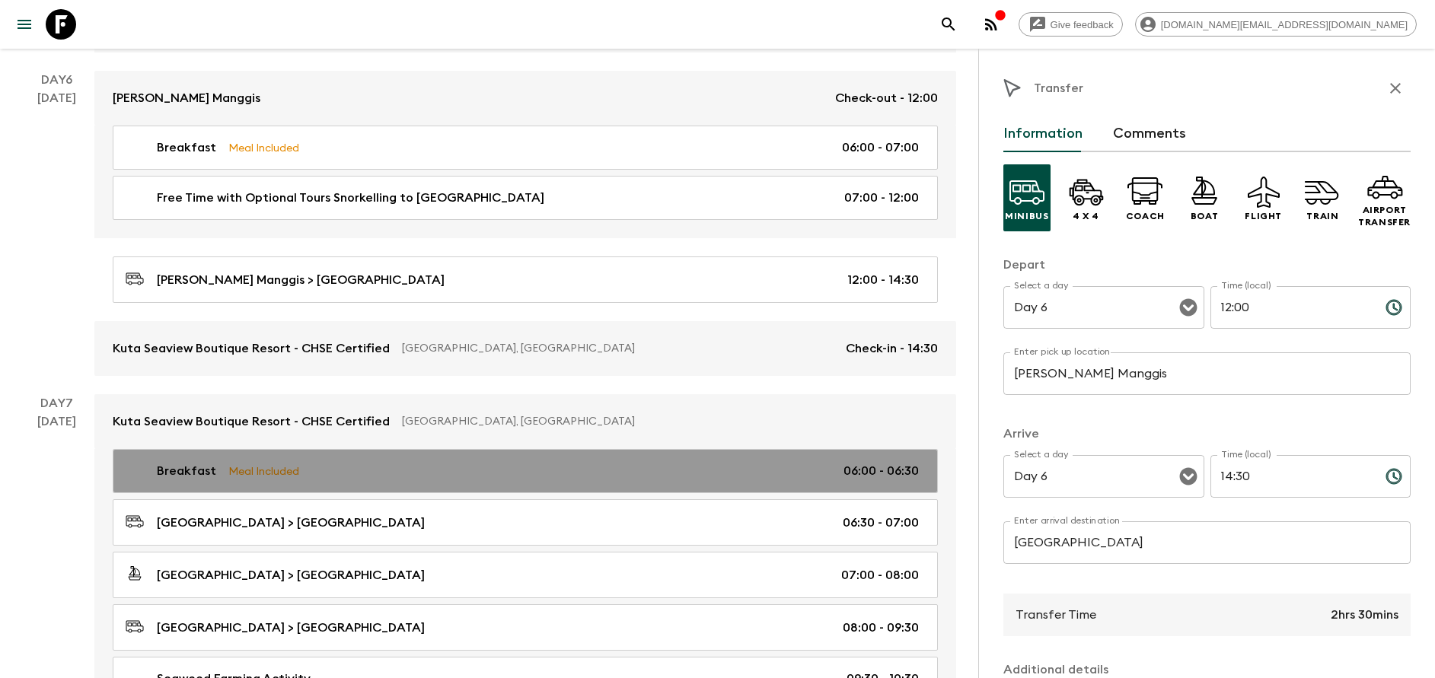
click at [269, 460] on link "Breakfast Meal Included 06:00 - 06:30" at bounding box center [525, 471] width 825 height 44
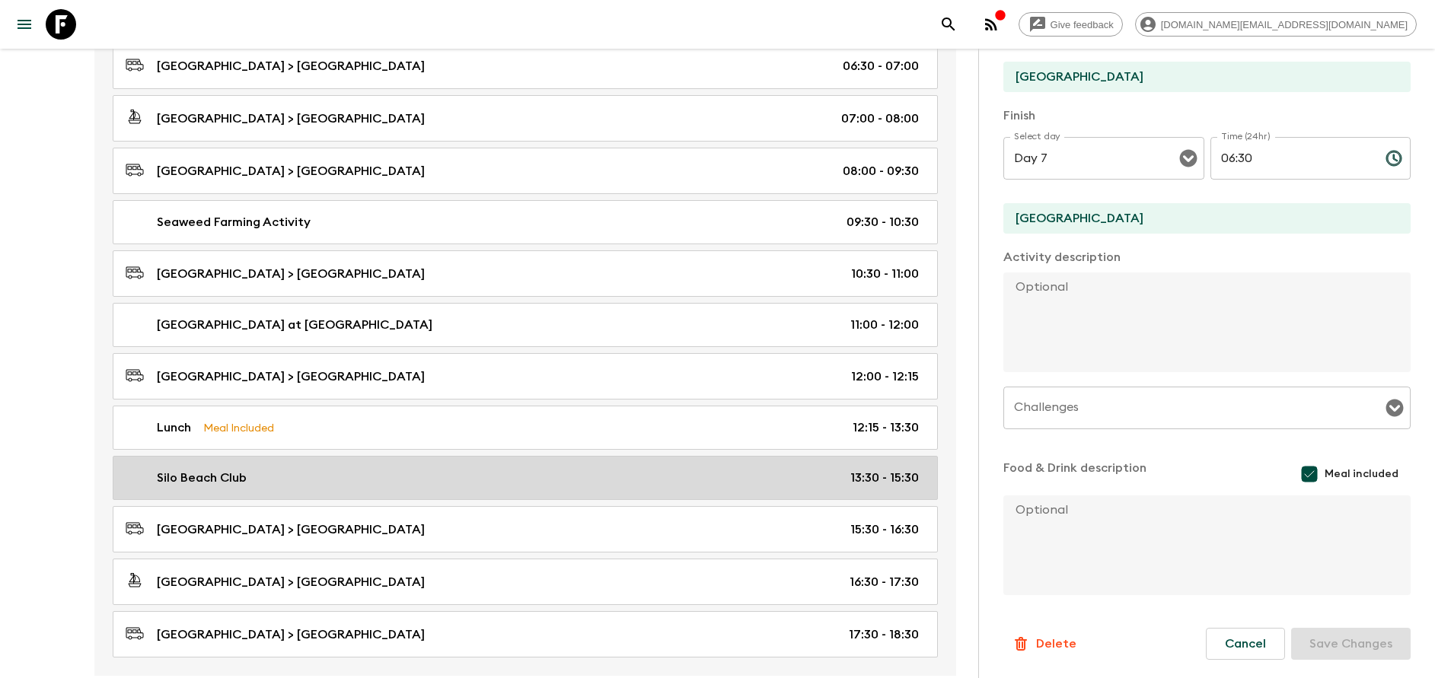
scroll to position [3083, 0]
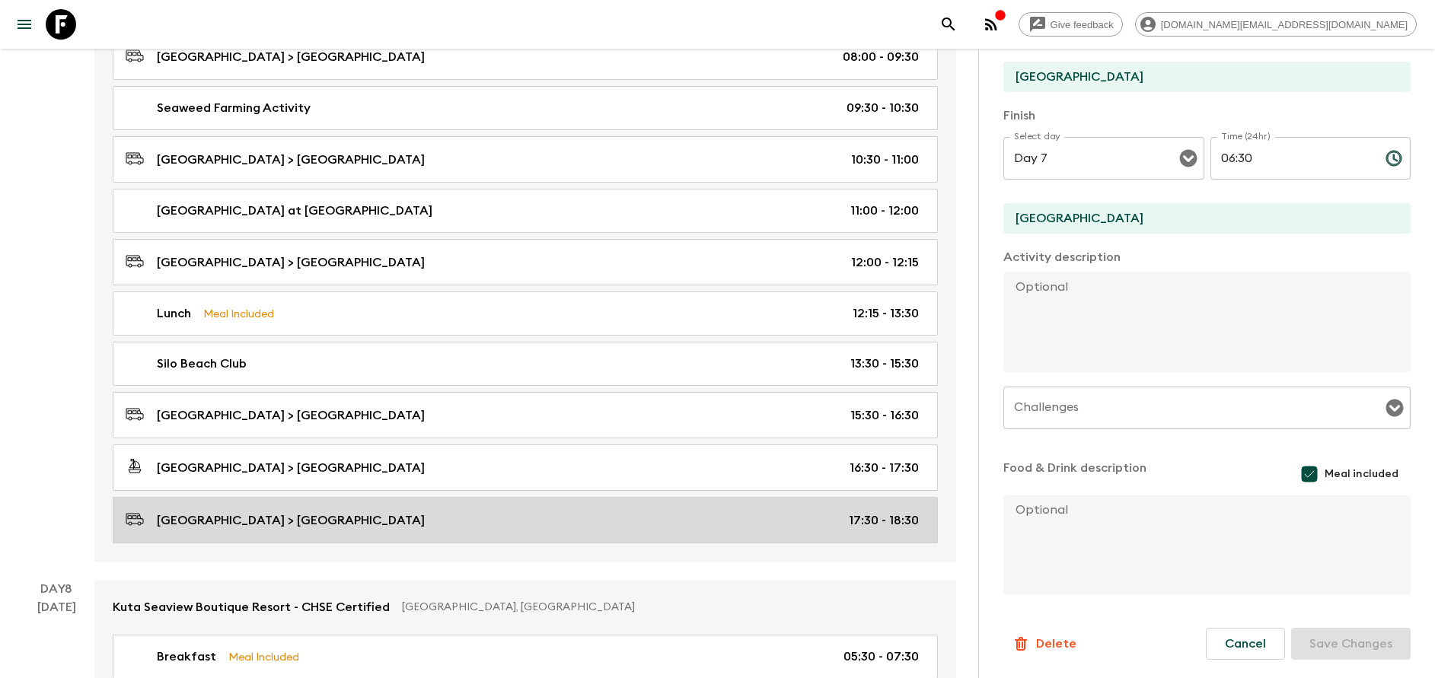
click at [304, 507] on link "[GEOGRAPHIC_DATA] > [GEOGRAPHIC_DATA] 17:30 - 18:30" at bounding box center [525, 520] width 825 height 46
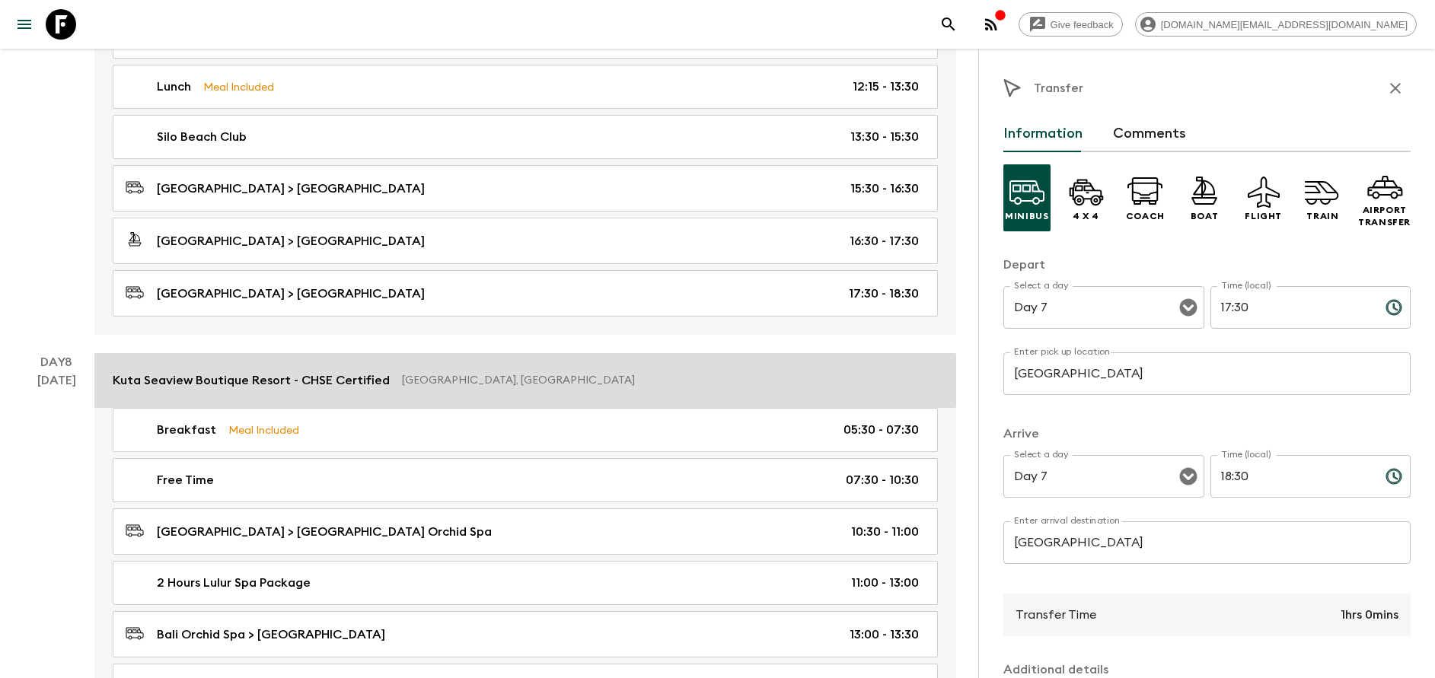
scroll to position [3311, 0]
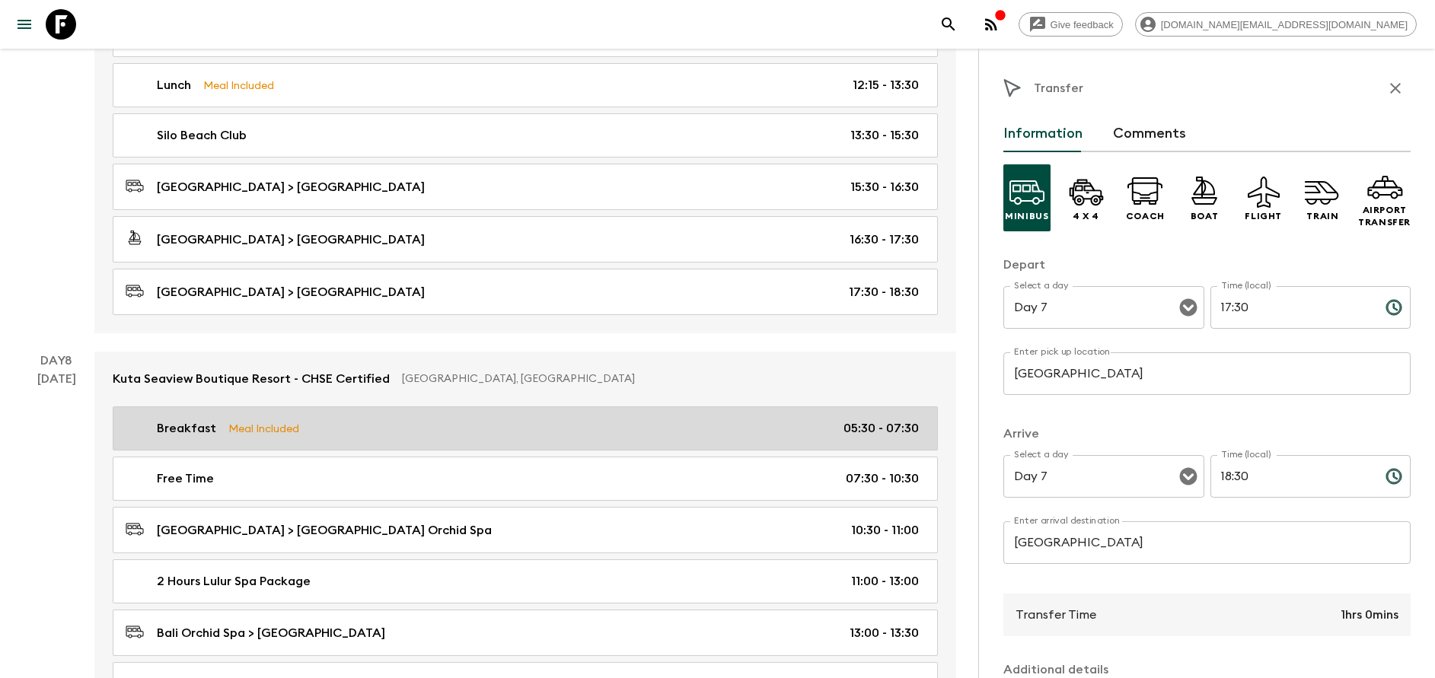
click at [354, 428] on div "Breakfast Meal Included 05:30 - 07:30" at bounding box center [522, 428] width 793 height 18
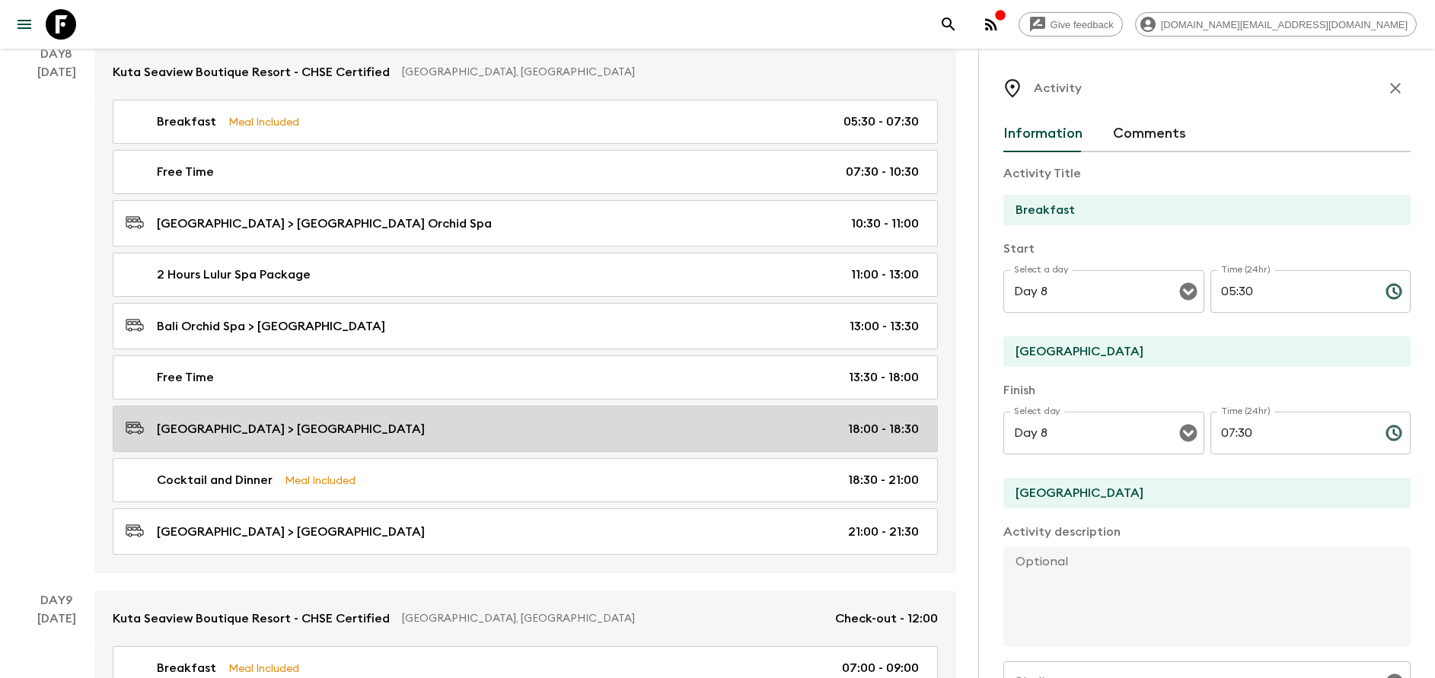
scroll to position [3653, 0]
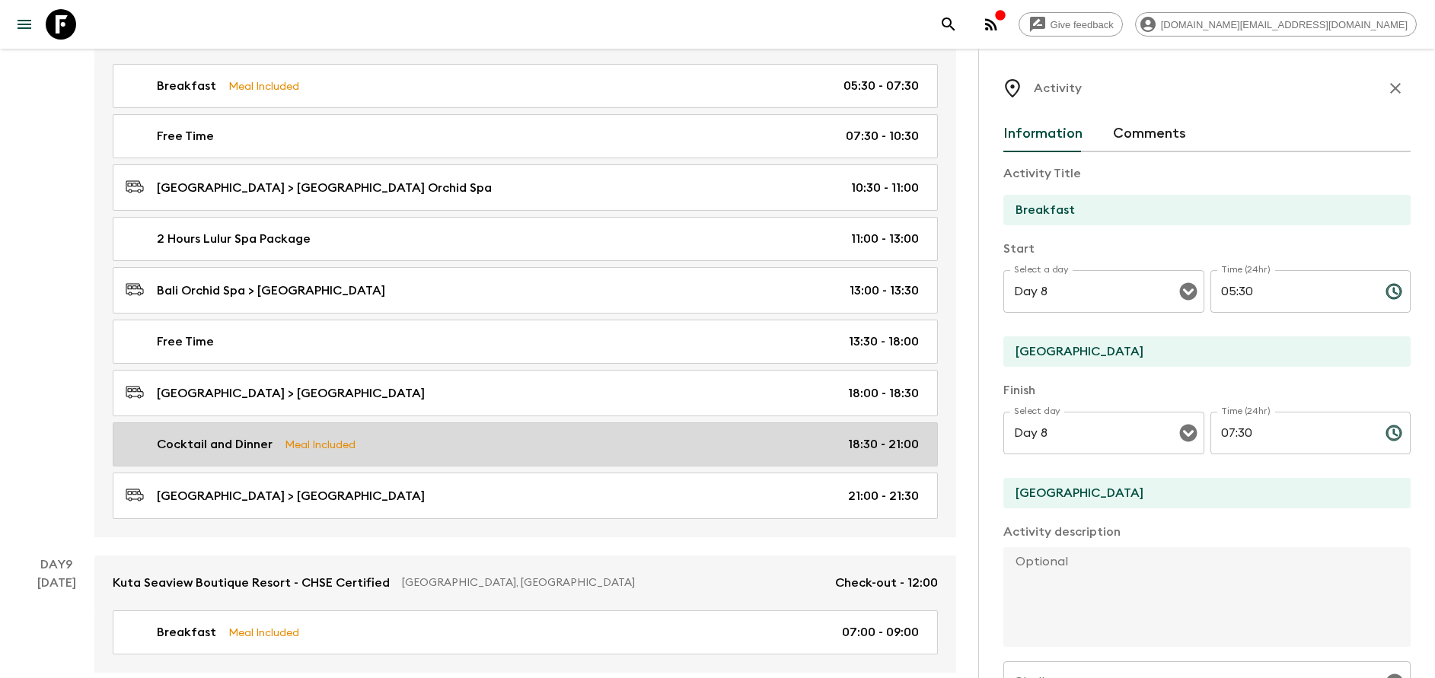
click at [441, 455] on link "Cocktail and Dinner Meal Included 18:30 - 21:00" at bounding box center [525, 444] width 825 height 44
type input "Cocktail and Dinner"
type input "[GEOGRAPHIC_DATA]"
type textarea "Relax with your group with an included 1x cocktail for you to enjoy the sunset.…"
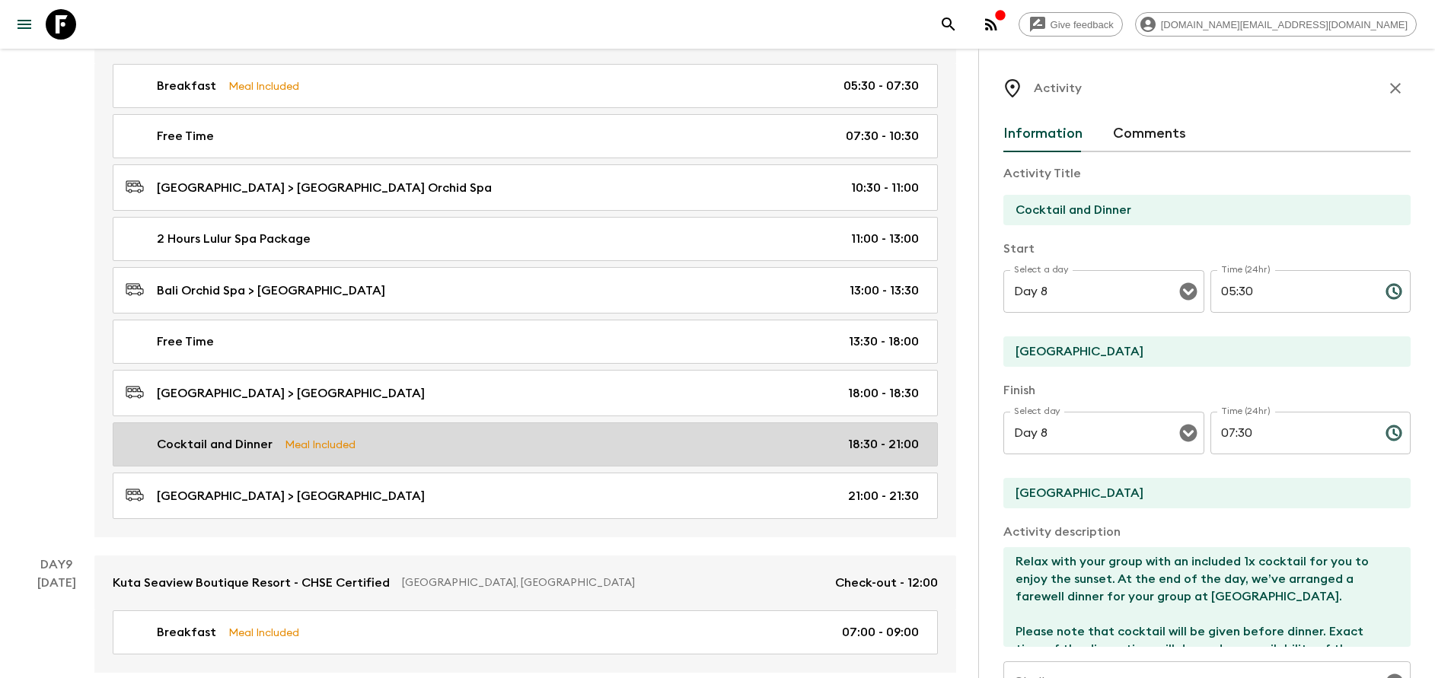
type input "18:30"
type input "21:00"
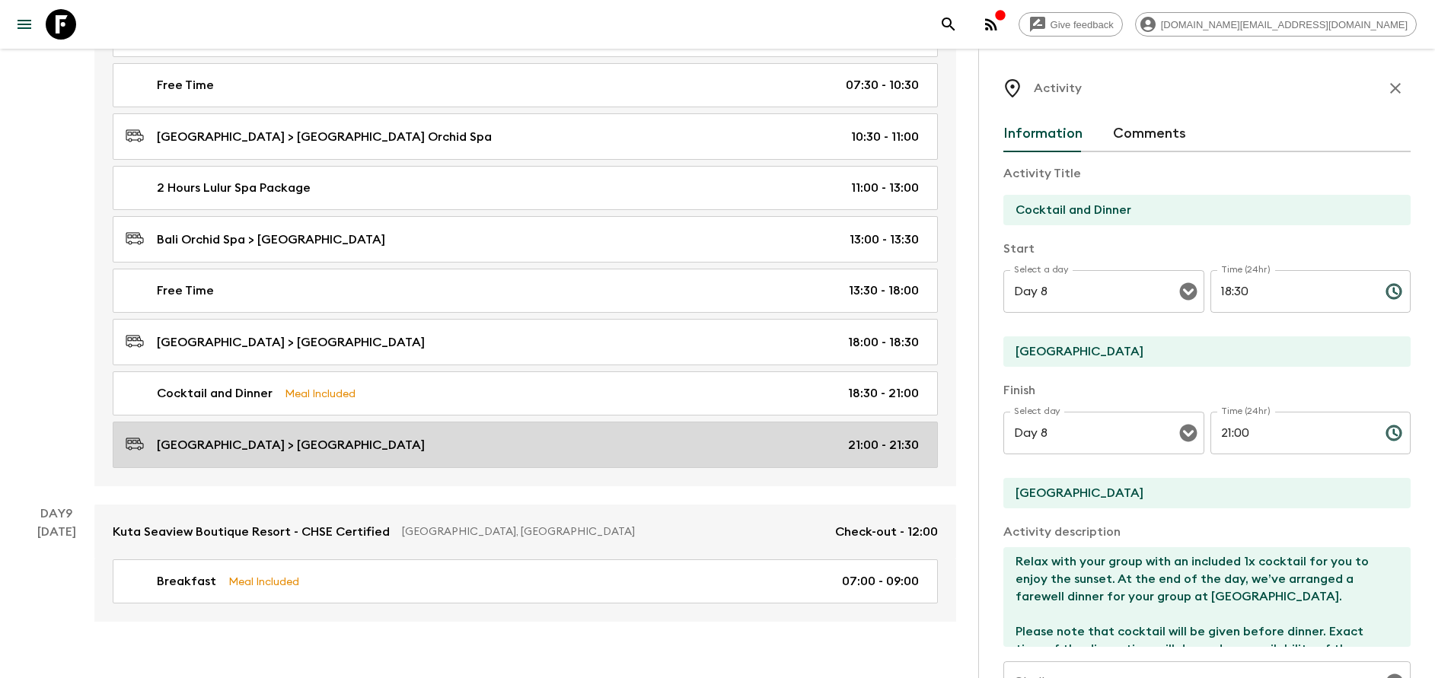
scroll to position [3732, 0]
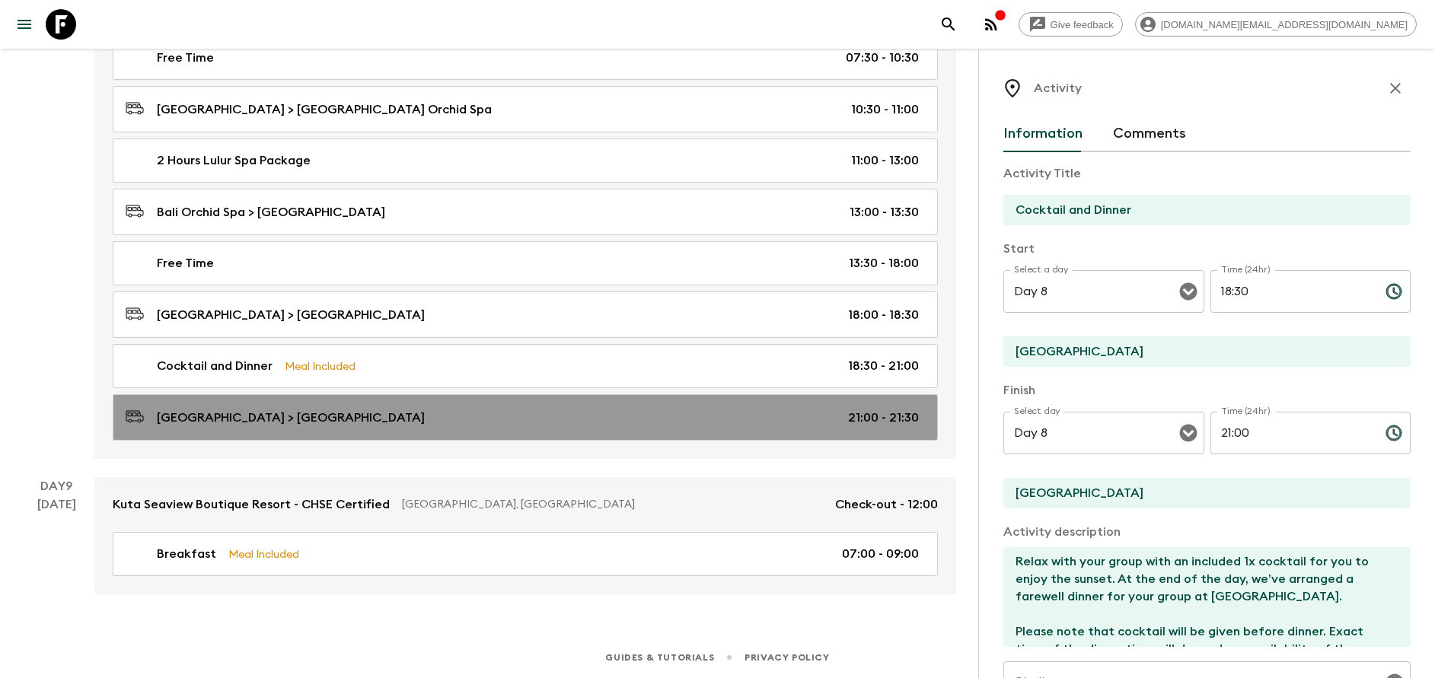
click at [471, 431] on link "[GEOGRAPHIC_DATA] > [GEOGRAPHIC_DATA] 21:00 - 21:30" at bounding box center [525, 417] width 825 height 46
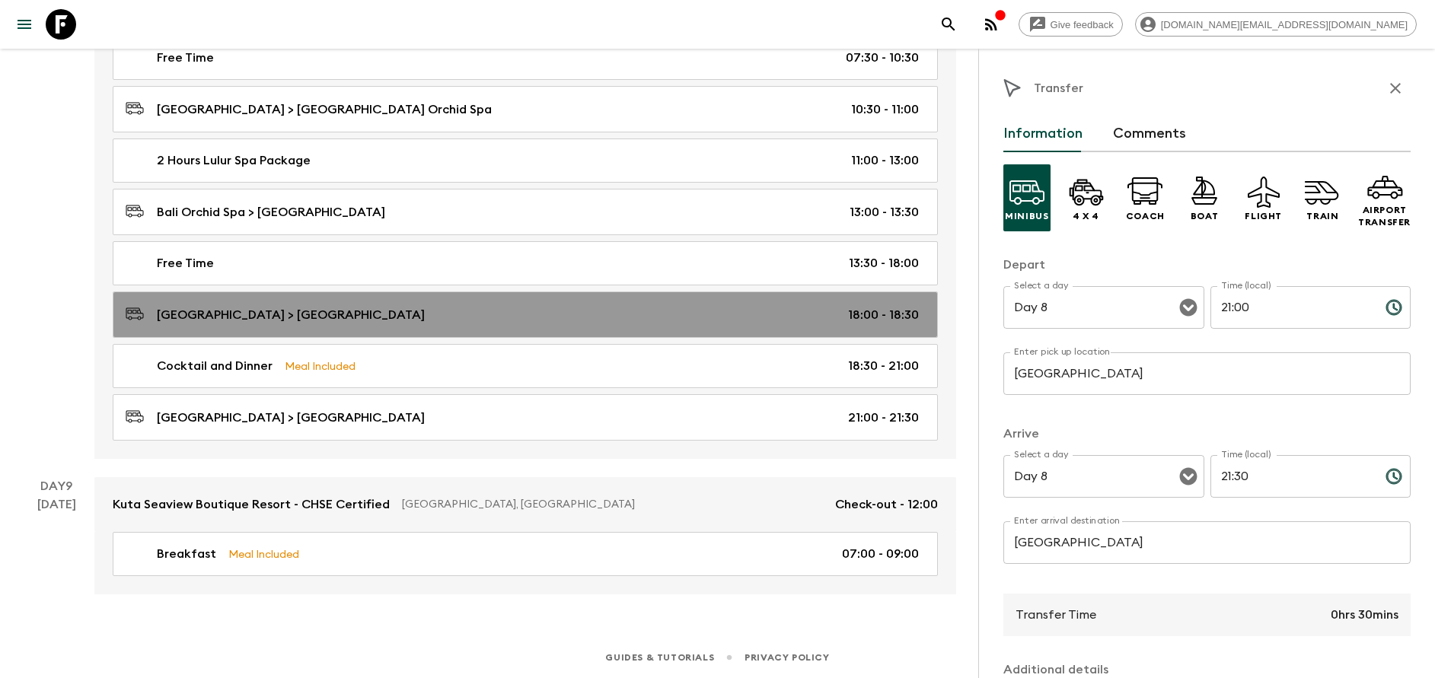
click at [419, 331] on link "[GEOGRAPHIC_DATA] > [GEOGRAPHIC_DATA] 18:00 - 18:30" at bounding box center [525, 315] width 825 height 46
type input "[GEOGRAPHIC_DATA]"
type input "18:00"
type input "18:30"
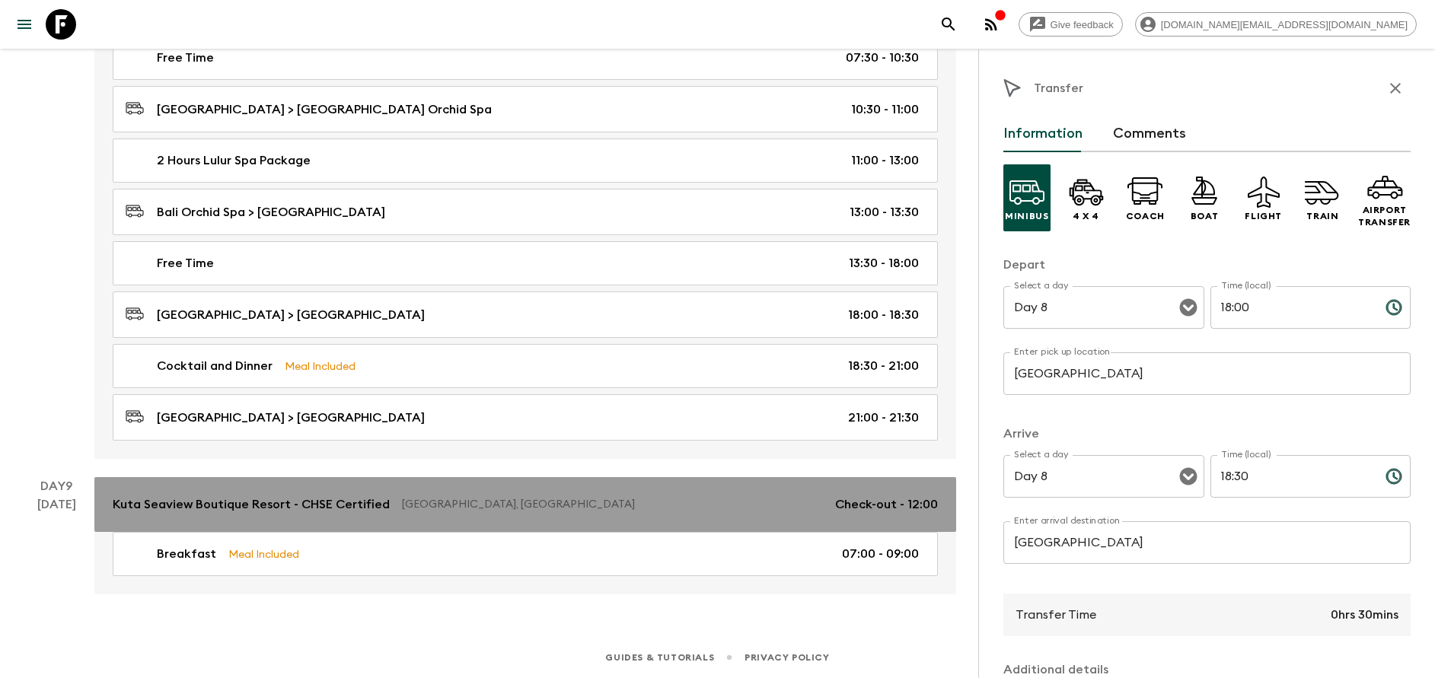
click at [416, 519] on link "Kuta Seaview Boutique Resort - CHSE Certified [GEOGRAPHIC_DATA], [GEOGRAPHIC_DA…" at bounding box center [525, 504] width 862 height 55
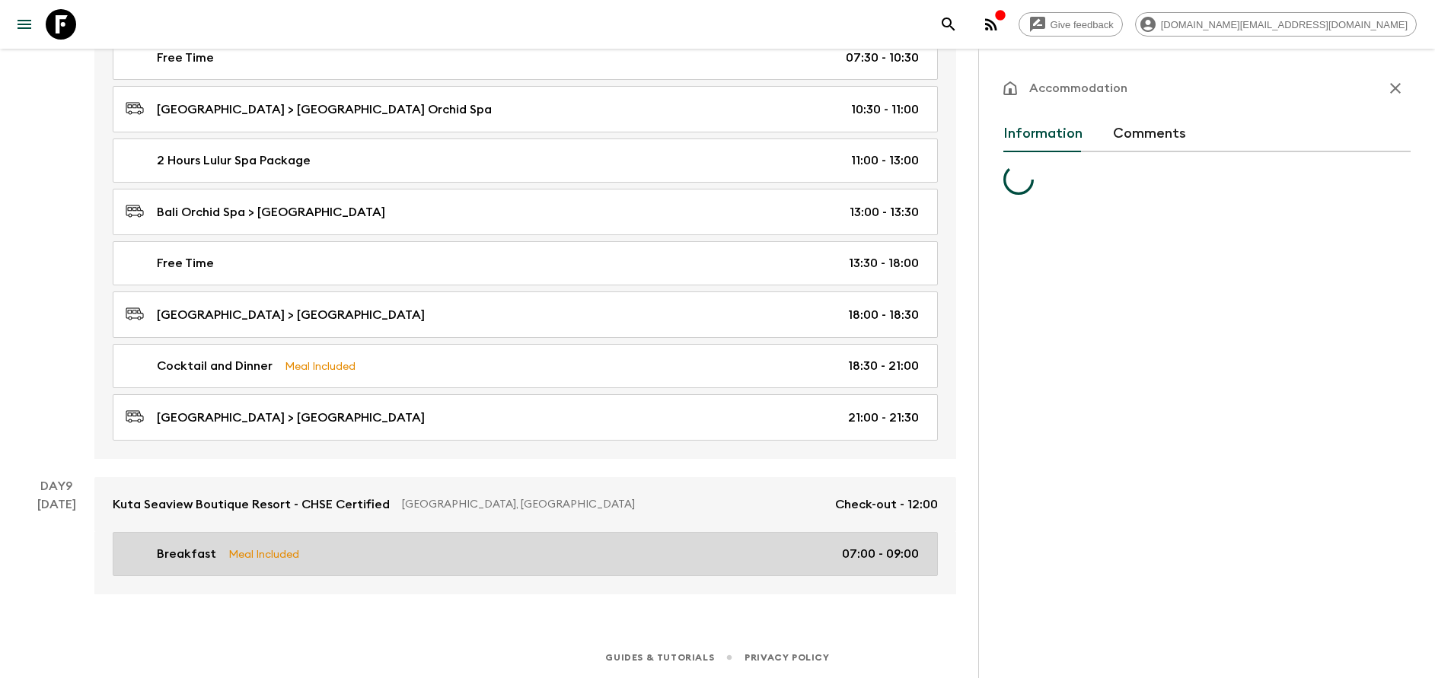
click at [412, 566] on link "Breakfast Meal Included 07:00 - 09:00" at bounding box center [525, 554] width 825 height 44
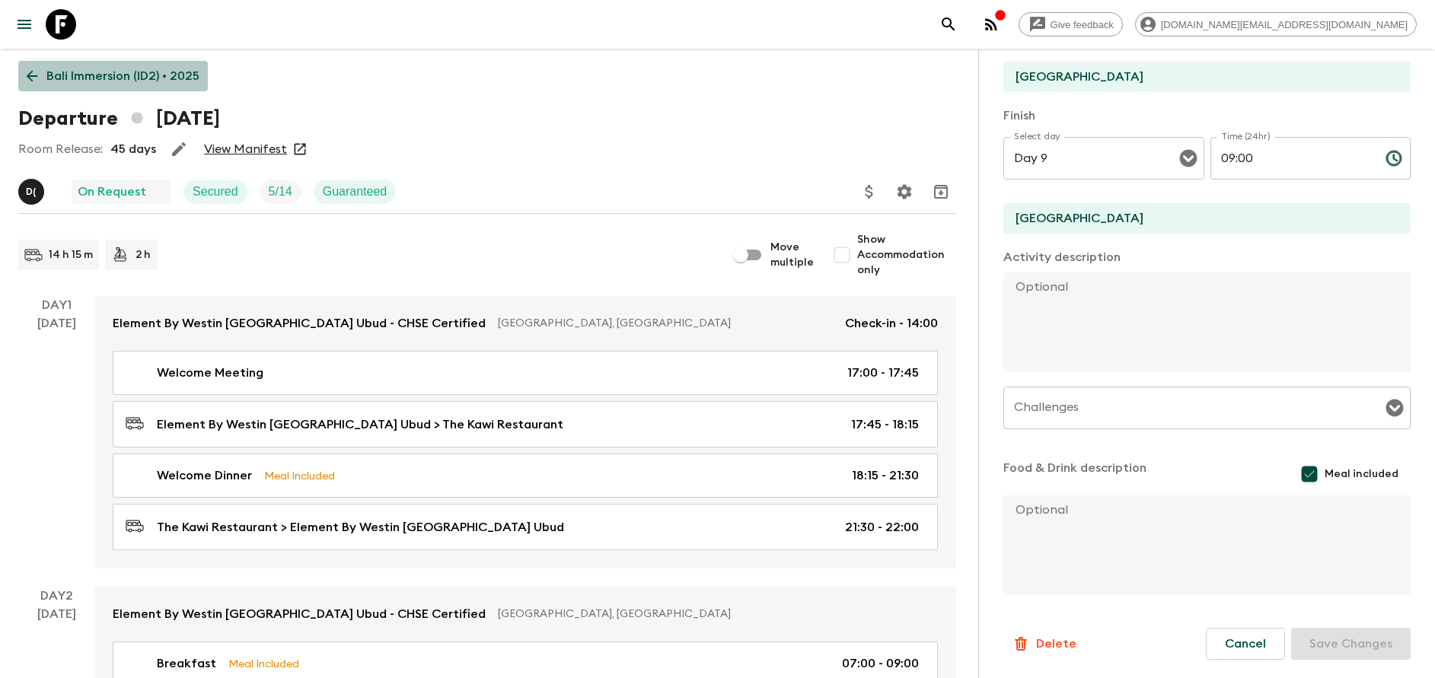
click at [129, 71] on p "Bali Immersion (ID2) • 2025" at bounding box center [122, 76] width 153 height 18
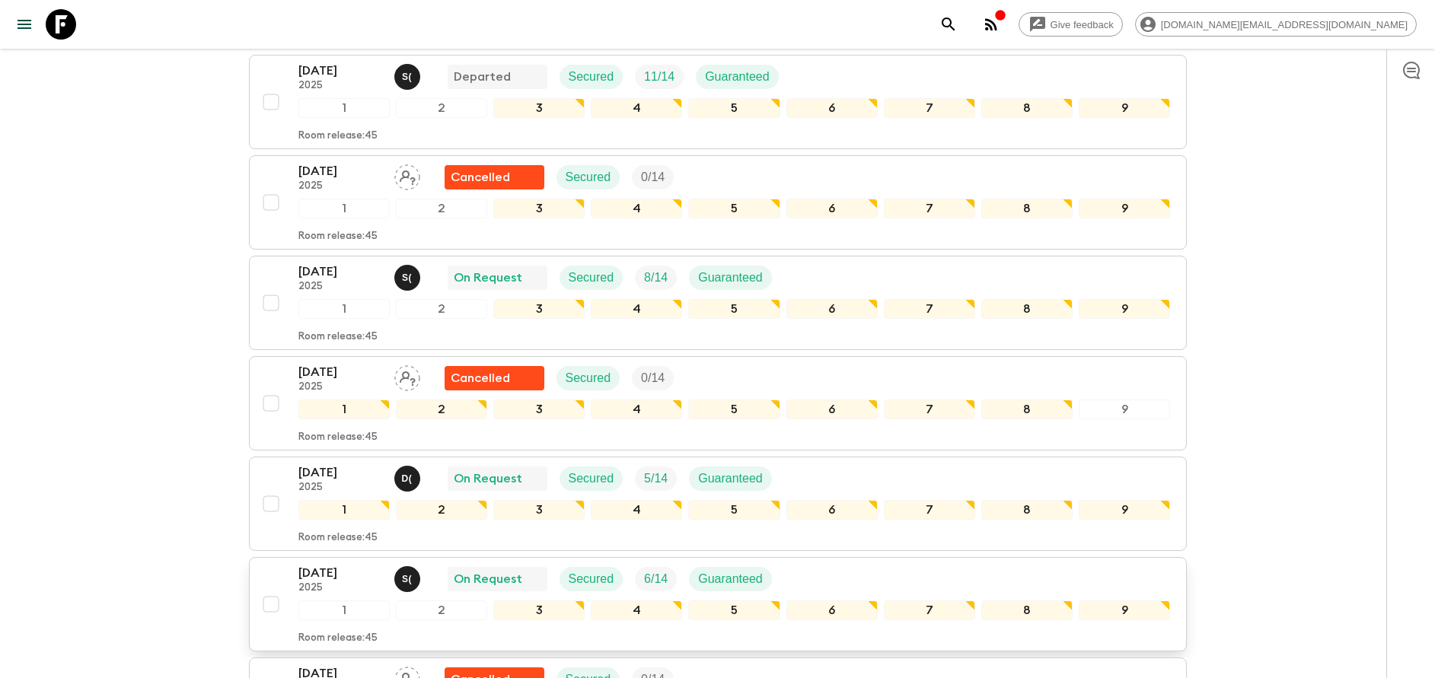
scroll to position [457, 0]
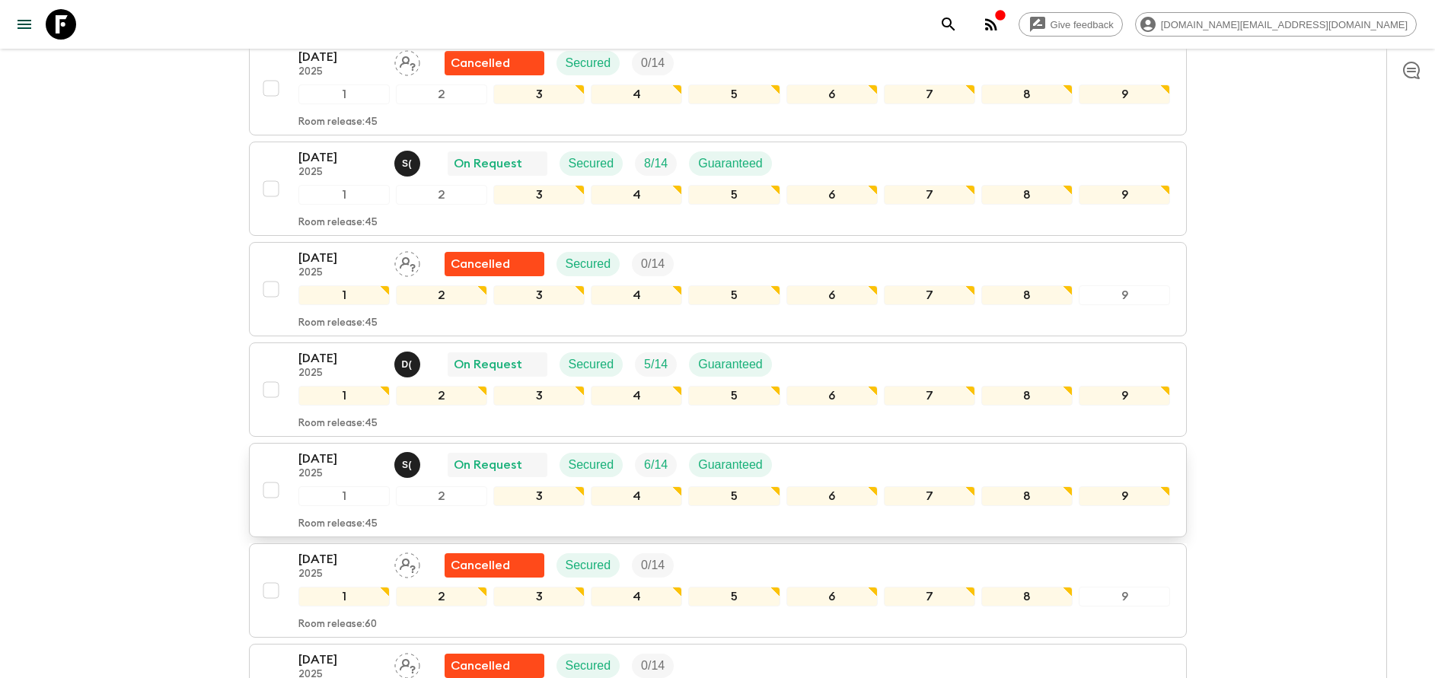
click at [327, 476] on p "2025" at bounding box center [340, 474] width 84 height 12
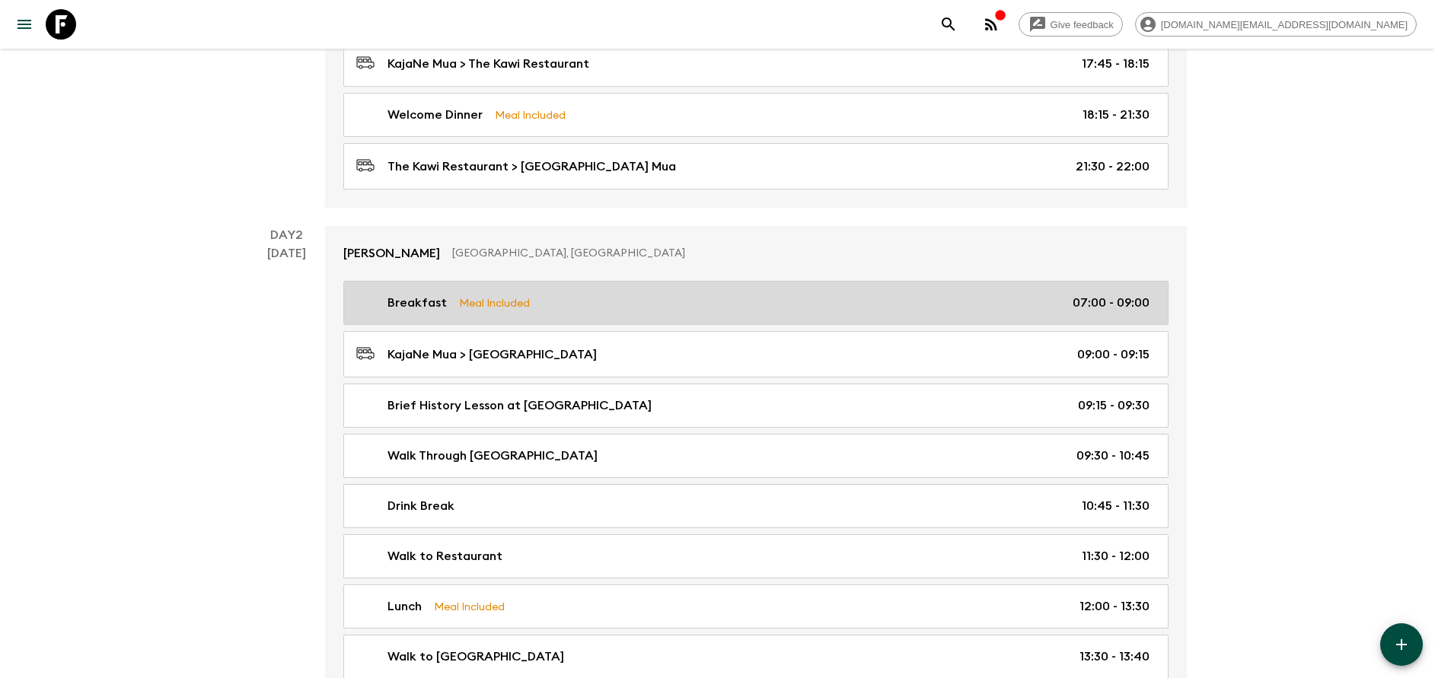
scroll to position [228, 0]
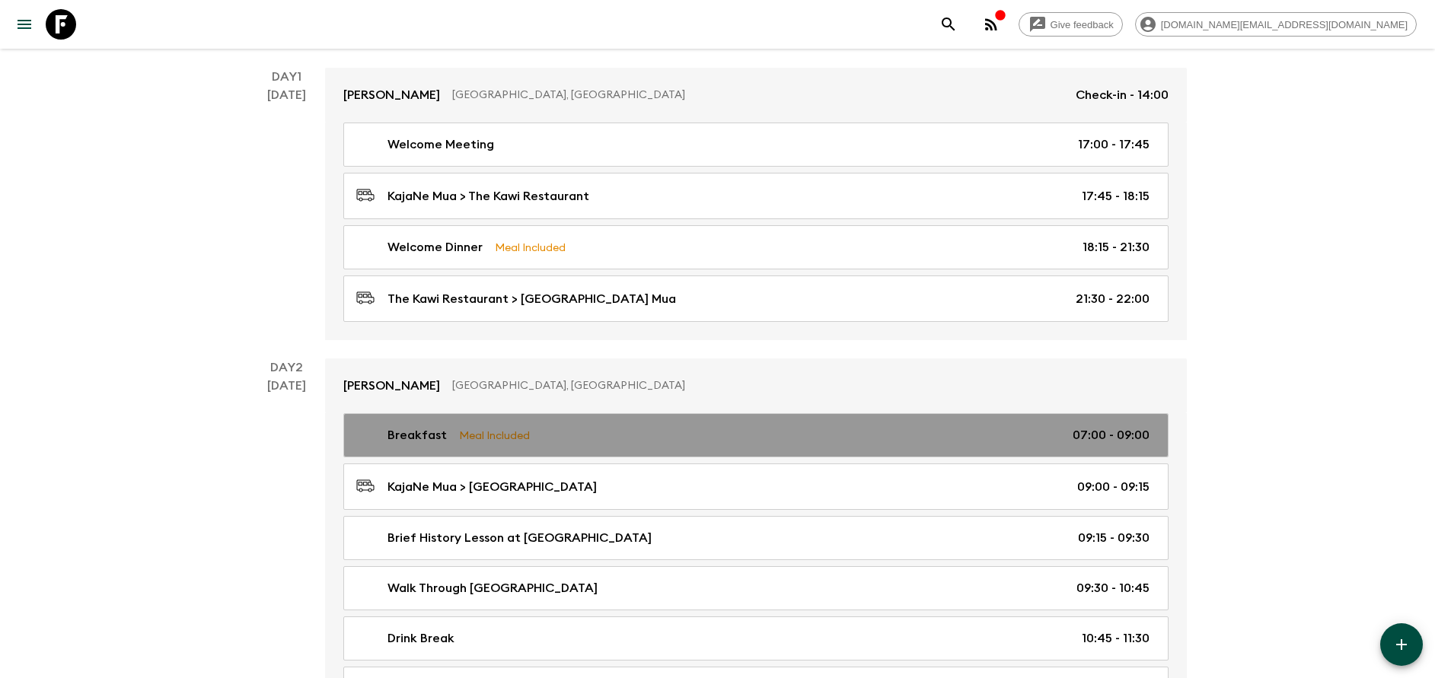
click at [490, 419] on link "Breakfast Meal Included 07:00 - 09:00" at bounding box center [755, 435] width 825 height 44
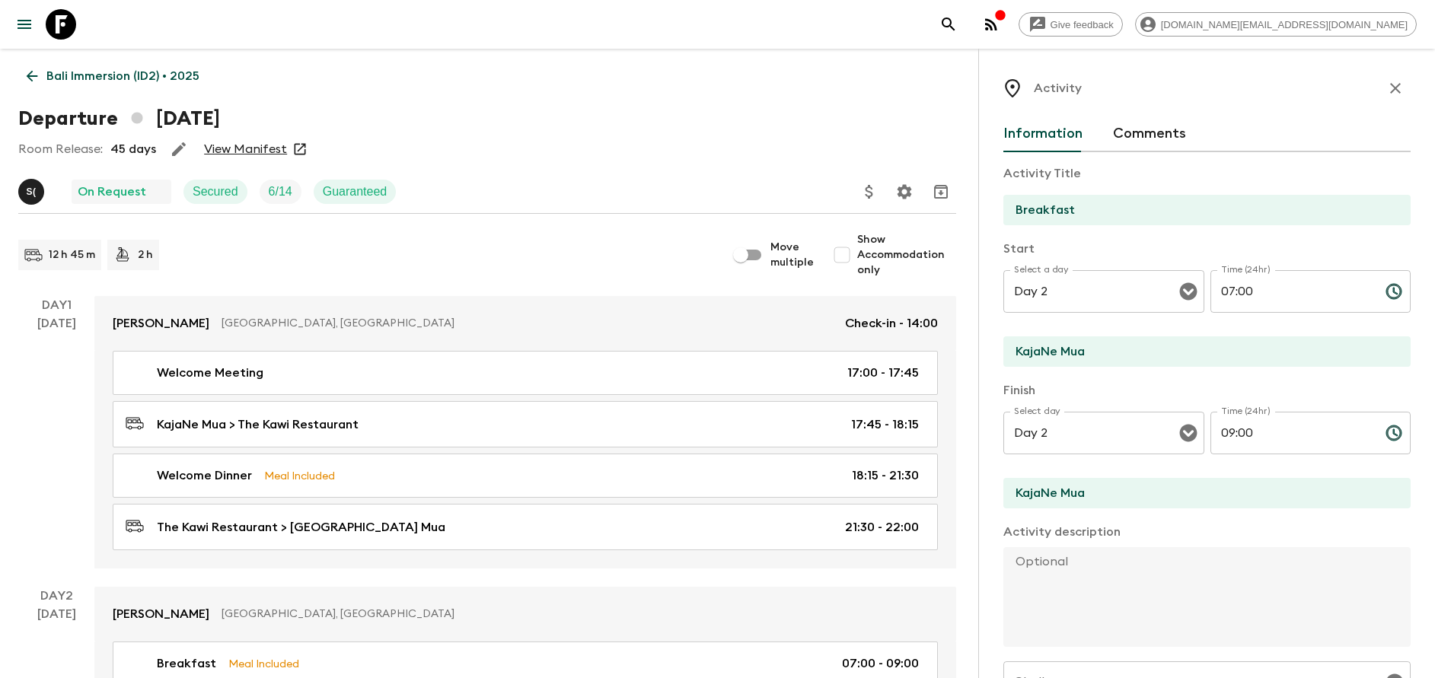
click at [1386, 79] on icon "button" at bounding box center [1395, 88] width 18 height 18
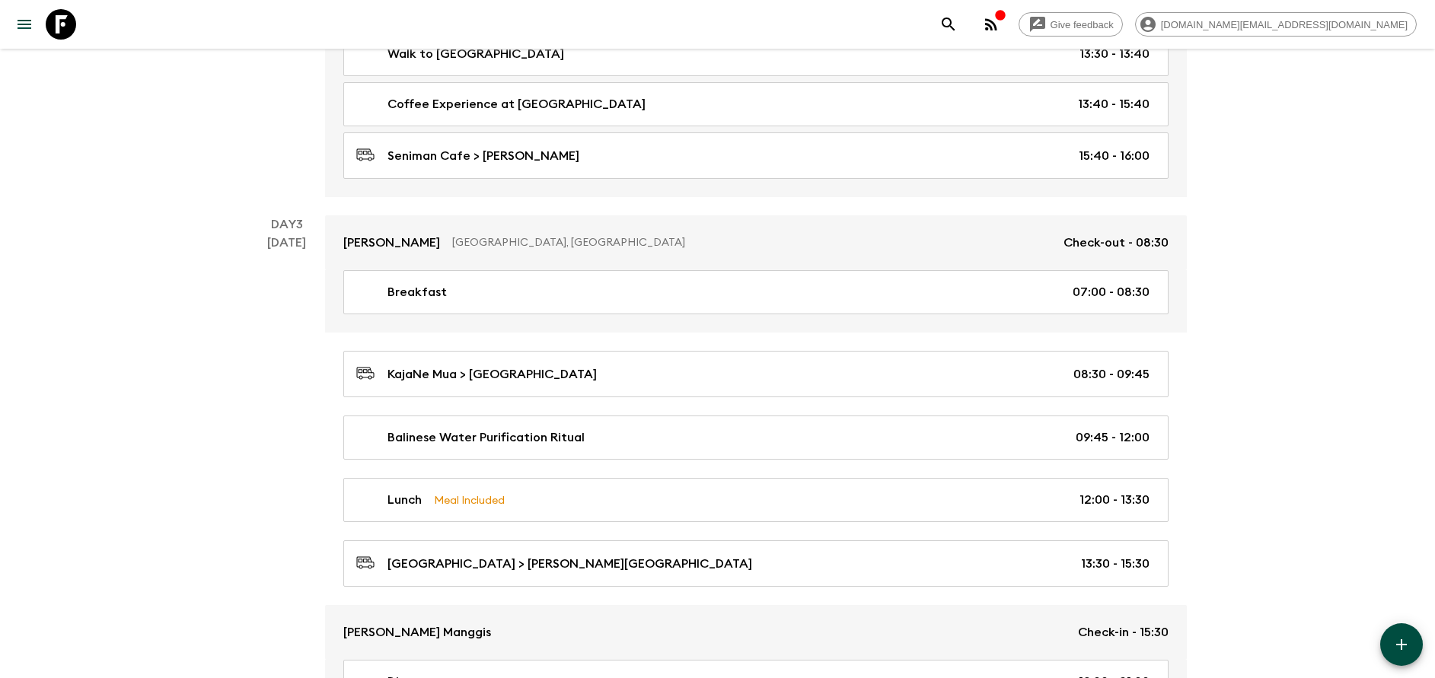
scroll to position [1028, 0]
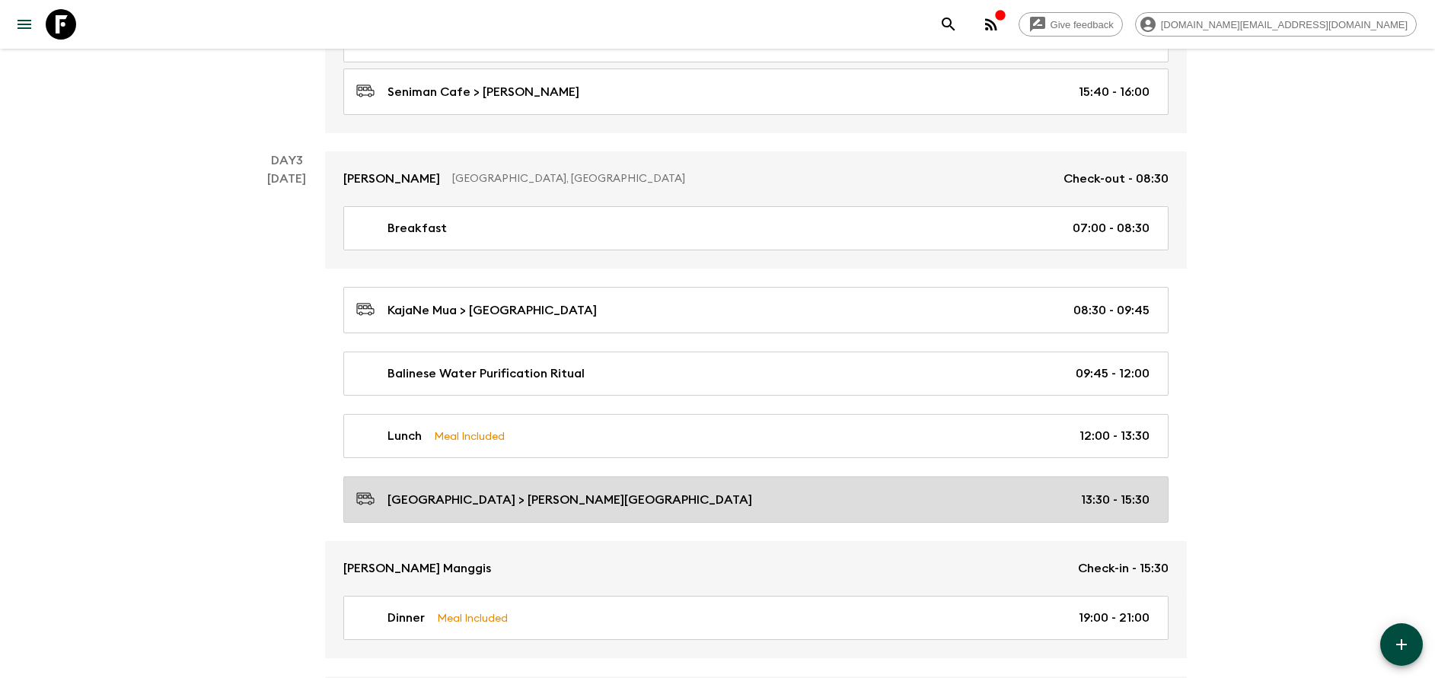
click at [554, 486] on link "[GEOGRAPHIC_DATA] > [PERSON_NAME][GEOGRAPHIC_DATA] 13:30 - 15:30" at bounding box center [755, 499] width 825 height 46
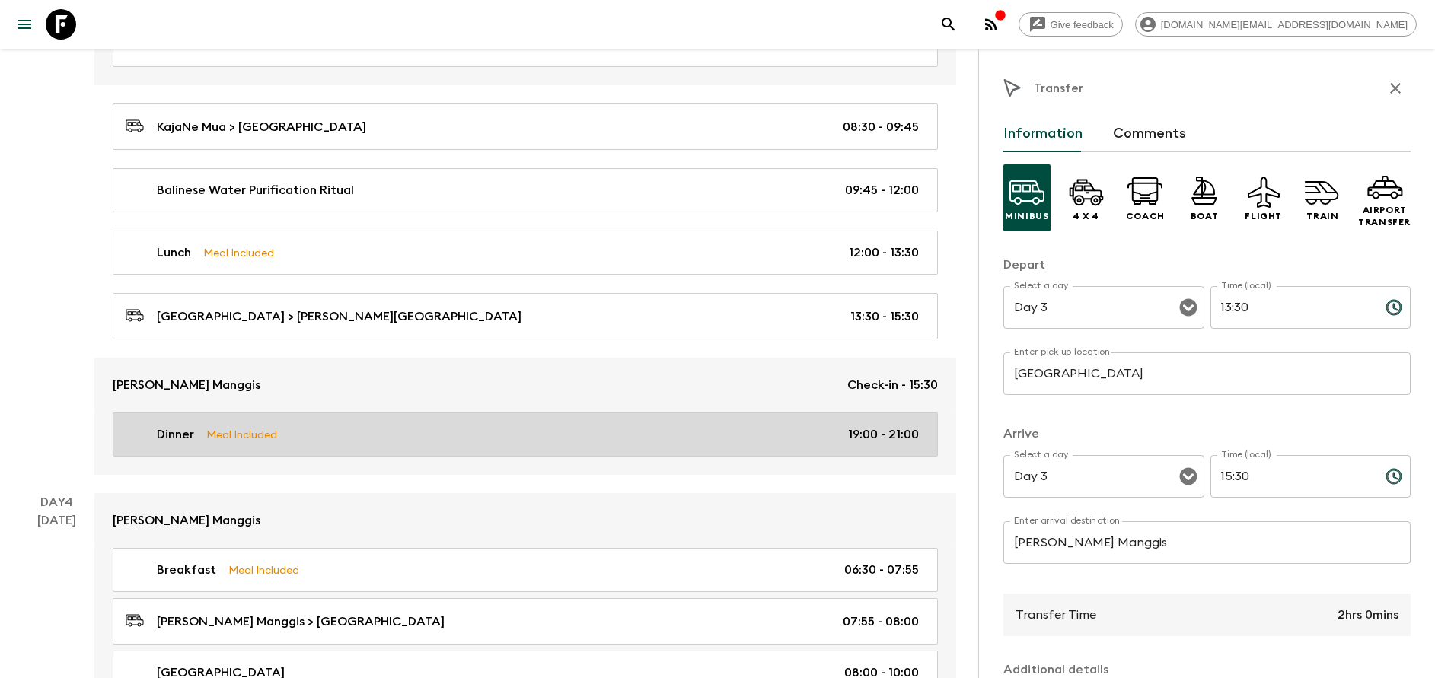
scroll to position [1256, 0]
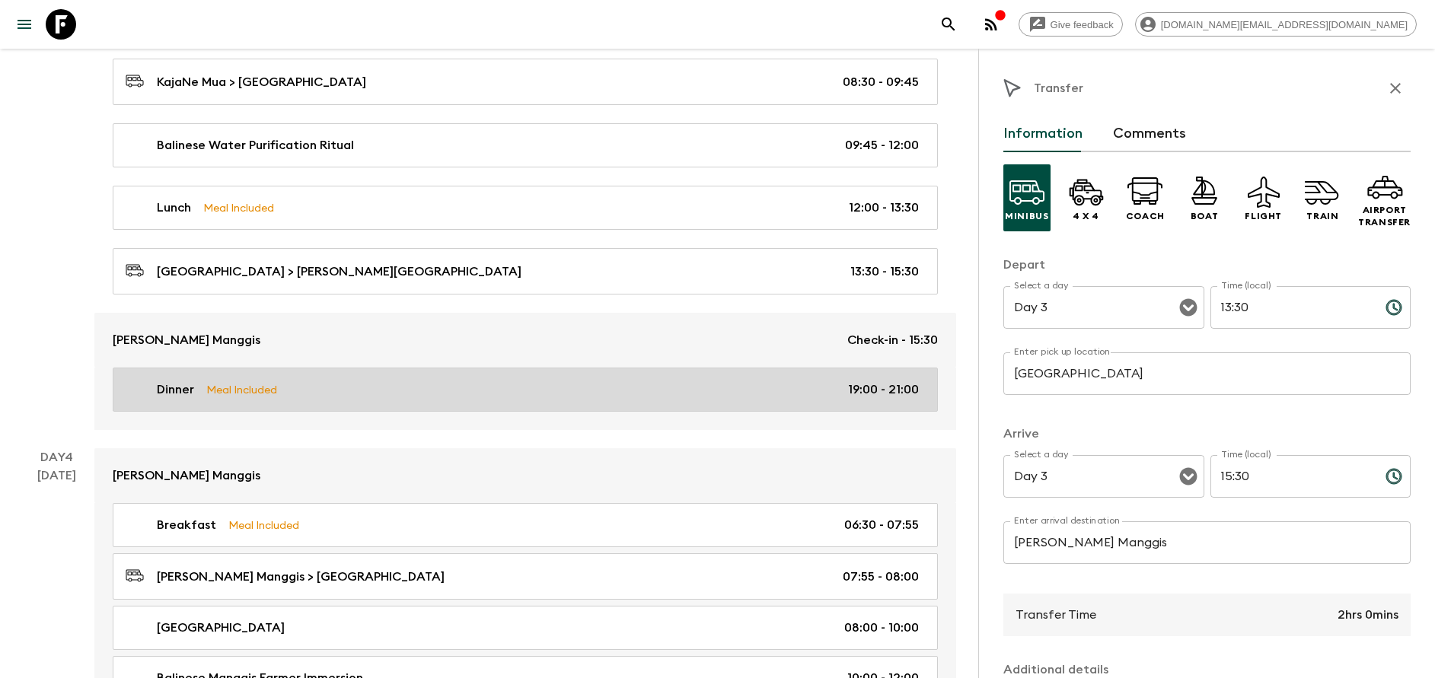
click at [389, 391] on div "Dinner Meal Included 19:00 - 21:00" at bounding box center [522, 390] width 793 height 18
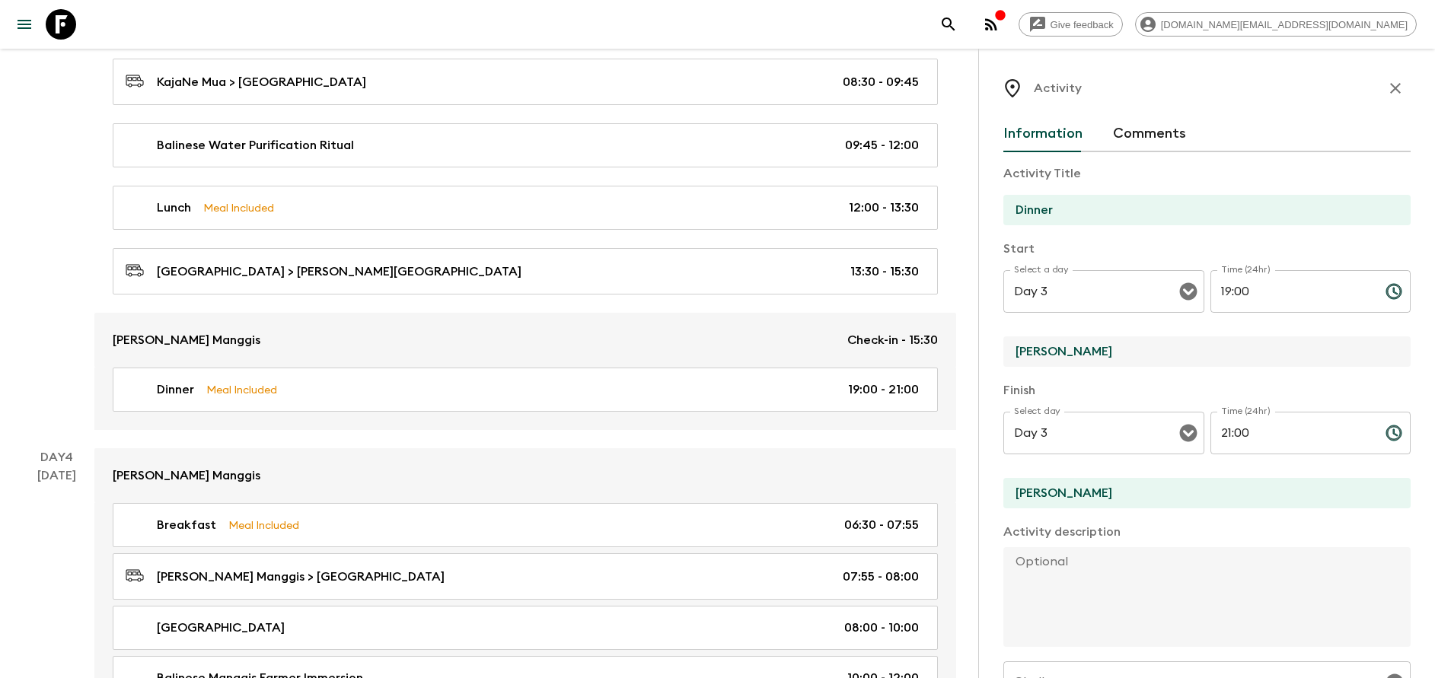
click at [1021, 350] on input "[PERSON_NAME]" at bounding box center [1200, 351] width 395 height 30
type input "[PERSON_NAME] Manggis"
click at [1075, 477] on div "Finish Select day Day 3 Select day ​ Time (24hr) 21:00 Time (24hr) ​ [PERSON_NA…" at bounding box center [1206, 445] width 407 height 129
click at [1070, 499] on input "[PERSON_NAME]" at bounding box center [1200, 493] width 395 height 30
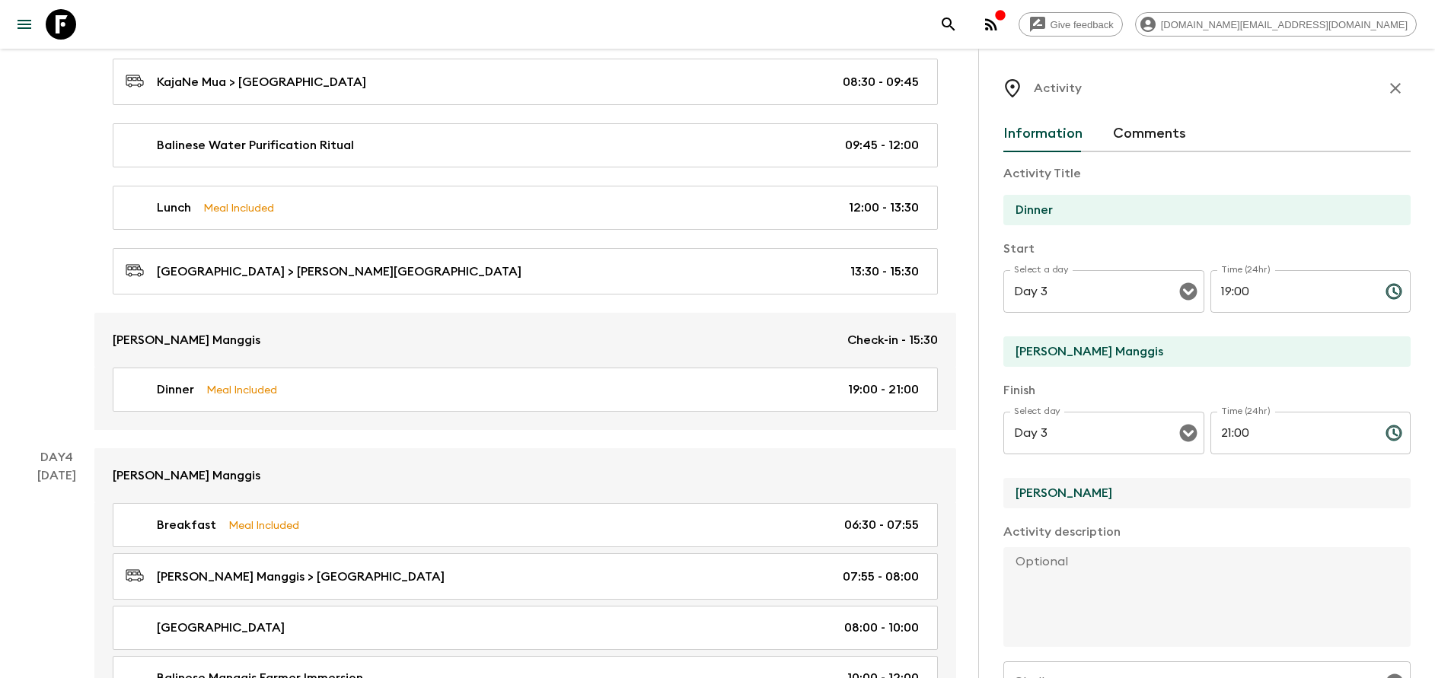
type input "k"
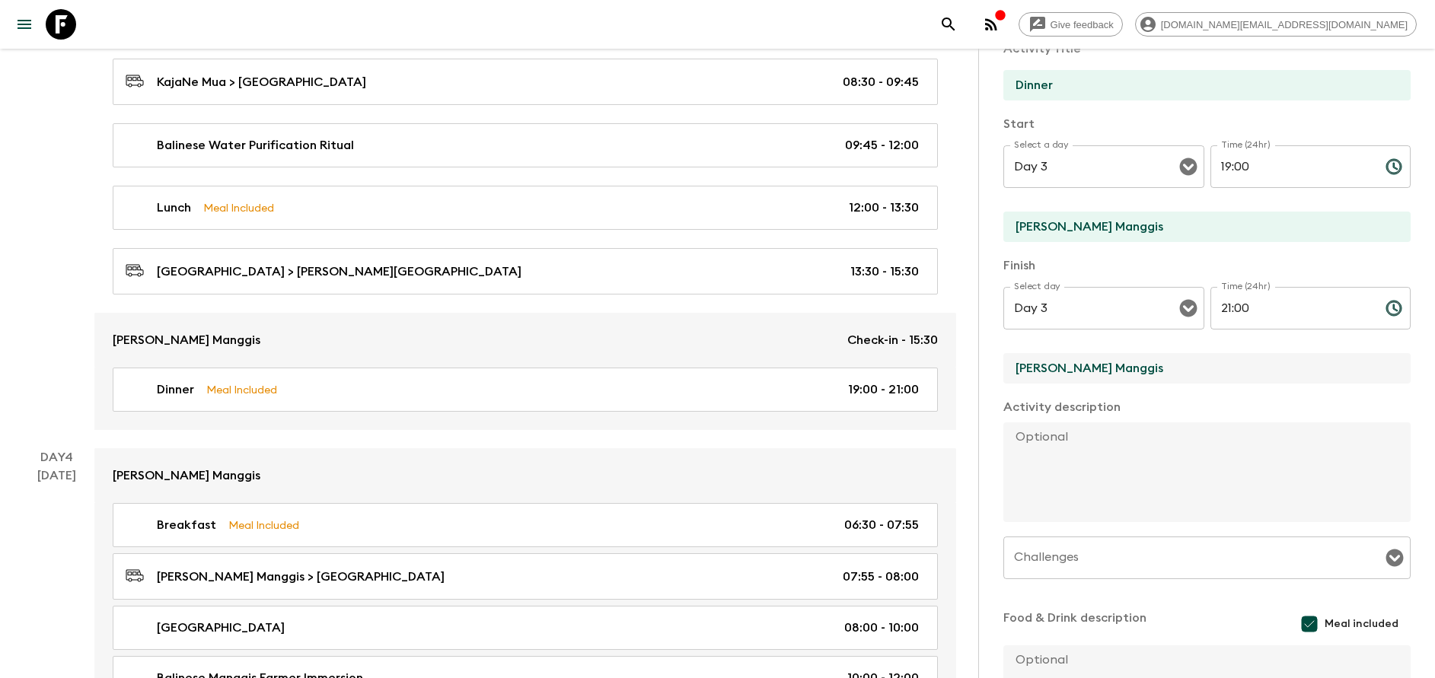
scroll to position [275, 0]
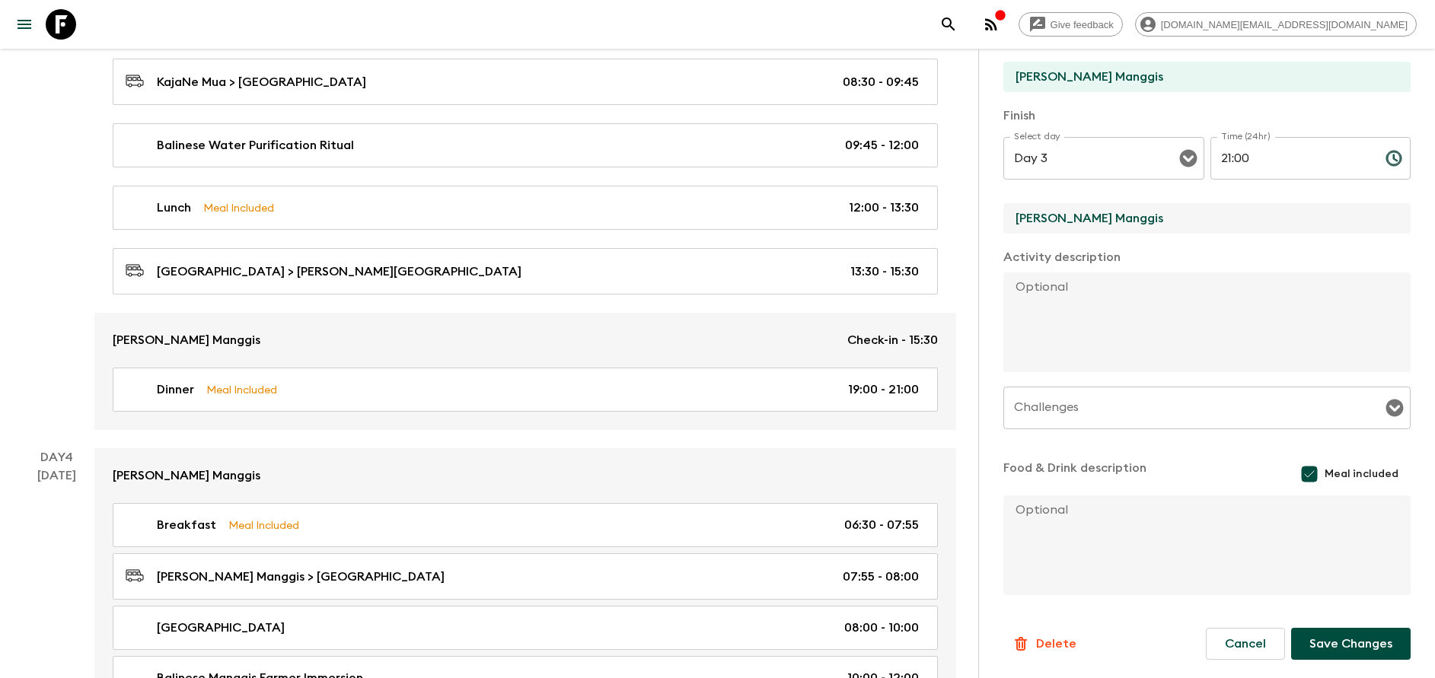
click at [1345, 645] on button "Save Changes" at bounding box center [1350, 644] width 119 height 32
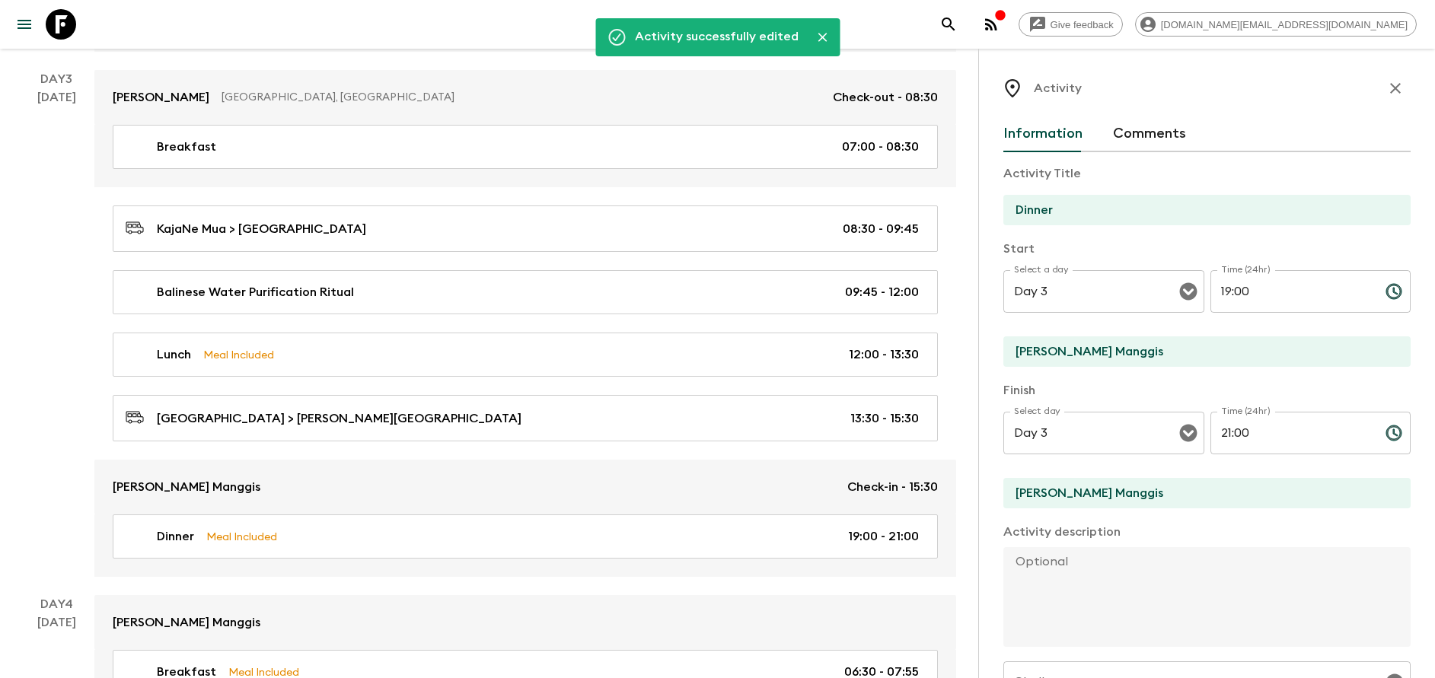
scroll to position [1028, 0]
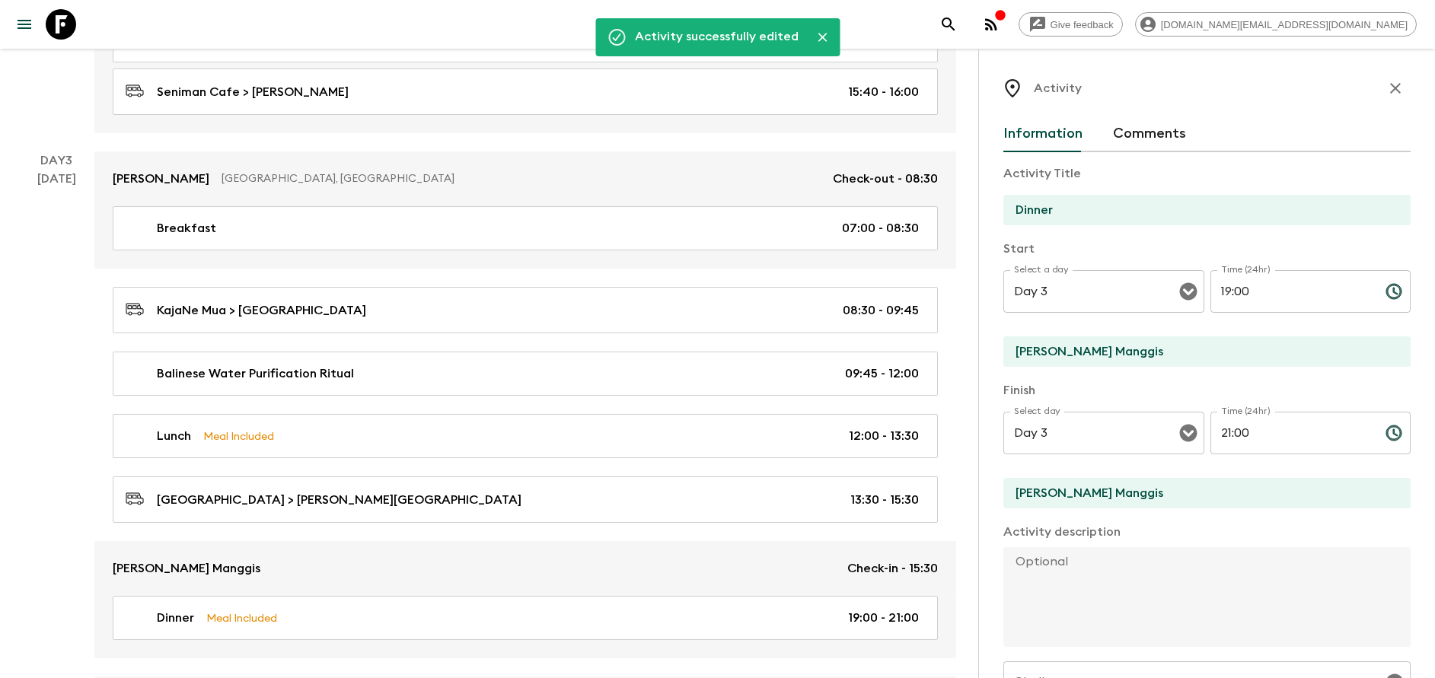
click at [1386, 89] on icon "button" at bounding box center [1395, 88] width 18 height 18
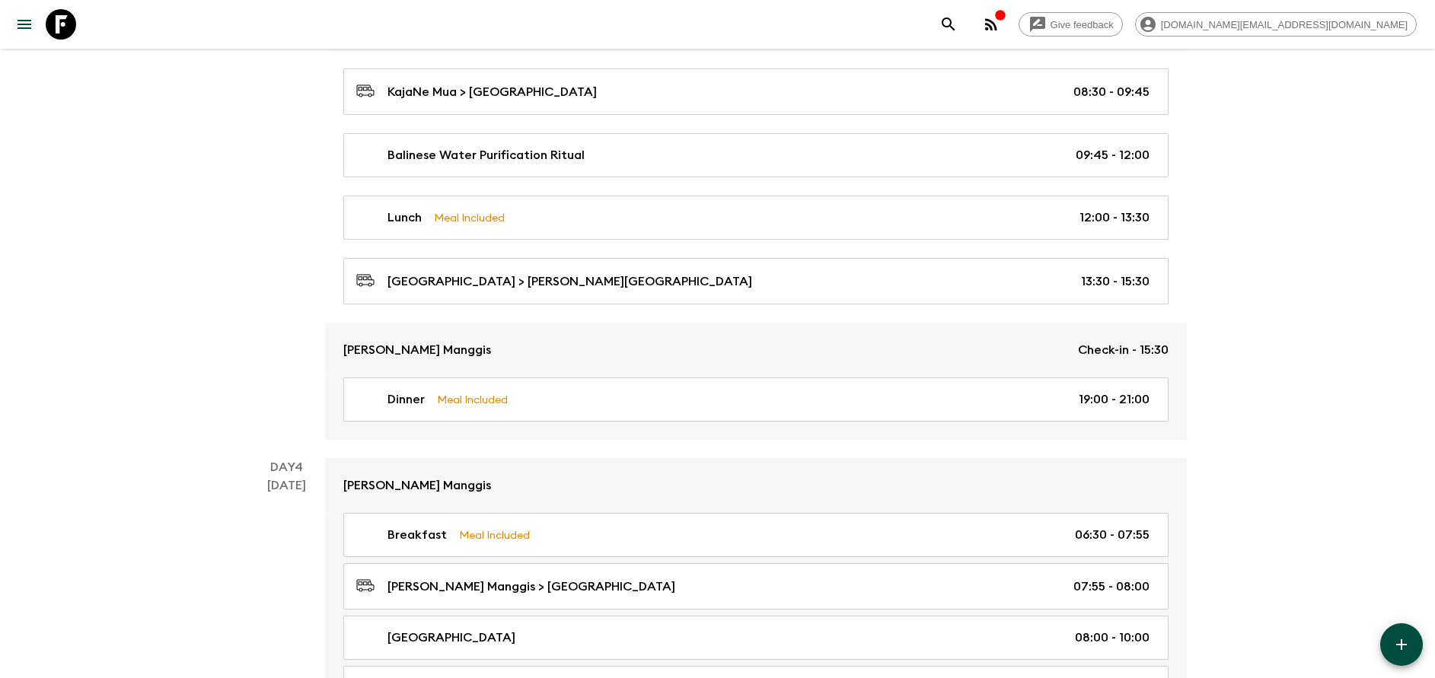
scroll to position [1256, 0]
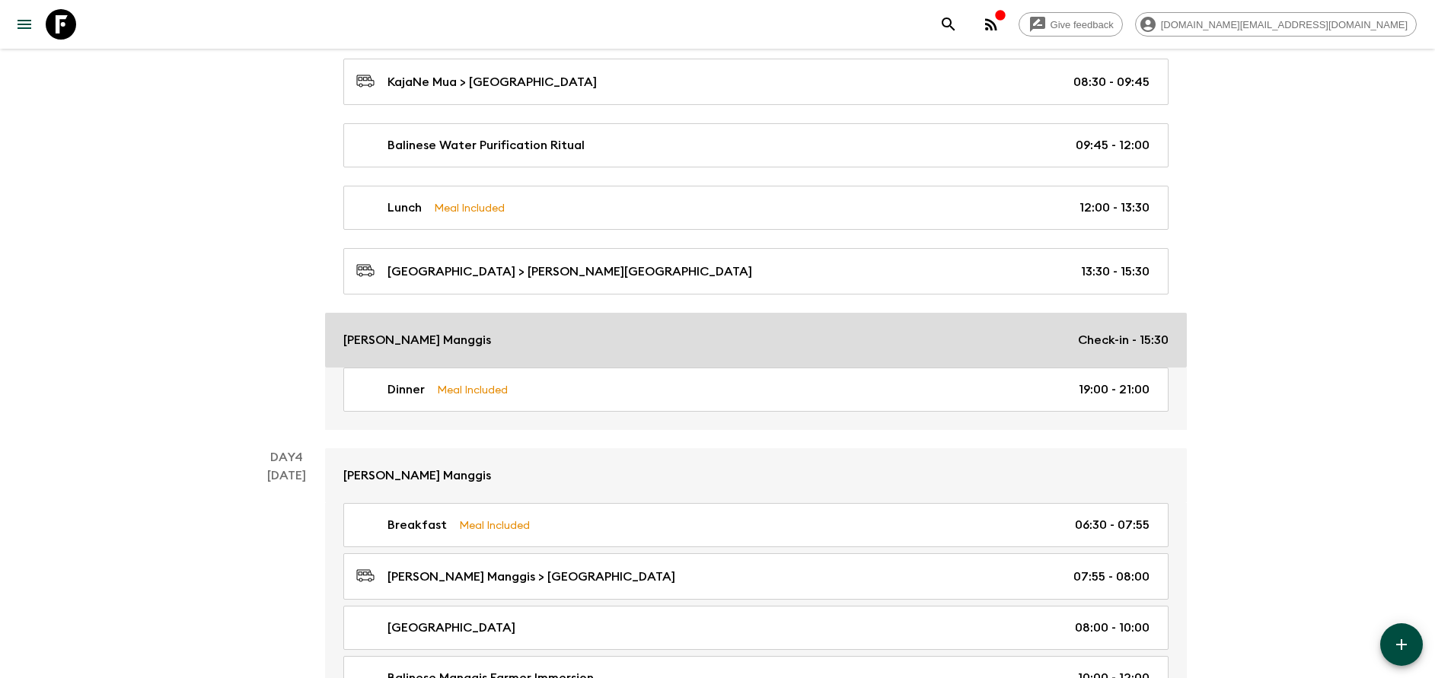
click at [545, 341] on div "[PERSON_NAME] Manggis Check-in - 15:30" at bounding box center [755, 340] width 825 height 18
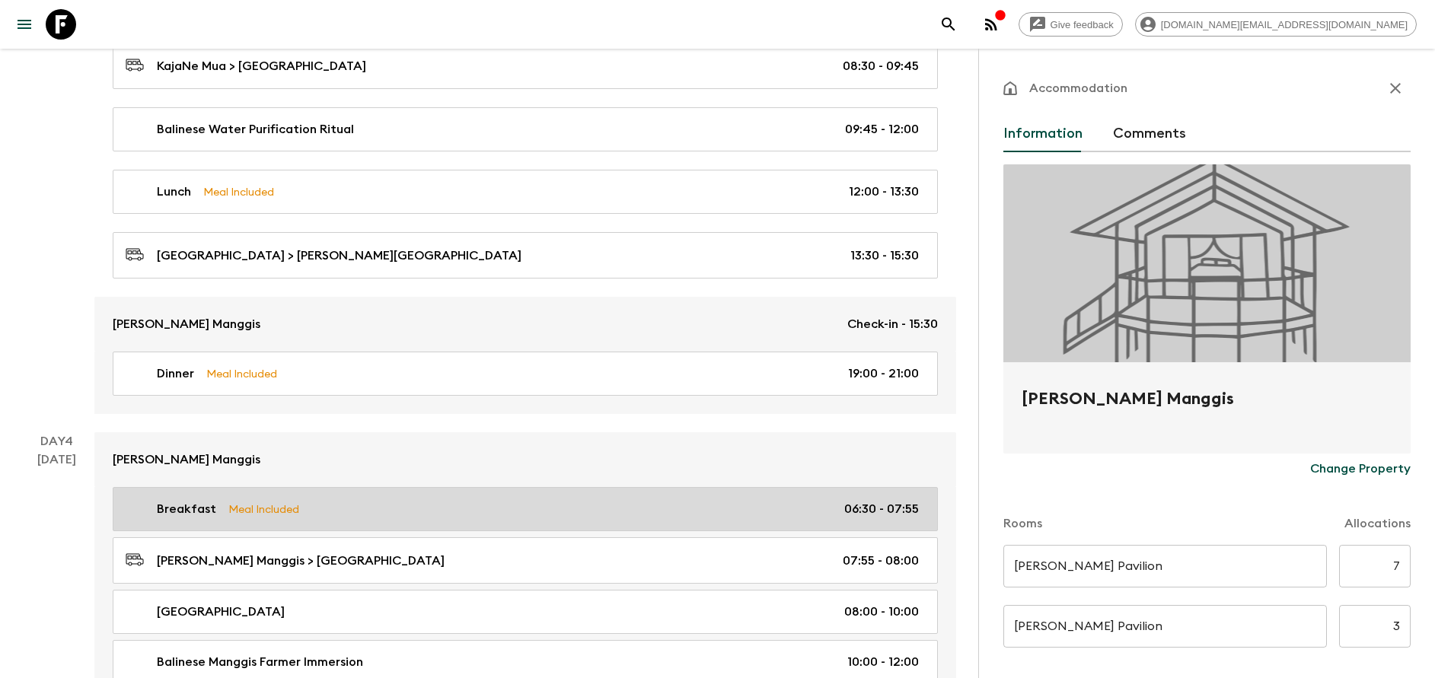
scroll to position [1370, 0]
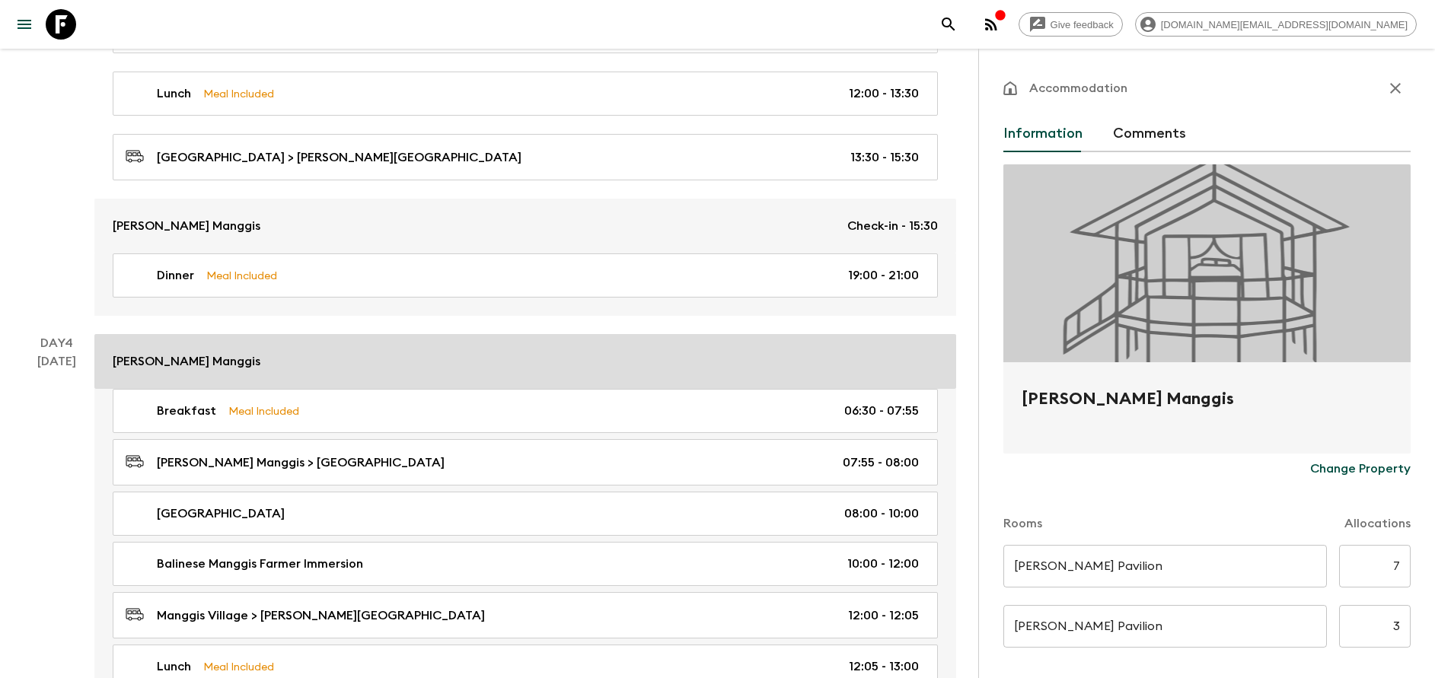
click at [369, 386] on link "[PERSON_NAME] Manggis" at bounding box center [525, 361] width 862 height 55
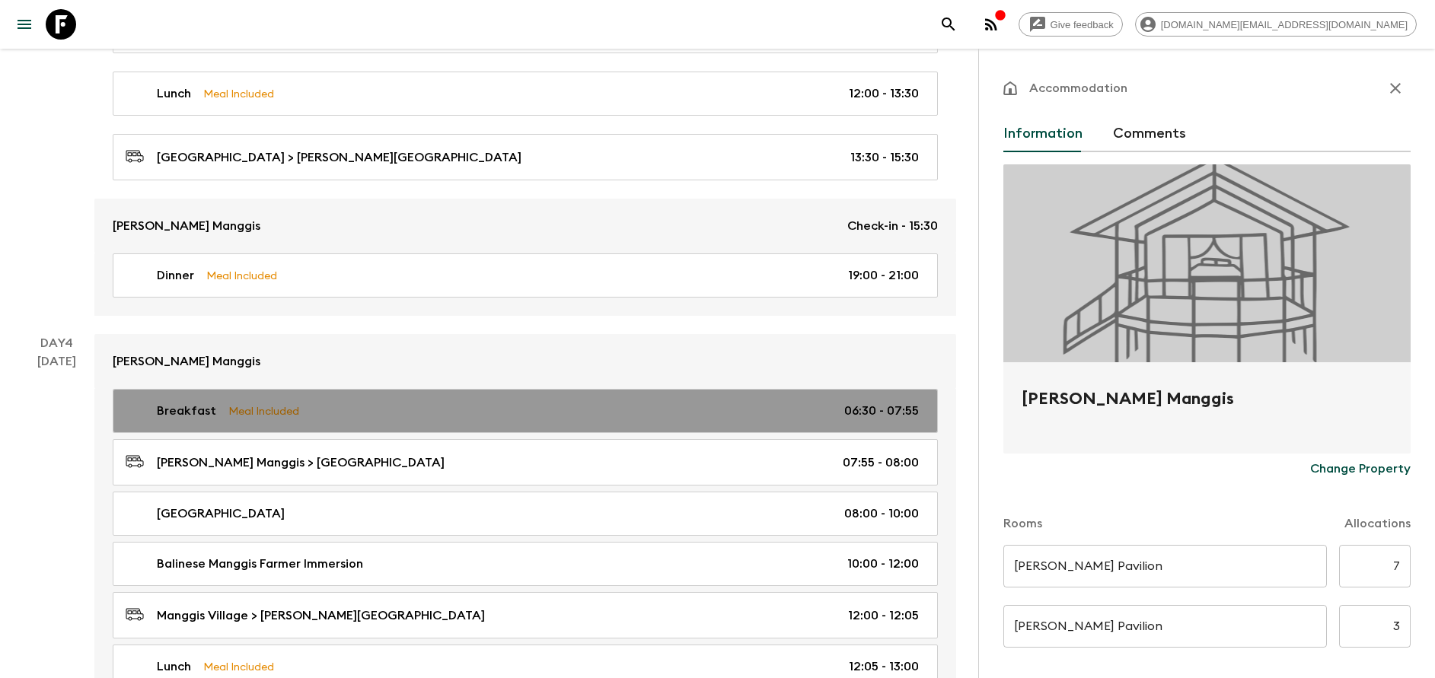
click at [365, 418] on div "Breakfast Meal Included 06:30 - 07:55" at bounding box center [522, 411] width 793 height 18
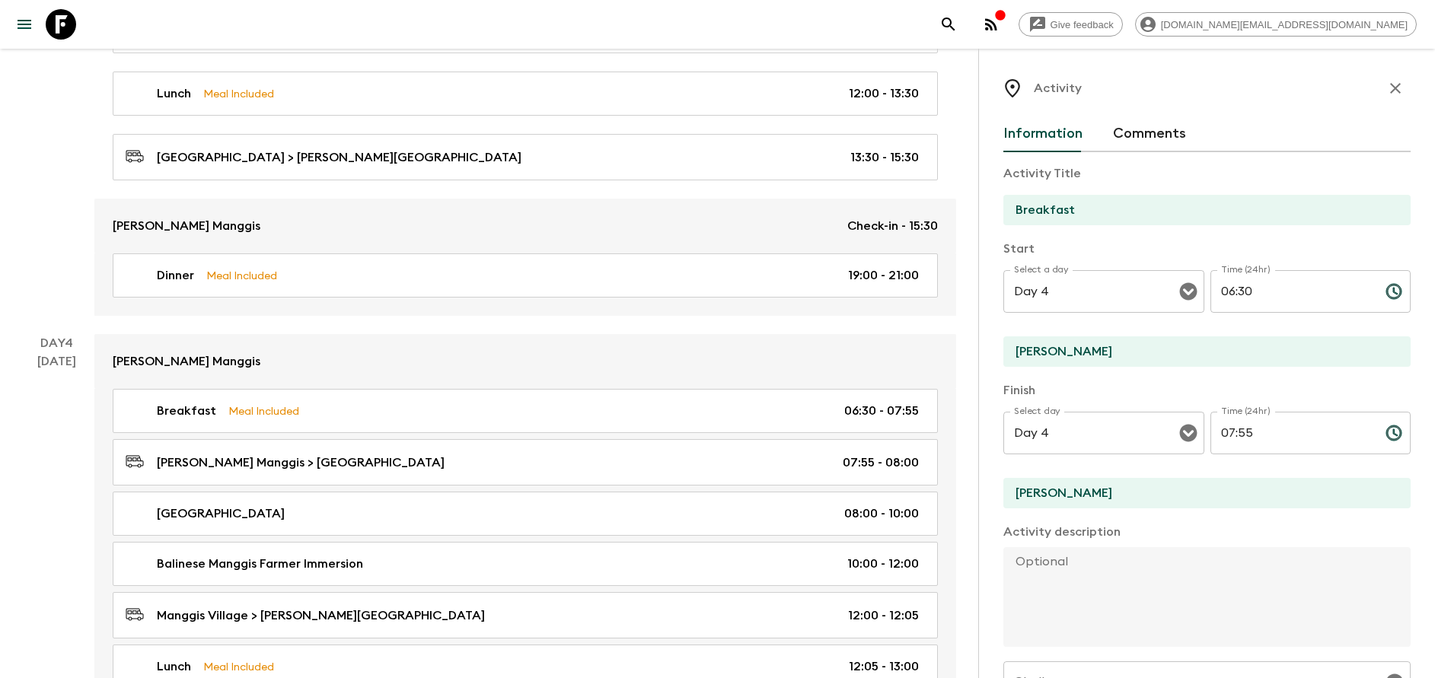
click at [1080, 354] on input "[PERSON_NAME]" at bounding box center [1200, 351] width 395 height 30
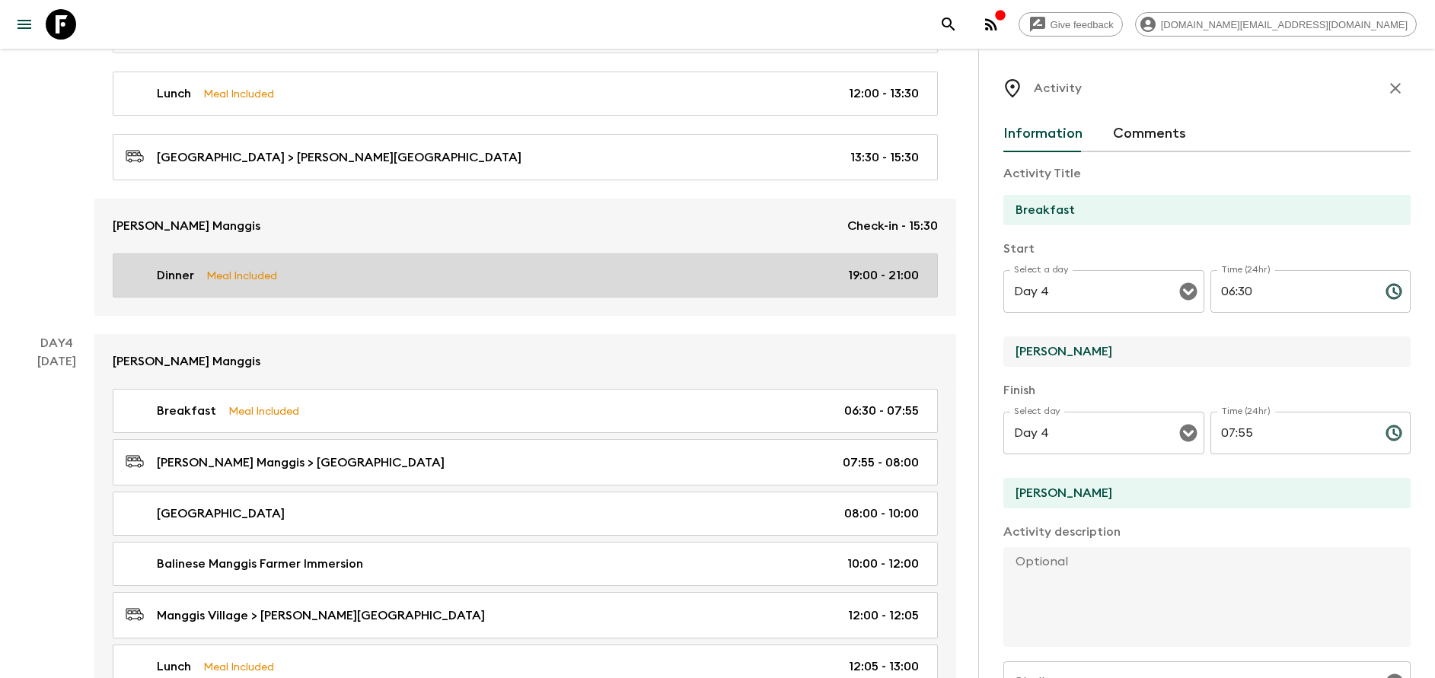
click at [455, 261] on link "Dinner Meal Included 19:00 - 21:00" at bounding box center [525, 275] width 825 height 44
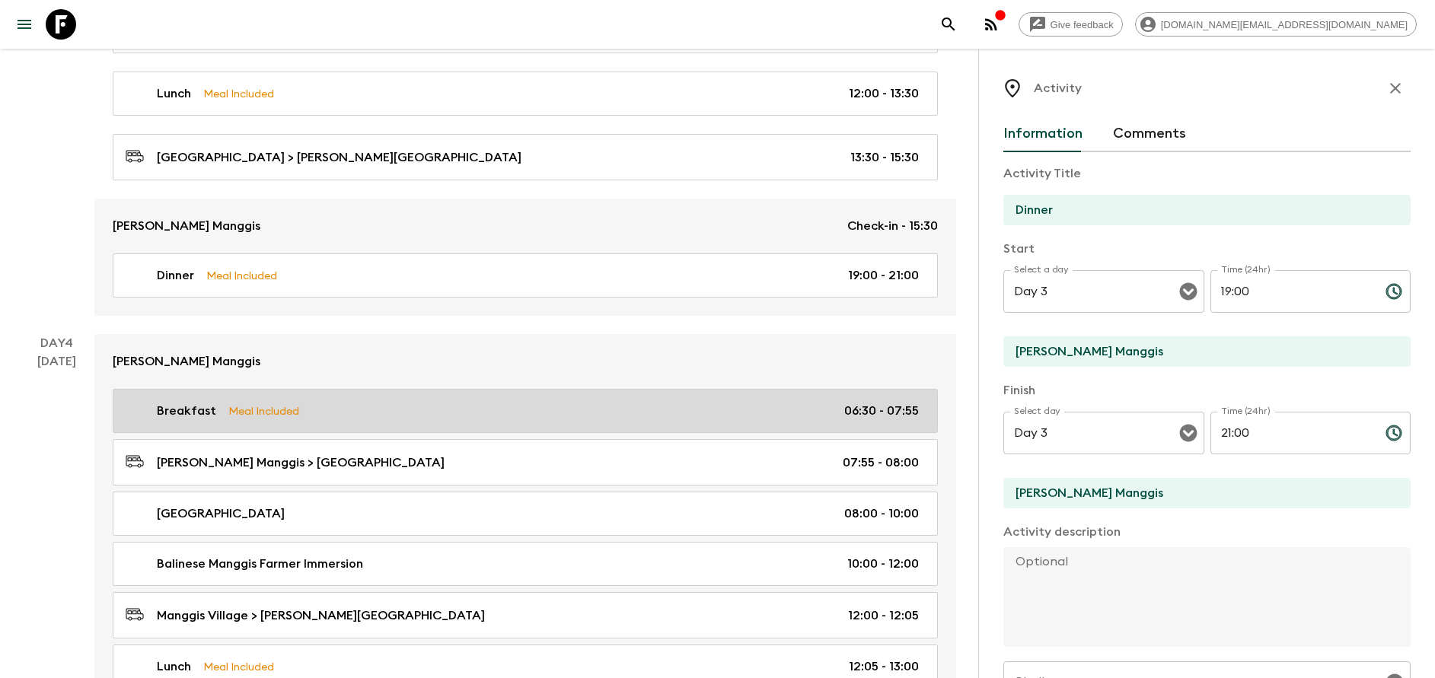
click at [440, 413] on div "Breakfast Meal Included 06:30 - 07:55" at bounding box center [522, 411] width 793 height 18
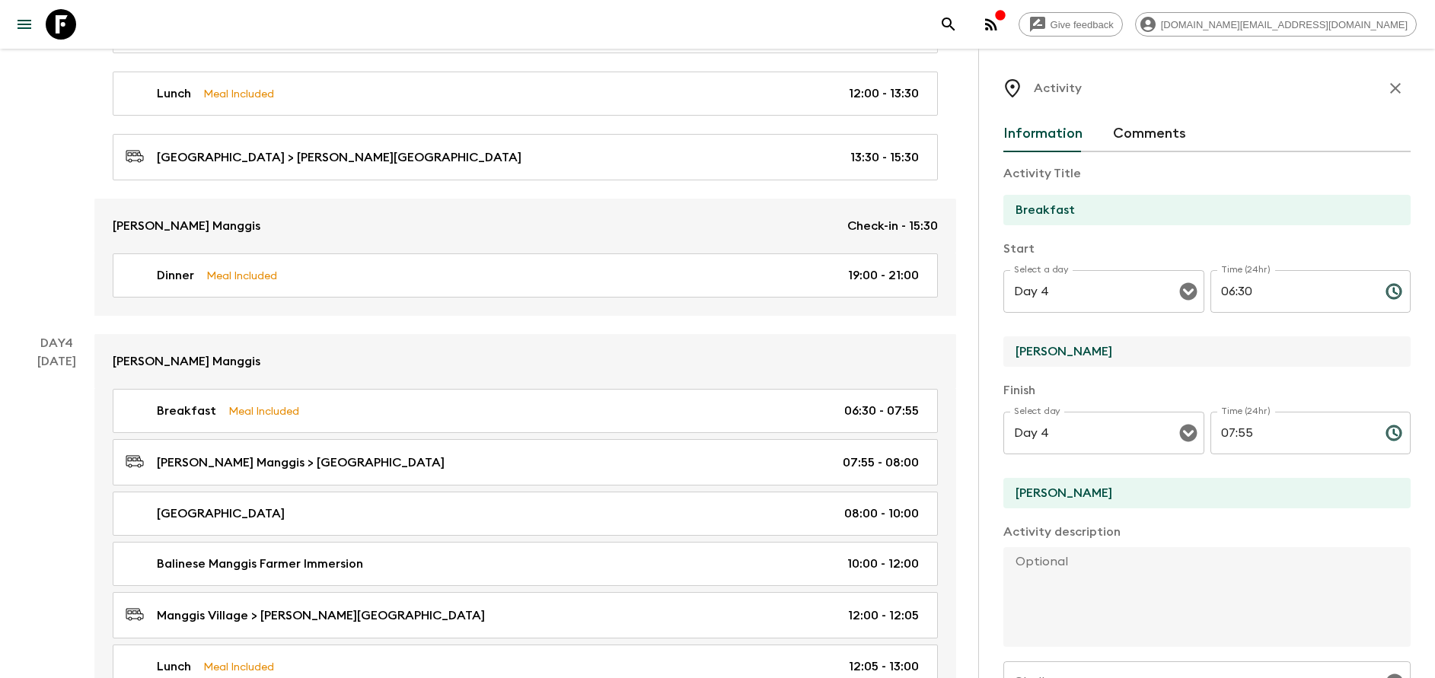
click at [1081, 352] on input "[PERSON_NAME]" at bounding box center [1200, 351] width 395 height 30
click at [1057, 484] on input "[PERSON_NAME]" at bounding box center [1200, 493] width 395 height 30
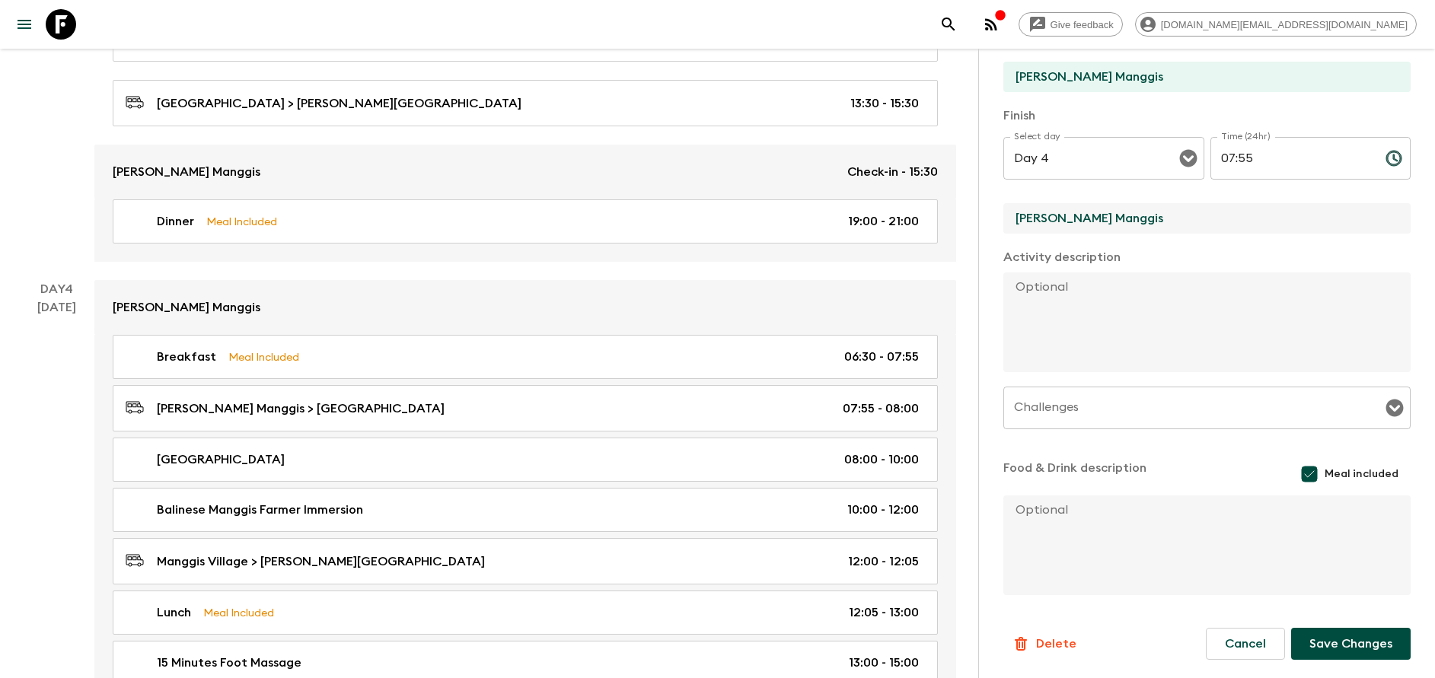
scroll to position [1598, 0]
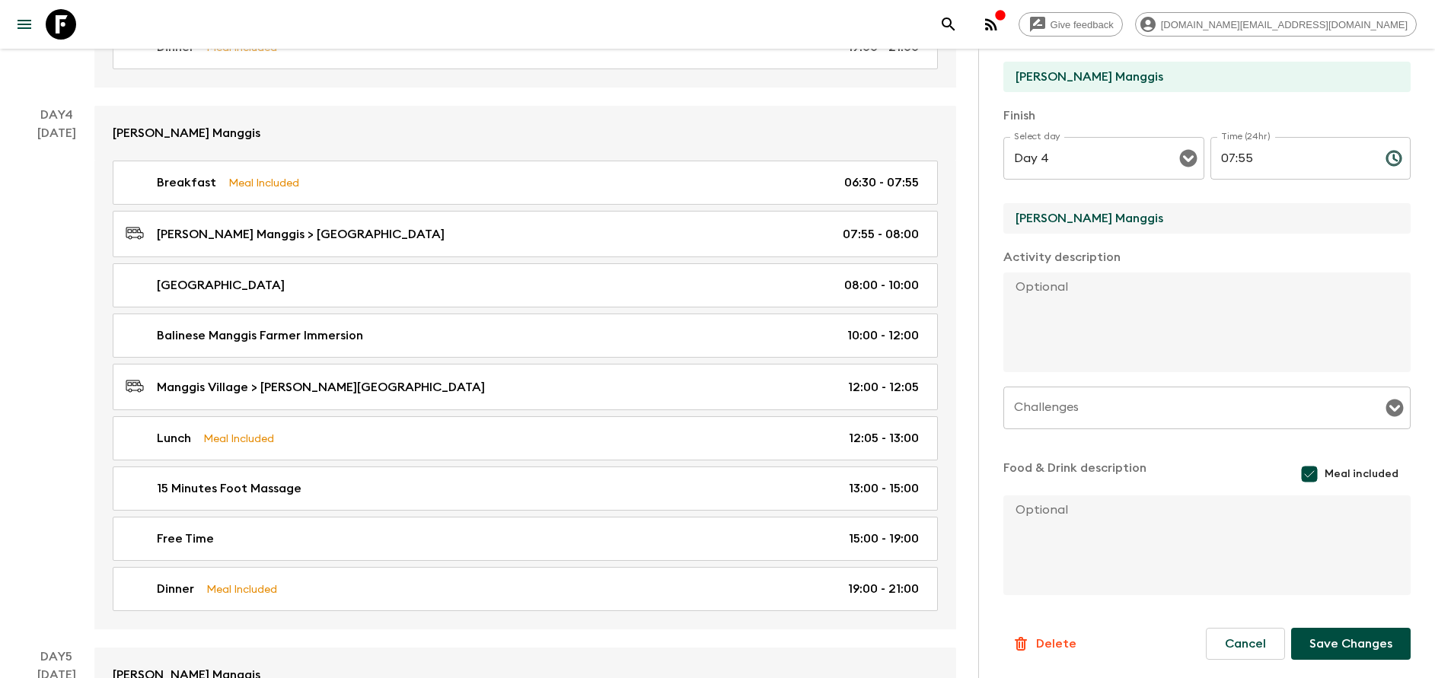
click at [1361, 648] on button "Save Changes" at bounding box center [1350, 644] width 119 height 32
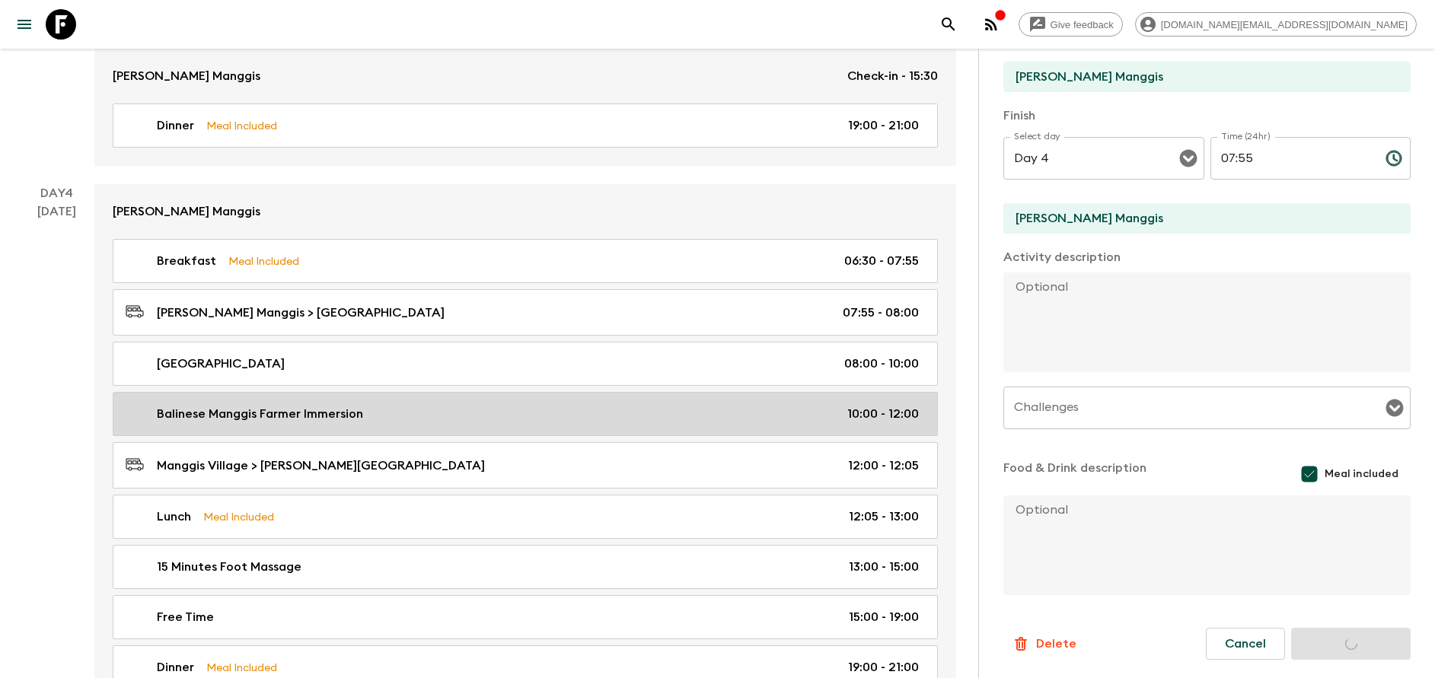
scroll to position [1484, 0]
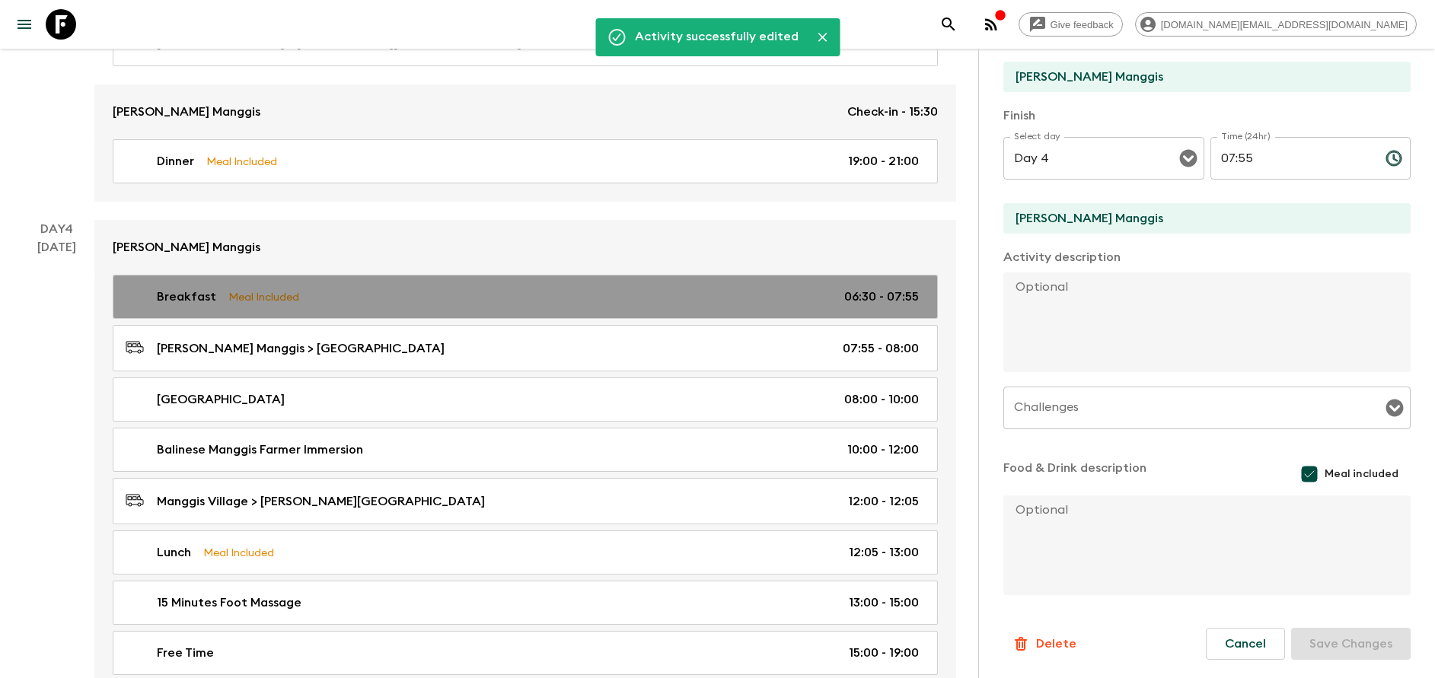
click at [322, 304] on div "Breakfast Meal Included 06:30 - 07:55" at bounding box center [522, 297] width 793 height 18
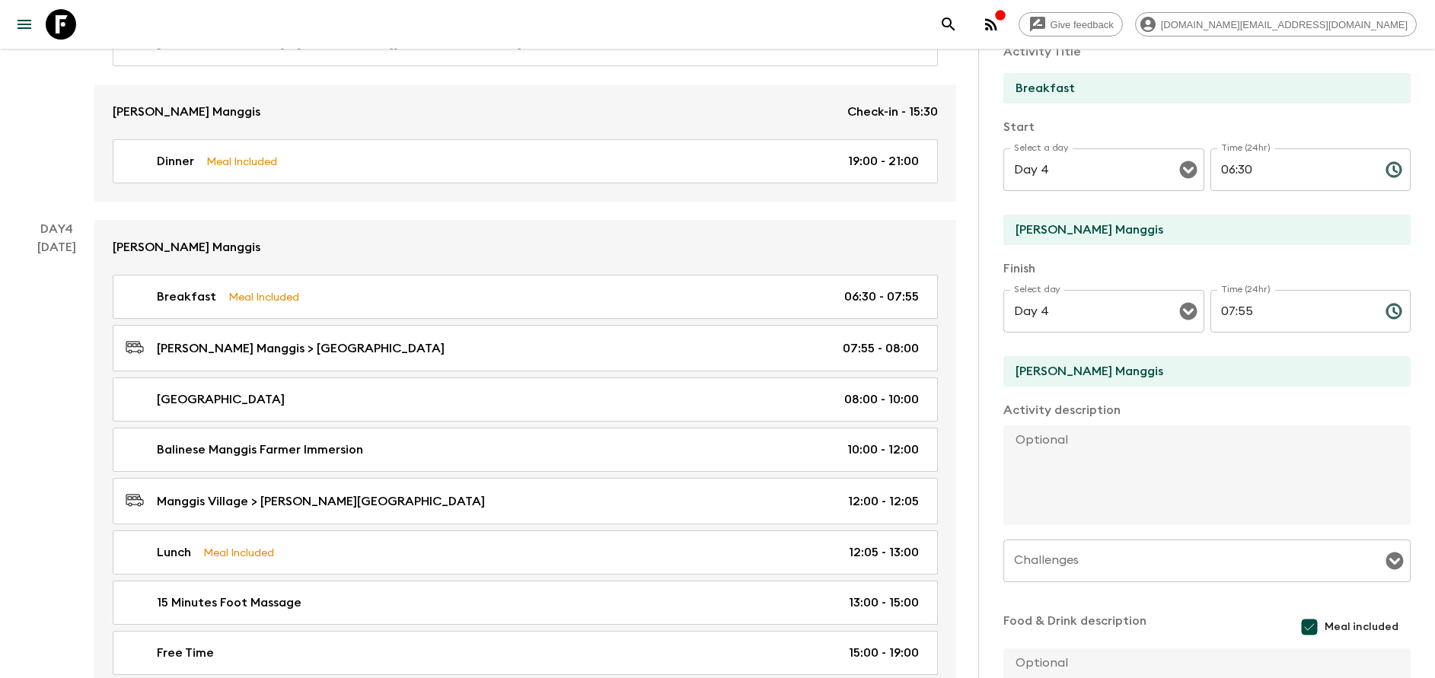
scroll to position [0, 0]
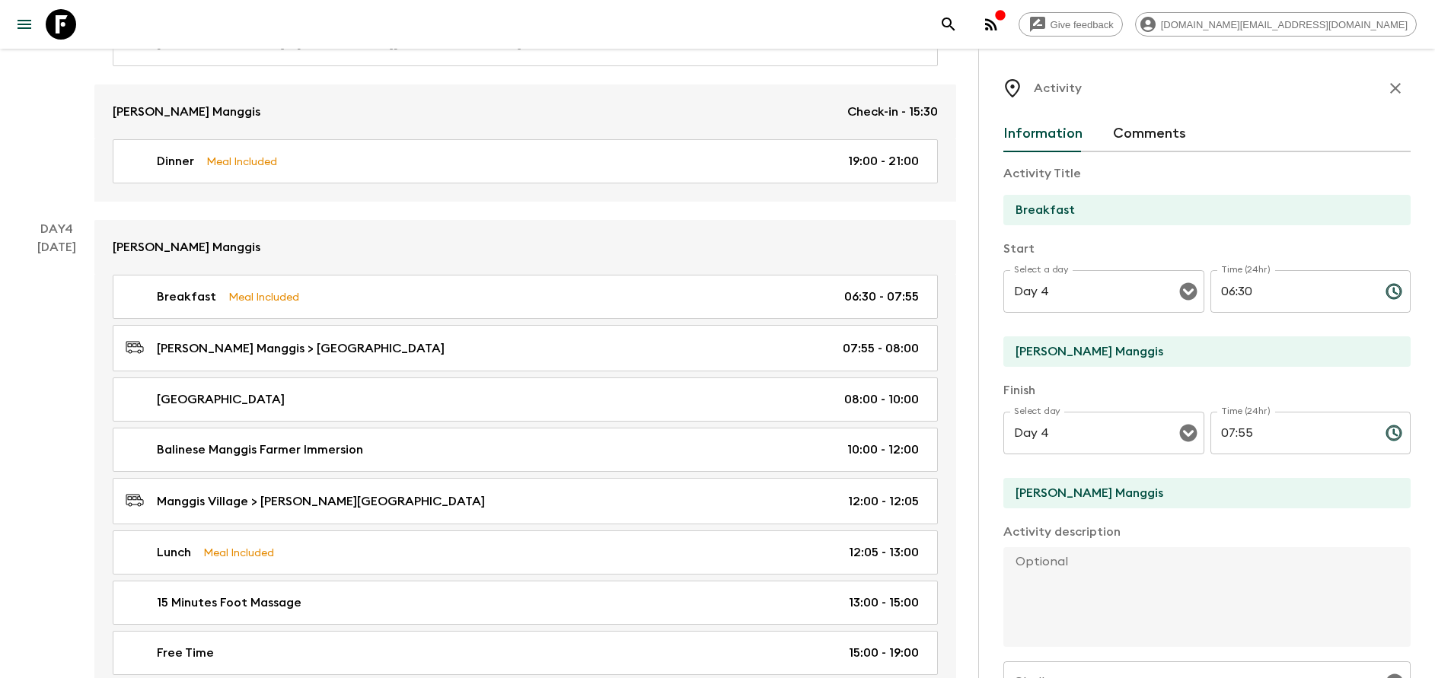
click at [1386, 94] on icon "button" at bounding box center [1395, 88] width 18 height 18
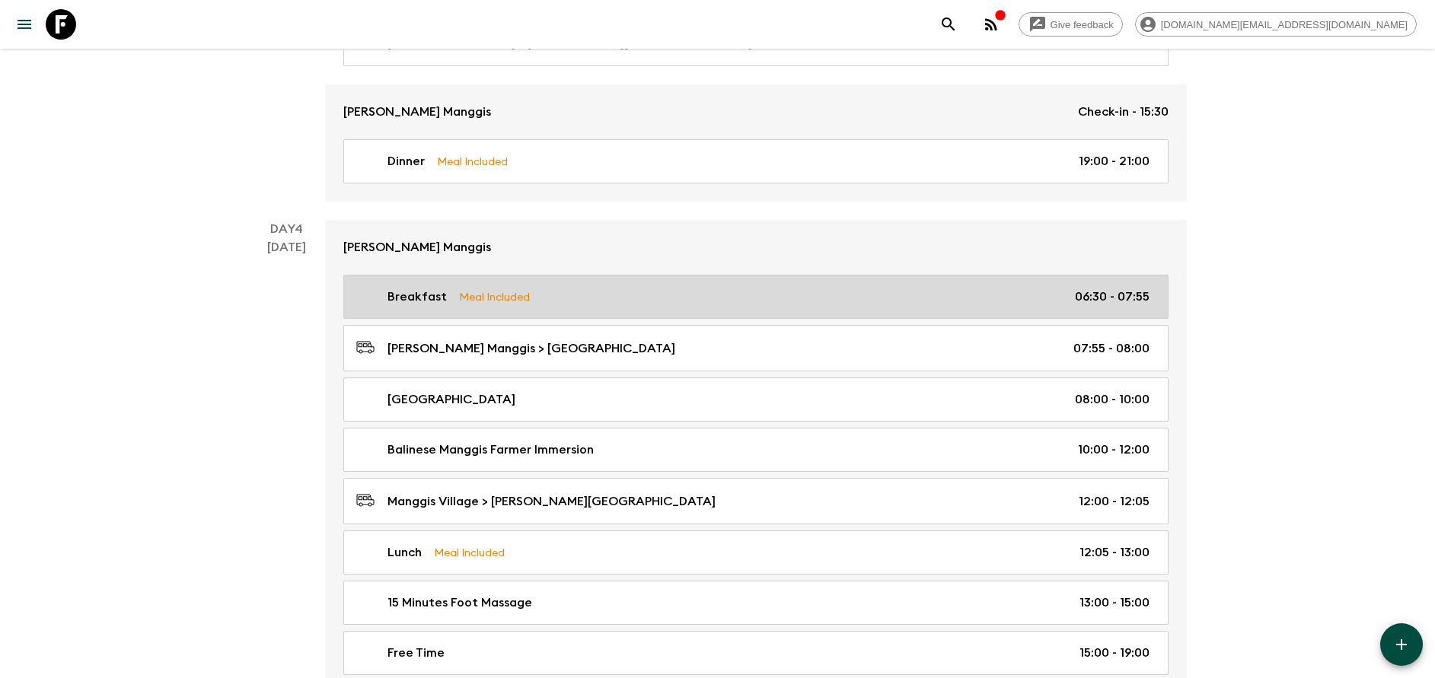
click at [453, 292] on div "Breakfast Meal Included 06:30 - 07:55" at bounding box center [752, 297] width 793 height 18
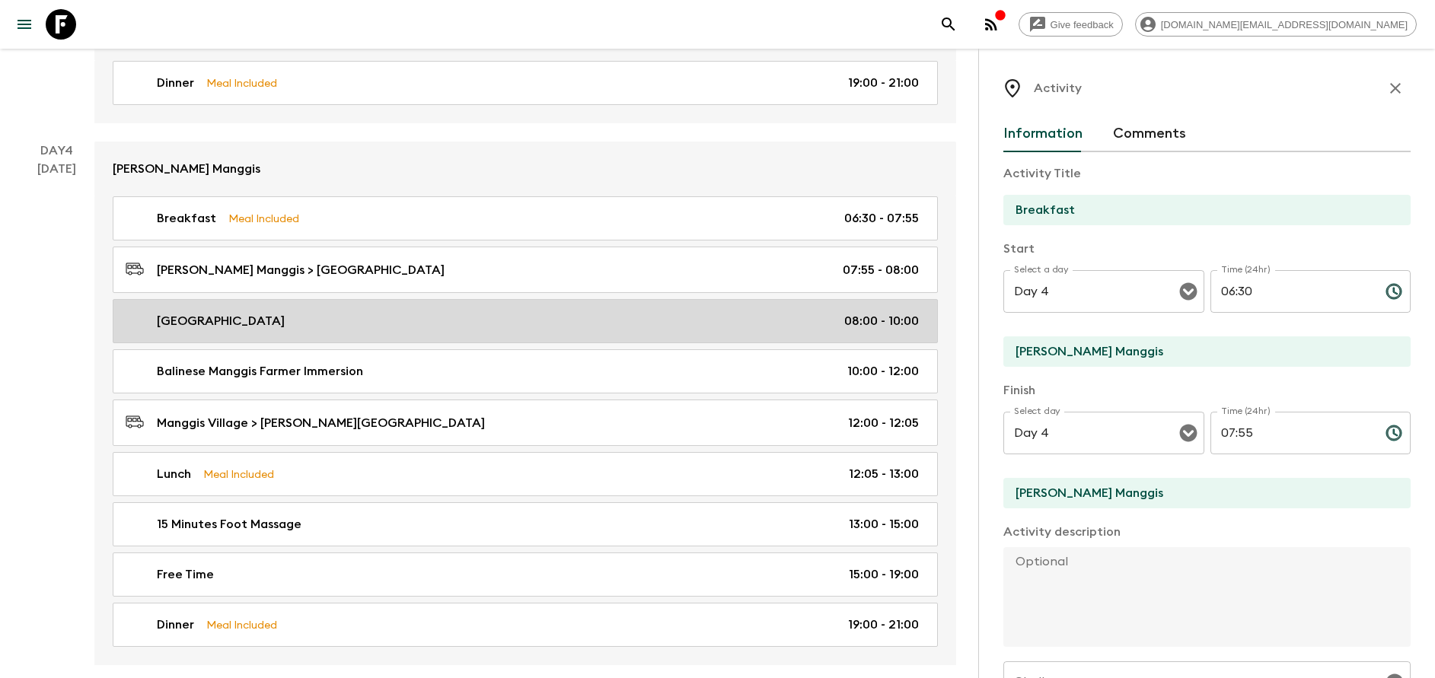
scroll to position [1598, 0]
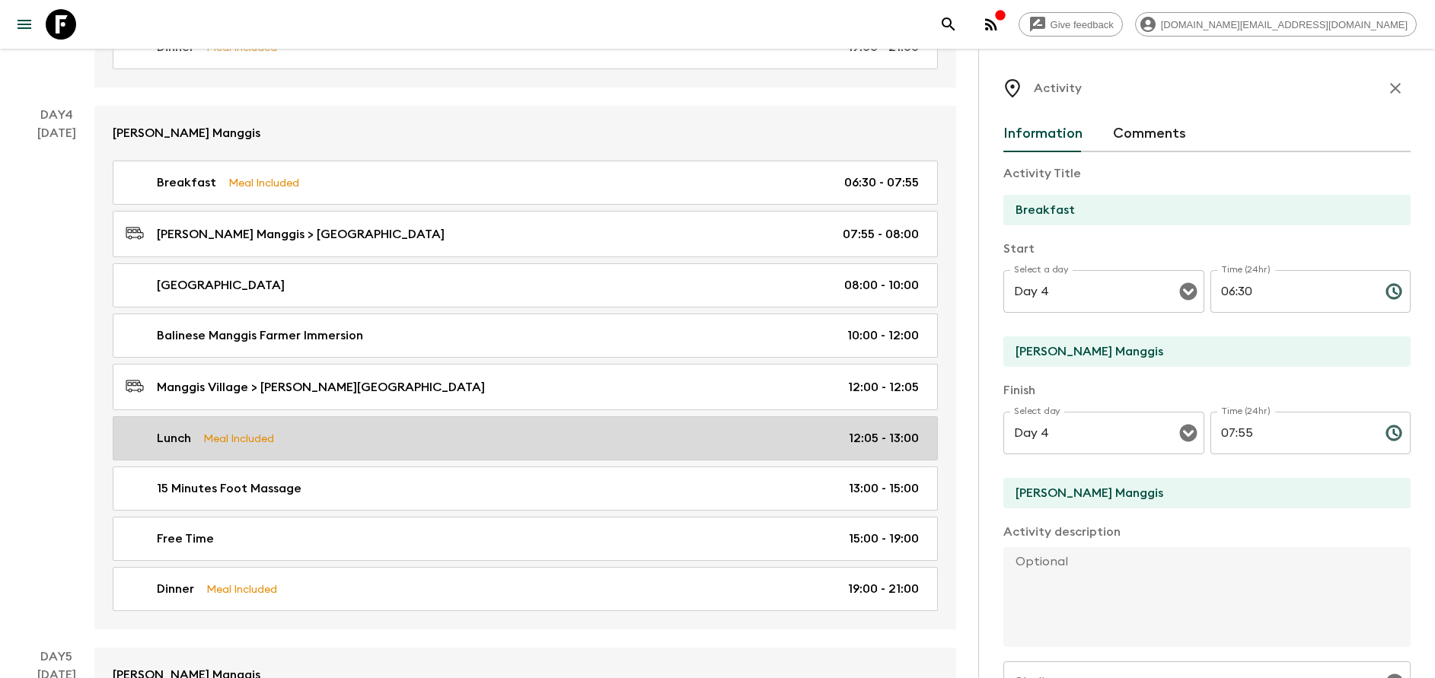
click at [312, 443] on div "Lunch Meal Included 12:05 - 13:00" at bounding box center [522, 438] width 793 height 18
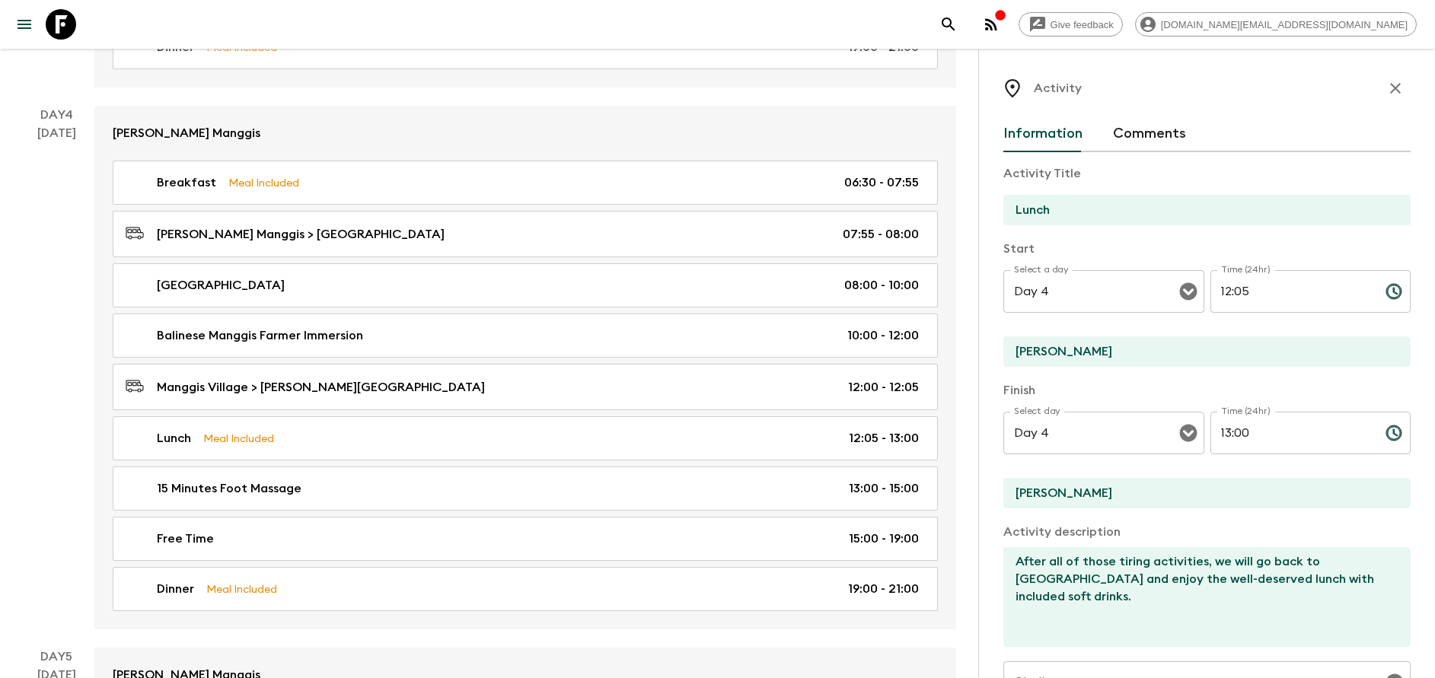
click at [1089, 351] on input "[PERSON_NAME]" at bounding box center [1200, 351] width 395 height 30
click at [1031, 487] on input "[PERSON_NAME]" at bounding box center [1200, 493] width 395 height 30
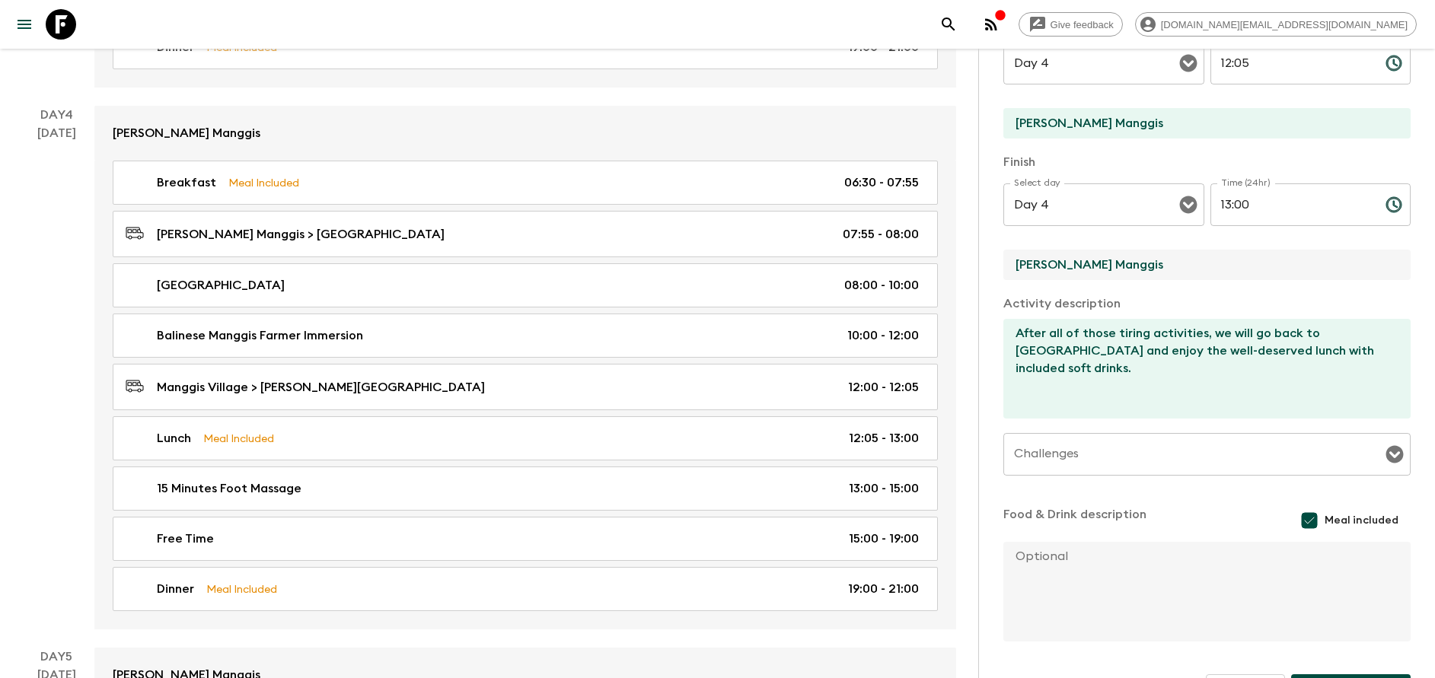
scroll to position [275, 0]
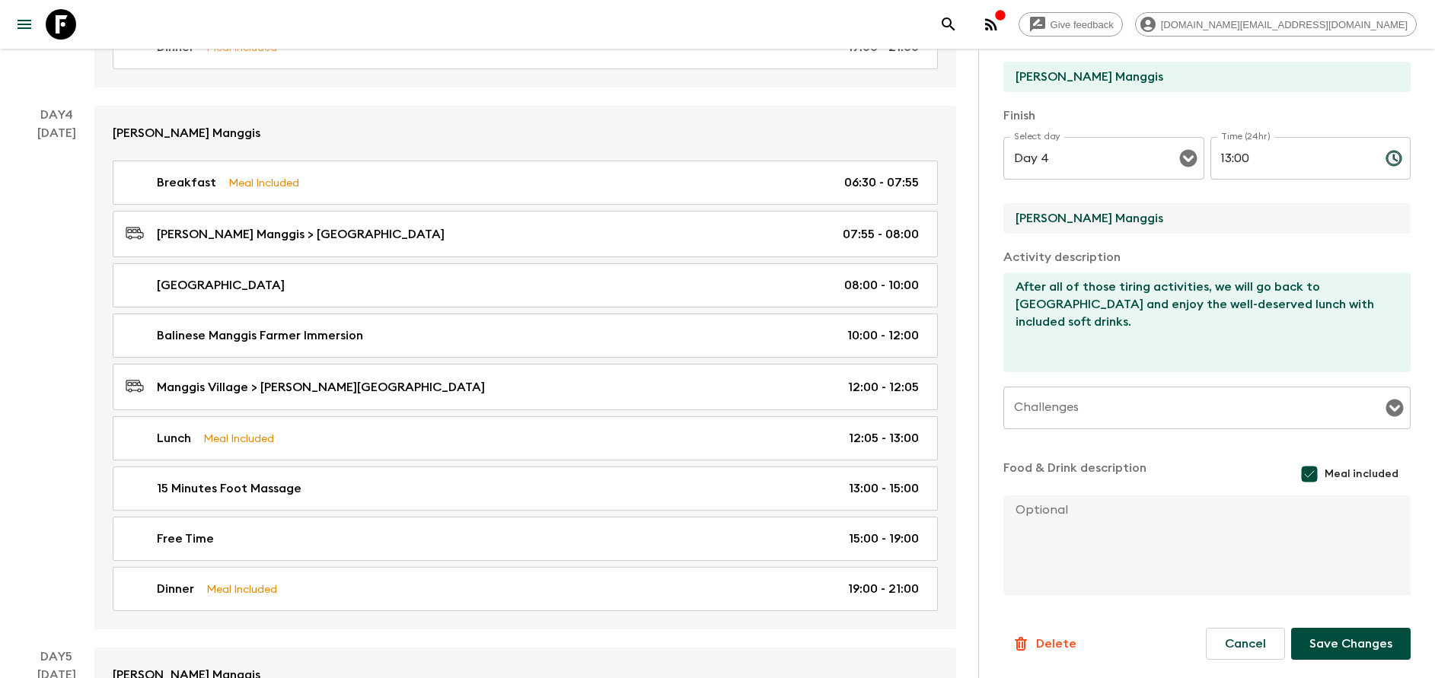
click at [1333, 622] on form "Activity Title Lunch Start Select a day Day 4 Select a day ​ Time (24hr) 12:05 …" at bounding box center [1206, 268] width 407 height 782
click at [1331, 647] on button "Save Changes" at bounding box center [1350, 644] width 119 height 32
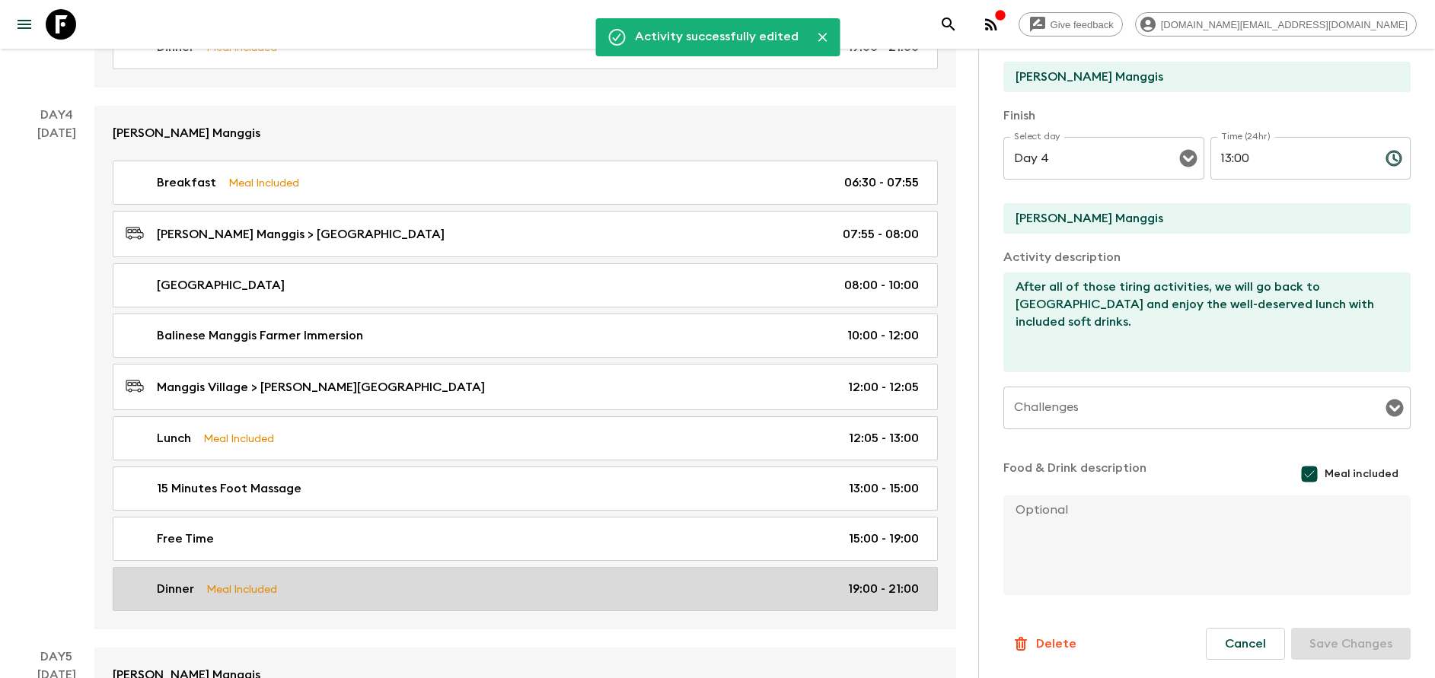
click at [294, 584] on div "Dinner Meal Included 19:00 - 21:00" at bounding box center [522, 589] width 793 height 18
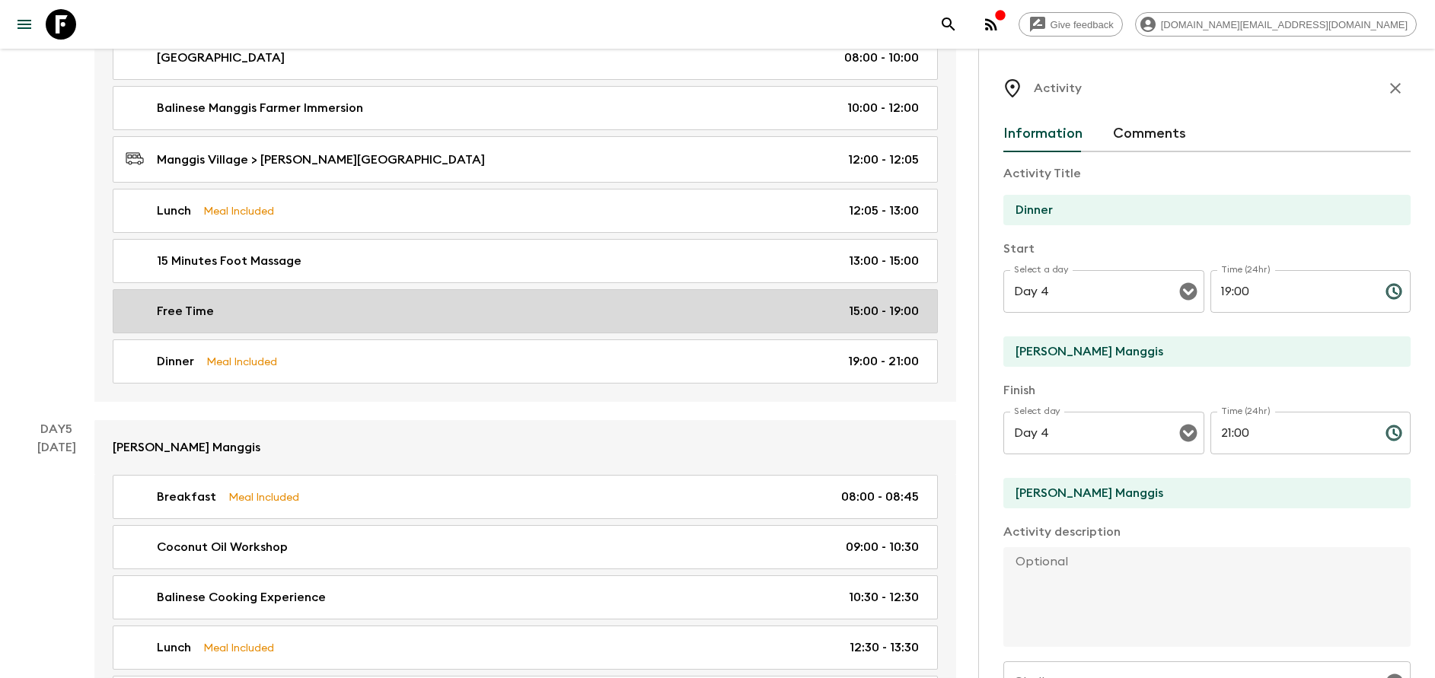
scroll to position [1827, 0]
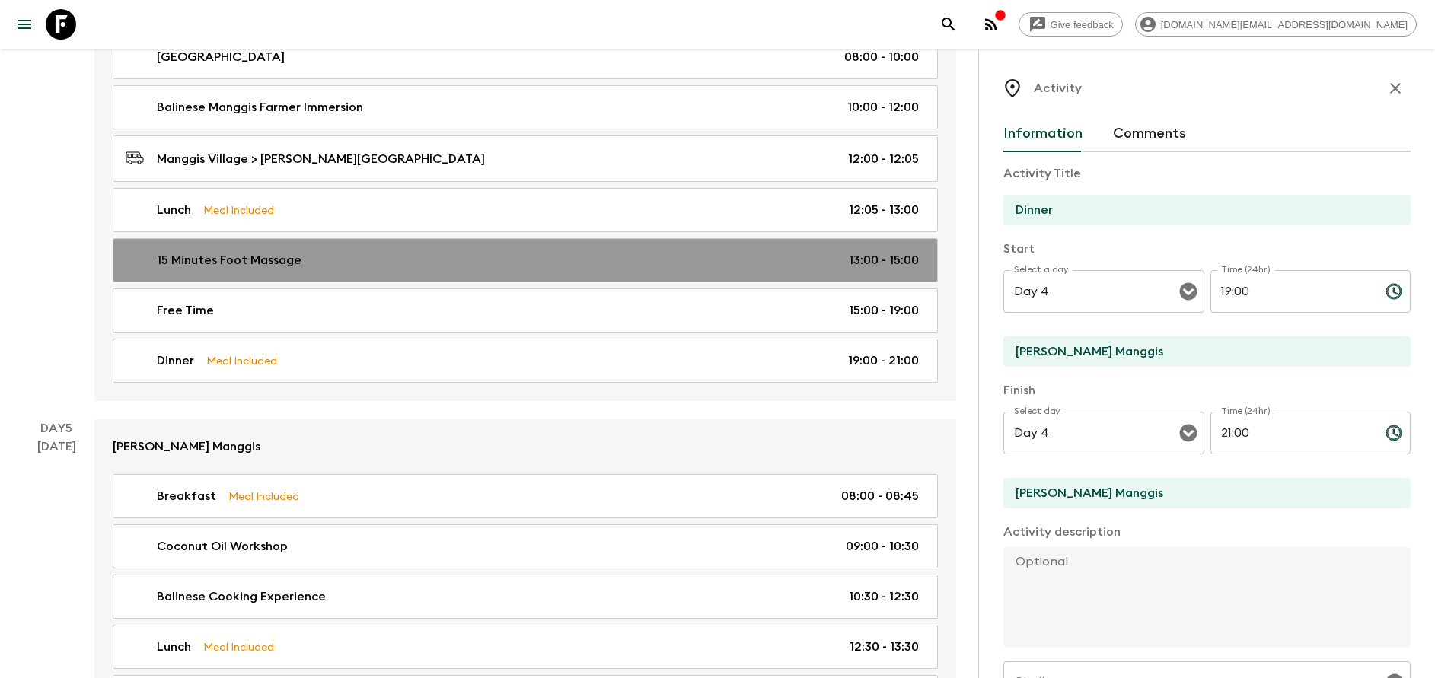
click at [441, 265] on div "15 Minutes Foot Massage 13:00 - 15:00" at bounding box center [522, 260] width 793 height 18
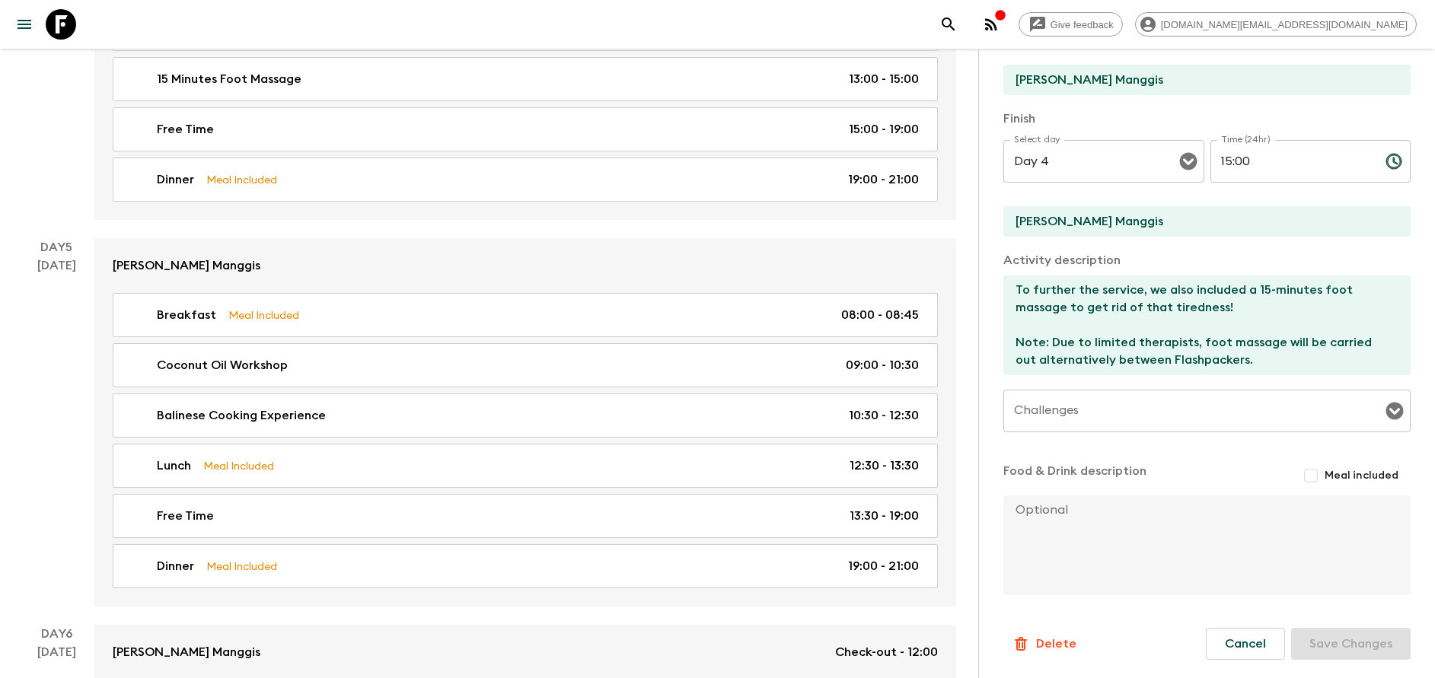
scroll to position [2169, 0]
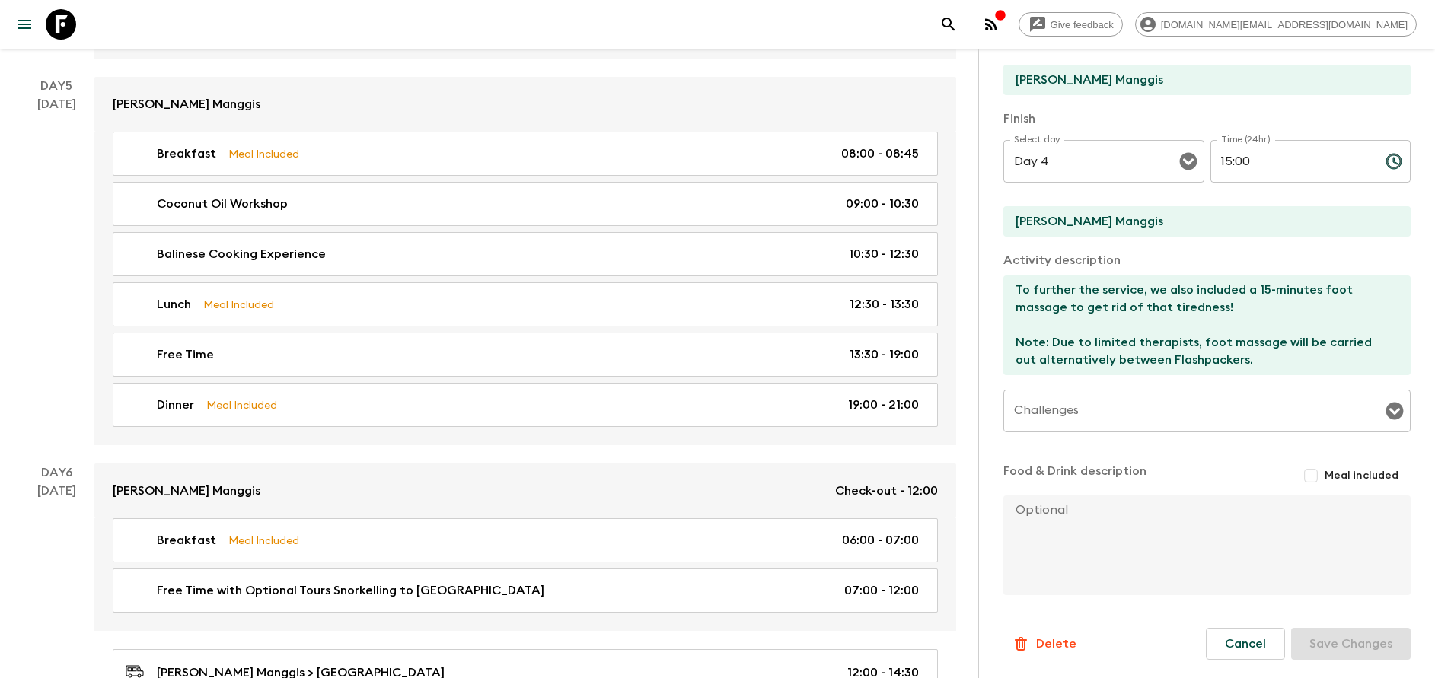
click at [1068, 633] on button "Delete" at bounding box center [1043, 644] width 81 height 30
click at [1126, 671] on button "Confirm" at bounding box center [1118, 659] width 77 height 27
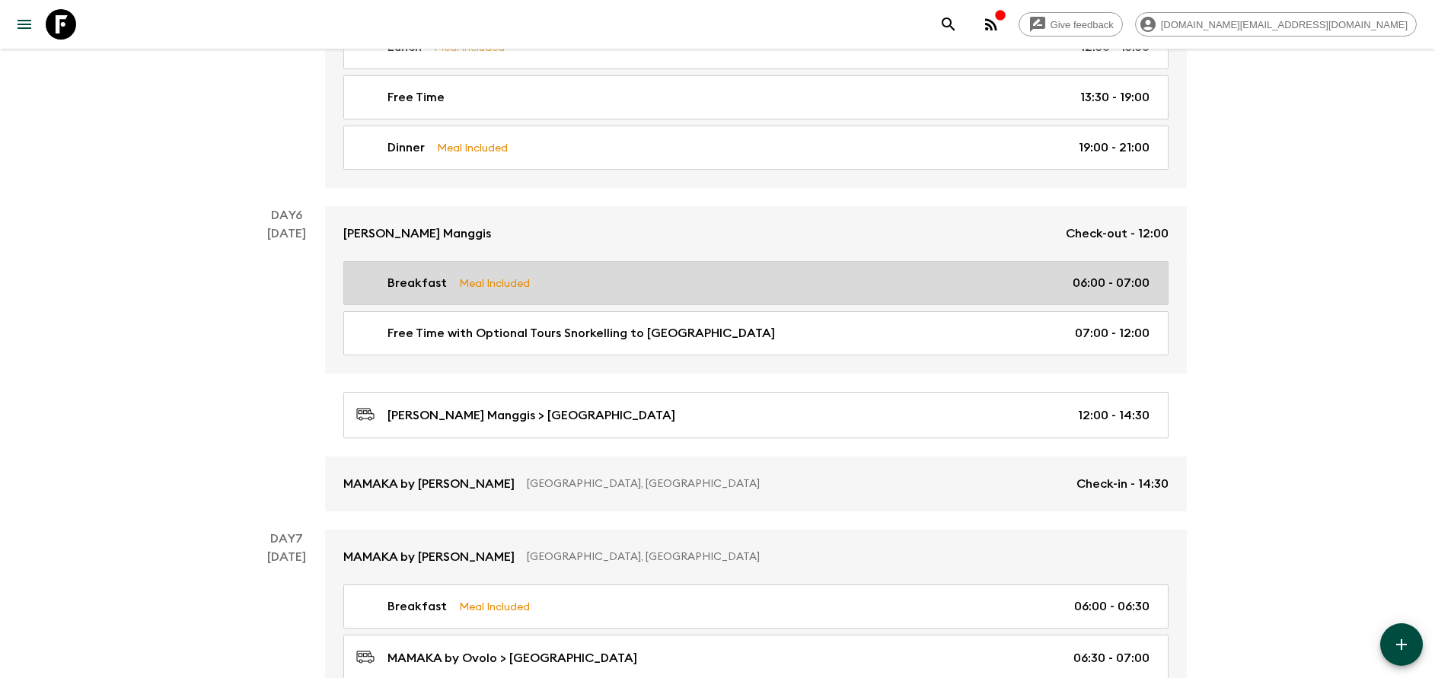
scroll to position [2398, 0]
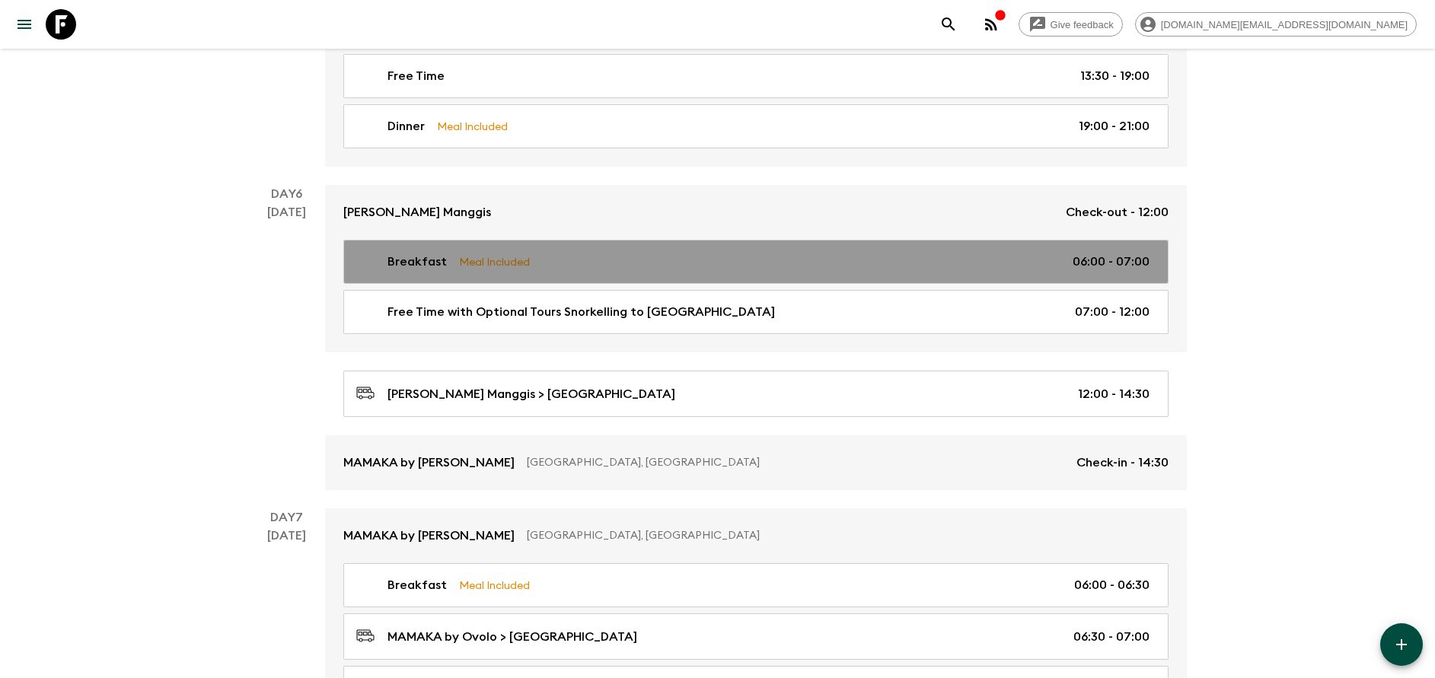
click at [543, 263] on div "Breakfast Meal Included 06:00 - 07:00" at bounding box center [752, 262] width 793 height 18
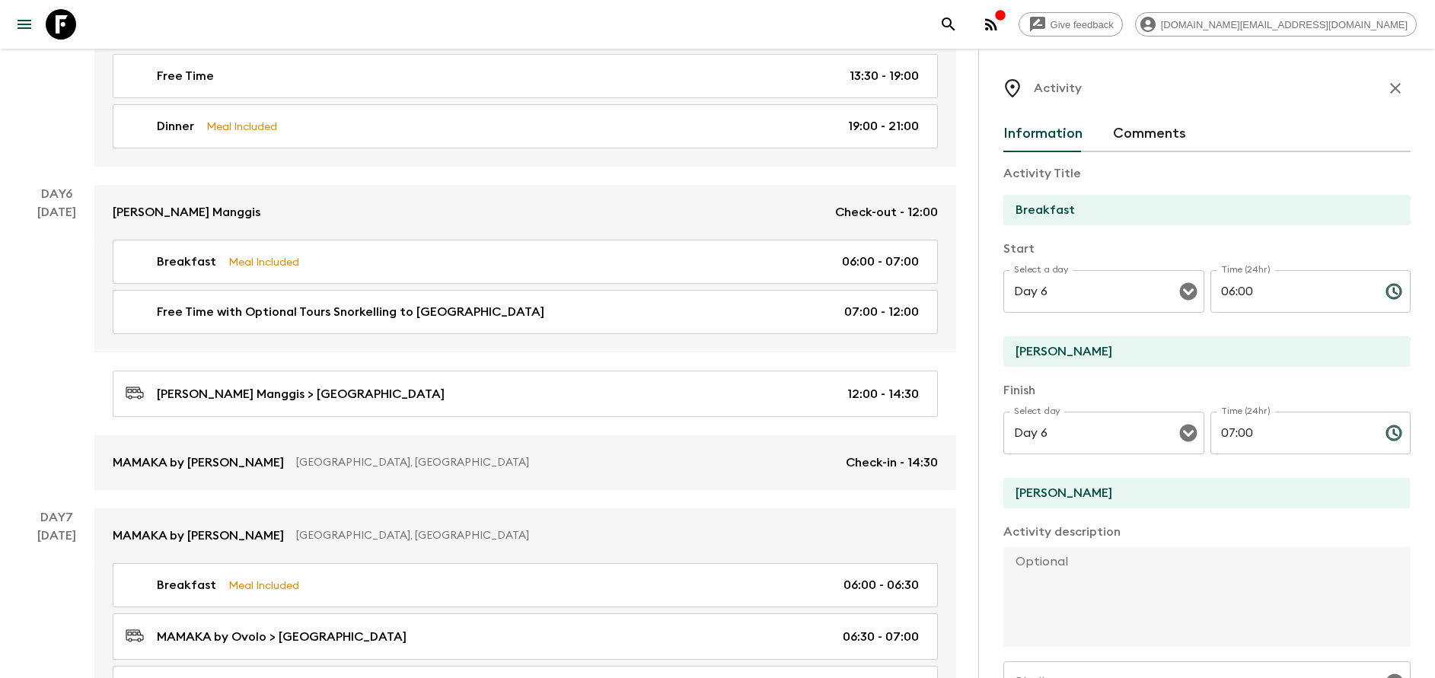
click at [1092, 344] on input "[PERSON_NAME]" at bounding box center [1200, 351] width 395 height 30
click at [1091, 502] on input "[PERSON_NAME]" at bounding box center [1200, 493] width 395 height 30
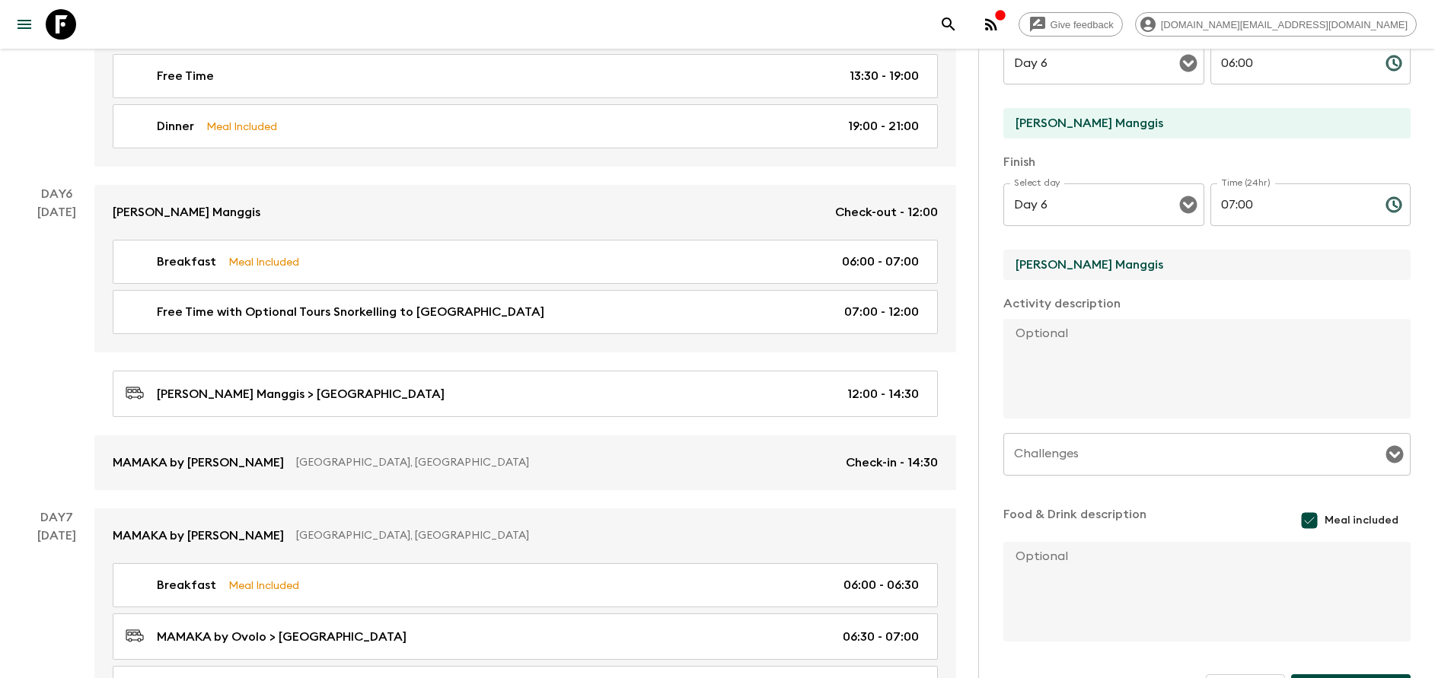
scroll to position [275, 0]
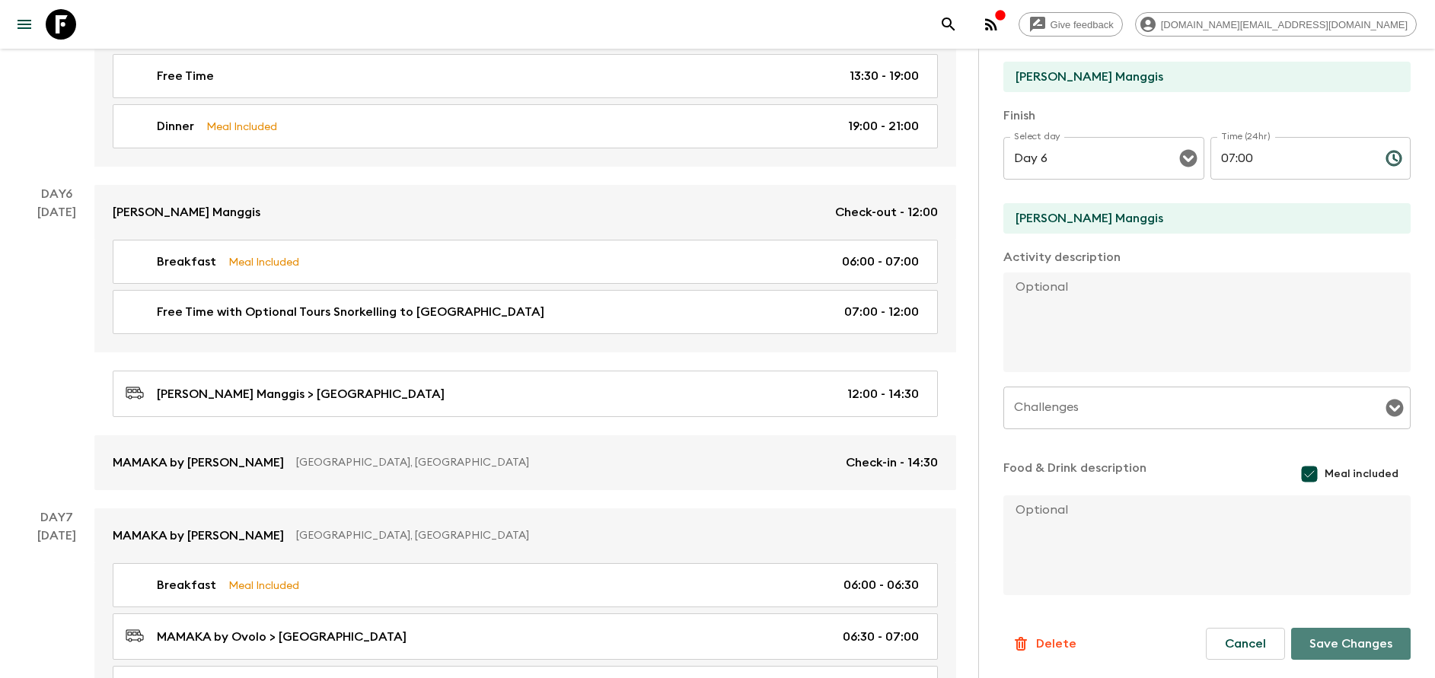
click at [1353, 653] on button "Save Changes" at bounding box center [1350, 644] width 119 height 32
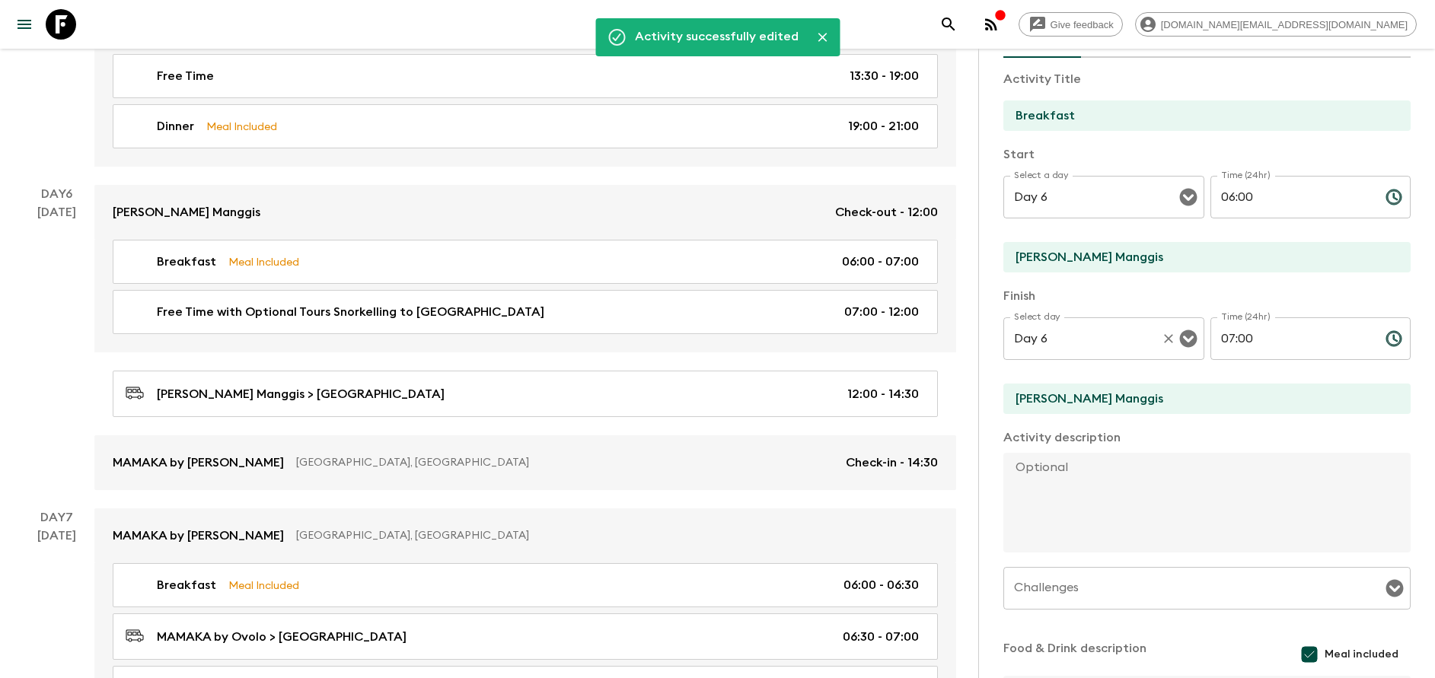
scroll to position [0, 0]
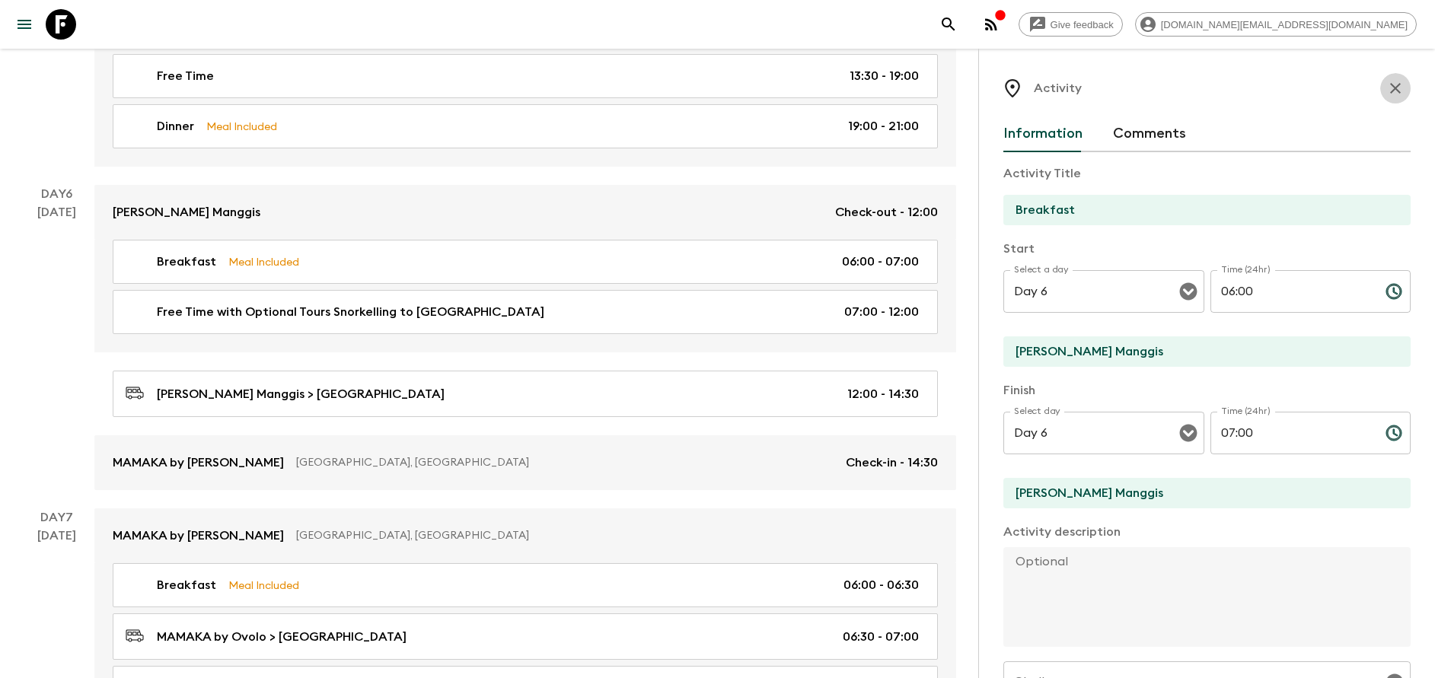
click at [1386, 90] on icon "button" at bounding box center [1395, 88] width 18 height 18
